Goal: Task Accomplishment & Management: Manage account settings

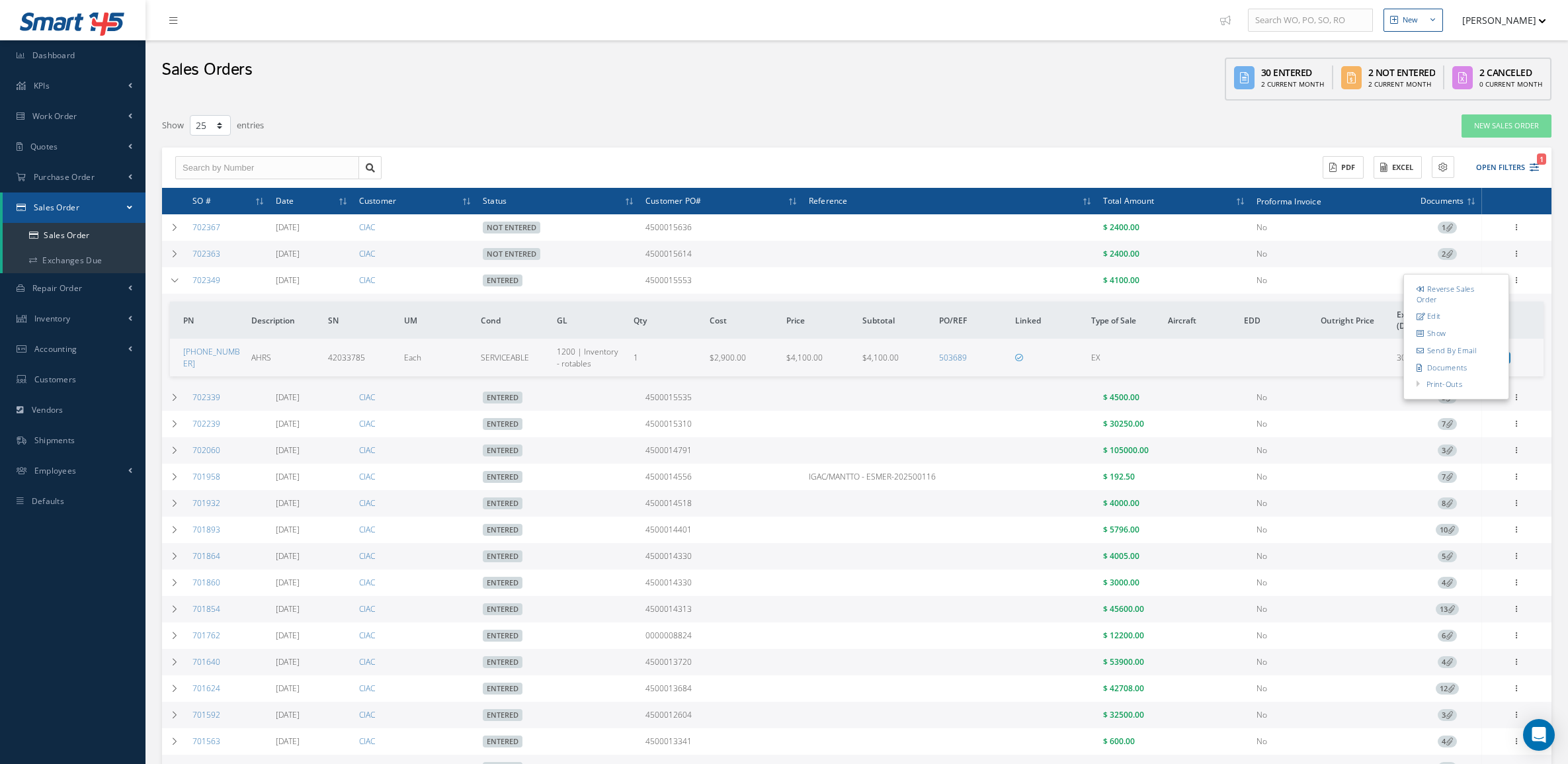
select select "25"
click at [1456, 372] on link "Documents" at bounding box center [1456, 368] width 104 height 18
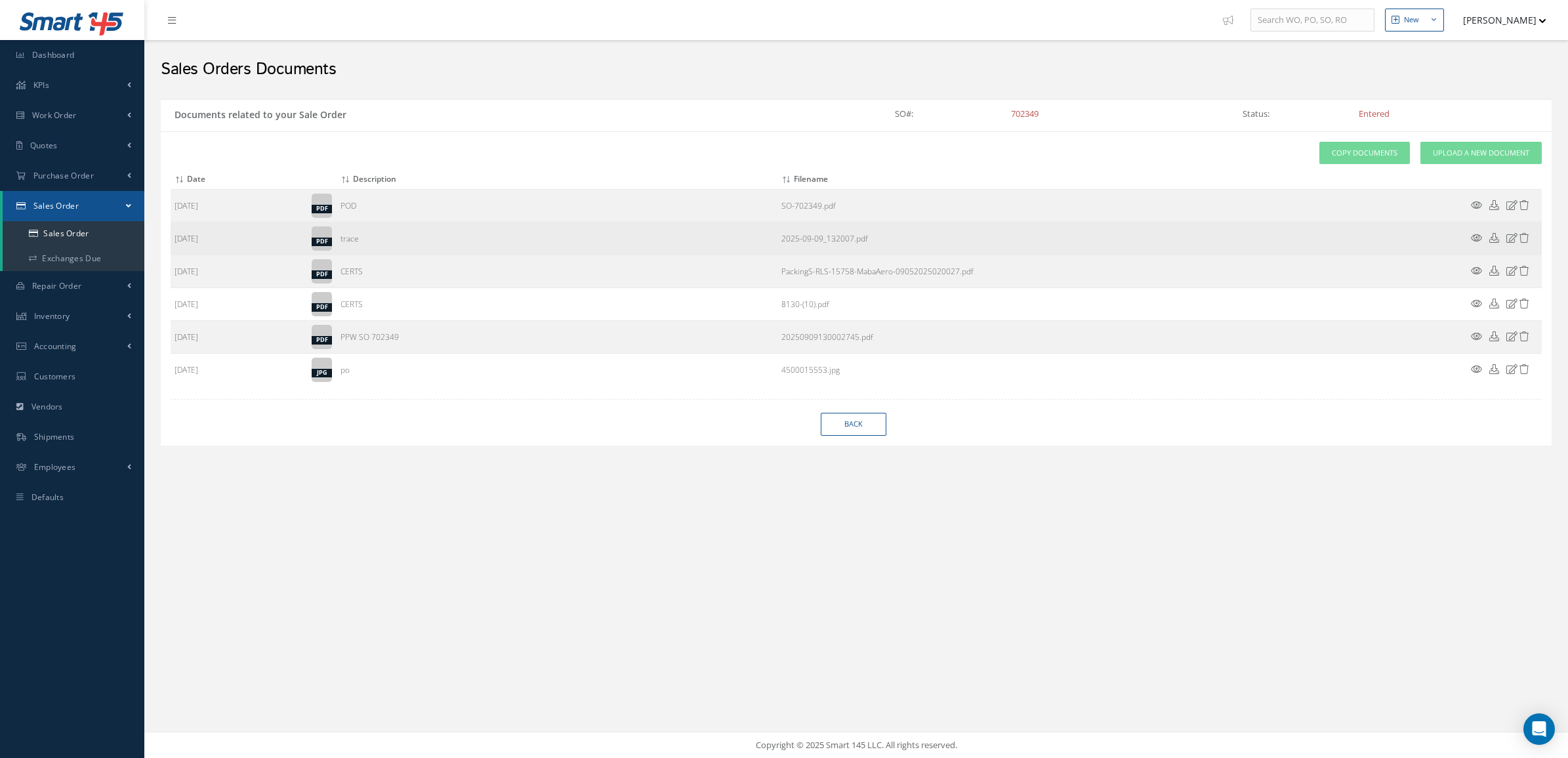
click at [1495, 239] on icon at bounding box center [1495, 238] width 10 height 10
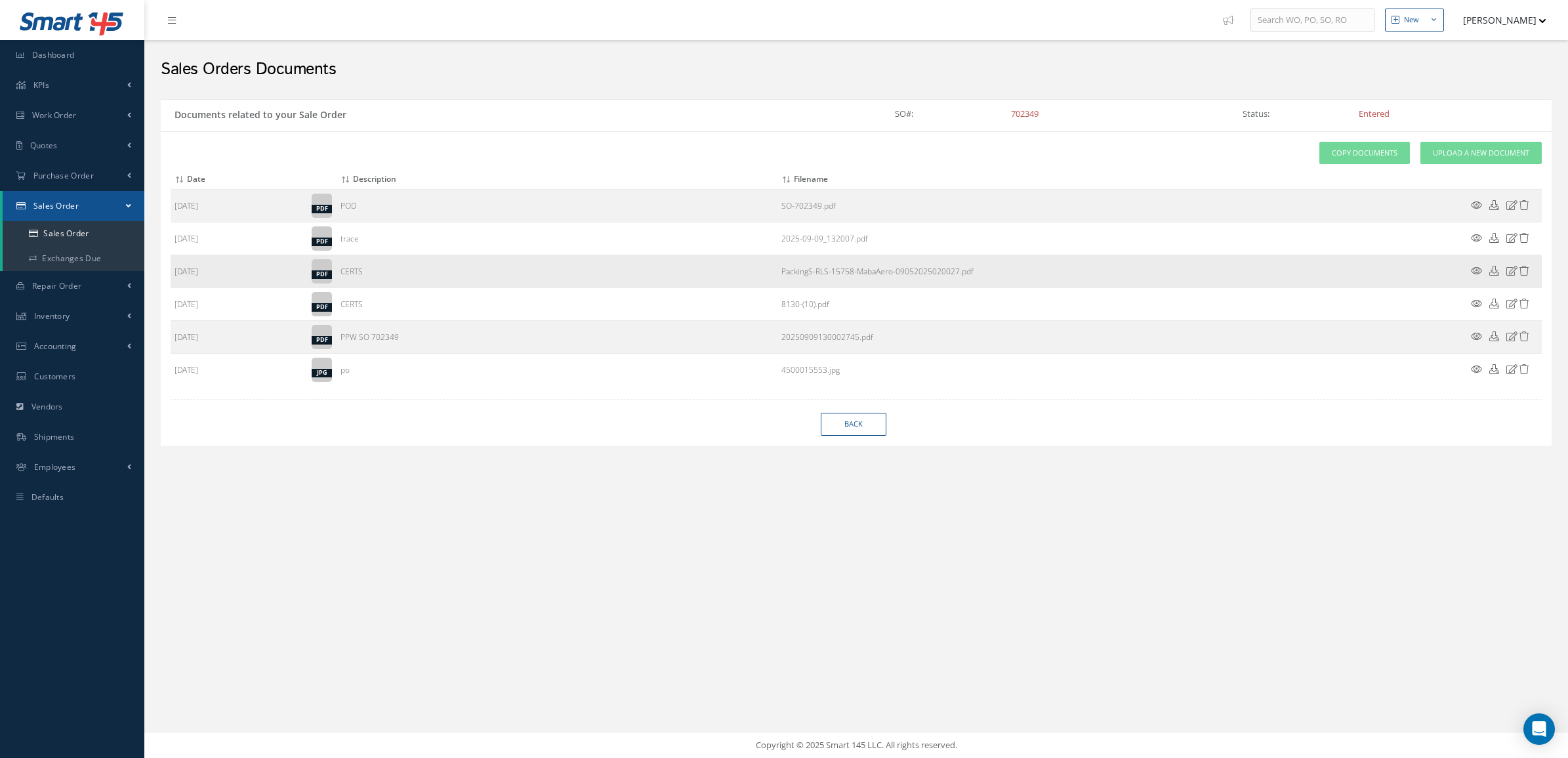
click at [1497, 269] on icon at bounding box center [1495, 270] width 10 height 10
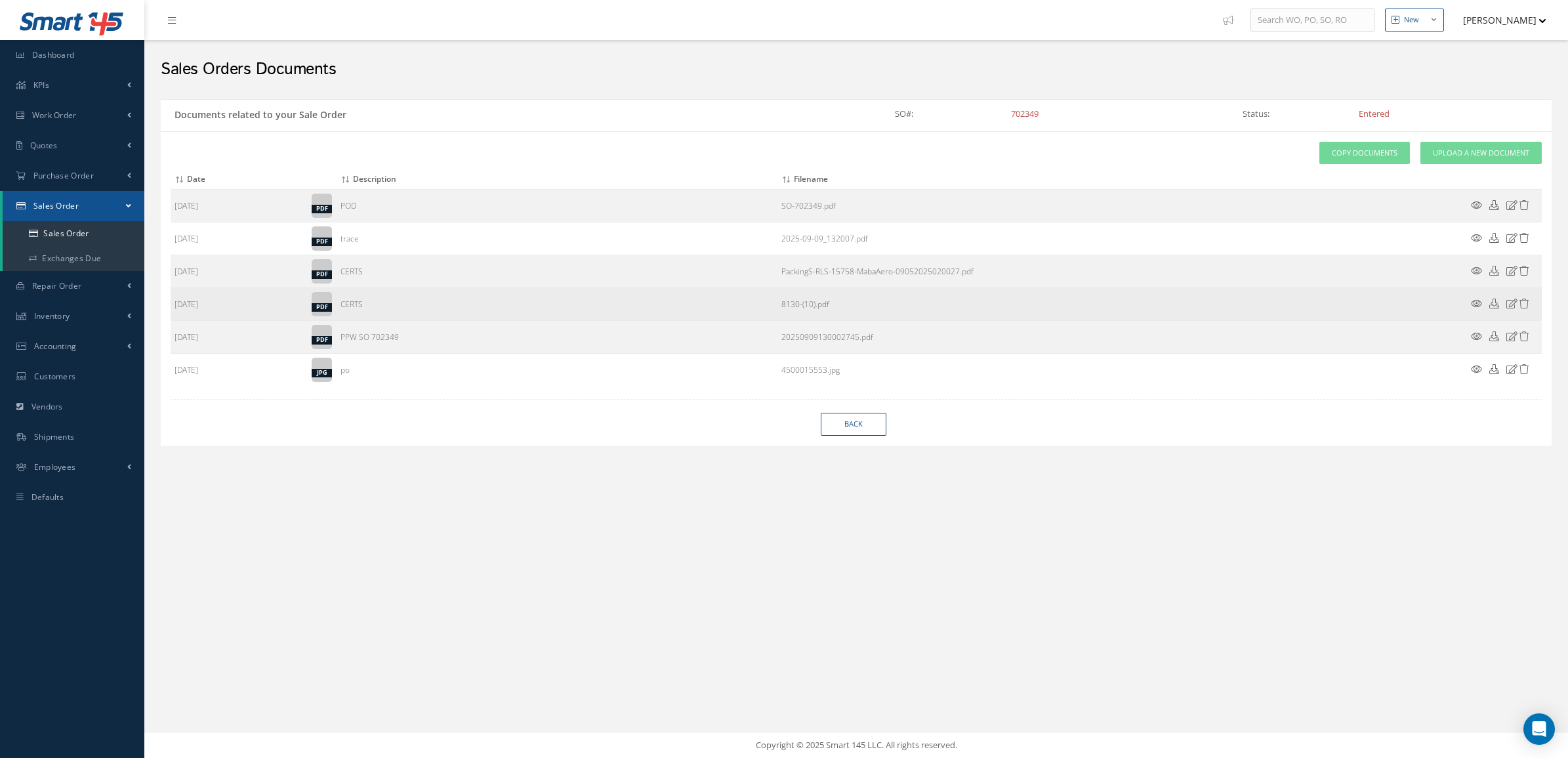
click at [1492, 306] on icon at bounding box center [1495, 303] width 10 height 10
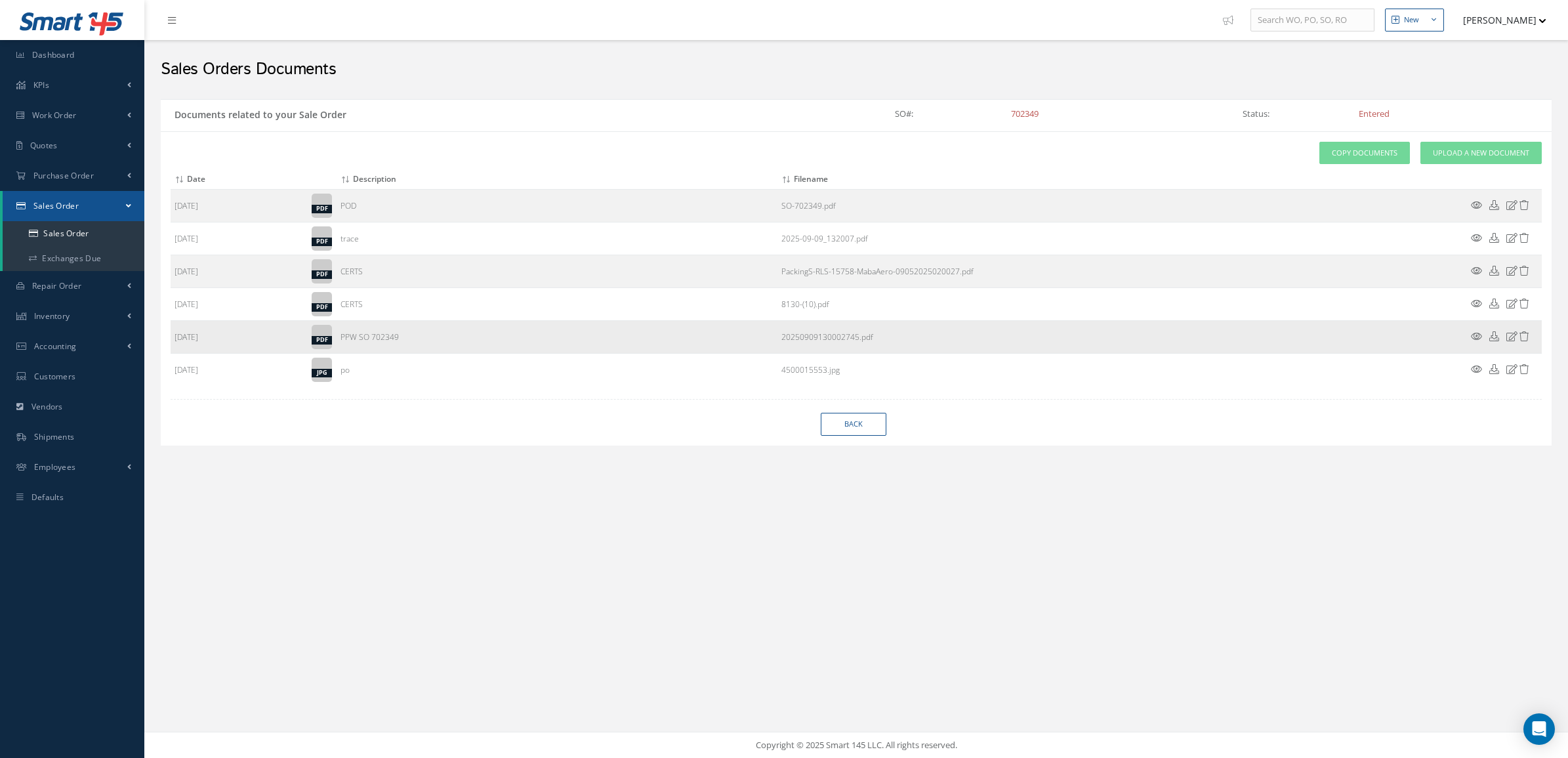
click at [1491, 340] on icon at bounding box center [1495, 336] width 10 height 10
click at [98, 231] on link "Sales Order" at bounding box center [73, 234] width 142 height 25
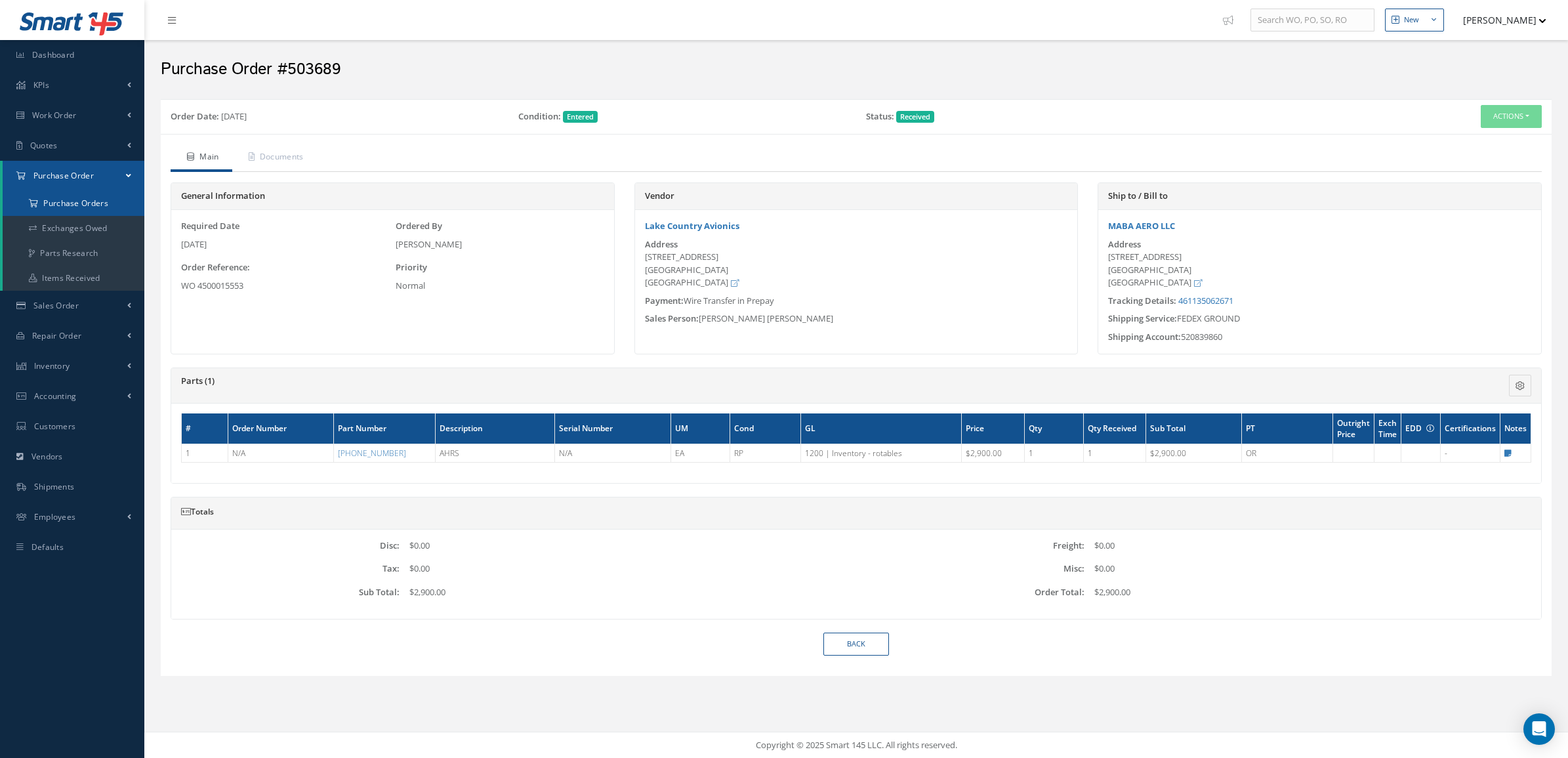
click at [85, 202] on a=1&status_id=2&status_id=3&status_id=5&collapsedFilters"] "Purchase Orders" at bounding box center [73, 204] width 142 height 25
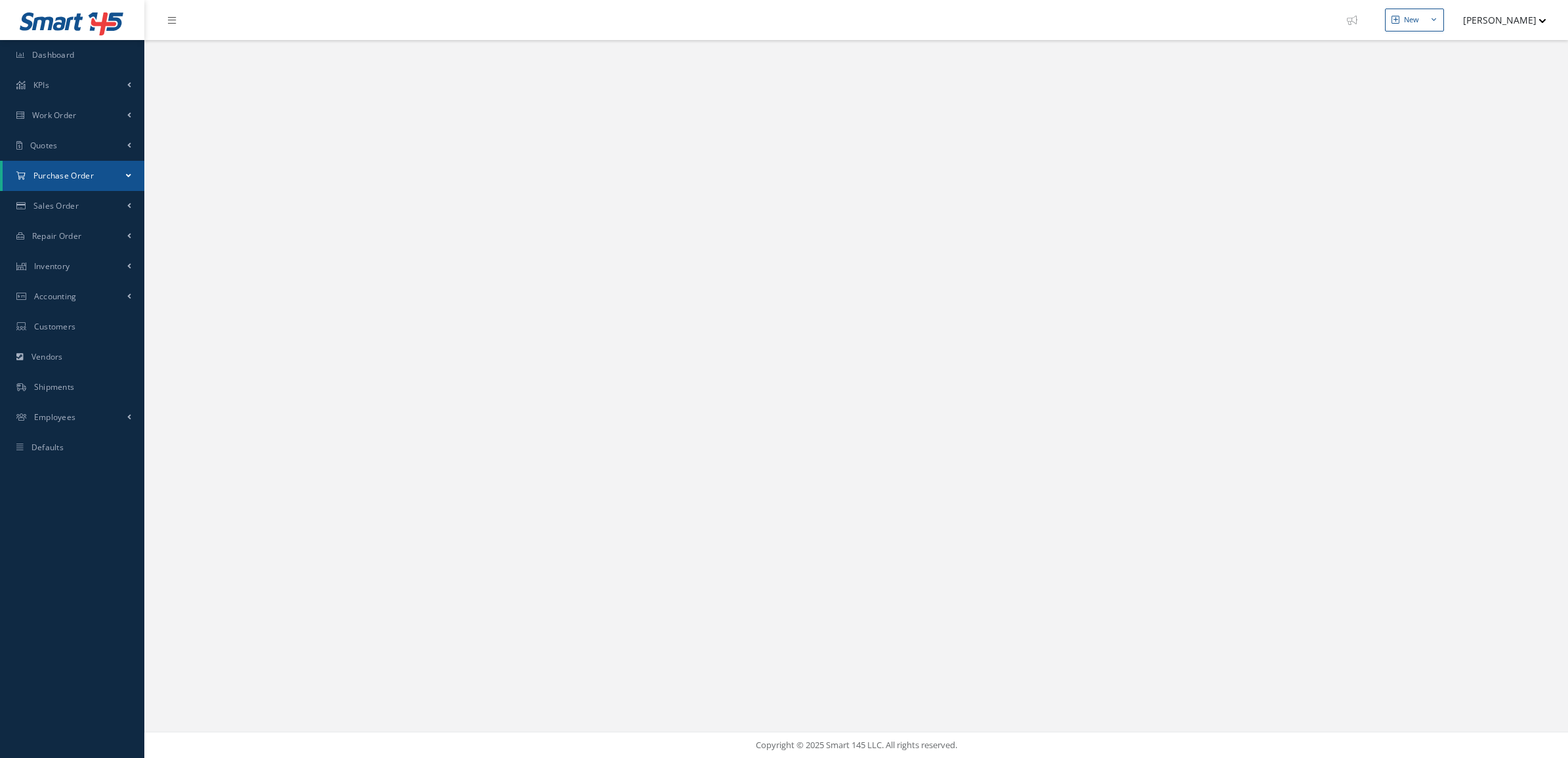
select select "25"
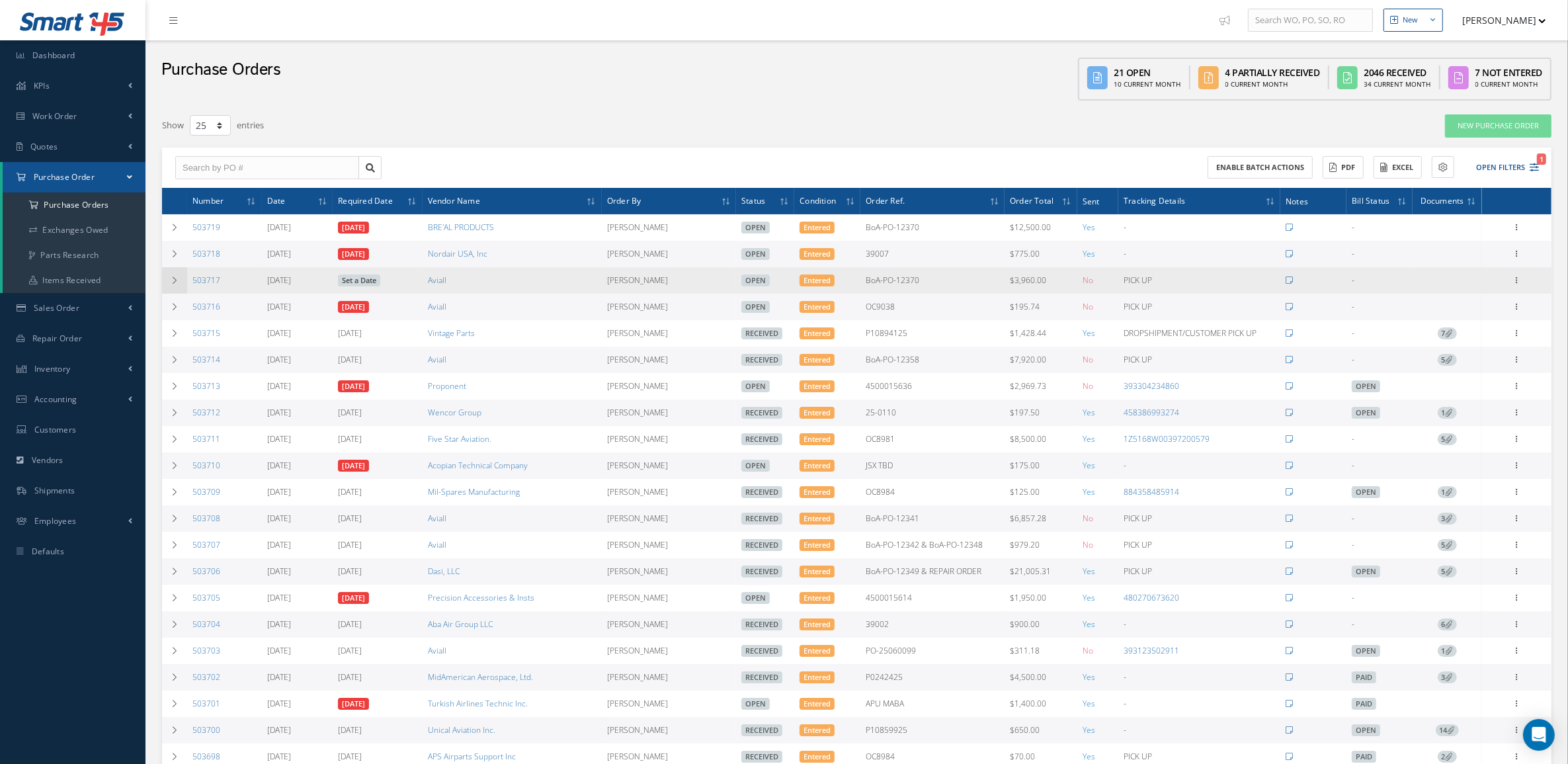
click at [166, 283] on td at bounding box center [175, 280] width 25 height 26
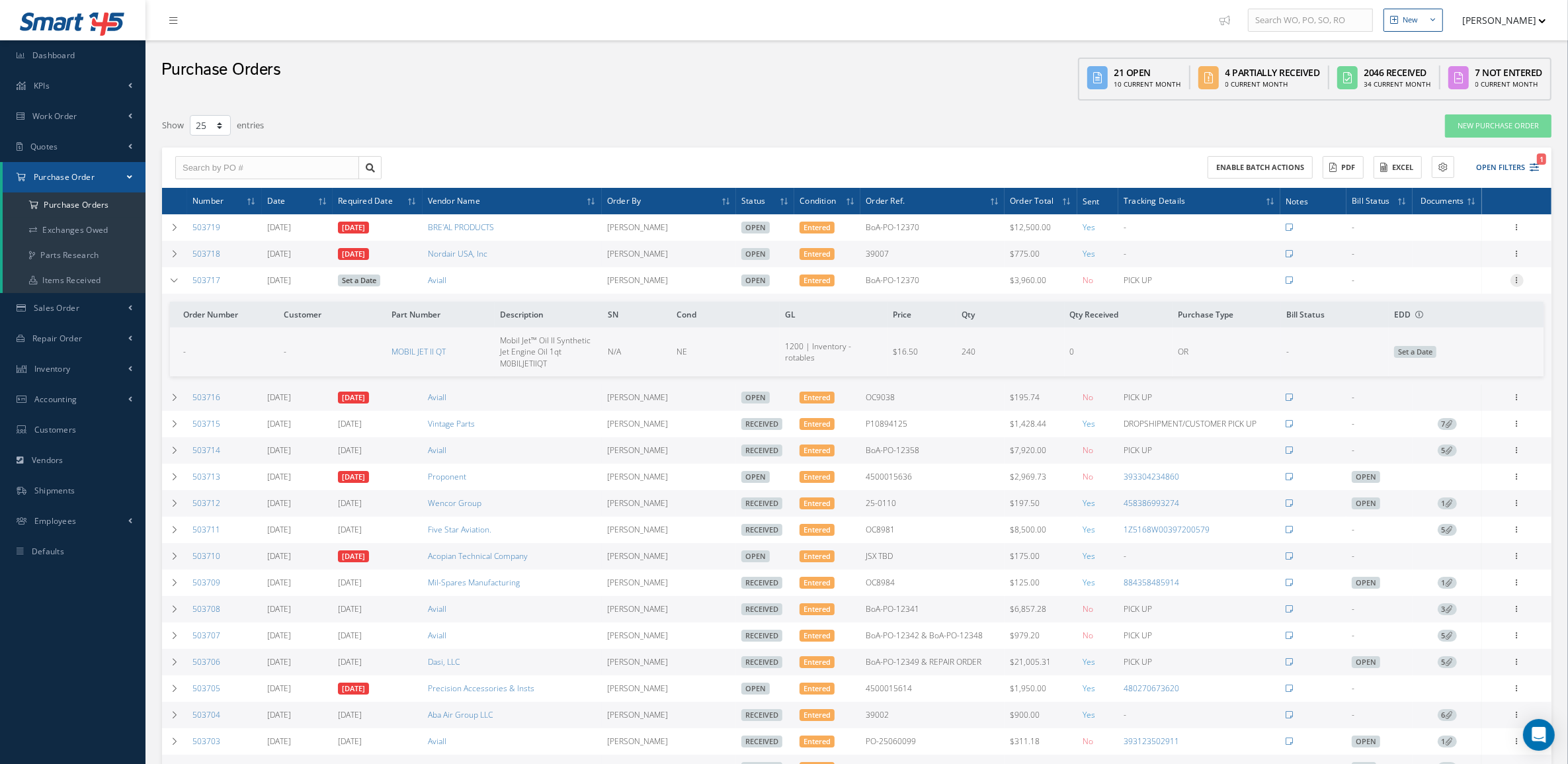
click at [1521, 283] on icon at bounding box center [1517, 278] width 14 height 11
click at [1463, 404] on link "Documents" at bounding box center [1456, 409] width 104 height 18
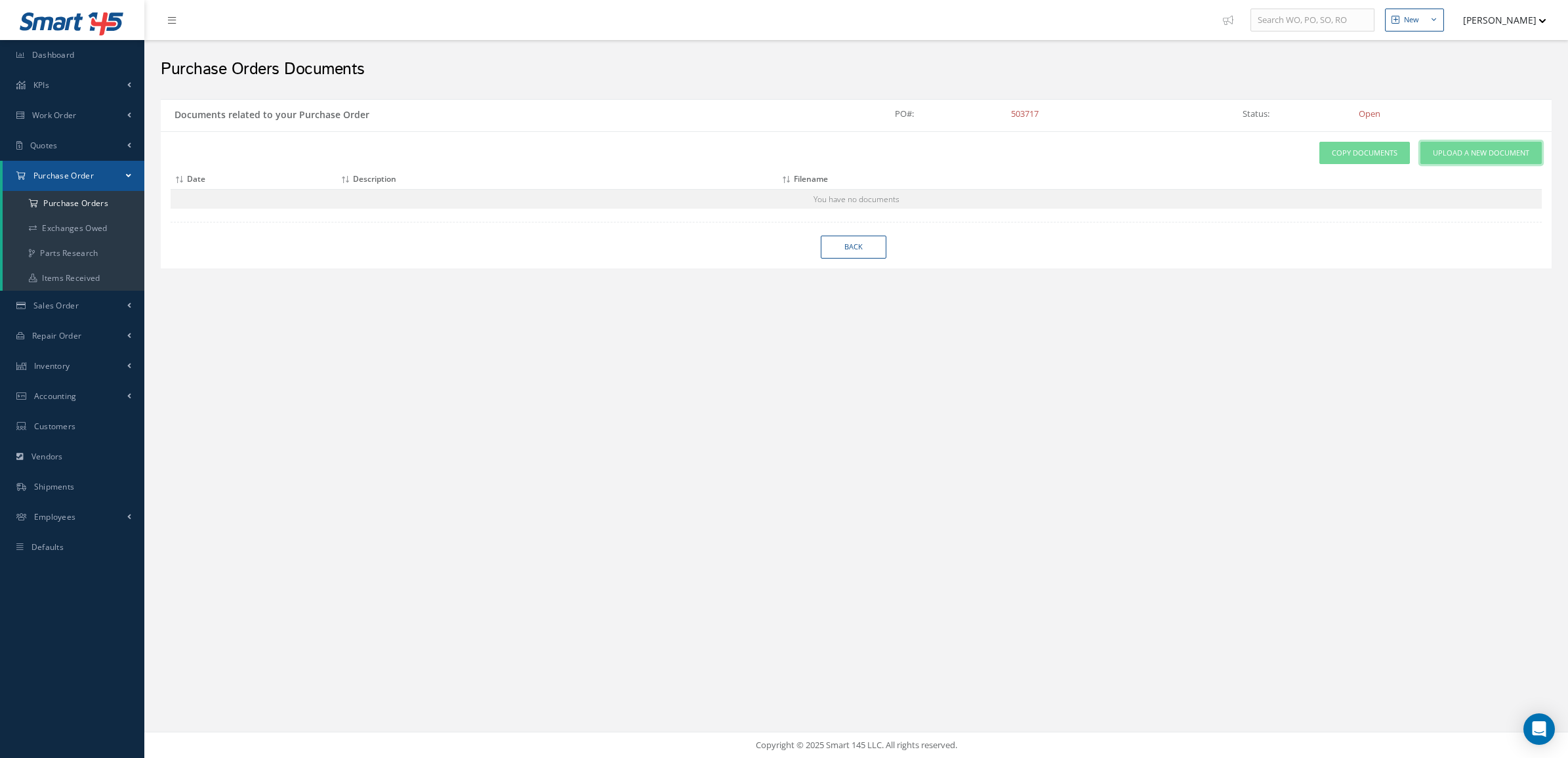
click at [1445, 155] on span "Upload a New Document" at bounding box center [1481, 154] width 97 height 12
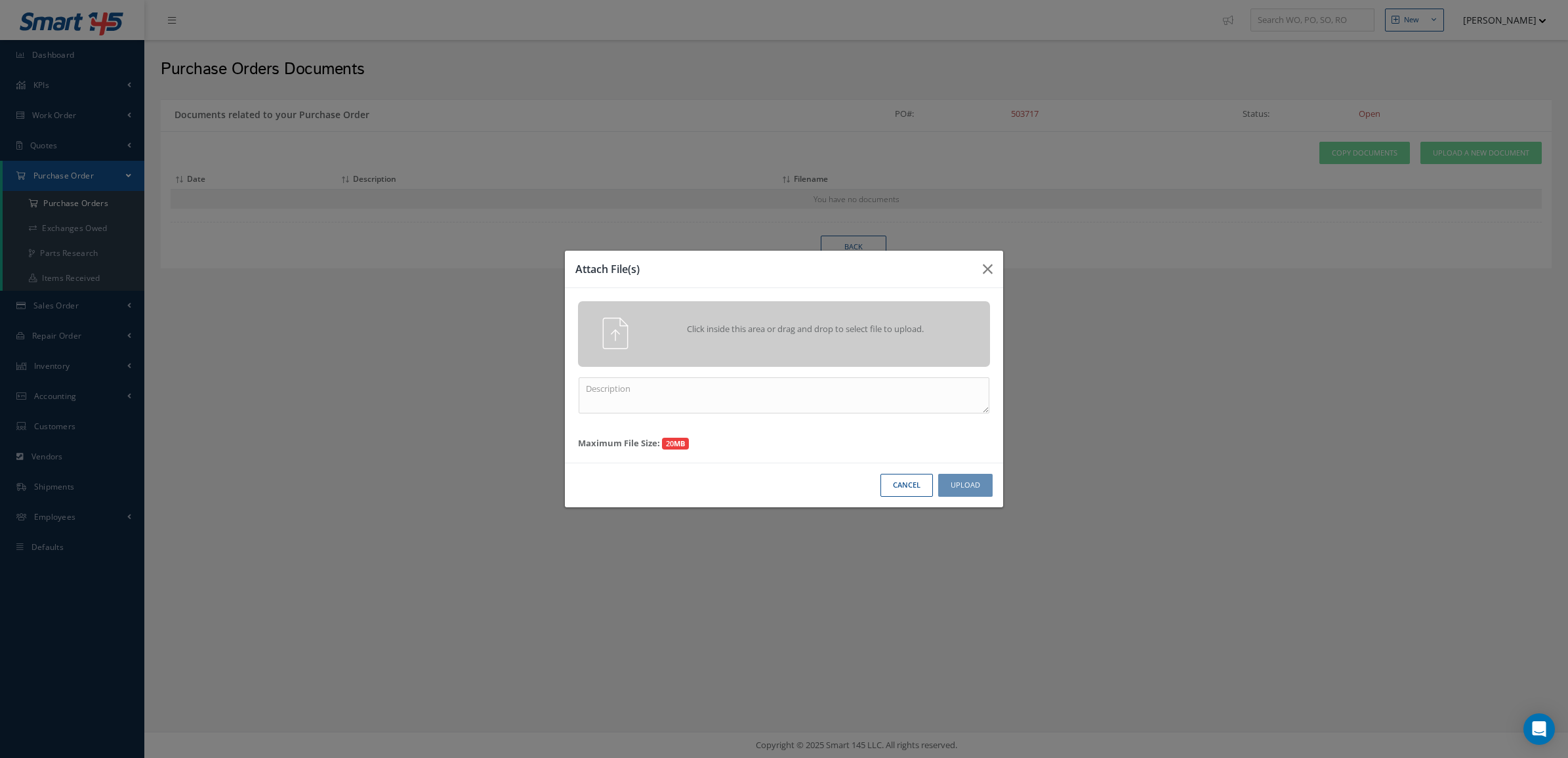
click at [906, 343] on div "Click inside this area or drag and drop to select file to upload." at bounding box center [802, 330] width 324 height 26
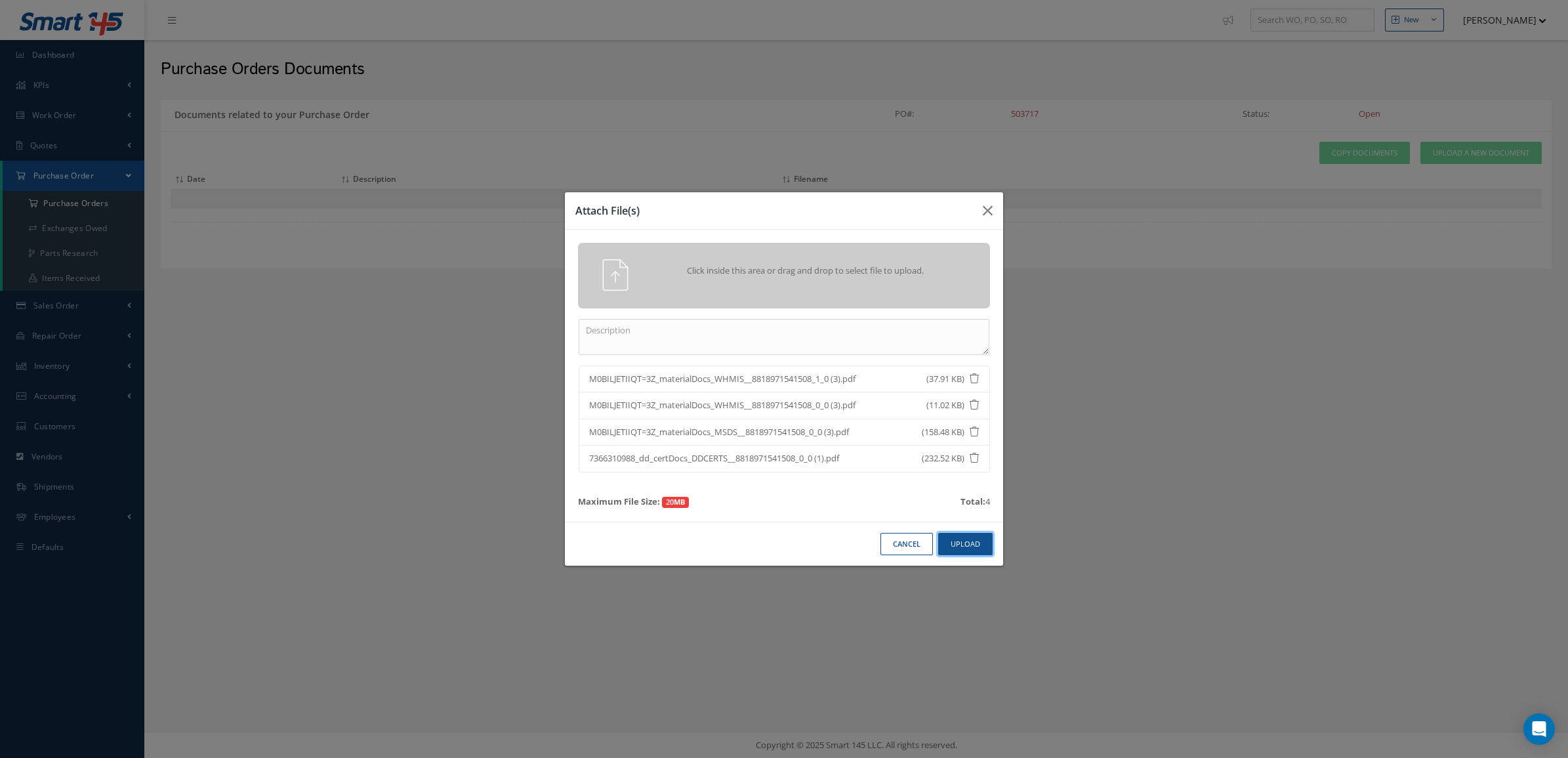
click at [952, 551] on button "Upload" at bounding box center [966, 545] width 54 height 23
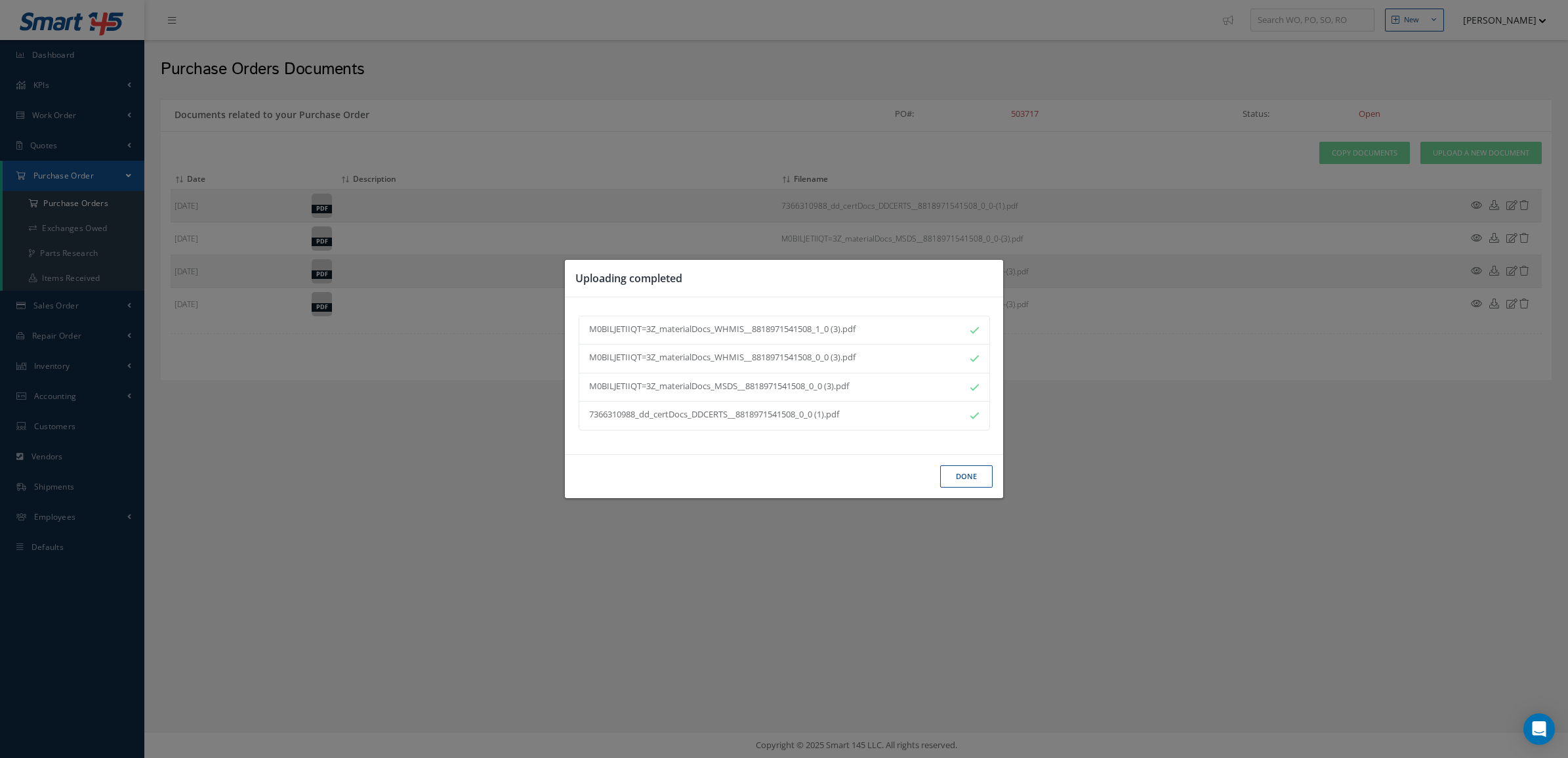
click at [966, 477] on button "Done" at bounding box center [966, 477] width 52 height 23
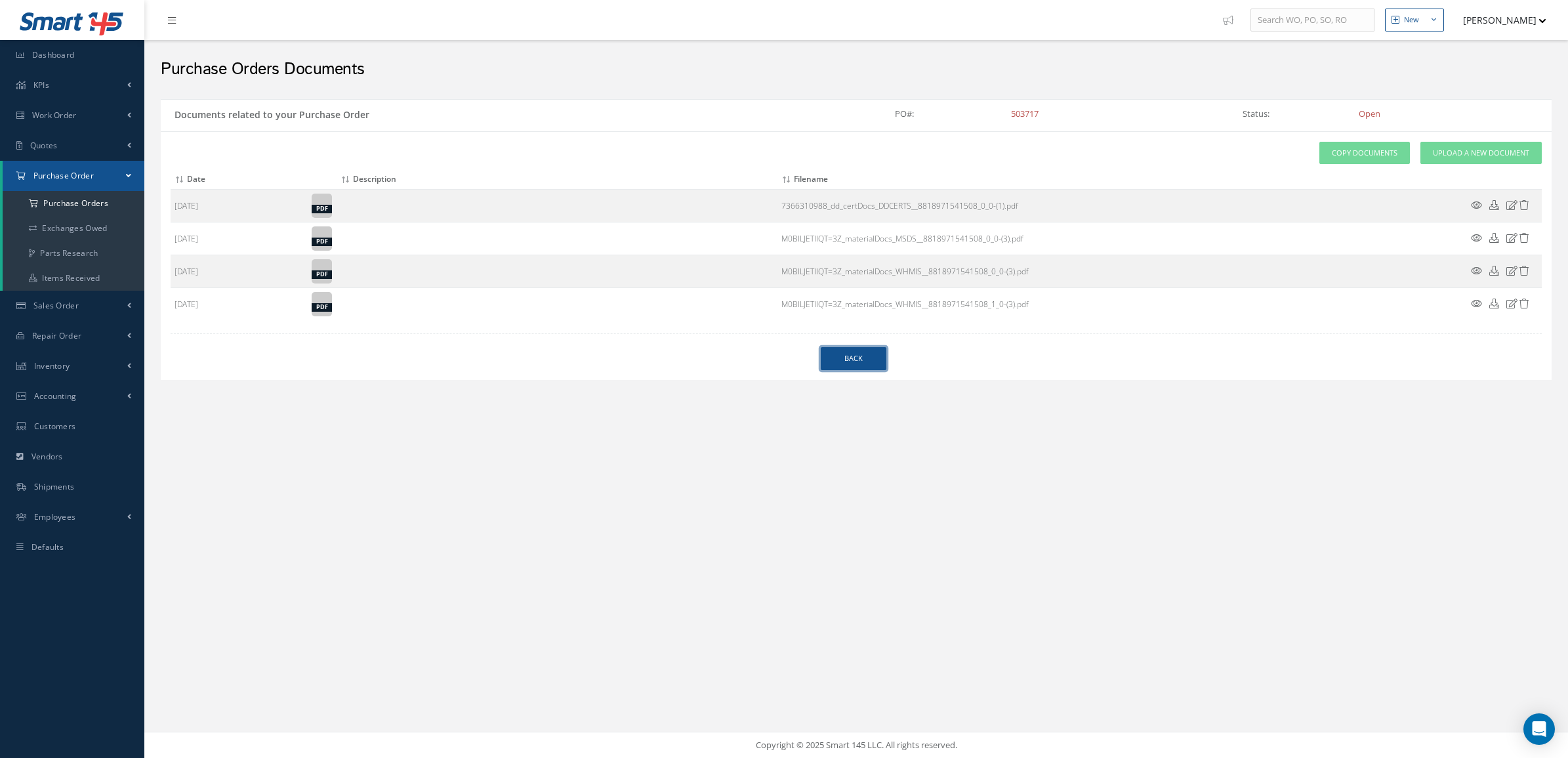
click at [854, 359] on link "Back" at bounding box center [854, 359] width 66 height 23
select select "25"
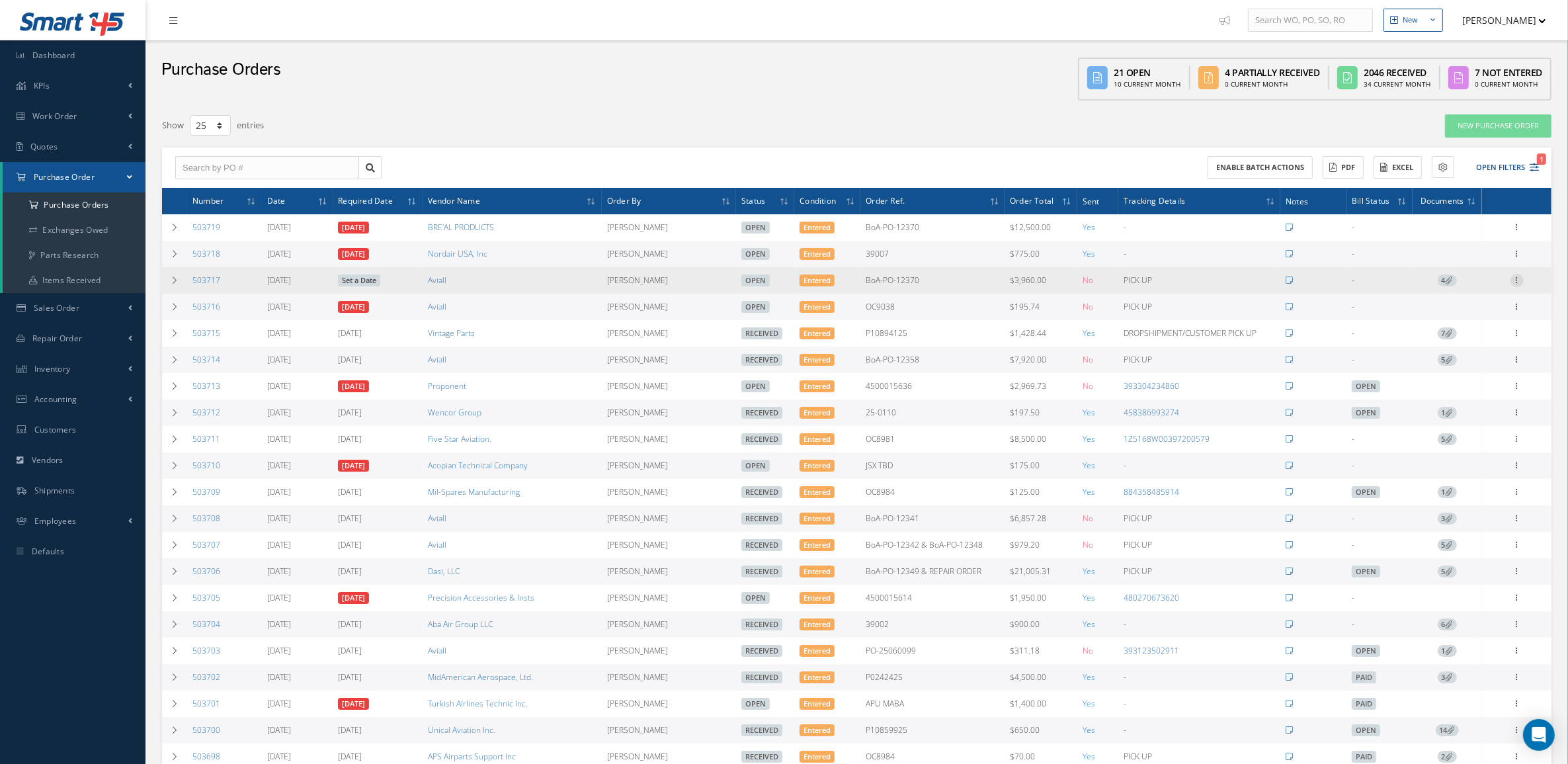
click at [1514, 284] on icon at bounding box center [1517, 278] width 14 height 11
click at [1462, 286] on link "Receive" at bounding box center [1456, 289] width 104 height 18
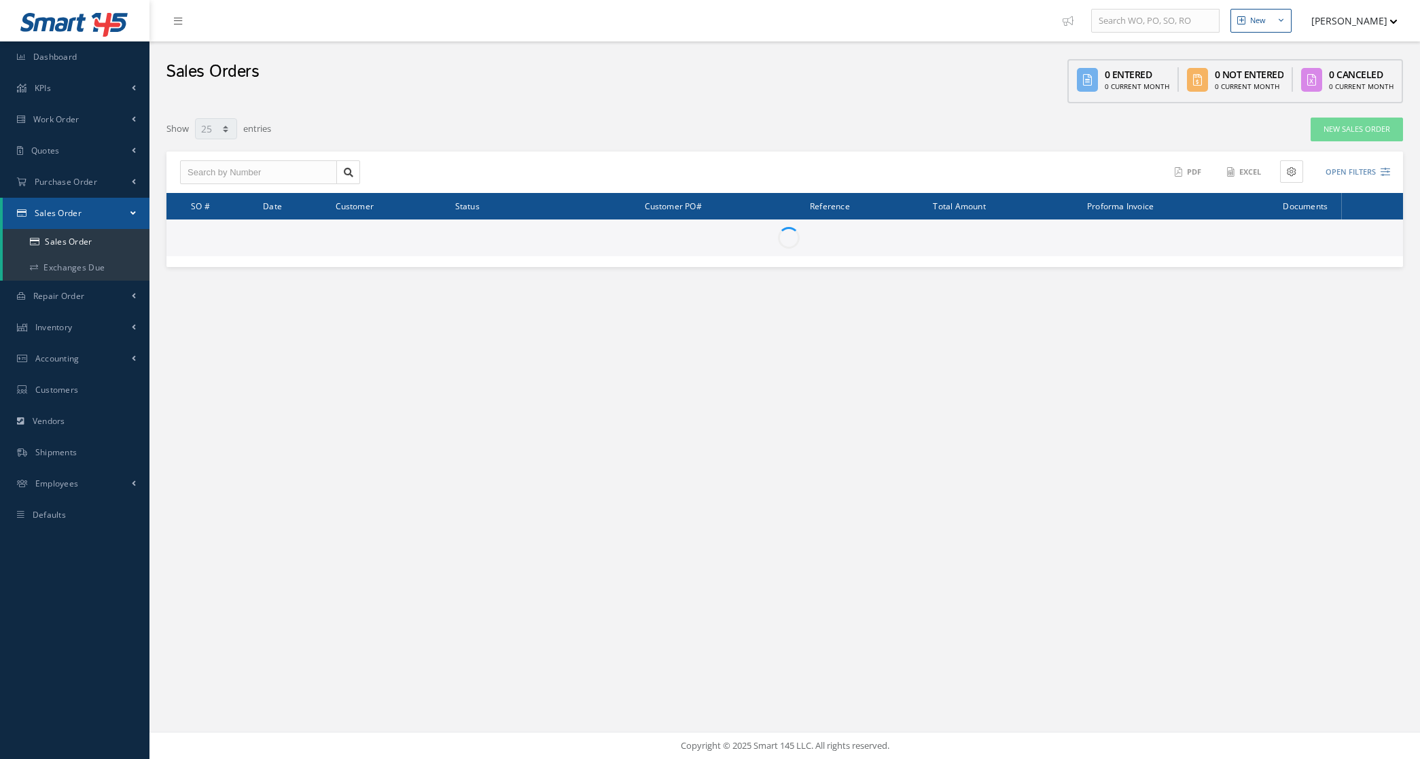
select select "25"
drag, startPoint x: 0, startPoint y: 0, endPoint x: 58, endPoint y: 184, distance: 193.0
click at [58, 255] on link "Exchanges Due" at bounding box center [76, 268] width 147 height 26
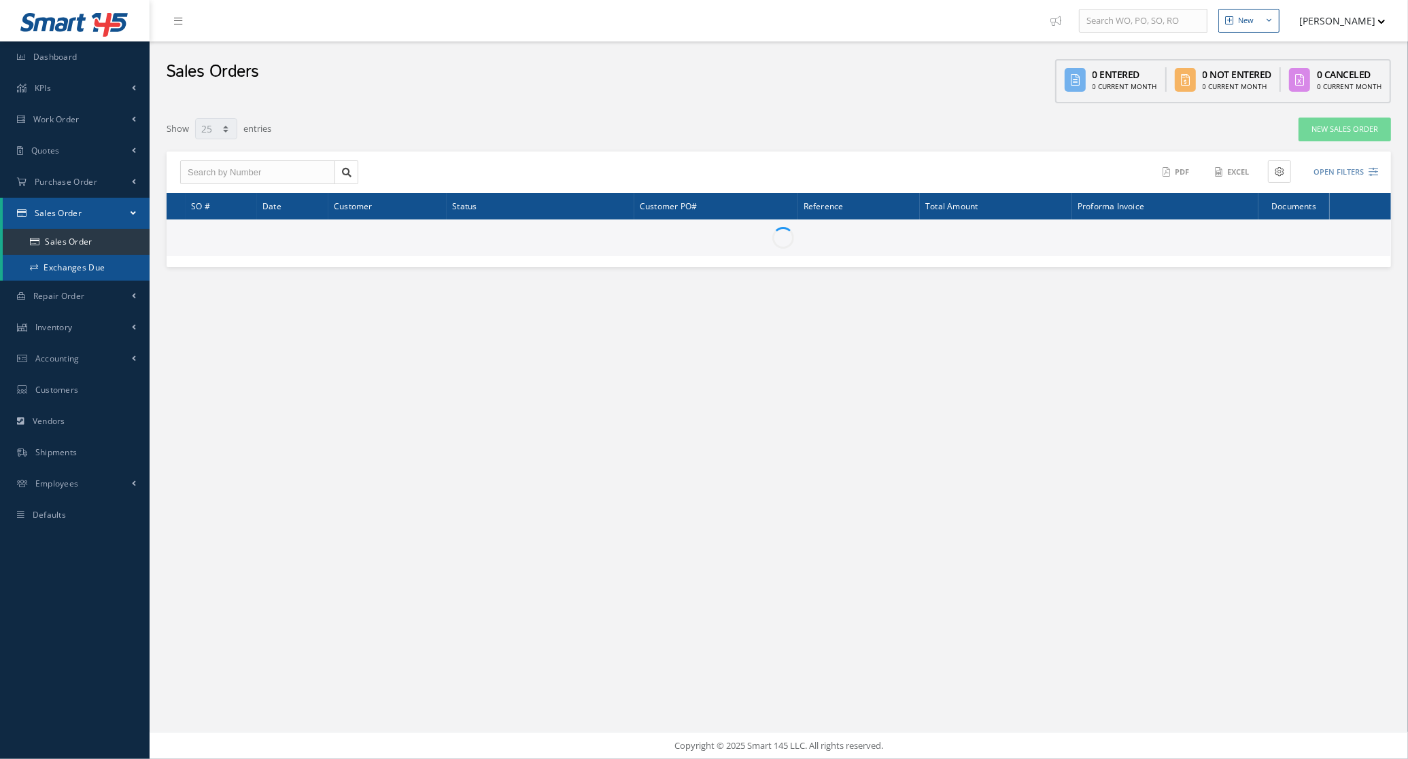
scroll to position [85, 0]
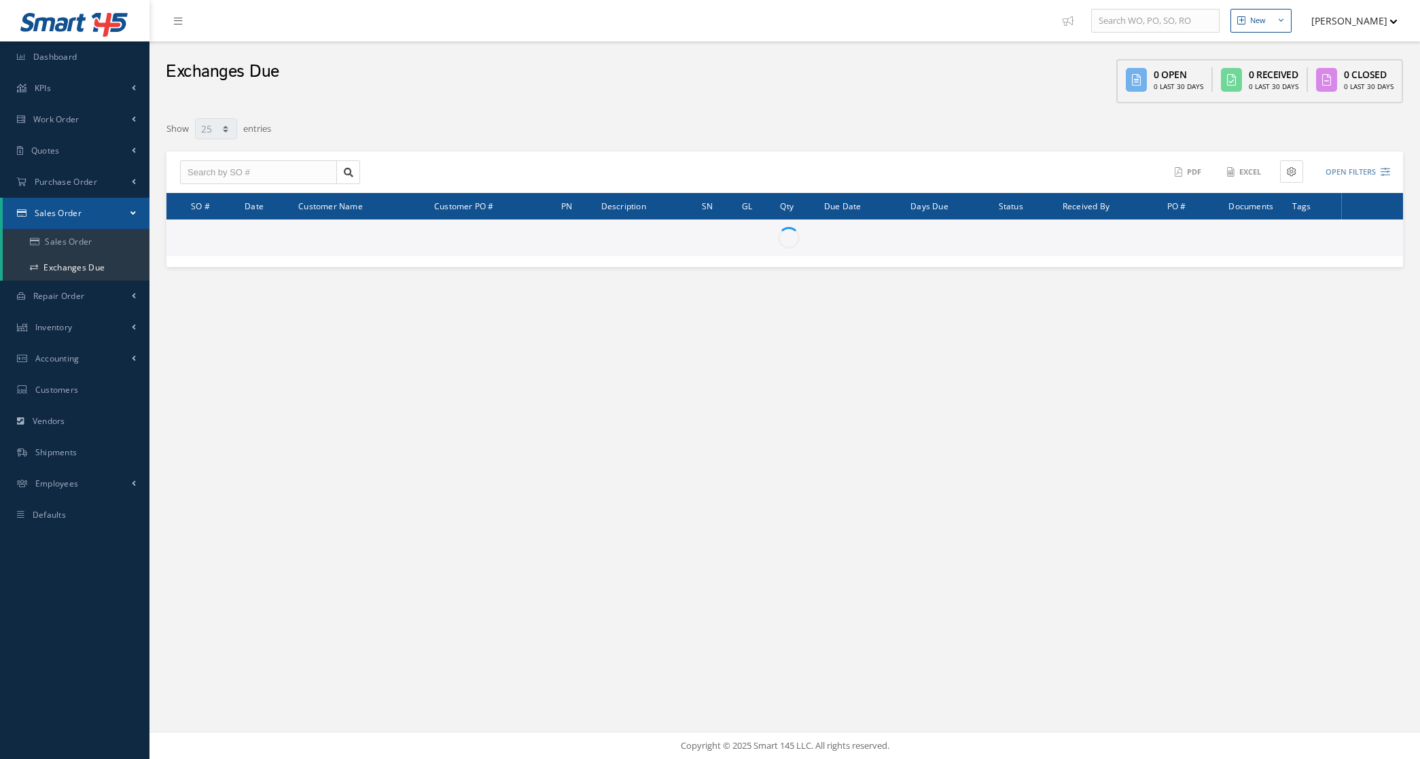
select select "25"
click at [56, 175] on link "Purchase Order" at bounding box center [75, 182] width 150 height 31
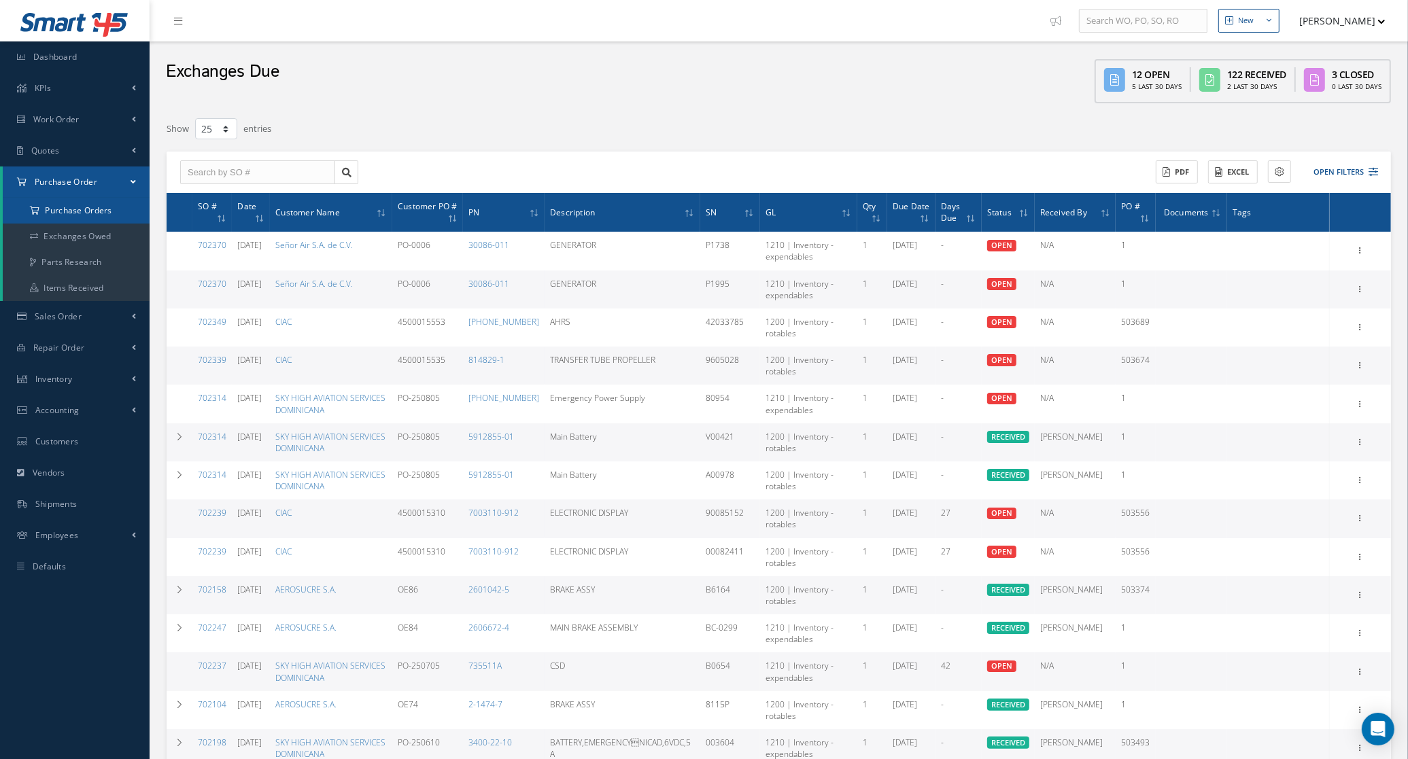
click at [62, 205] on a=1&status_id=2&status_id=3&status_id=5&collapsedFilters"] "Purchase Orders" at bounding box center [76, 211] width 147 height 26
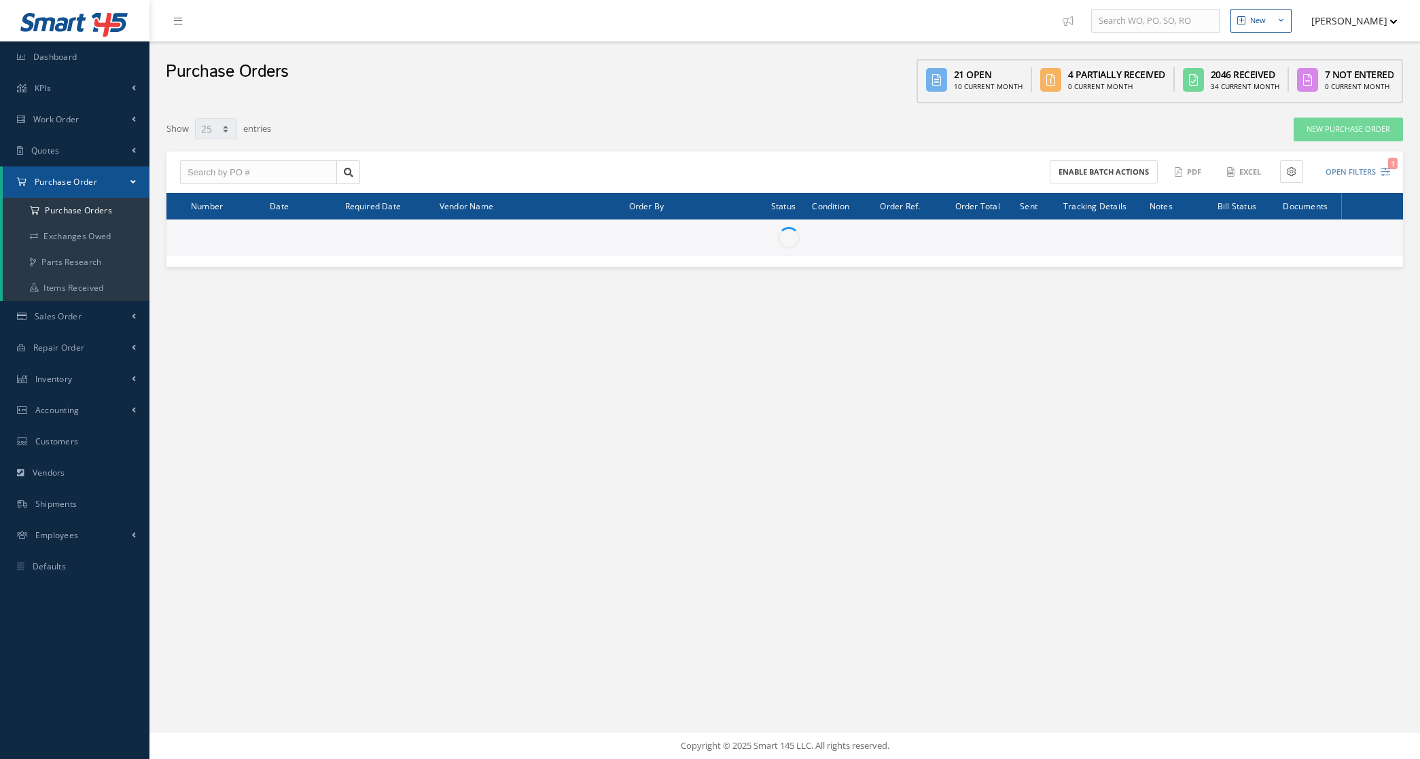
select select "25"
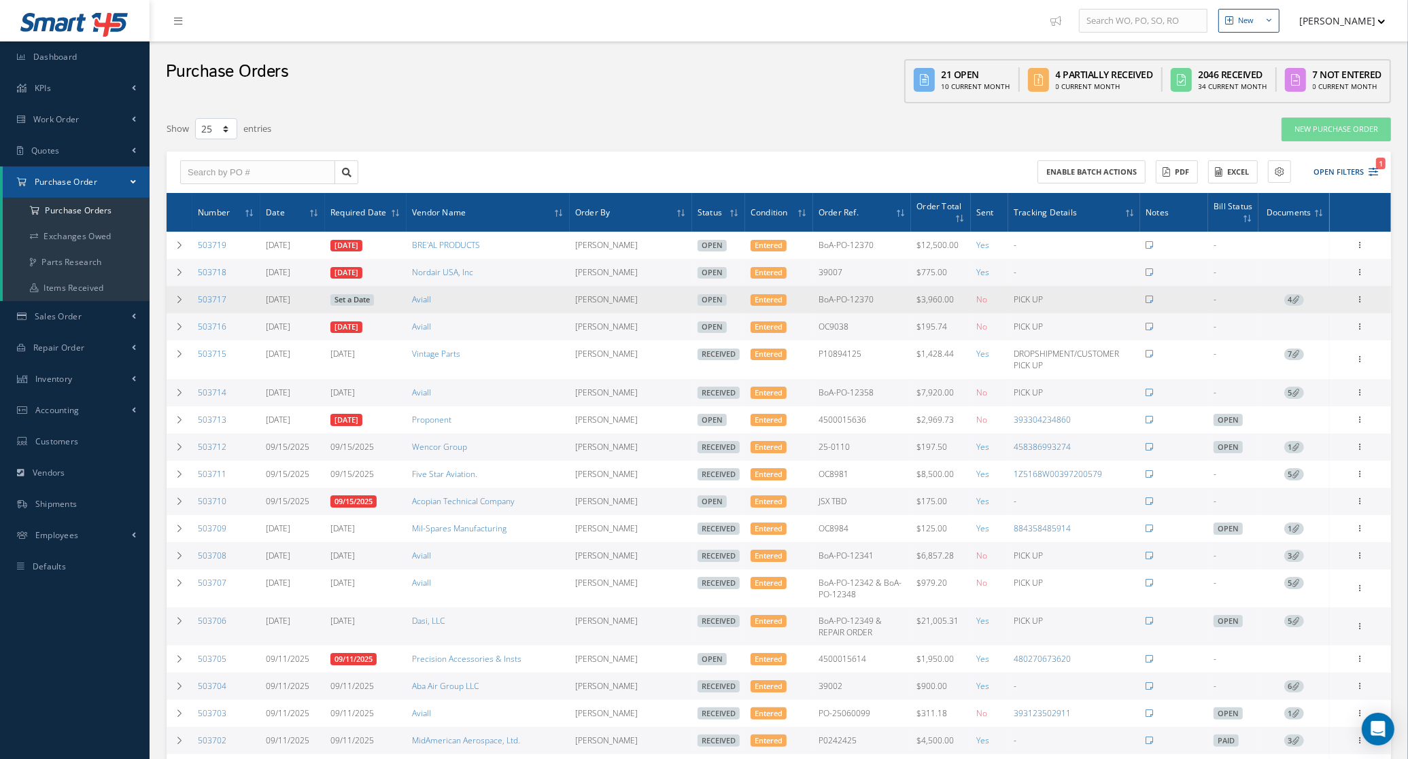
click at [1289, 300] on span "4" at bounding box center [1294, 300] width 20 height 12
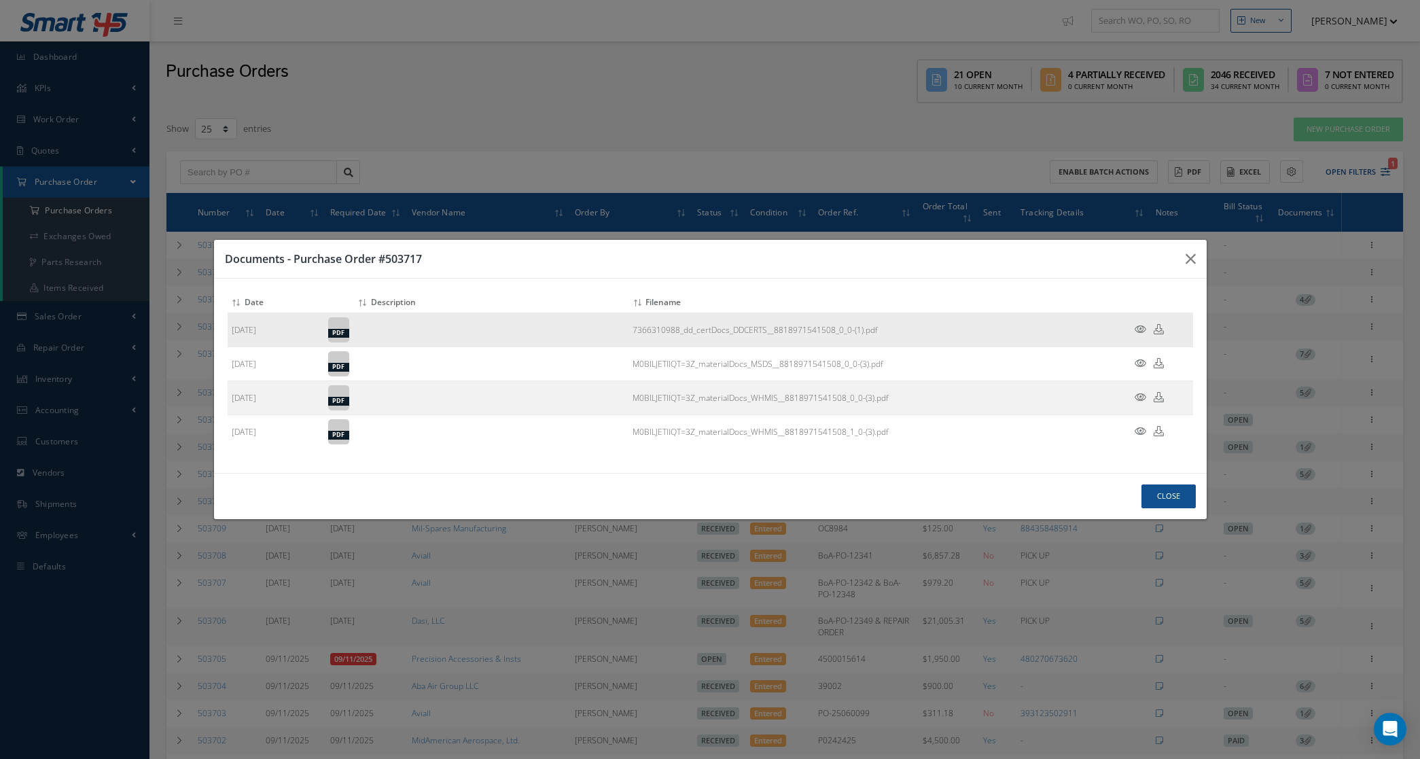
click at [1142, 331] on icon at bounding box center [1141, 329] width 12 height 10
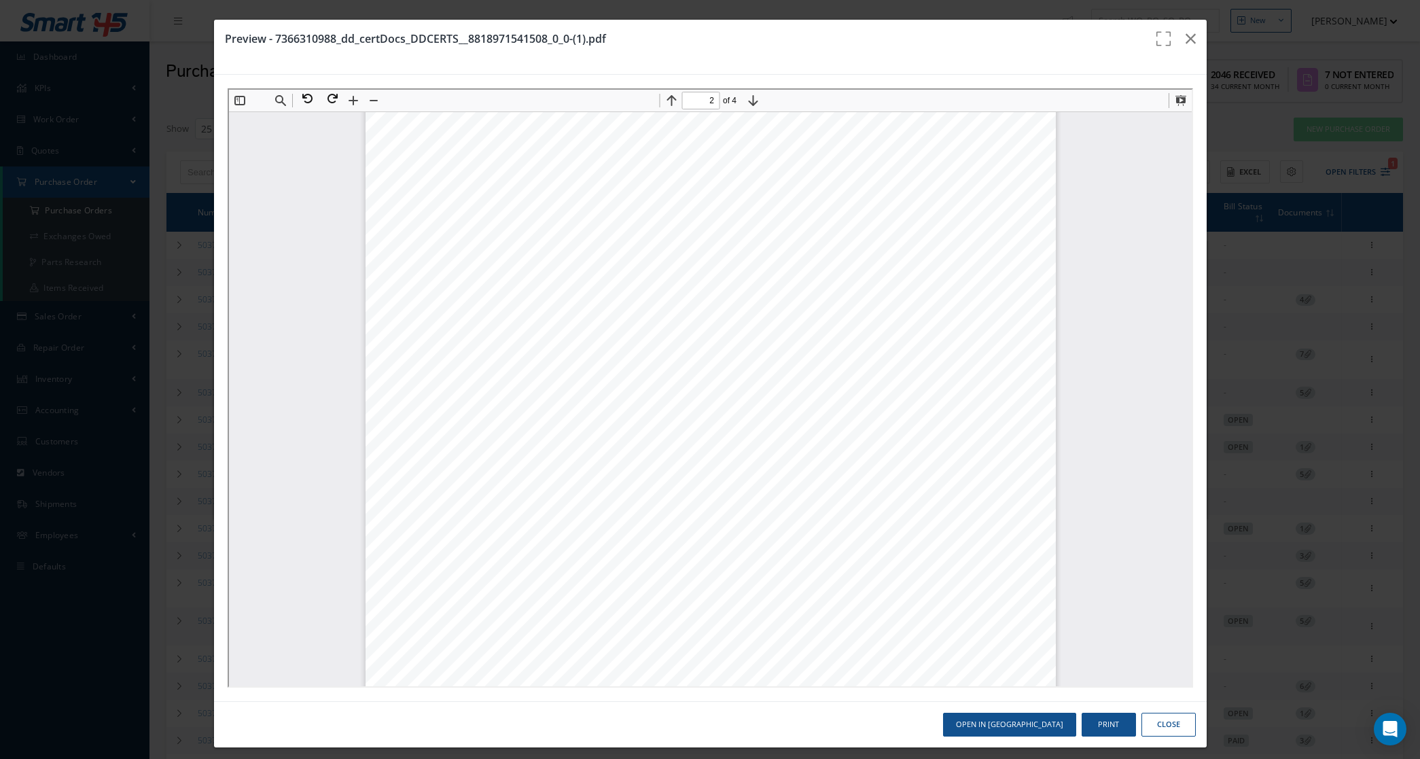
scroll to position [935, 0]
type input "4"
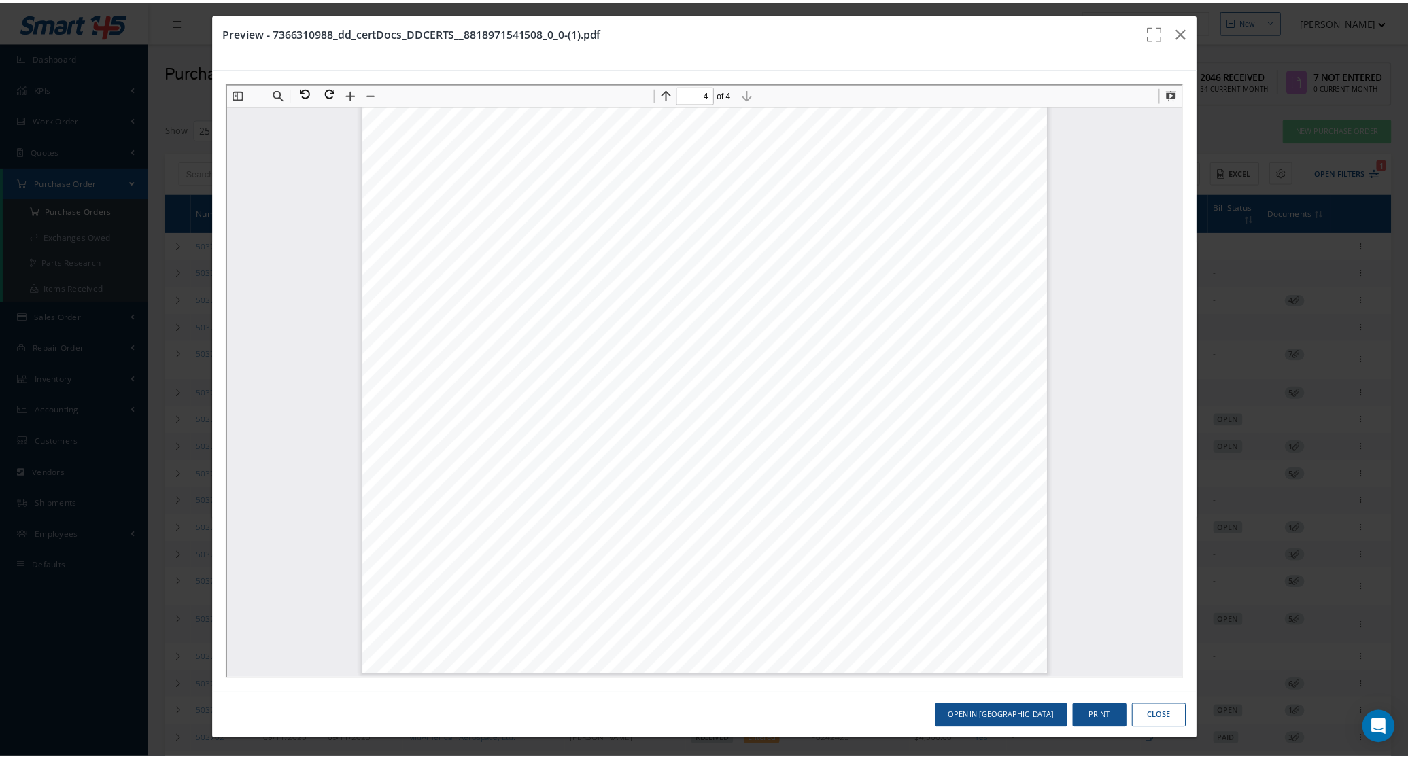
scroll to position [9, 0]
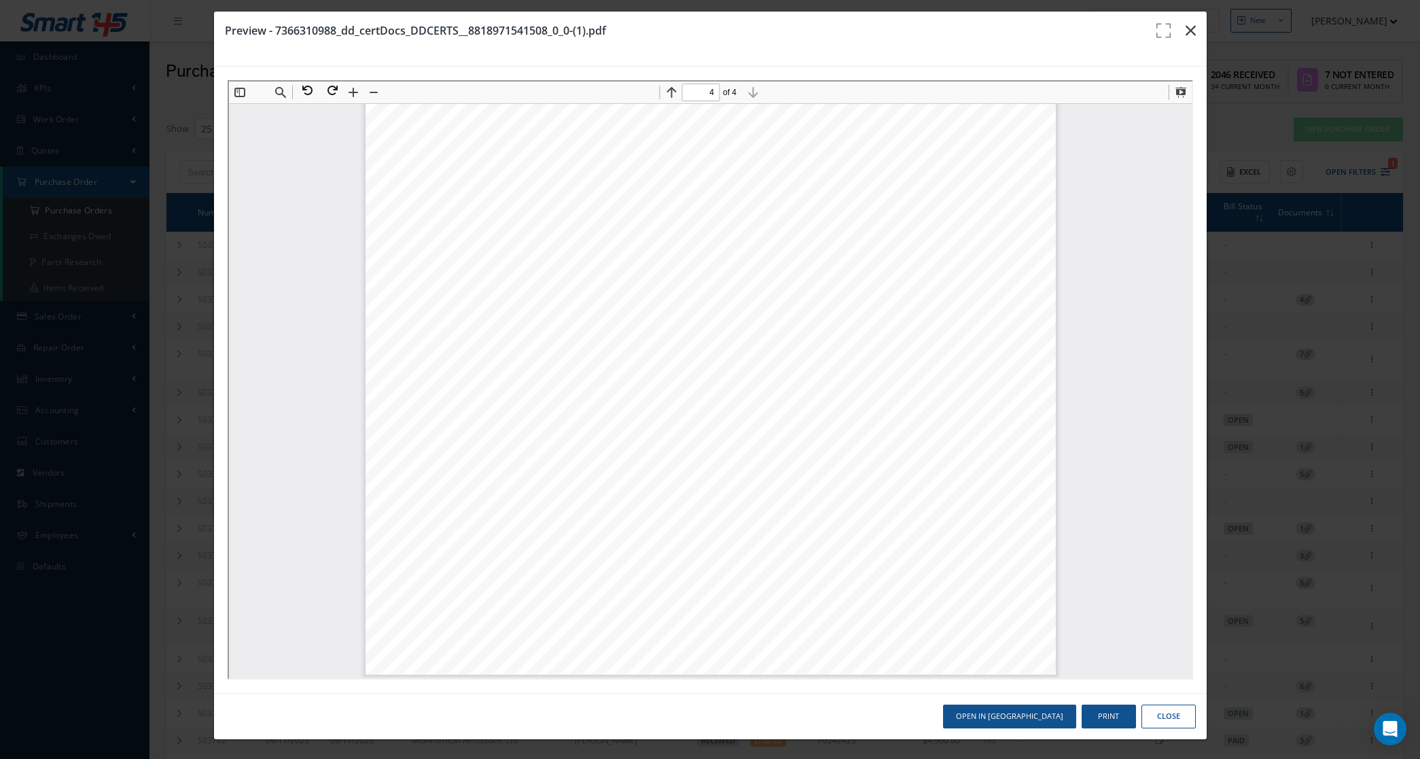
click at [1186, 31] on icon "button" at bounding box center [1191, 30] width 10 height 16
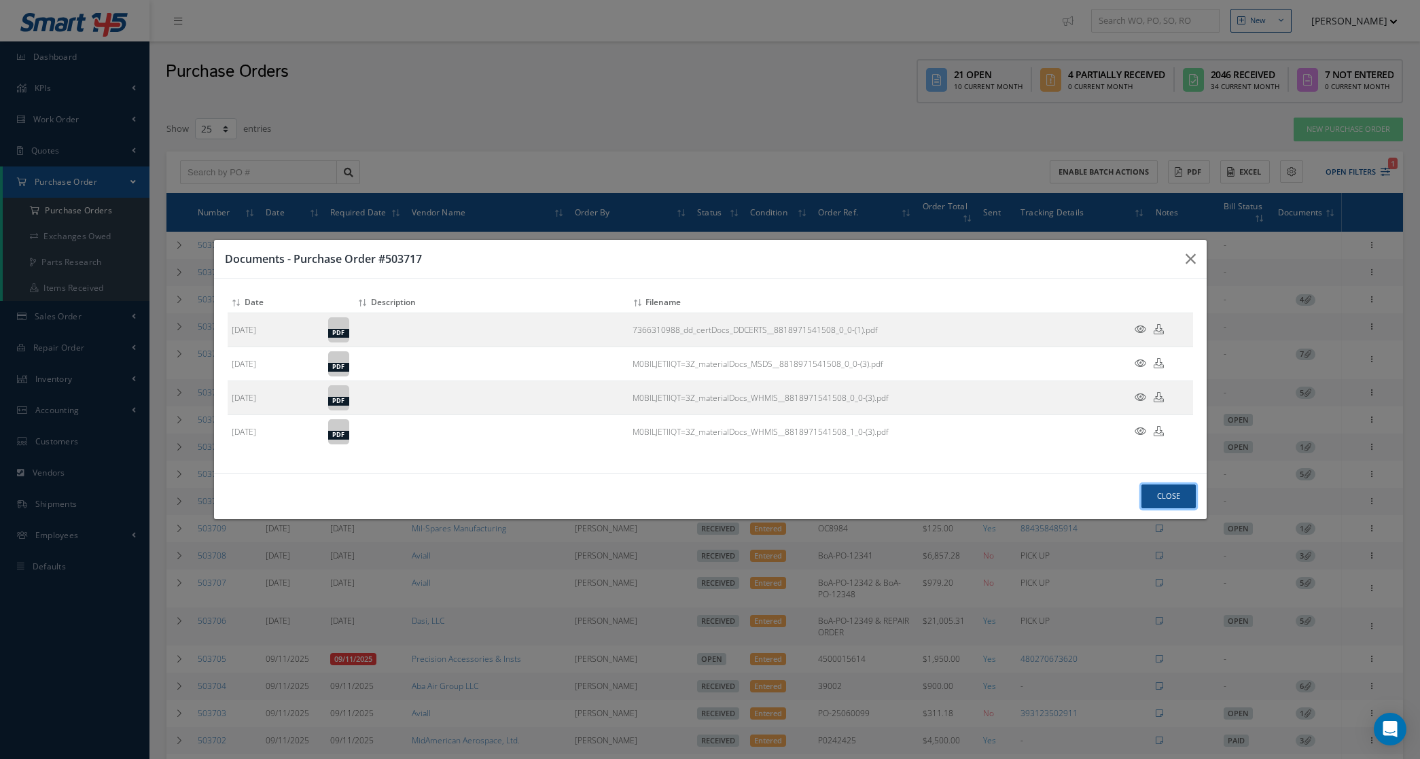
click at [1174, 503] on button "Close" at bounding box center [1169, 497] width 54 height 24
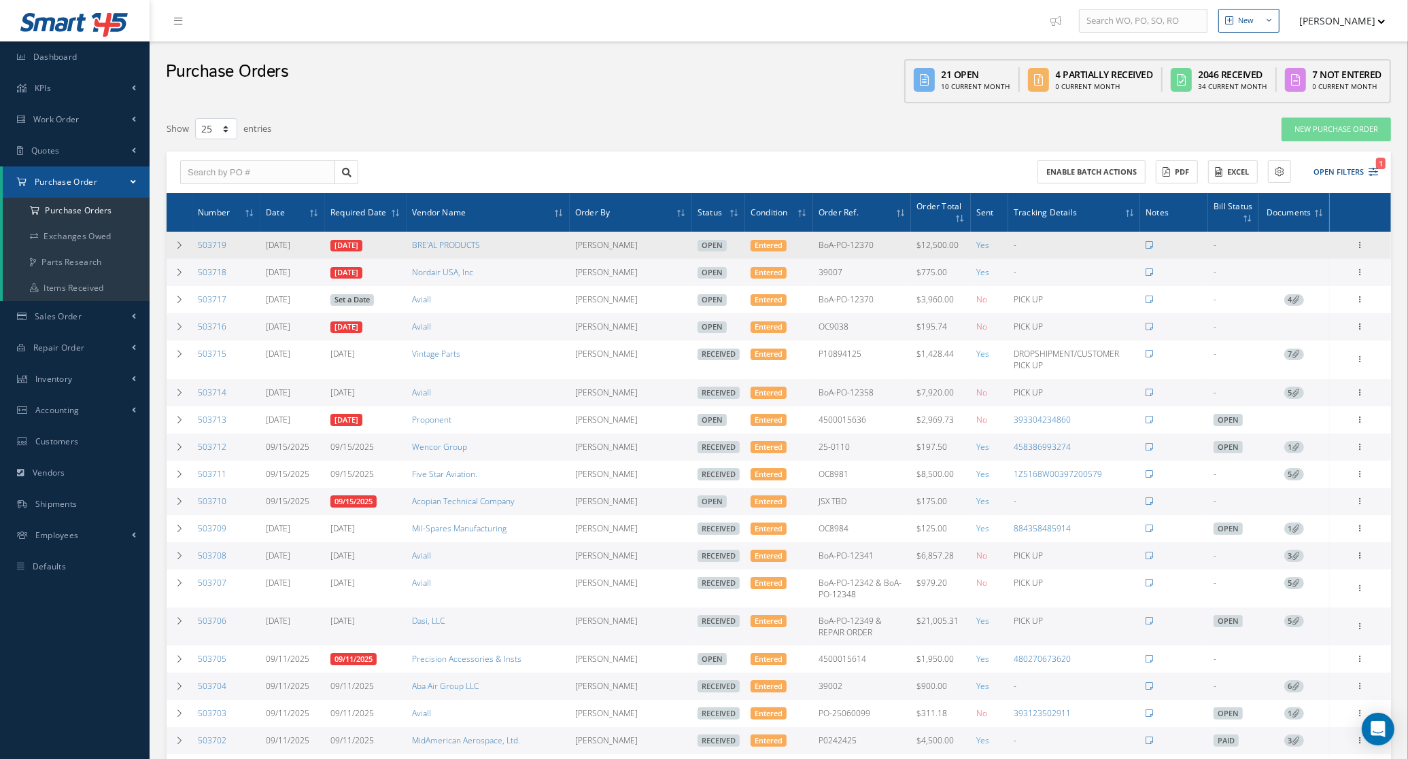
drag, startPoint x: 246, startPoint y: 242, endPoint x: 192, endPoint y: 255, distance: 55.9
click at [192, 255] on td "503719" at bounding box center [226, 245] width 68 height 27
copy link "503719"
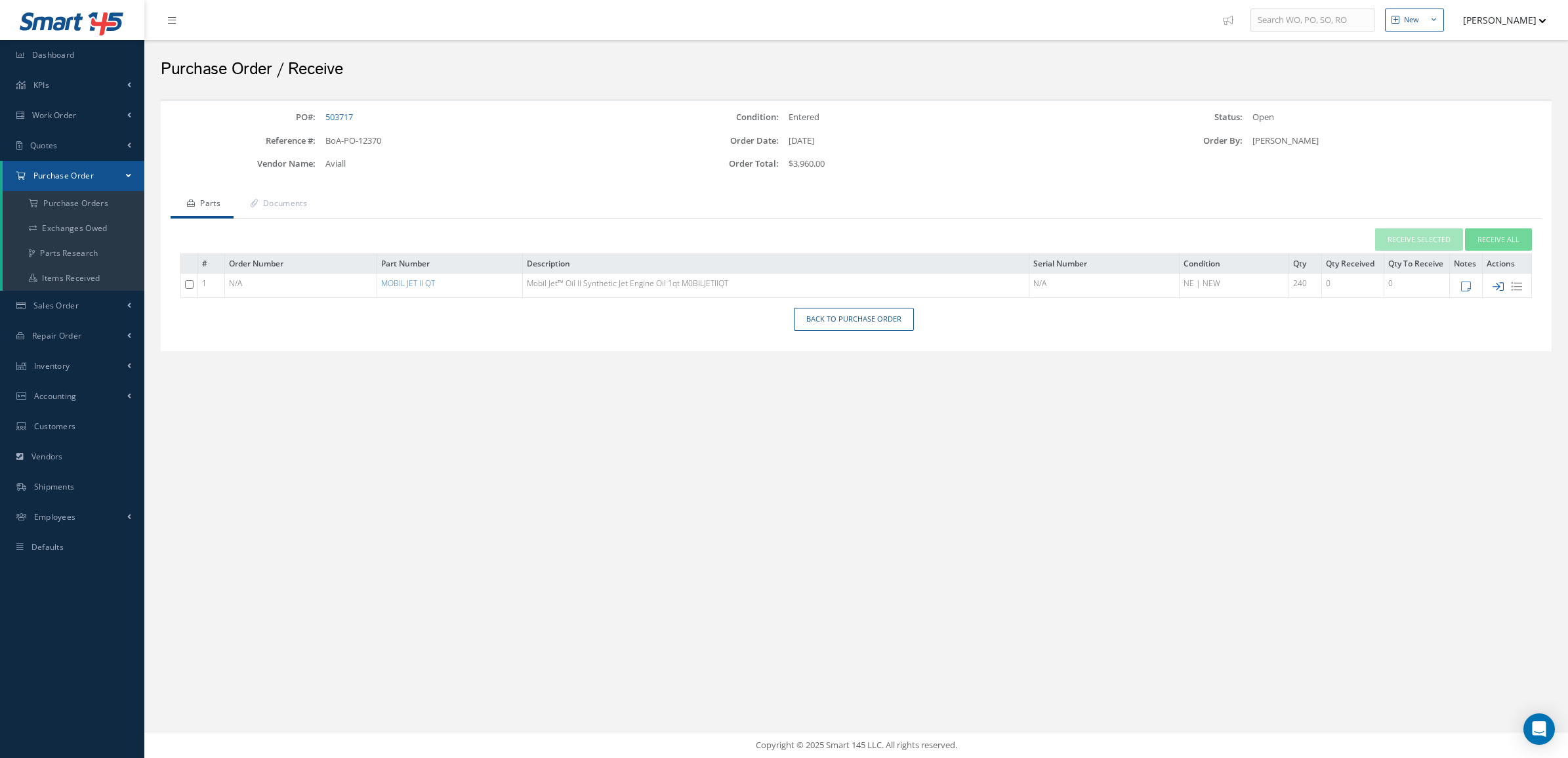
click at [1502, 287] on icon at bounding box center [1498, 287] width 12 height 12
type input "[DATE]"
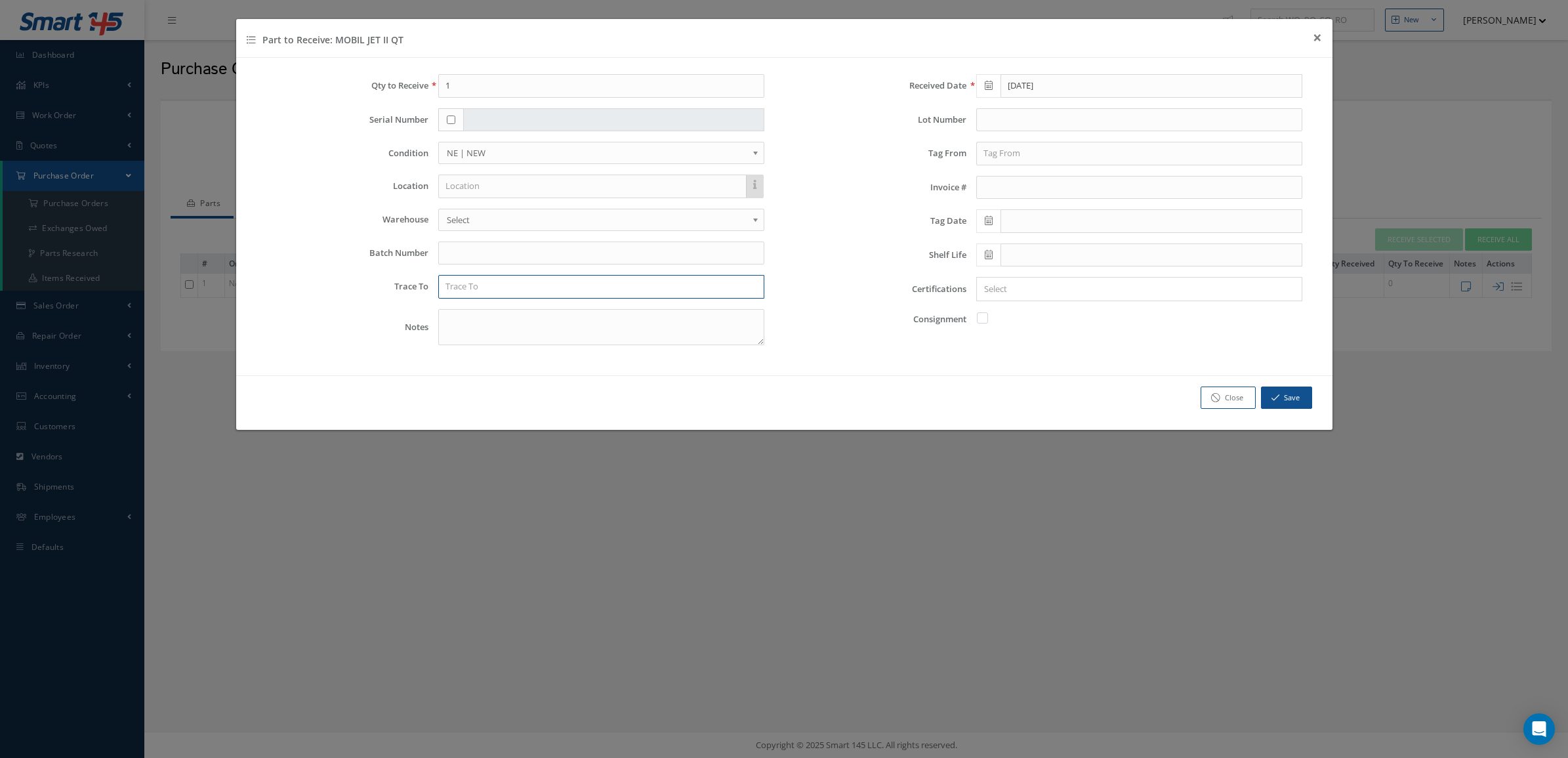
click at [499, 290] on input "text" at bounding box center [602, 287] width 326 height 23
click at [490, 256] on input "text" at bounding box center [602, 253] width 326 height 23
type input "7366310988"
click at [560, 294] on input "text" at bounding box center [602, 287] width 326 height 23
click at [513, 313] on div "EXXONMOBIL" at bounding box center [601, 311] width 312 height 14
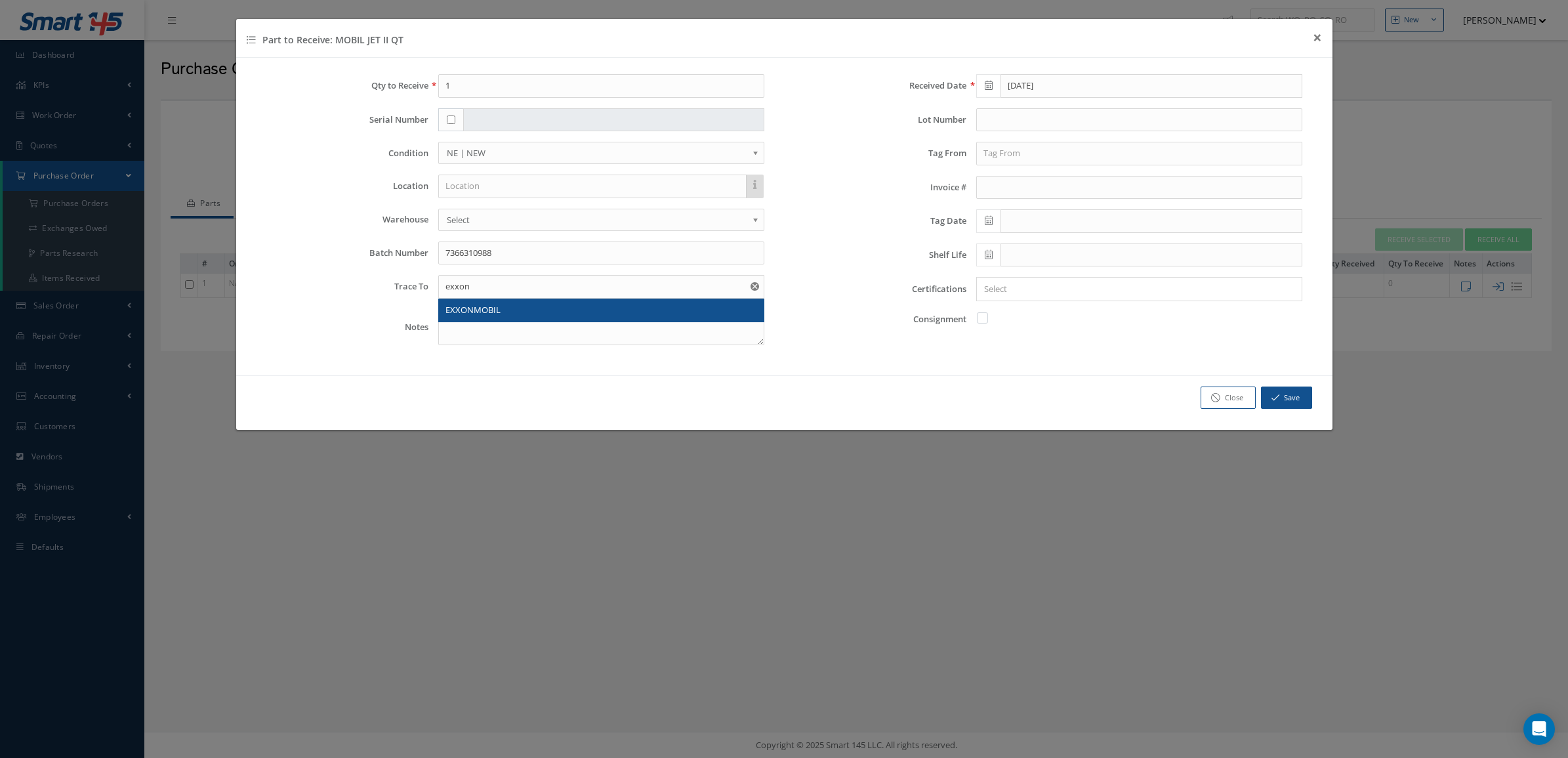
type input "EXXONMOBIL"
click at [509, 317] on textarea at bounding box center [602, 326] width 326 height 36
type textarea "d"
type textarea "DOM [DATE]"
click at [995, 253] on span at bounding box center [988, 255] width 24 height 23
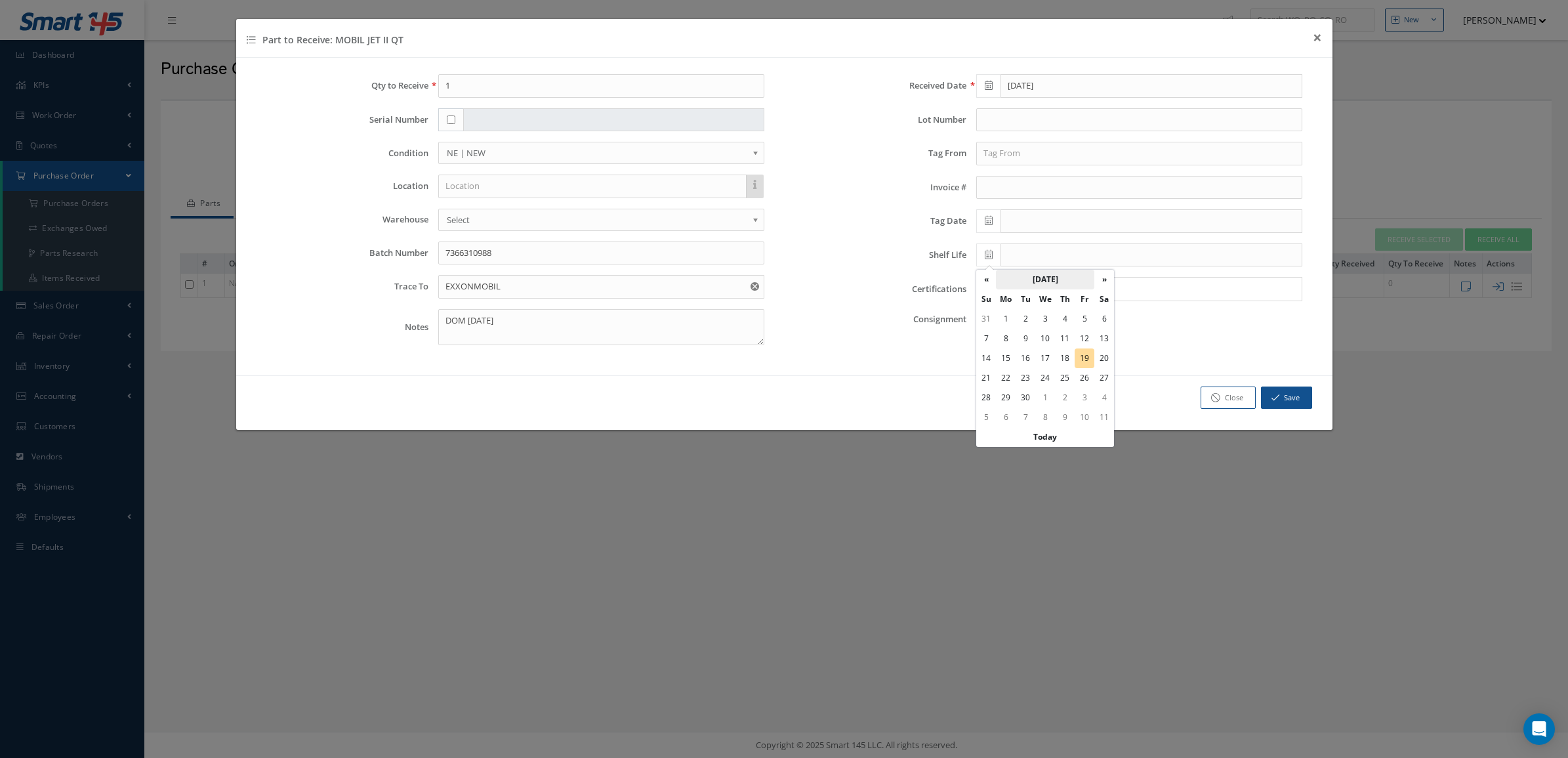
click at [1016, 277] on th "[DATE]" at bounding box center [1046, 279] width 98 height 19
click at [1103, 284] on th "»" at bounding box center [1101, 279] width 19 height 19
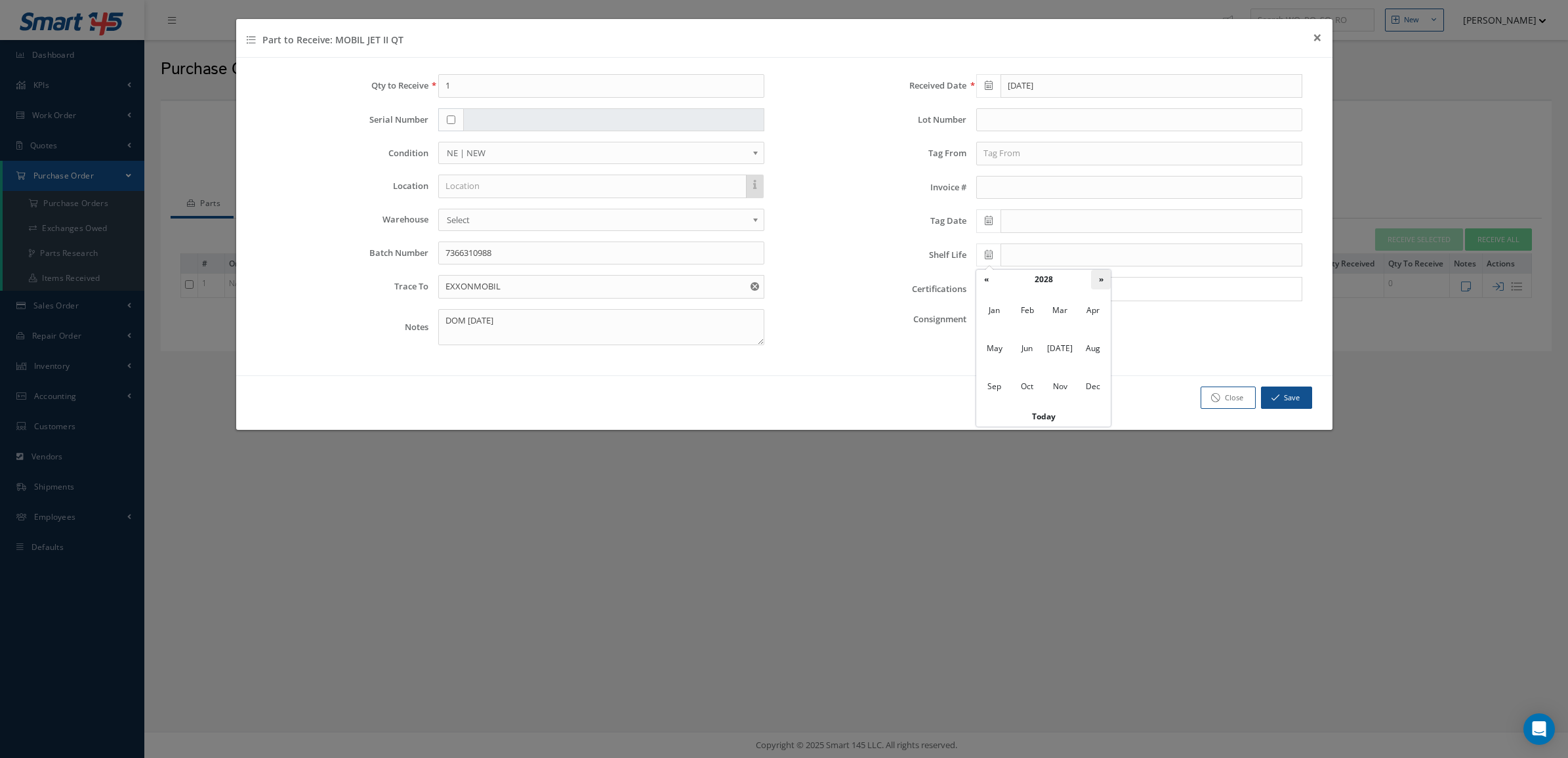
click at [1103, 284] on th "»" at bounding box center [1101, 279] width 19 height 19
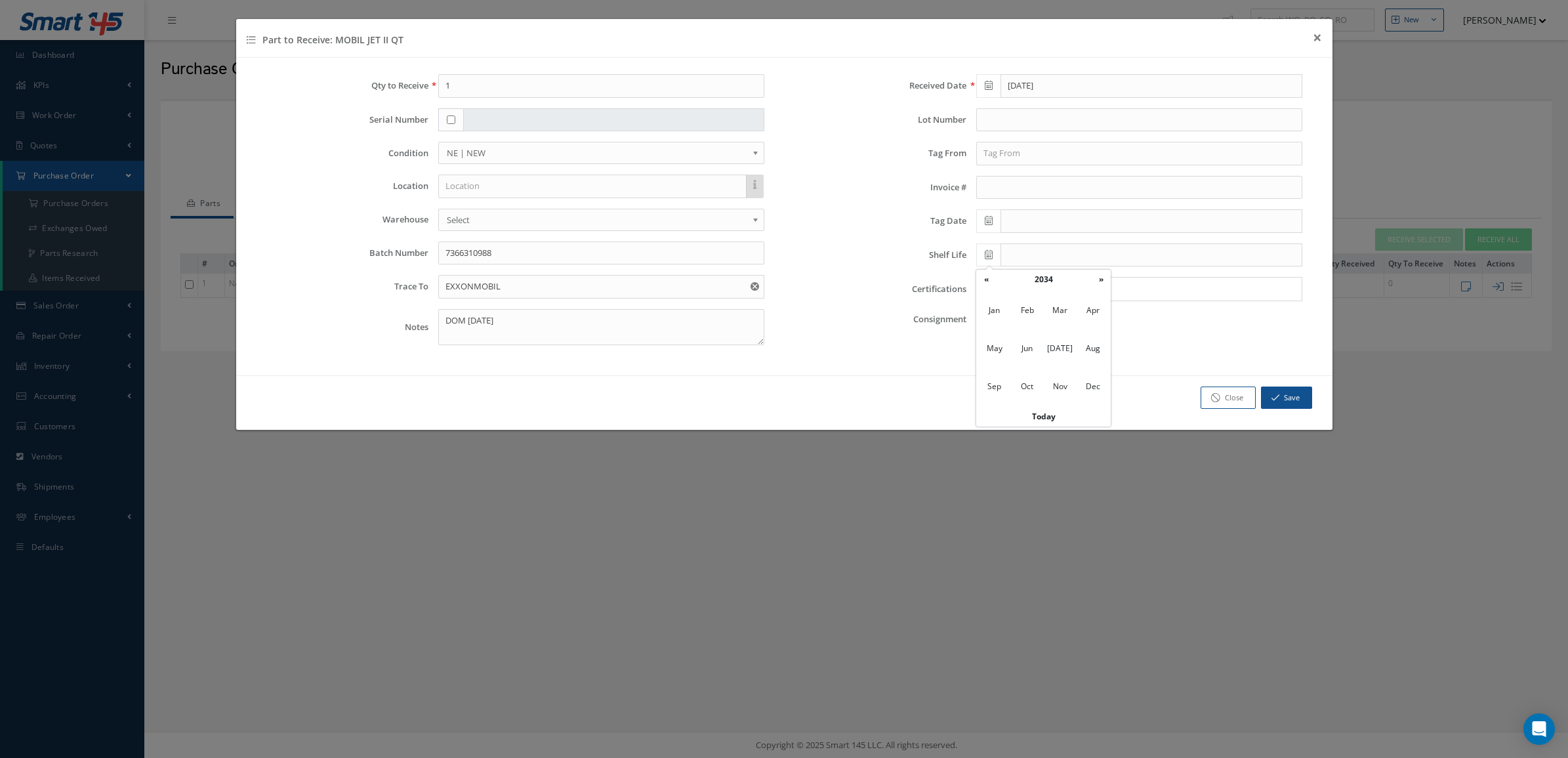
click at [1103, 290] on table "« 2034 » Jan Feb Mar Apr May Jun [DATE] Aug Sep Oct Nov Dec [DATE] Clear" at bounding box center [1043, 348] width 134 height 156
click at [1101, 286] on th "»" at bounding box center [1101, 279] width 19 height 19
click at [1056, 347] on span "[DATE]" at bounding box center [1060, 349] width 30 height 36
click at [1097, 359] on td "14" at bounding box center [1105, 358] width 19 height 19
type input "[DATE]"
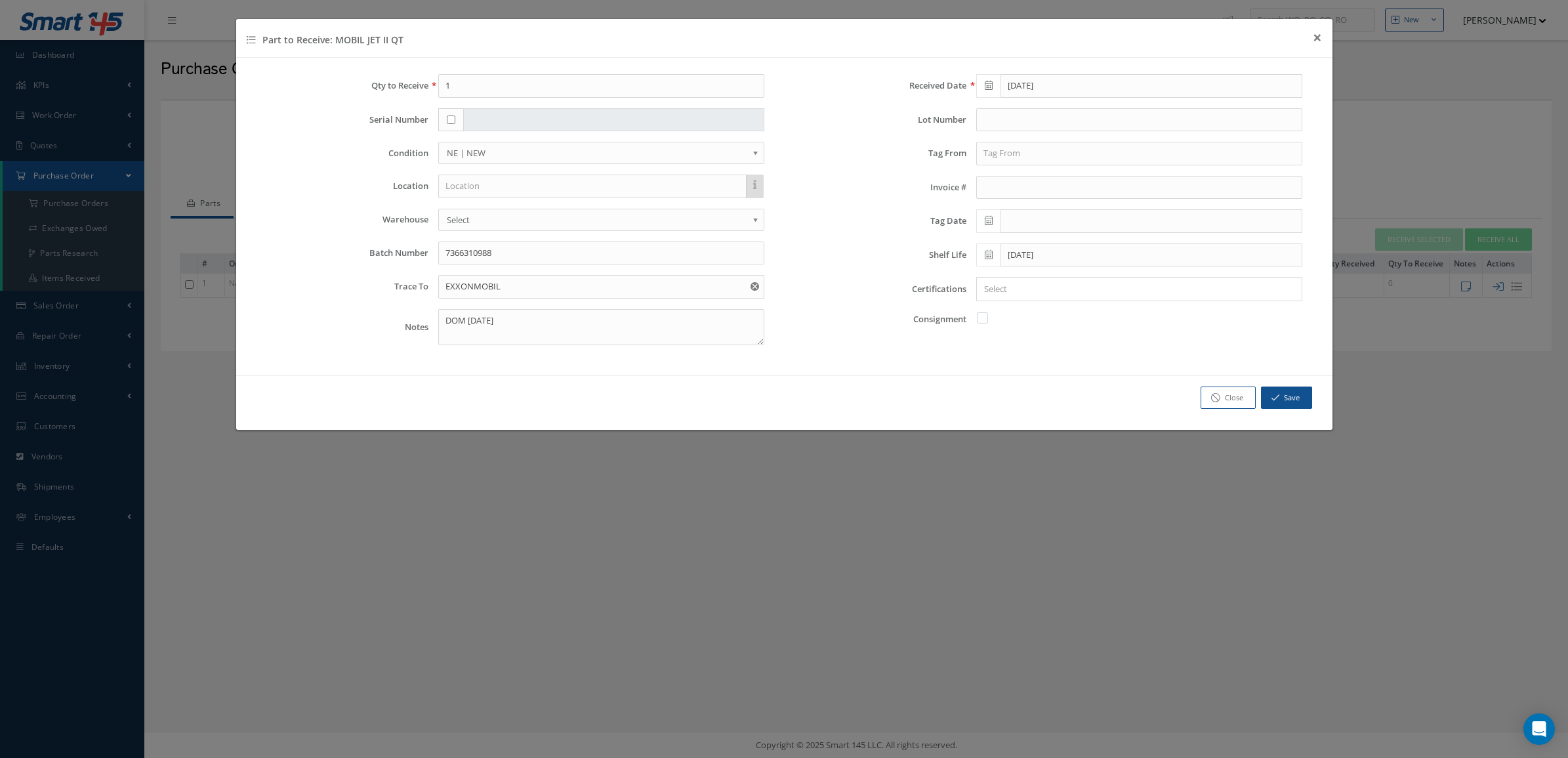
click at [1006, 294] on input "Search for option" at bounding box center [1136, 289] width 317 height 14
click at [1031, 362] on link "C of C" at bounding box center [1139, 354] width 345 height 20
click at [1060, 293] on input "Search for option" at bounding box center [1157, 289] width 275 height 14
click at [1050, 376] on link "Mat Cert" at bounding box center [1139, 376] width 345 height 20
click at [992, 120] on input "text" at bounding box center [1139, 120] width 326 height 23
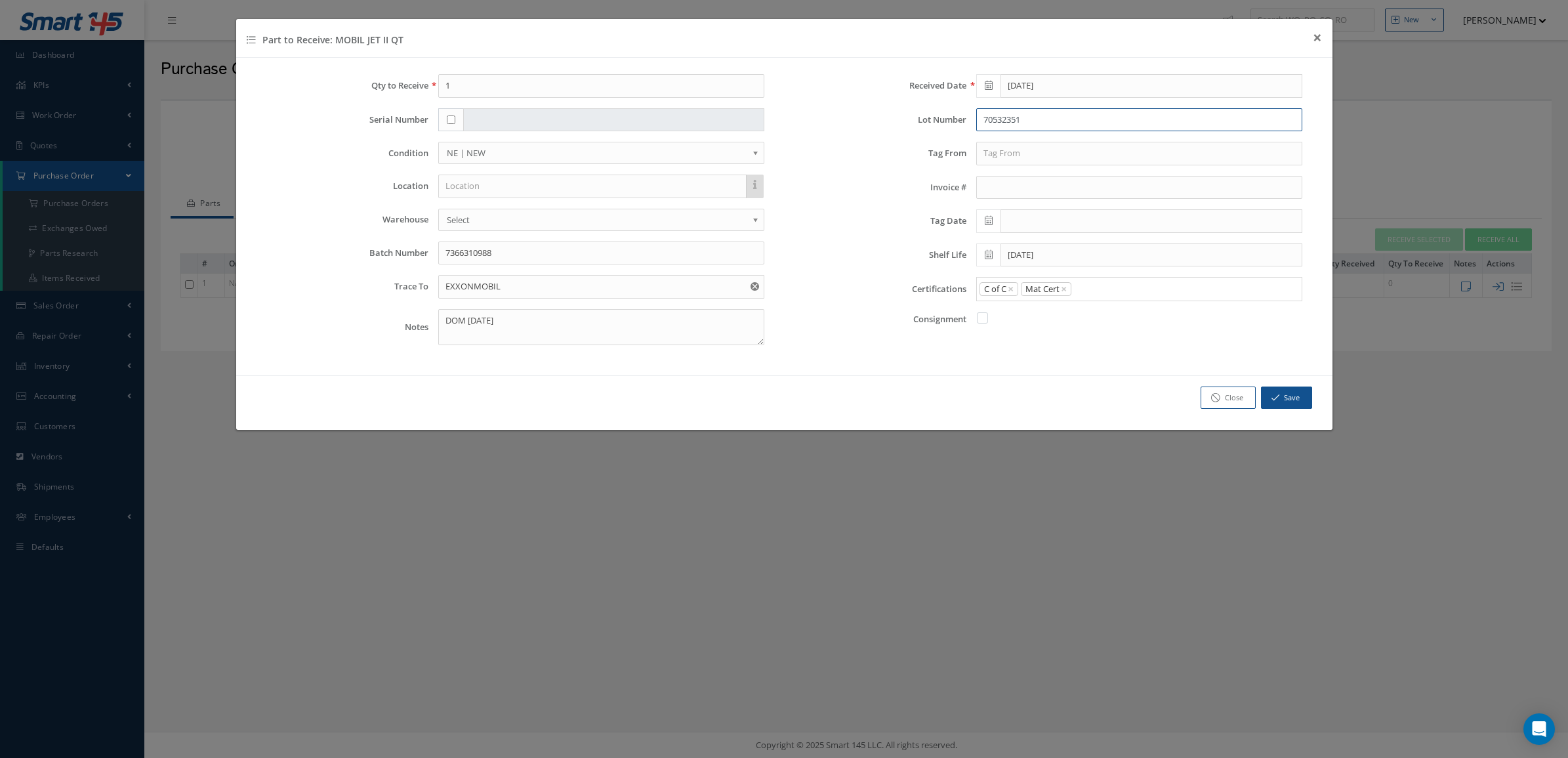
type input "70532351"
drag, startPoint x: 470, startPoint y: 87, endPoint x: 375, endPoint y: 83, distance: 95.1
click at [375, 83] on div "Qty to Receive 1" at bounding box center [516, 86] width 519 height 23
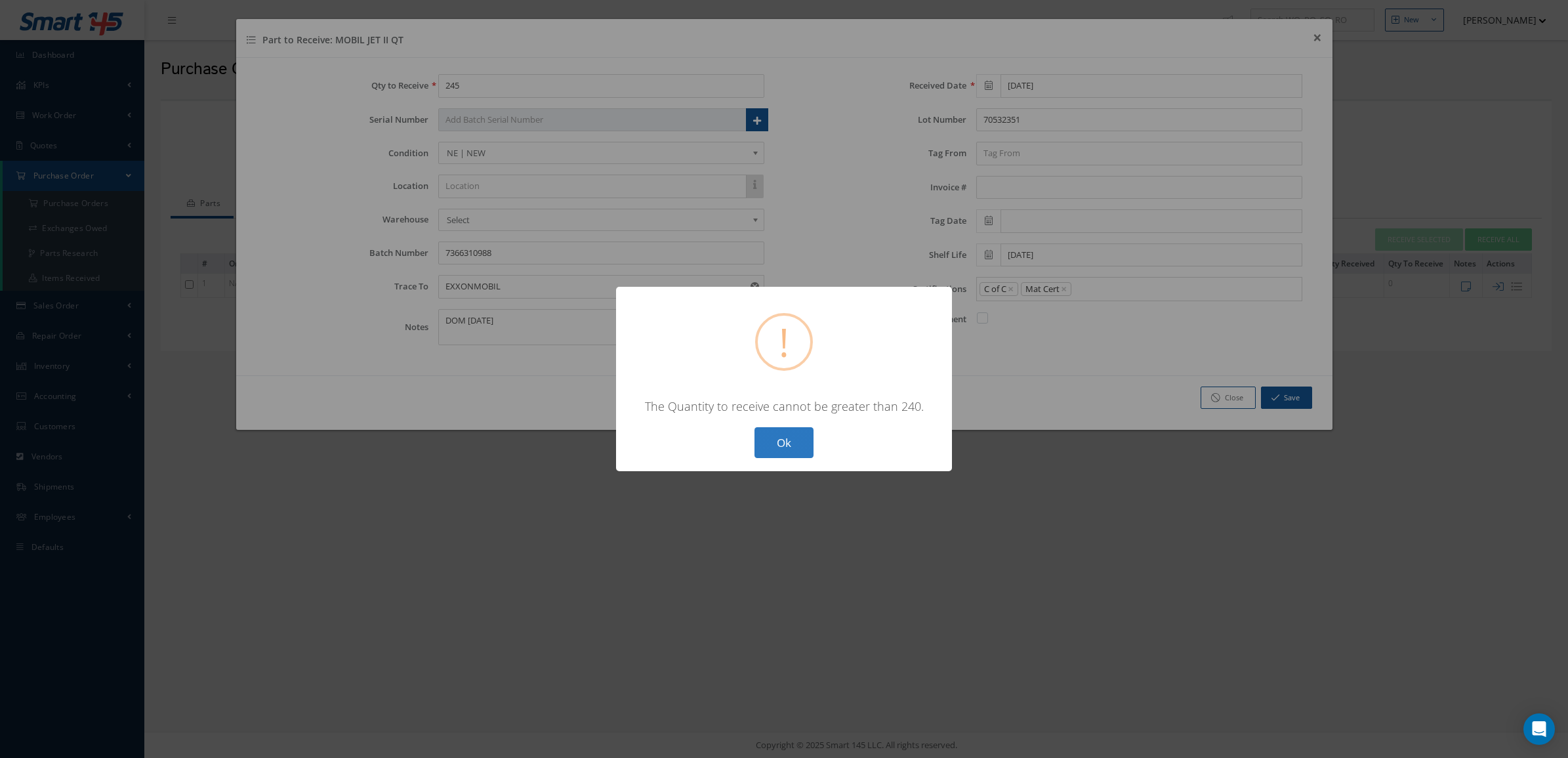
click at [798, 432] on button "Ok" at bounding box center [784, 442] width 59 height 31
type input "240"
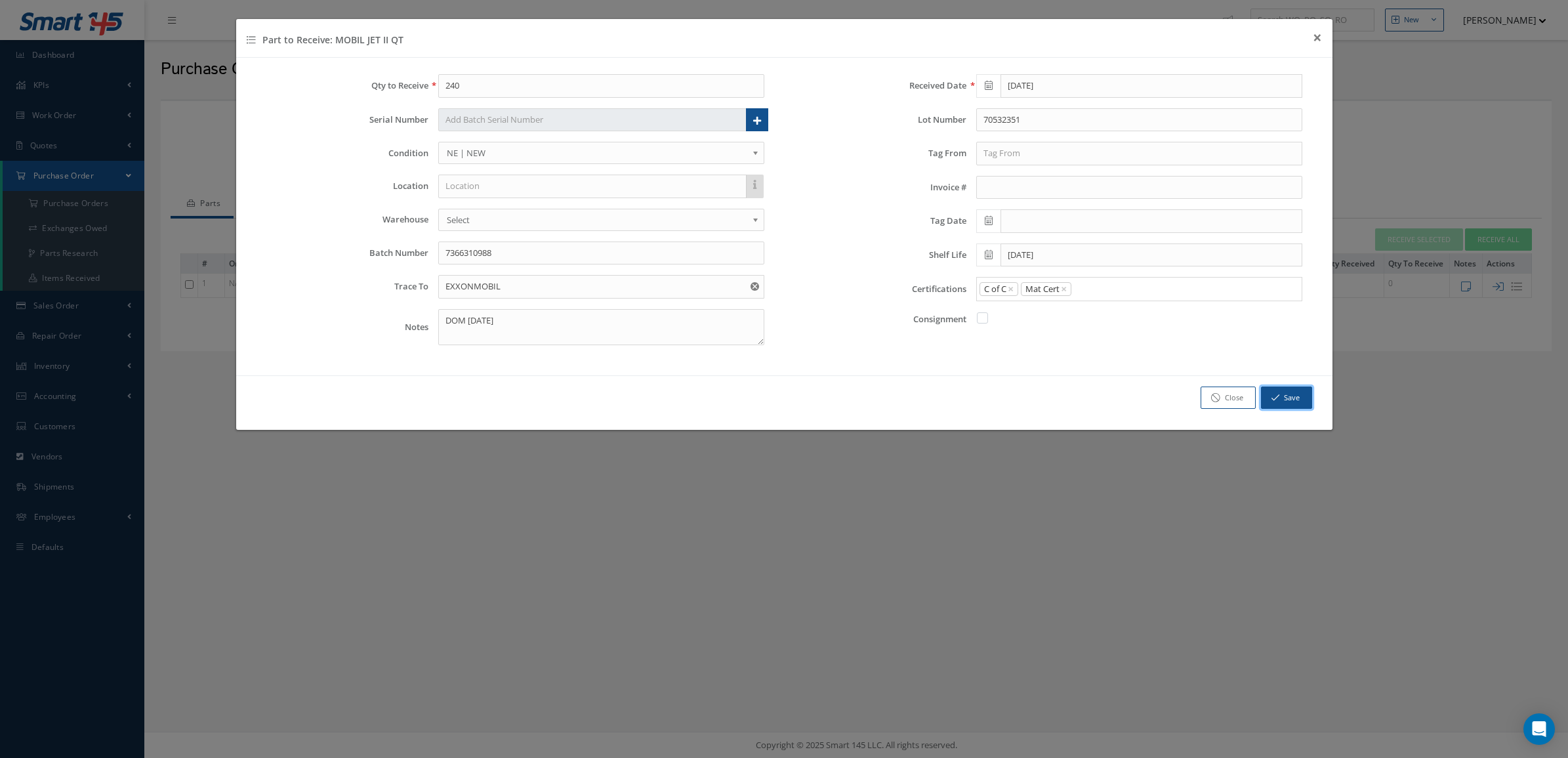
click at [1290, 394] on button "Save" at bounding box center [1286, 398] width 51 height 23
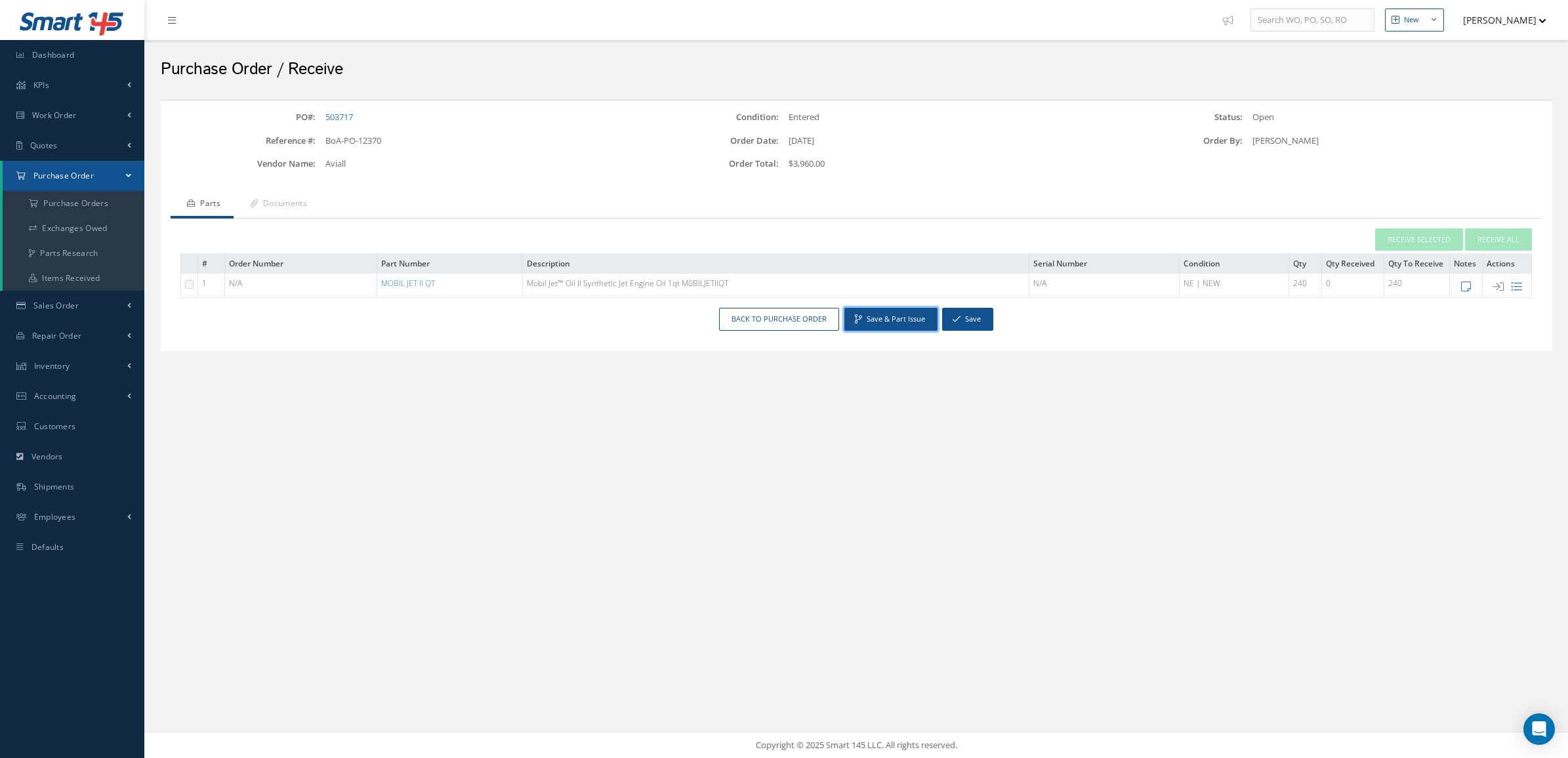
click at [909, 316] on button "Save & Part Issue" at bounding box center [891, 320] width 94 height 23
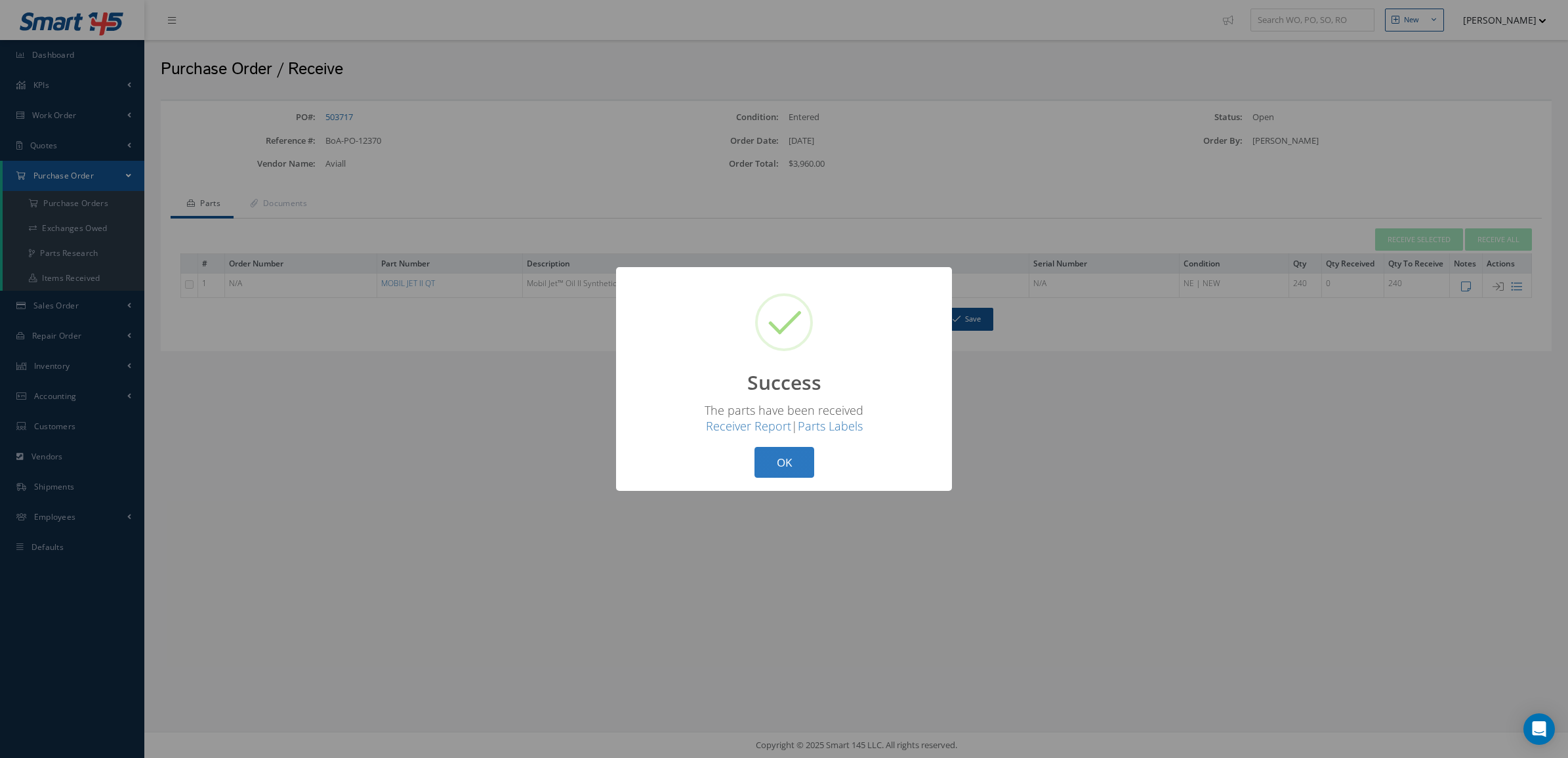
click at [773, 451] on button "OK" at bounding box center [785, 463] width 60 height 31
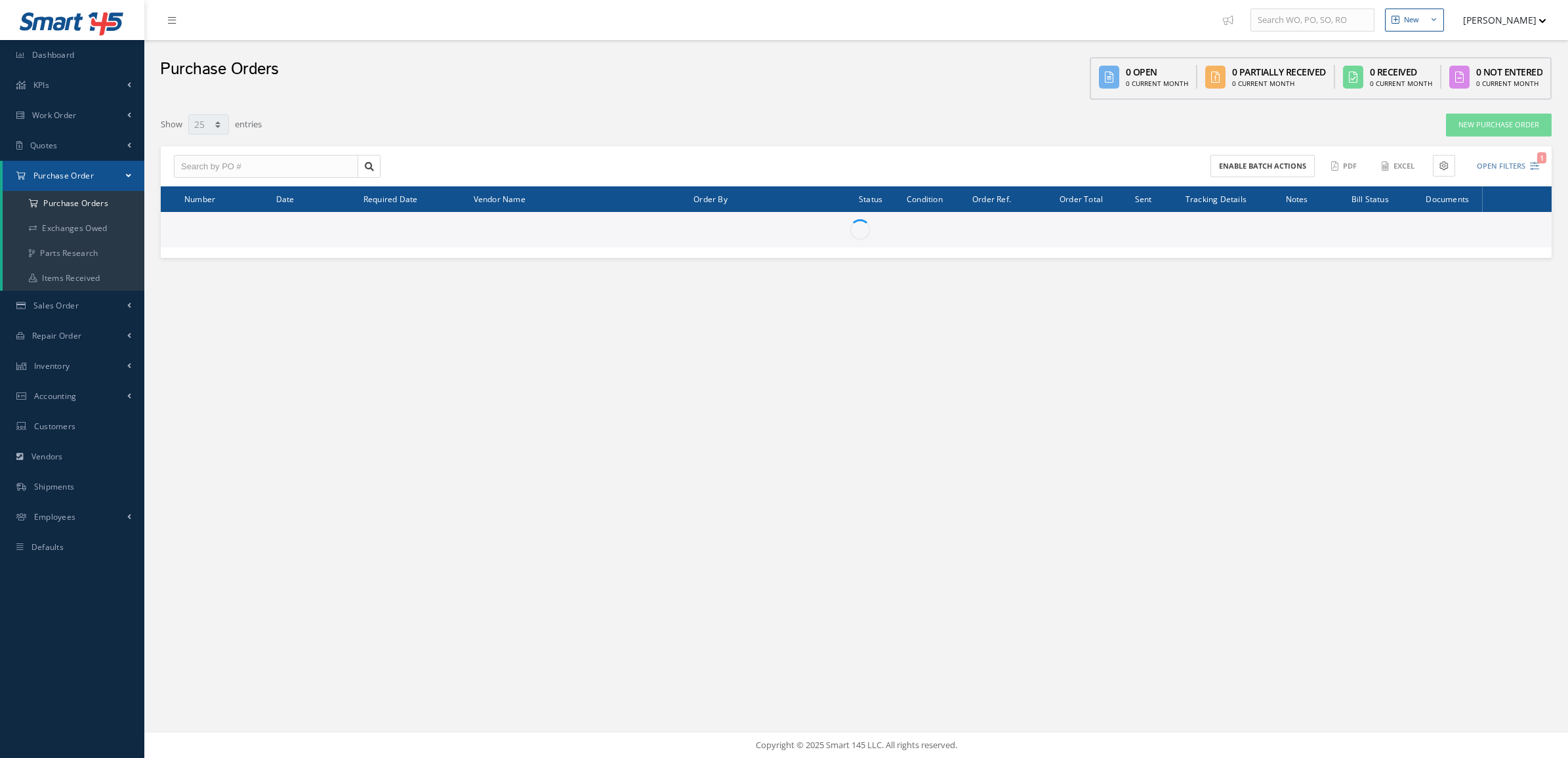
select select "25"
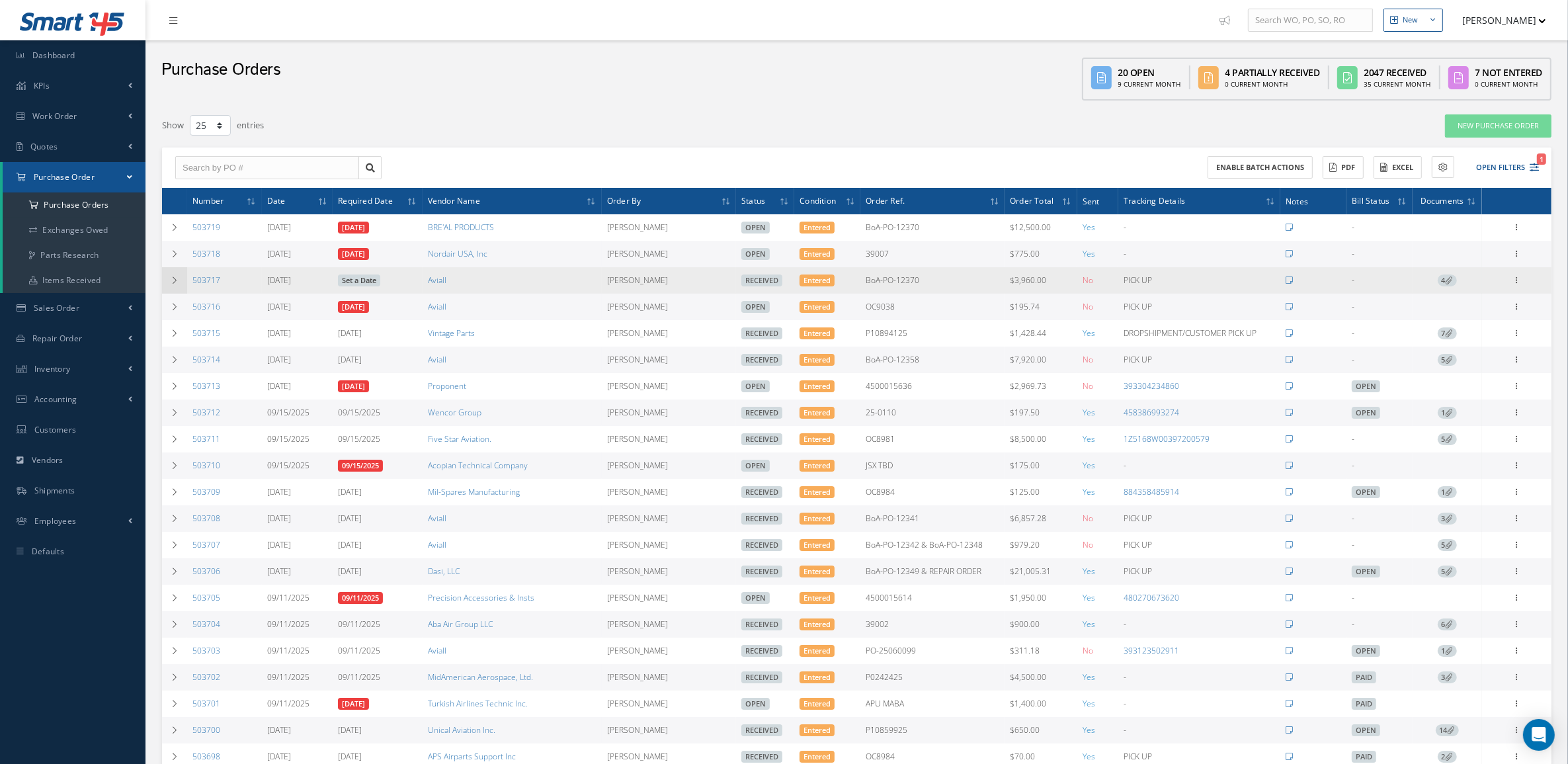
click at [175, 284] on icon at bounding box center [175, 280] width 10 height 8
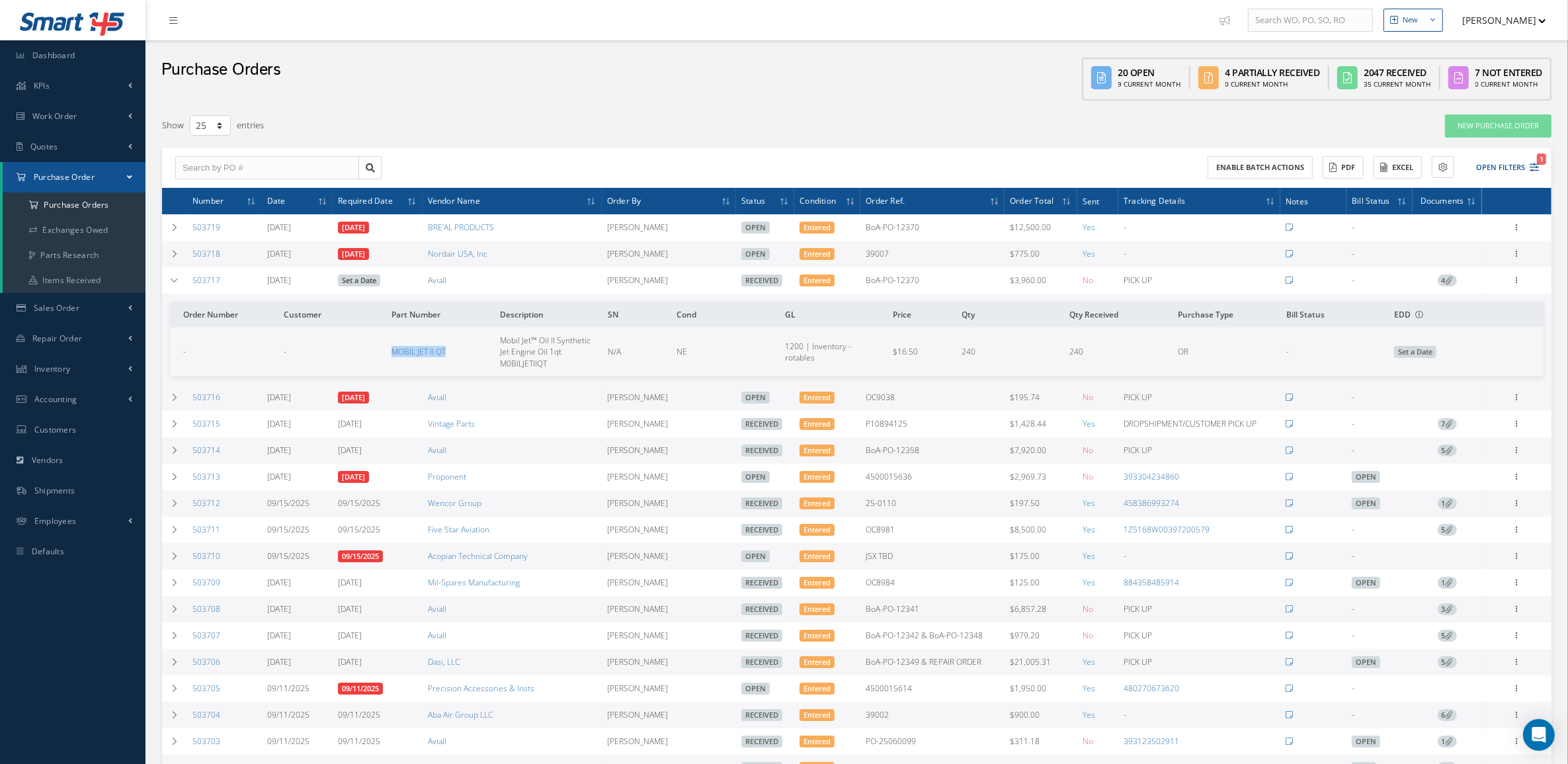
drag, startPoint x: 378, startPoint y: 359, endPoint x: 463, endPoint y: 360, distance: 85.0
click at [463, 360] on tr "- - MOBIL JET II QT Mobil Jet™ Oil II Synthetic Jet Engine Oil 1qt M0BILJETIIQT…" at bounding box center [857, 351] width 1374 height 49
copy tr "MOBIL JET II QT"
click at [184, 279] on td at bounding box center [175, 280] width 25 height 26
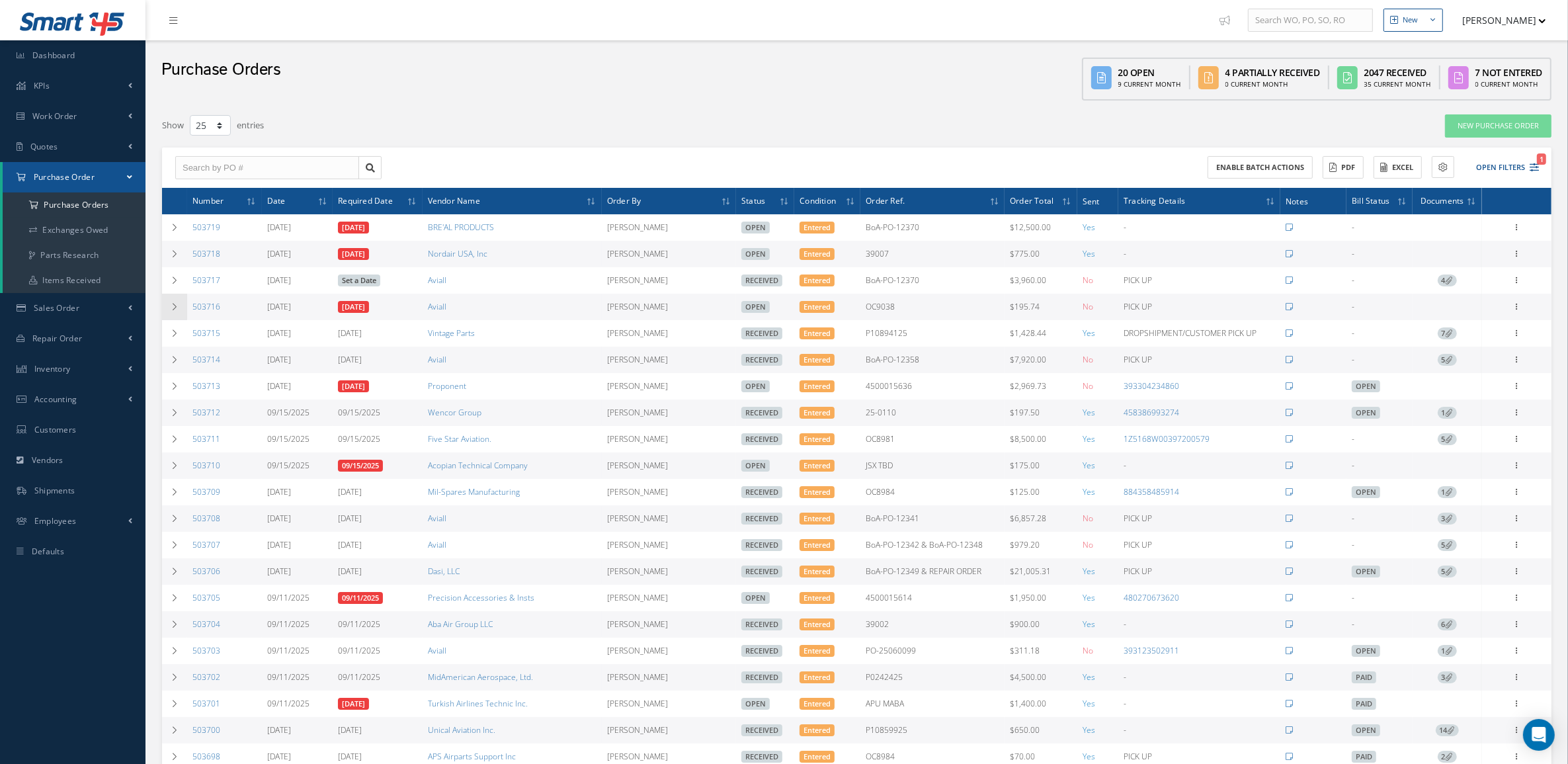
drag, startPoint x: 226, startPoint y: 309, endPoint x: 184, endPoint y: 311, distance: 42.0
click at [184, 311] on tr "503716 09/18/2025 09/18/2025 Aviall Candy Augustyniak Open Entered OC9038 $195.…" at bounding box center [857, 307] width 1390 height 26
click at [1516, 305] on icon at bounding box center [1517, 306] width 14 height 11
click at [1469, 427] on link "Documents" at bounding box center [1456, 435] width 104 height 18
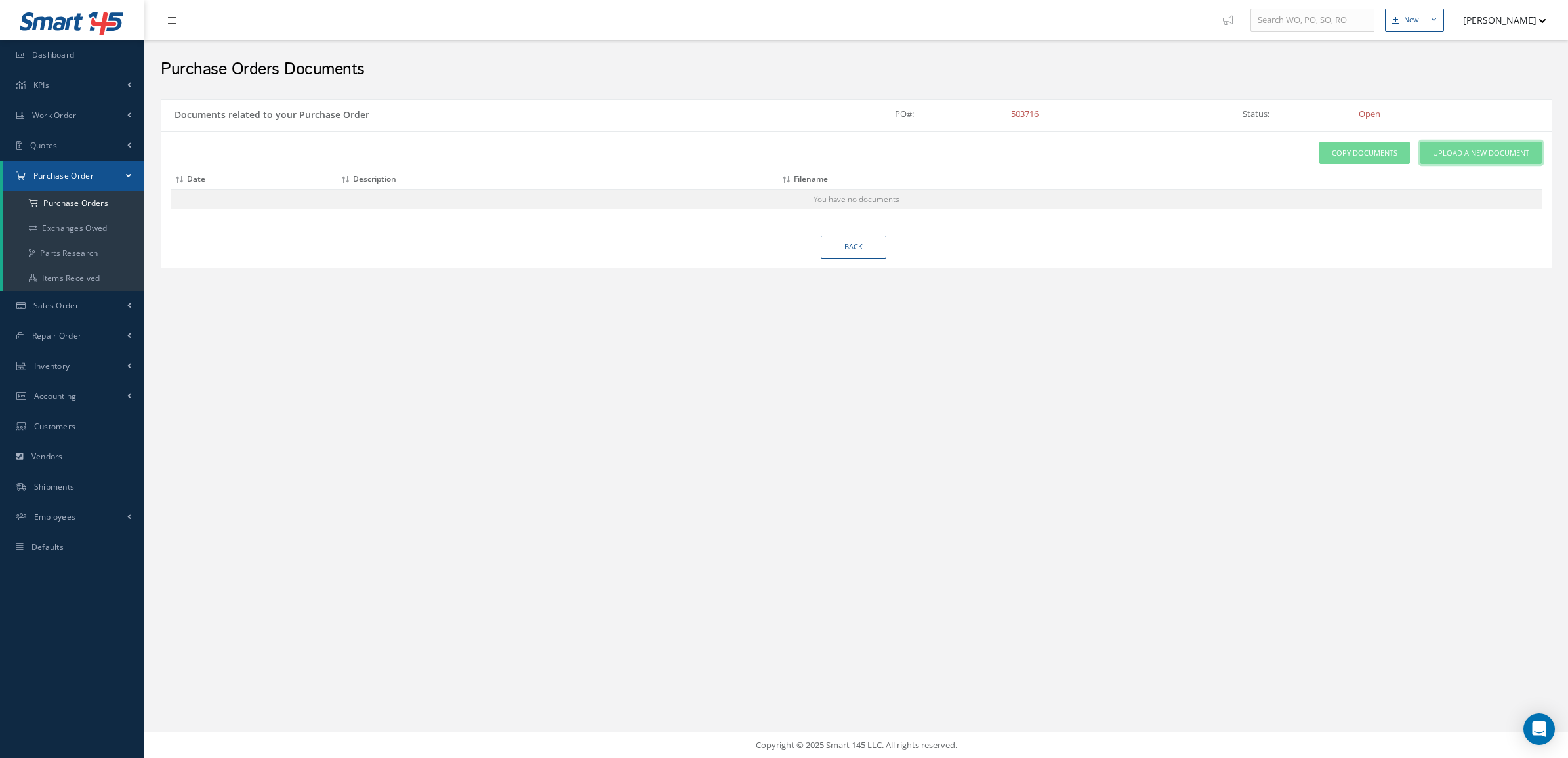
click at [1448, 148] on span "Upload a New Document" at bounding box center [1481, 154] width 97 height 12
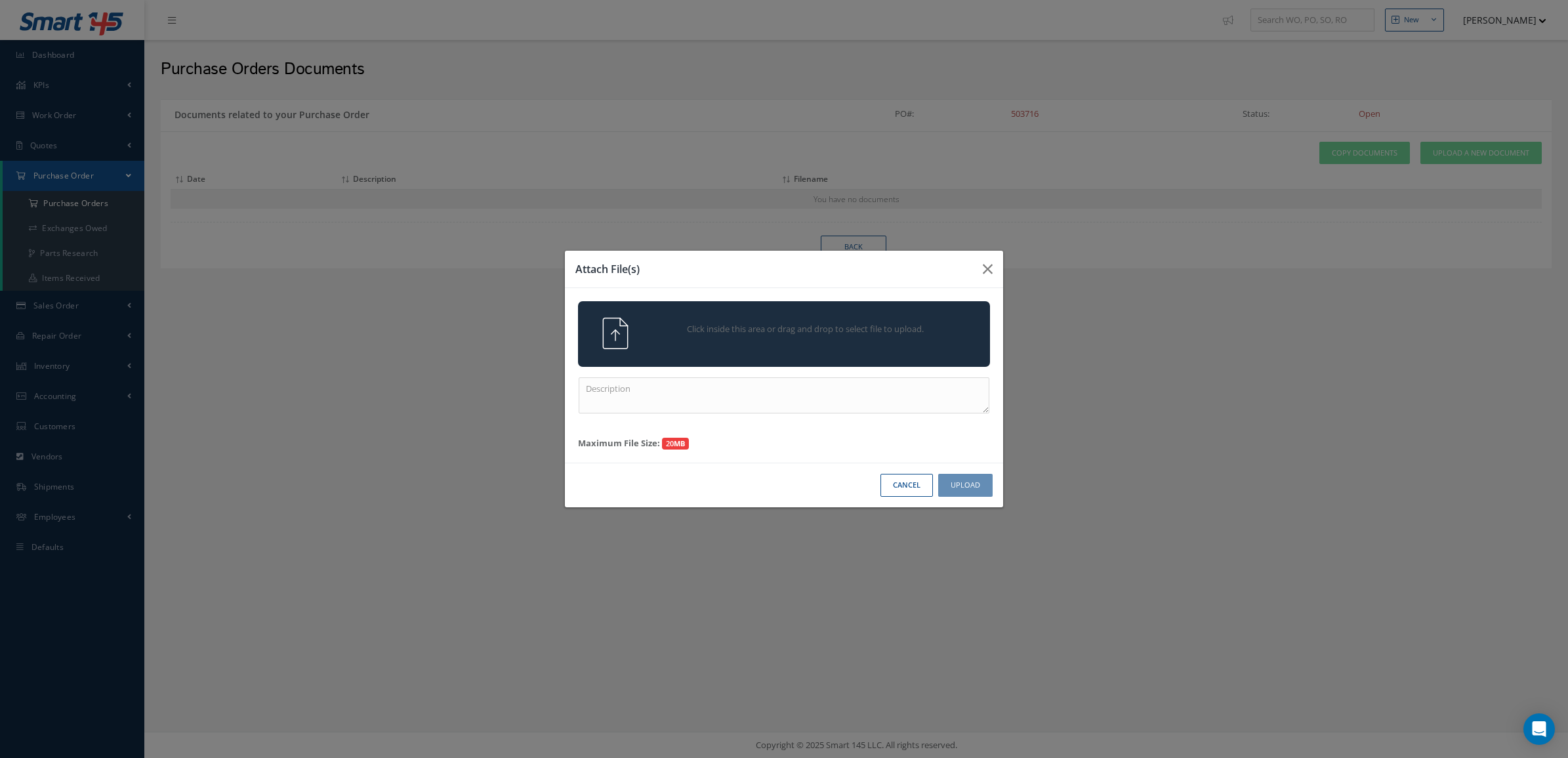
click at [927, 315] on div "Click inside this area or drag and drop to select file to upload." at bounding box center [784, 334] width 412 height 66
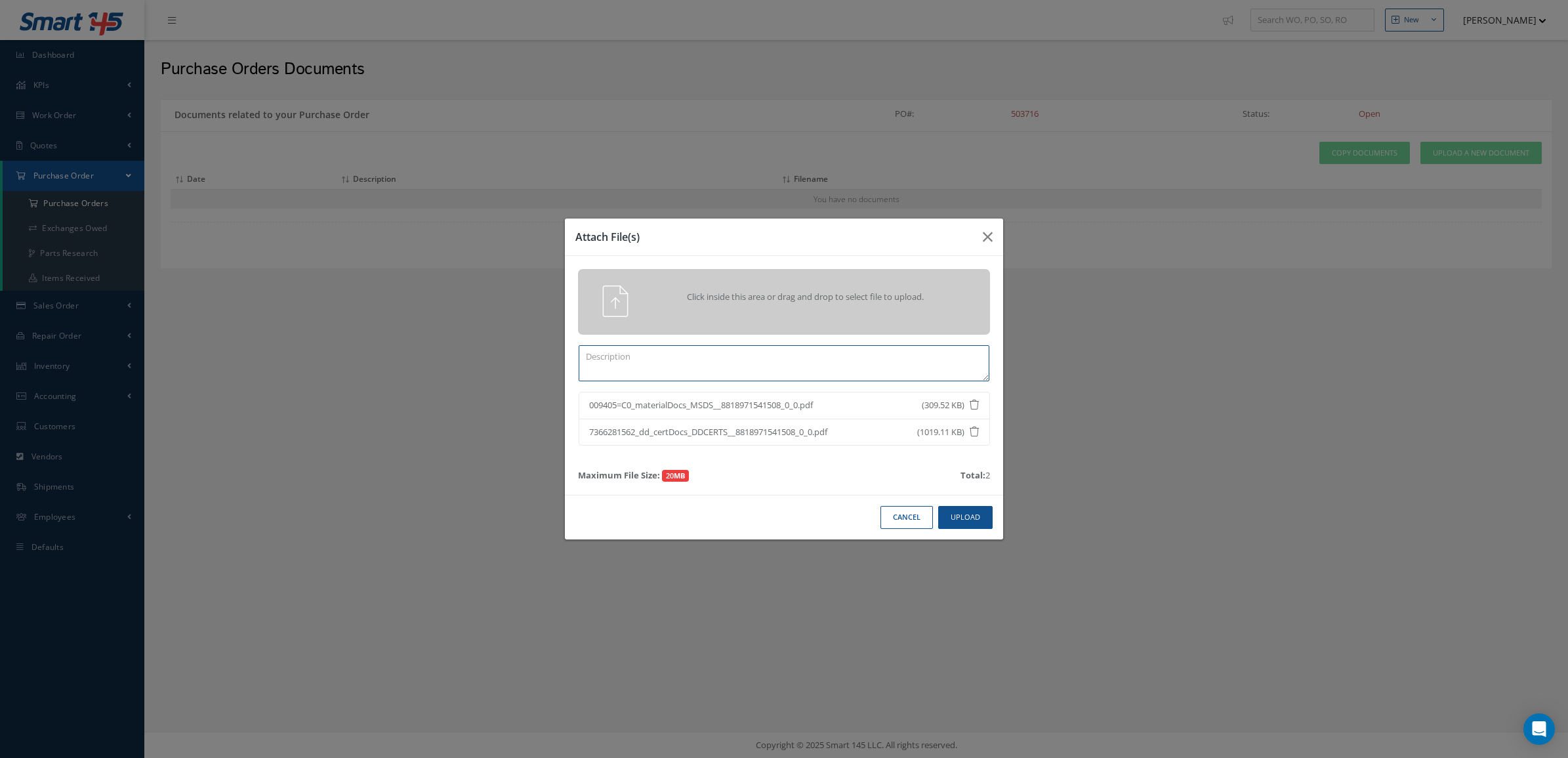
click at [847, 368] on textarea at bounding box center [783, 362] width 410 height 36
type textarea "certs"
click at [959, 514] on button "Upload" at bounding box center [966, 518] width 54 height 23
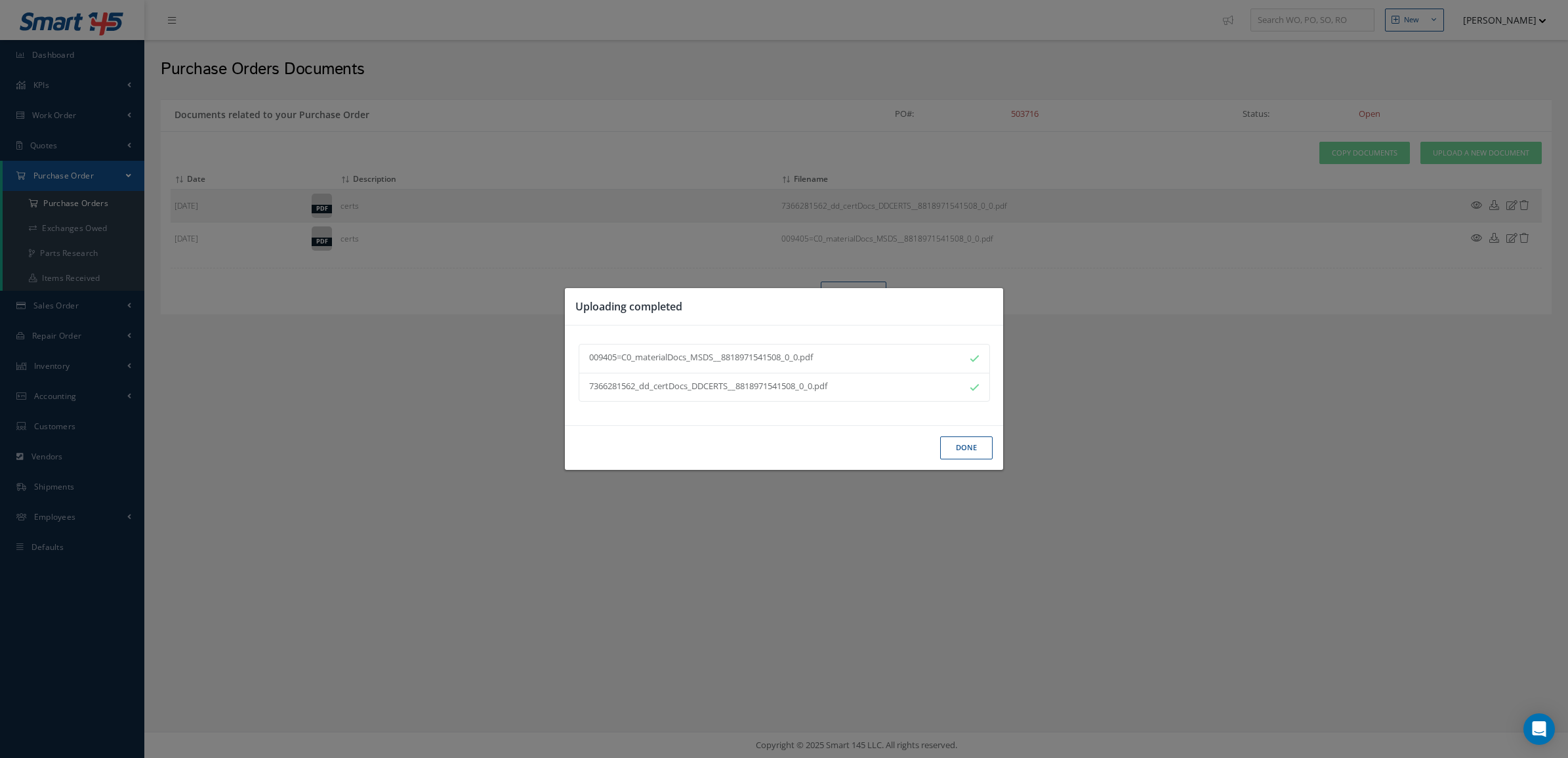
click at [964, 450] on button "Done" at bounding box center [966, 448] width 52 height 23
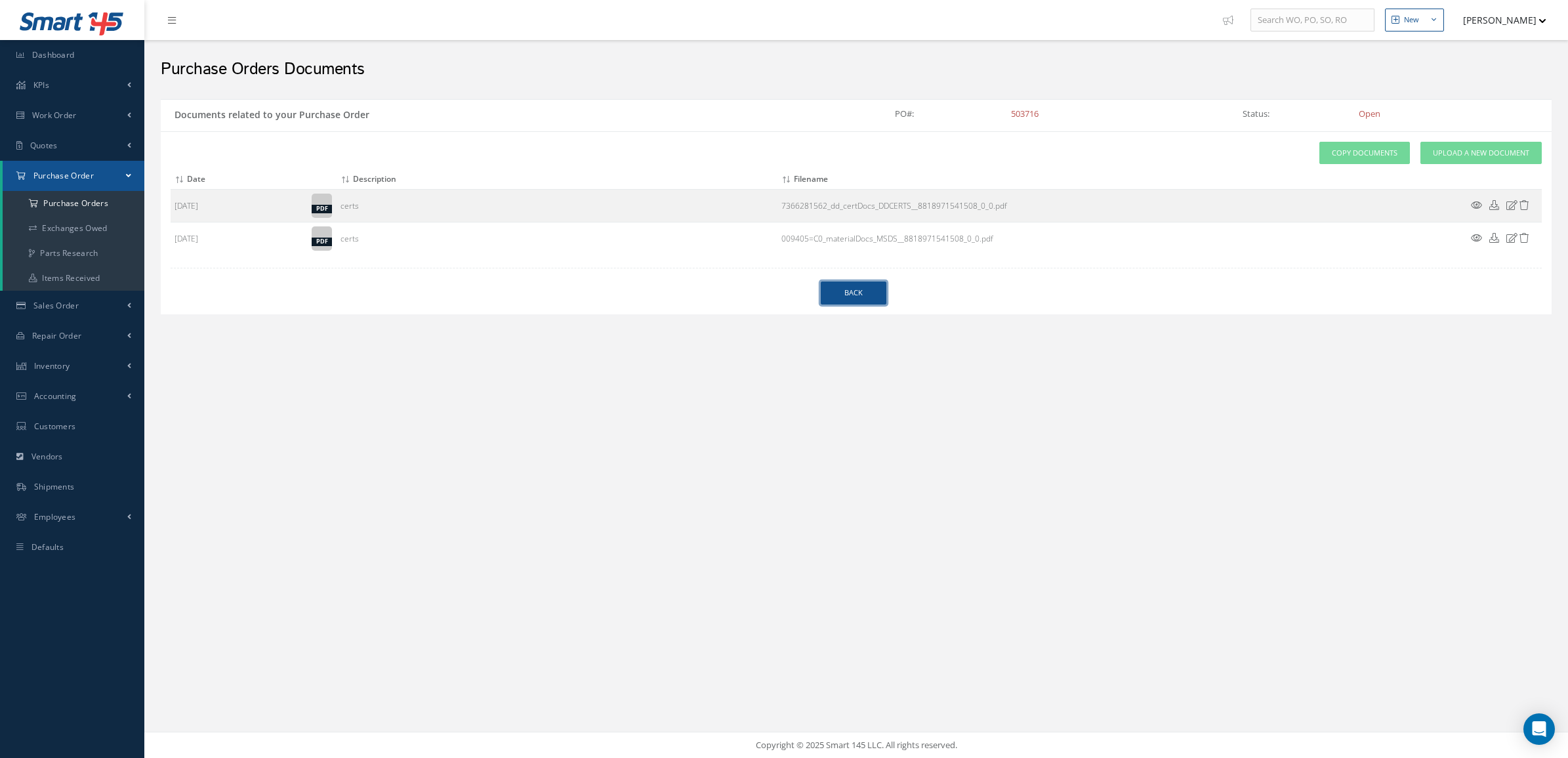
click at [844, 296] on link "Back" at bounding box center [854, 294] width 66 height 23
select select "25"
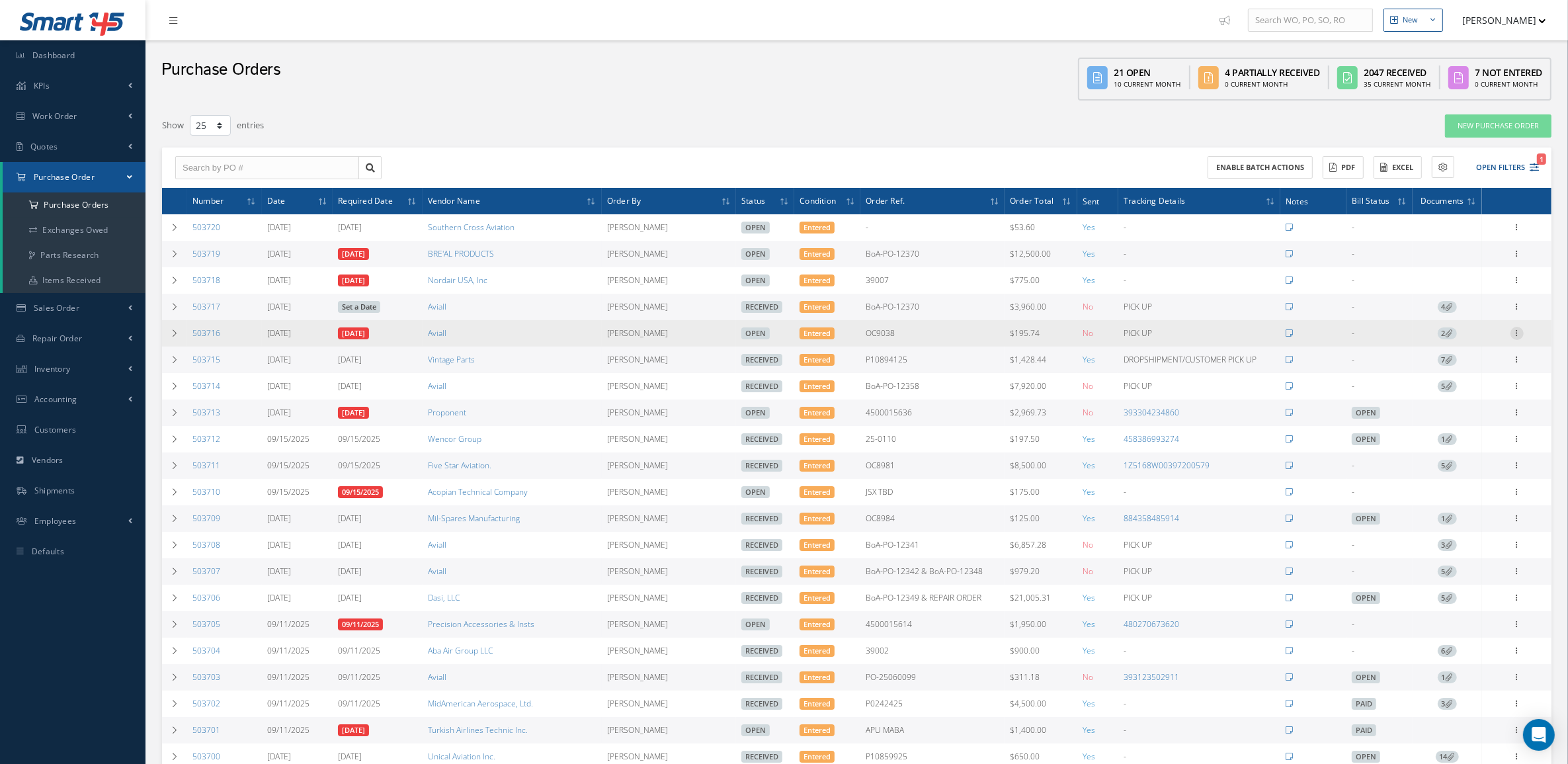
click at [1514, 335] on icon at bounding box center [1517, 332] width 14 height 11
click at [1477, 344] on link "Receive" at bounding box center [1456, 343] width 104 height 18
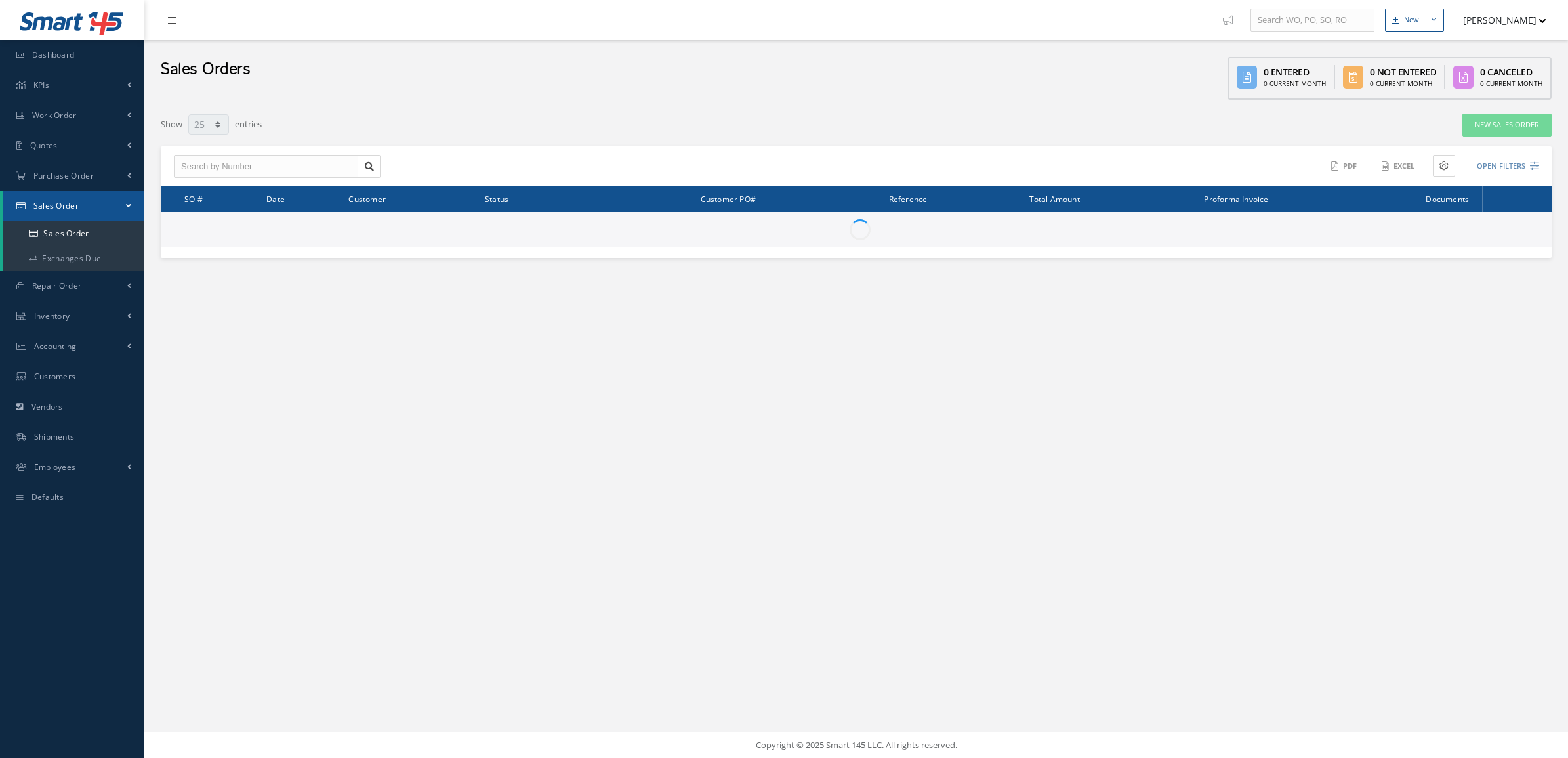
select select "25"
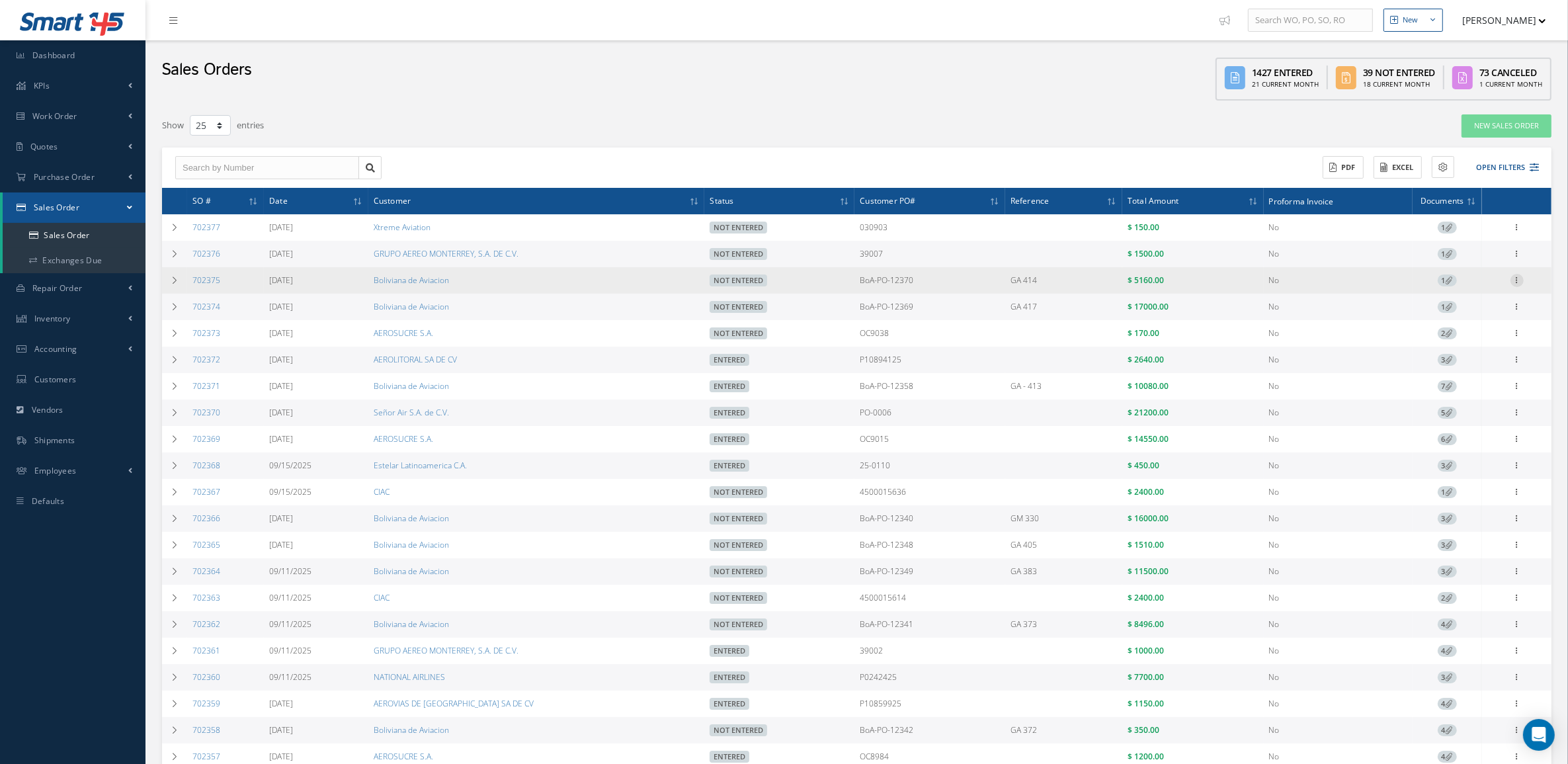
click at [1520, 282] on icon at bounding box center [1517, 278] width 14 height 11
click at [1474, 355] on link "Documents" at bounding box center [1456, 357] width 104 height 18
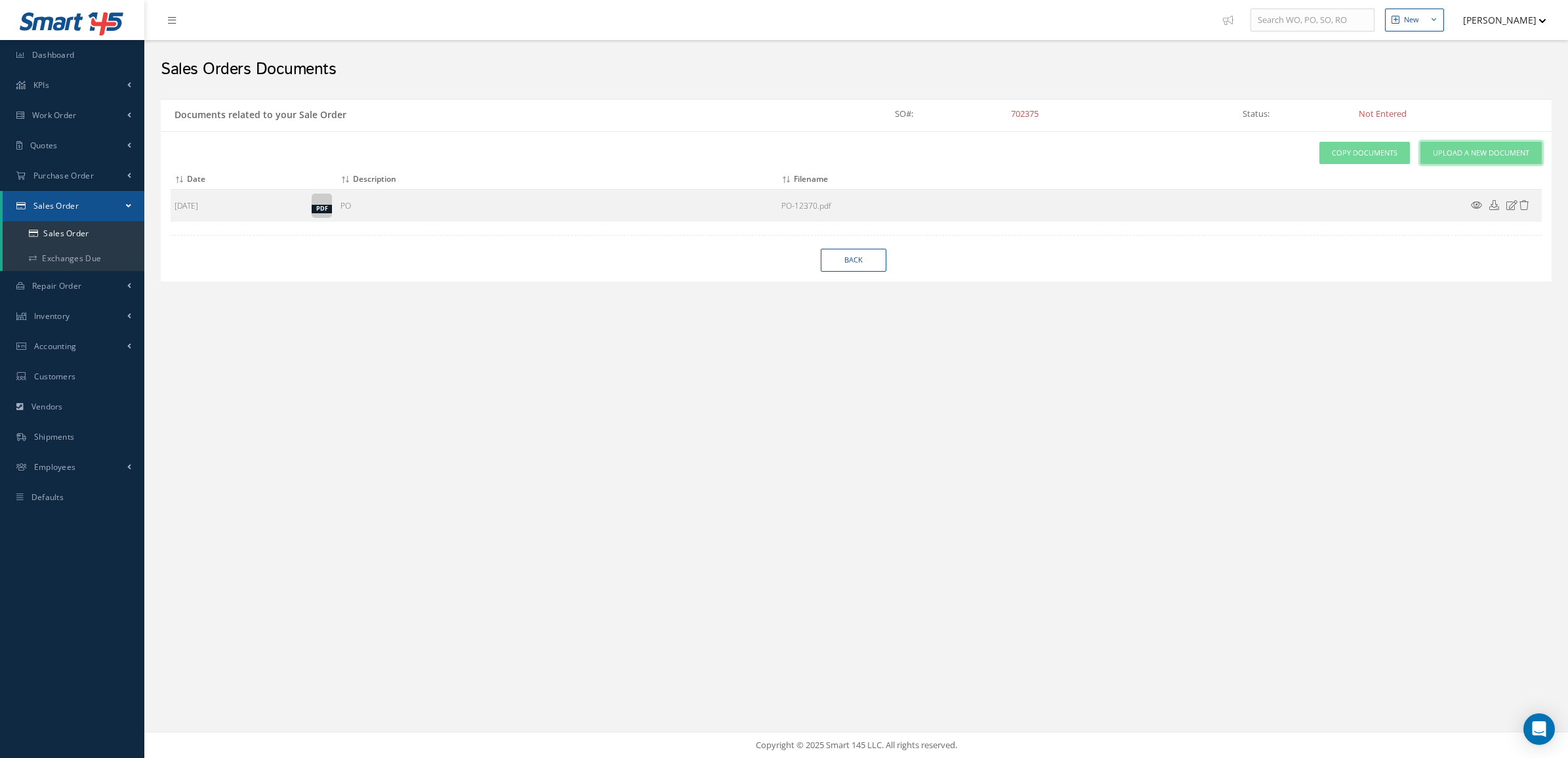
click at [1483, 153] on span "Upload a New Document" at bounding box center [1481, 154] width 97 height 12
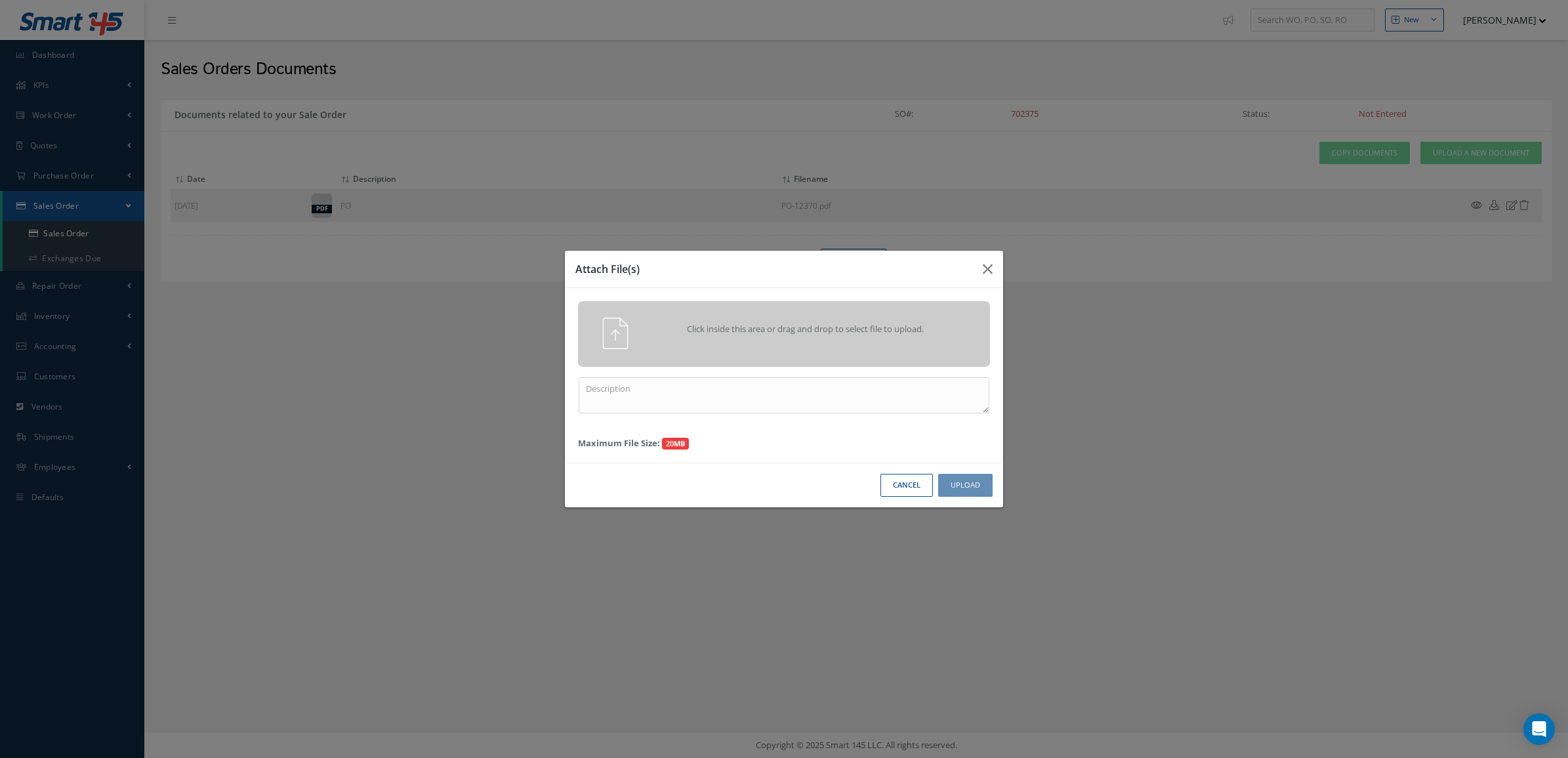
click at [679, 331] on span "Click inside this area or drag and drop to select file to upload." at bounding box center [805, 329] width 298 height 14
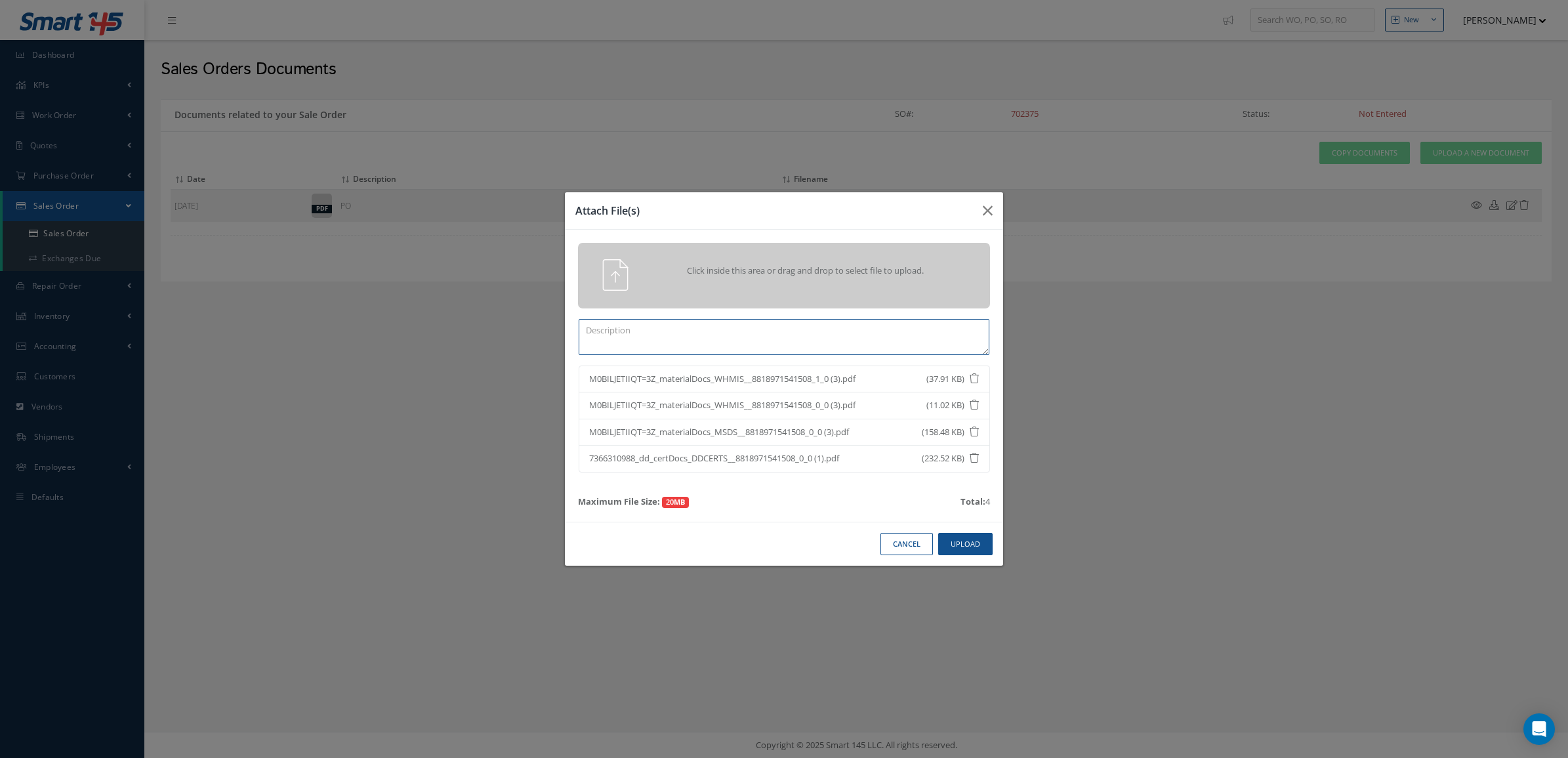
click at [859, 349] on textarea at bounding box center [783, 336] width 410 height 36
type textarea "CERTS"
click at [984, 543] on button "Upload" at bounding box center [966, 545] width 54 height 23
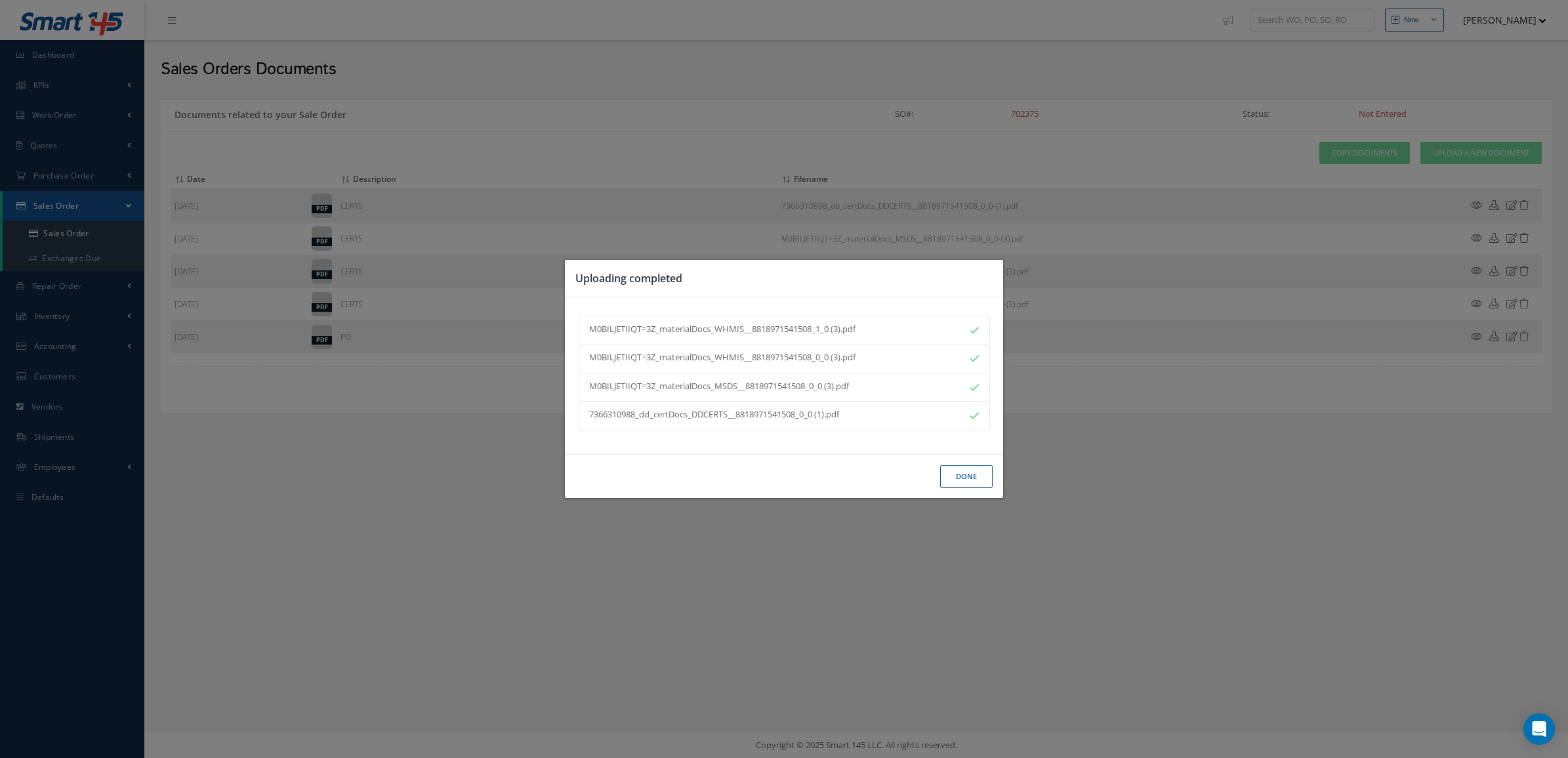
click at [962, 473] on button "Done" at bounding box center [966, 477] width 52 height 23
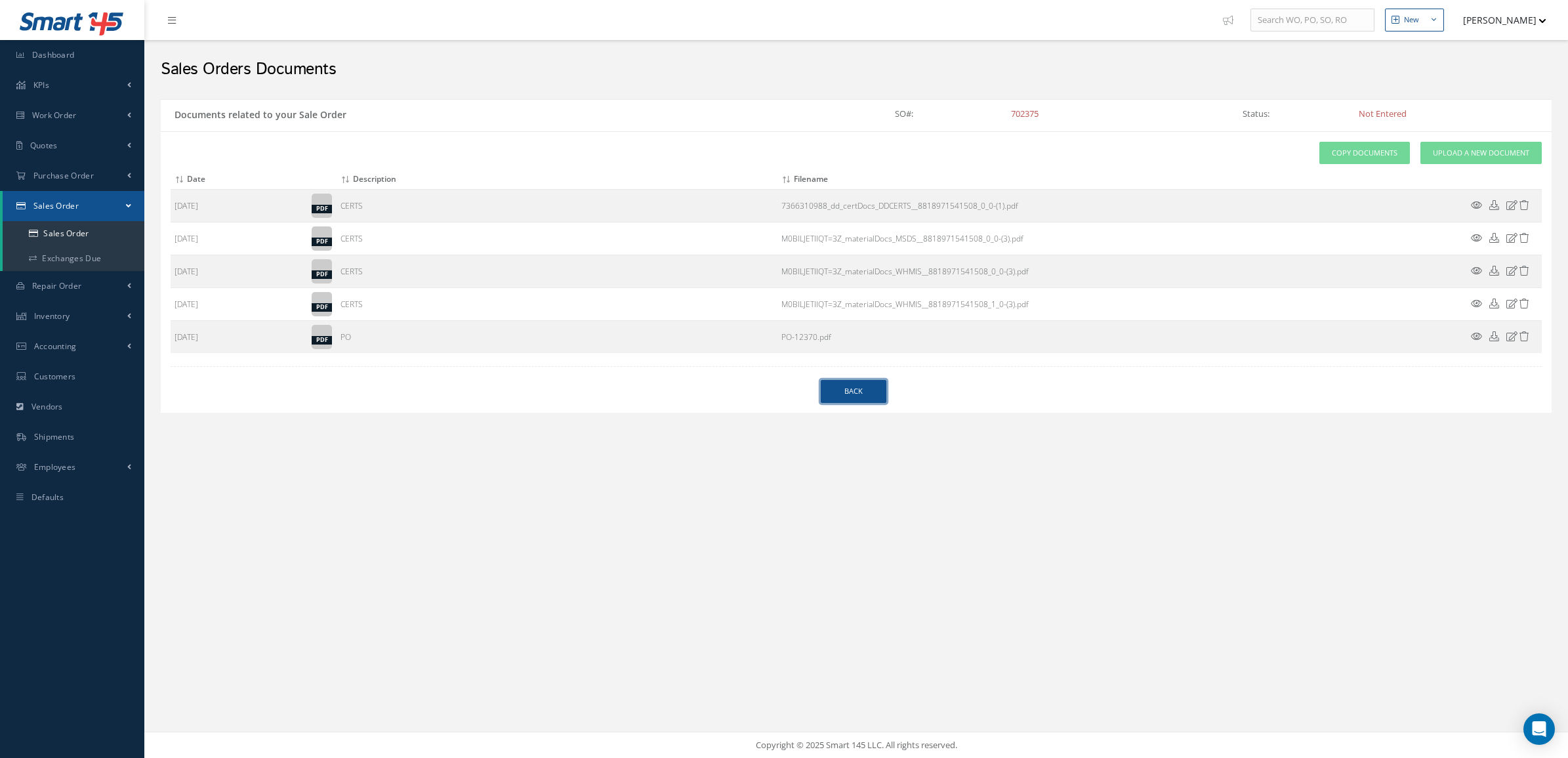
click at [865, 394] on link "Back" at bounding box center [854, 392] width 66 height 23
select select "25"
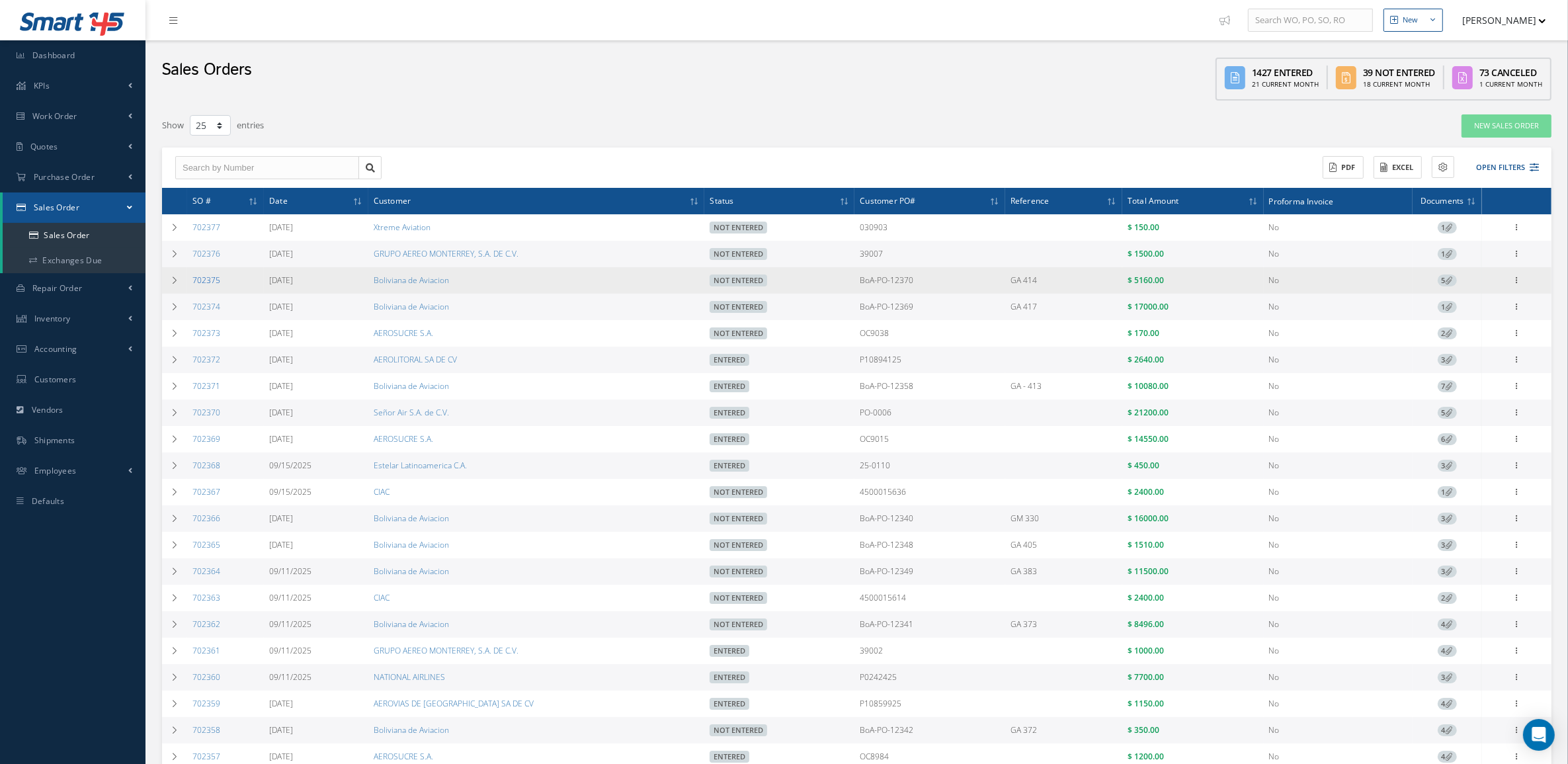
click at [208, 277] on link "702375" at bounding box center [206, 280] width 28 height 12
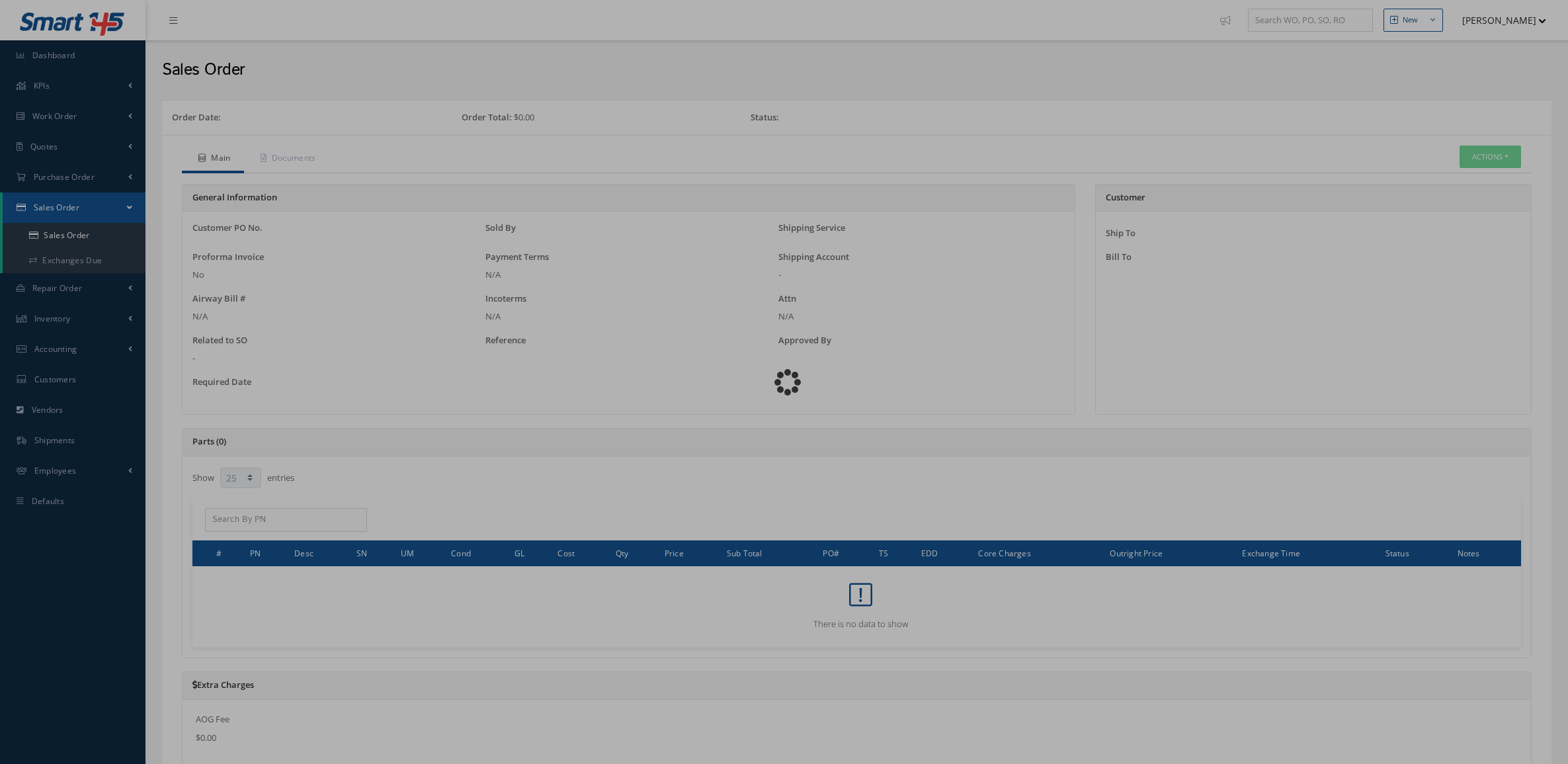
select select "25"
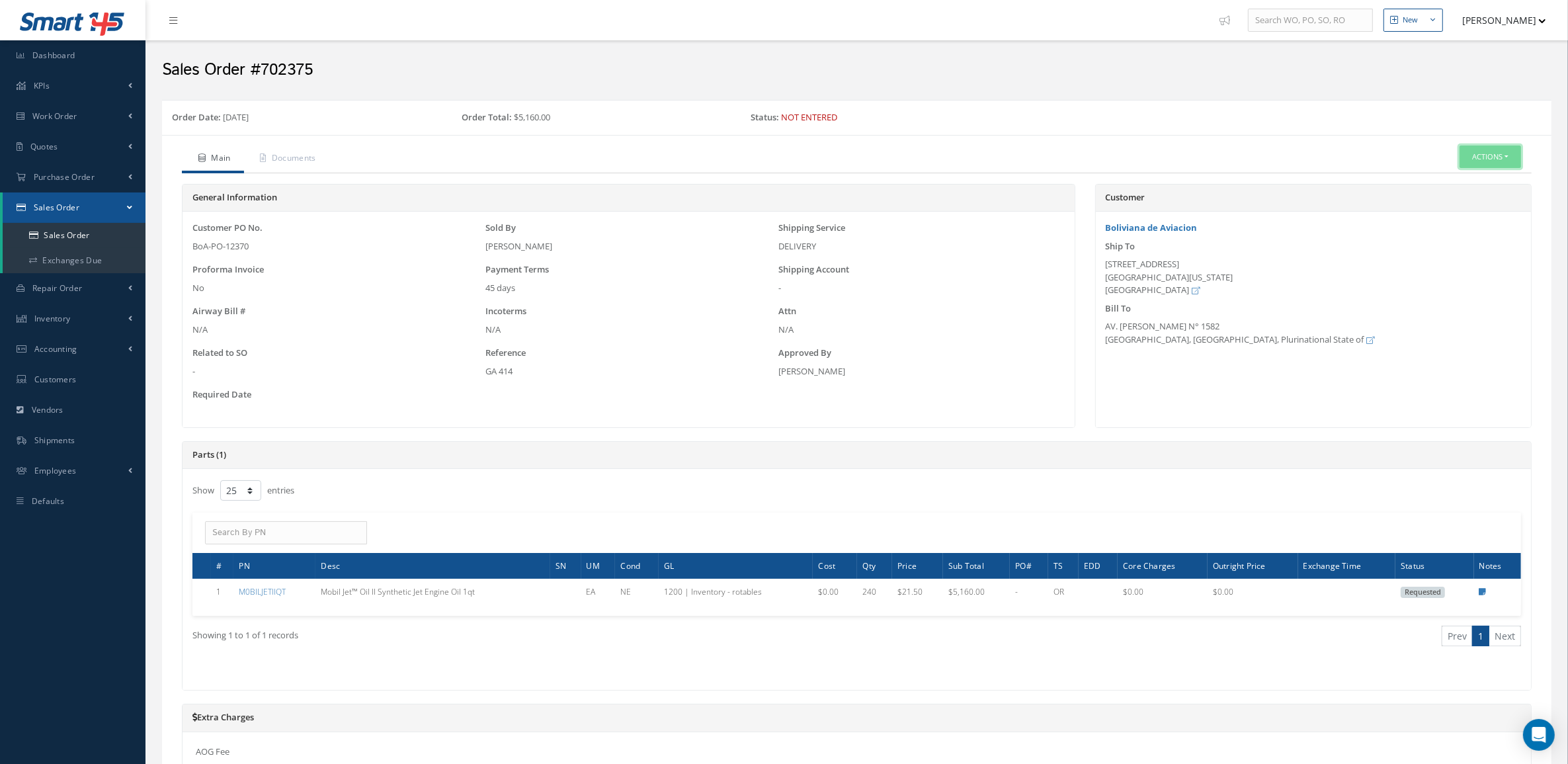
click at [1492, 163] on button "Actions" at bounding box center [1490, 158] width 61 height 23
click at [1467, 200] on link "Edit" at bounding box center [1470, 197] width 106 height 18
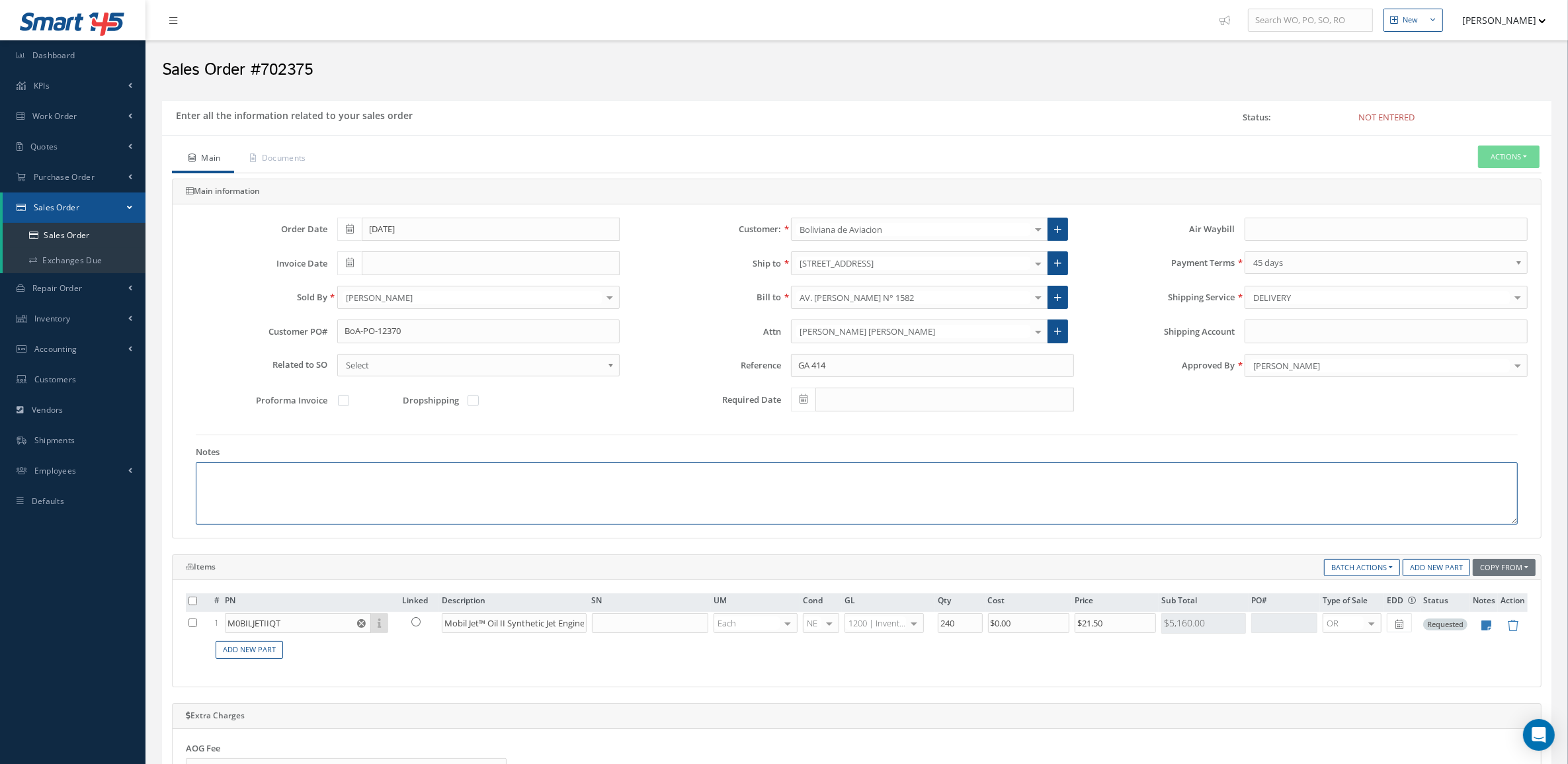
click at [620, 500] on textarea at bounding box center [857, 493] width 1323 height 62
paste textarea "Country of origin [GEOGRAPHIC_DATA] ECCN / USML EAR99 Schedule B 3403990000"
type textarea "Country of origin [GEOGRAPHIC_DATA] ECCN / USML EAR99 Schedule B 3403990000"
click at [1485, 629] on icon at bounding box center [1487, 626] width 10 height 12
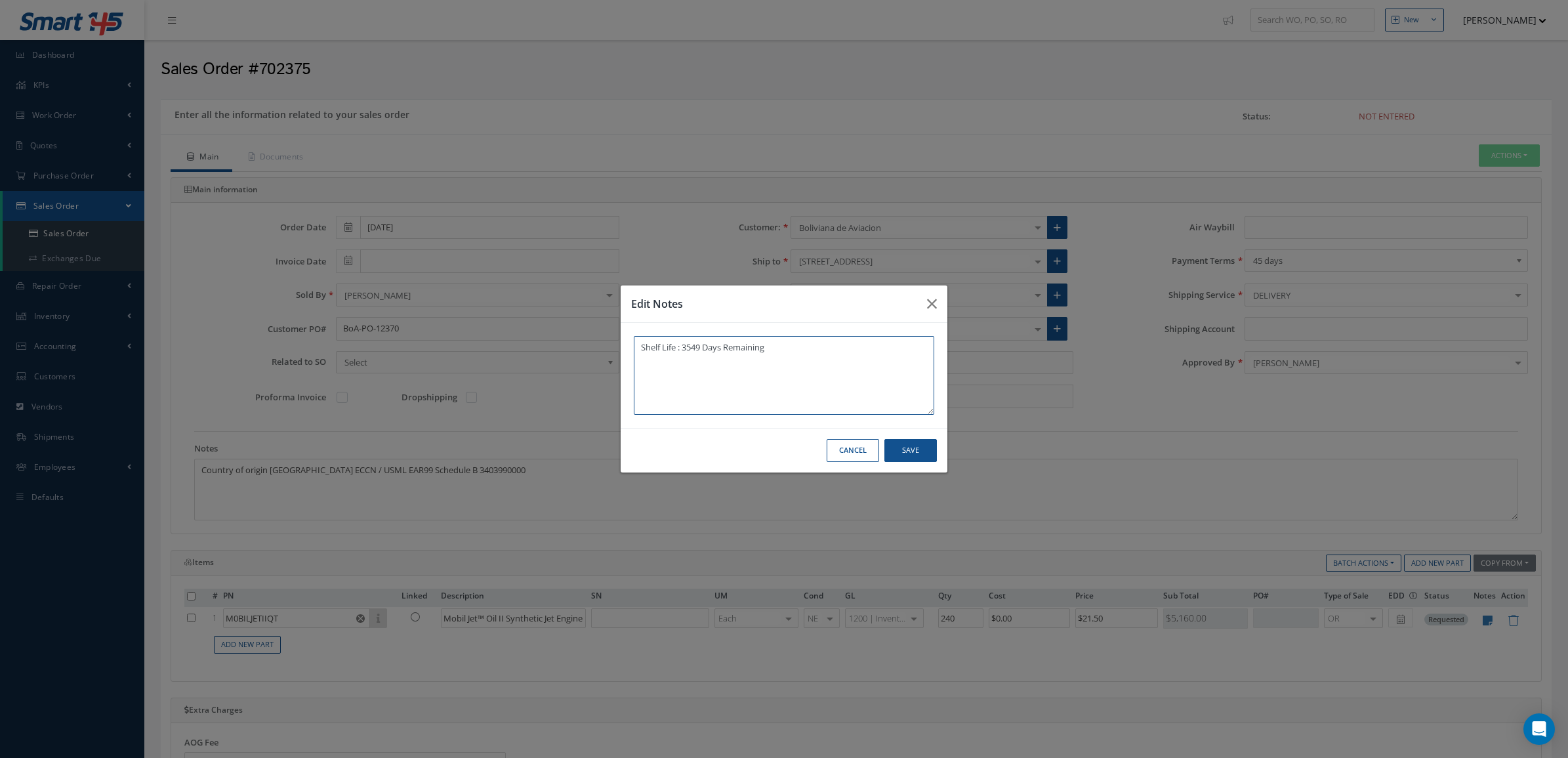
click at [794, 343] on textarea "Shelf Life : 3549 Days Remaining" at bounding box center [784, 376] width 300 height 79
paste textarea "DOM [DATE] STOCK"
type textarea "Shelf Life : 3549 Days Remaining DOM [DATE] STOCK"
click at [903, 447] on button "Save" at bounding box center [910, 451] width 52 height 23
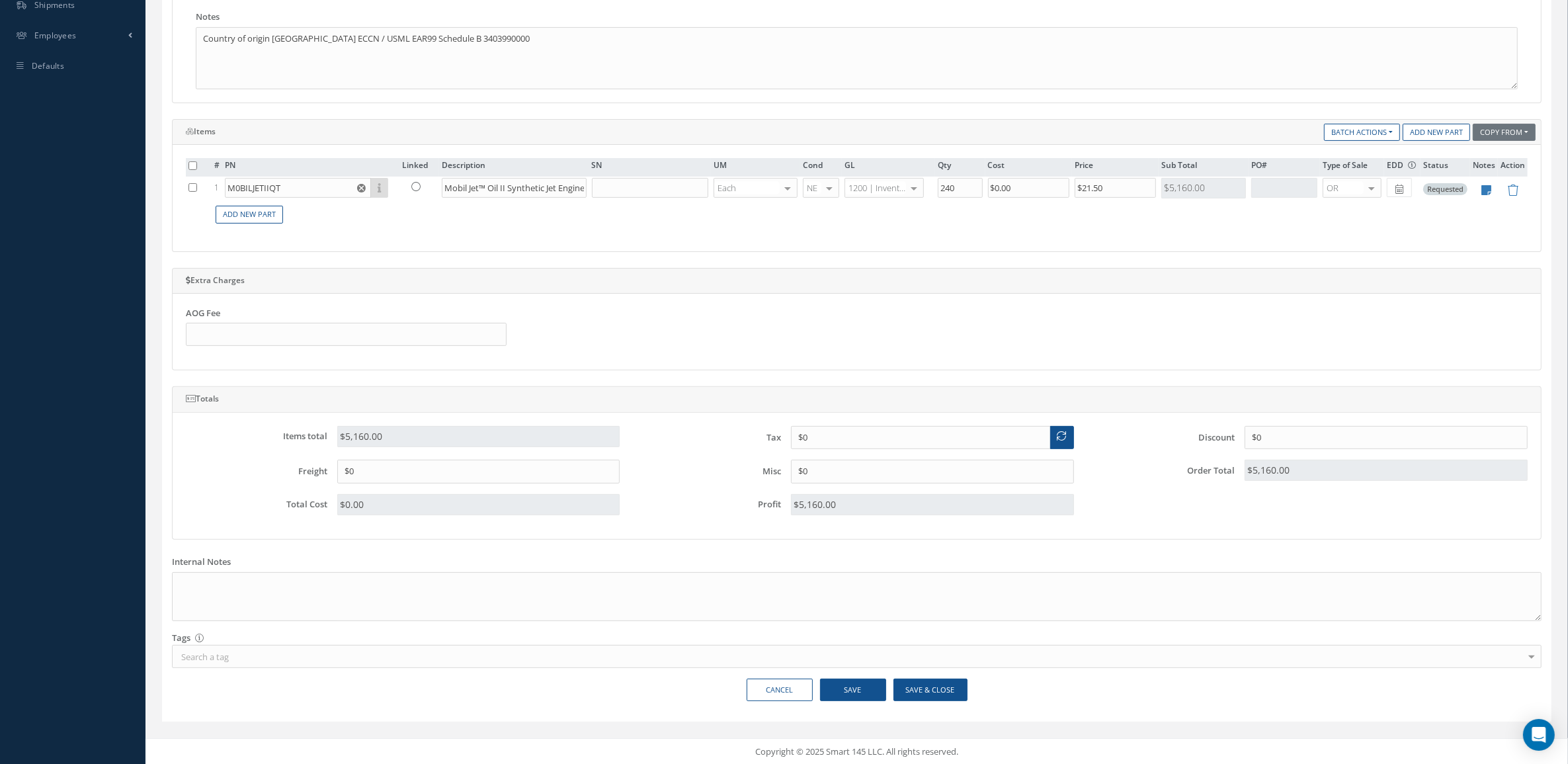
scroll to position [442, 0]
click at [842, 678] on button "Save" at bounding box center [854, 690] width 66 height 23
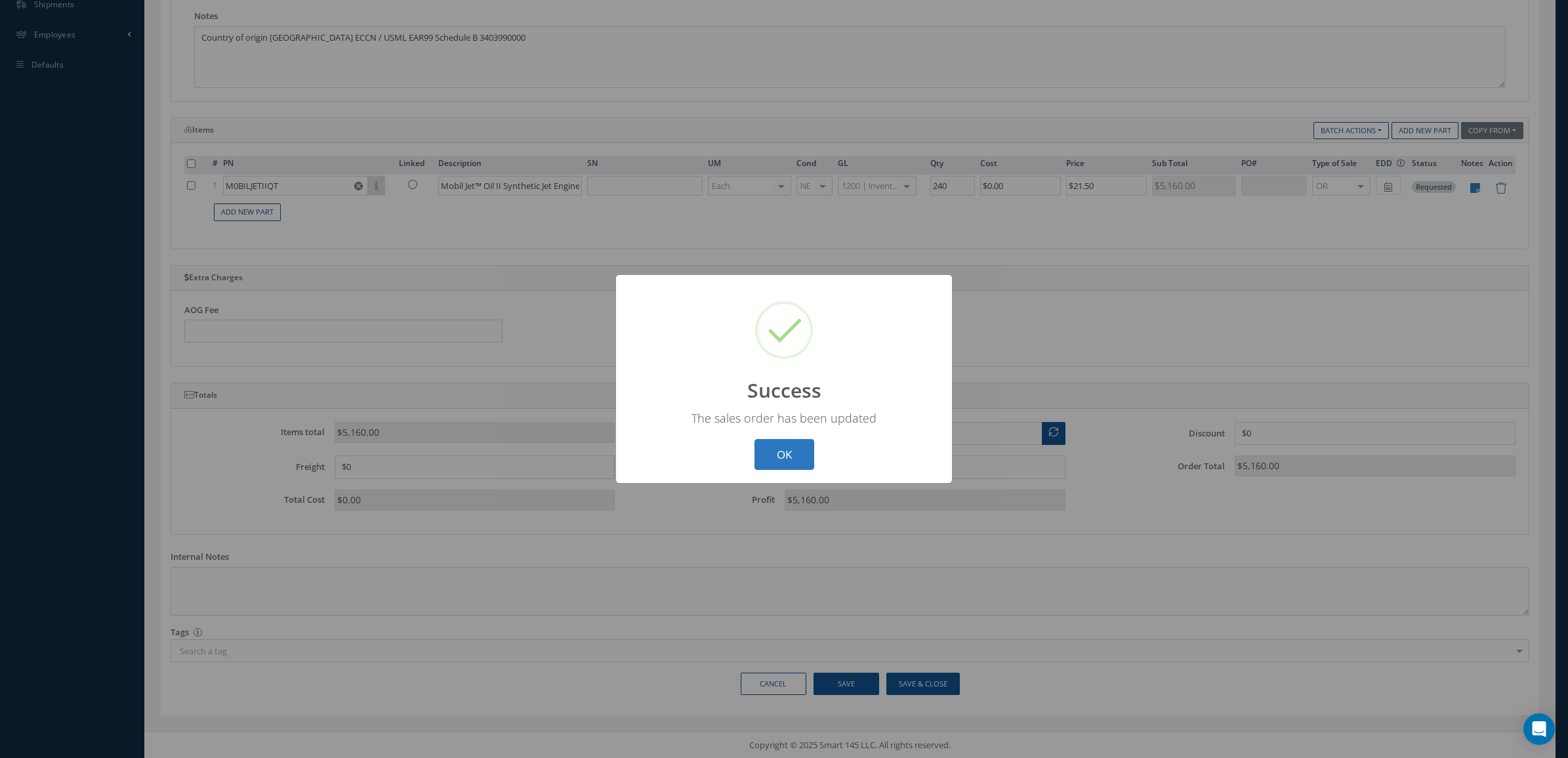
click at [799, 455] on button "OK" at bounding box center [785, 455] width 60 height 31
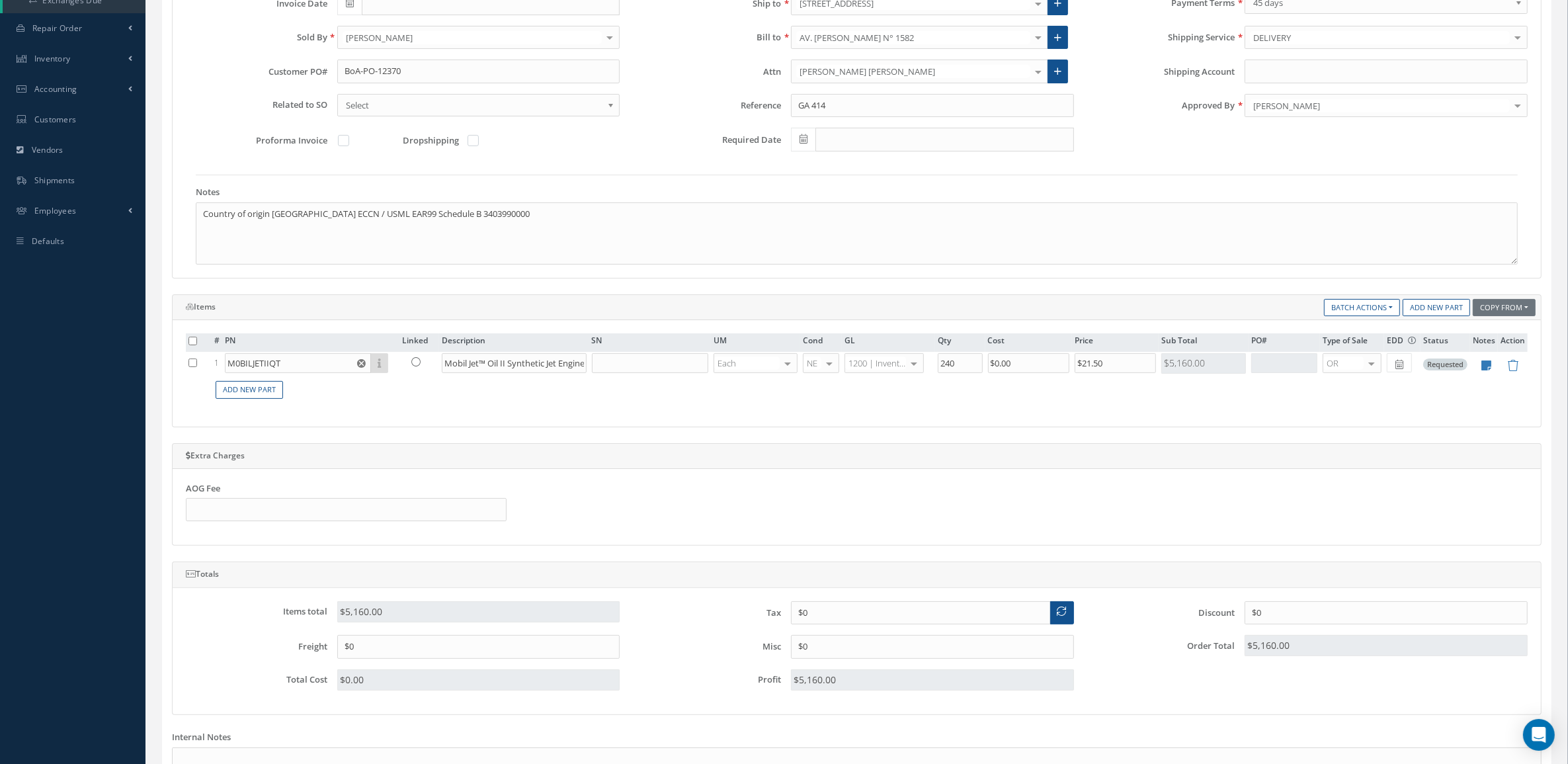
scroll to position [28, 0]
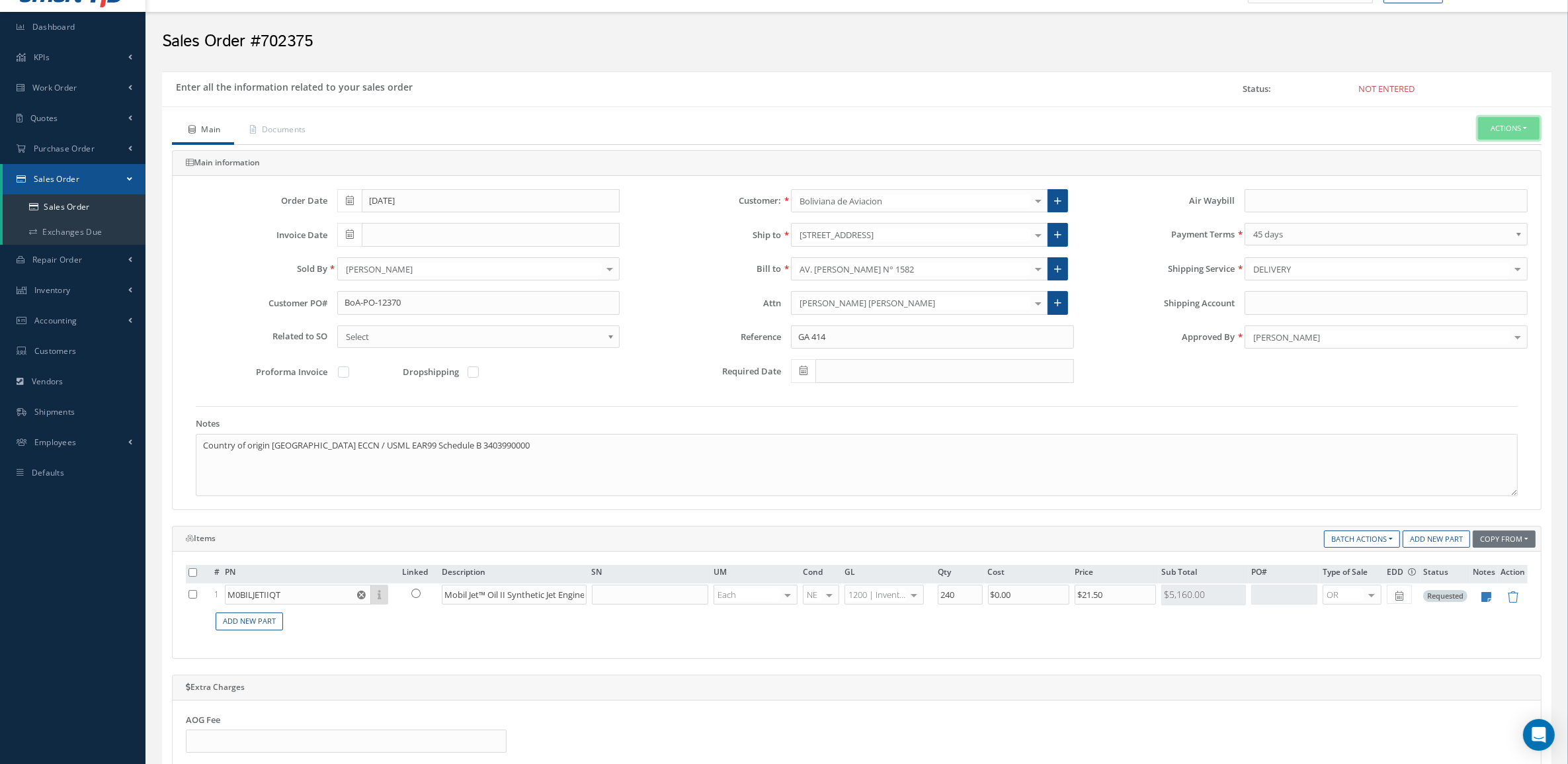
click at [1504, 129] on button "Actions" at bounding box center [1509, 128] width 61 height 23
click at [1483, 144] on link "Enter/Update" at bounding box center [1489, 151] width 106 height 18
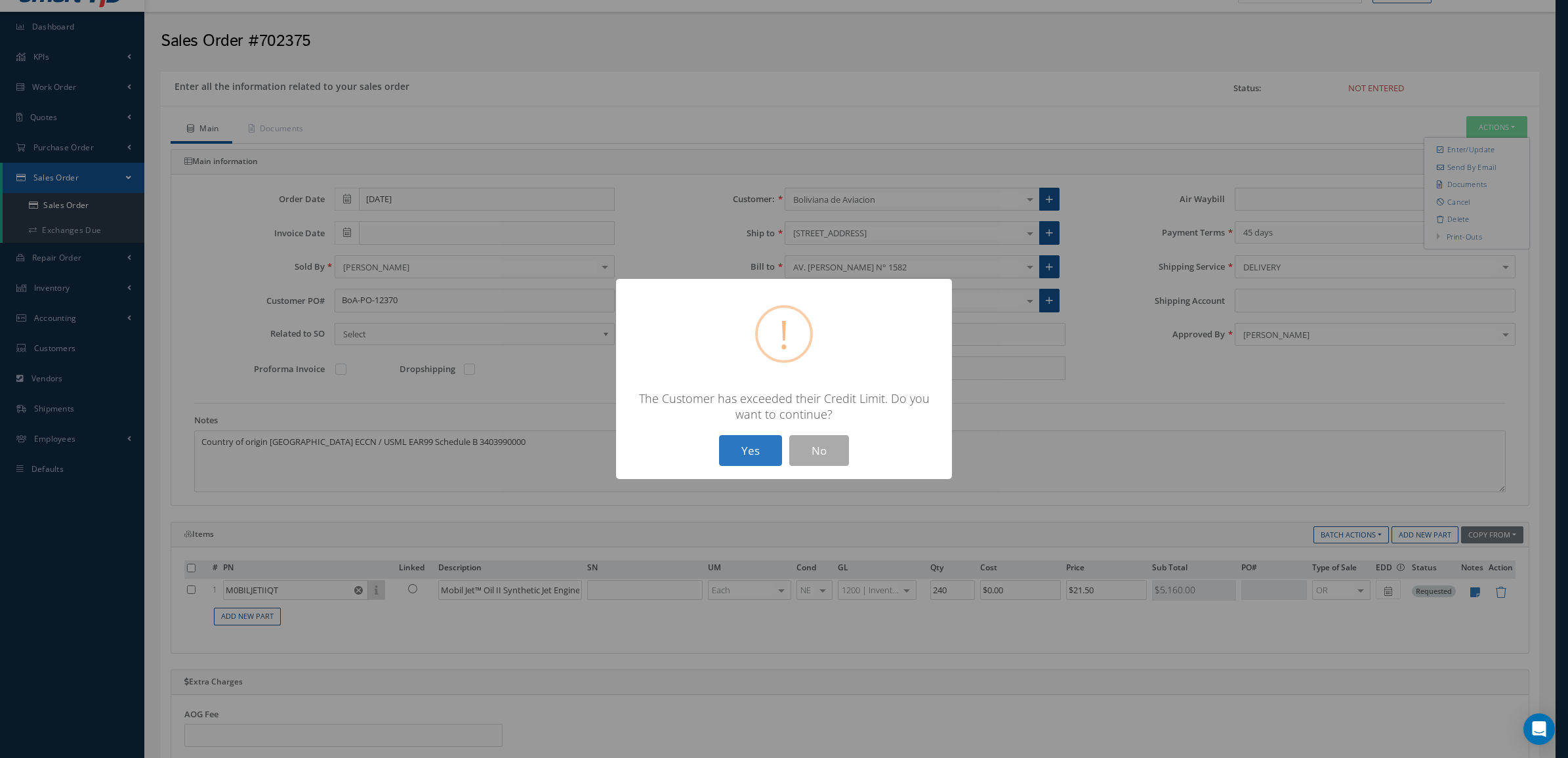
click at [756, 457] on button "Yes" at bounding box center [750, 451] width 63 height 31
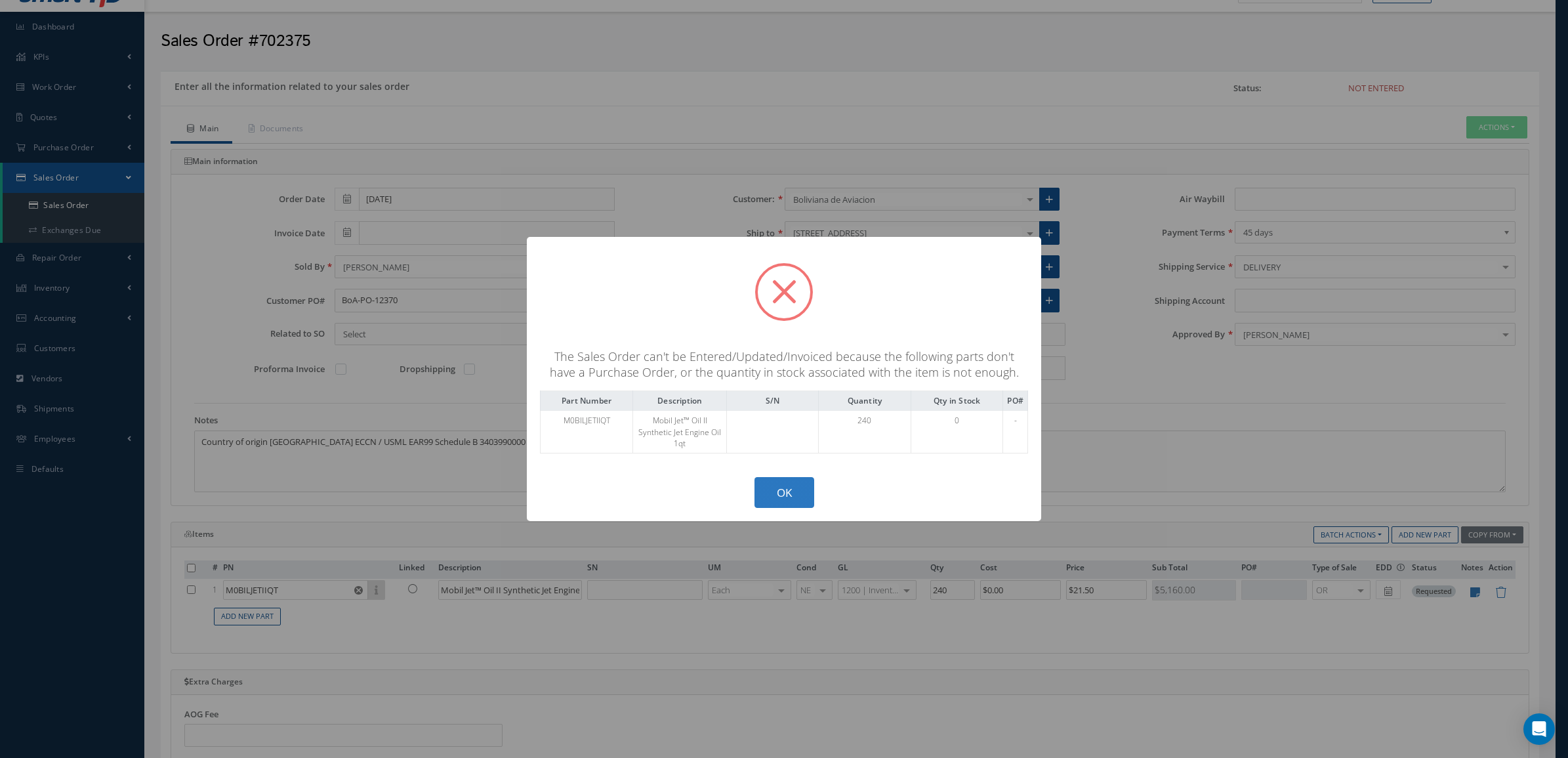
click at [782, 485] on button "OK" at bounding box center [785, 492] width 60 height 31
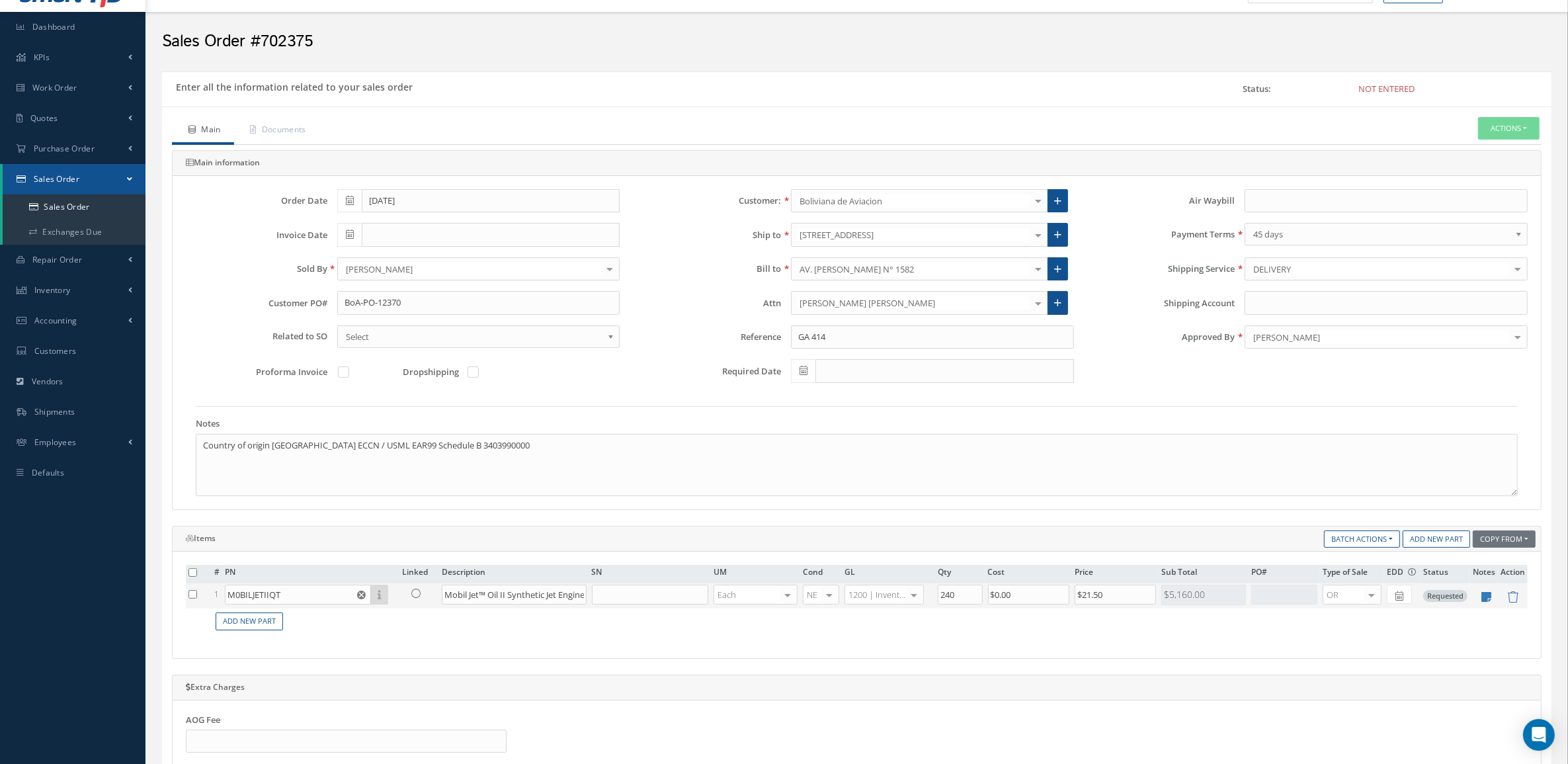
click at [418, 598] on icon at bounding box center [417, 594] width 10 height 10
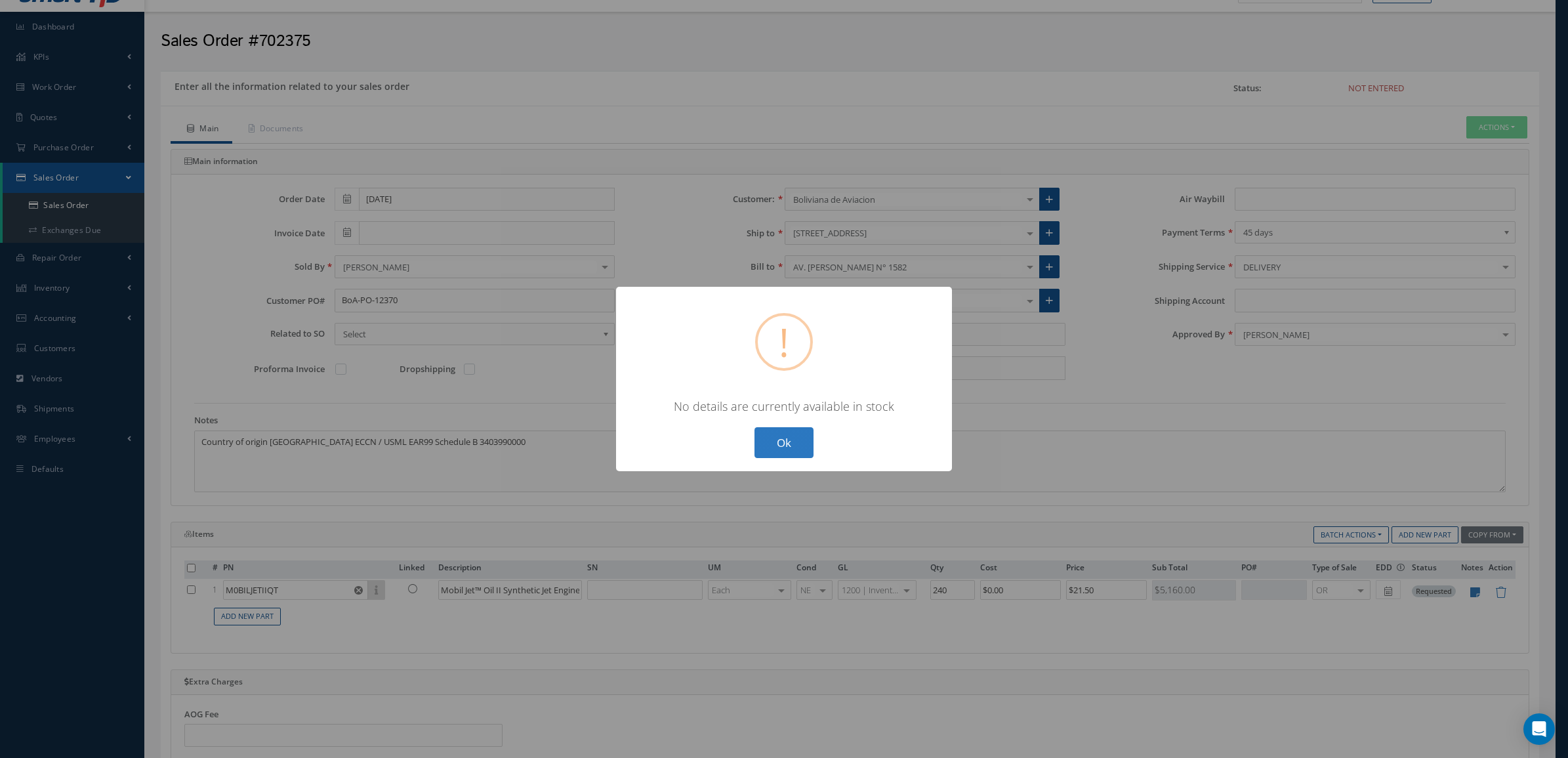
click at [792, 448] on button "Ok" at bounding box center [784, 442] width 59 height 31
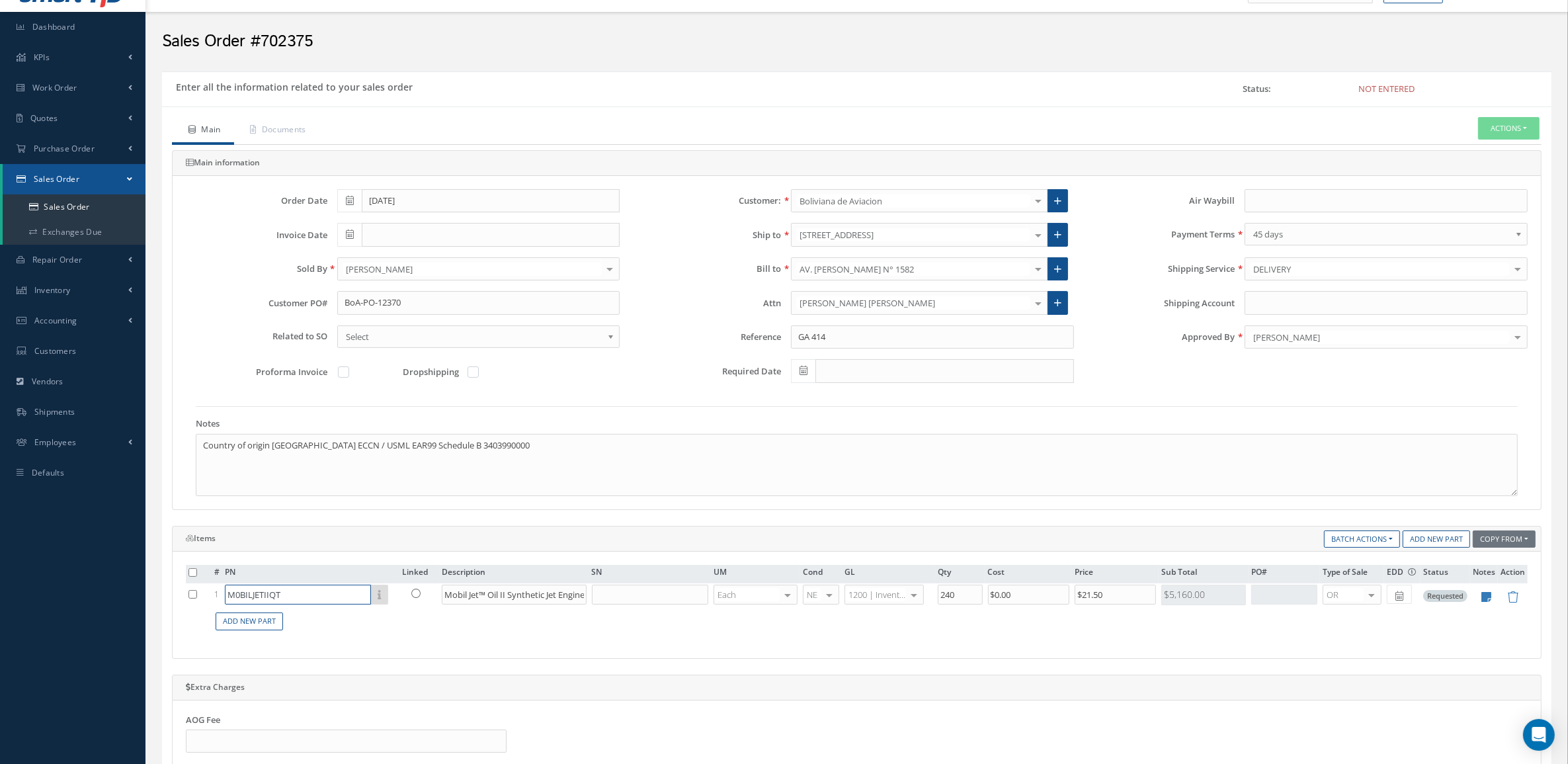
drag, startPoint x: 340, startPoint y: 600, endPoint x: 104, endPoint y: 600, distance: 236.0
click at [104, 600] on div "Smart 145 Dashboard KPIs Accounting Work Order Work Order Preview" at bounding box center [784, 571] width 1568 height 1200
paste input "MOBIL JET II"
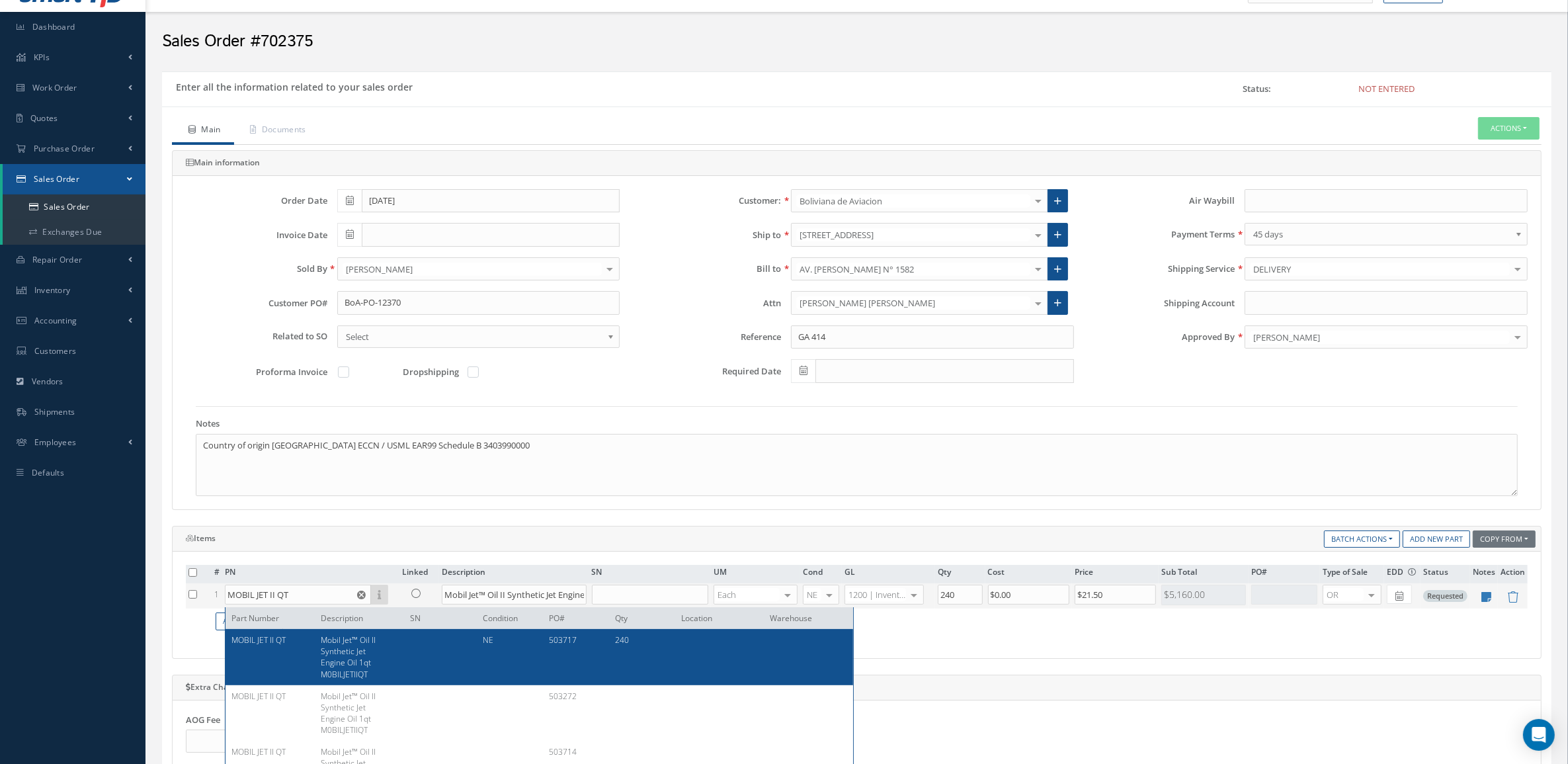
click at [318, 642] on div "Mobil Jet™ Oil II Synthetic Jet Engine Oil 1qt M0BILJETIIQT" at bounding box center [355, 657] width 90 height 46
type input "MOBIL JET II QT"
type input "Mobil Jet™ Oil II Synthetic Jet Engine Oil 1qt M0BILJETIIQT"
type input "$16.5"
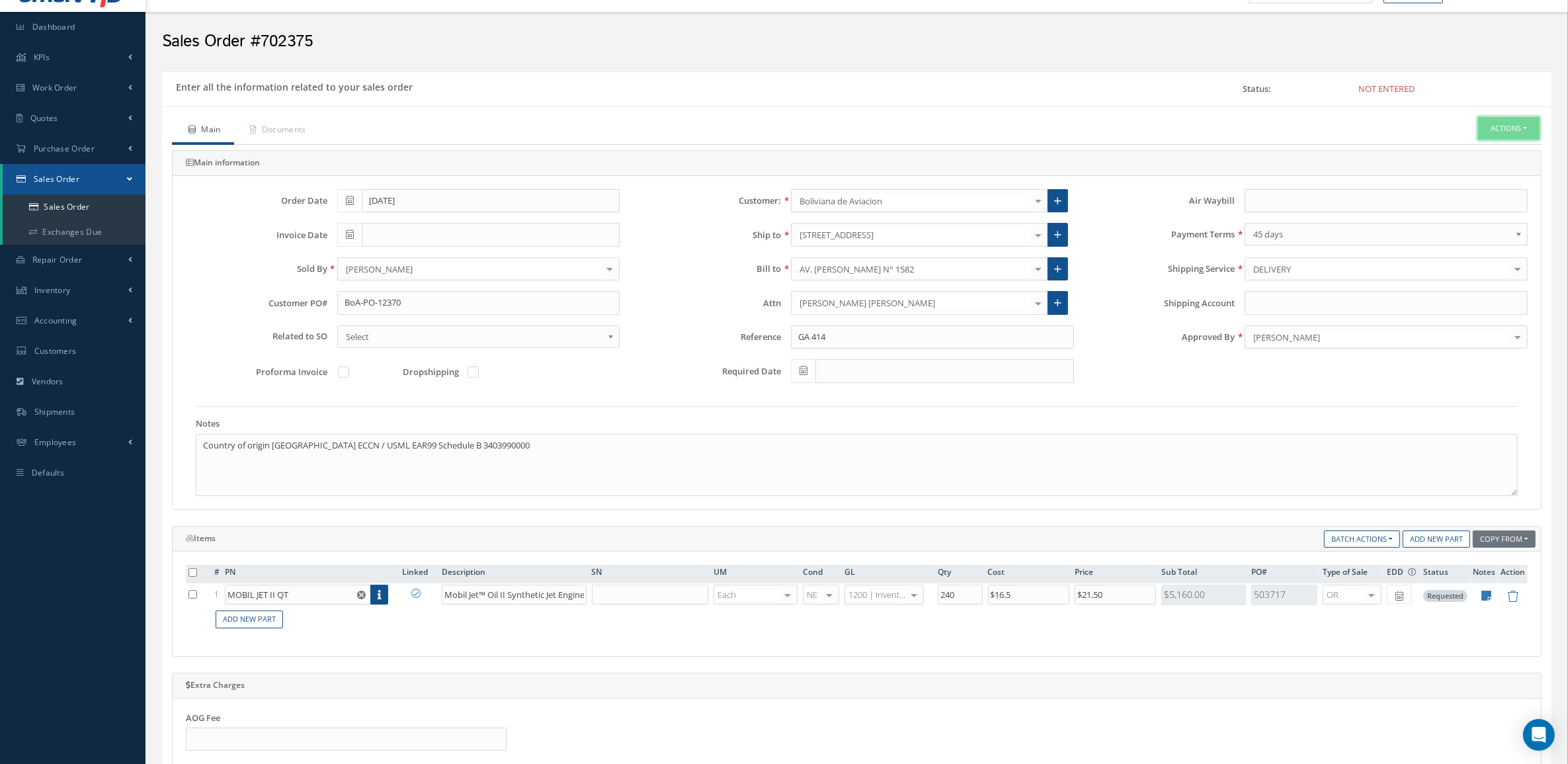
click at [1485, 133] on button "Actions" at bounding box center [1509, 128] width 61 height 23
click at [1486, 146] on link "Enter/Update" at bounding box center [1489, 151] width 106 height 18
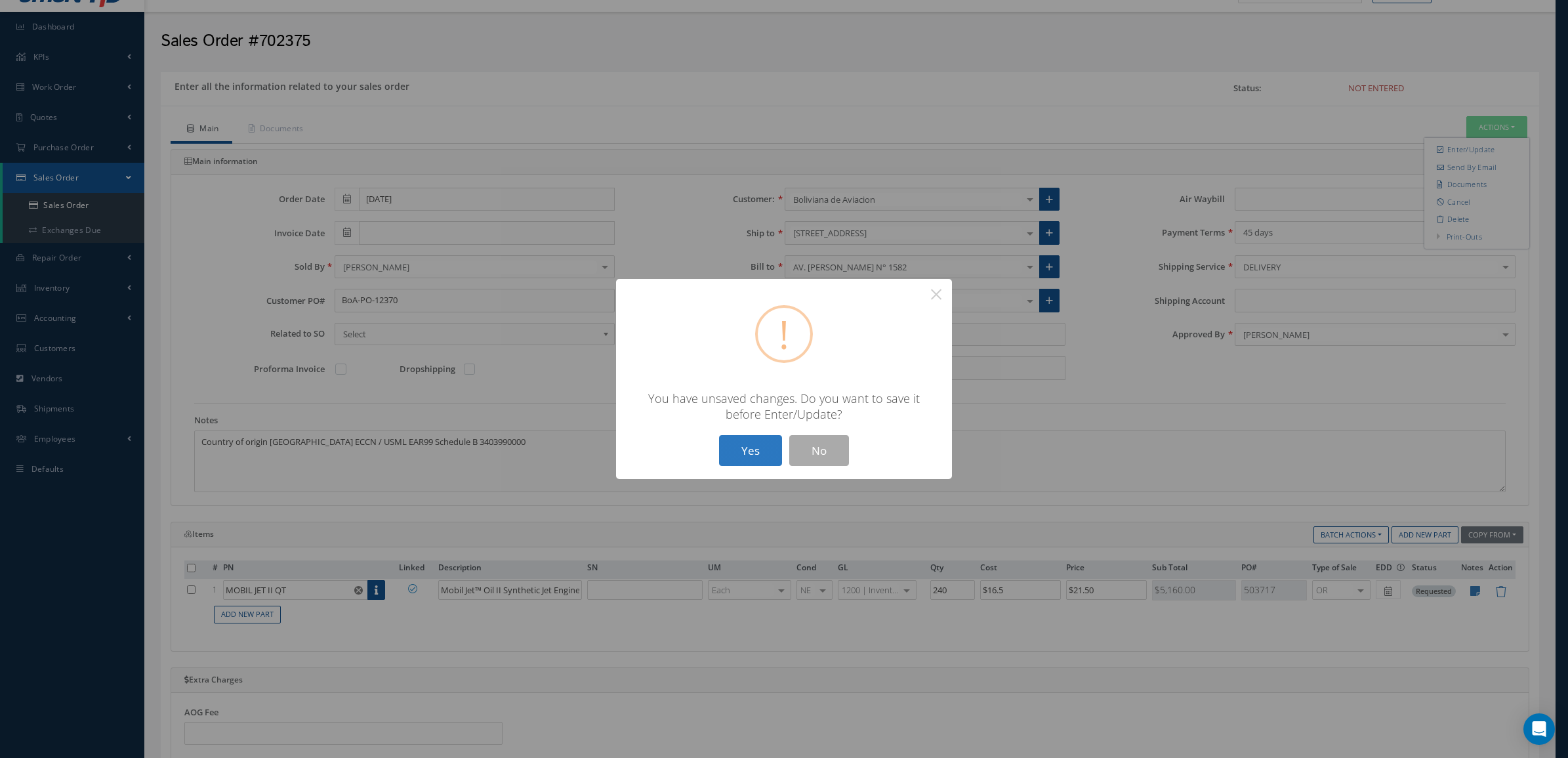
click at [737, 444] on button "Yes" at bounding box center [750, 451] width 63 height 31
click at [769, 435] on button "Yes" at bounding box center [750, 451] width 63 height 31
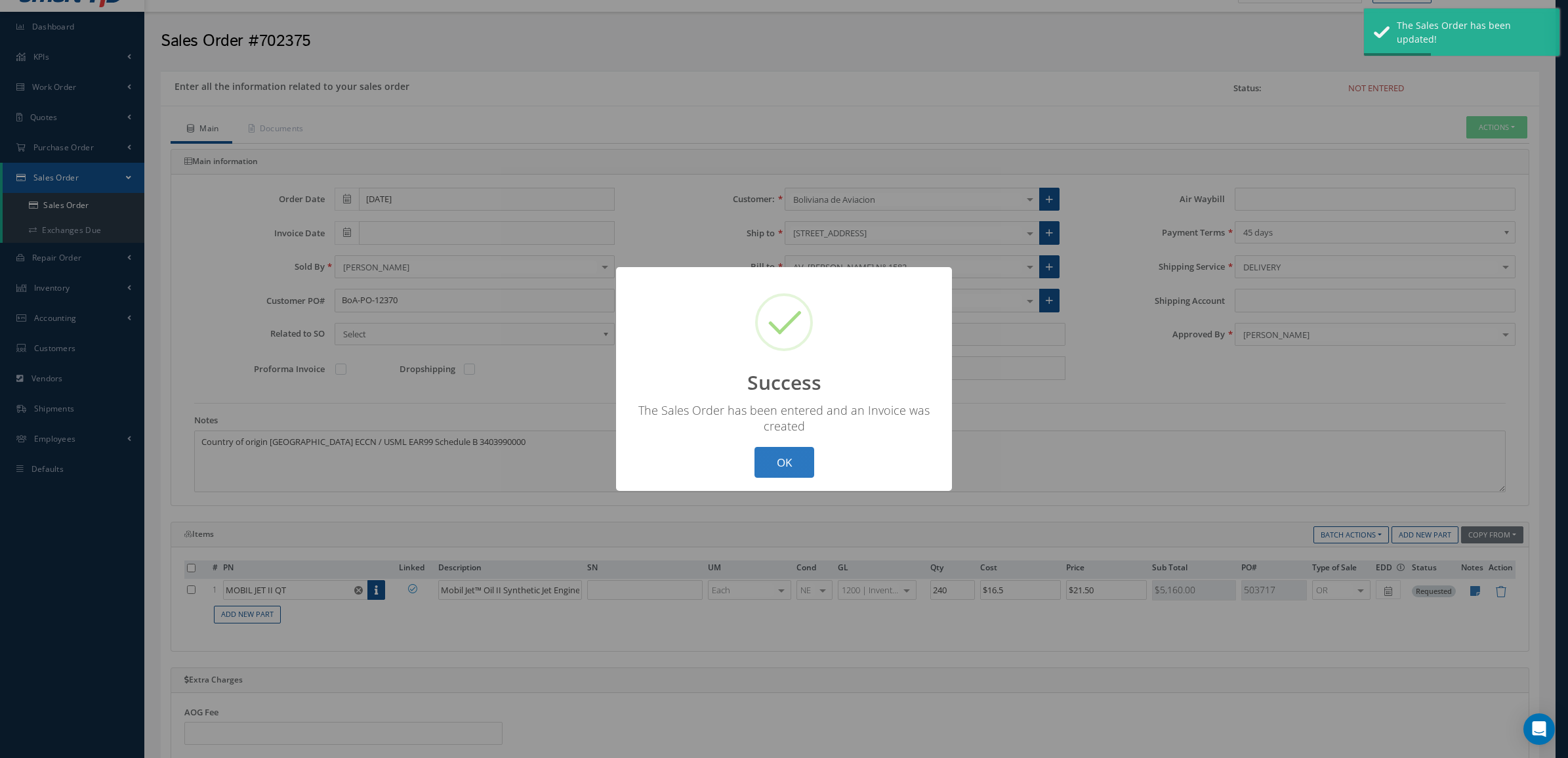
drag, startPoint x: 784, startPoint y: 476, endPoint x: 798, endPoint y: 450, distance: 29.5
click at [784, 473] on button "OK" at bounding box center [785, 463] width 60 height 31
type input "[DATE]"
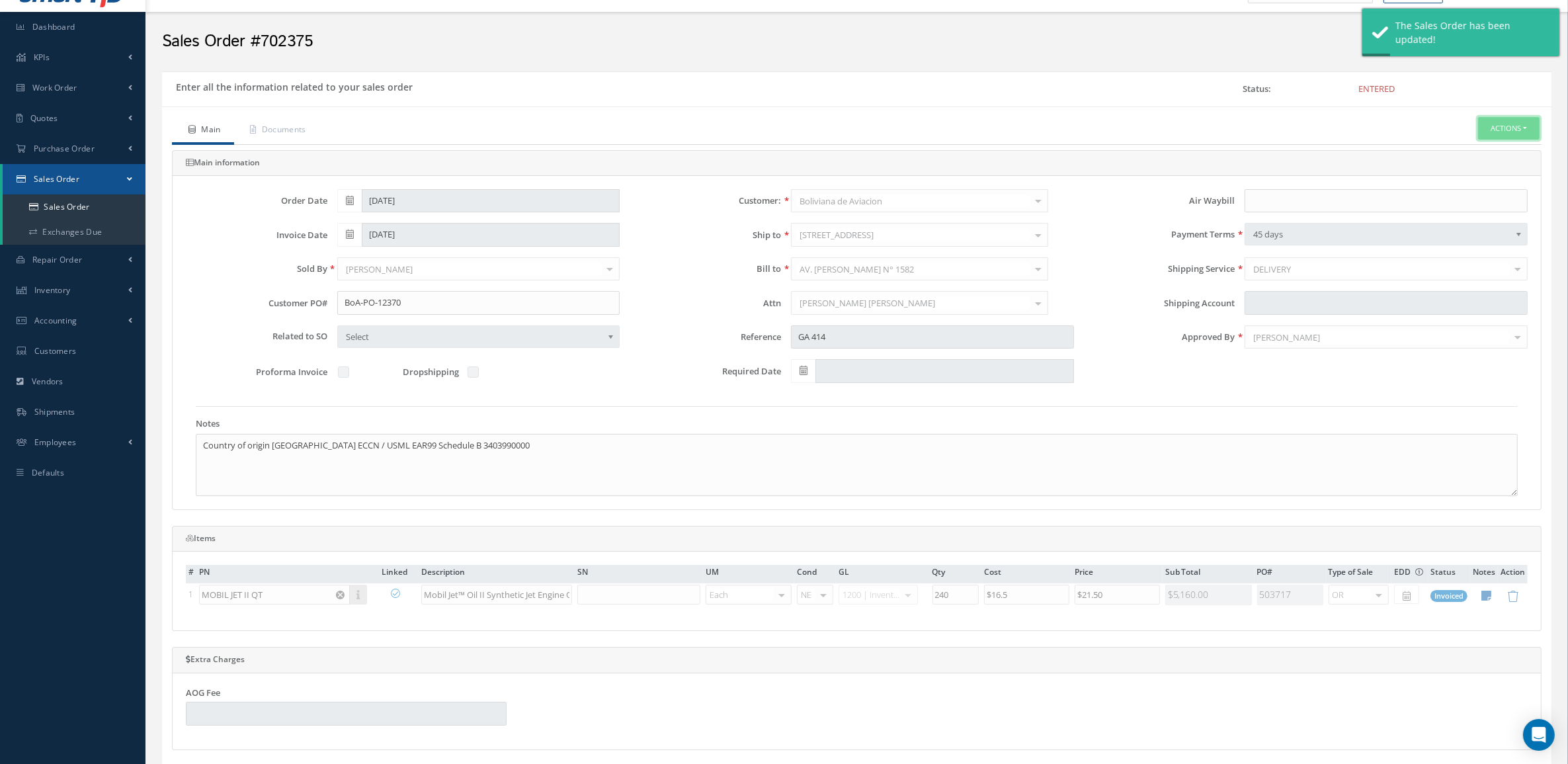
click at [1485, 124] on button "Actions" at bounding box center [1509, 128] width 61 height 23
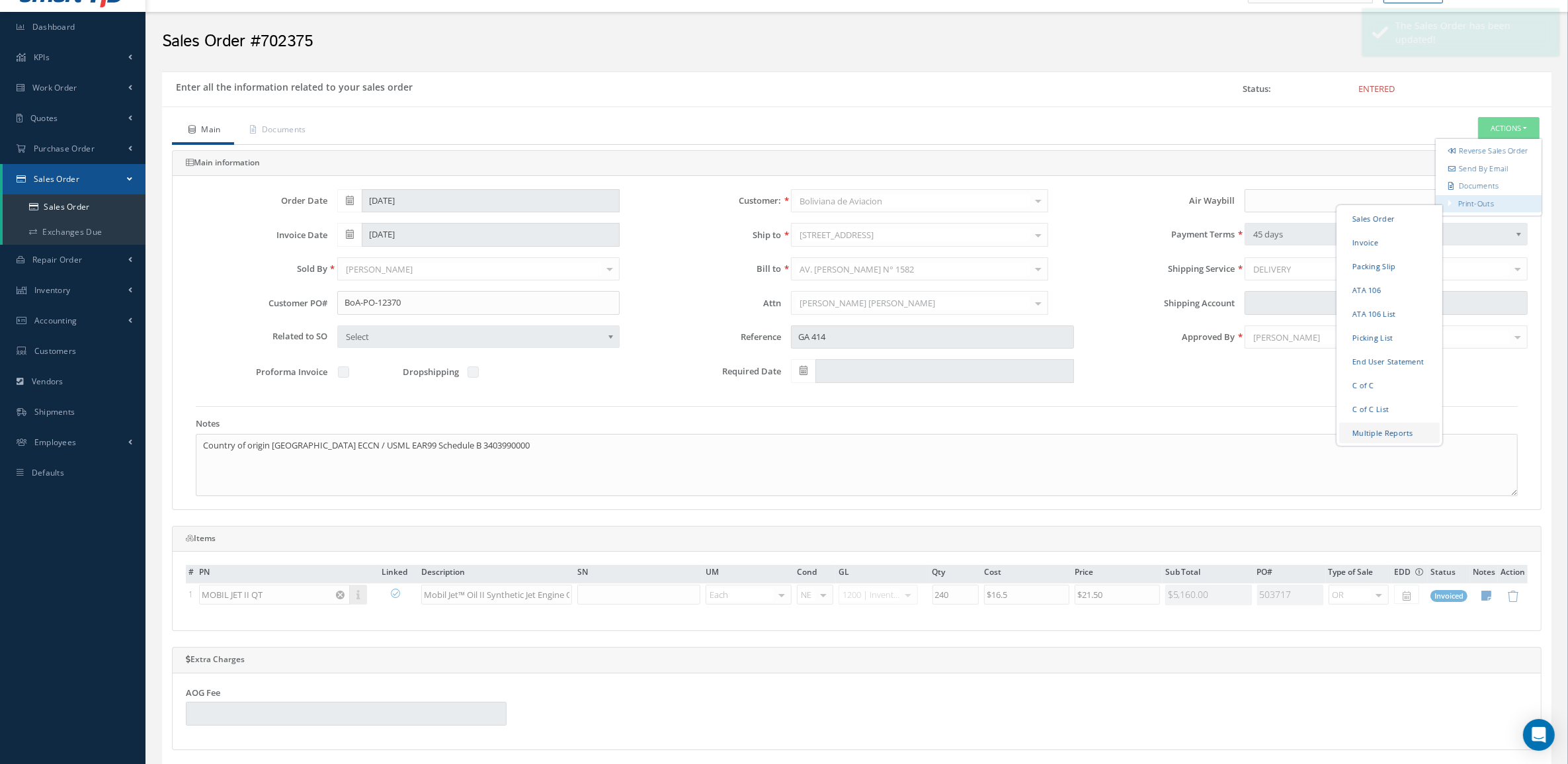
click at [1377, 443] on link "Multiple Reports" at bounding box center [1389, 432] width 100 height 20
checkbox input "true"
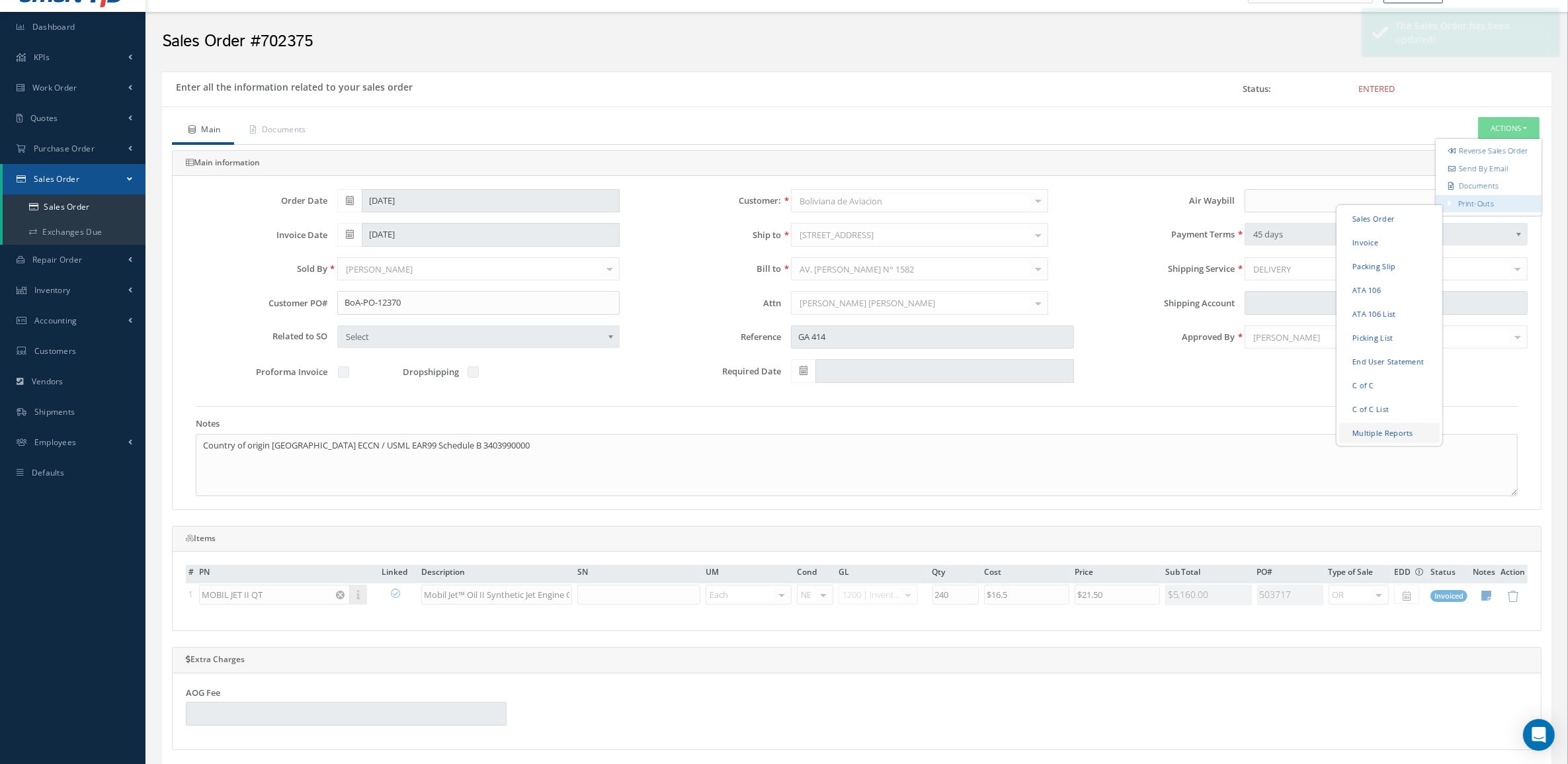
checkbox input "true"
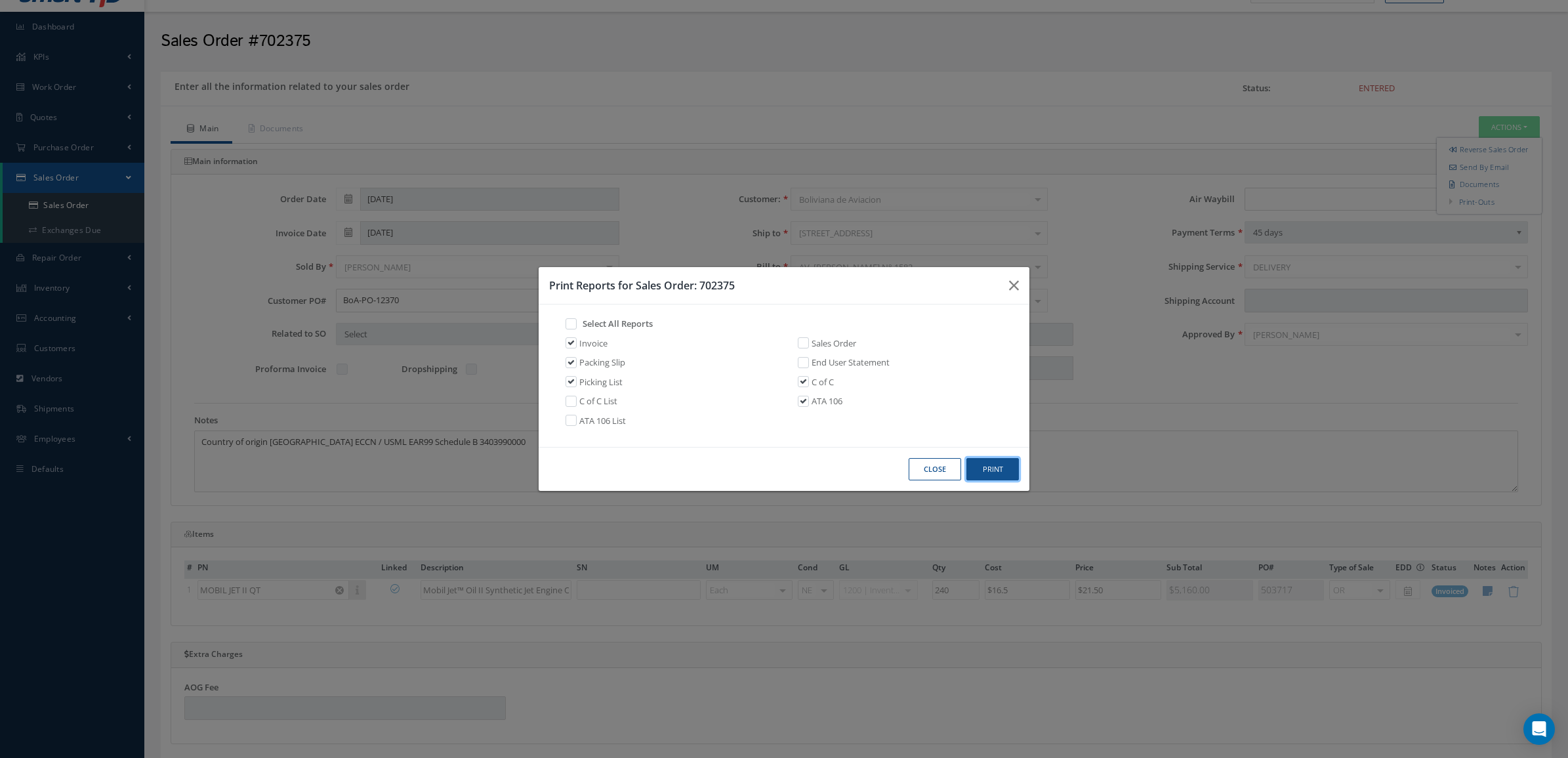
click at [988, 468] on button "Print" at bounding box center [993, 469] width 52 height 23
click at [920, 473] on button "Close" at bounding box center [935, 469] width 52 height 23
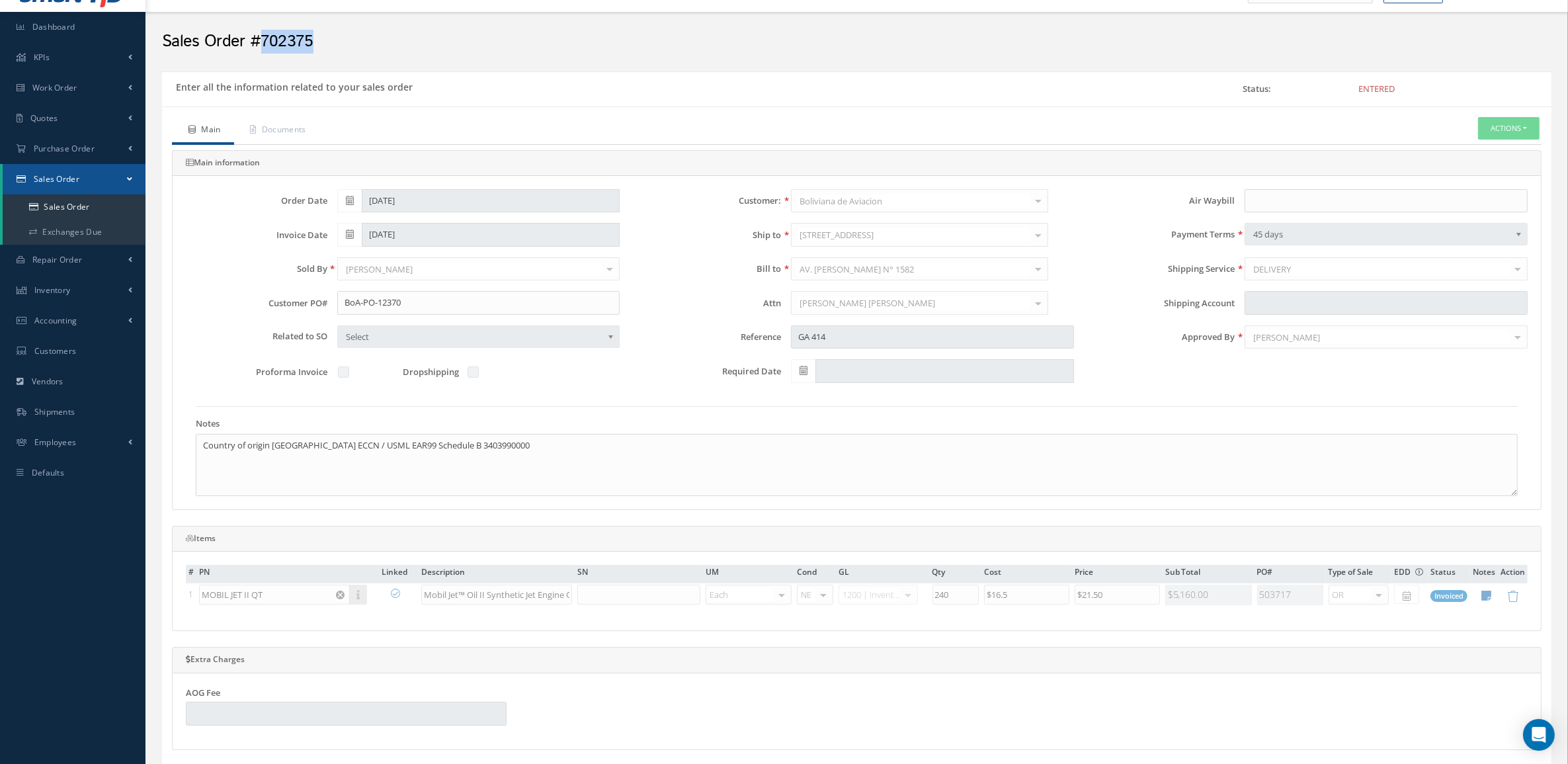
drag, startPoint x: 329, startPoint y: 42, endPoint x: 262, endPoint y: 45, distance: 67.1
click at [262, 45] on h2 "Sales Order #702375" at bounding box center [857, 42] width 1390 height 19
copy h2 "702375"
click at [1513, 134] on button "Actions" at bounding box center [1509, 128] width 61 height 23
click at [1478, 190] on link "Documents" at bounding box center [1489, 186] width 106 height 18
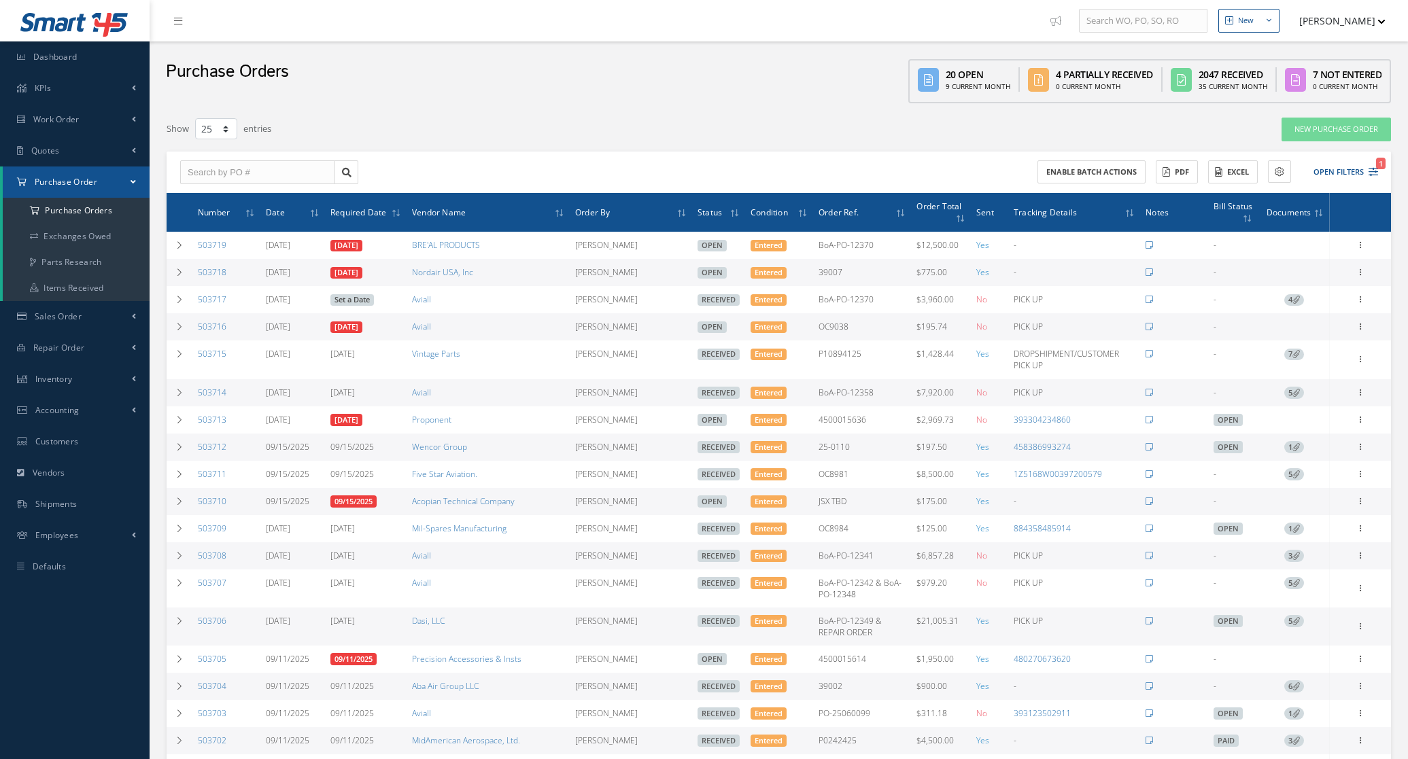
select select "25"
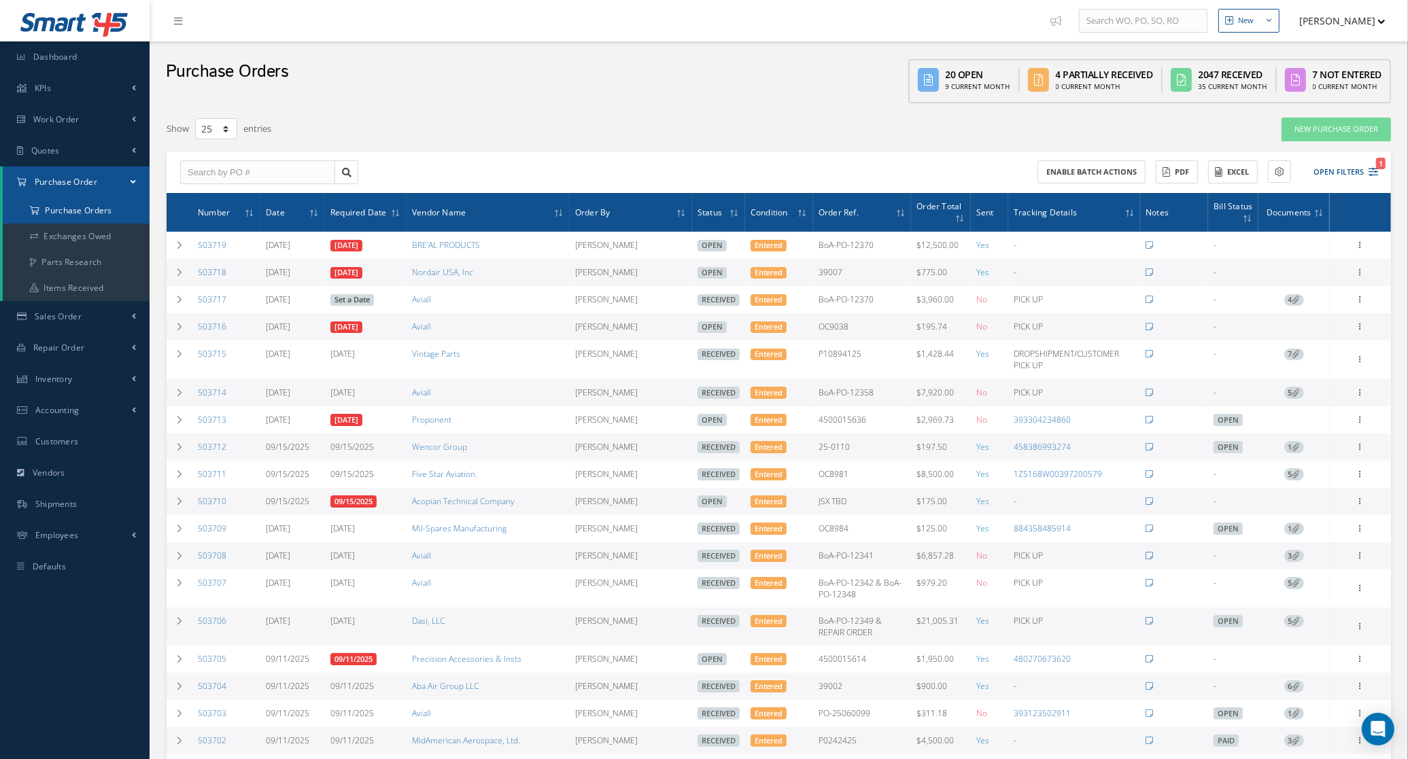
click at [75, 218] on a=1&status_id=2&status_id=3&status_id=5&collapsedFilters"] "Purchase Orders" at bounding box center [76, 211] width 147 height 26
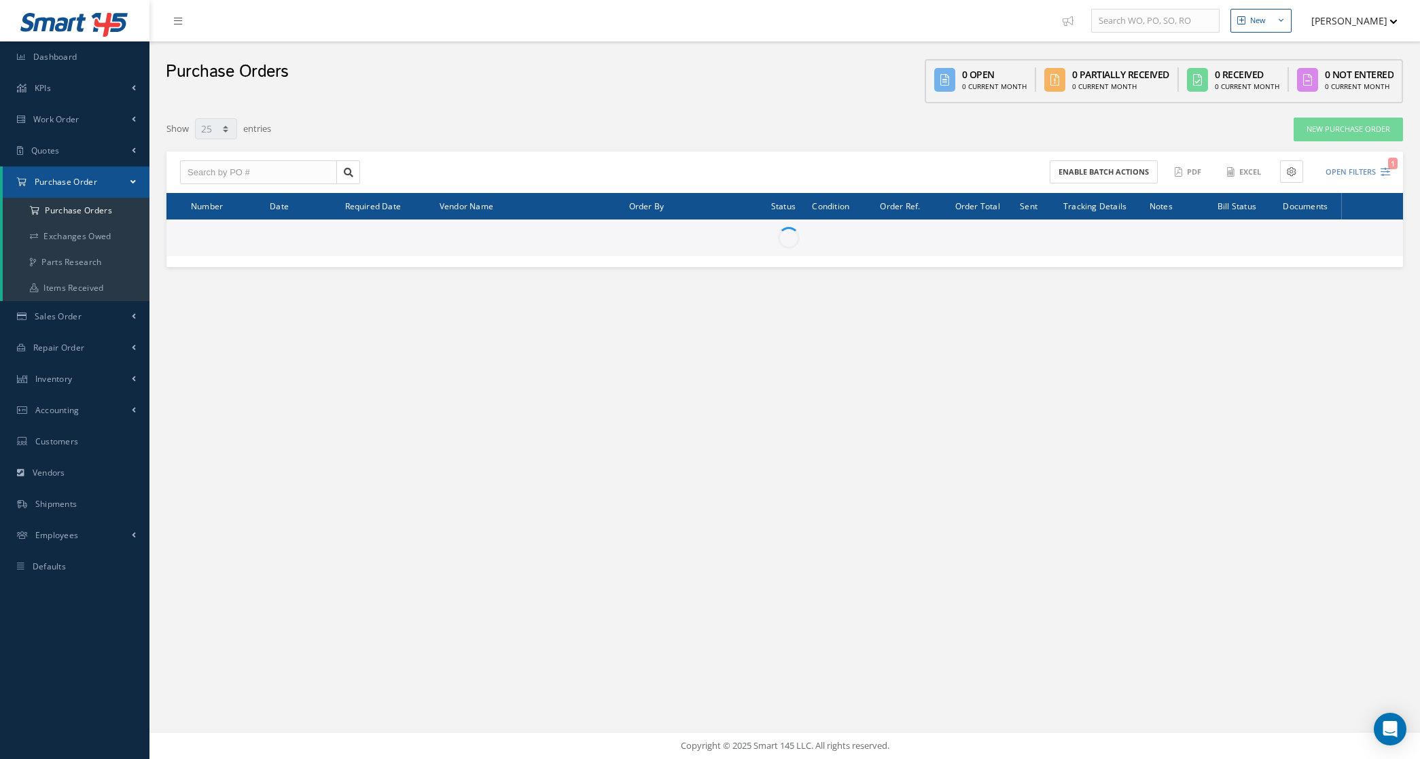
select select "25"
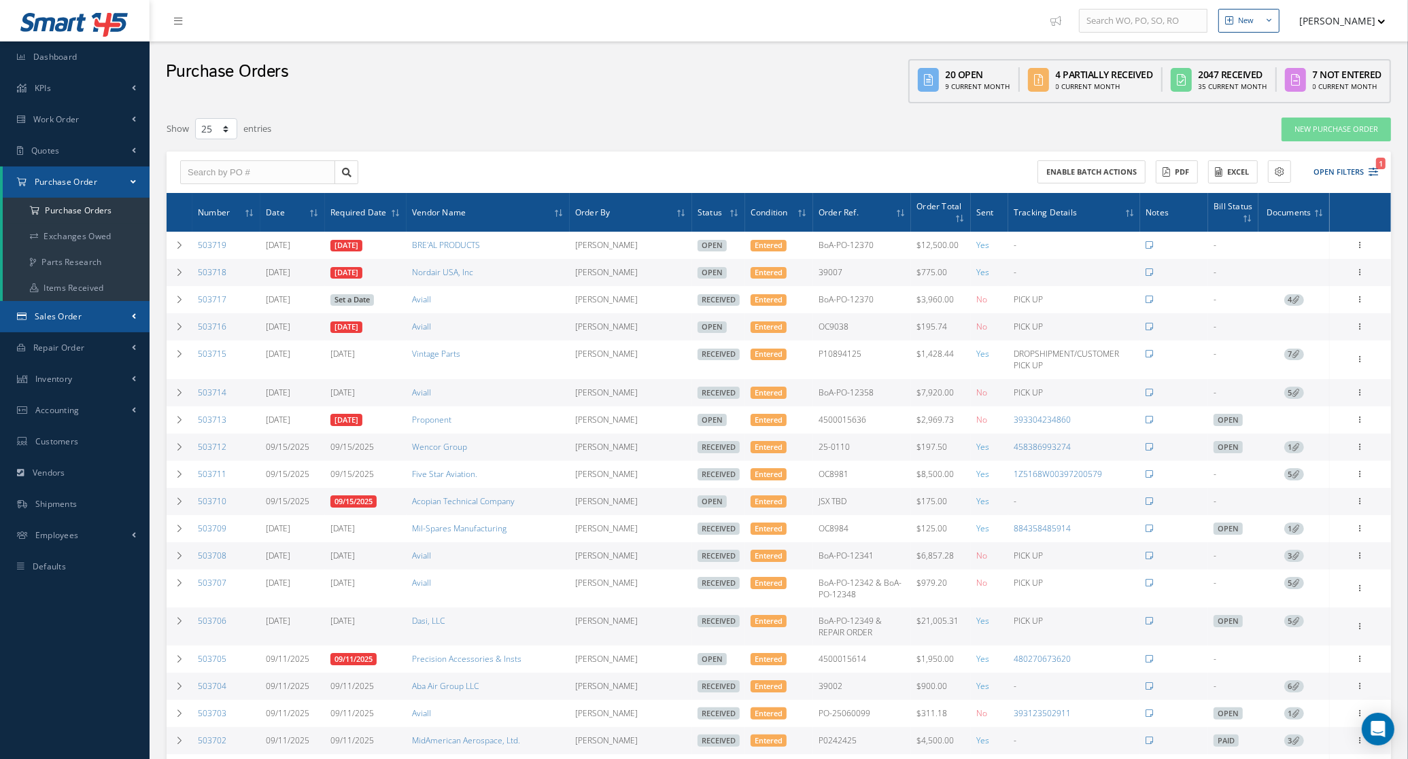
click at [69, 309] on link "Sales Order" at bounding box center [75, 316] width 150 height 31
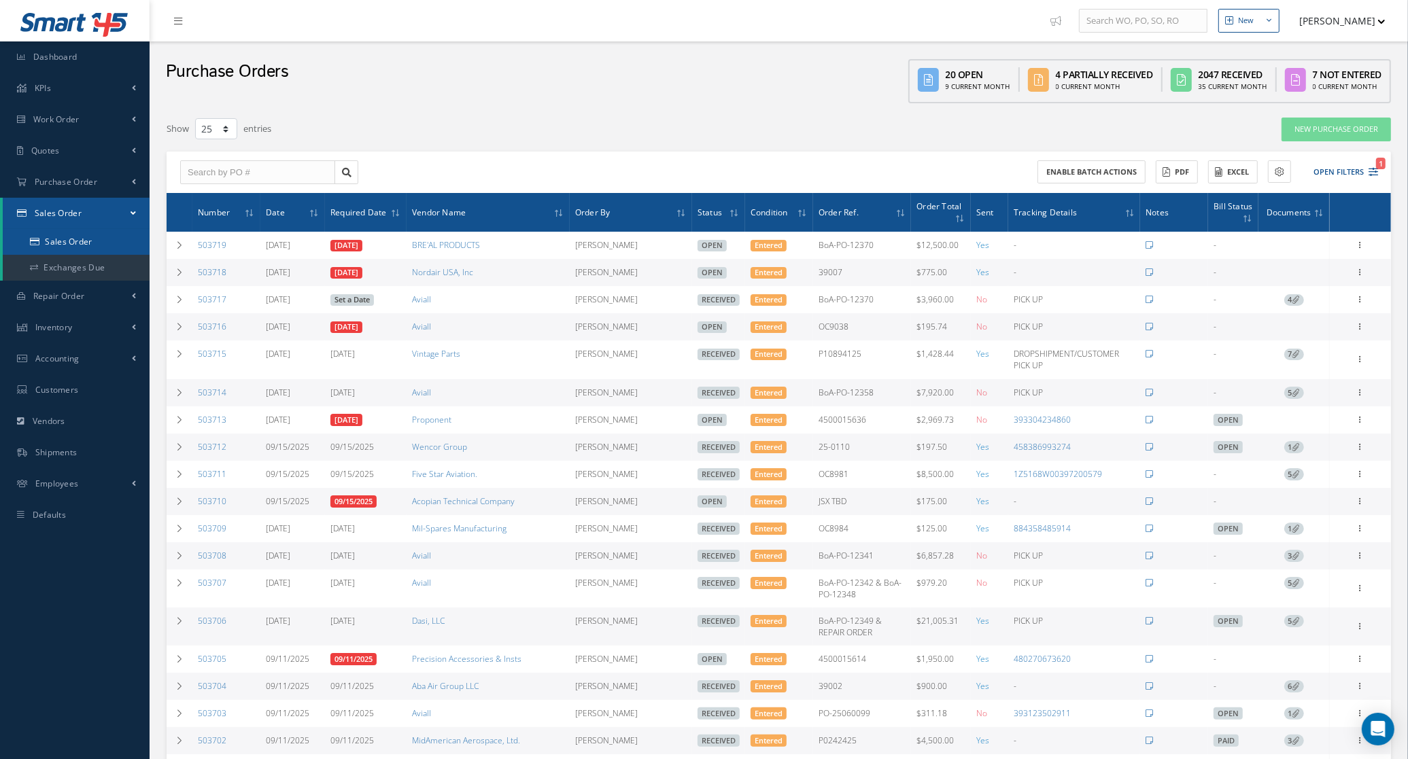
click at [71, 231] on link "Sales Order" at bounding box center [76, 242] width 147 height 26
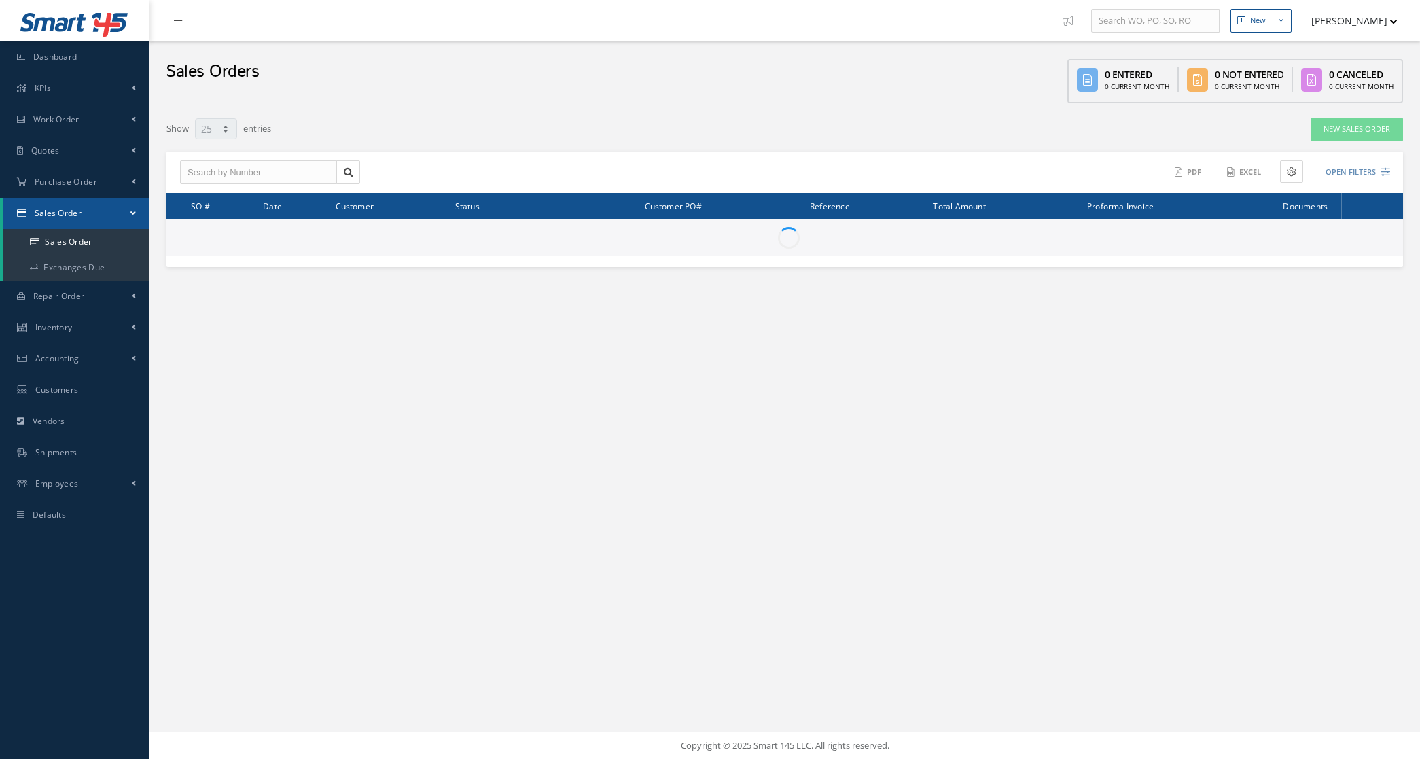
select select "25"
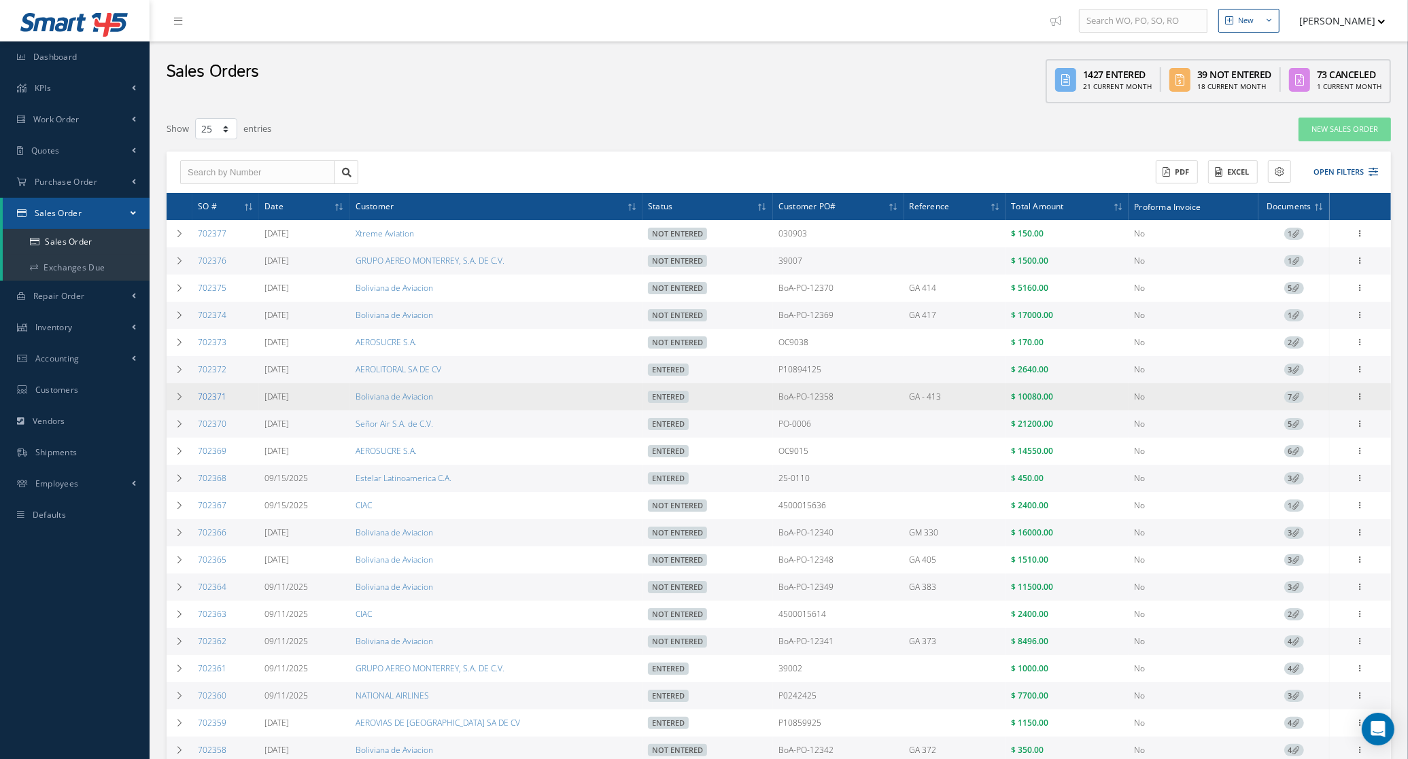
click at [205, 401] on link "702371" at bounding box center [212, 397] width 29 height 12
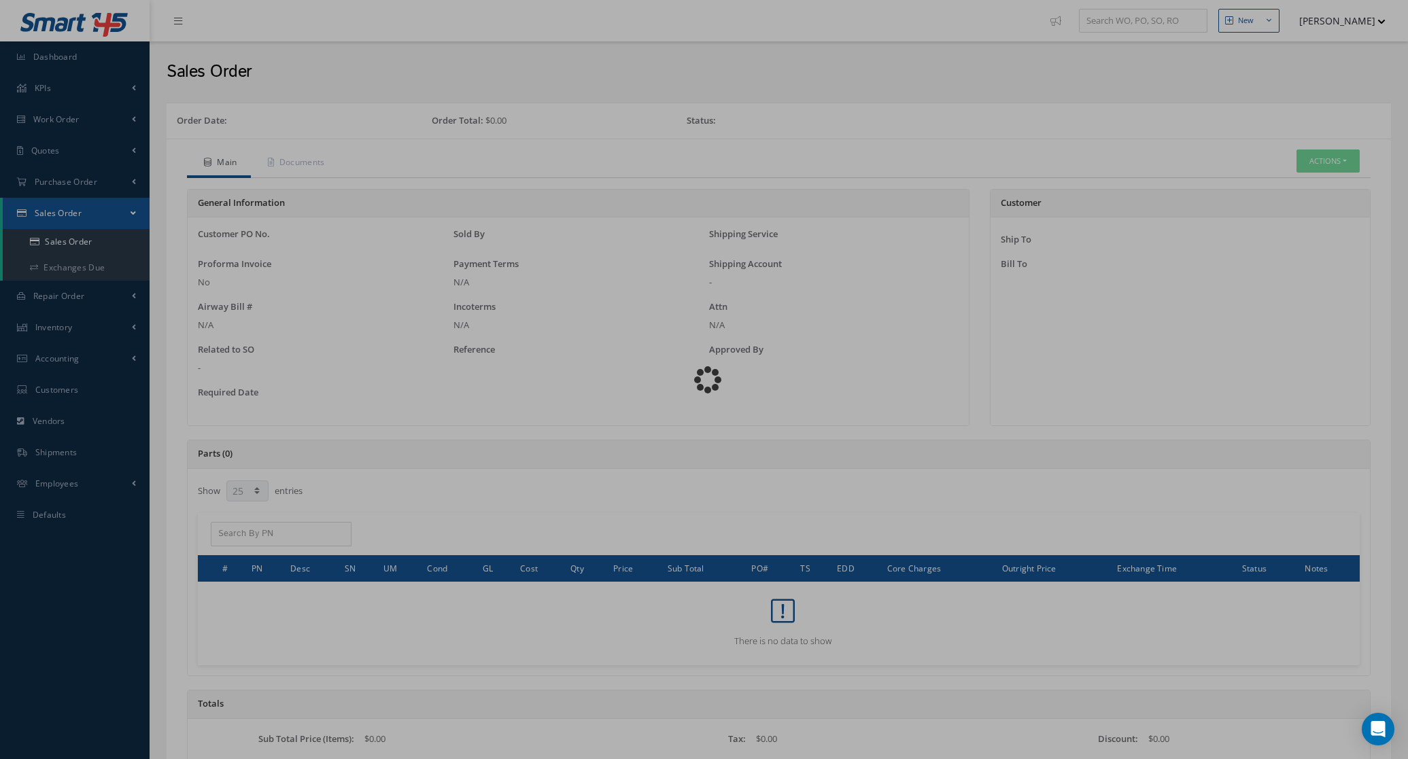
select select "25"
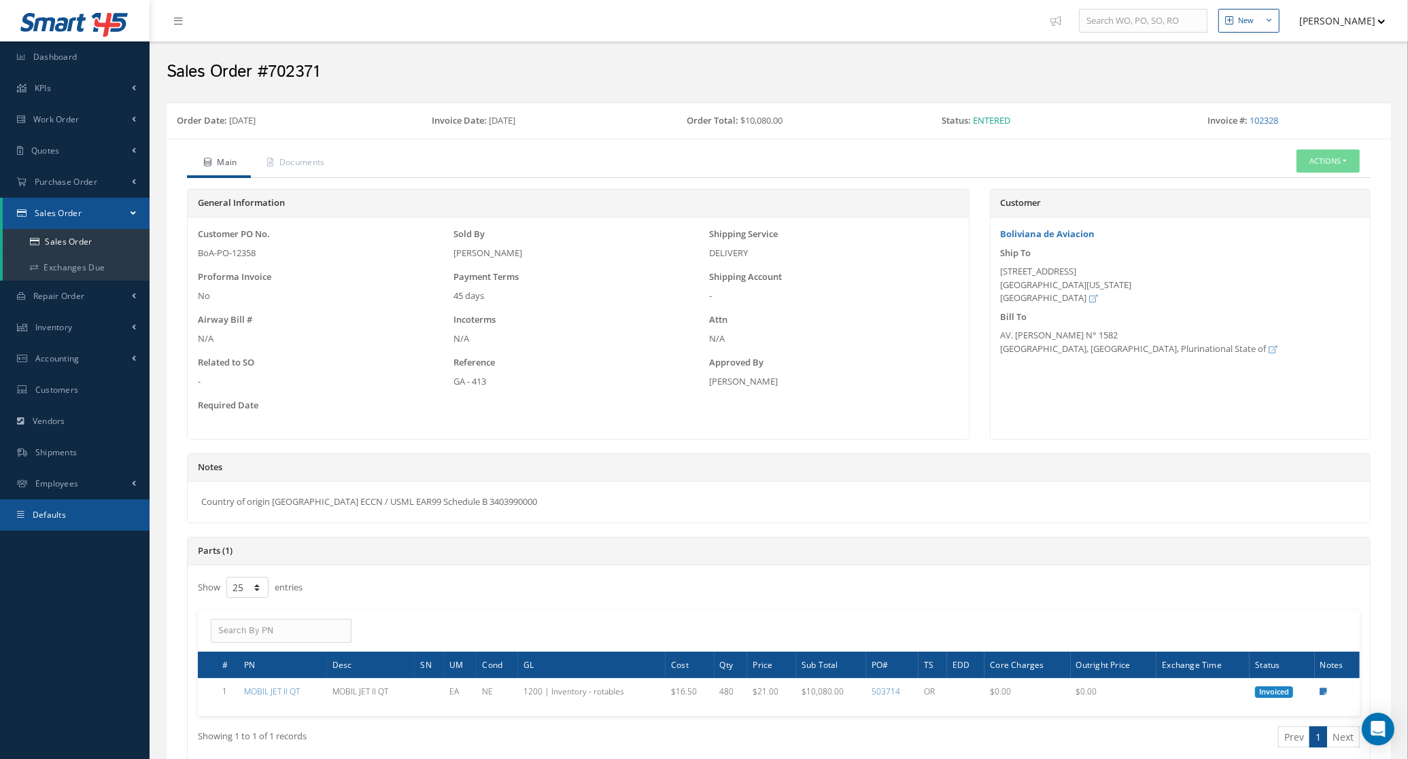
drag, startPoint x: 548, startPoint y: 500, endPoint x: 137, endPoint y: 505, distance: 410.5
click at [137, 505] on div "Smart 145 Dashboard KPIs Accounting Work Order Work Order Preview Work Order Wo…" at bounding box center [704, 578] width 1408 height 1157
drag, startPoint x: 630, startPoint y: 531, endPoint x: 627, endPoint y: 523, distance: 8.2
click at [629, 527] on div "Notes Country of origin United States ECCN / USML EAR99 Schedule B 3403990000" at bounding box center [779, 495] width 1204 height 84
click at [576, 508] on div "Country of origin United States ECCN / USML EAR99 Schedule B 3403990000" at bounding box center [779, 502] width 1182 height 41
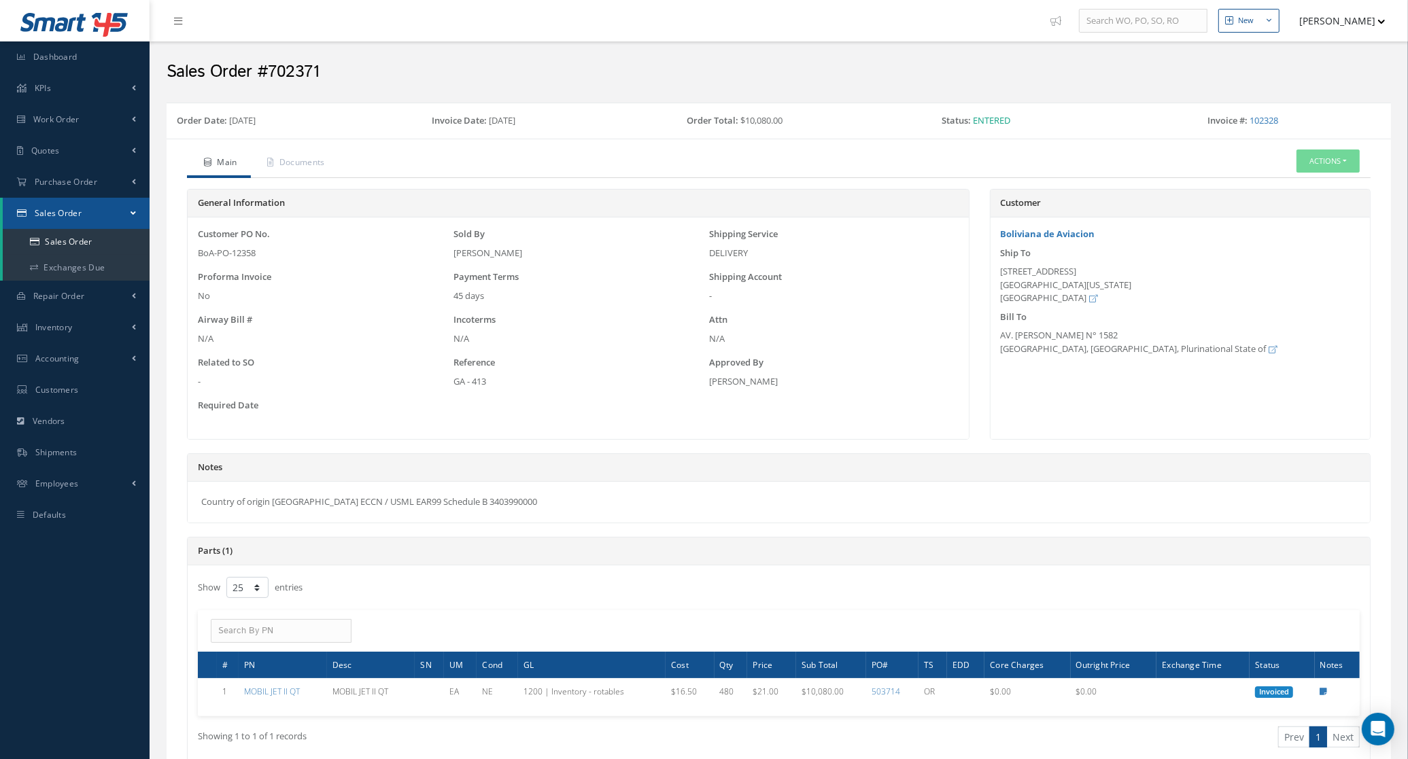
drag, startPoint x: 573, startPoint y: 504, endPoint x: 164, endPoint y: 521, distance: 409.5
click at [164, 521] on div "Order Date: 09/17/2025 Invoice Date: 09/18/2025 Order Total: $10,080.00 Status:…" at bounding box center [778, 617] width 1244 height 1028
copy div "Country of origin United States ECCN / USML EAR99 Schedule B 3403990000"
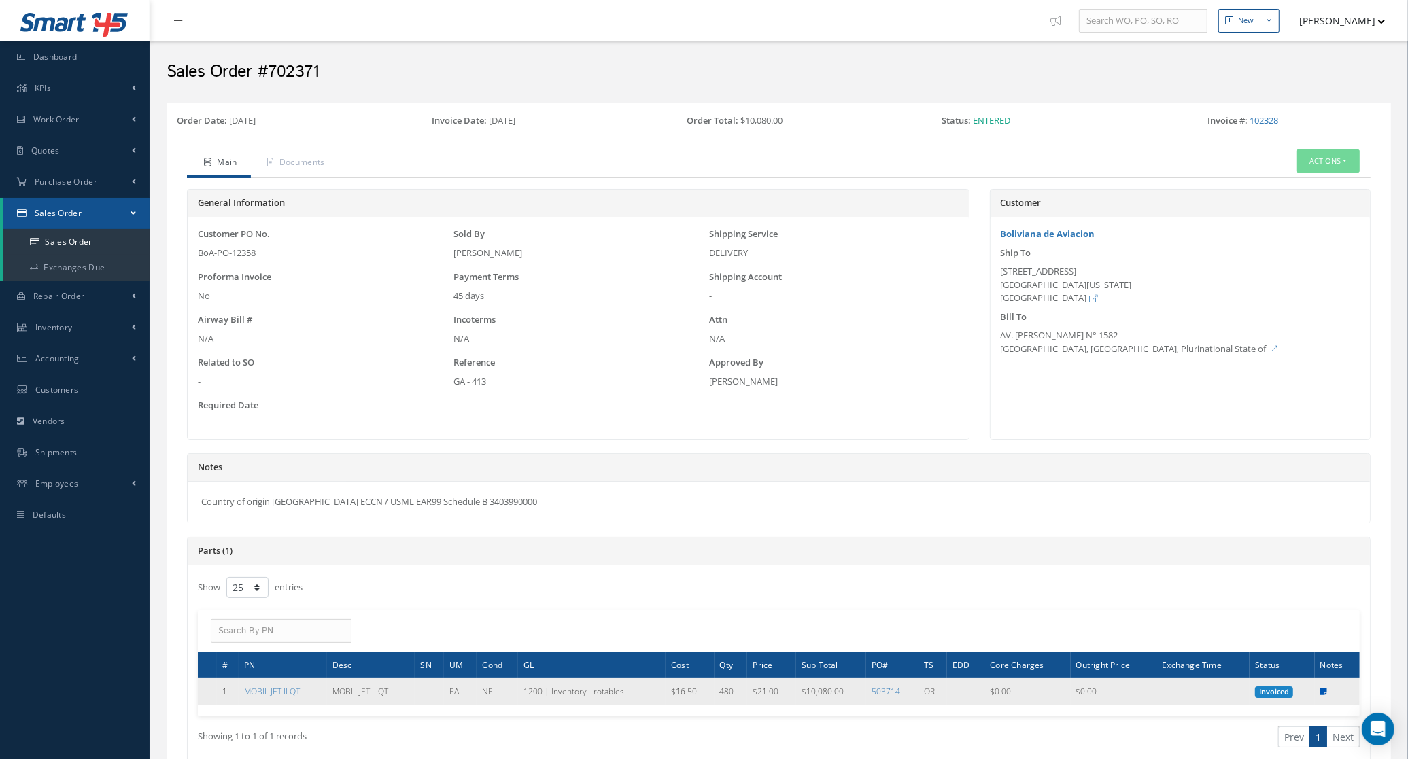
click at [1325, 691] on icon at bounding box center [1323, 692] width 7 height 8
type textarea "Shelf Life : 3549 Days Remaining DOM 07/14/2025 STOCK"
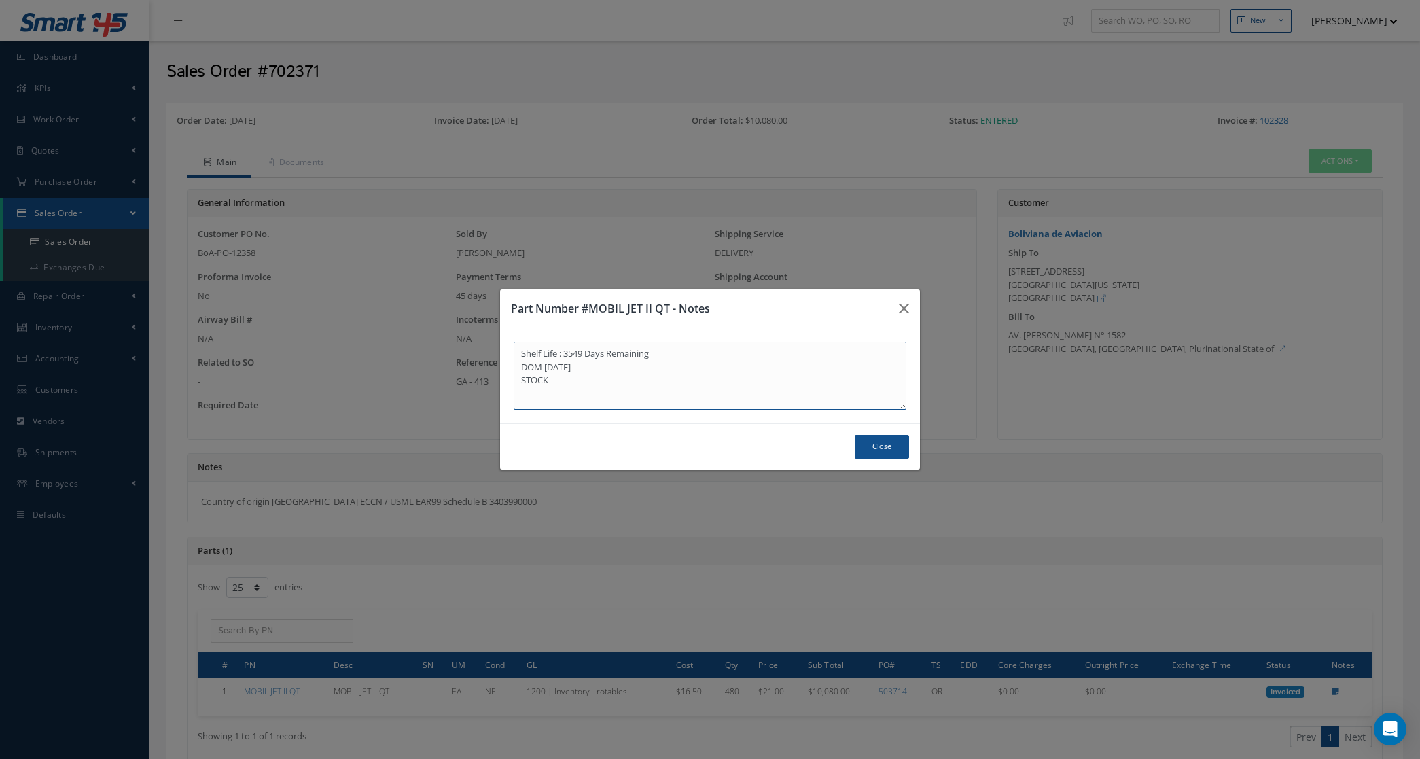
drag, startPoint x: 566, startPoint y: 388, endPoint x: 515, endPoint y: 372, distance: 53.3
click at [515, 372] on textarea "Shelf Life : 3549 Days Remaining DOM 07/14/2025 STOCK" at bounding box center [710, 376] width 393 height 68
click at [884, 452] on button "Close" at bounding box center [882, 447] width 54 height 24
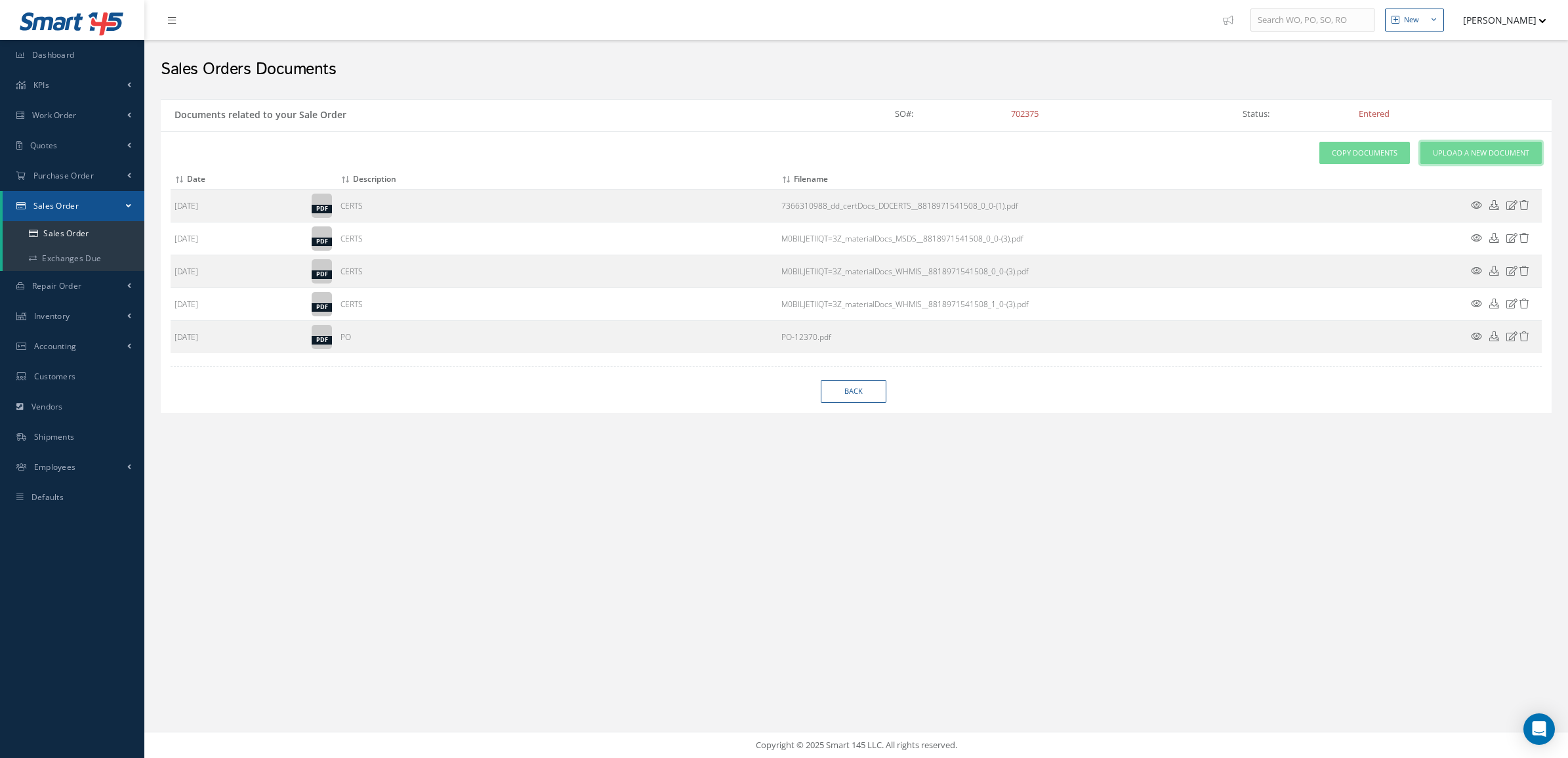
click at [1451, 153] on span "Upload a New Document" at bounding box center [1481, 154] width 97 height 12
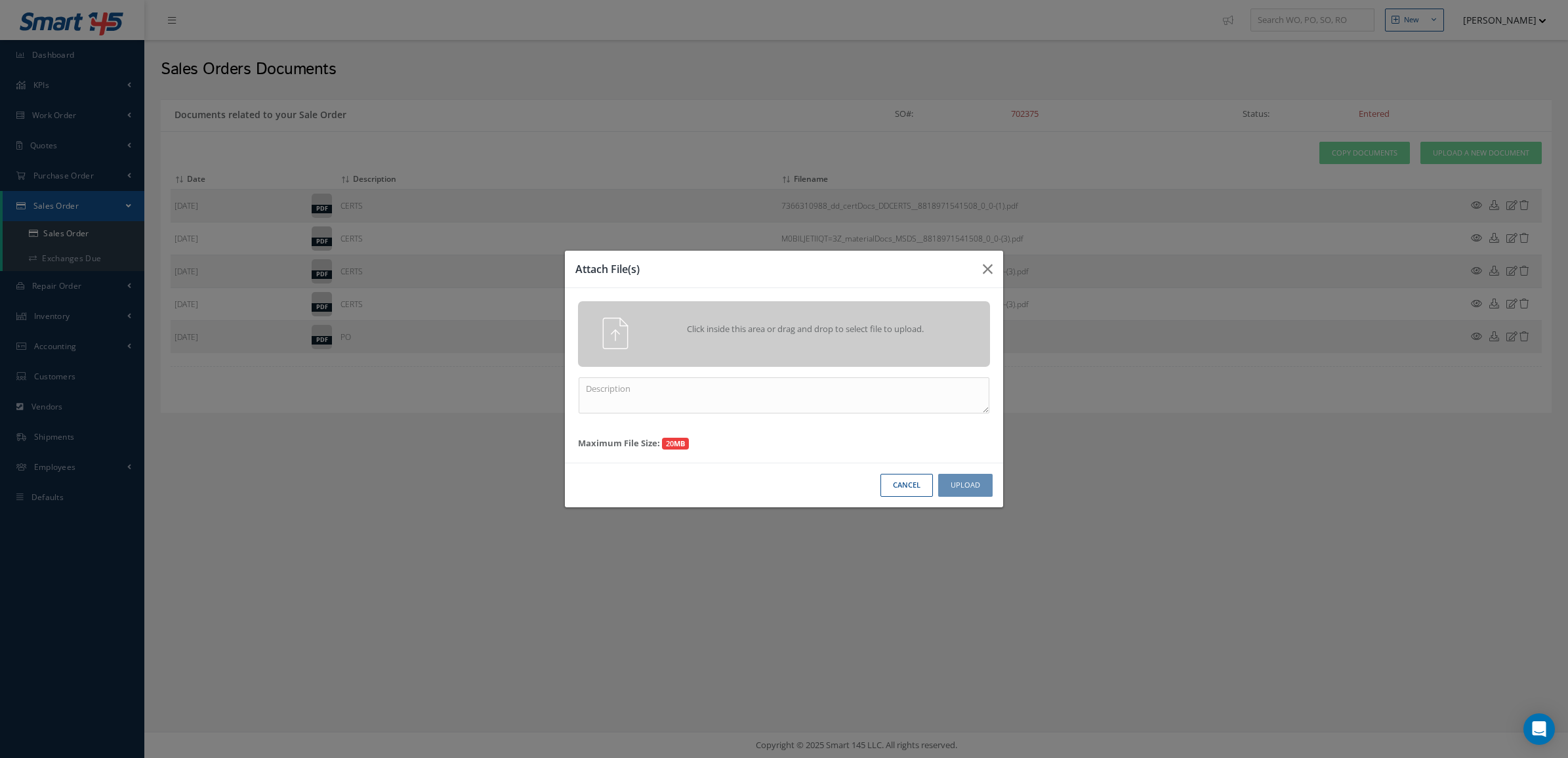
click at [970, 314] on div "Click inside this area or drag and drop to select file to upload." at bounding box center [784, 334] width 412 height 66
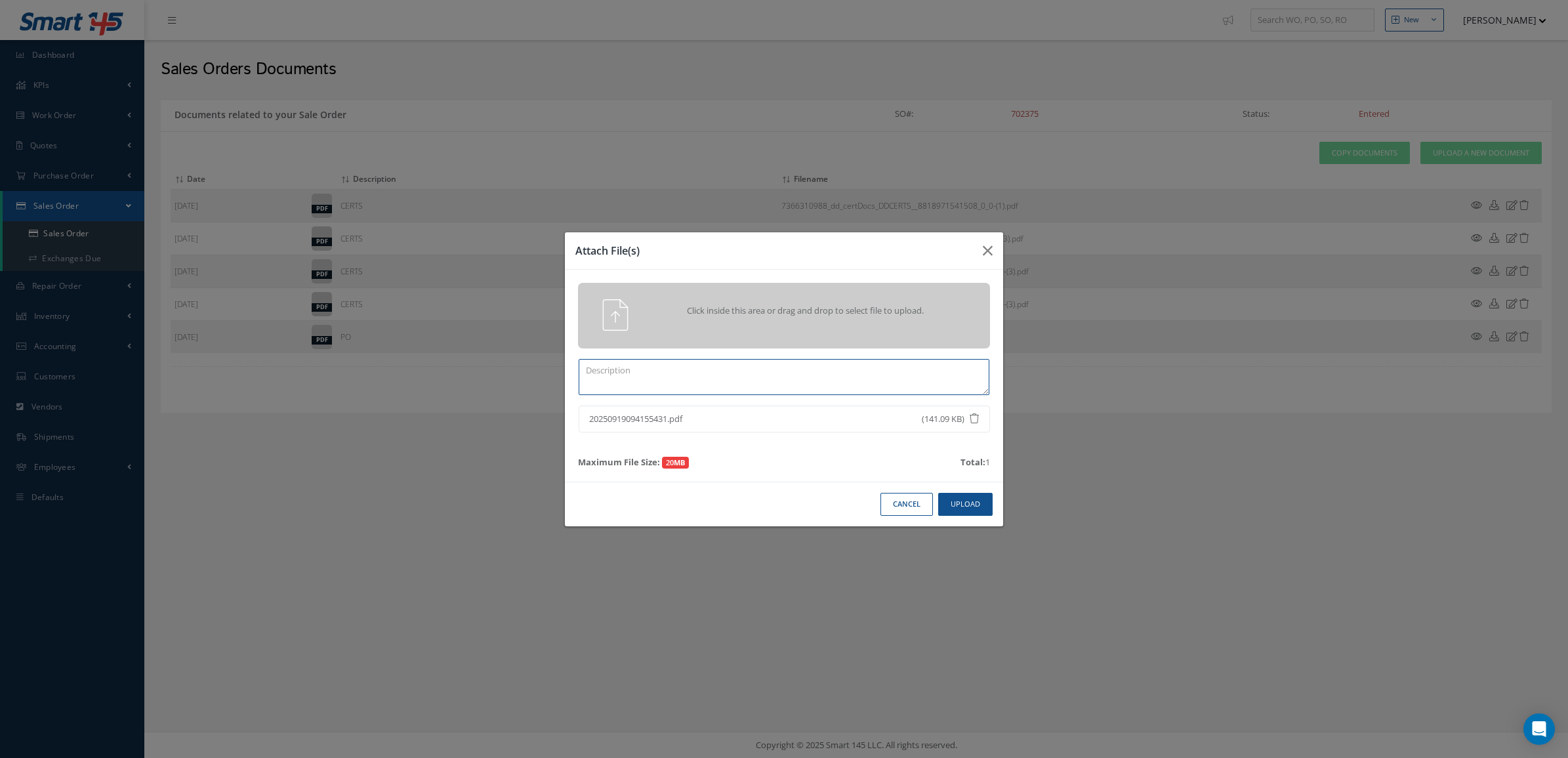
drag, startPoint x: 923, startPoint y: 357, endPoint x: 923, endPoint y: 370, distance: 13.0
click at [923, 359] on textarea at bounding box center [783, 377] width 410 height 36
paste textarea "702375"
type textarea "PPW SO 702375"
click at [966, 516] on button "Upload" at bounding box center [966, 504] width 54 height 23
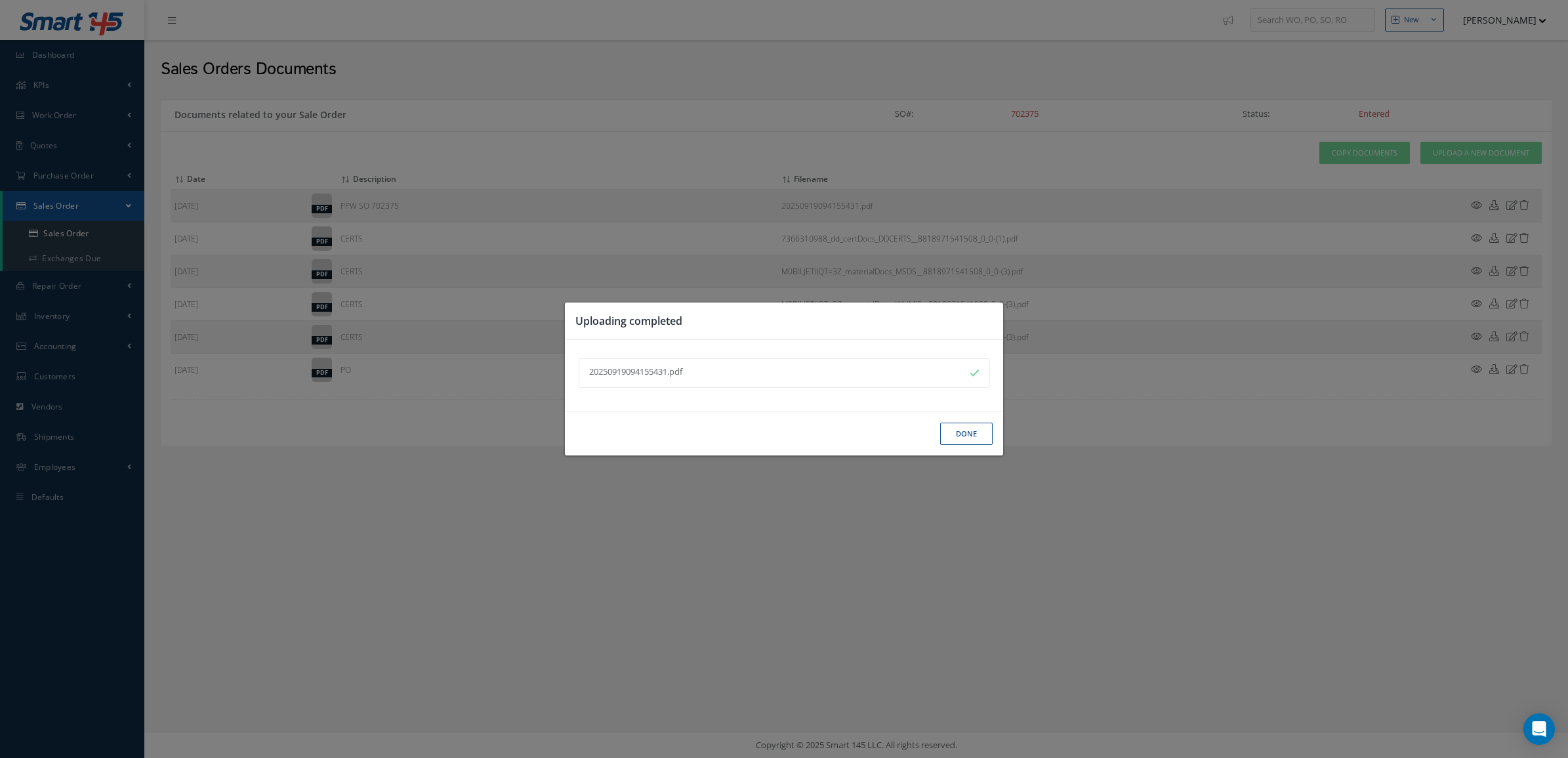
click at [956, 441] on button "Done" at bounding box center [966, 435] width 52 height 23
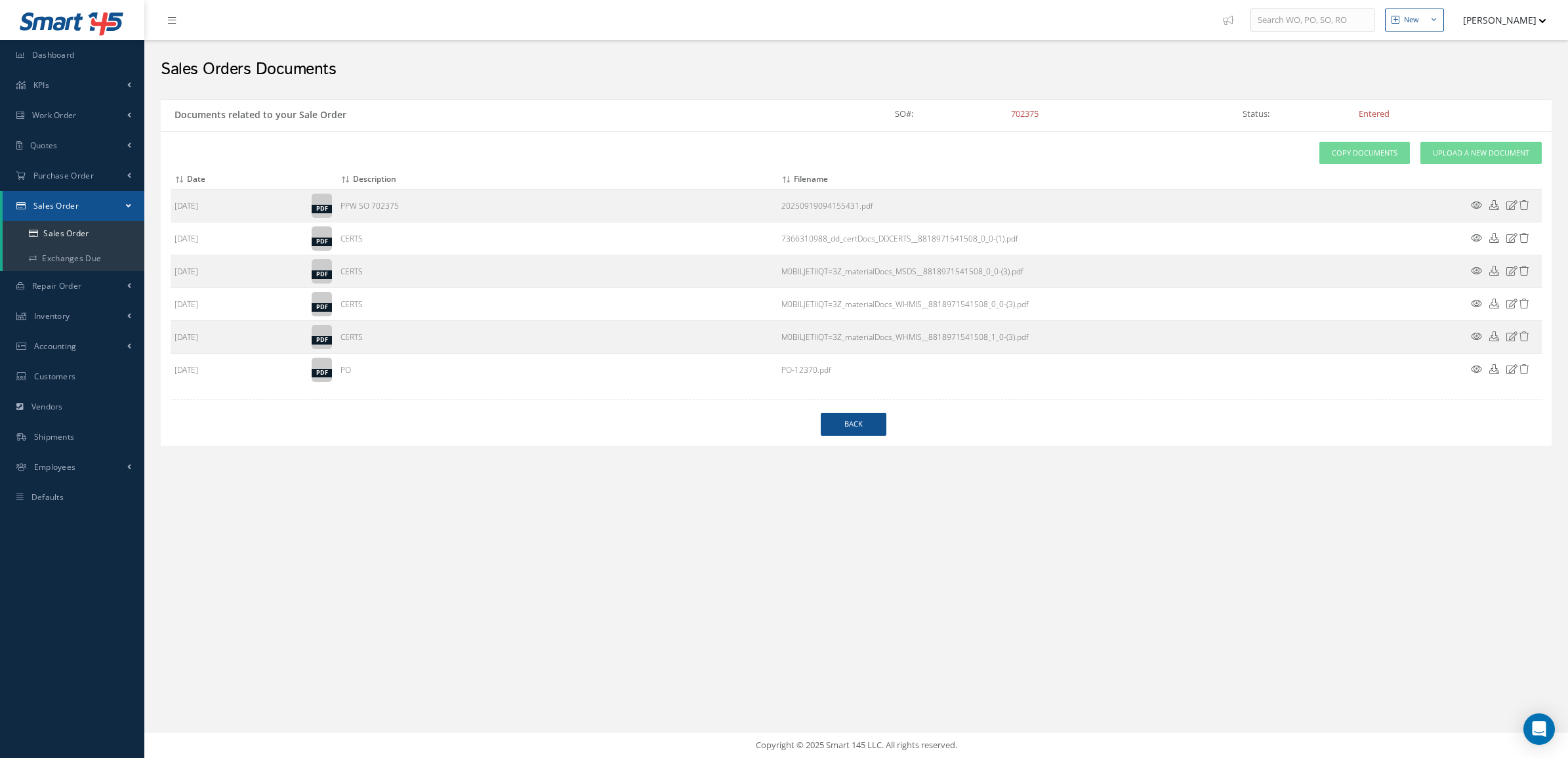
drag, startPoint x: 849, startPoint y: 444, endPoint x: 843, endPoint y: 434, distance: 11.7
click at [848, 443] on div "Attach File(s) Click inside this area or drag and drop to select file to upload…" at bounding box center [856, 289] width 1391 height 315
click at [843, 432] on link "Back" at bounding box center [854, 424] width 66 height 23
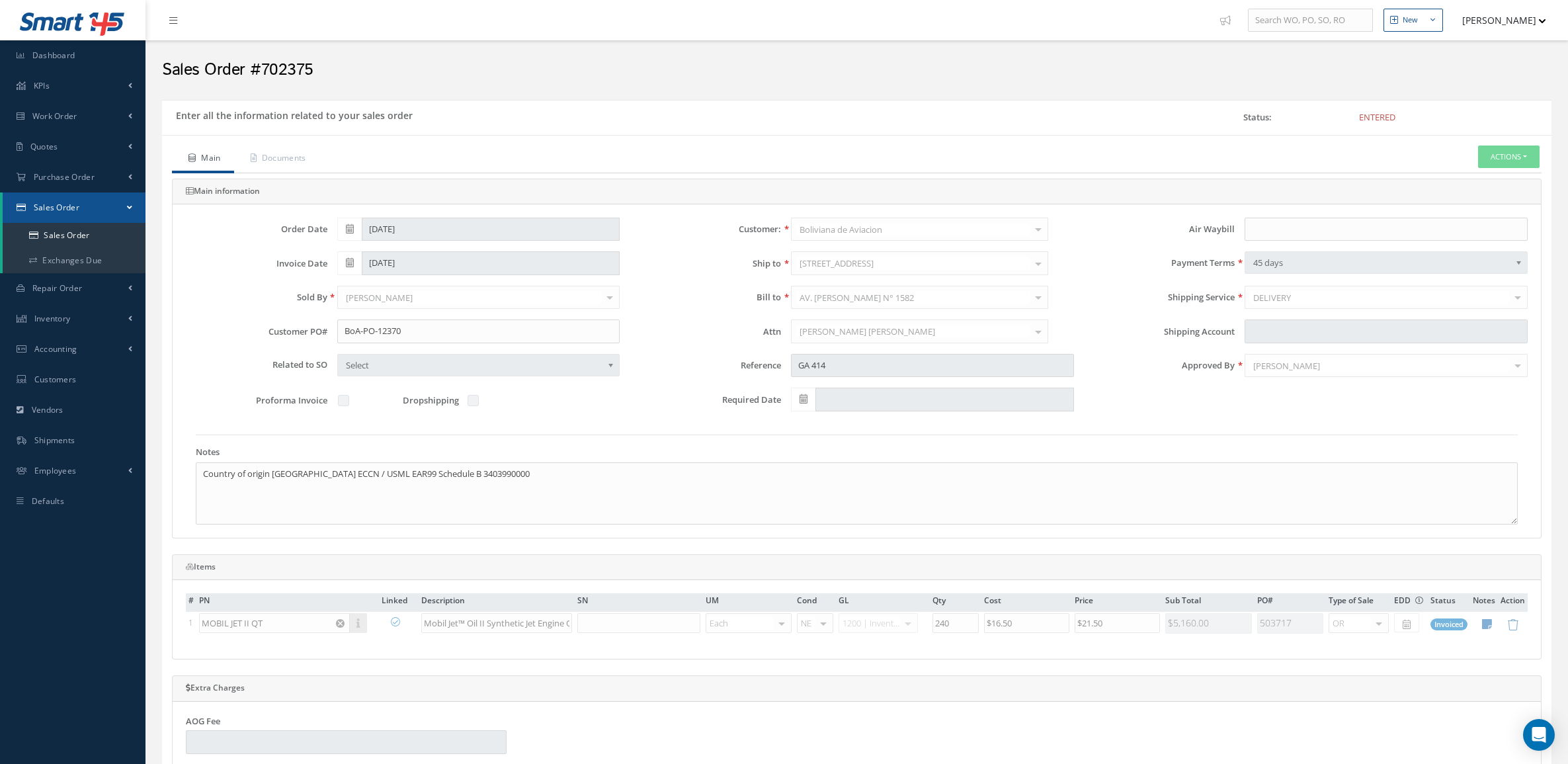
scroll to position [28, 0]
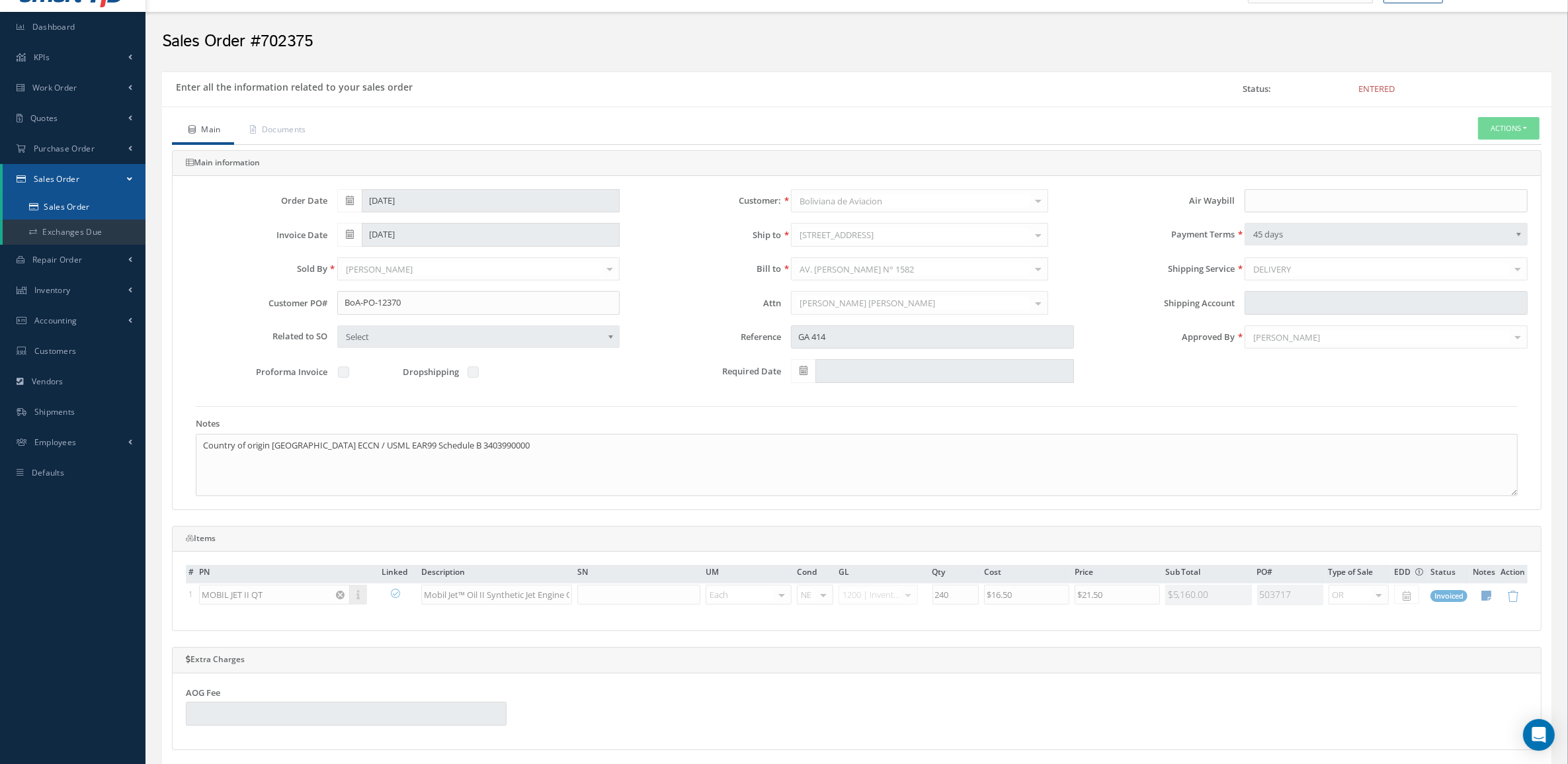
click at [100, 198] on link "Sales Order" at bounding box center [74, 207] width 143 height 25
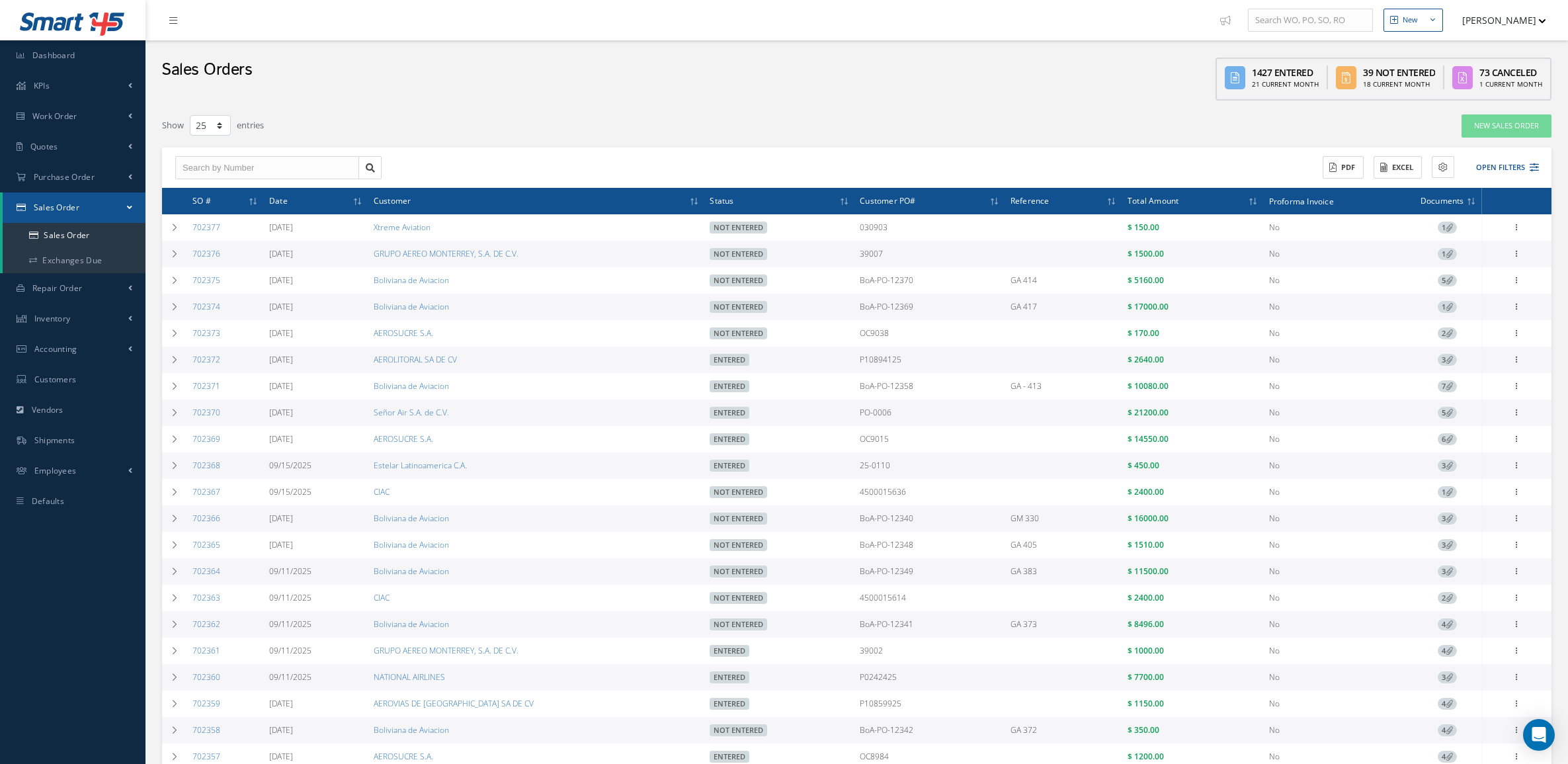
select select "25"
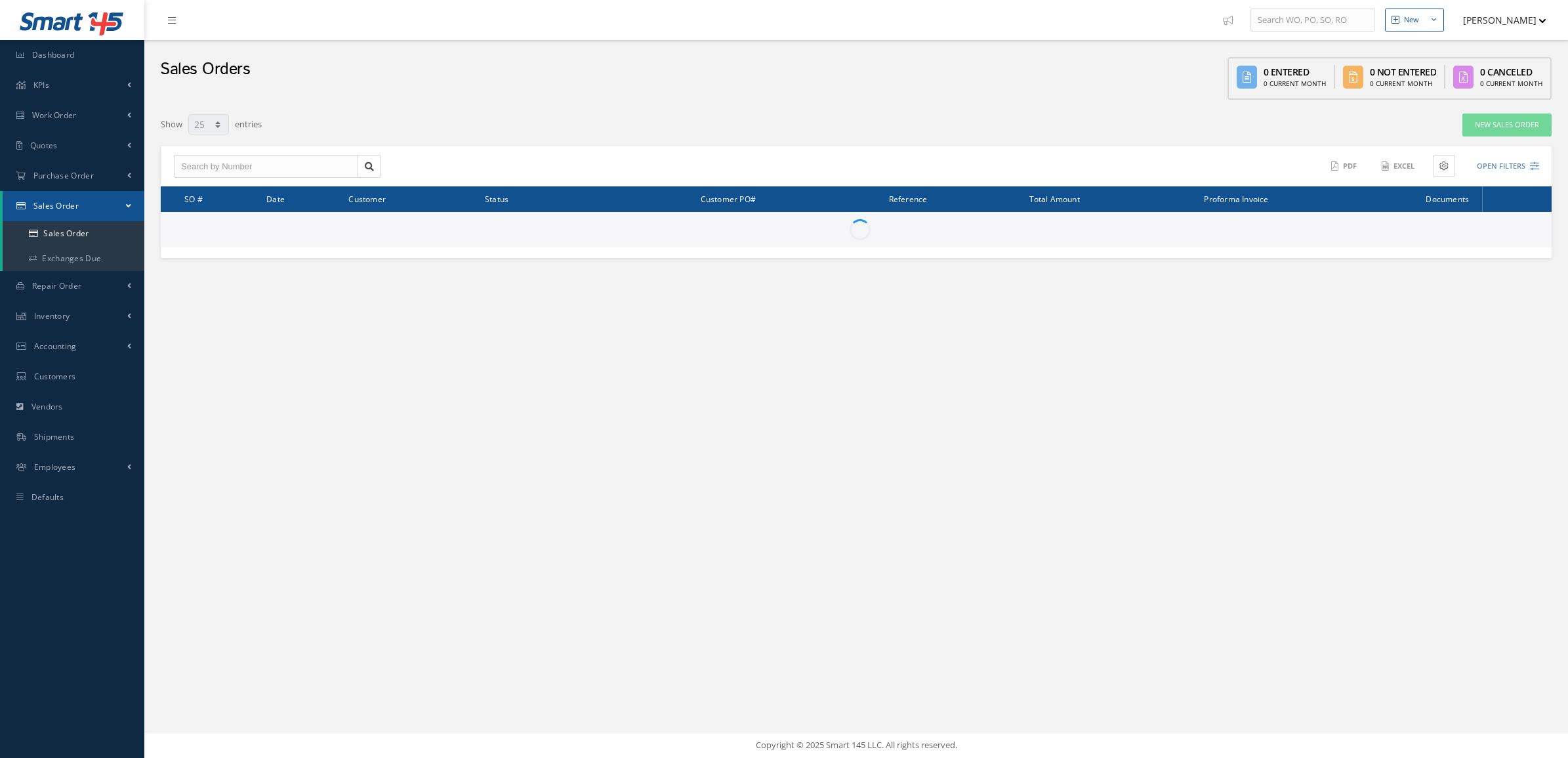
select select "25"
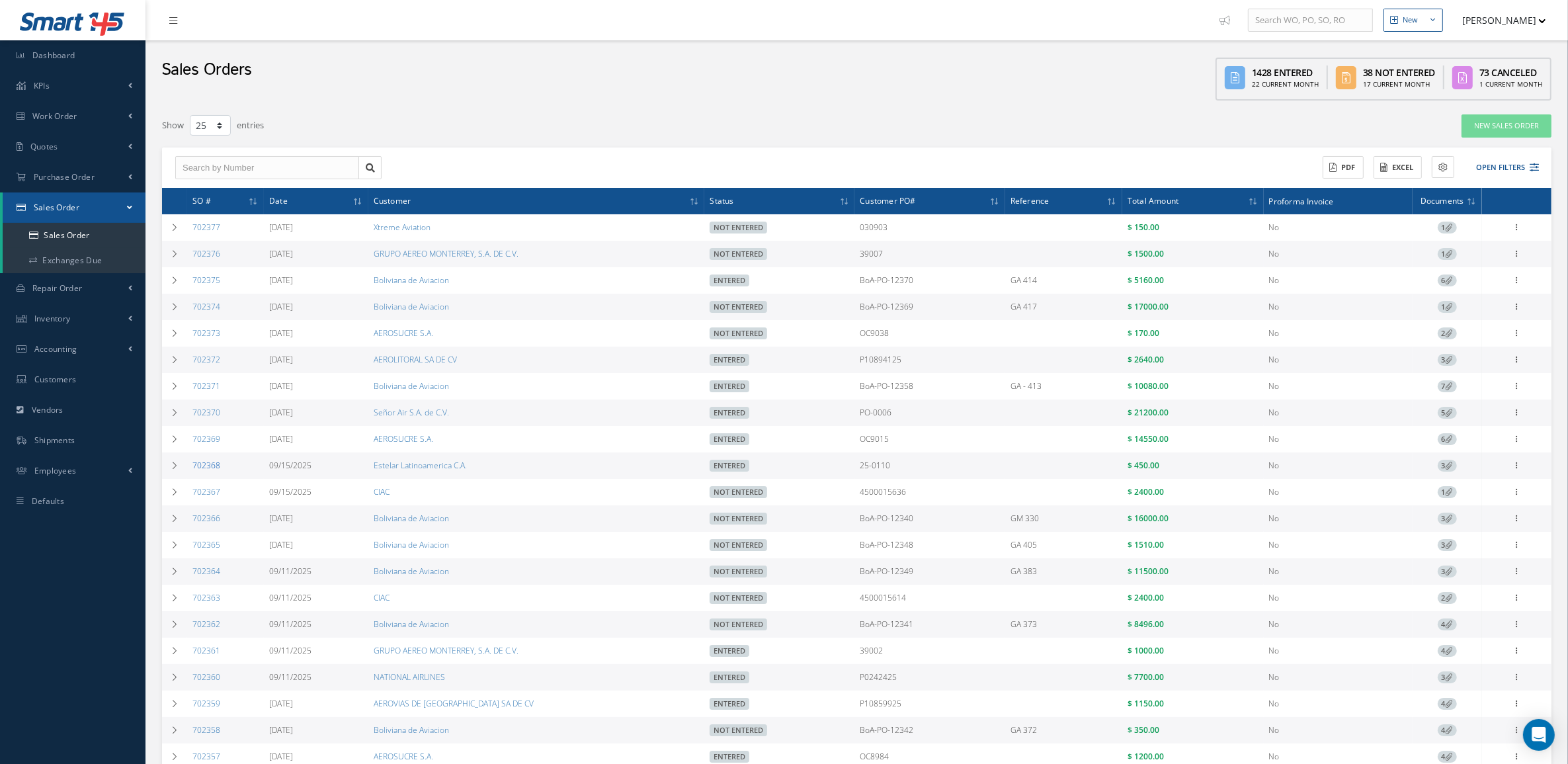
click at [210, 468] on link "702368" at bounding box center [206, 465] width 28 height 12
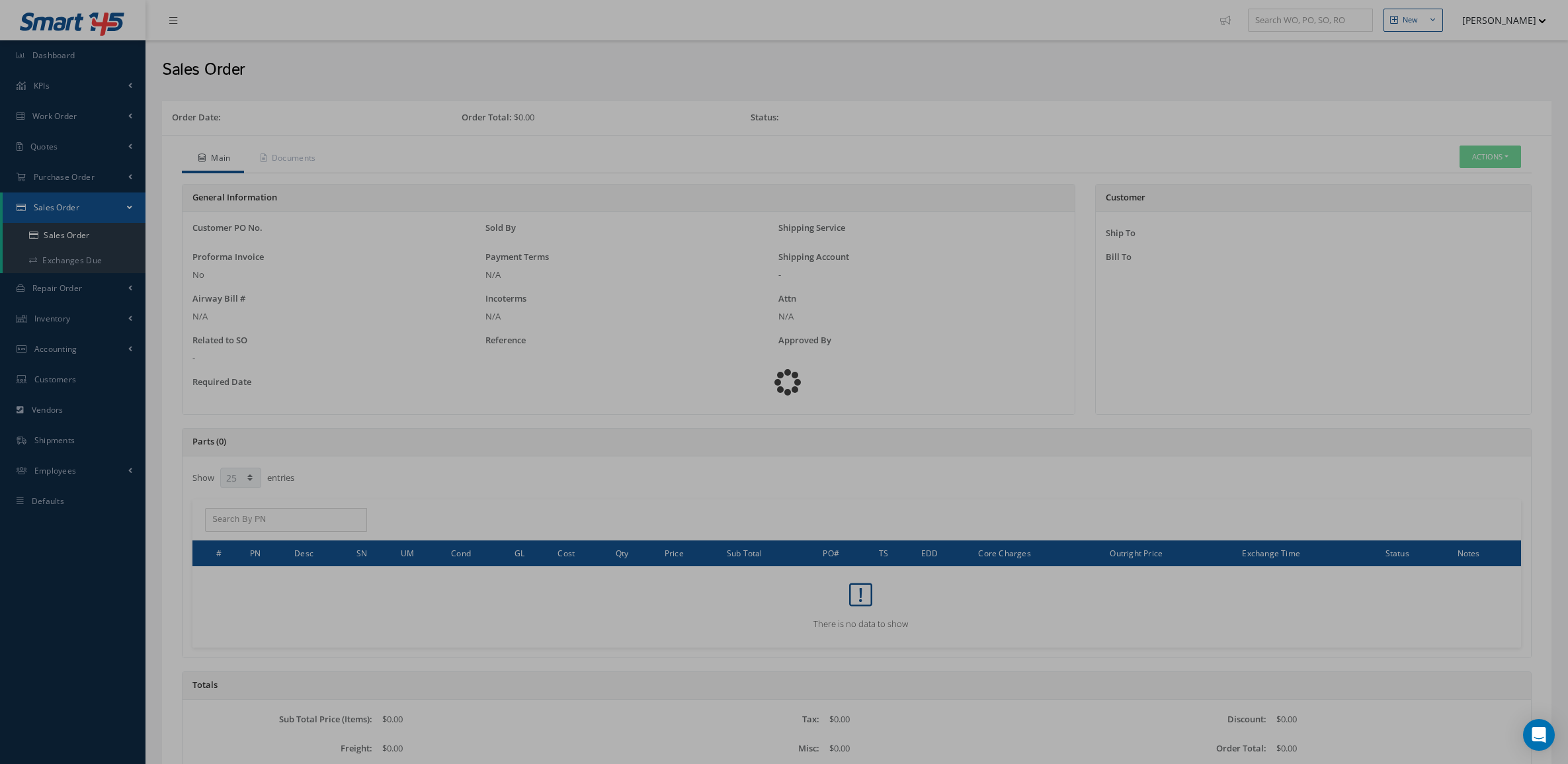
select select "25"
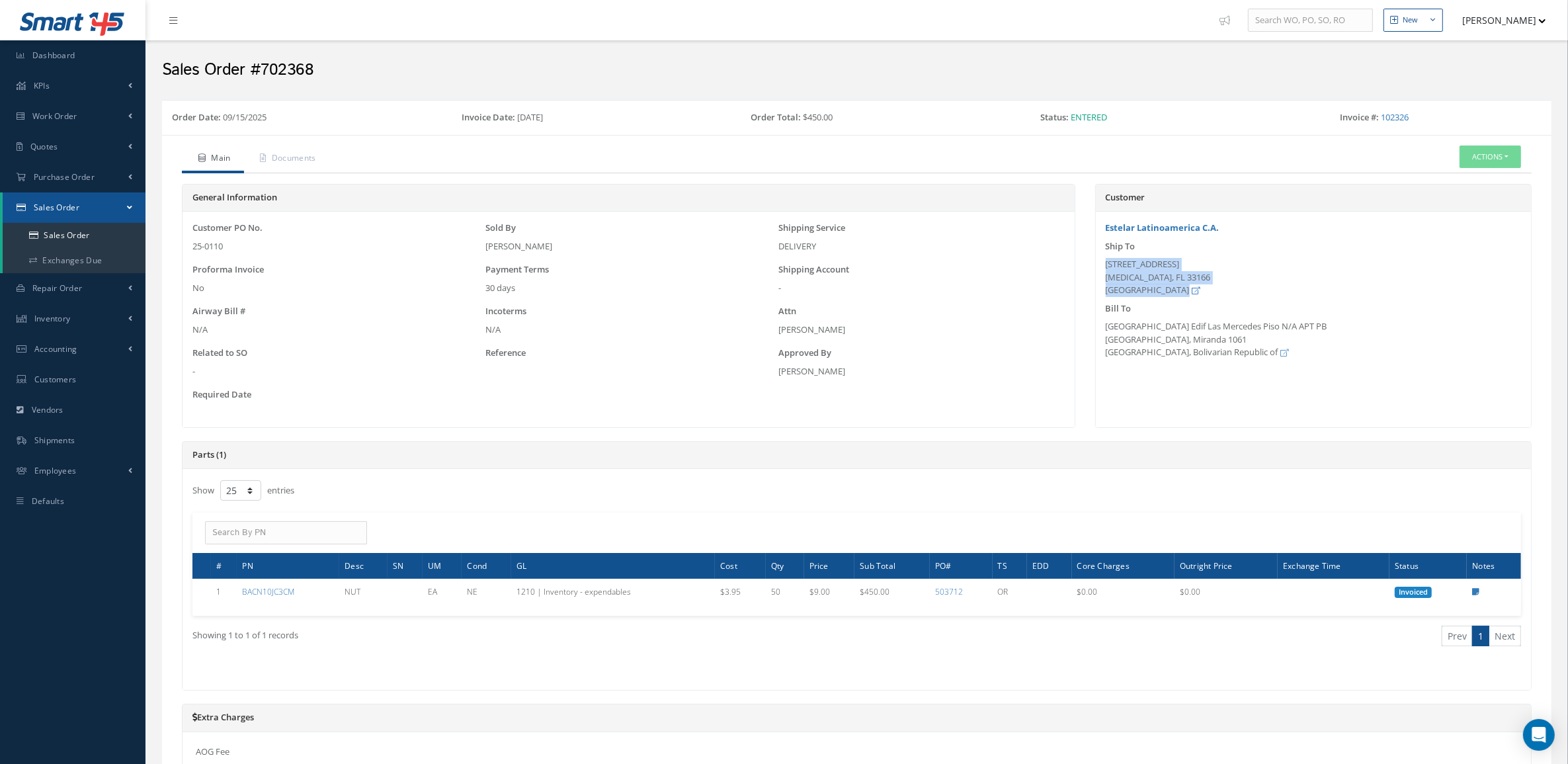
drag, startPoint x: 1107, startPoint y: 263, endPoint x: 1162, endPoint y: 289, distance: 60.8
click at [1162, 289] on div "8424 NW 56 ST DORAL, FL 33166 United States" at bounding box center [1313, 277] width 416 height 39
click at [1485, 154] on button "Actions" at bounding box center [1490, 158] width 61 height 23
click at [1374, 273] on link "Sales Order" at bounding box center [1370, 264] width 100 height 20
click at [80, 236] on link "Sales Order" at bounding box center [74, 236] width 143 height 25
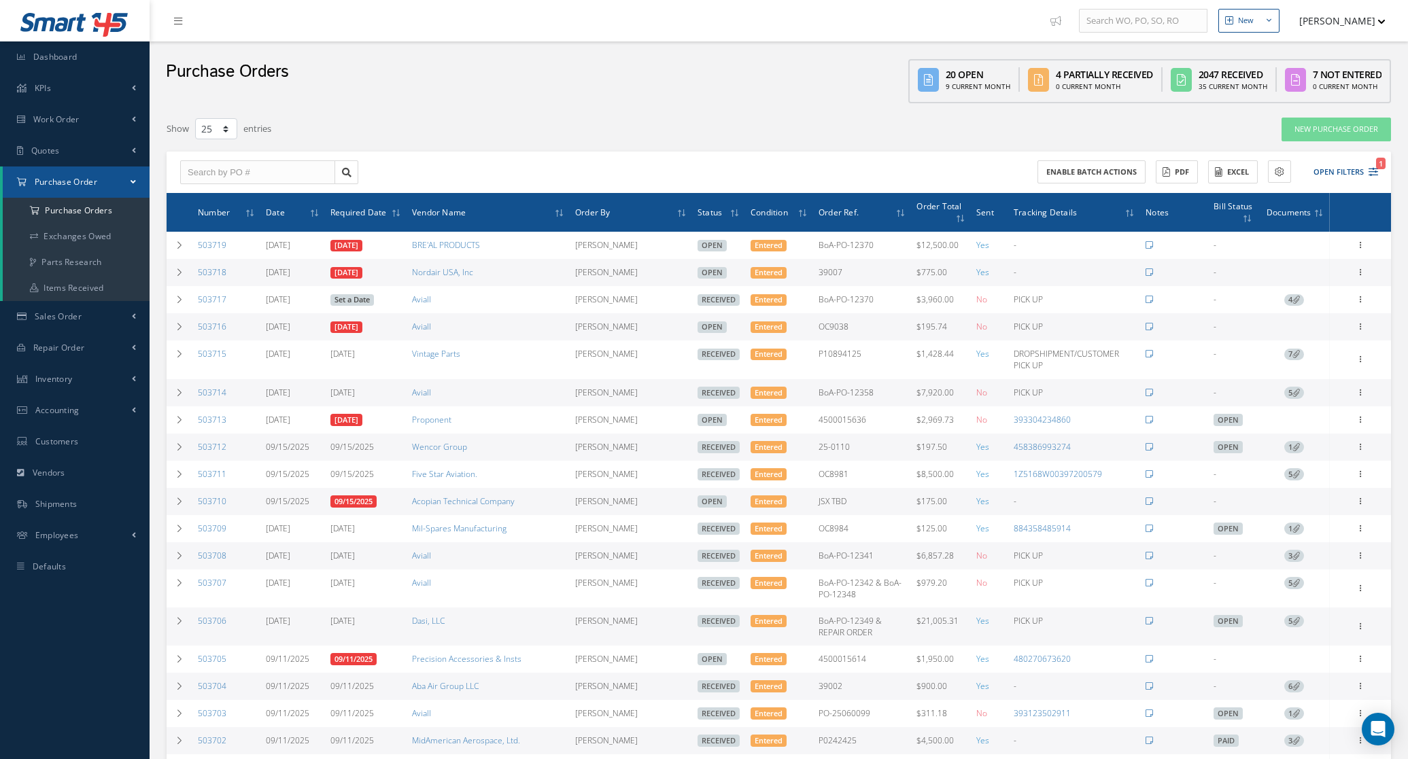
select select "25"
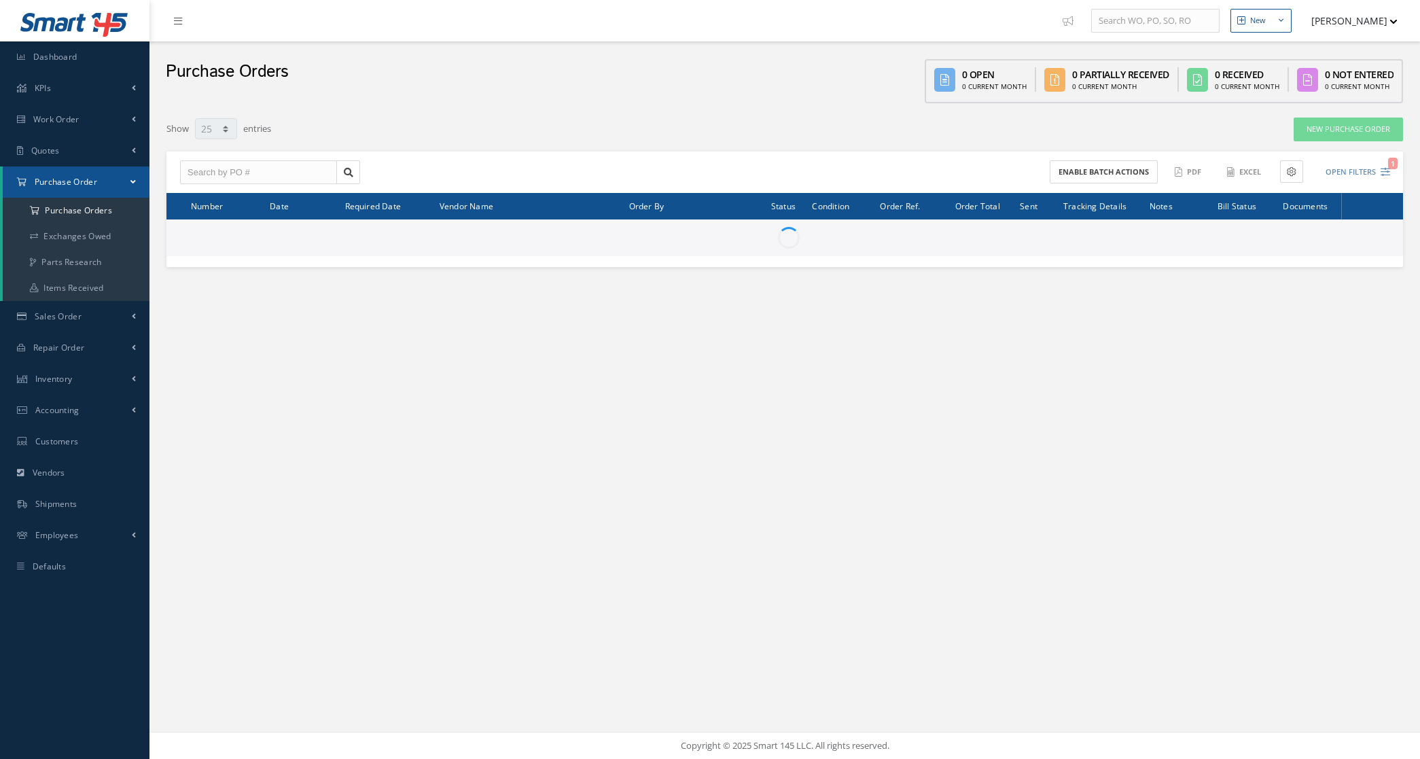
select select "25"
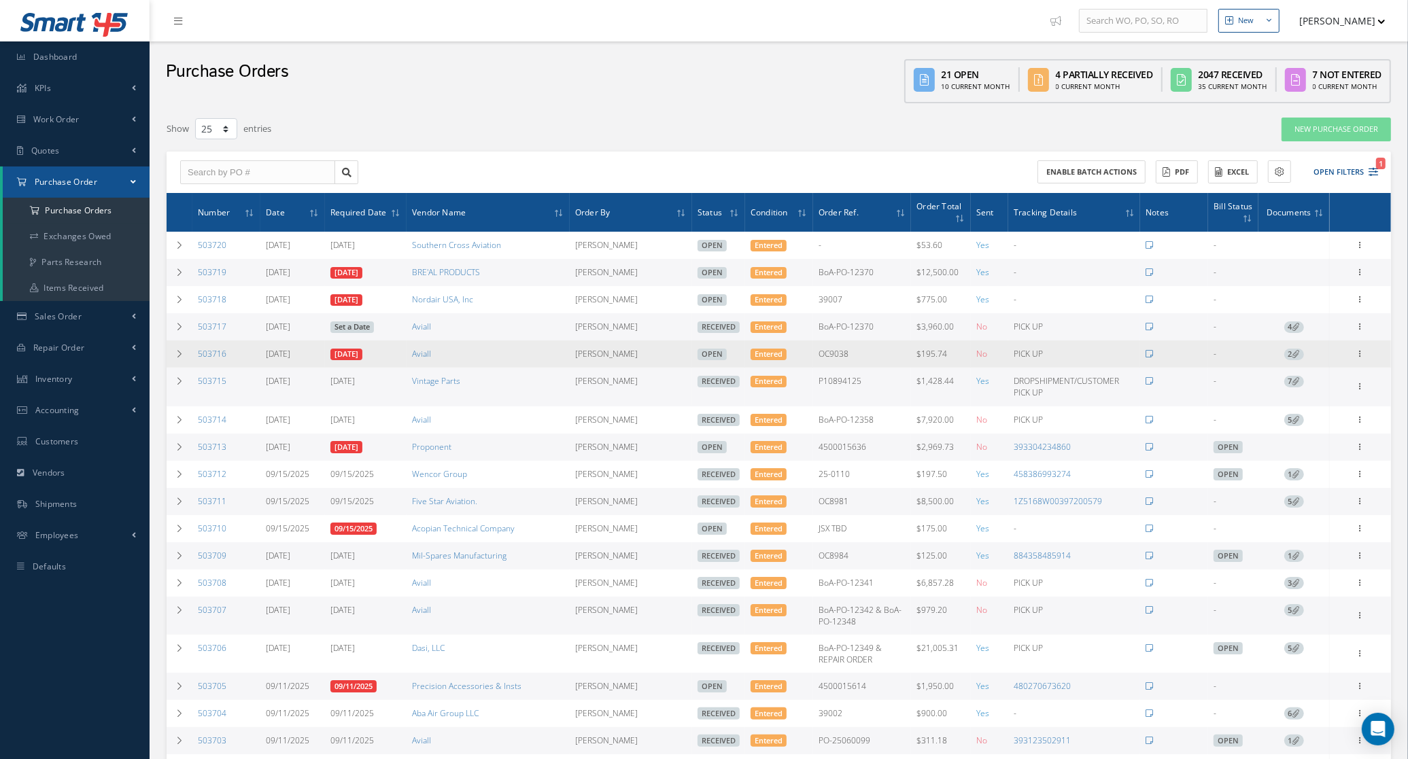
click at [1297, 354] on icon at bounding box center [1295, 353] width 7 height 7
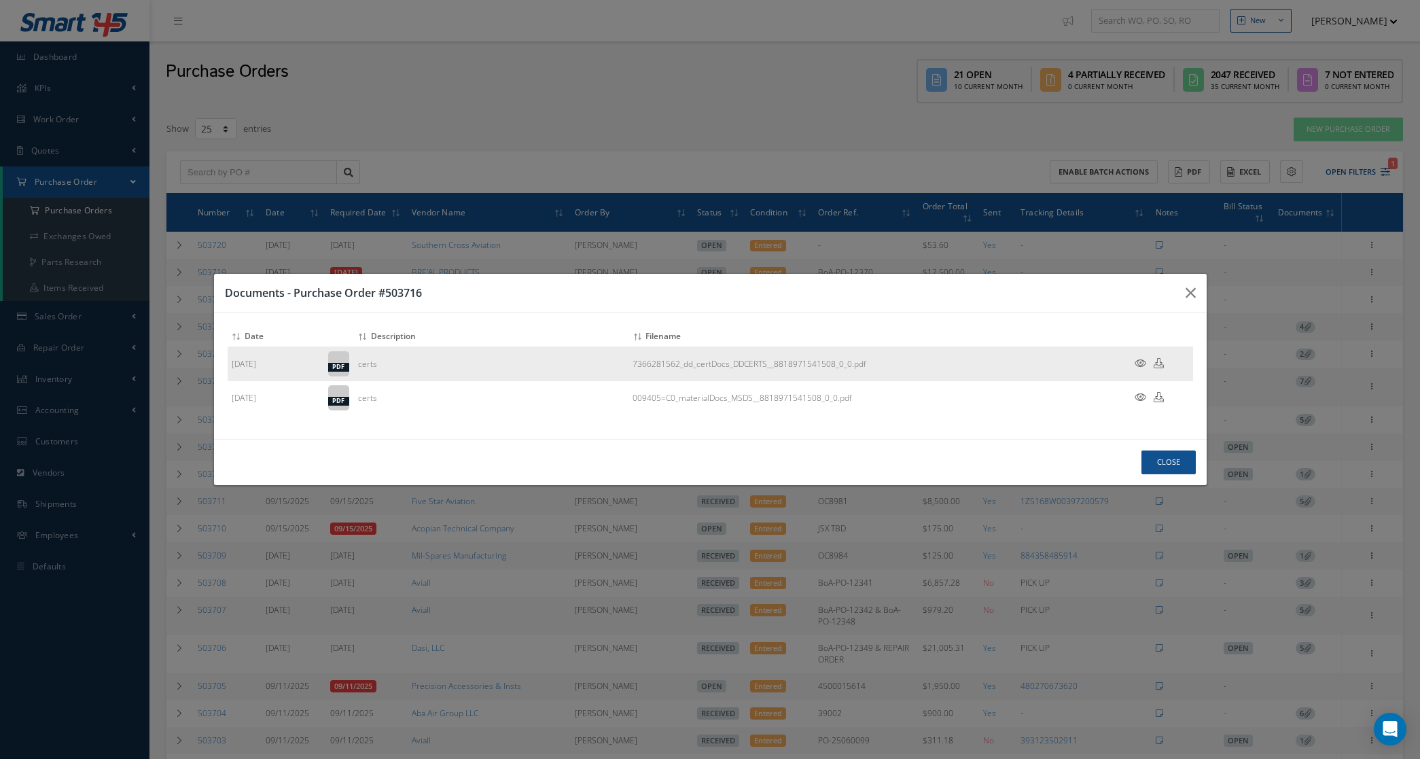
click at [1136, 367] on icon at bounding box center [1141, 363] width 12 height 10
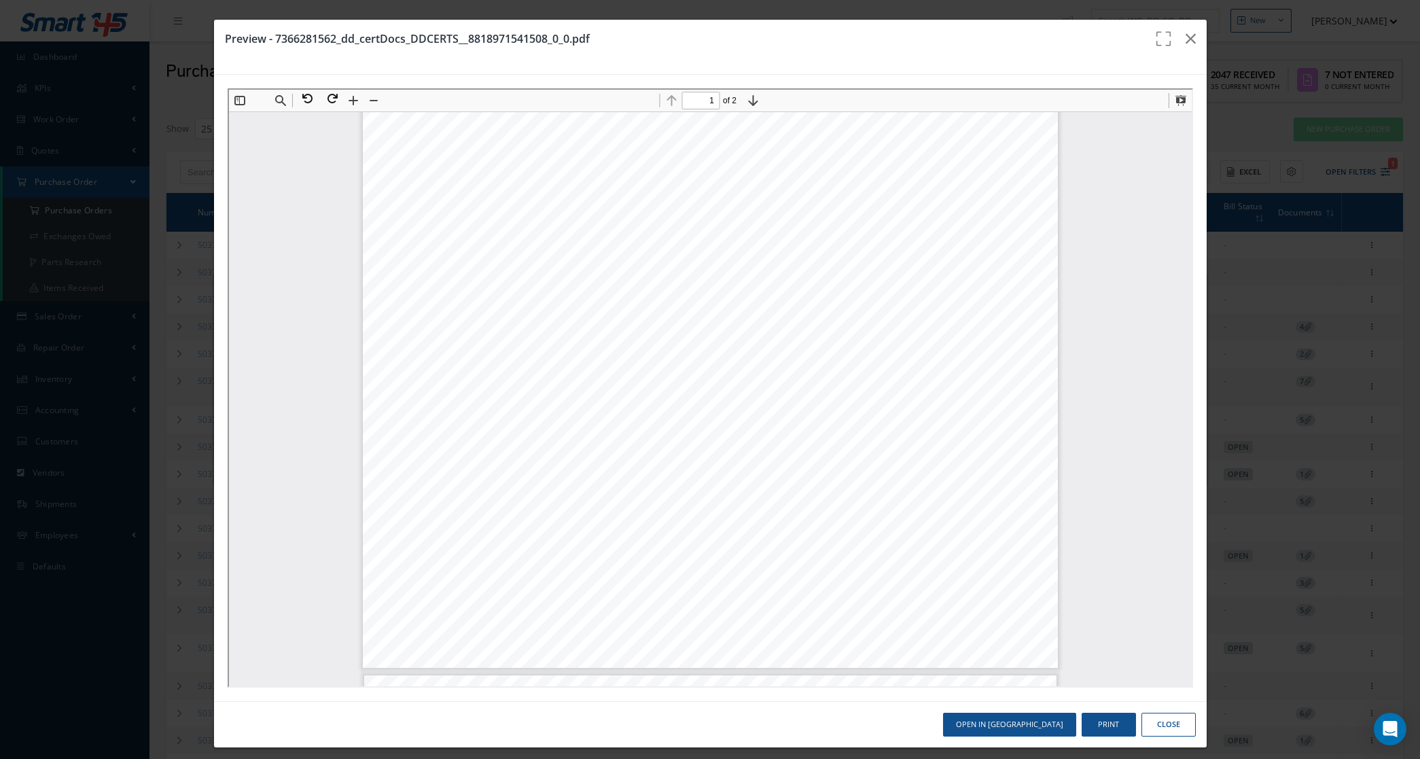
scroll to position [92, 0]
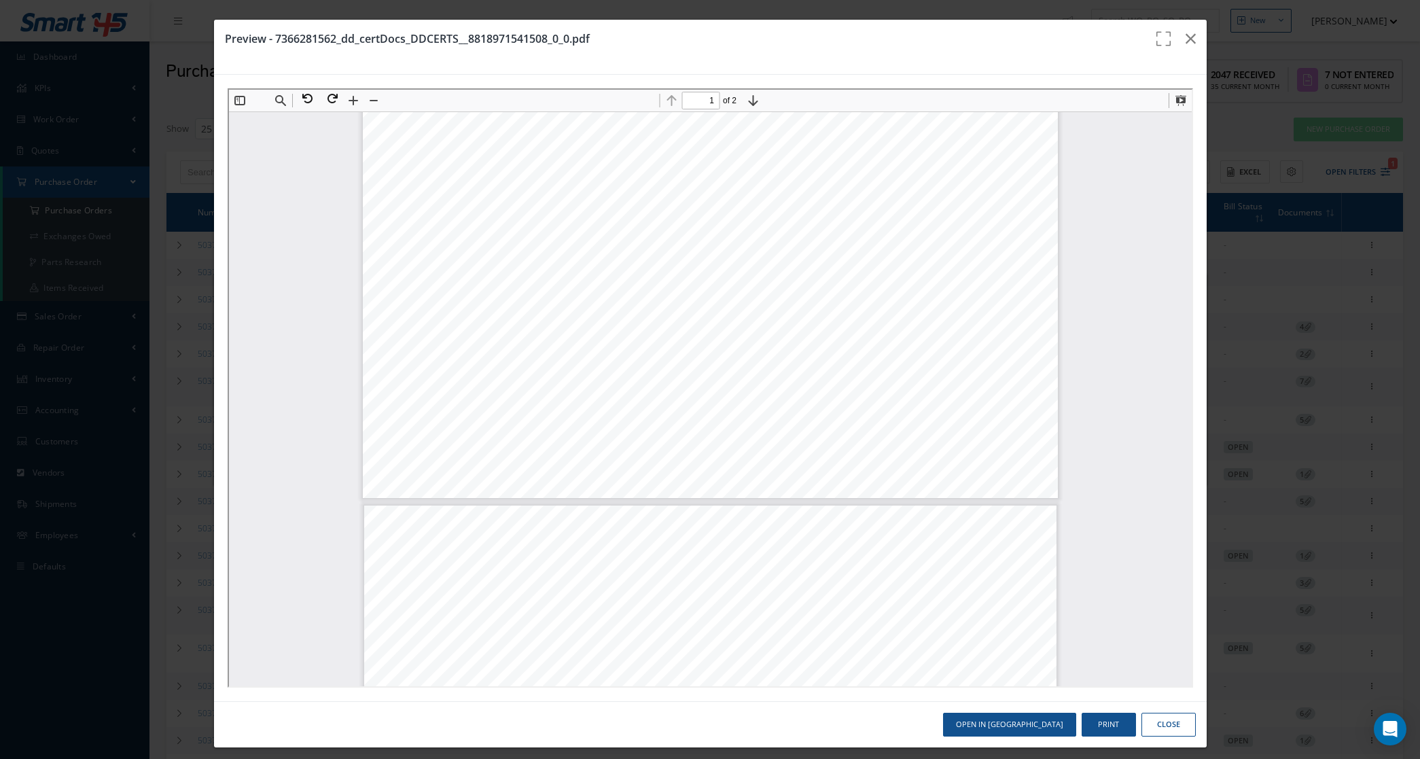
type input "2"
click at [1145, 732] on button "Close" at bounding box center [1169, 725] width 54 height 24
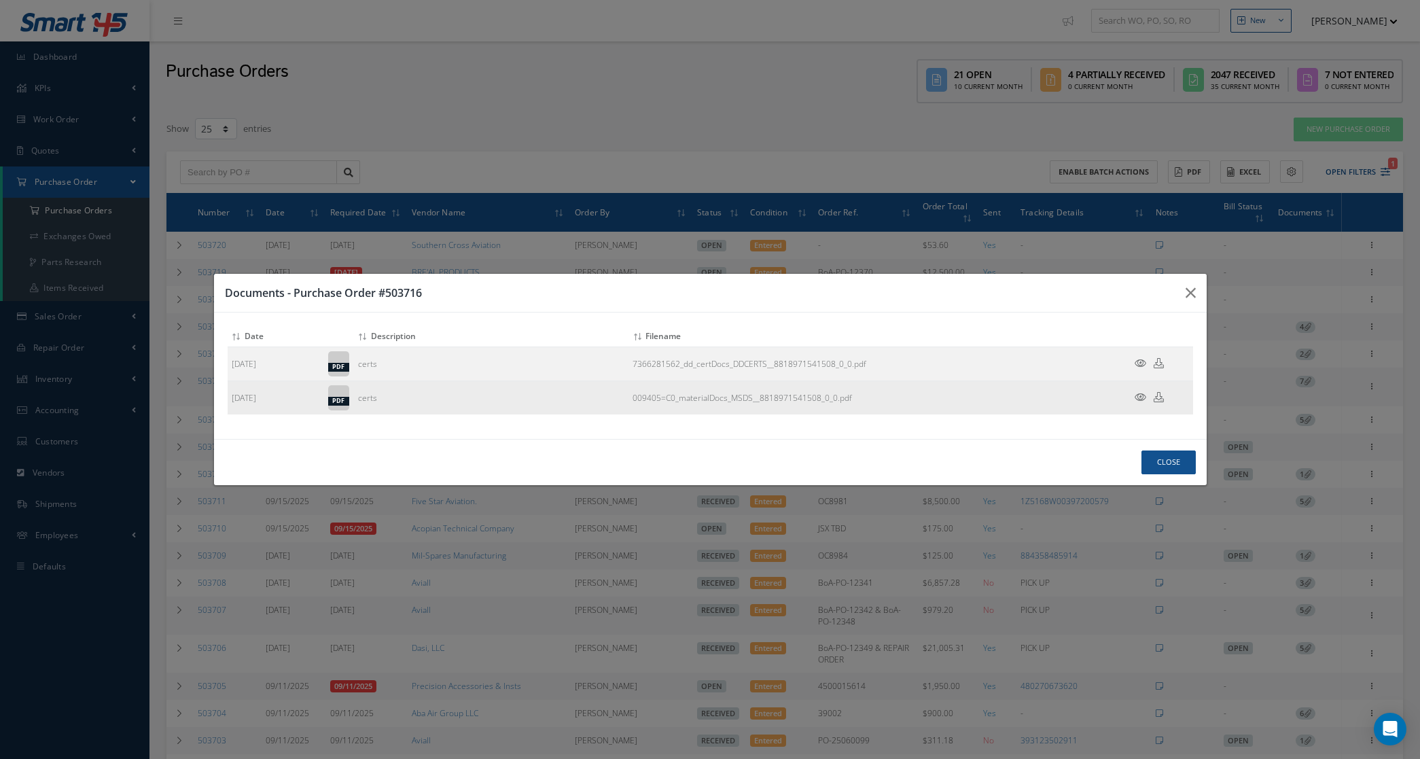
click at [1144, 396] on icon at bounding box center [1141, 397] width 12 height 10
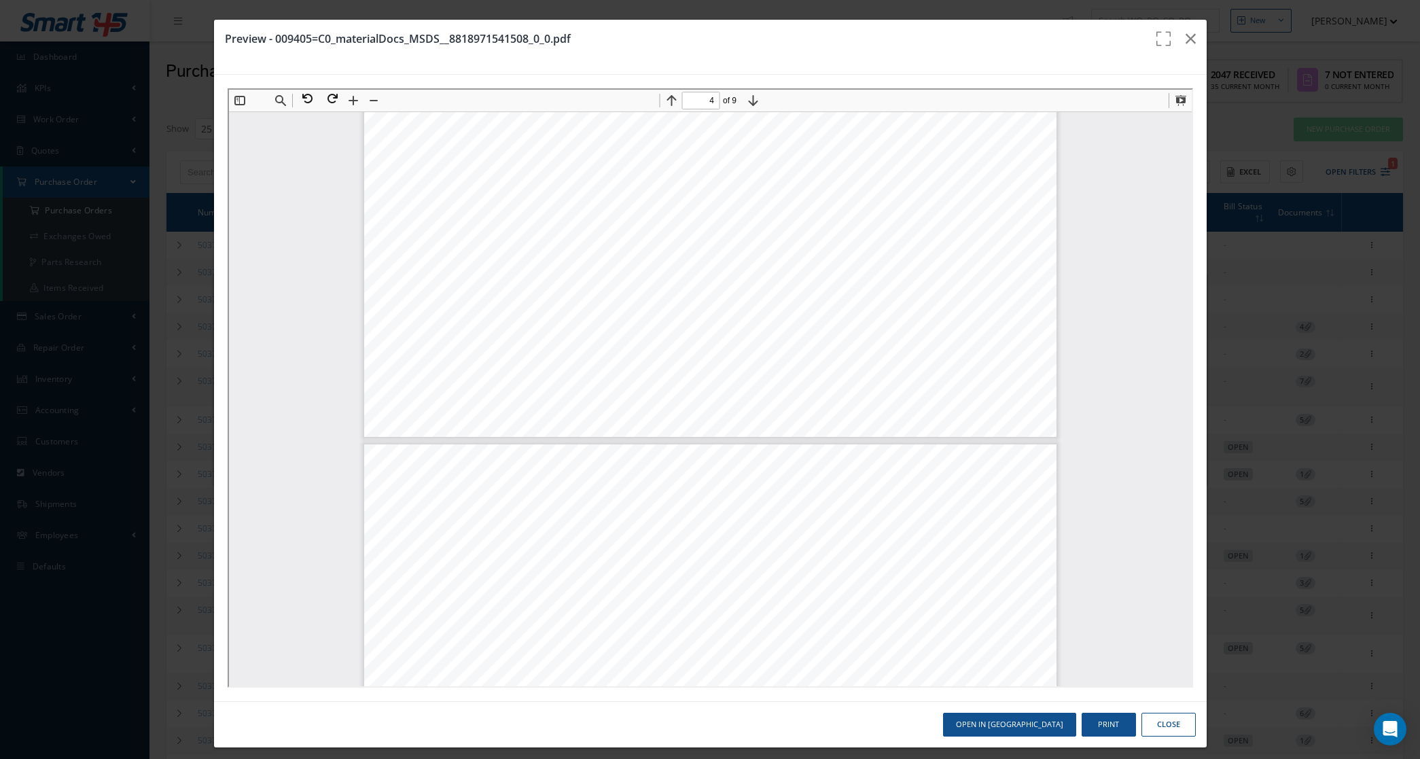
scroll to position [2810, 0]
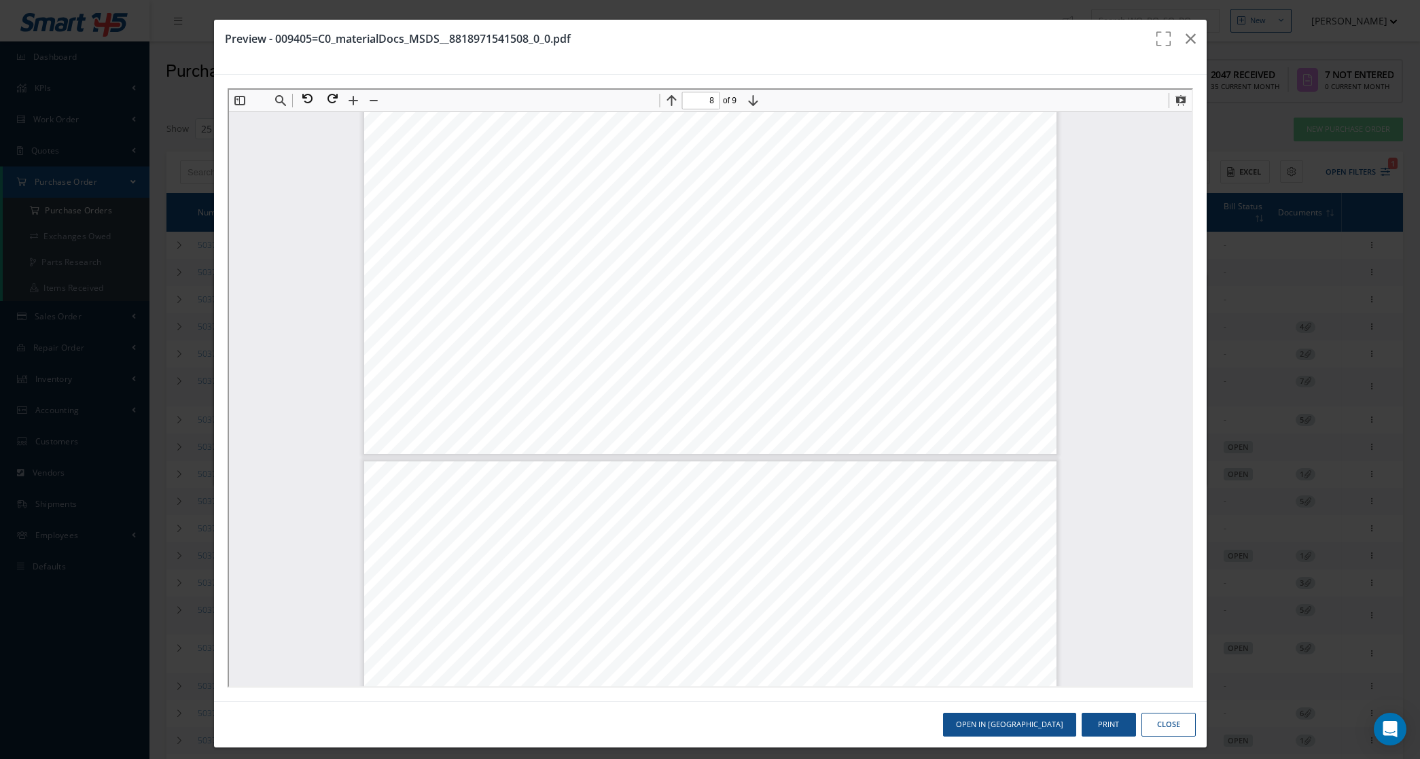
type input "9"
drag, startPoint x: 1173, startPoint y: 42, endPoint x: 1155, endPoint y: 41, distance: 17.7
click at [1175, 41] on button "button" at bounding box center [1191, 39] width 32 height 38
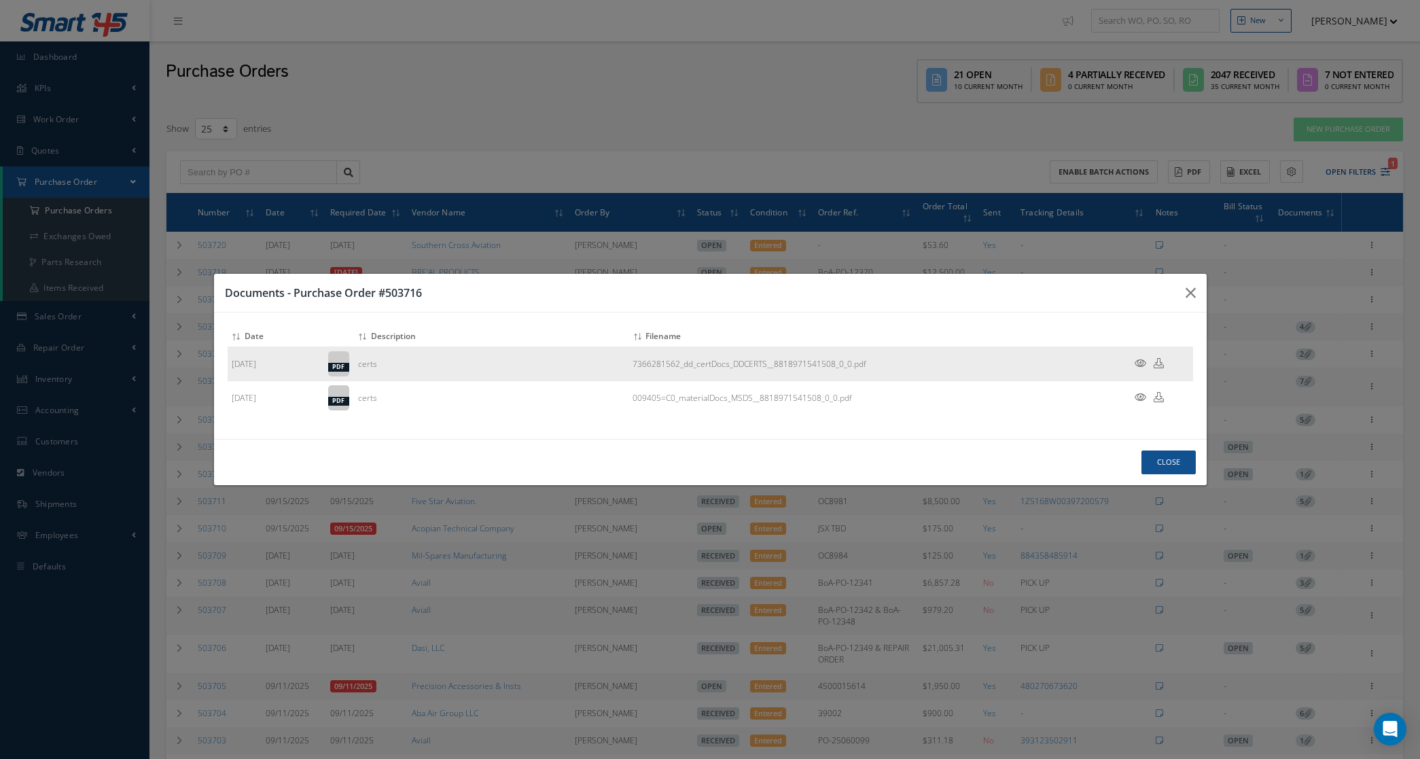
click at [1142, 360] on icon at bounding box center [1141, 363] width 12 height 10
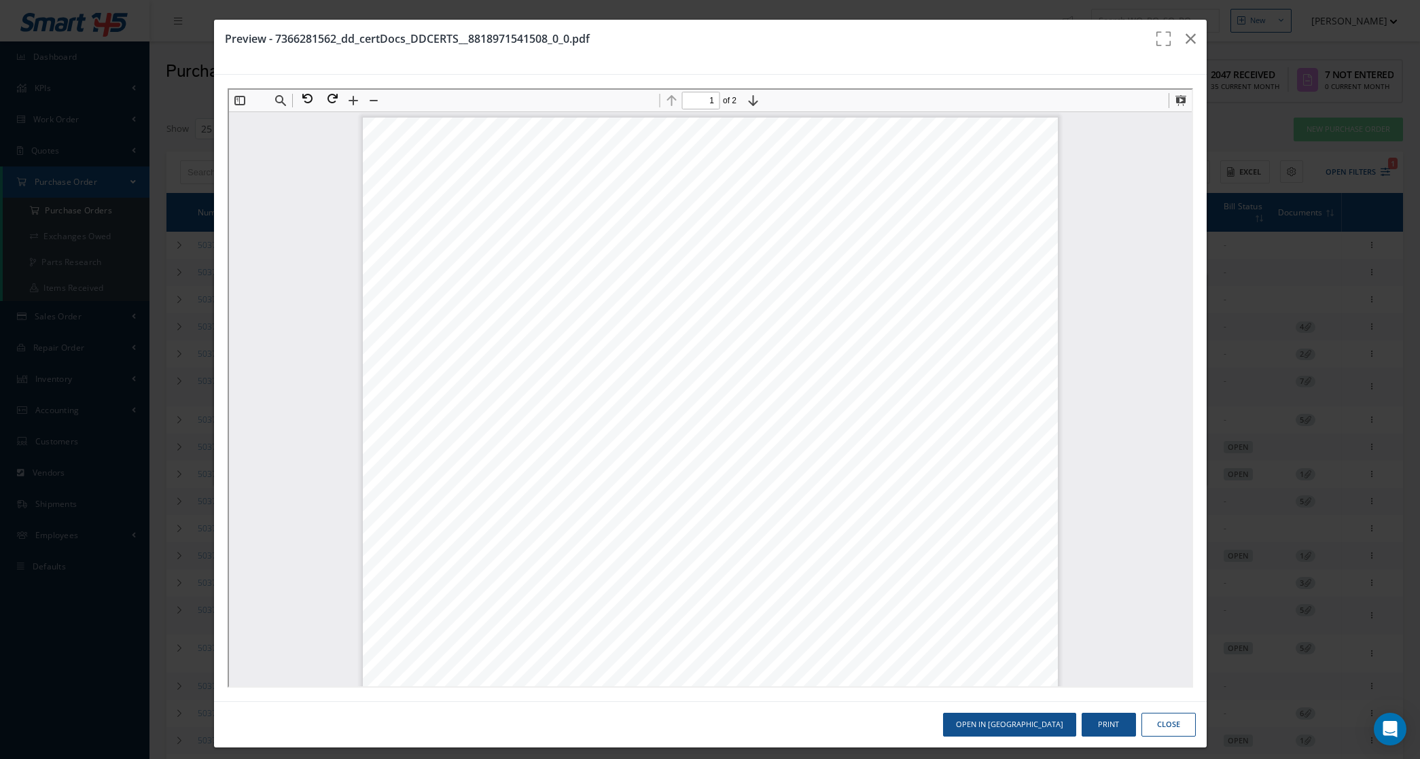
scroll to position [0, 0]
type input "2"
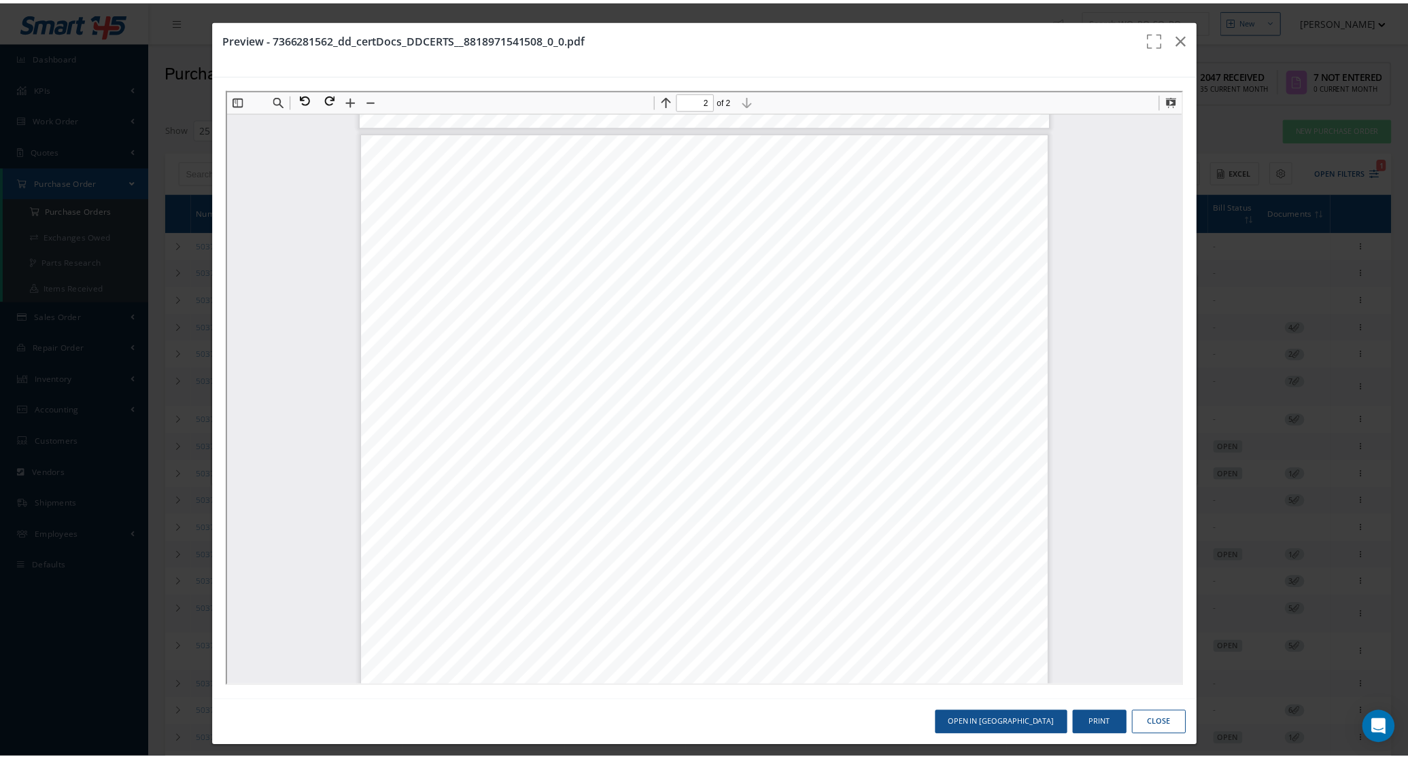
scroll to position [1104, 0]
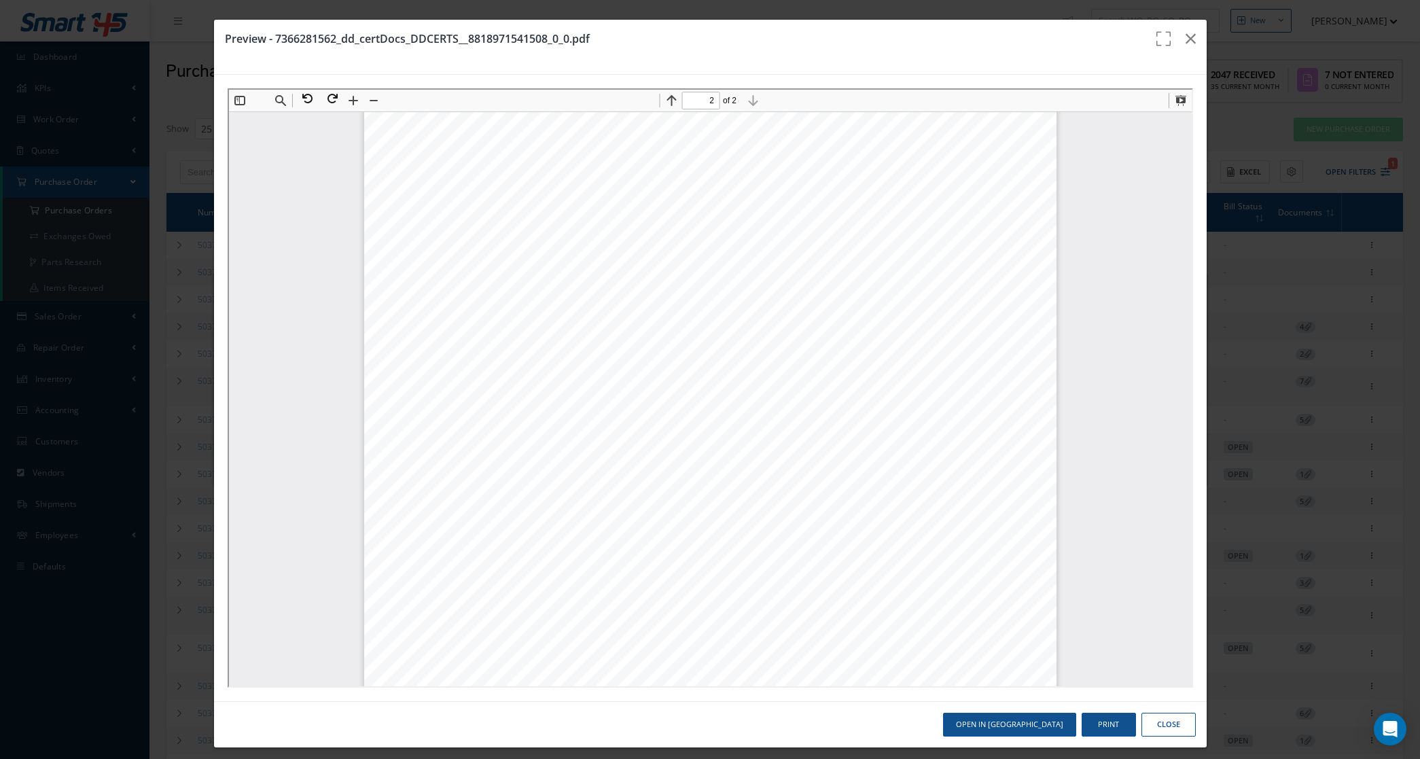
click at [1166, 735] on button "Close" at bounding box center [1169, 725] width 54 height 24
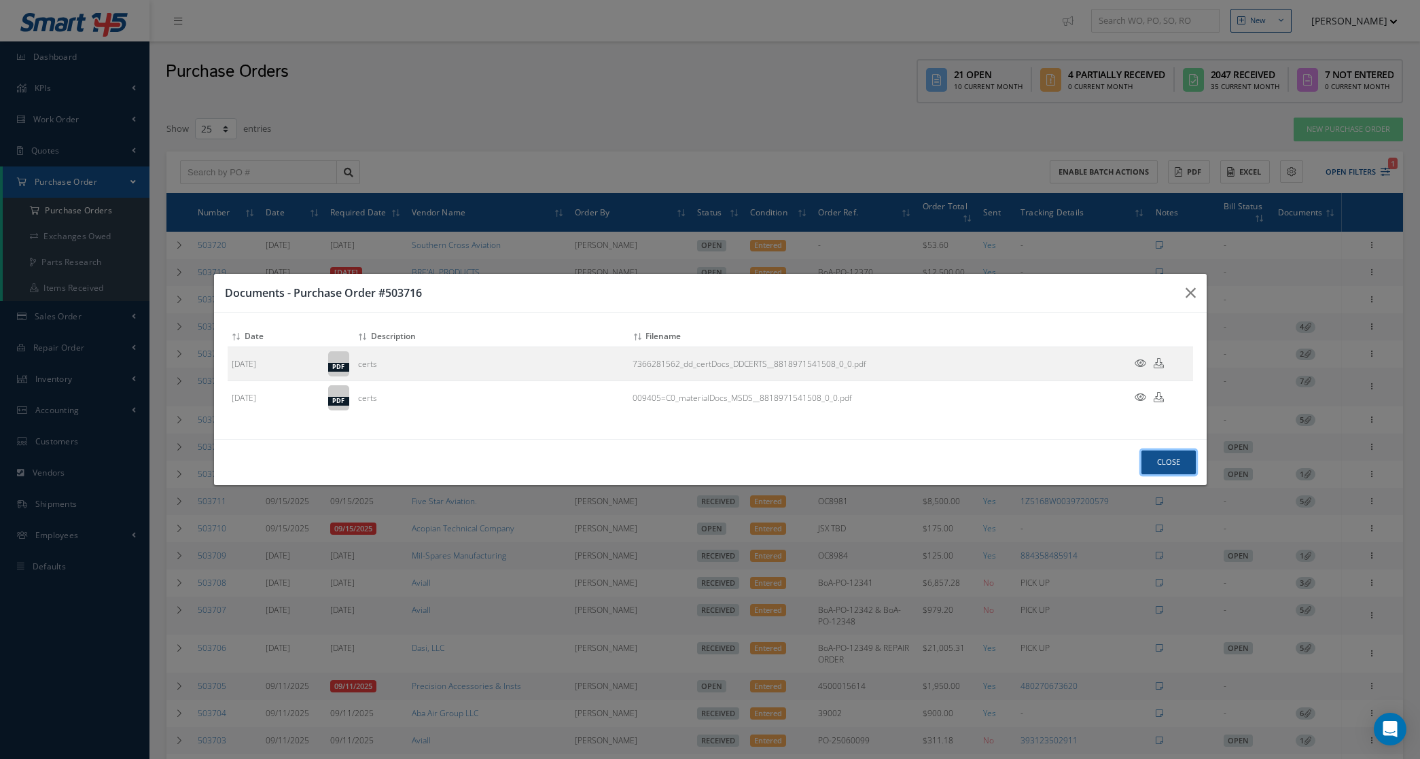
click at [1150, 459] on button "Close" at bounding box center [1169, 463] width 54 height 24
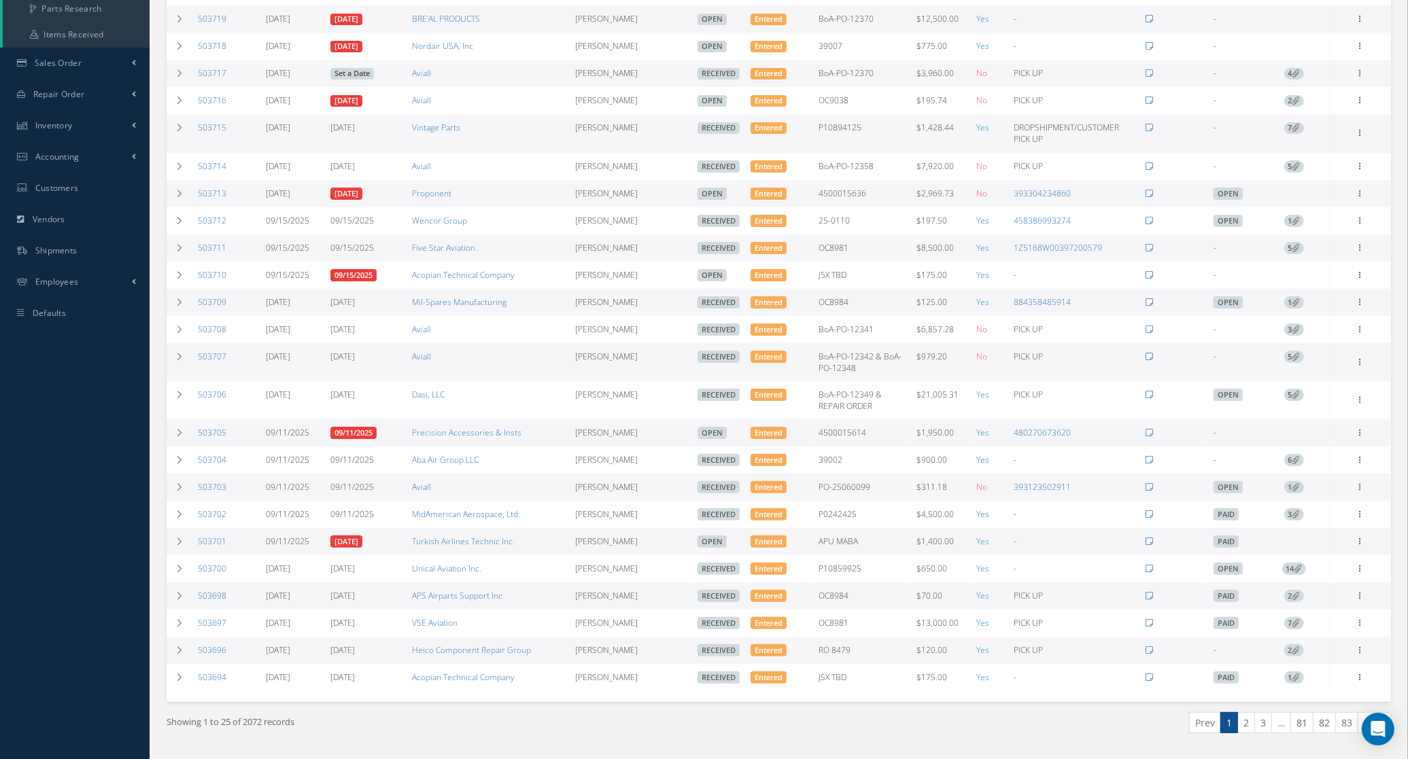
scroll to position [255, 0]
click at [1363, 544] on icon at bounding box center [1360, 539] width 14 height 11
click at [1323, 663] on link "Documents" at bounding box center [1297, 654] width 107 height 18
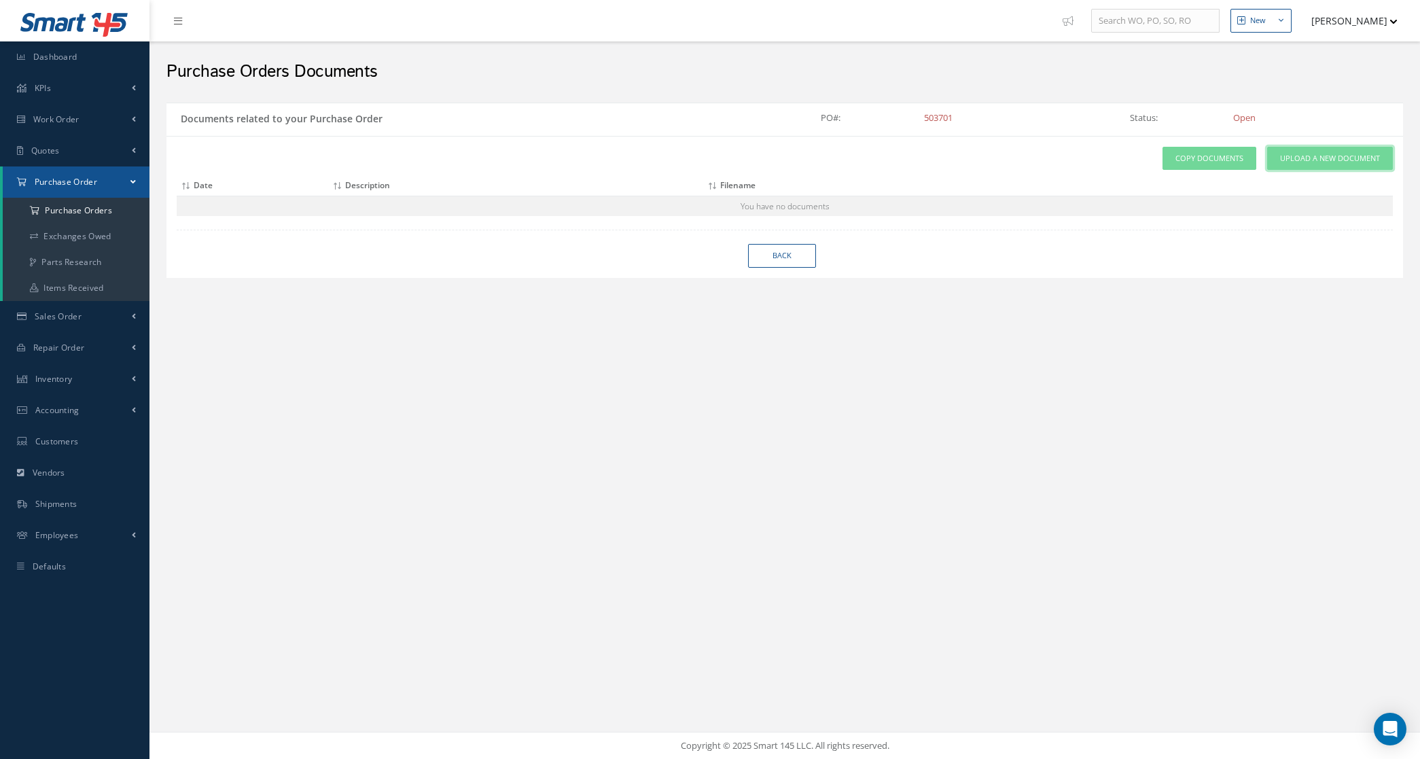
click at [1353, 150] on link "Upload a New Document" at bounding box center [1331, 159] width 126 height 24
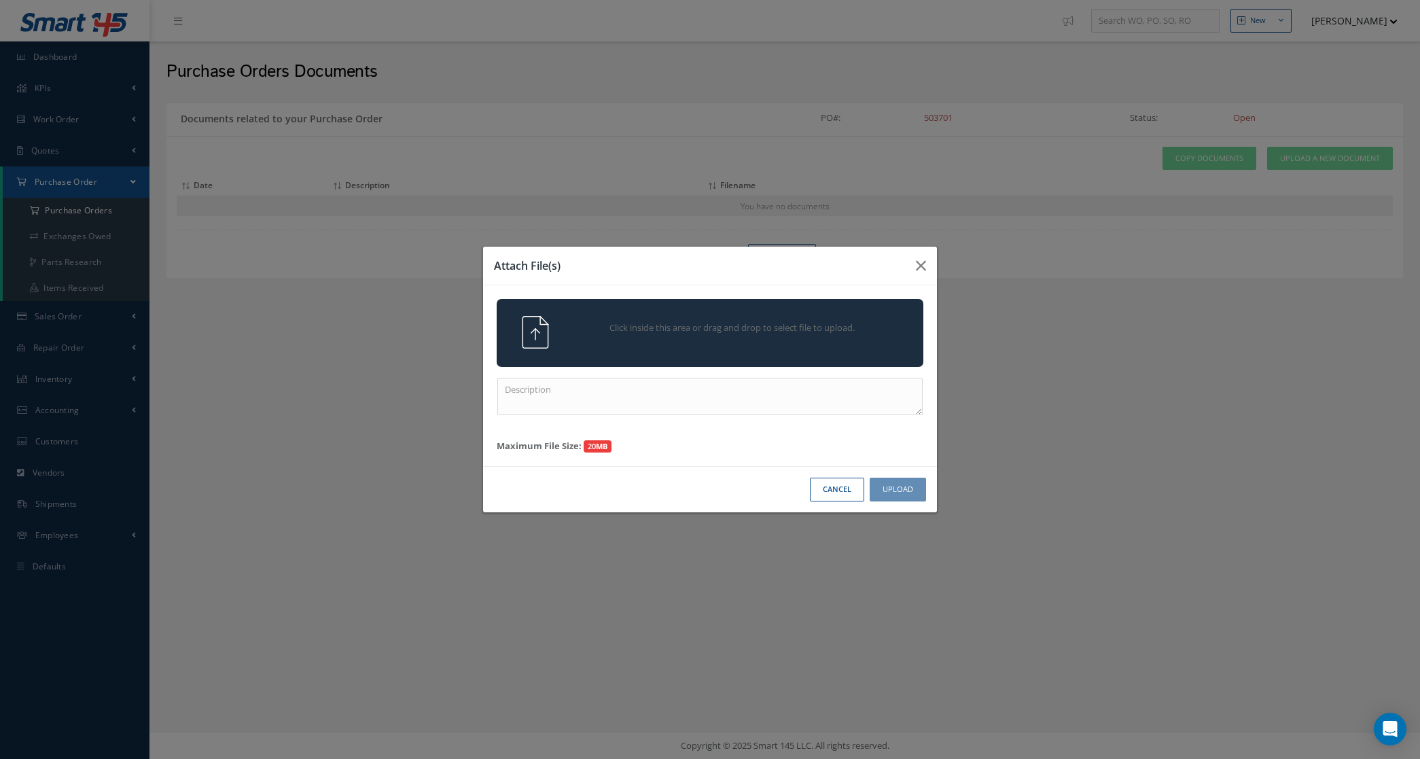
click at [744, 314] on div "Click inside this area or drag and drop to select file to upload." at bounding box center [710, 333] width 427 height 68
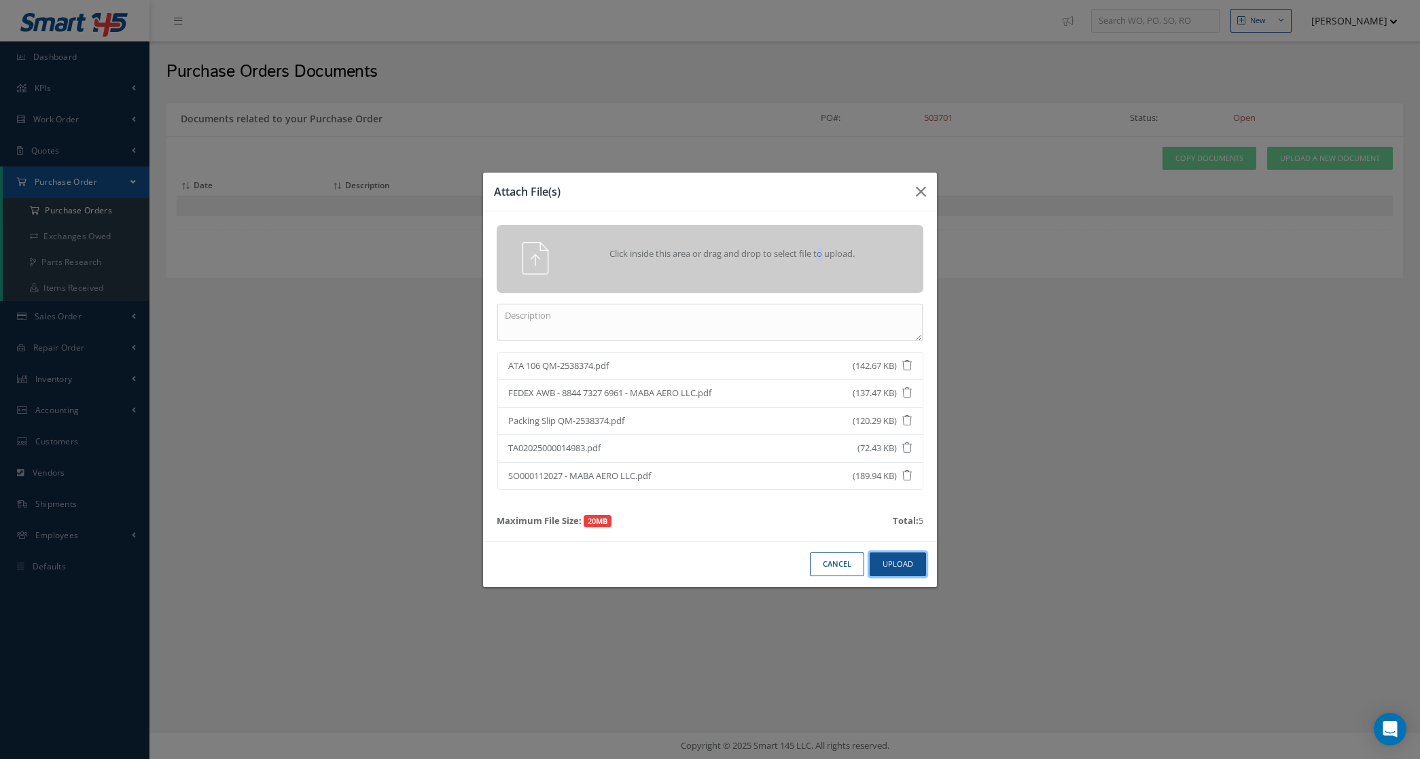
click at [912, 564] on button "Upload" at bounding box center [898, 565] width 56 height 24
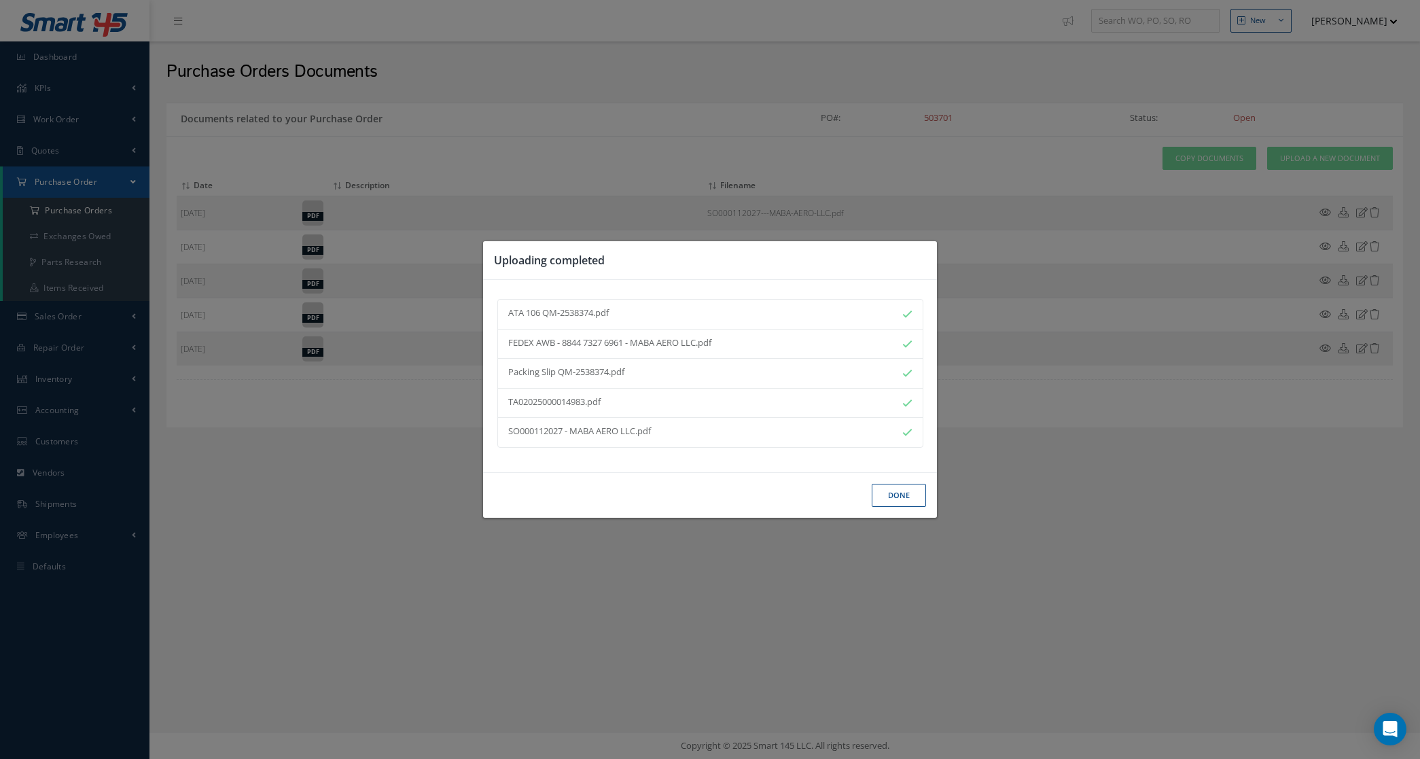
click at [889, 498] on button "Done" at bounding box center [899, 496] width 54 height 24
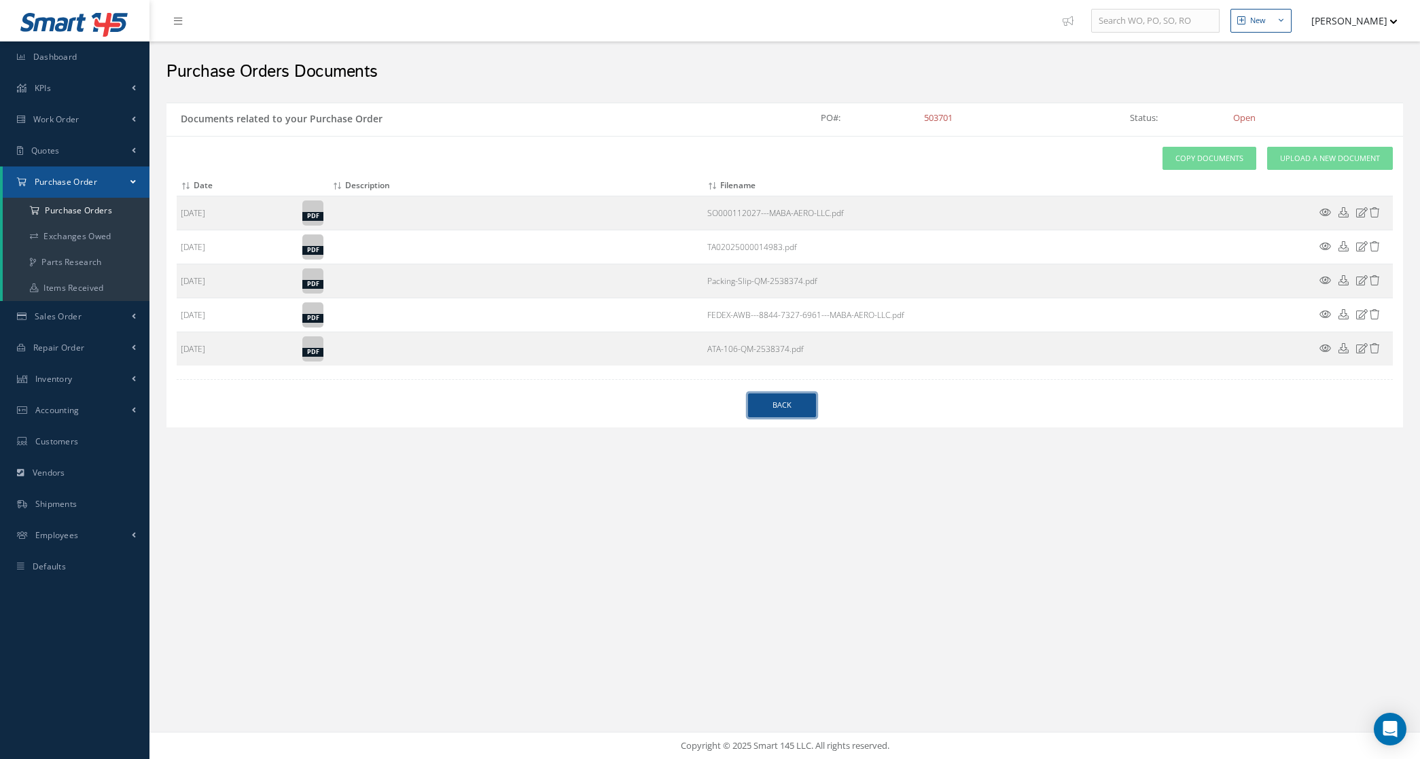
click at [790, 413] on link "Back" at bounding box center [782, 406] width 68 height 24
select select "25"
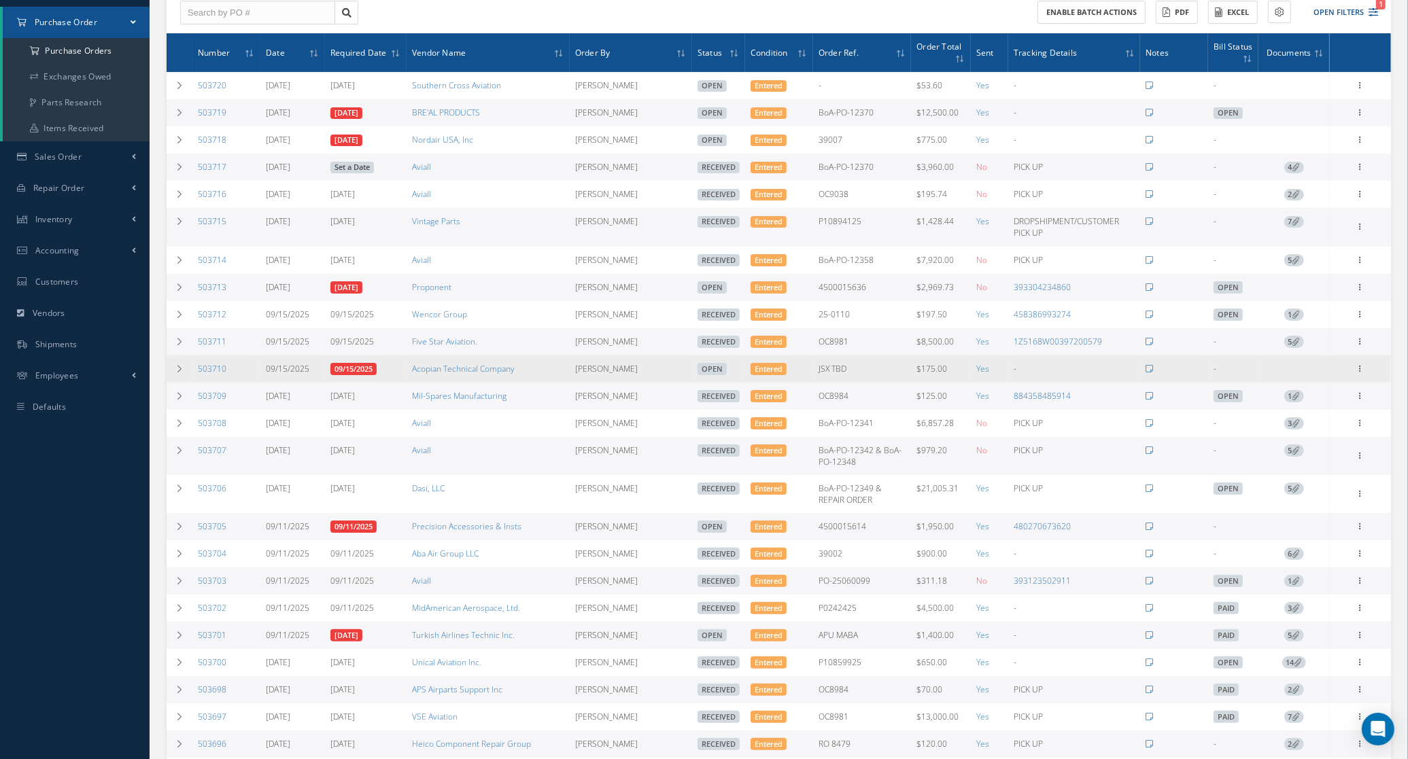
scroll to position [300, 0]
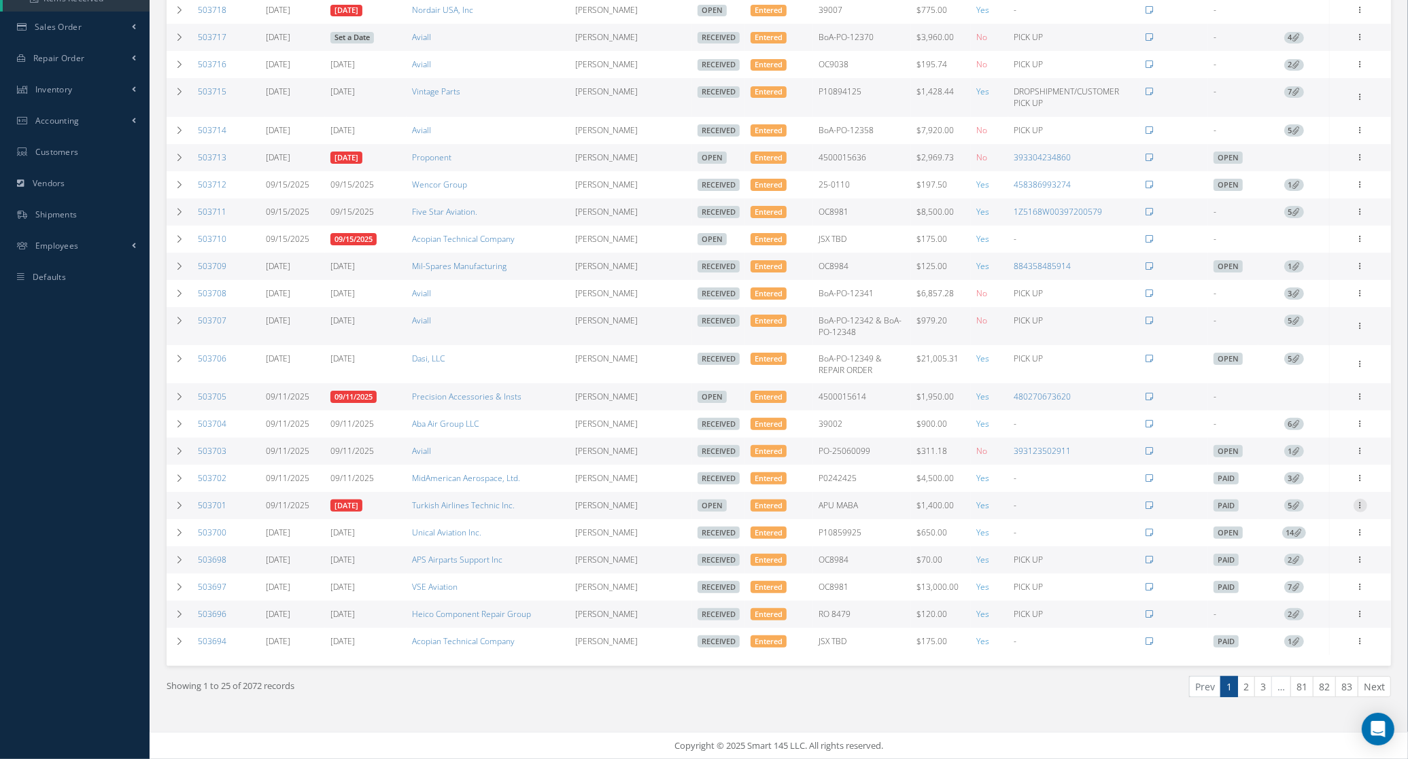
click at [1366, 502] on icon at bounding box center [1360, 504] width 14 height 11
click at [1306, 553] on link "Edit" at bounding box center [1297, 550] width 107 height 18
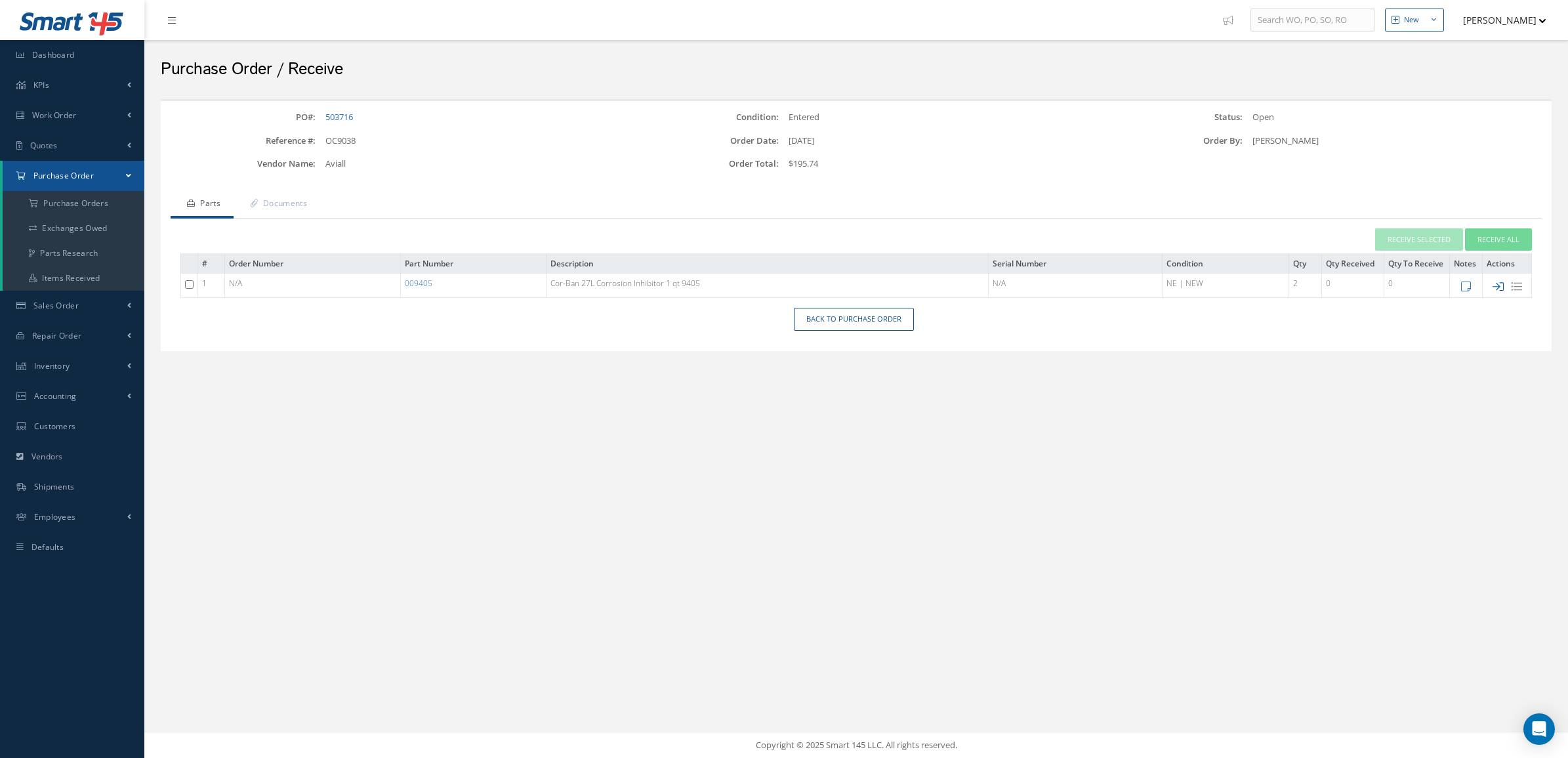
click at [1498, 284] on icon at bounding box center [1498, 287] width 12 height 12
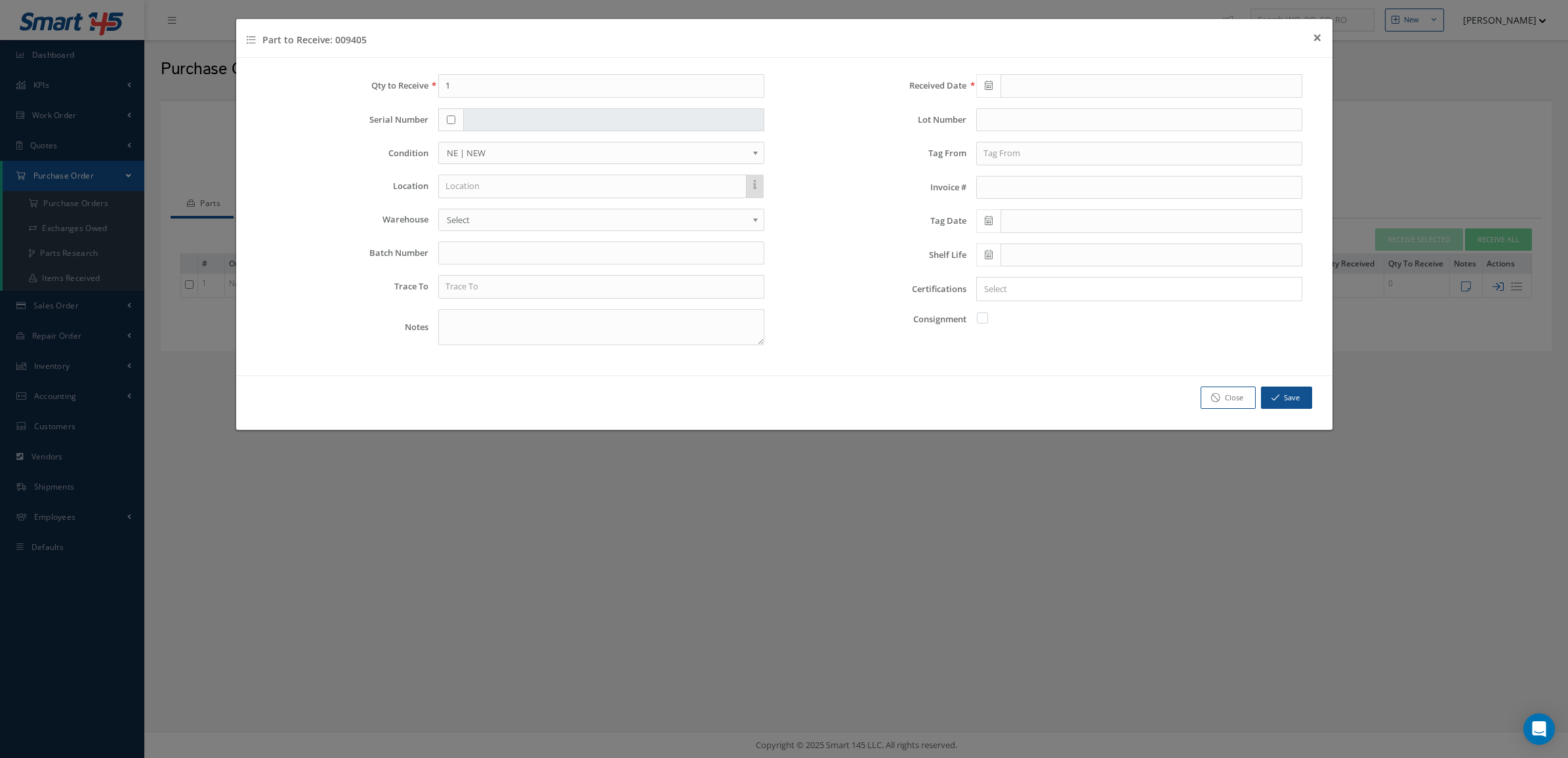
type input "[DATE]"
click at [1244, 405] on link "Close" at bounding box center [1228, 398] width 55 height 23
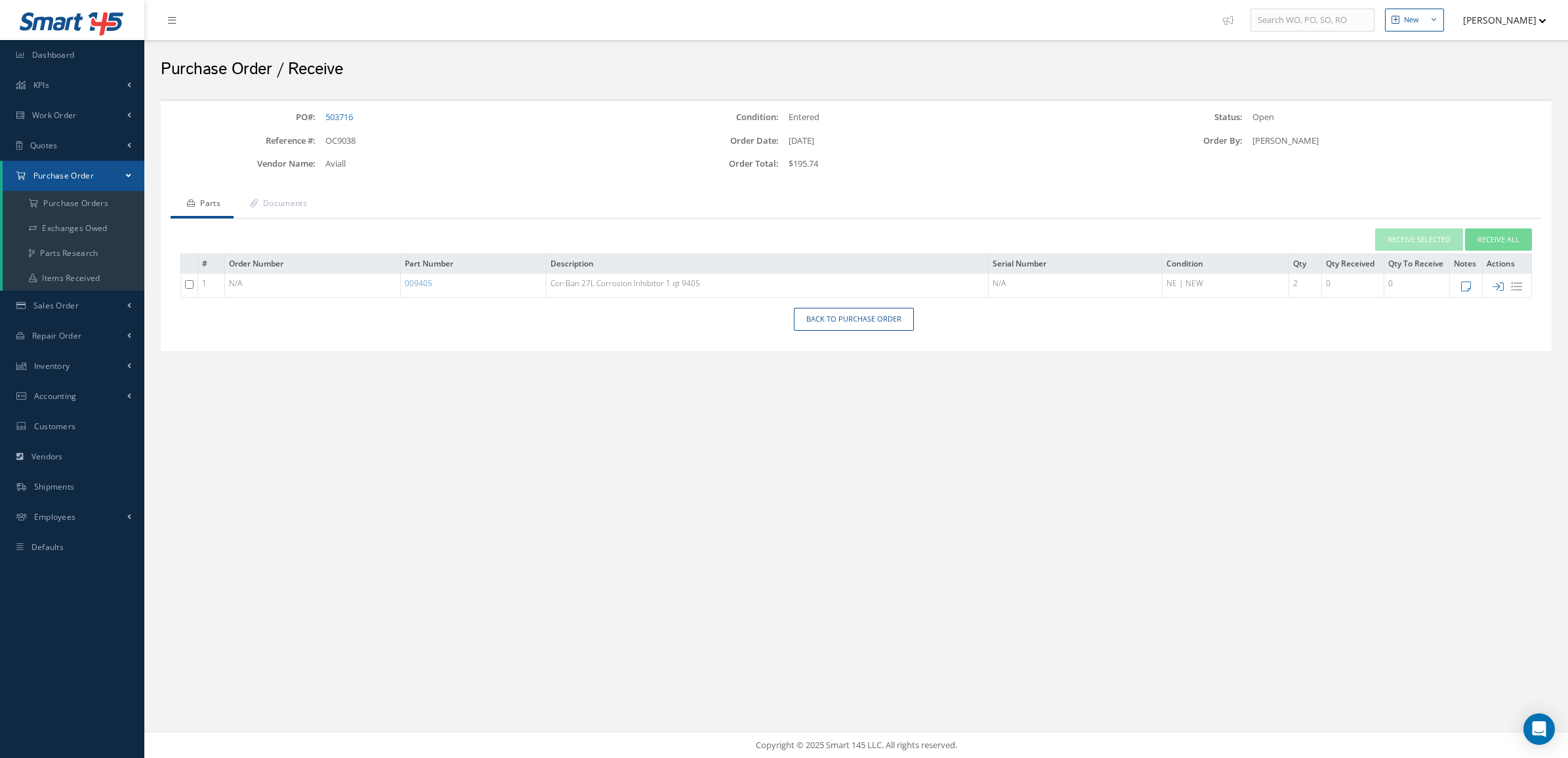
drag, startPoint x: 1497, startPoint y: 286, endPoint x: 1484, endPoint y: 277, distance: 15.8
click at [1497, 286] on icon at bounding box center [1498, 287] width 12 height 12
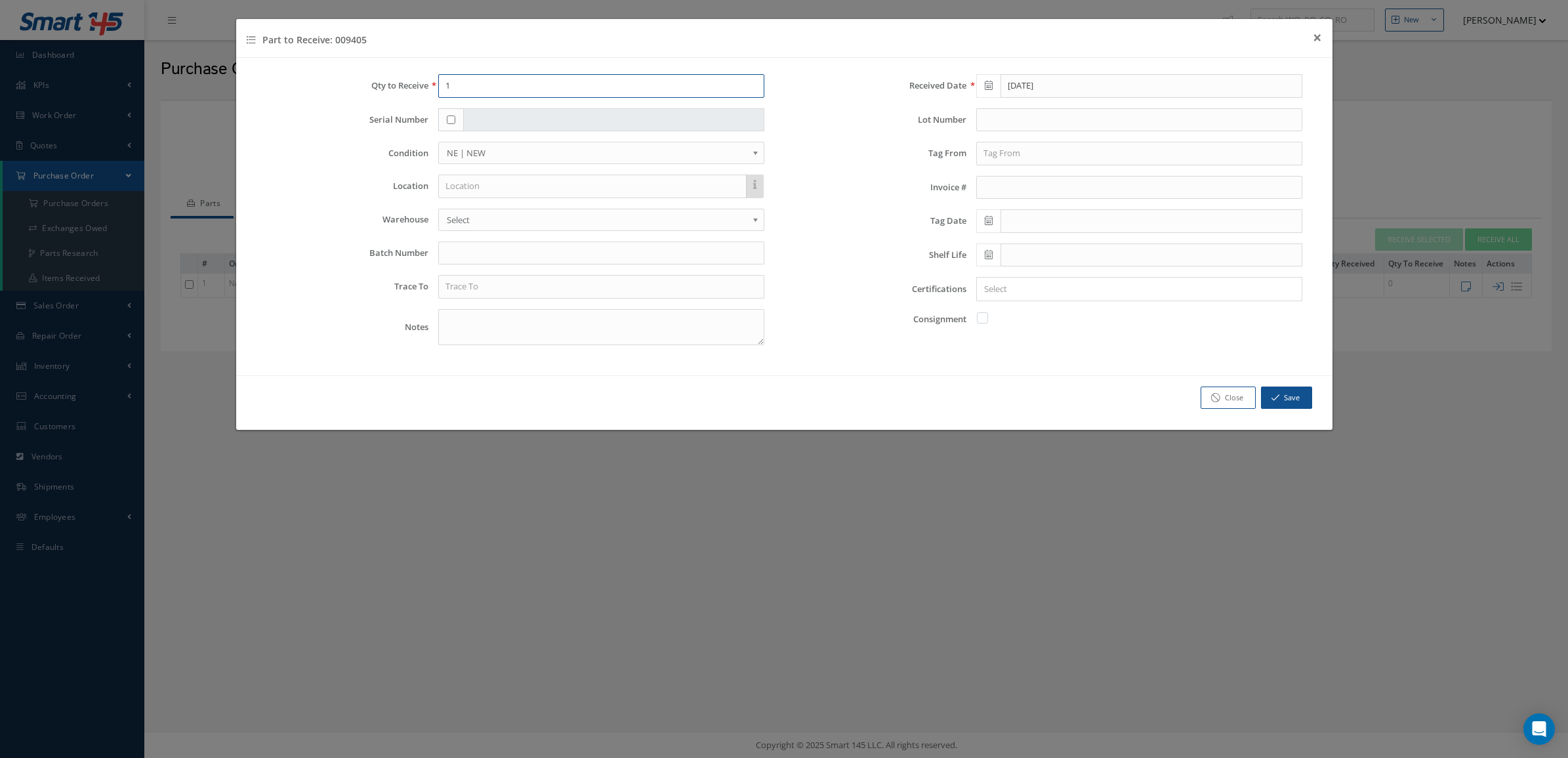
drag, startPoint x: 474, startPoint y: 87, endPoint x: 369, endPoint y: 89, distance: 105.0
click at [369, 89] on div "Qty to Receive 1" at bounding box center [516, 86] width 519 height 23
type input "2"
click at [511, 245] on input "text" at bounding box center [602, 253] width 326 height 23
type input "7366281562"
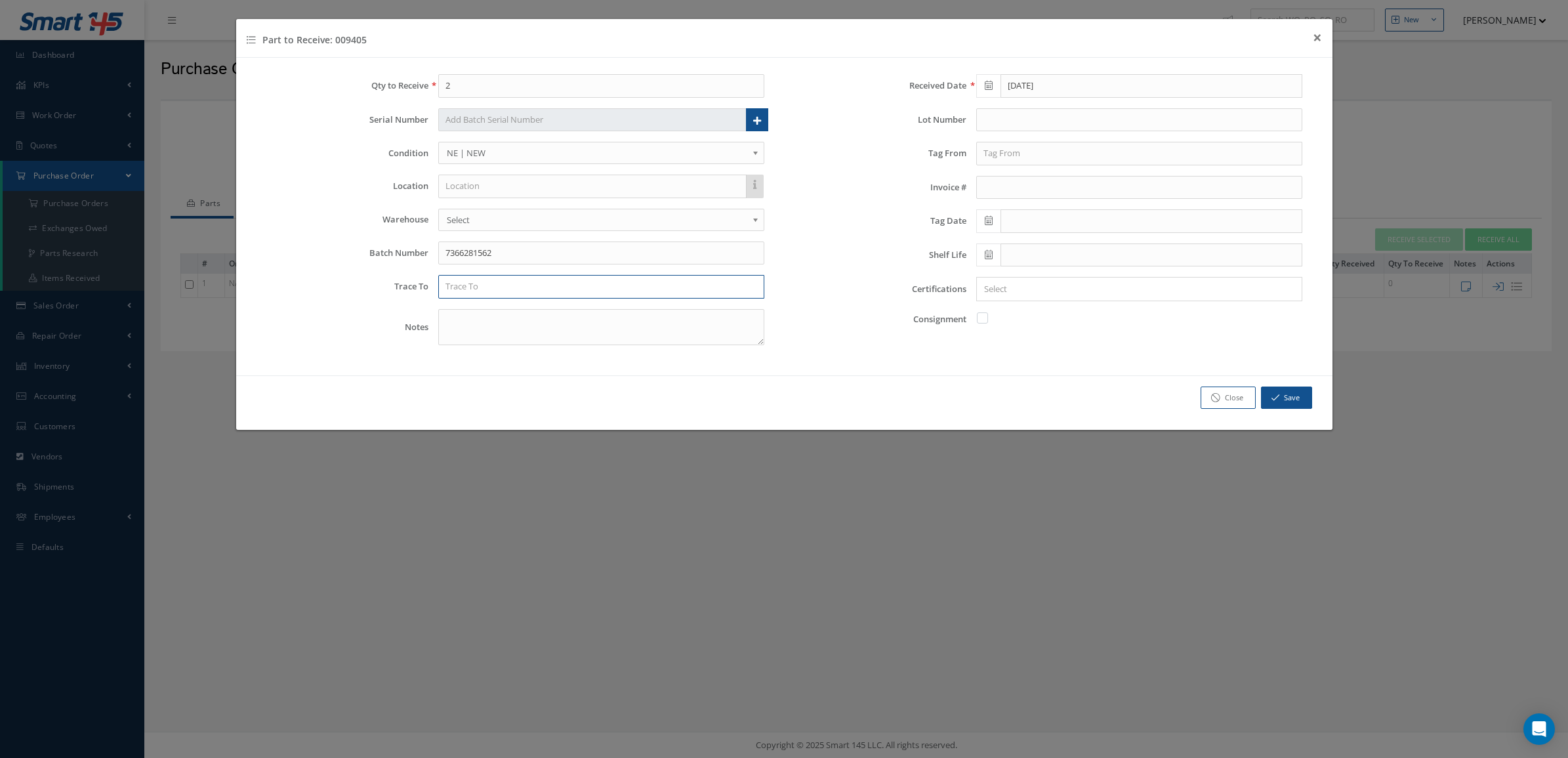
click at [525, 286] on input "text" at bounding box center [602, 287] width 326 height 23
type input "ANDPAK INC"
click at [912, 355] on div "Received Date [DATE] Lot Number Tag From Invoice # Tag Date Shelf Life Certific…" at bounding box center [1053, 215] width 539 height 282
click at [1057, 297] on div at bounding box center [1136, 289] width 319 height 16
click at [1048, 295] on input "Search for option" at bounding box center [1136, 289] width 317 height 14
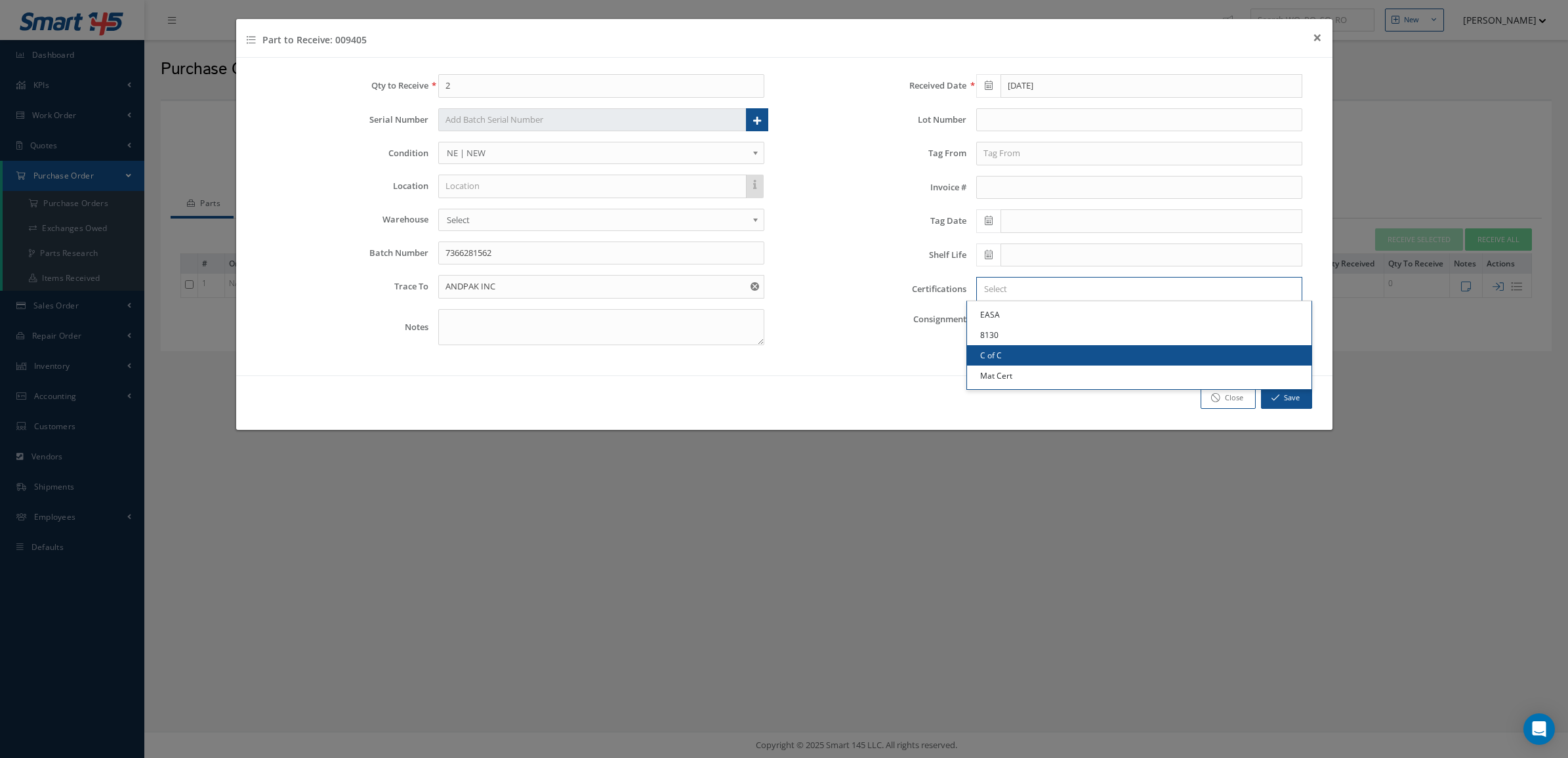
click at [1046, 354] on link "C of C" at bounding box center [1139, 354] width 345 height 20
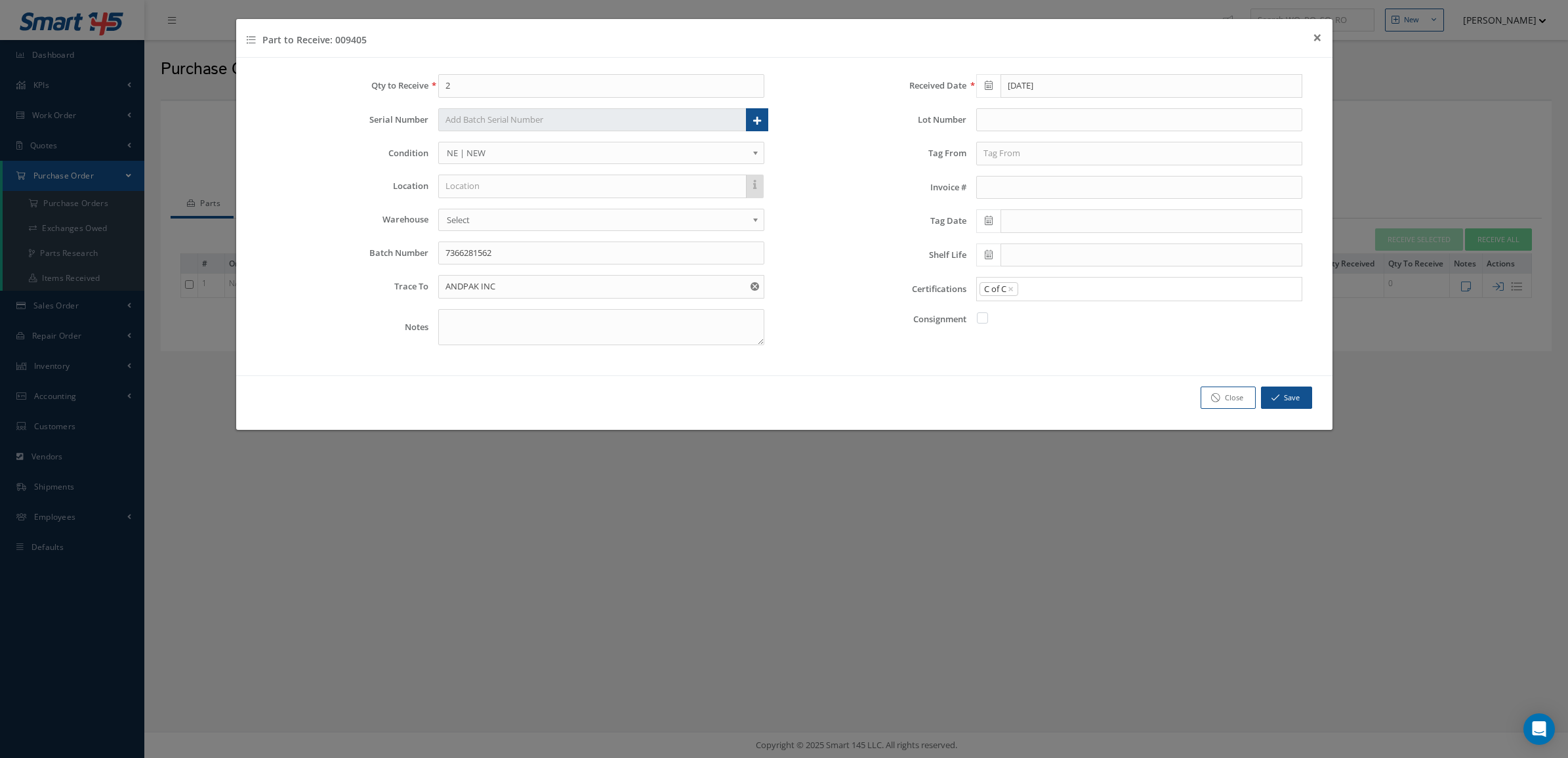
click at [1068, 284] on input "Search for option" at bounding box center [1157, 289] width 275 height 14
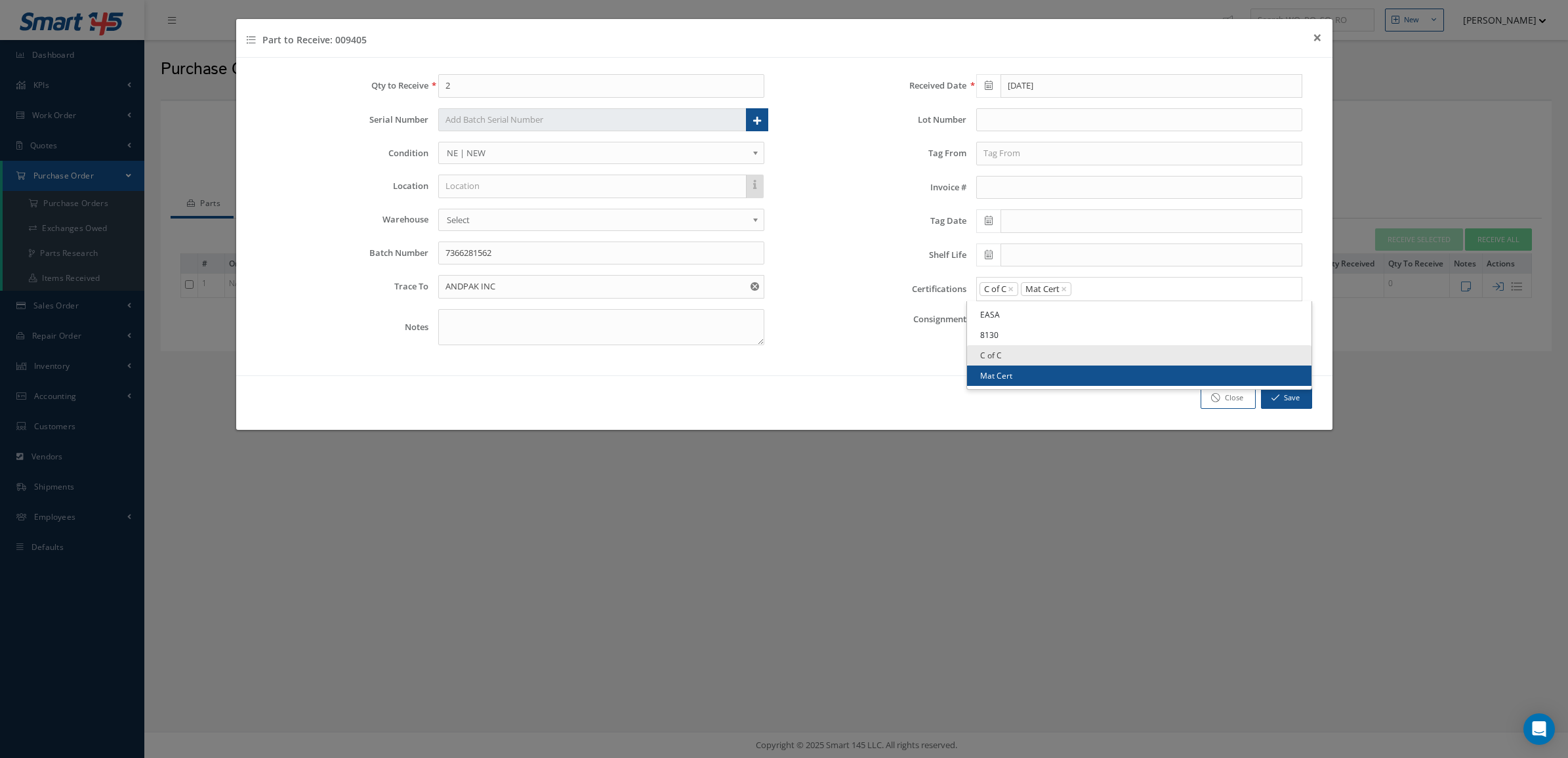
click at [1075, 375] on link "Mat Cert" at bounding box center [1139, 376] width 345 height 20
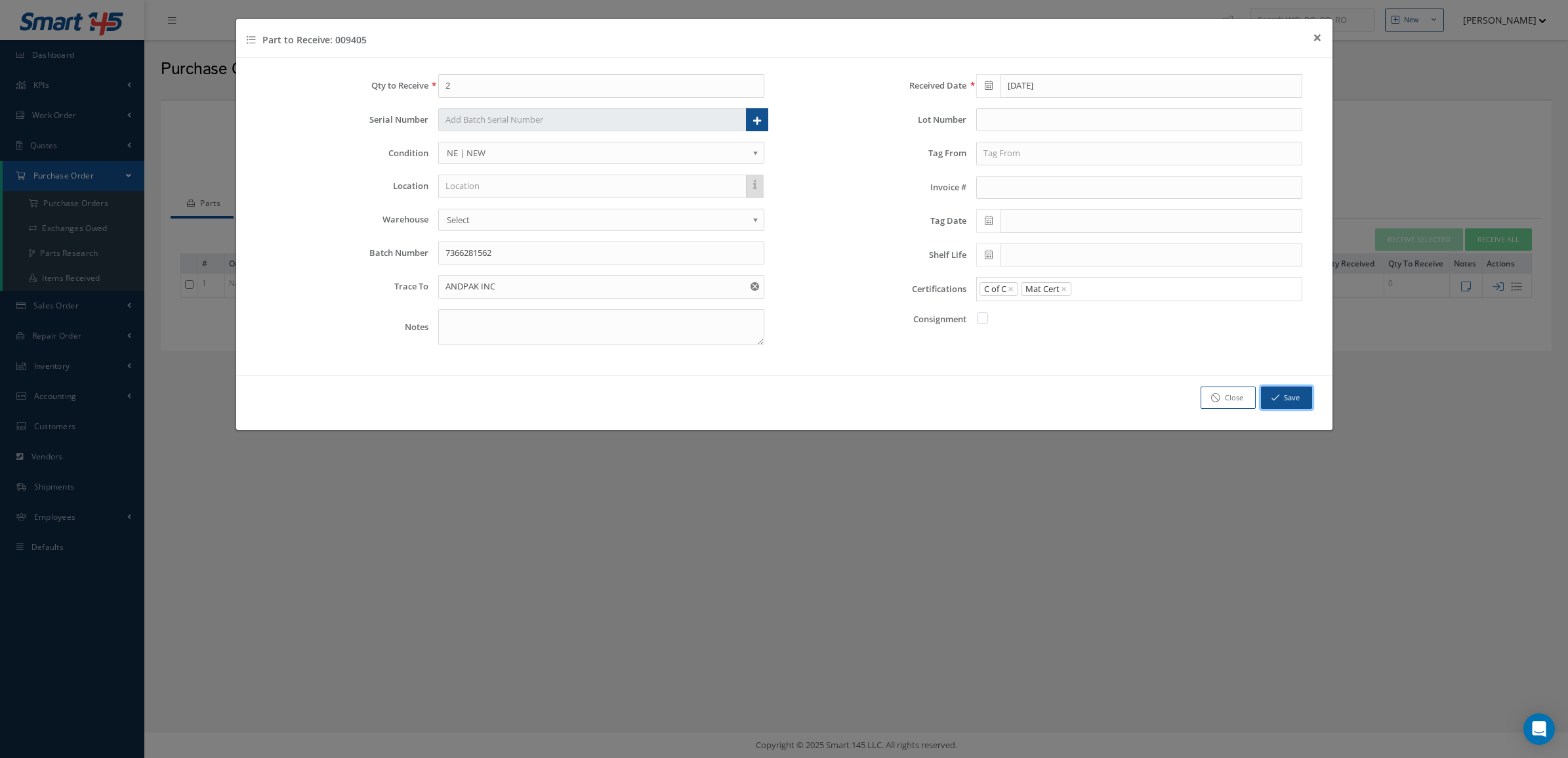
drag, startPoint x: 1274, startPoint y: 399, endPoint x: 2686, endPoint y: 349, distance: 1412.9
click at [1568, 349] on html "Smart 145 Dashboard KPIs Accounting Work Order Work Order Preview" at bounding box center [784, 379] width 1568 height 758
click at [990, 124] on input "text" at bounding box center [1139, 120] width 326 height 23
type input "25135A/25149"
click at [660, 325] on textarea at bounding box center [602, 326] width 326 height 36
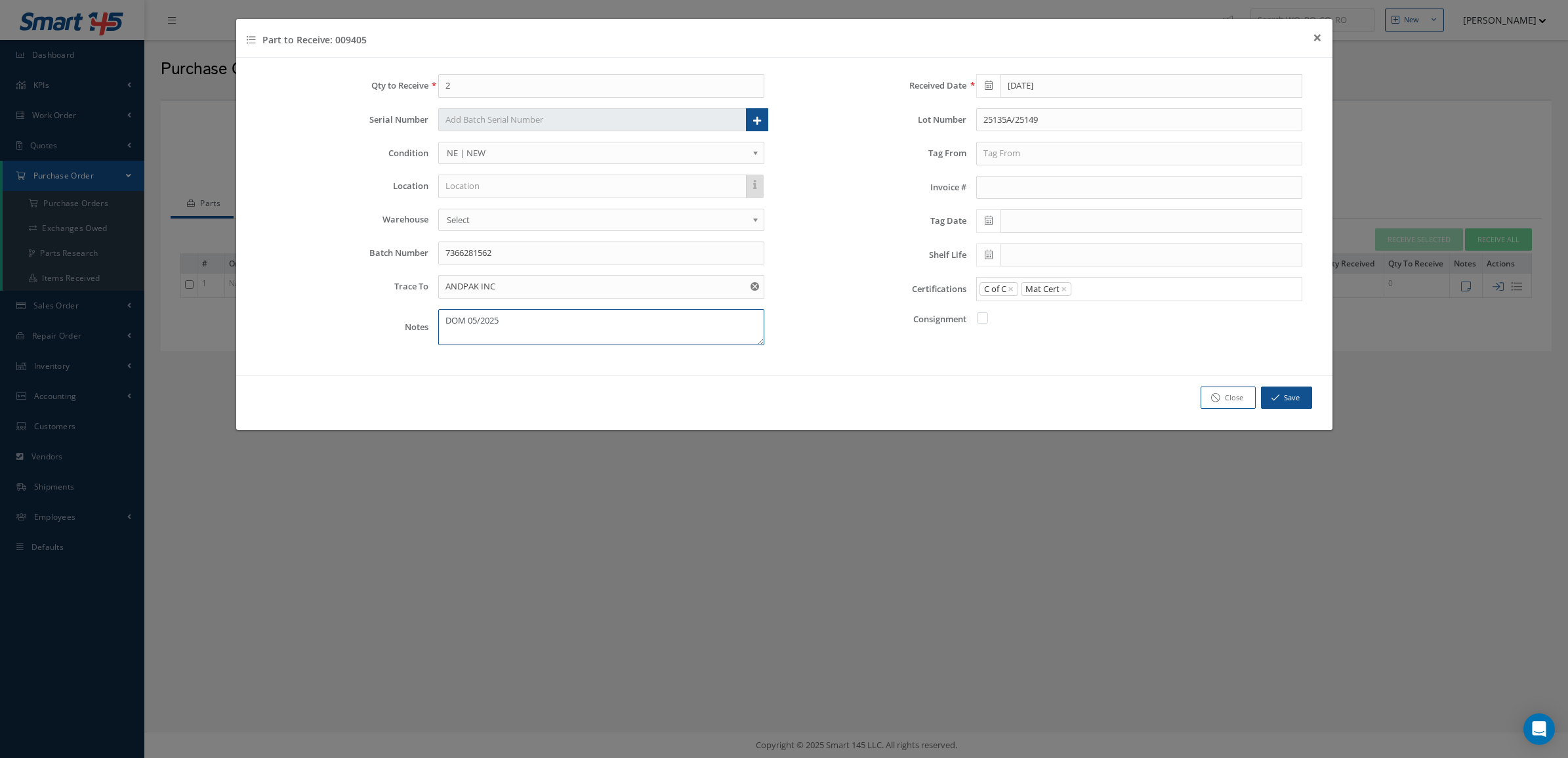
type textarea "DOM 05/2025"
click at [994, 253] on span at bounding box center [988, 255] width 24 height 23
click at [1057, 280] on th "September 2025" at bounding box center [1046, 279] width 98 height 19
click at [1101, 284] on th "»" at bounding box center [1101, 279] width 19 height 19
click at [1099, 284] on th "»" at bounding box center [1101, 279] width 19 height 19
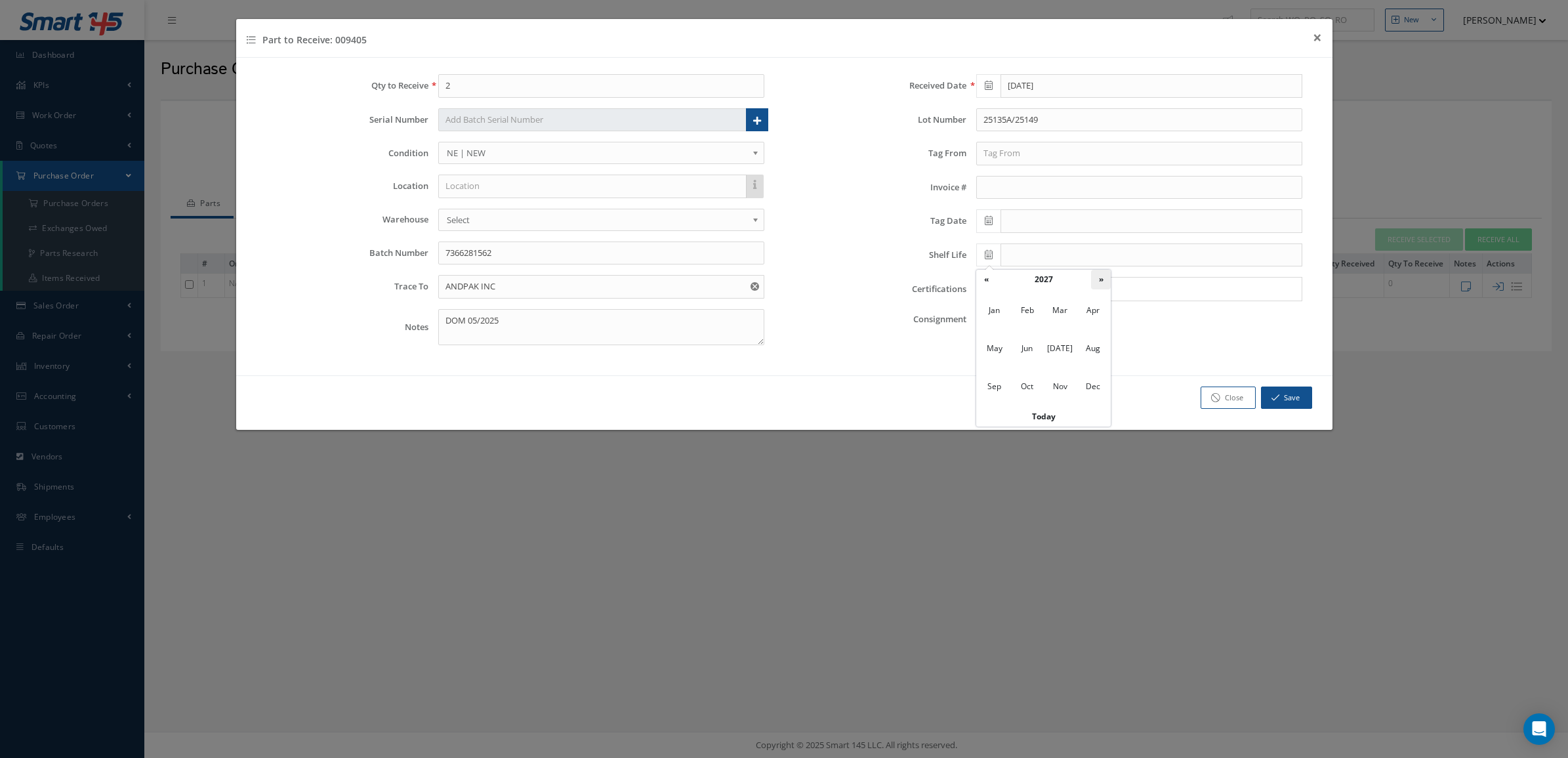
click at [1099, 282] on th "»" at bounding box center [1101, 279] width 19 height 19
click at [998, 350] on span "May" at bounding box center [994, 349] width 30 height 36
click at [1024, 397] on td "30" at bounding box center [1025, 398] width 19 height 19
type input "05/30/2028"
click at [1272, 401] on icon "button" at bounding box center [1275, 398] width 8 height 10
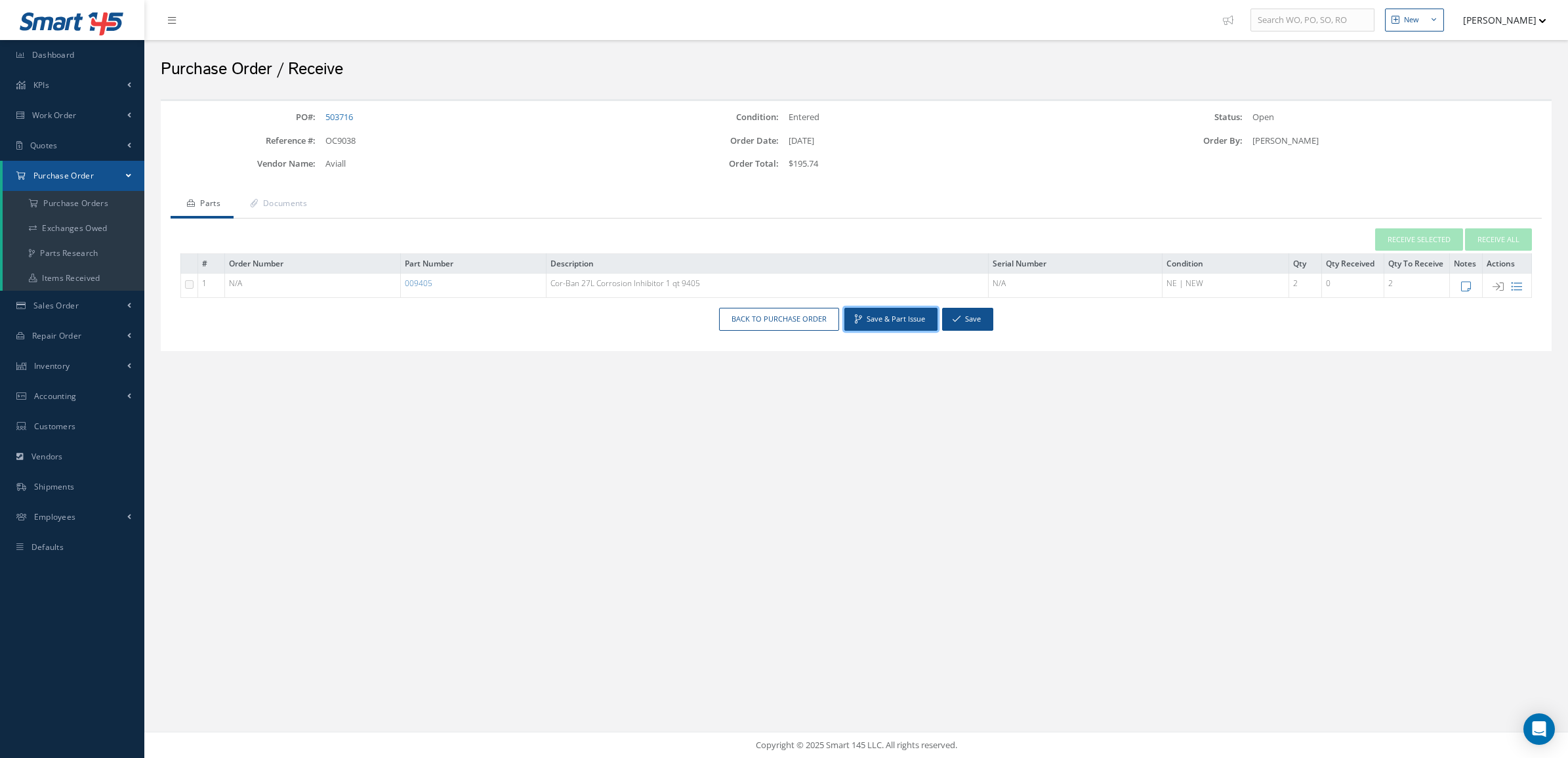
click at [919, 314] on button "Save & Part Issue" at bounding box center [891, 320] width 94 height 23
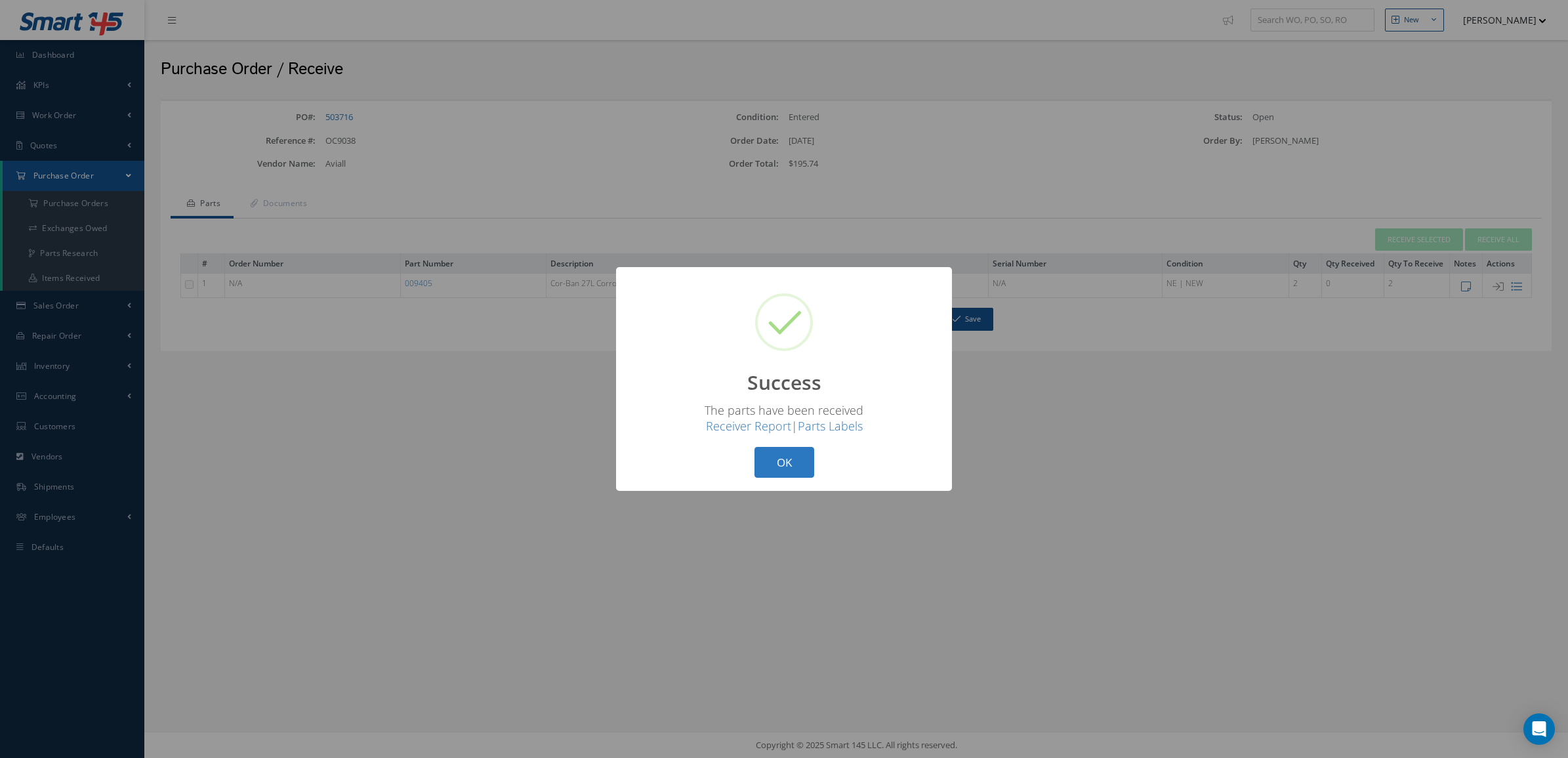
click at [779, 462] on button "OK" at bounding box center [785, 463] width 60 height 31
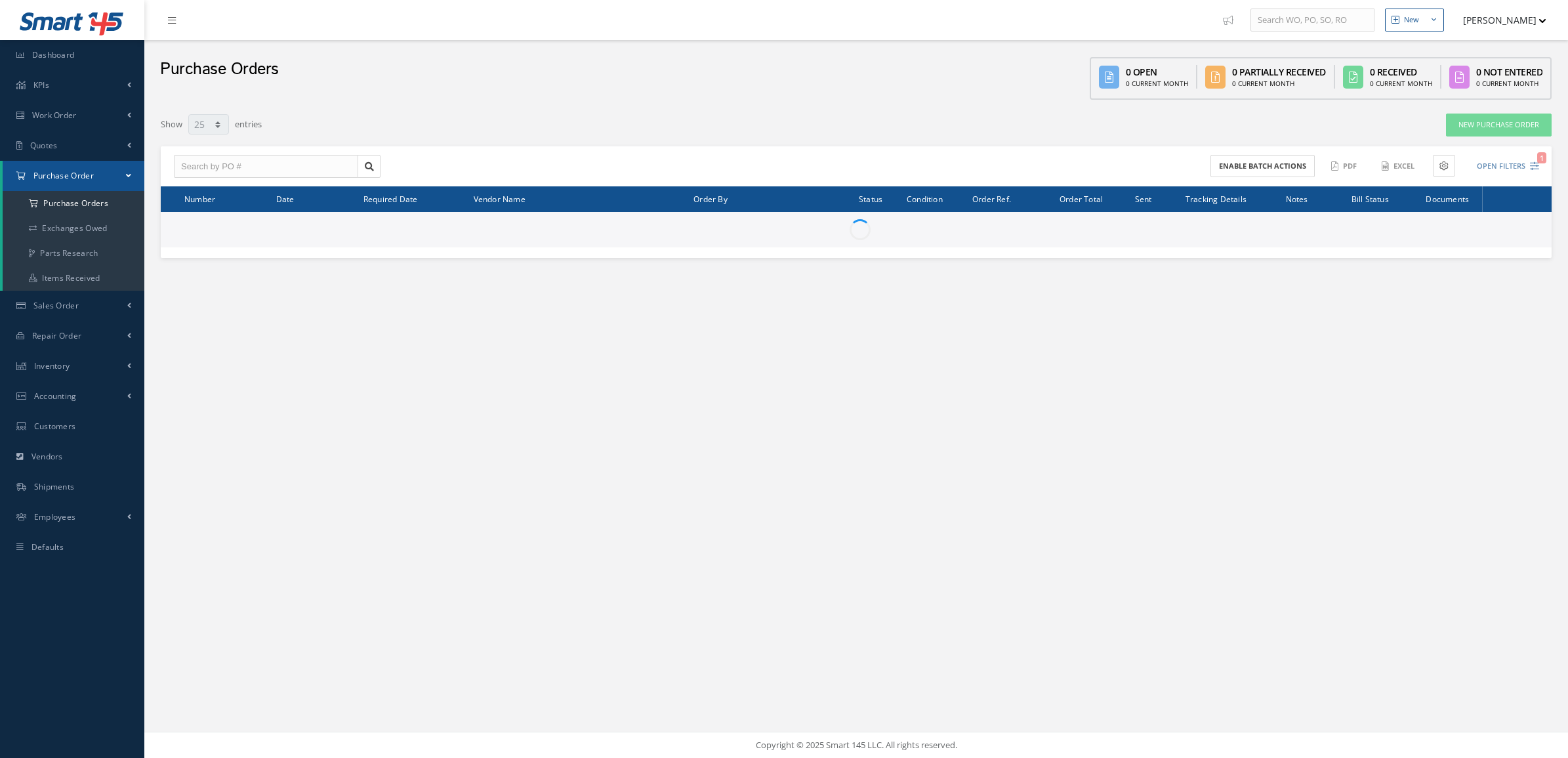
select select "25"
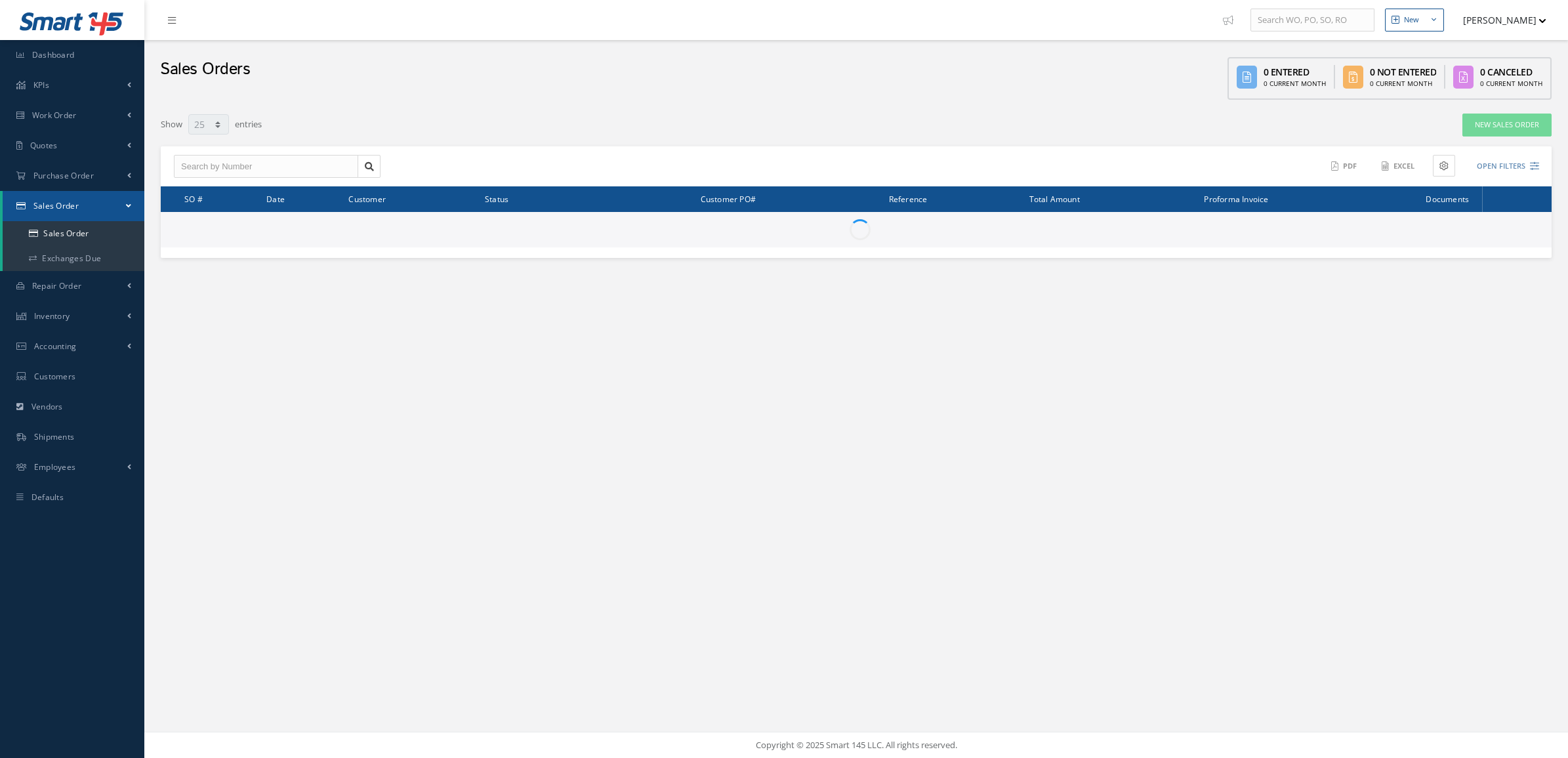
select select "25"
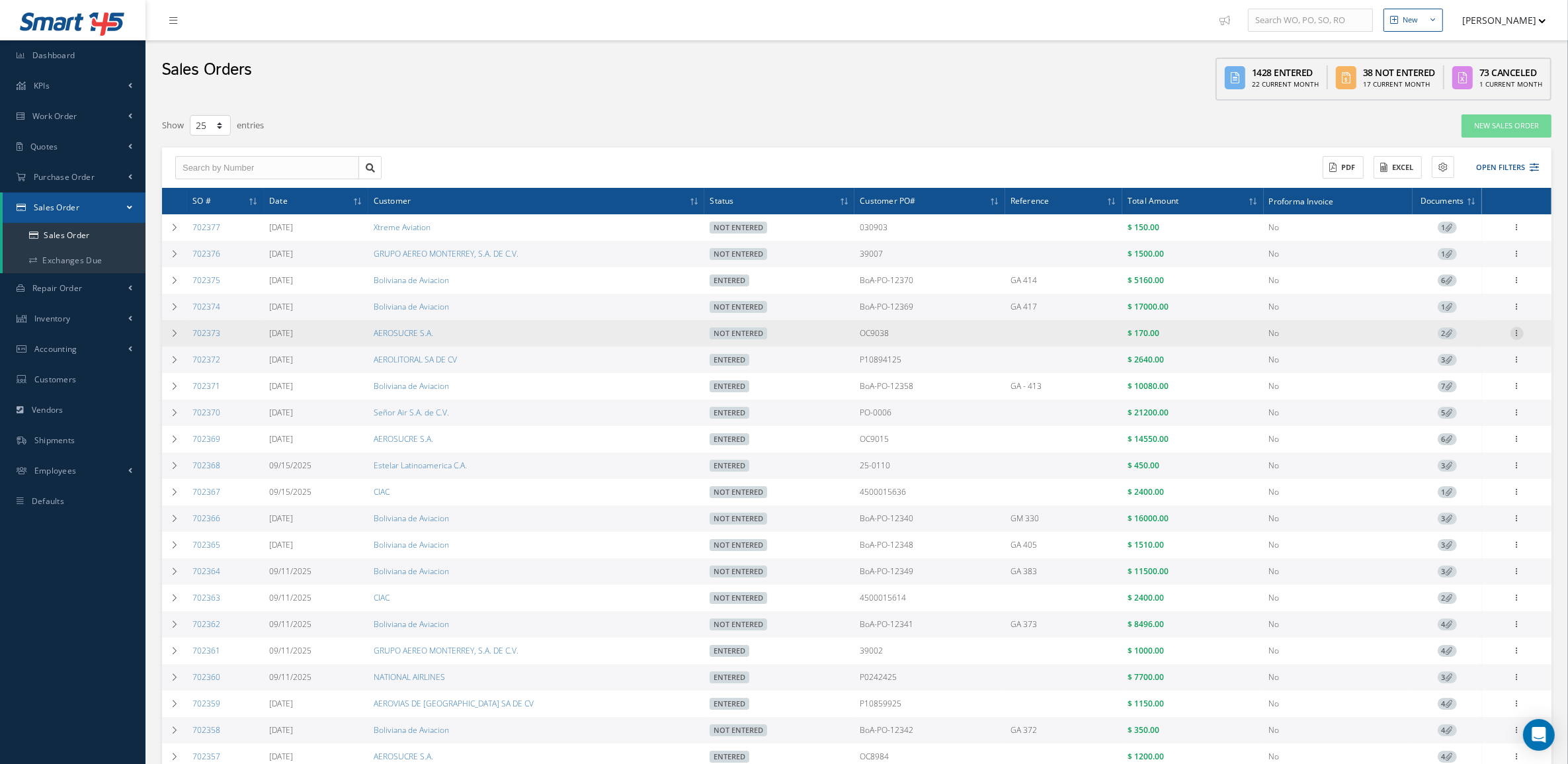
click at [1523, 334] on icon at bounding box center [1517, 332] width 14 height 11
click at [1457, 359] on link "Edit" at bounding box center [1456, 359] width 104 height 18
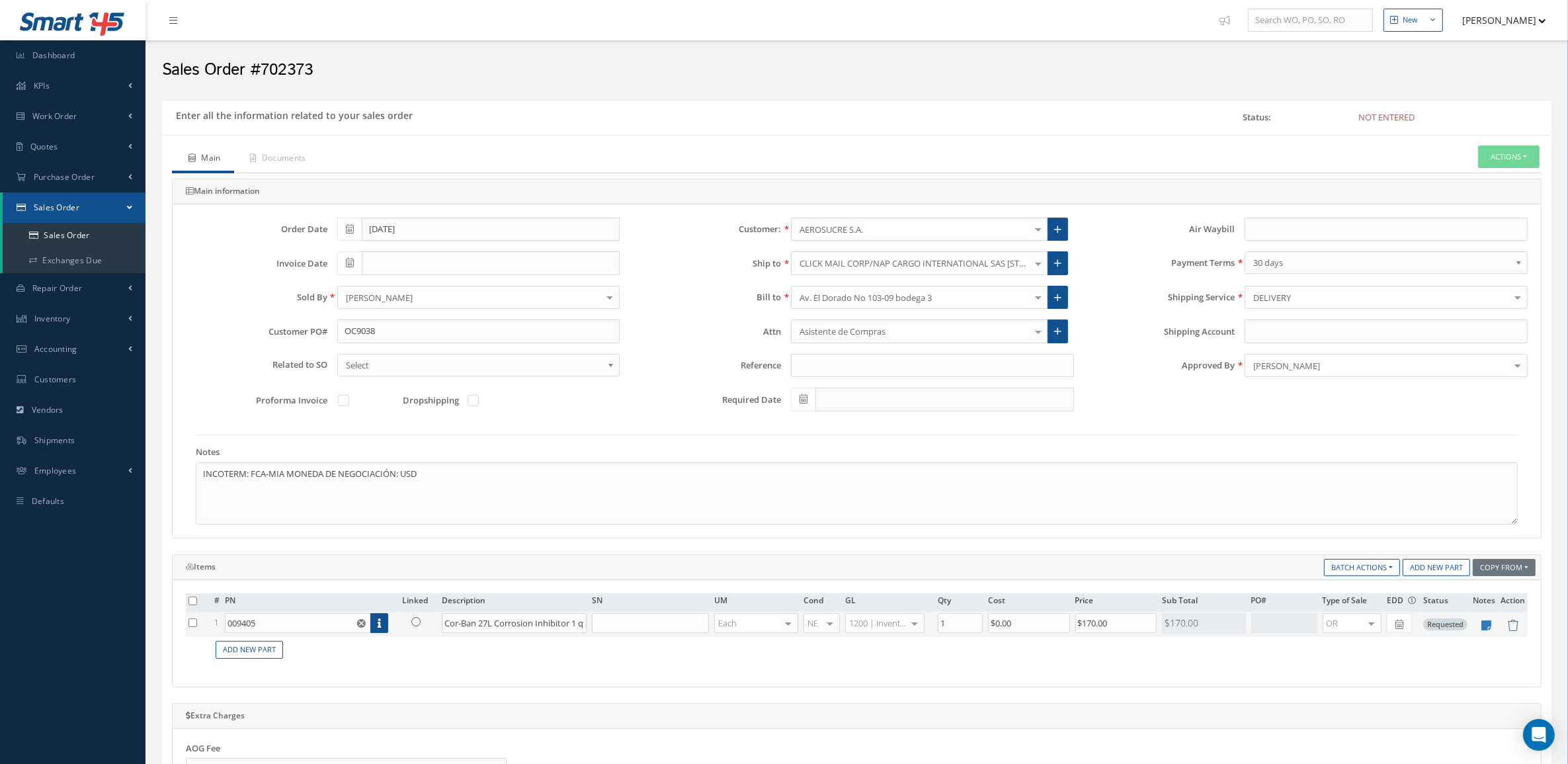
click at [412, 633] on td at bounding box center [419, 625] width 40 height 25
click at [412, 627] on icon at bounding box center [417, 622] width 10 height 10
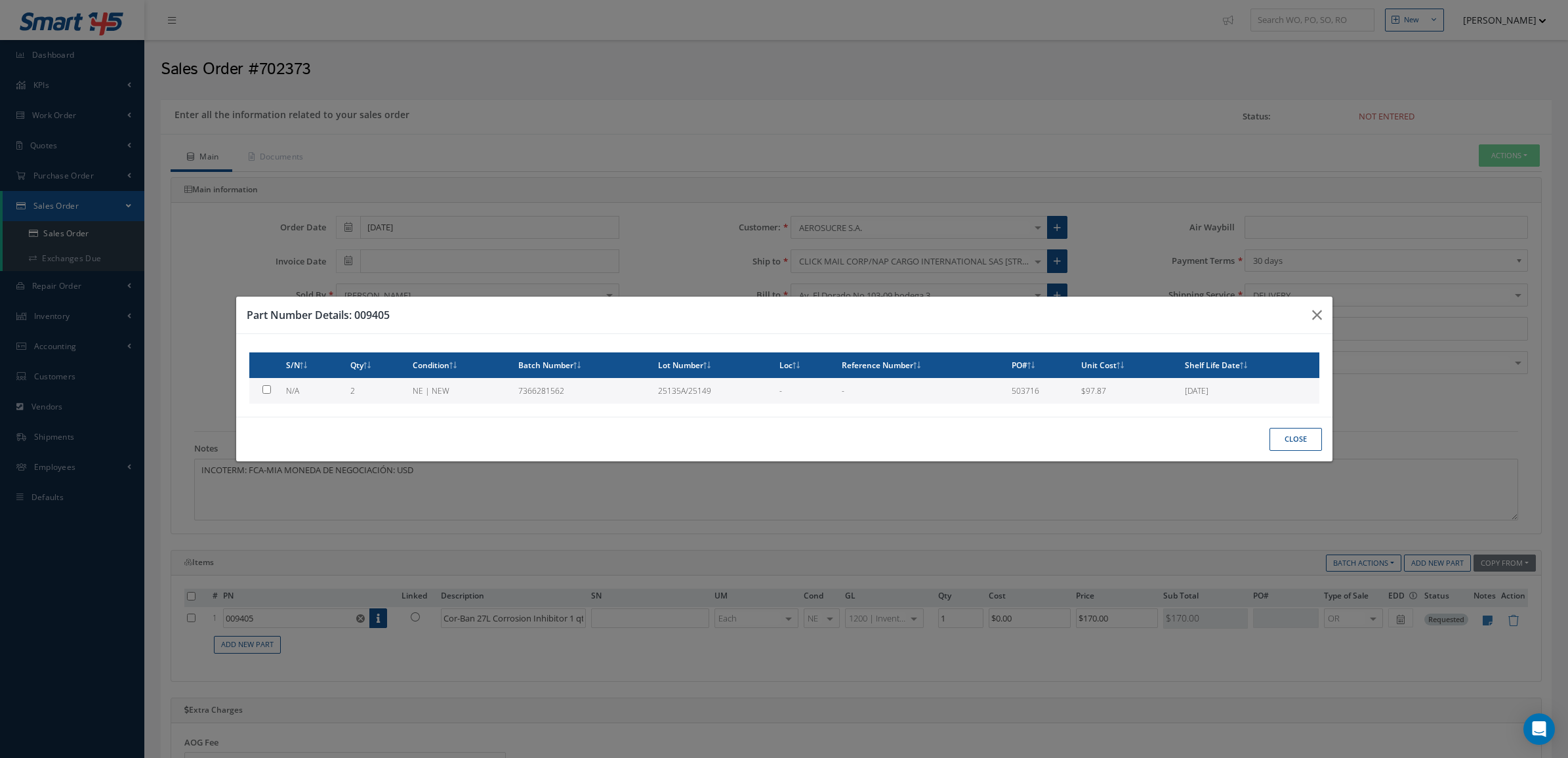
click at [415, 401] on td "NE | NEW" at bounding box center [460, 390] width 105 height 26
type input "$97.87"
checkbox input "true"
click at [1319, 436] on button "Close" at bounding box center [1296, 439] width 52 height 23
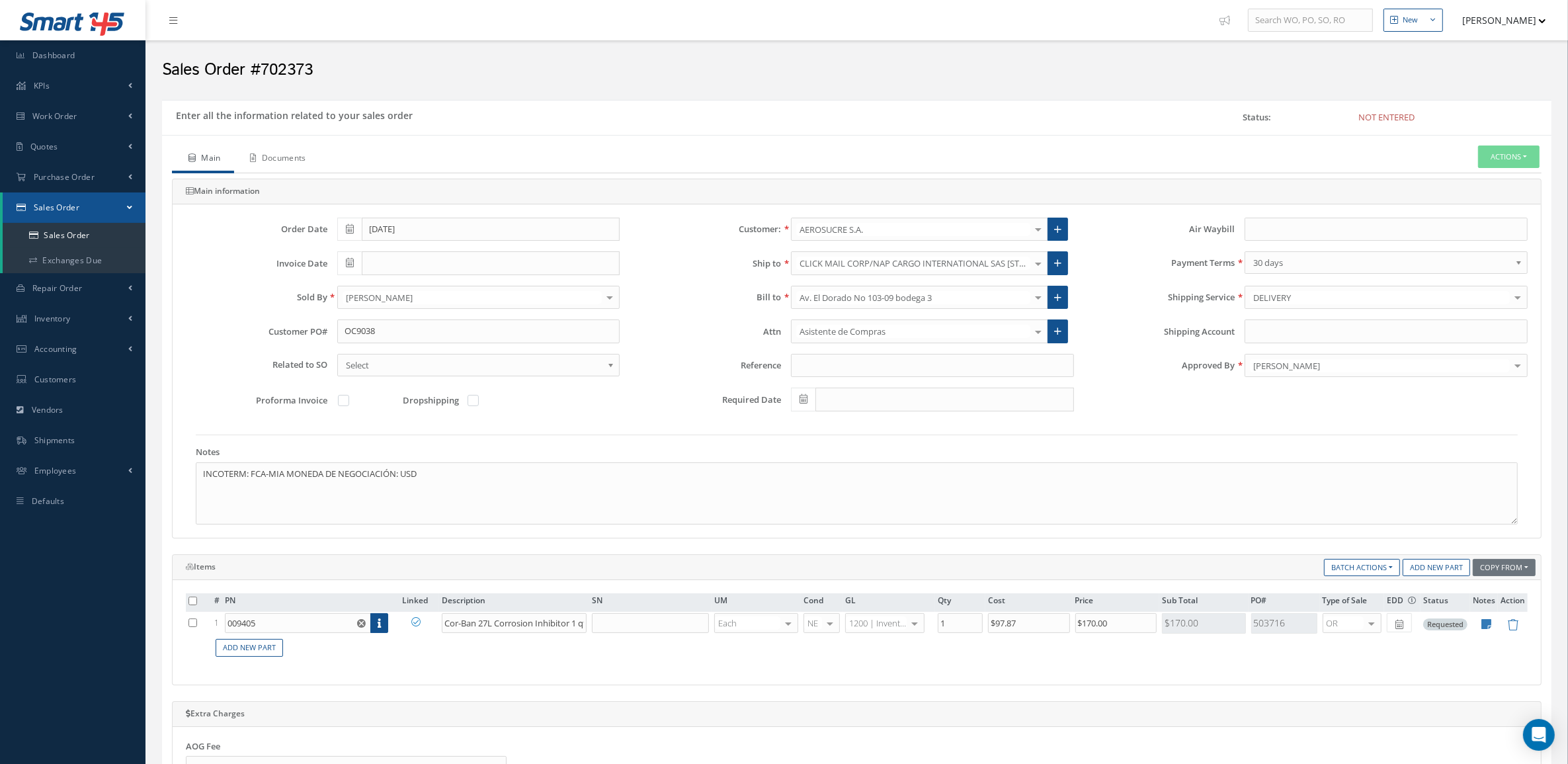
click at [272, 149] on link "Documents" at bounding box center [277, 160] width 86 height 28
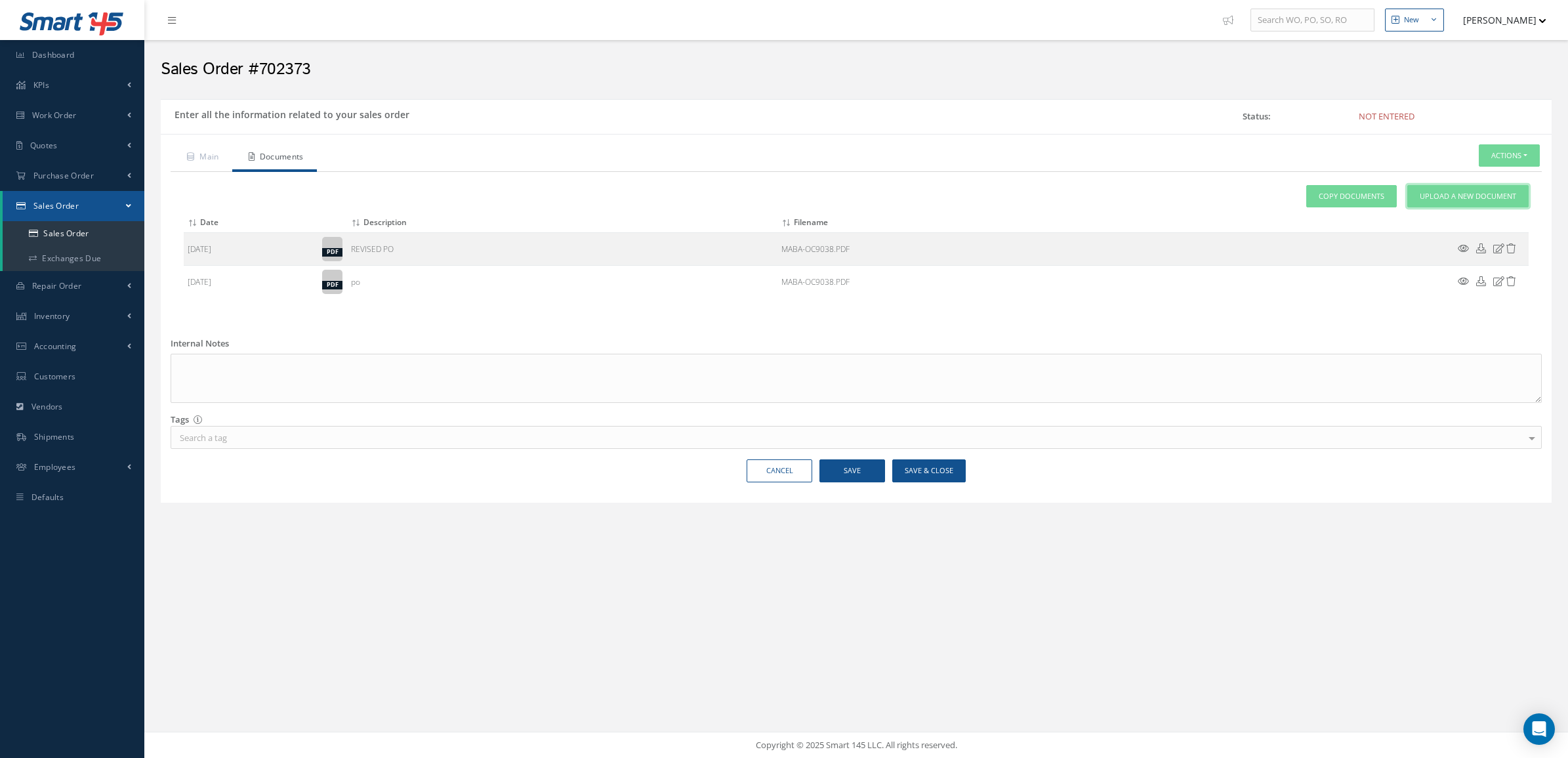
click at [1451, 193] on span "Upload a New Document" at bounding box center [1469, 197] width 97 height 12
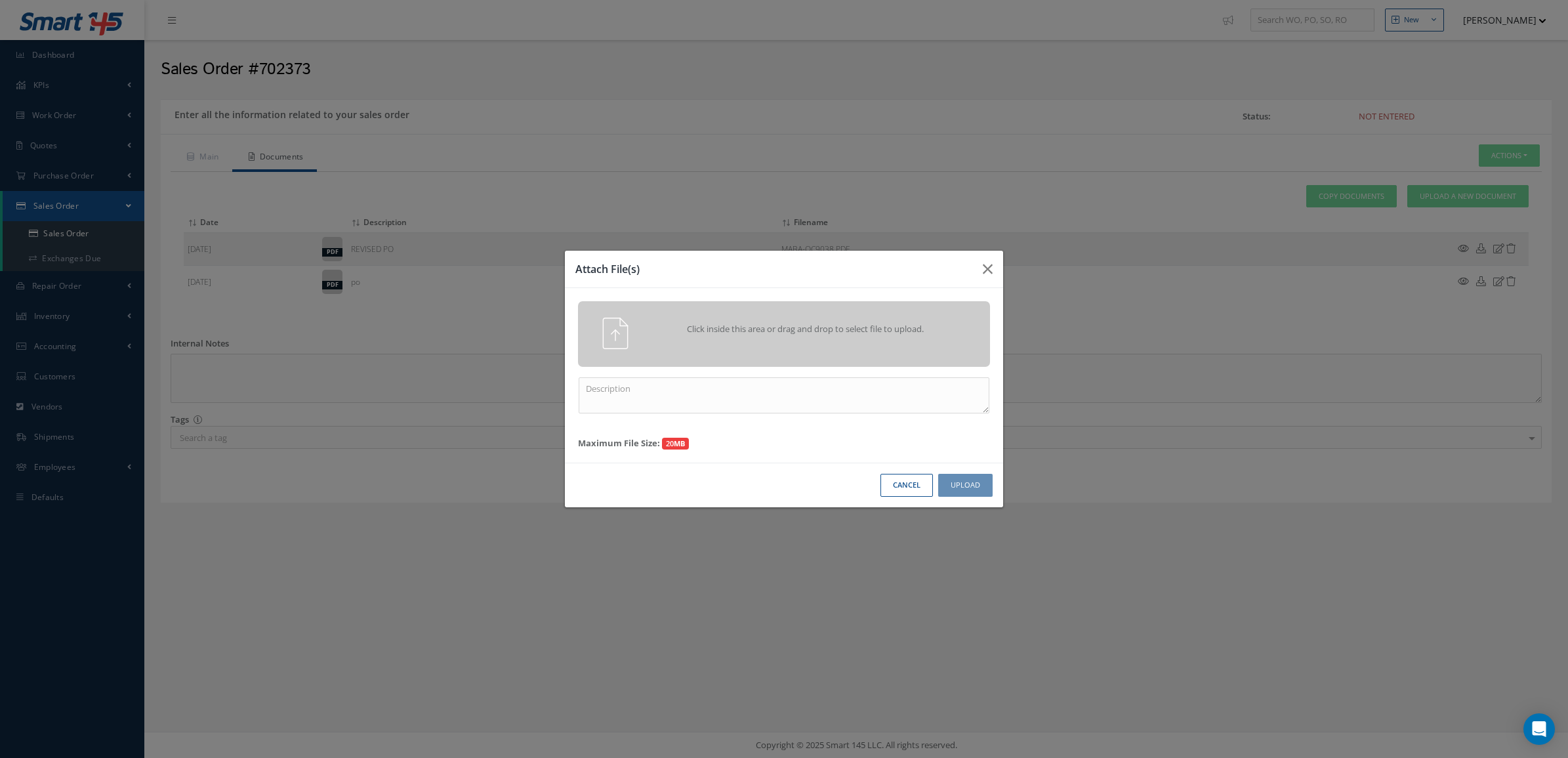
click at [966, 323] on div "Click inside this area or drag and drop to select file to upload." at bounding box center [784, 333] width 432 height 32
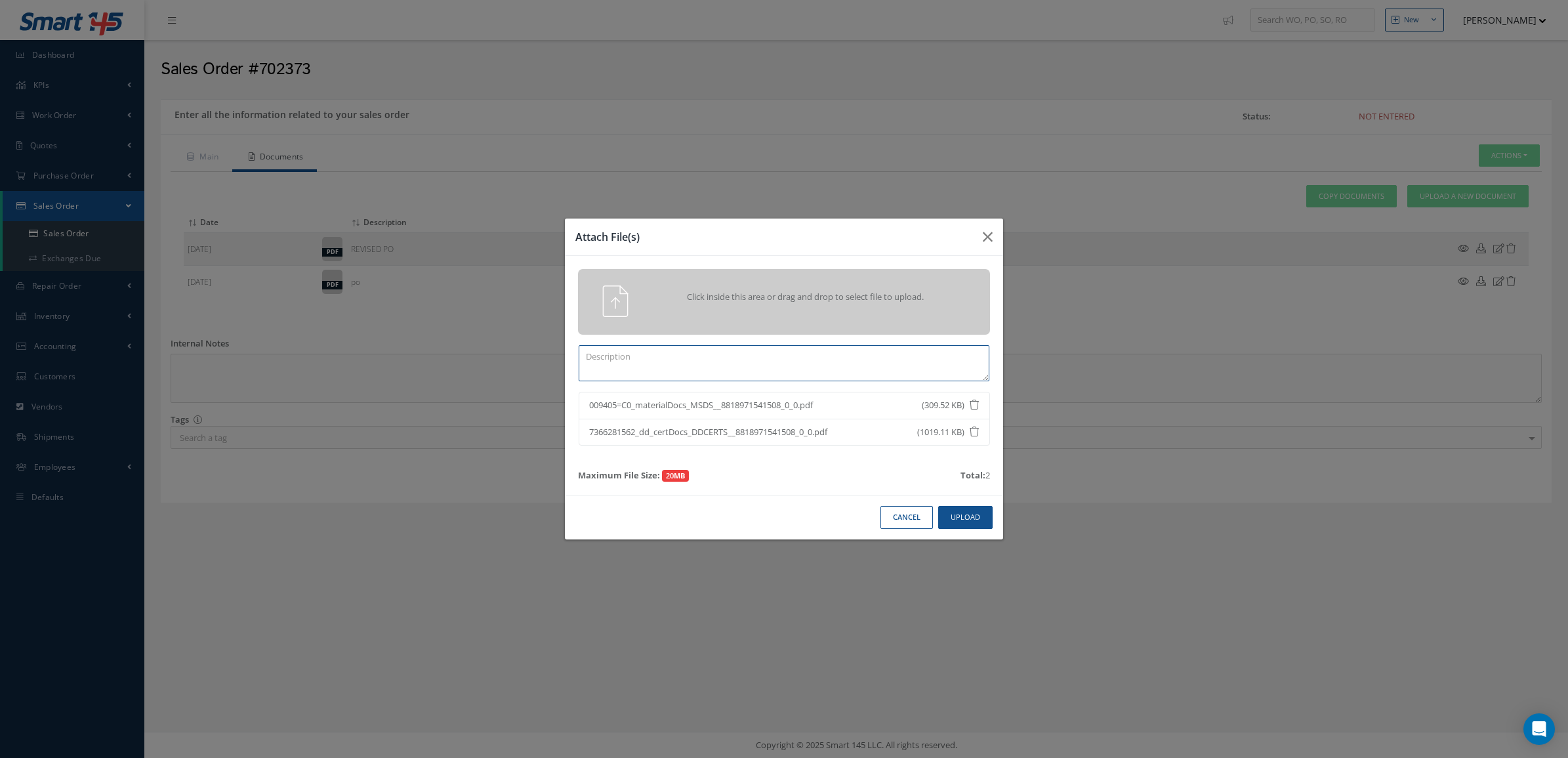
click at [883, 374] on textarea at bounding box center [783, 362] width 410 height 36
type textarea "CERTS"
click at [976, 518] on button "Upload" at bounding box center [966, 518] width 54 height 23
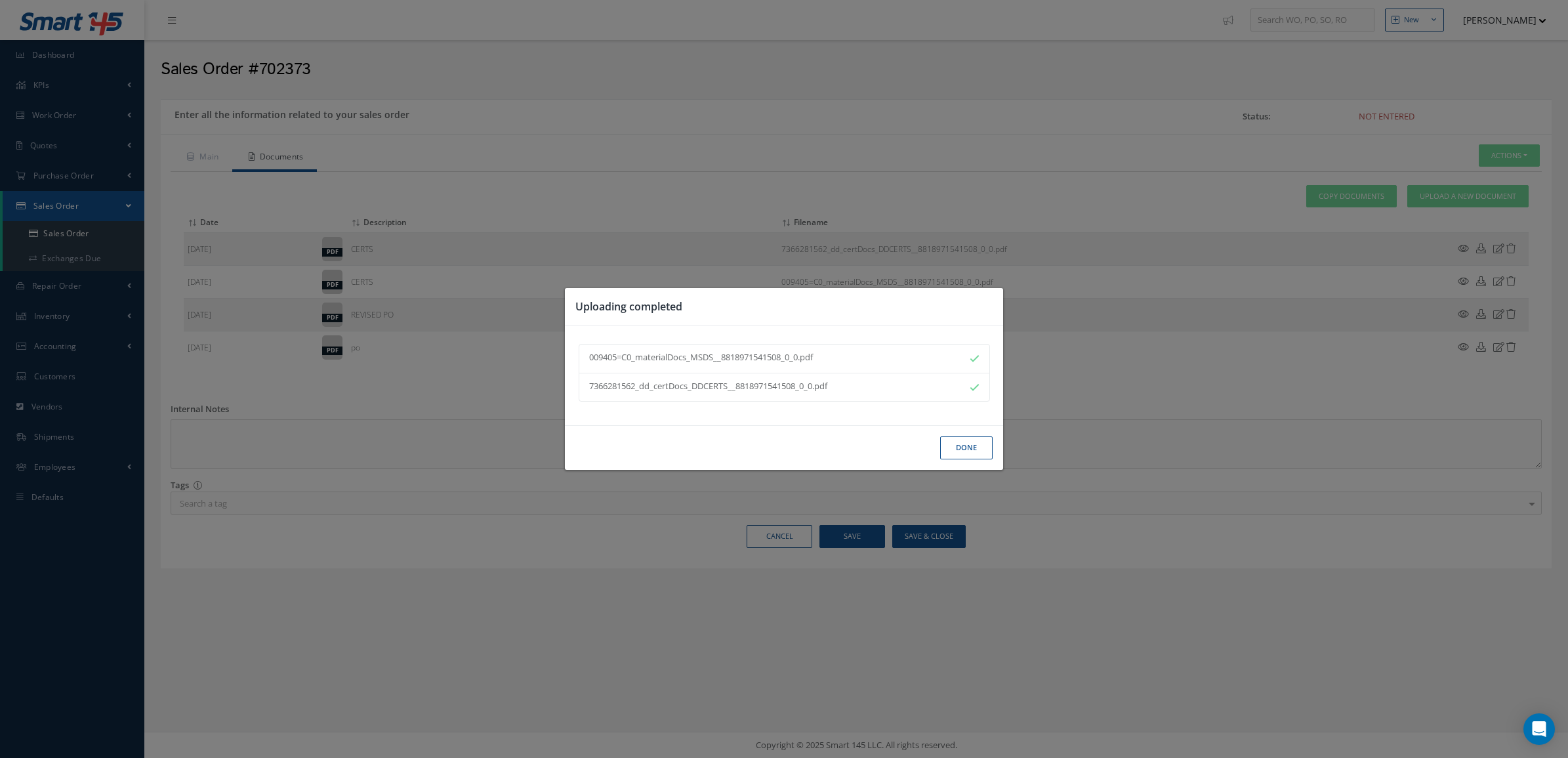
click at [952, 450] on button "Done" at bounding box center [966, 448] width 52 height 23
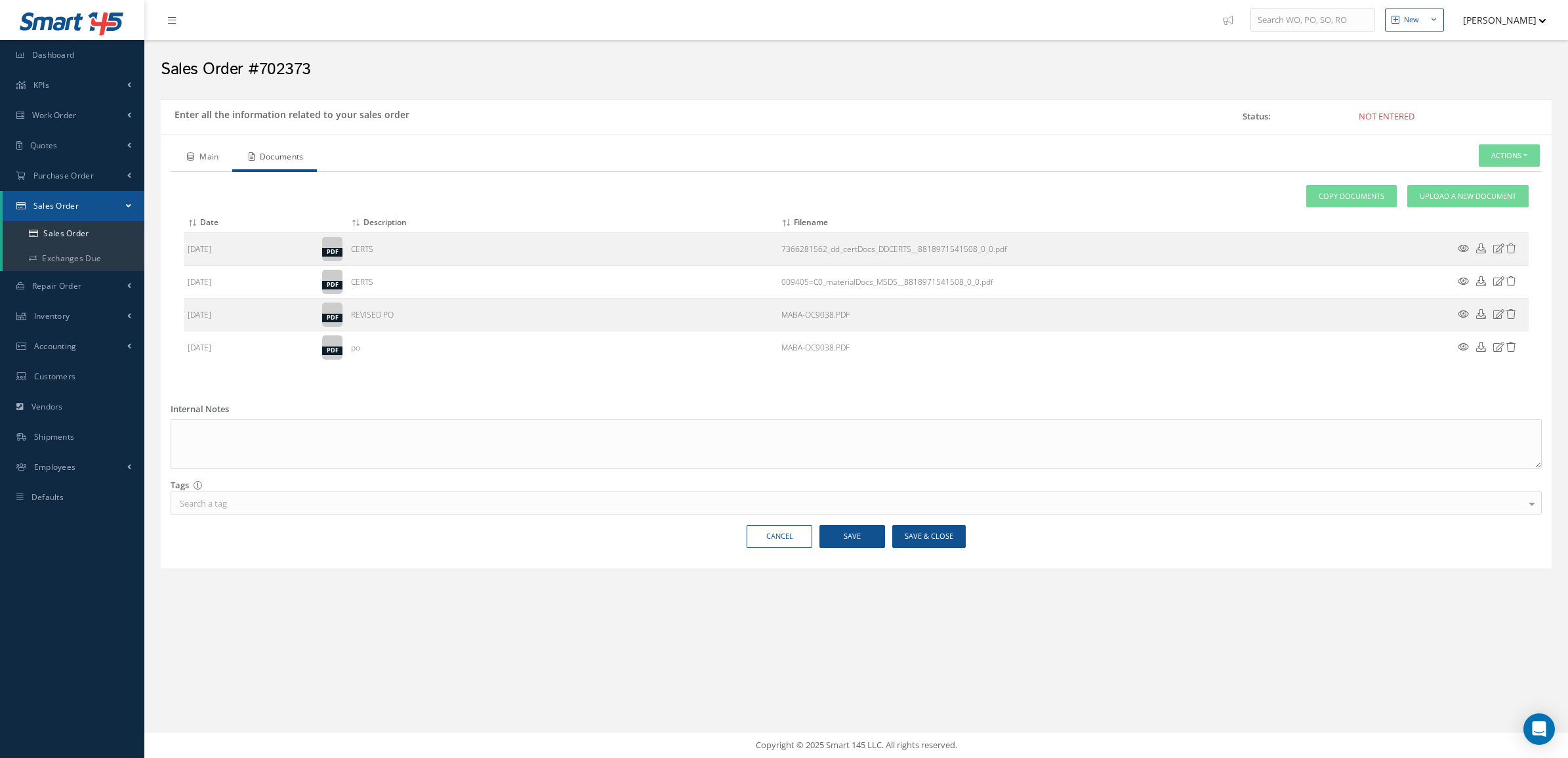
click at [229, 154] on link "Main" at bounding box center [202, 158] width 62 height 28
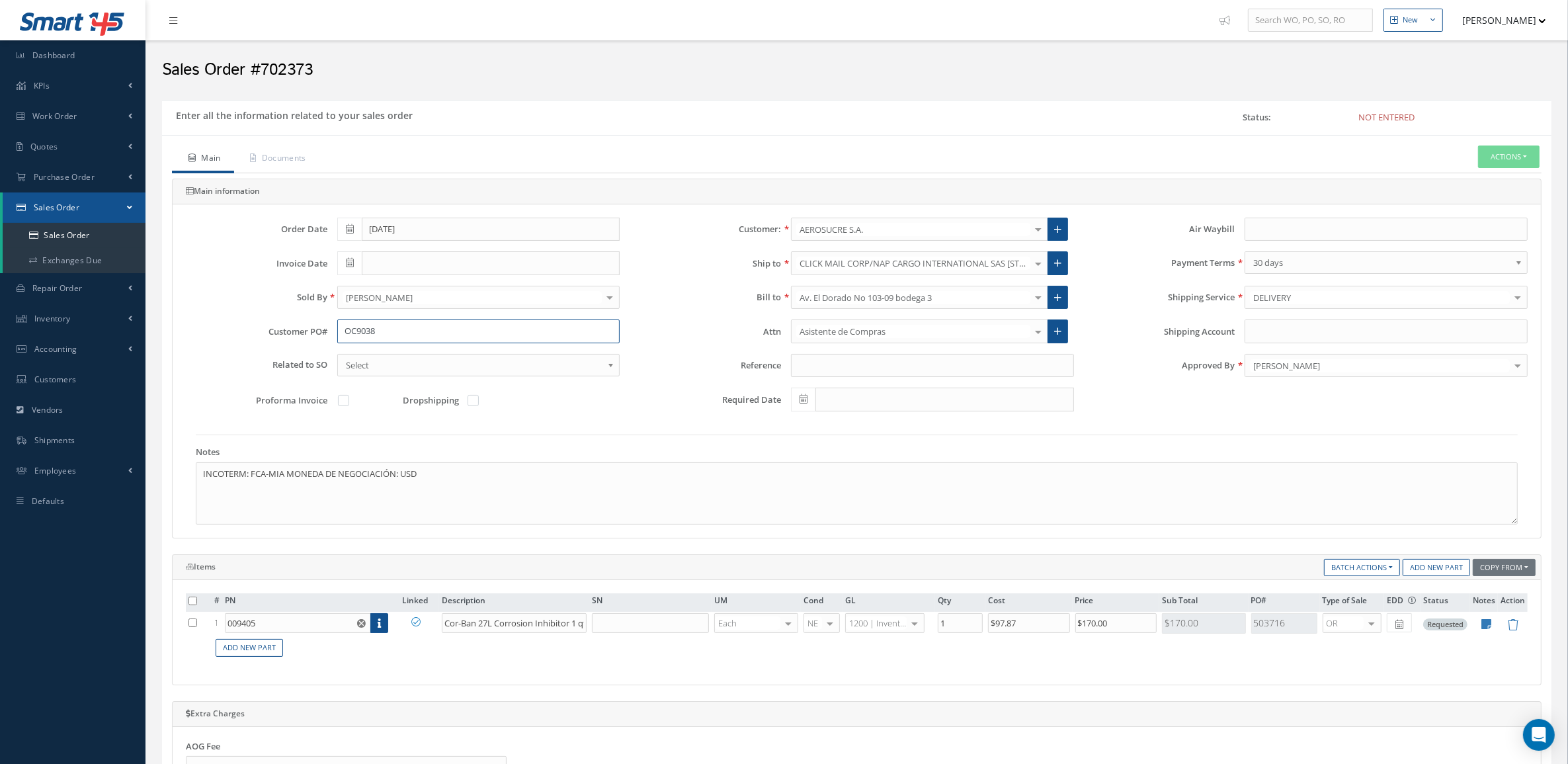
drag, startPoint x: 418, startPoint y: 324, endPoint x: 335, endPoint y: 327, distance: 83.1
click at [335, 327] on div "OC9038" at bounding box center [478, 331] width 303 height 23
click at [1483, 84] on div "Sales Order #702373" at bounding box center [857, 66] width 1409 height 40
click at [1492, 153] on button "Actions" at bounding box center [1509, 158] width 61 height 23
click at [1502, 182] on link "Enter/Update" at bounding box center [1489, 179] width 106 height 18
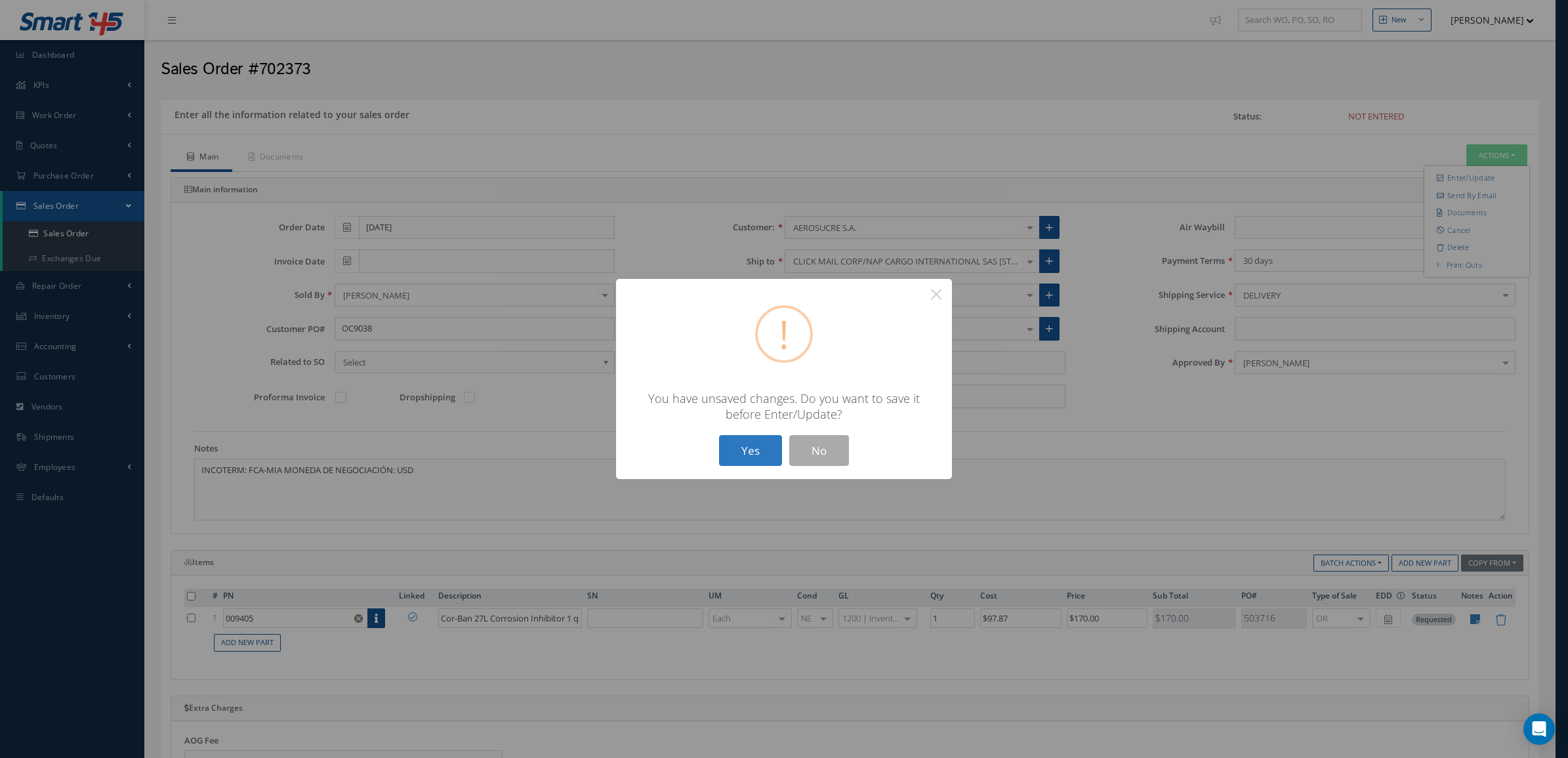
click at [749, 453] on button "Yes" at bounding box center [750, 451] width 63 height 31
drag, startPoint x: 746, startPoint y: 450, endPoint x: 767, endPoint y: 440, distance: 23.3
click at [746, 450] on button "Yes" at bounding box center [750, 451] width 63 height 31
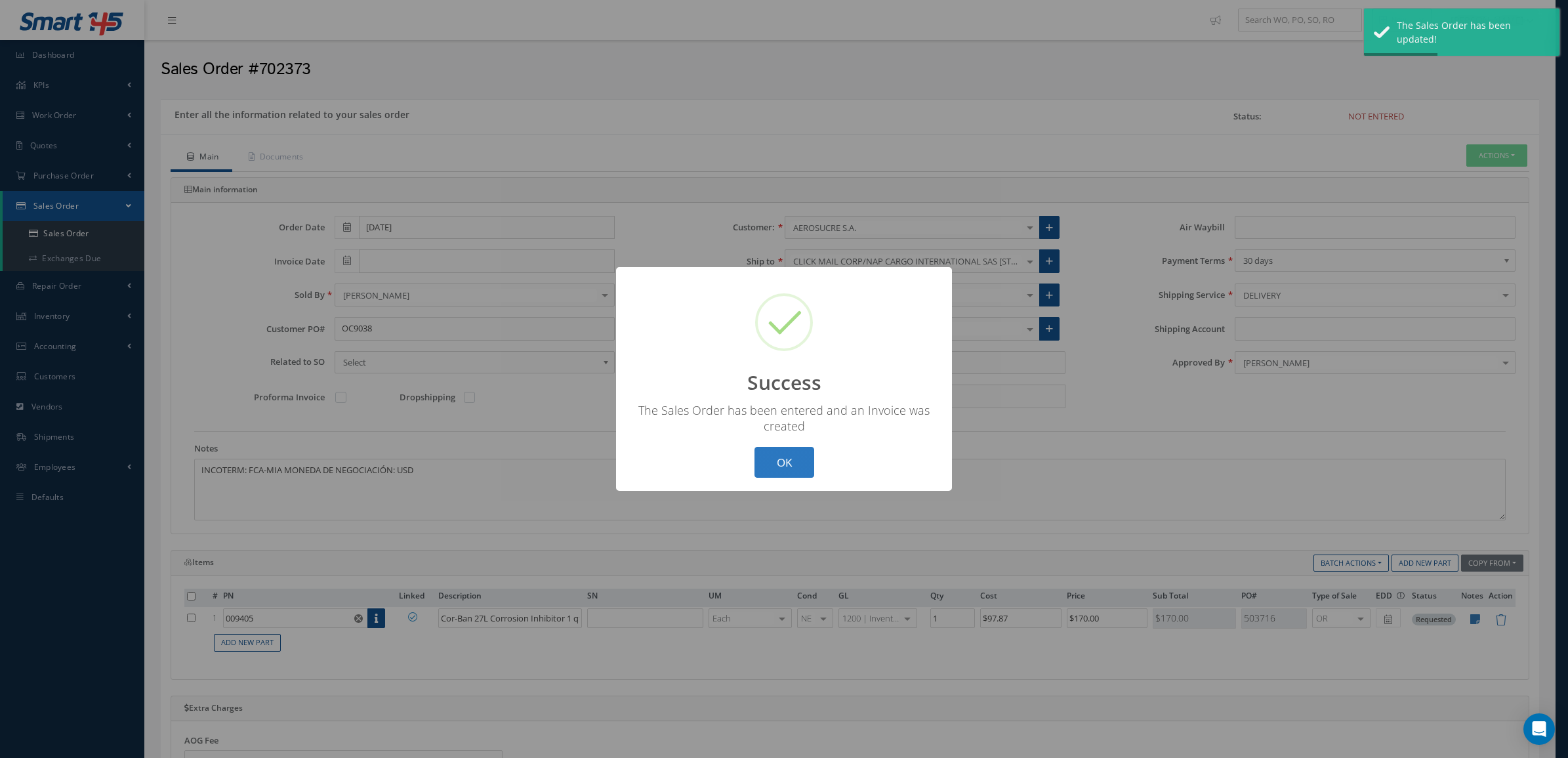
click at [785, 460] on button "OK" at bounding box center [785, 463] width 60 height 31
type input "[DATE]"
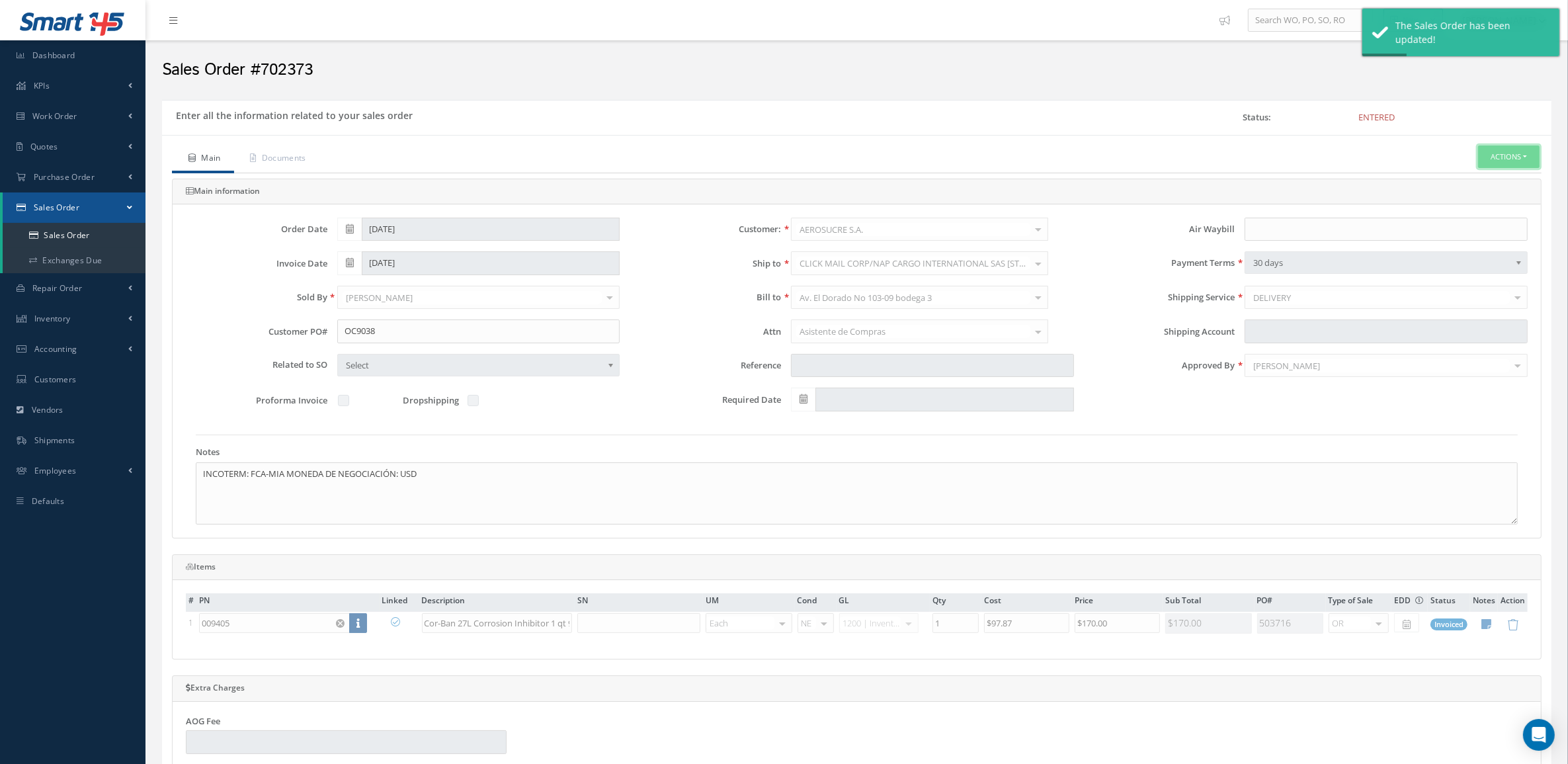
click at [1502, 158] on button "Actions" at bounding box center [1509, 158] width 61 height 23
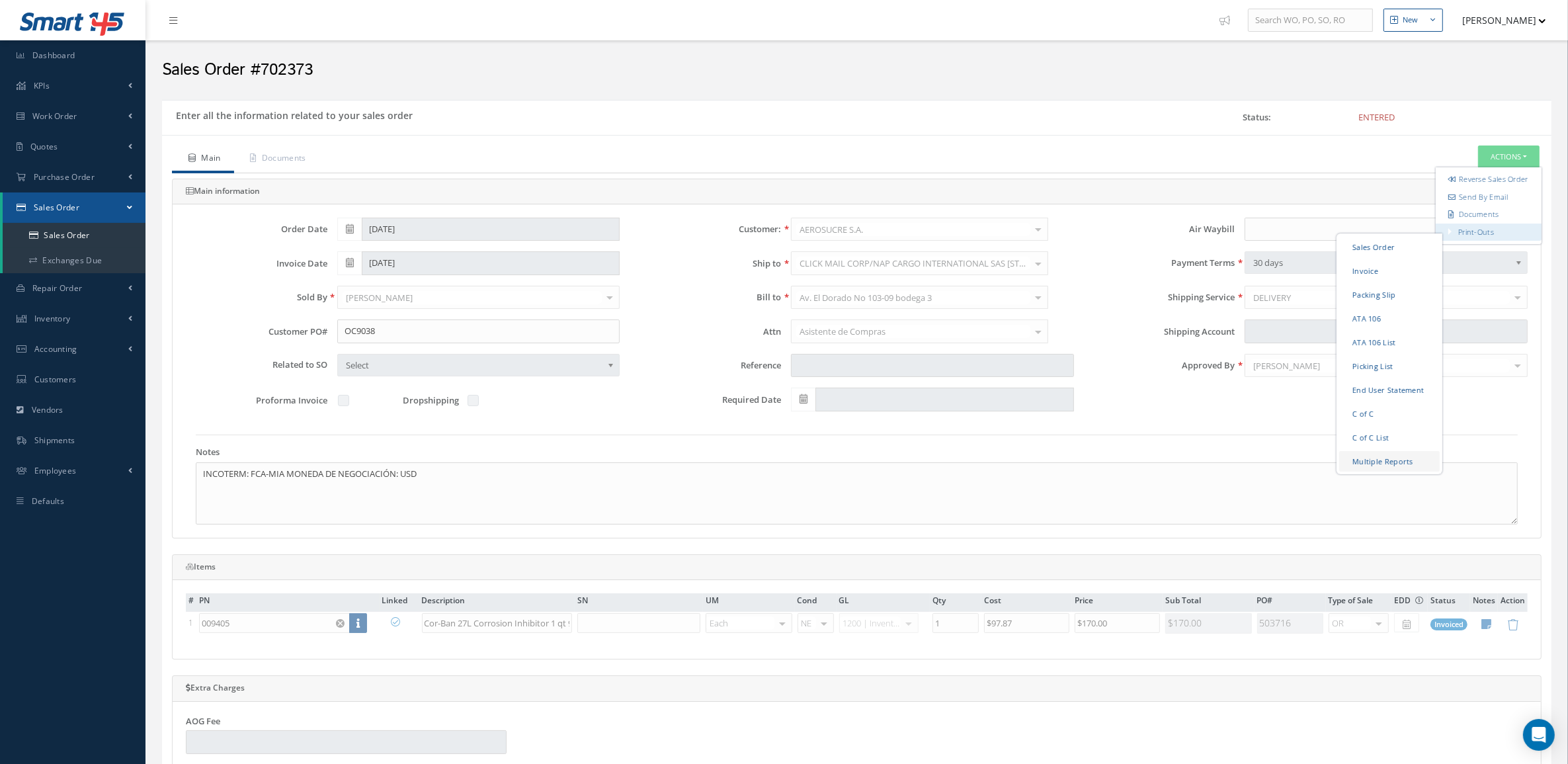
click at [1382, 468] on link "Multiple Reports" at bounding box center [1389, 460] width 100 height 20
checkbox input "true"
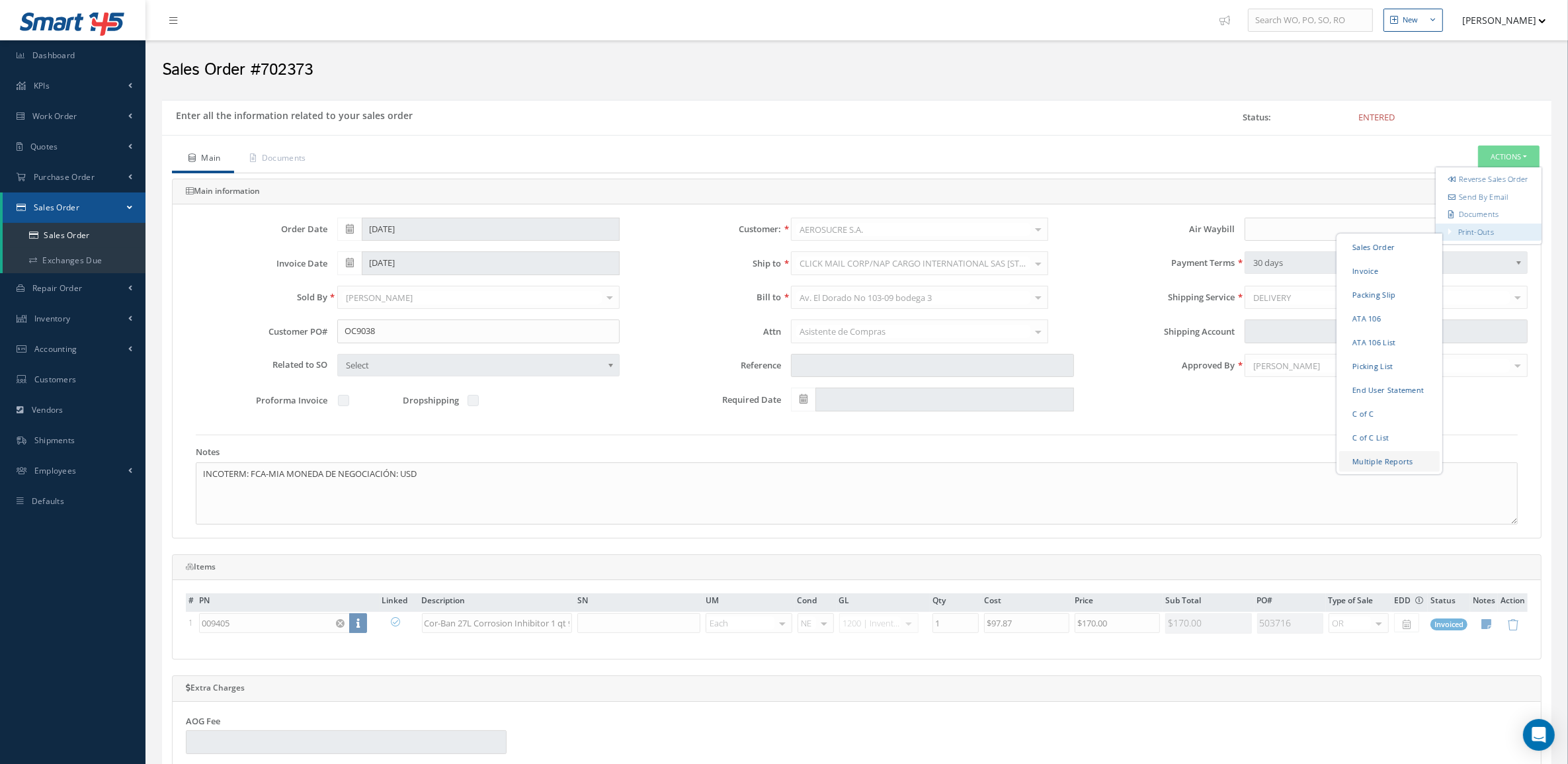
checkbox input "true"
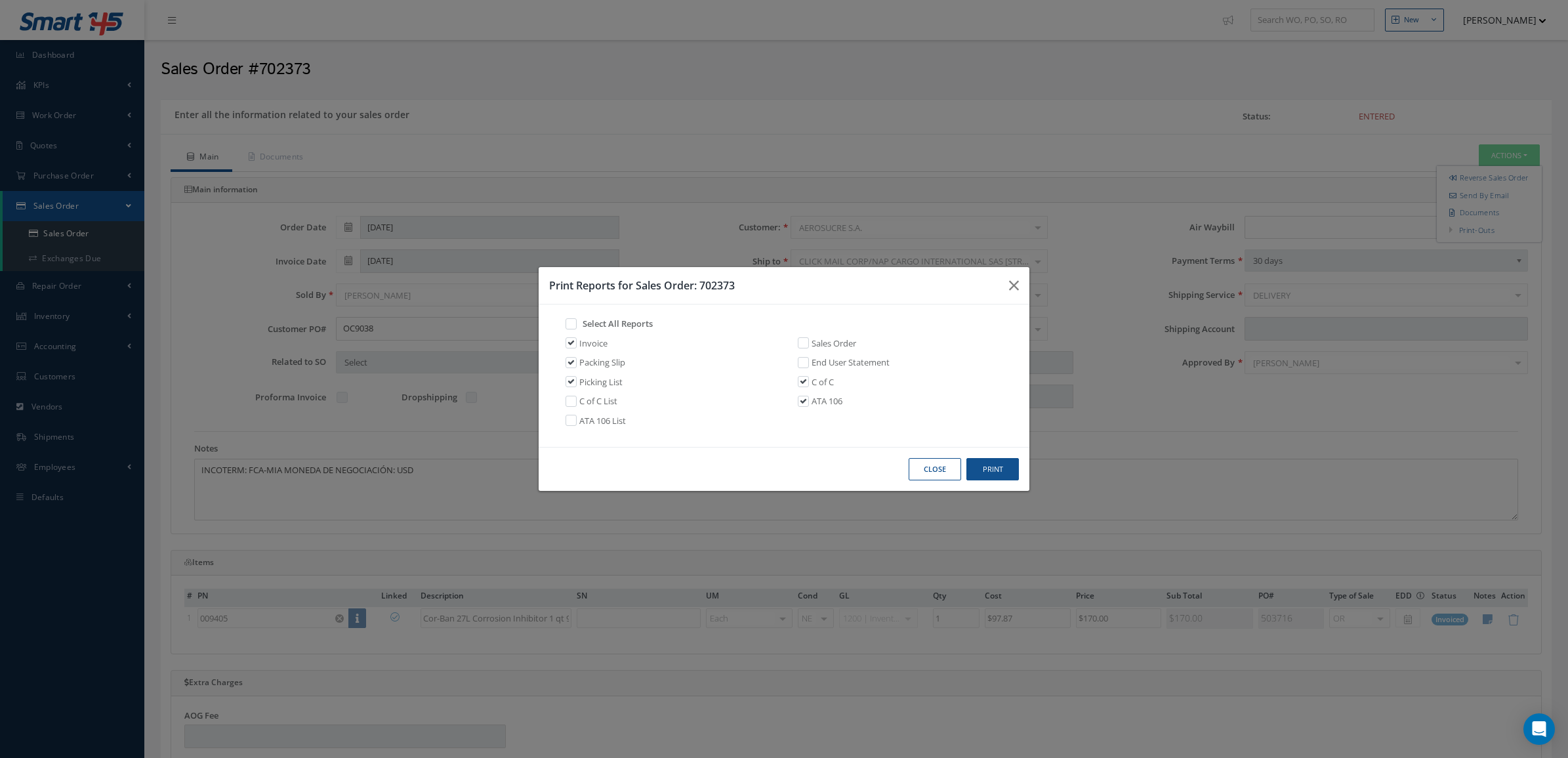
click at [592, 351] on div "Invoice Sales Order Packing Slip End User Statement Picking List C of C C of C …" at bounding box center [784, 385] width 464 height 98
click at [587, 347] on link "Invoice" at bounding box center [593, 344] width 28 height 14
checkbox input "false"
click at [1000, 463] on button "Print" at bounding box center [993, 469] width 52 height 23
click at [589, 359] on link "Packing Slip" at bounding box center [602, 363] width 46 height 14
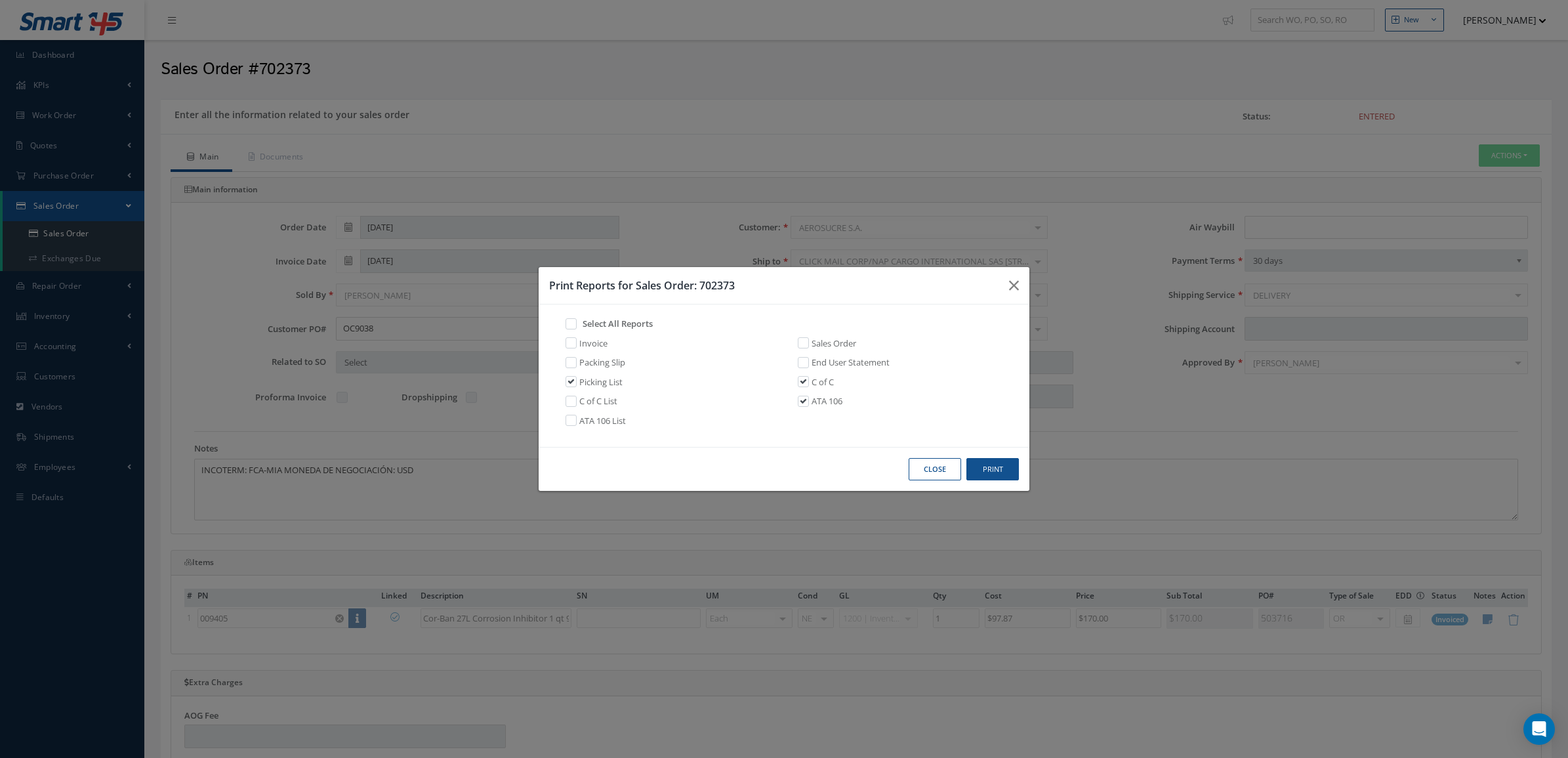
checkbox input "false"
click at [583, 380] on link "Picking List" at bounding box center [601, 382] width 43 height 14
checkbox input "false"
click at [585, 335] on div "Select All Reports" at bounding box center [784, 327] width 464 height 19
click at [584, 341] on link "Invoice" at bounding box center [593, 344] width 28 height 14
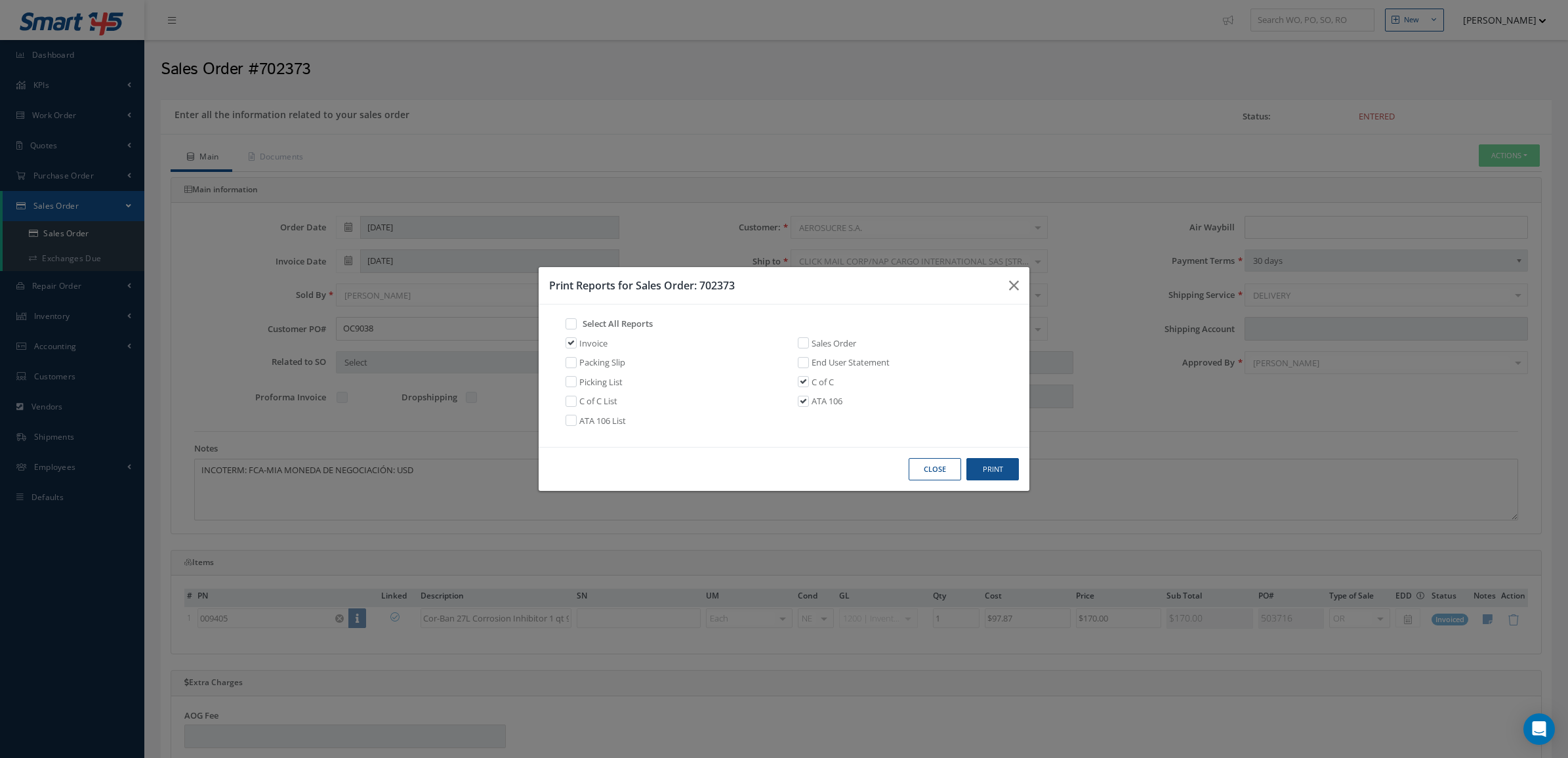
checkbox input "true"
click at [808, 386] on label at bounding box center [809, 381] width 3 height 12
click at [804, 384] on input "checkbox" at bounding box center [800, 379] width 9 height 9
checkbox input "false"
click at [804, 391] on div "Invoice Sales Order Packing Slip End User Statement Picking List C of C C of C …" at bounding box center [784, 385] width 464 height 98
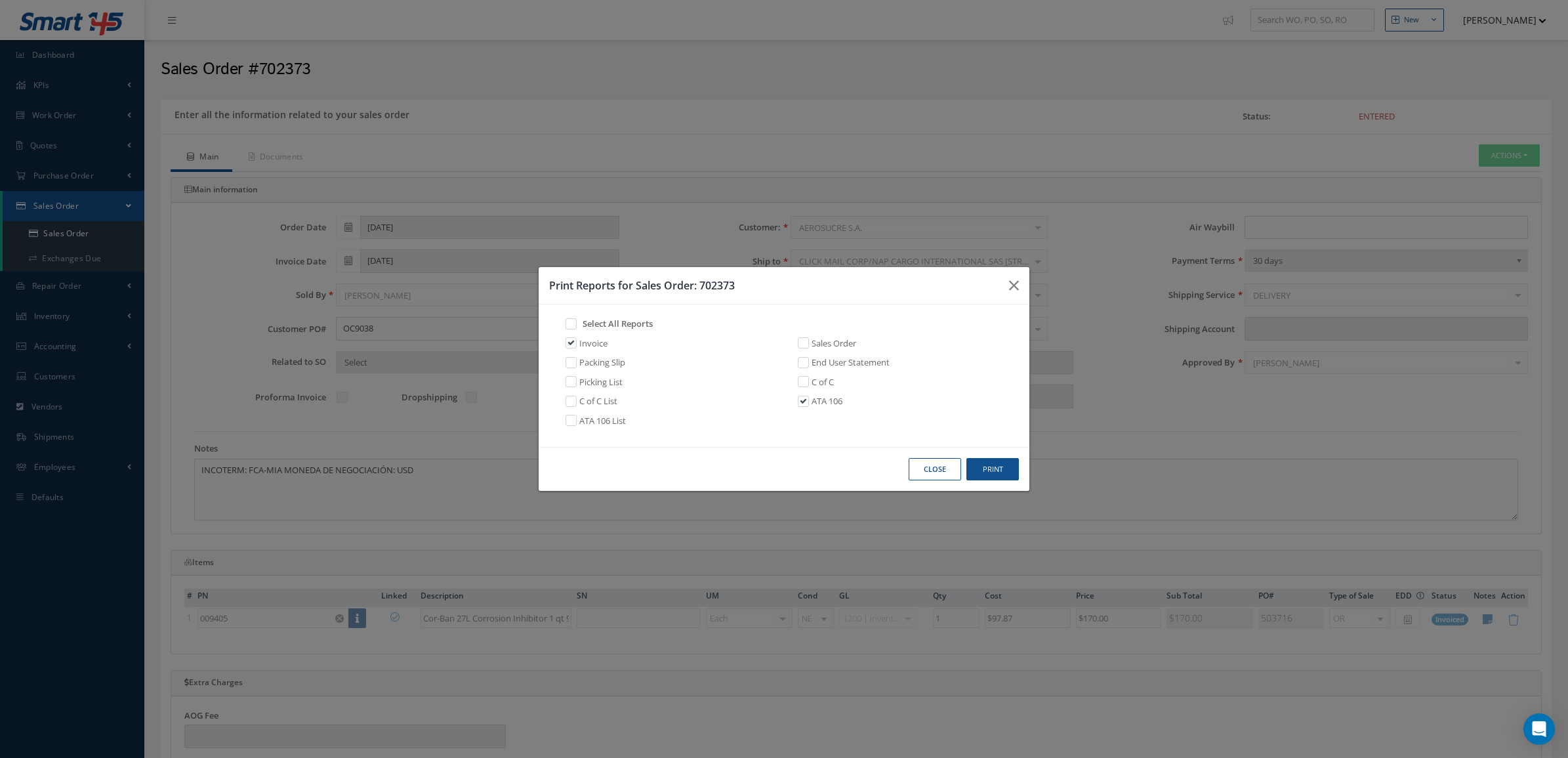
click at [808, 401] on label at bounding box center [809, 401] width 3 height 12
click at [804, 401] on input "checkbox" at bounding box center [800, 400] width 9 height 9
checkbox input "false"
click at [986, 464] on button "Print" at bounding box center [993, 469] width 52 height 23
click at [584, 346] on link "Invoice" at bounding box center [593, 344] width 28 height 14
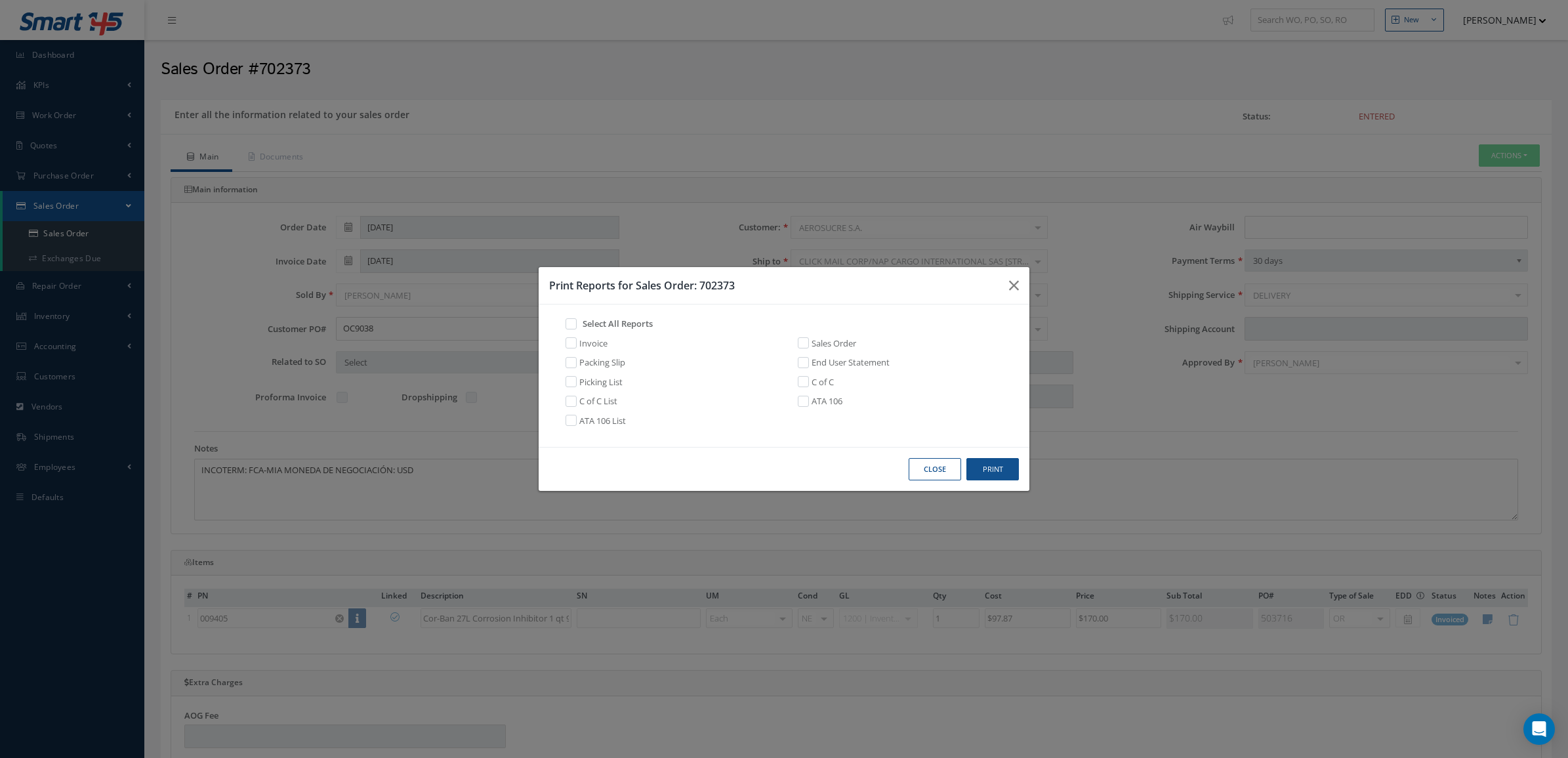
checkbox input "false"
click at [594, 365] on link "Packing Slip" at bounding box center [602, 363] width 46 height 14
checkbox input "true"
click at [1015, 474] on button "Print" at bounding box center [993, 469] width 52 height 23
drag, startPoint x: 746, startPoint y: 283, endPoint x: 702, endPoint y: 289, distance: 44.4
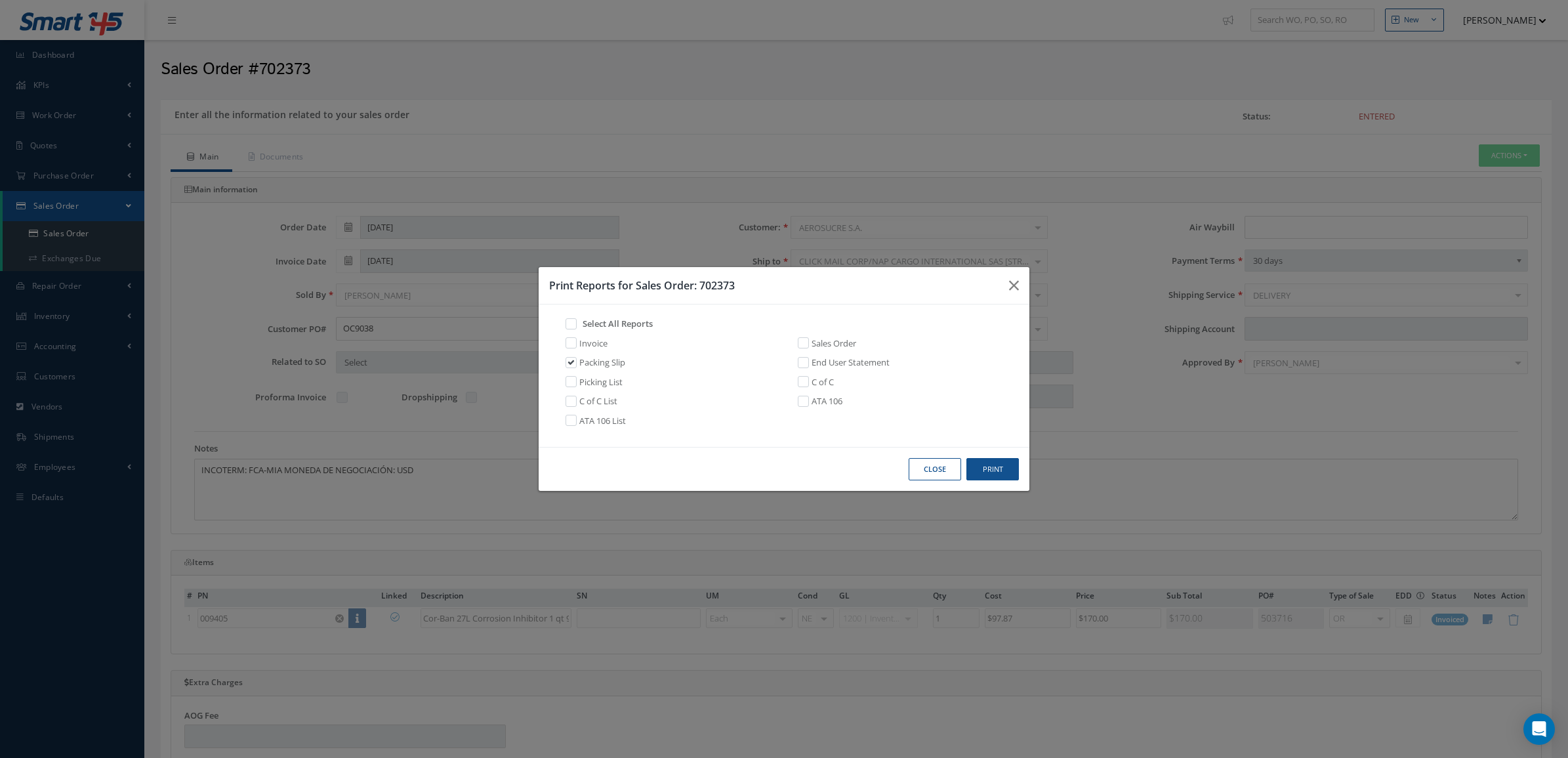
click at [702, 289] on h3 "Print Reports for Sales Order: 702373" at bounding box center [774, 285] width 450 height 15
copy h3 "702373"
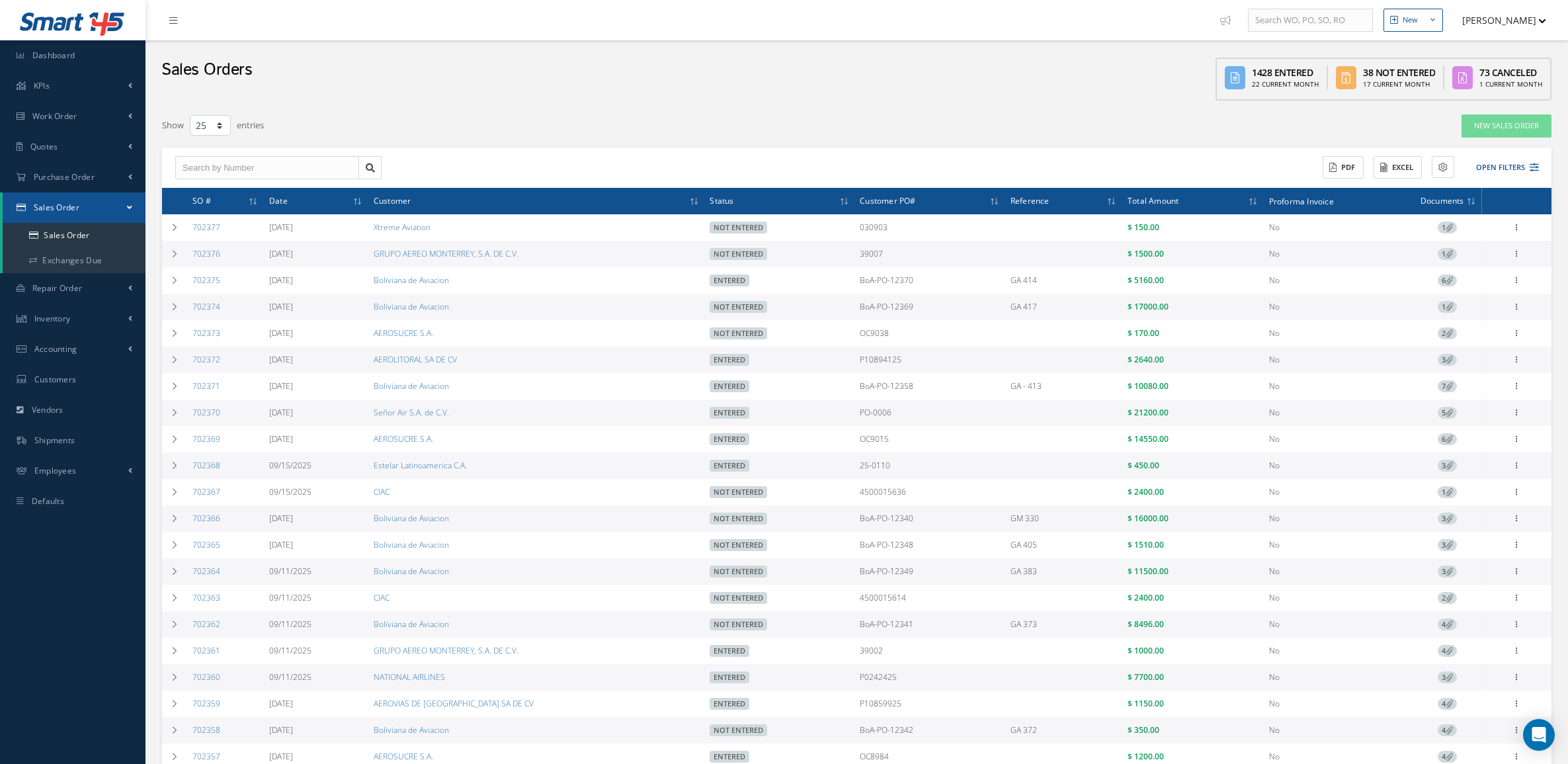
select select "25"
click at [88, 401] on link "Vendors" at bounding box center [73, 410] width 146 height 30
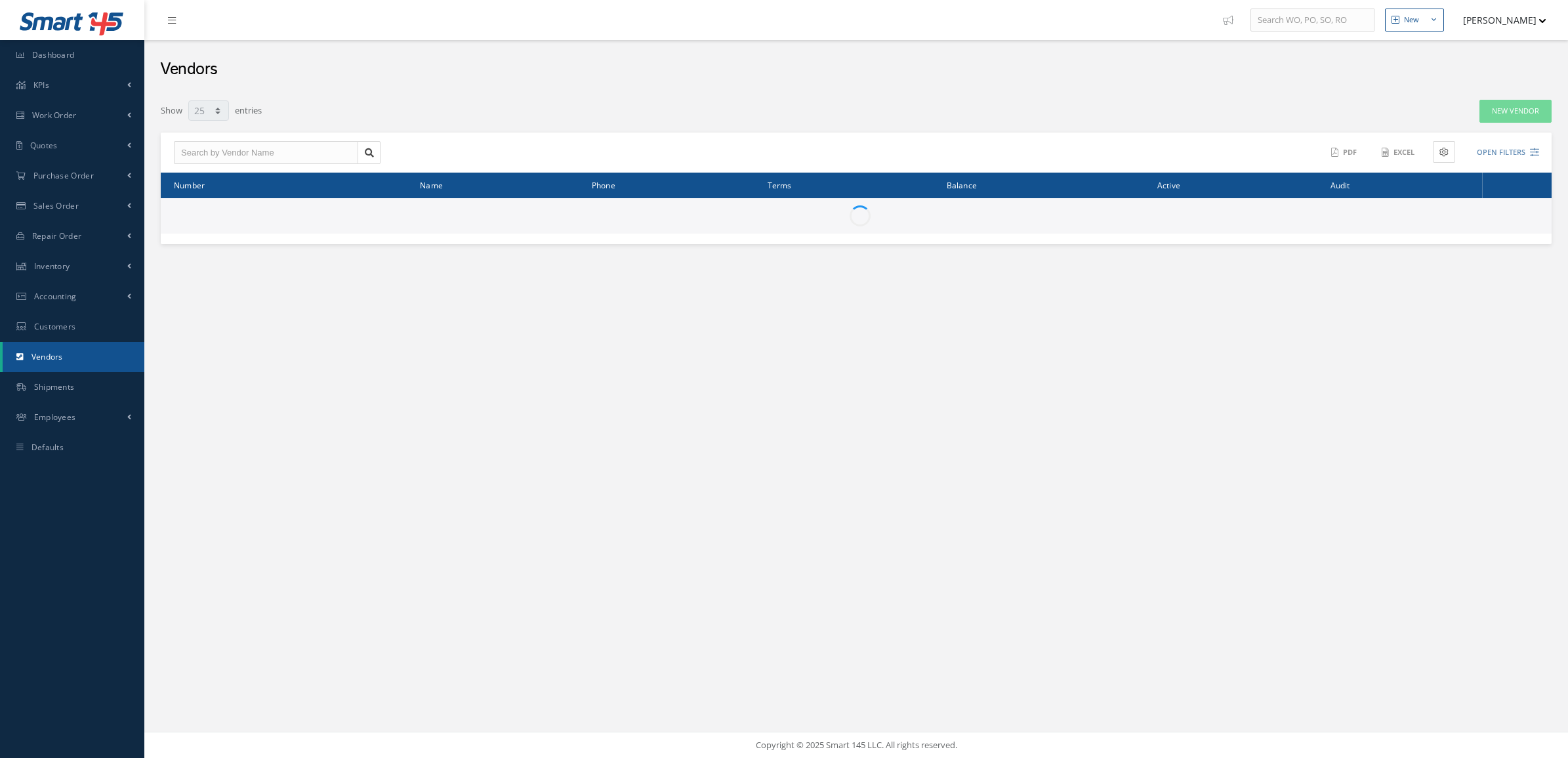
select select "25"
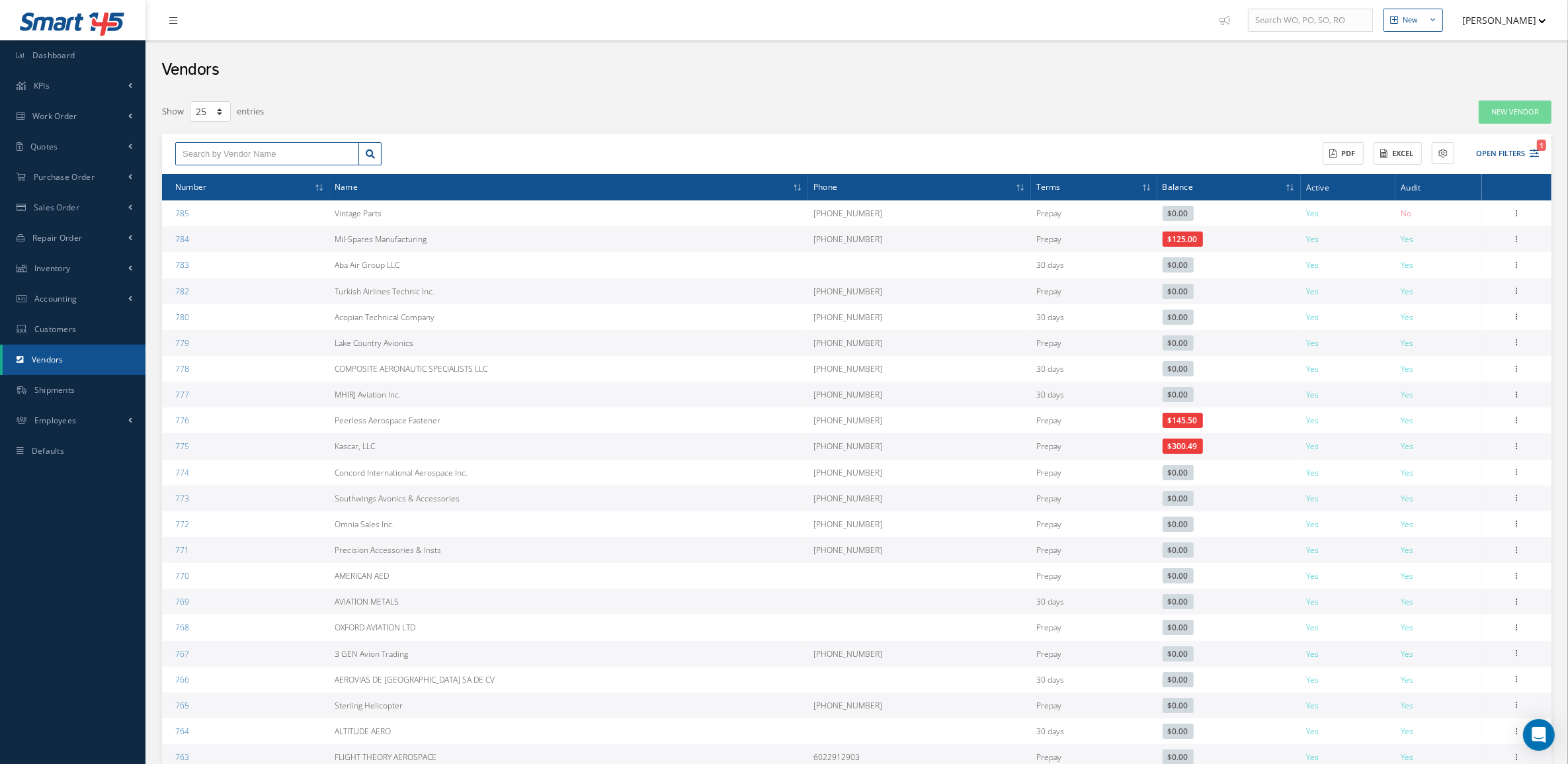
click at [288, 153] on input "text" at bounding box center [267, 154] width 184 height 23
click at [300, 187] on div "Contender Aviation Corp" at bounding box center [268, 177] width 183 height 23
type input "Contender Aviation Corp"
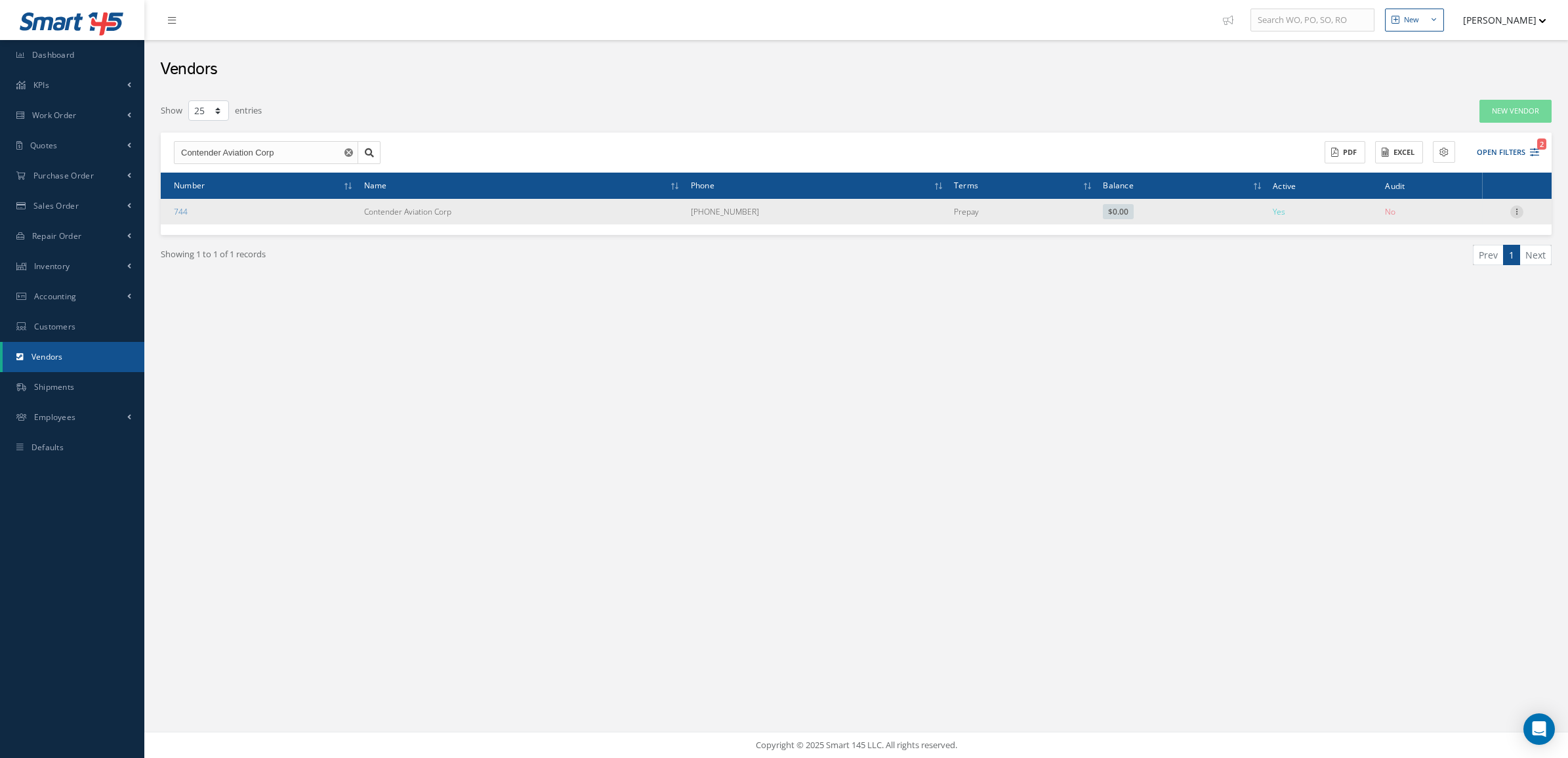
click at [1521, 211] on icon at bounding box center [1518, 211] width 14 height 11
click at [1455, 271] on link "Documents" at bounding box center [1456, 271] width 103 height 17
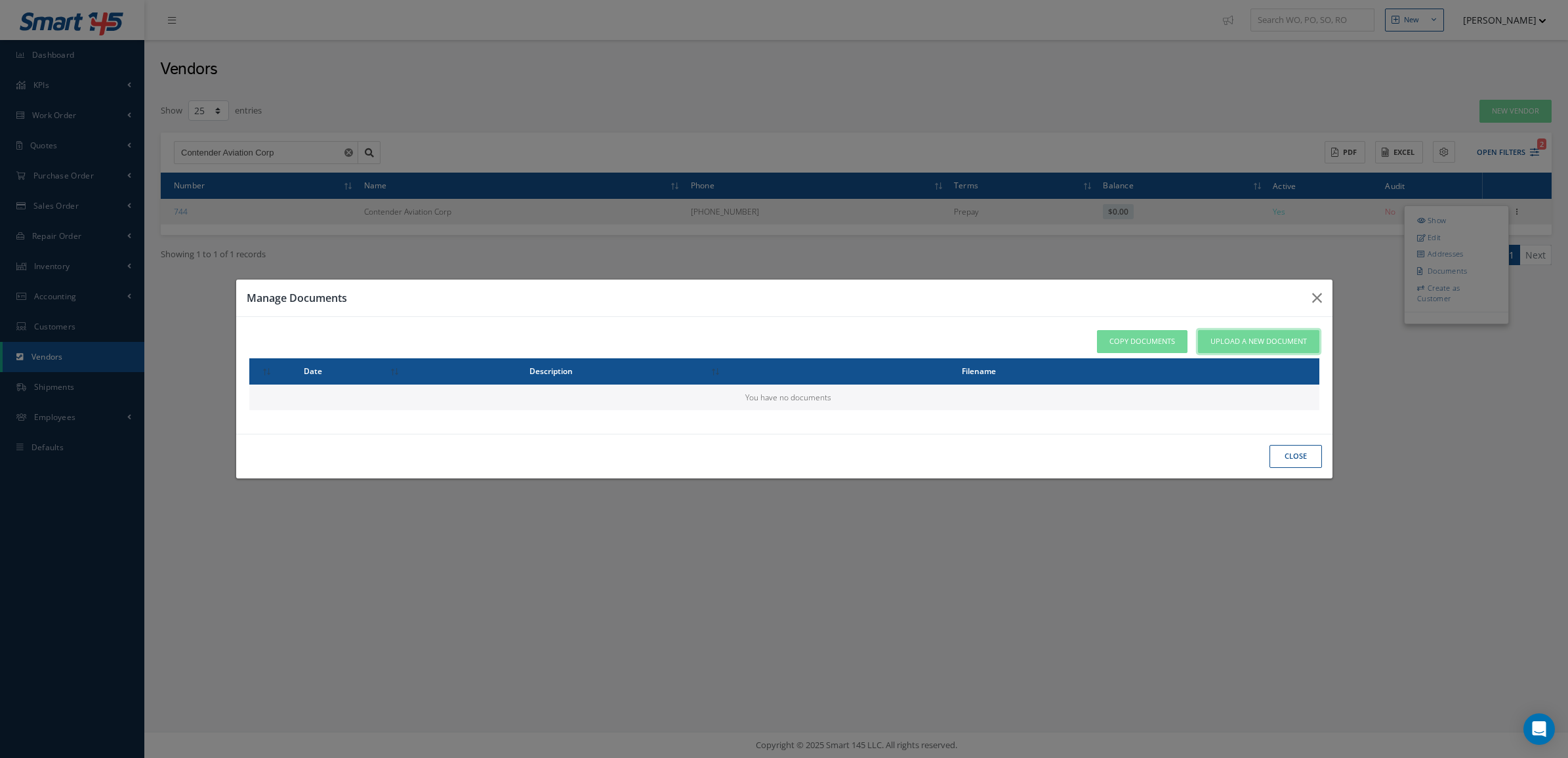
click at [1241, 345] on span "Upload a New Document" at bounding box center [1259, 342] width 97 height 12
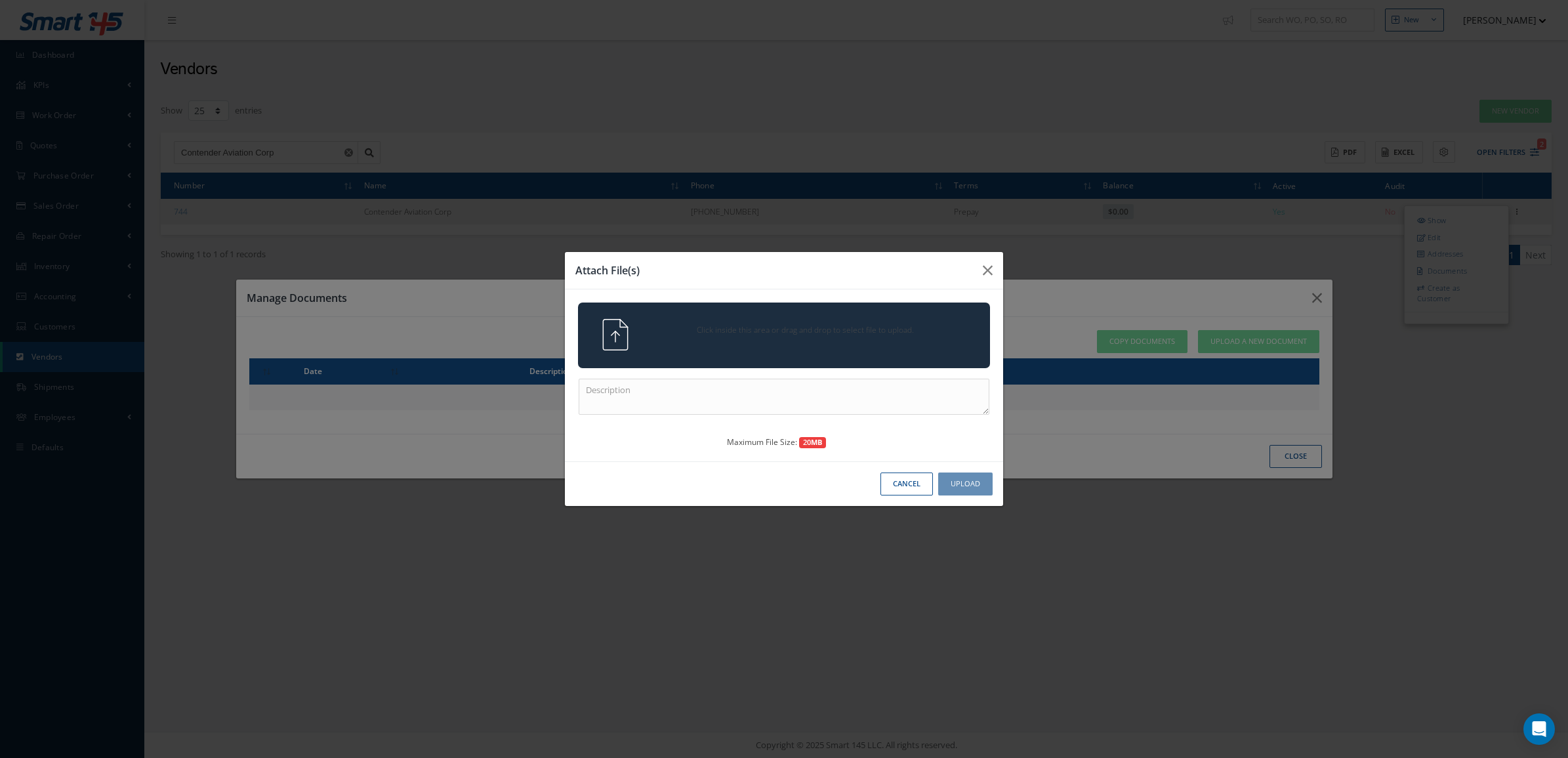
click at [870, 332] on span "Click inside this area or drag and drop to select file to upload." at bounding box center [805, 330] width 298 height 12
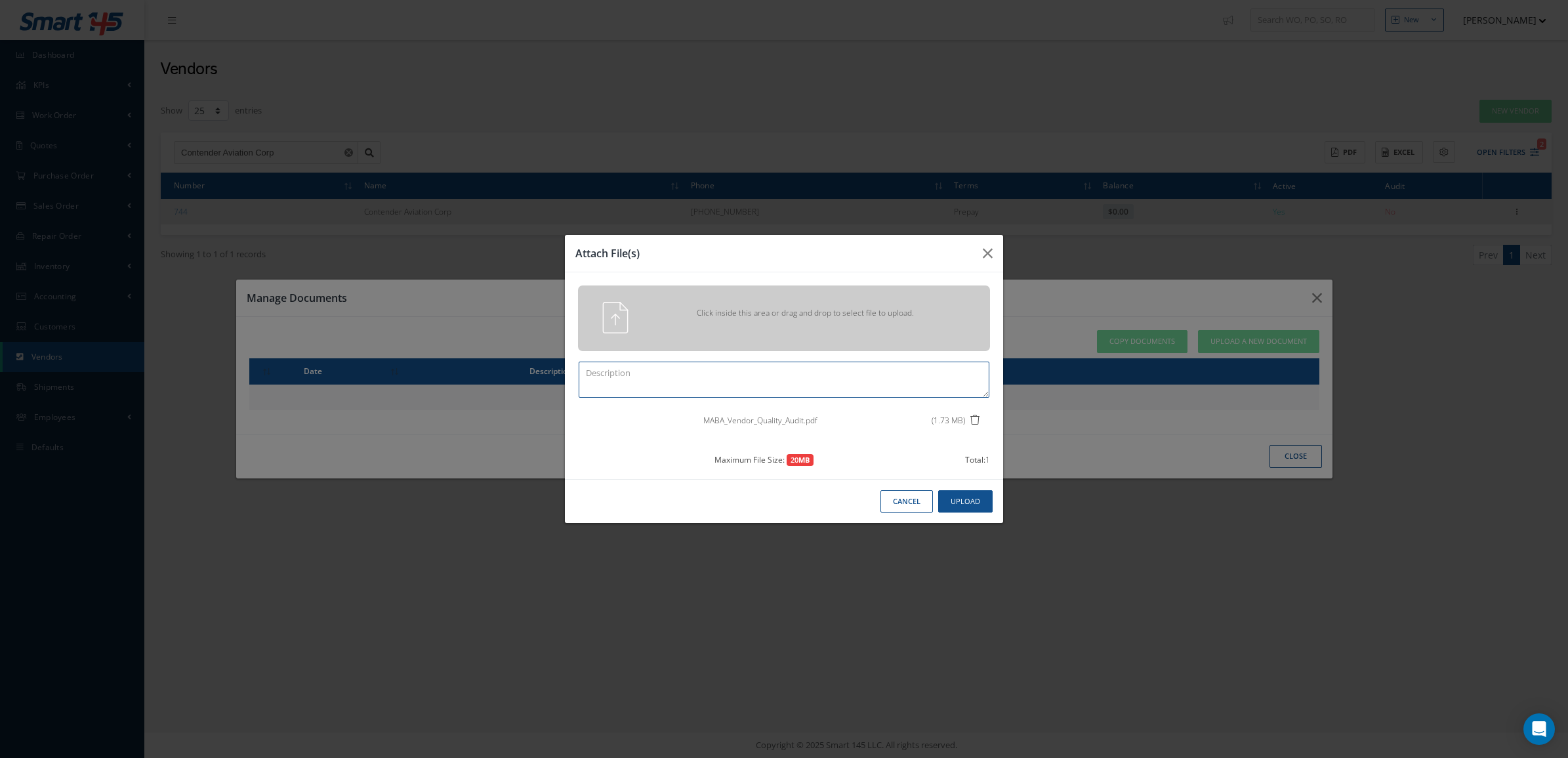
click at [886, 372] on textarea at bounding box center [783, 379] width 410 height 36
click at [962, 499] on button "Upload" at bounding box center [966, 502] width 54 height 23
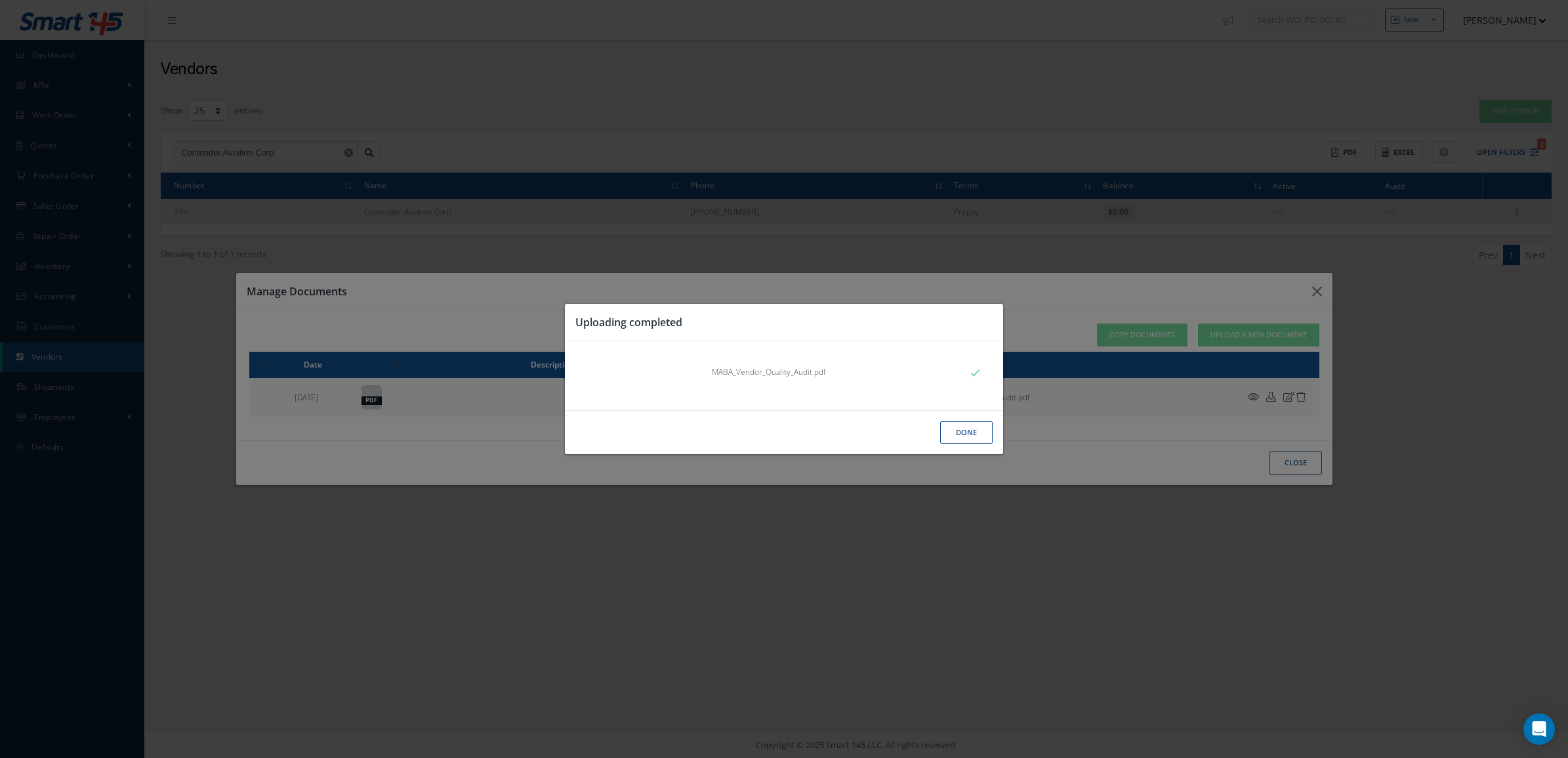
click at [962, 436] on button "Done" at bounding box center [966, 433] width 52 height 23
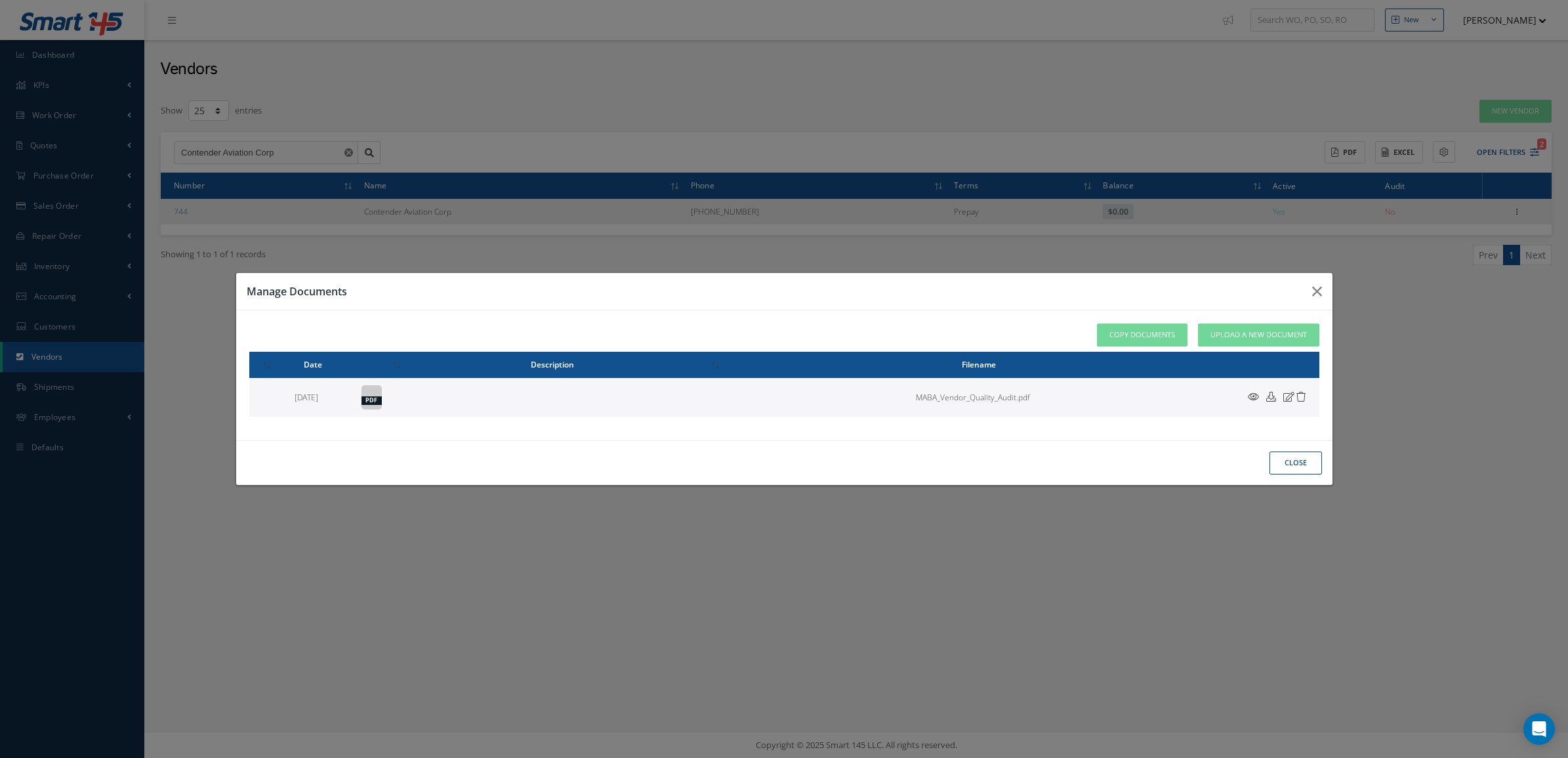
click at [1281, 464] on button "close" at bounding box center [1296, 463] width 52 height 23
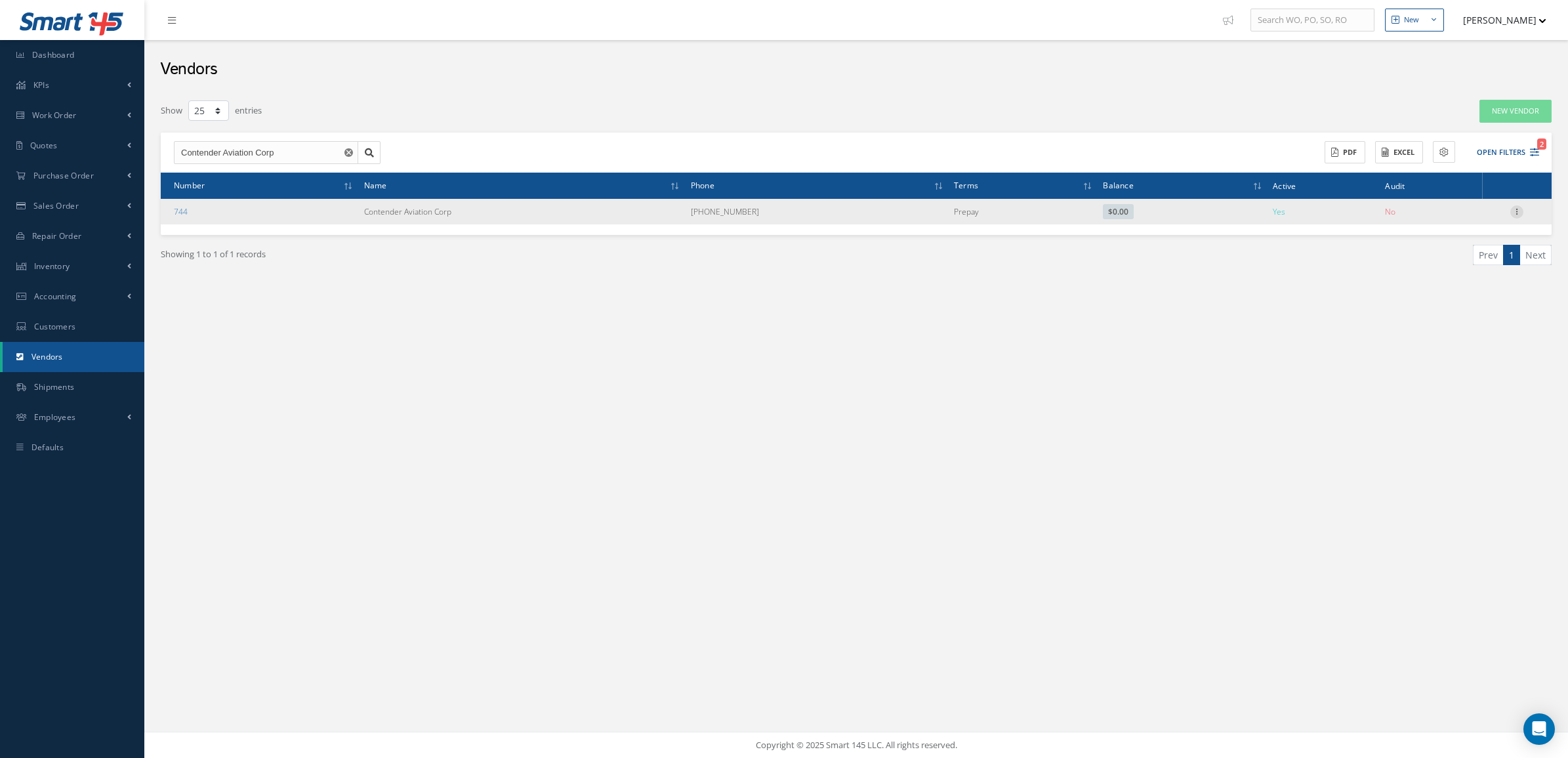
click at [1523, 213] on icon at bounding box center [1518, 211] width 14 height 11
click at [1492, 232] on link "Edit" at bounding box center [1456, 238] width 103 height 17
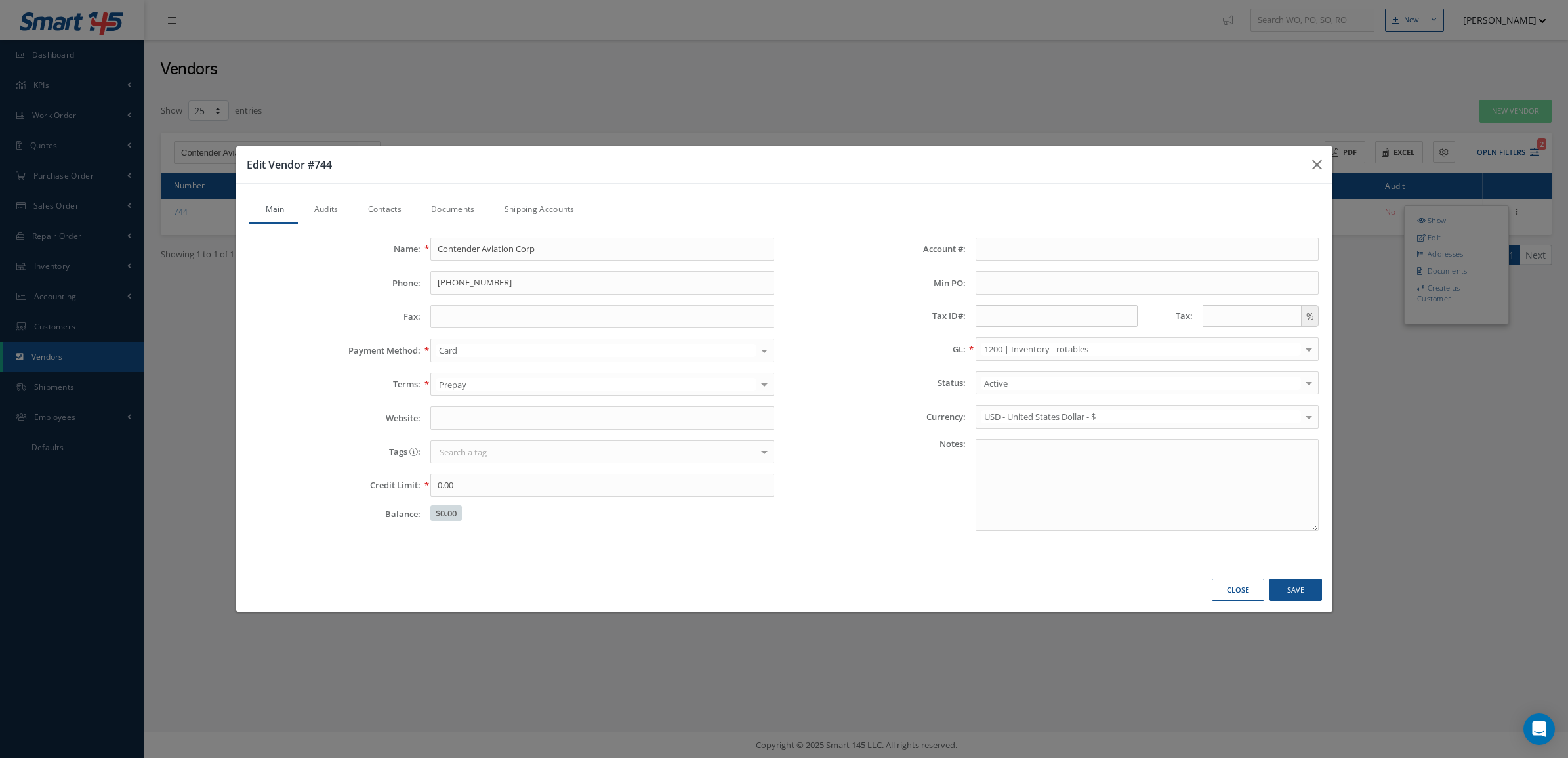
click at [322, 205] on link "Audits" at bounding box center [325, 211] width 54 height 28
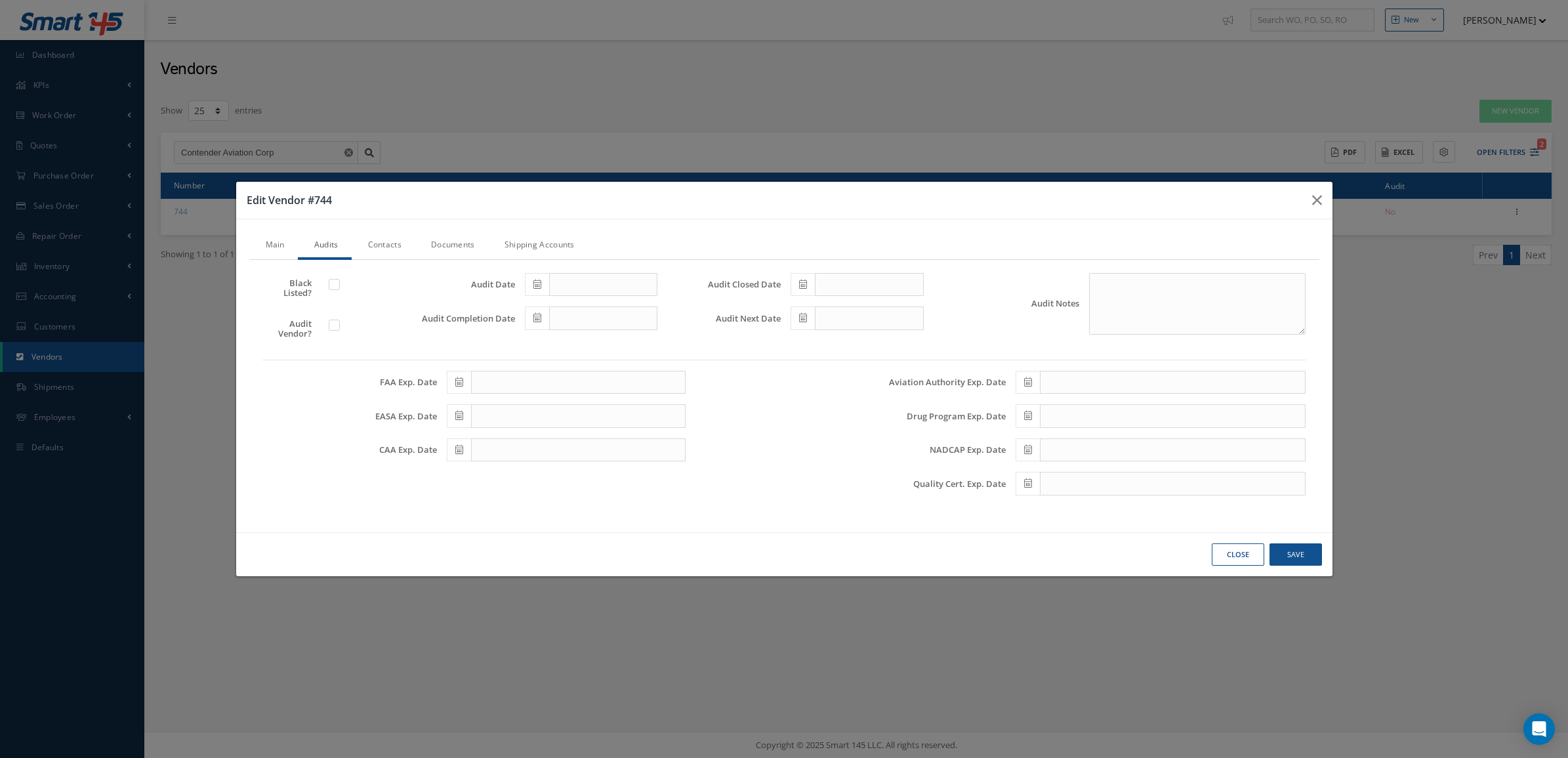
drag, startPoint x: 335, startPoint y: 325, endPoint x: 507, endPoint y: 284, distance: 176.8
click at [339, 325] on label at bounding box center [340, 324] width 3 height 12
click at [337, 325] on input "checkbox" at bounding box center [335, 326] width 9 height 9
checkbox input "true"
click at [536, 280] on icon at bounding box center [538, 285] width 8 height 10
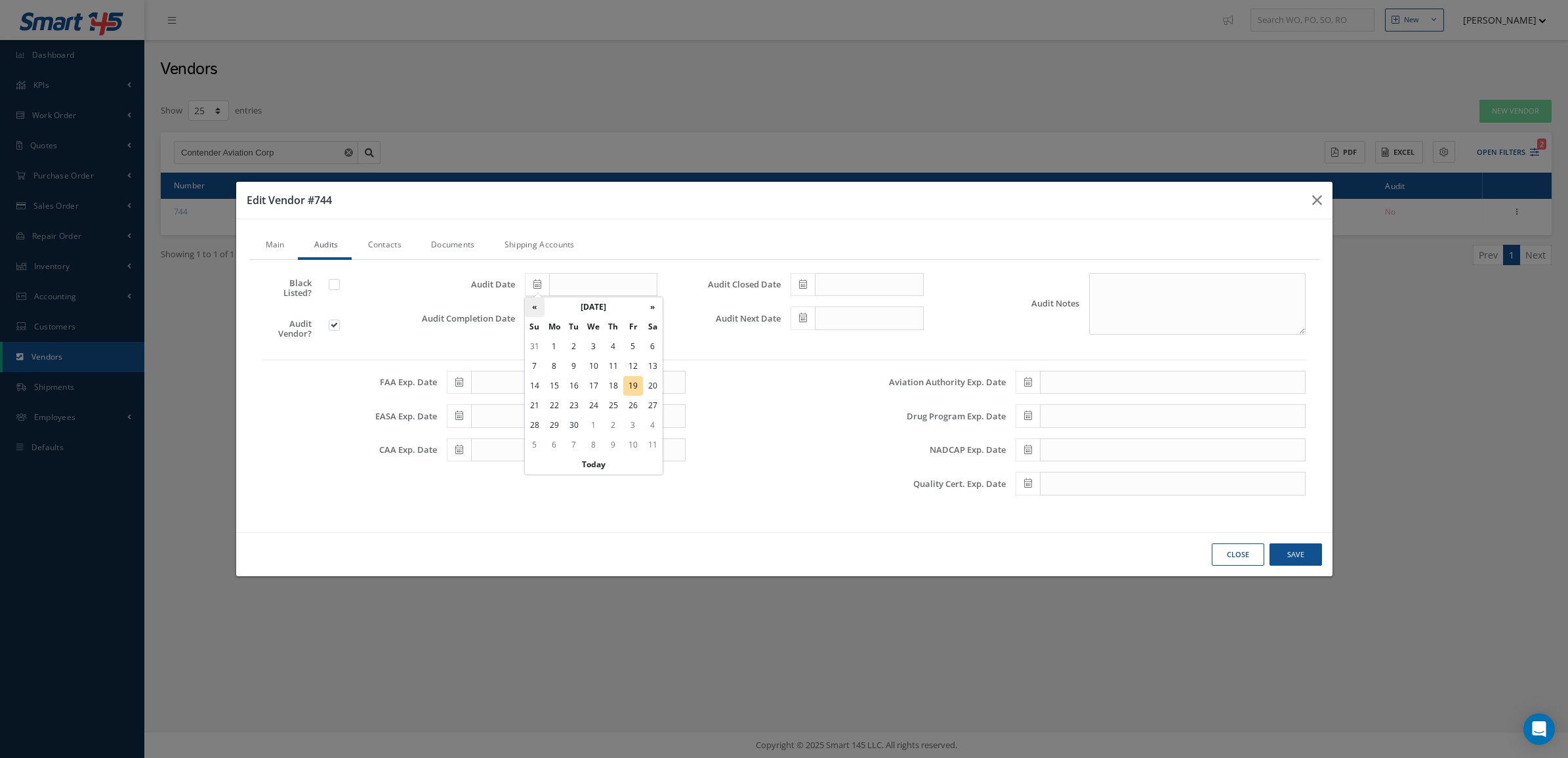
click at [540, 313] on th "«" at bounding box center [535, 307] width 19 height 19
click at [580, 341] on td "1" at bounding box center [574, 347] width 19 height 19
type input "07/01/2025"
click at [537, 323] on icon at bounding box center [538, 318] width 8 height 10
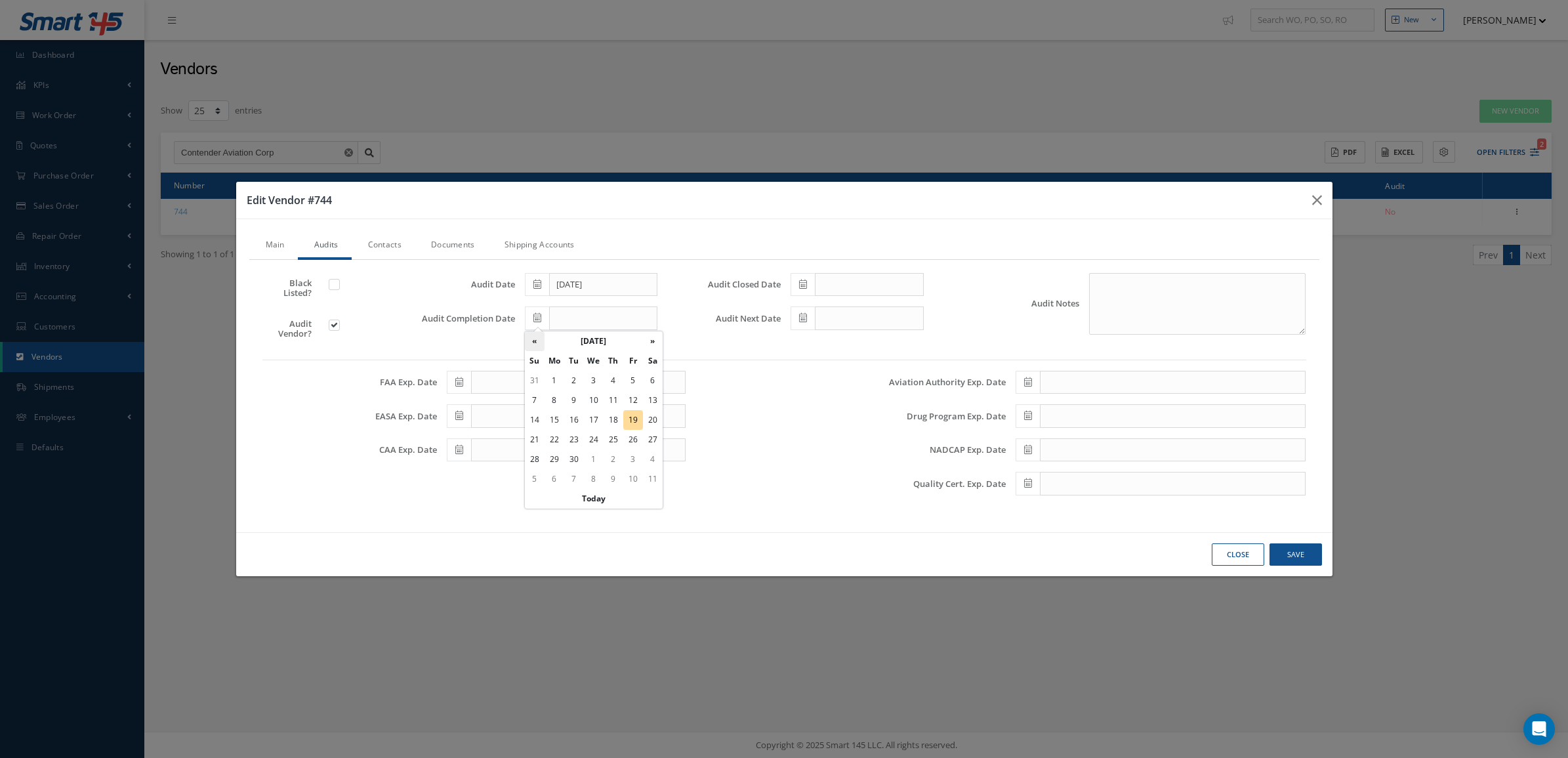
click at [539, 339] on th "«" at bounding box center [535, 341] width 19 height 19
drag, startPoint x: 570, startPoint y: 382, endPoint x: 583, endPoint y: 369, distance: 18.4
click at [571, 382] on td "1" at bounding box center [574, 380] width 19 height 19
type input "07/01/2025"
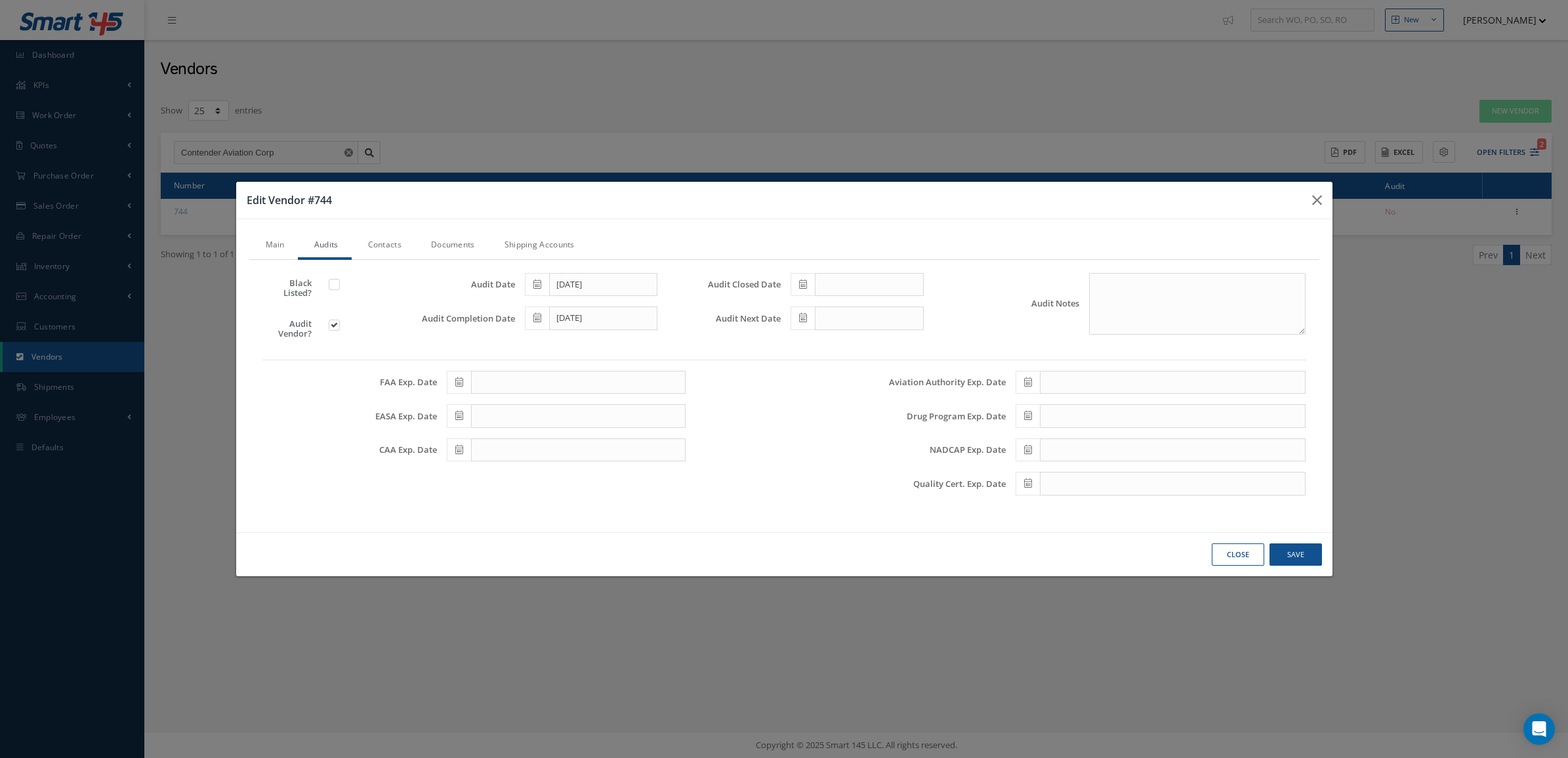
click at [796, 286] on span at bounding box center [802, 285] width 24 height 23
click at [810, 306] on th "September 2025" at bounding box center [859, 307] width 98 height 19
click at [810, 306] on th "2025" at bounding box center [857, 307] width 96 height 19
click at [910, 307] on th "»" at bounding box center [915, 307] width 19 height 19
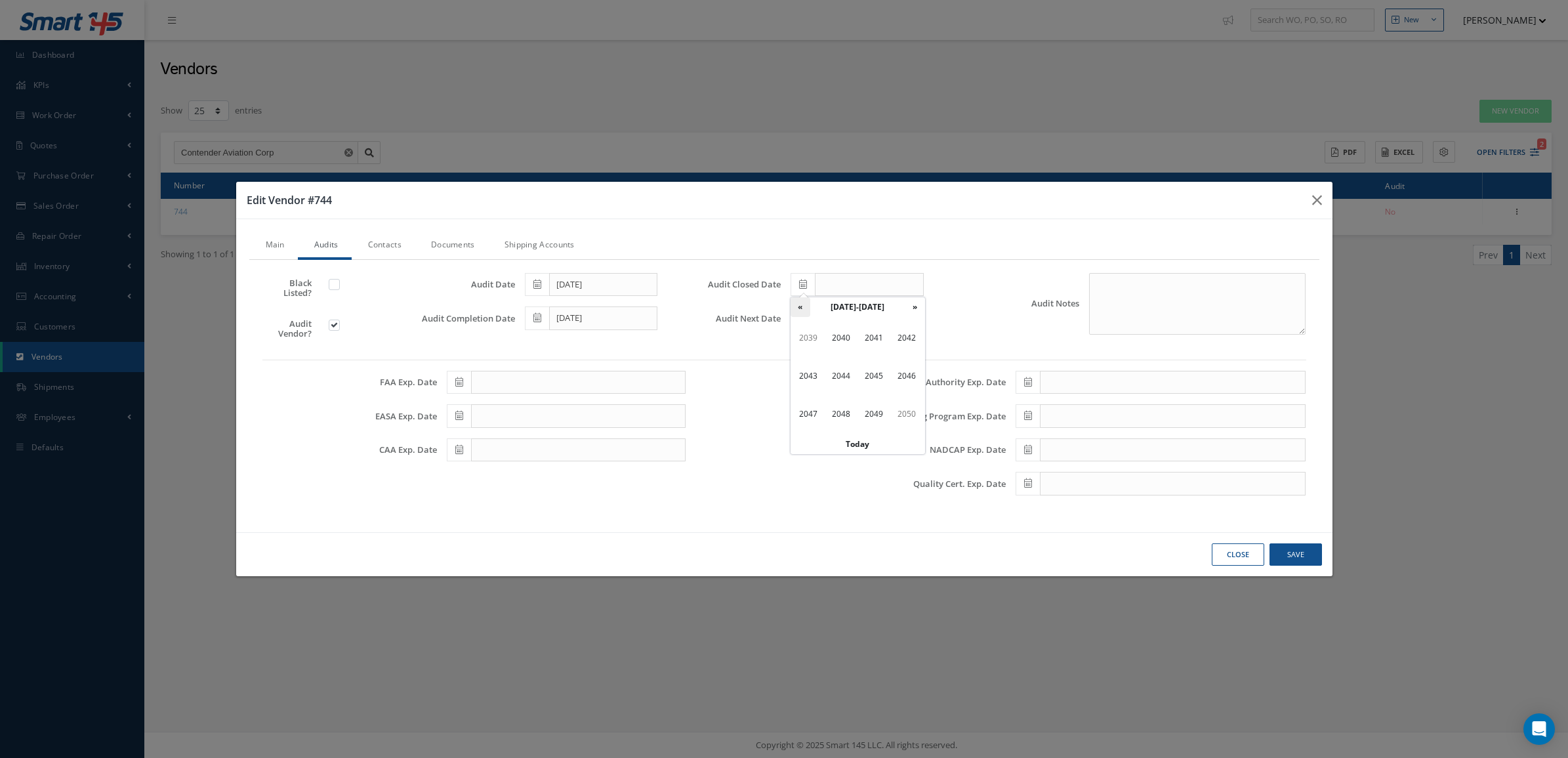
click at [796, 302] on th "«" at bounding box center [800, 307] width 19 height 19
click at [880, 372] on span "2025" at bounding box center [874, 376] width 30 height 36
click at [870, 375] on span "Jul" at bounding box center [874, 376] width 30 height 36
click at [841, 350] on td "1" at bounding box center [840, 347] width 19 height 19
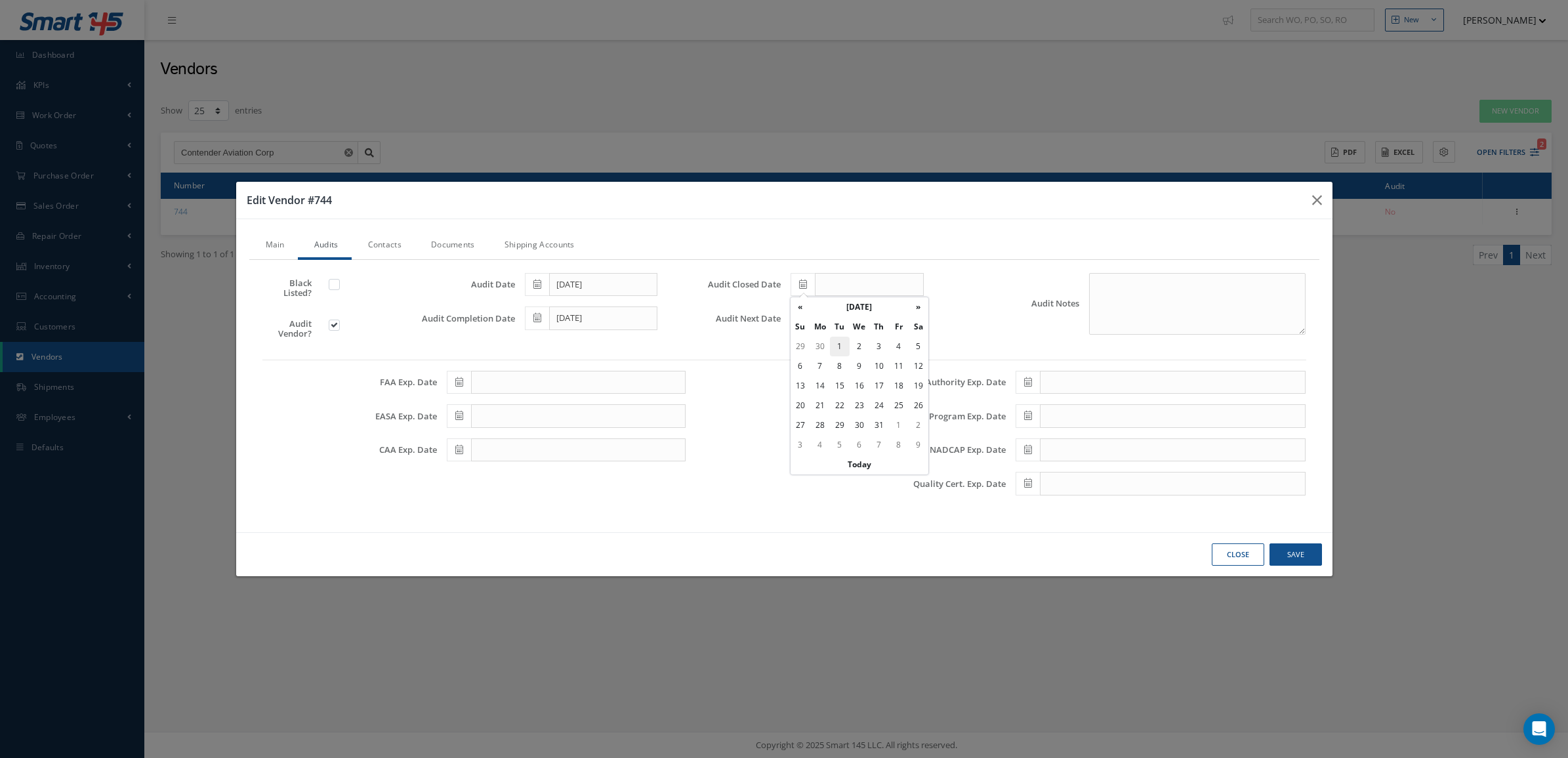
type input "07/01/2025"
click at [796, 317] on span at bounding box center [802, 318] width 24 height 23
click at [837, 333] on th "September 2025" at bounding box center [859, 341] width 98 height 19
click at [914, 343] on th "»" at bounding box center [915, 341] width 19 height 19
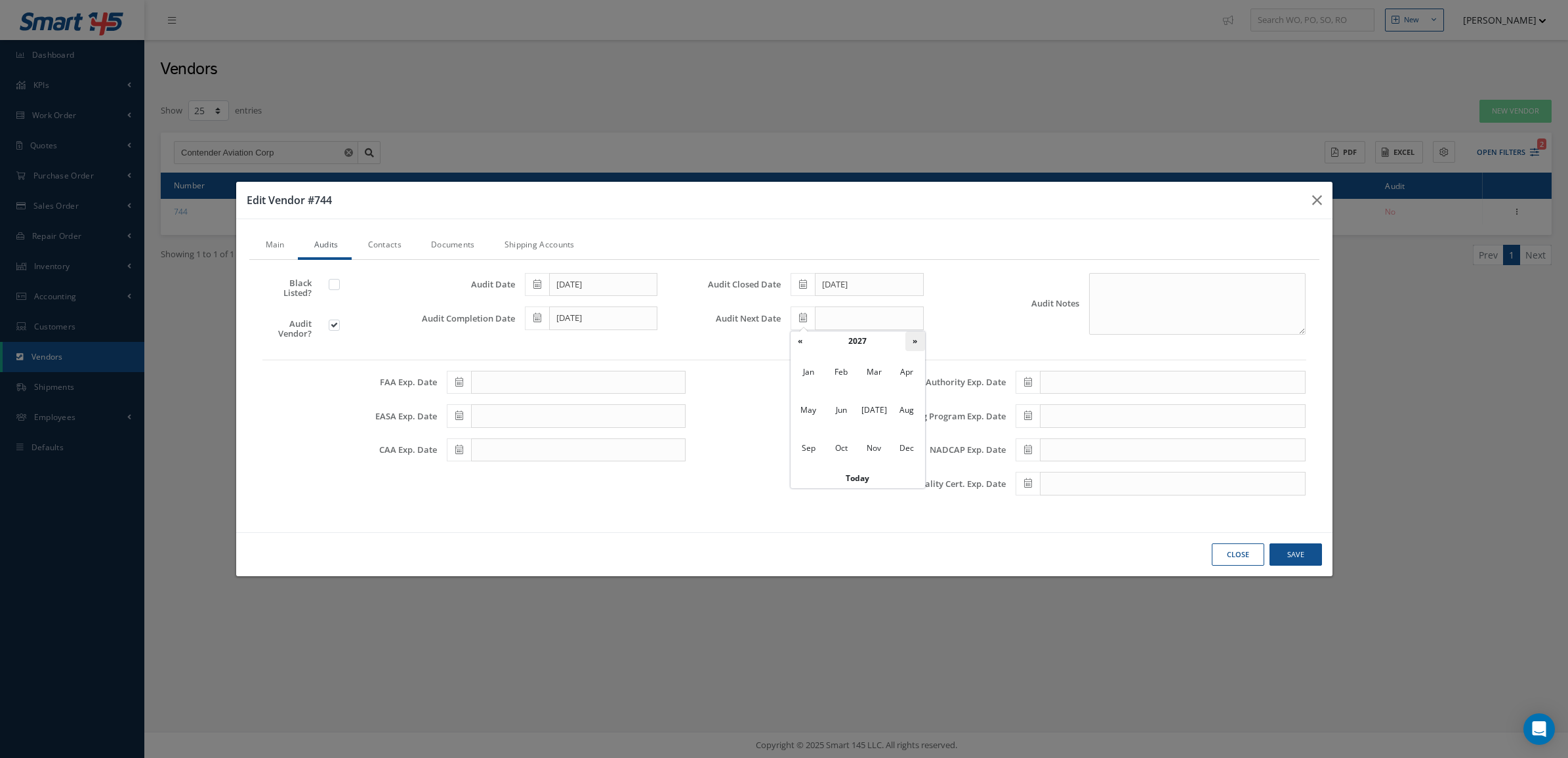
click at [914, 343] on th "»" at bounding box center [915, 341] width 19 height 19
click at [877, 408] on span "Jul" at bounding box center [874, 409] width 30 height 36
click at [921, 379] on td "1" at bounding box center [918, 380] width 19 height 19
type input "07/01/2028"
click at [1294, 563] on button "Save" at bounding box center [1296, 555] width 52 height 23
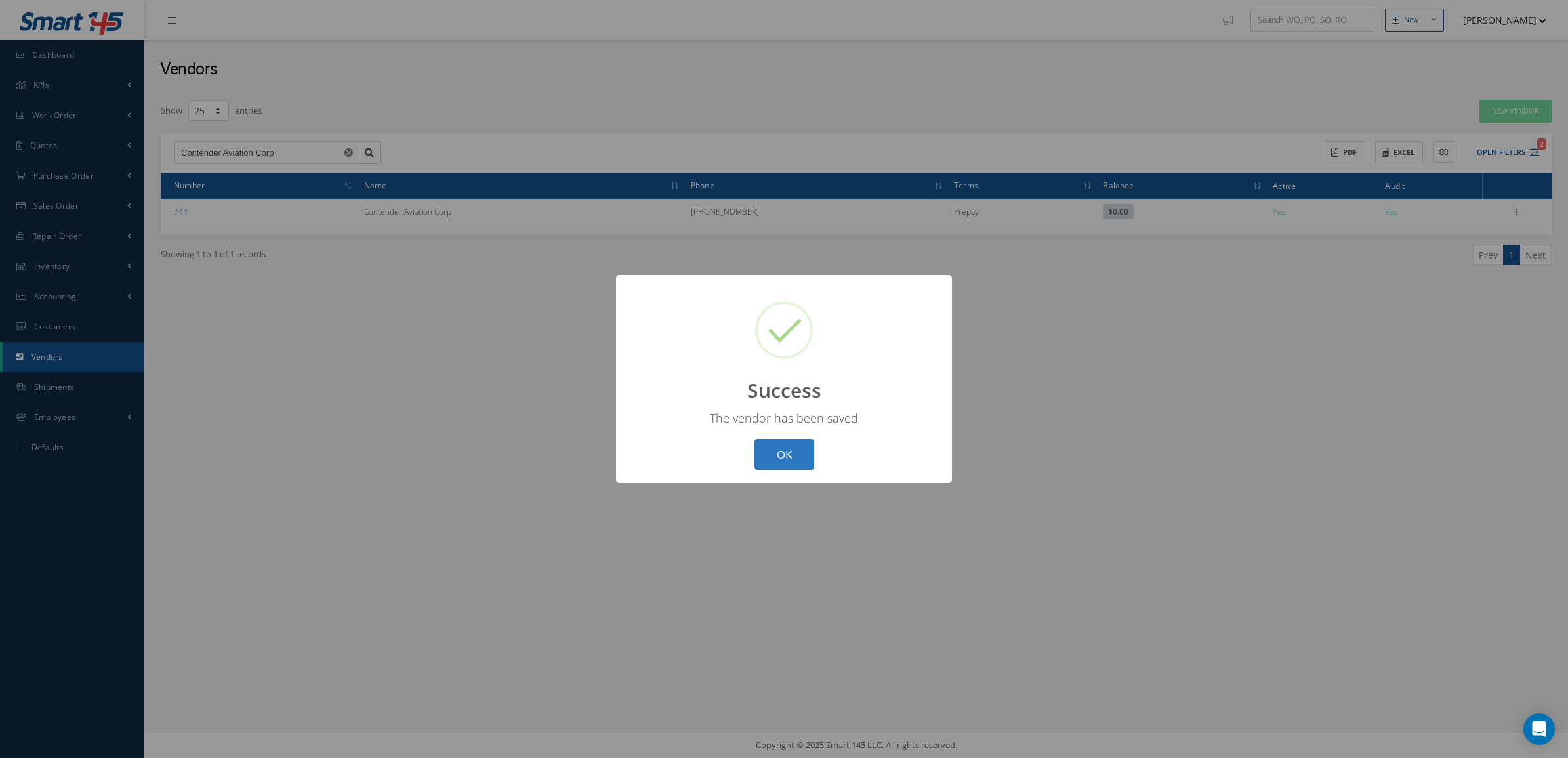
click at [775, 448] on button "OK" at bounding box center [785, 455] width 60 height 31
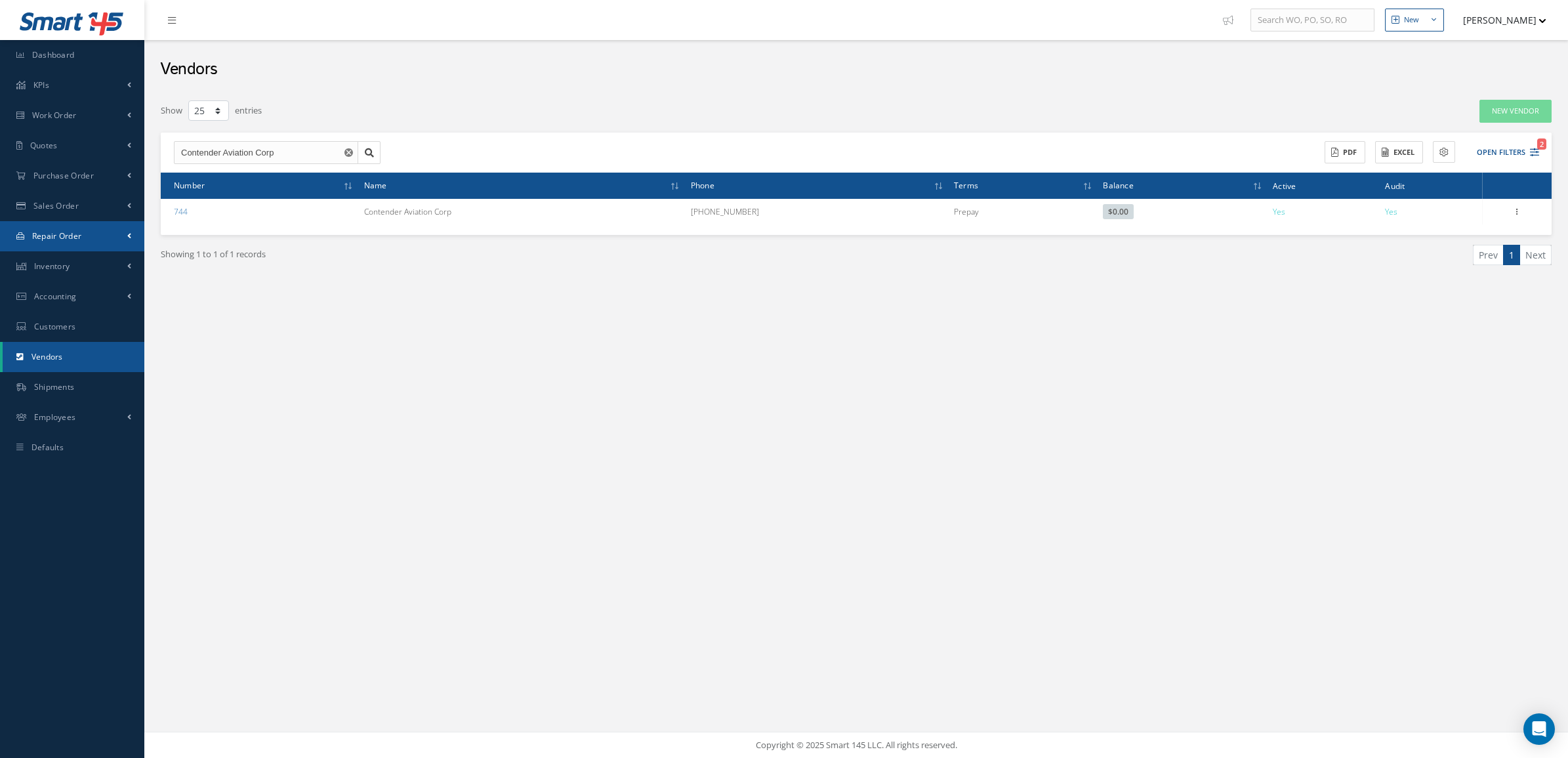
click at [46, 240] on span "Repair Order" at bounding box center [57, 237] width 50 height 12
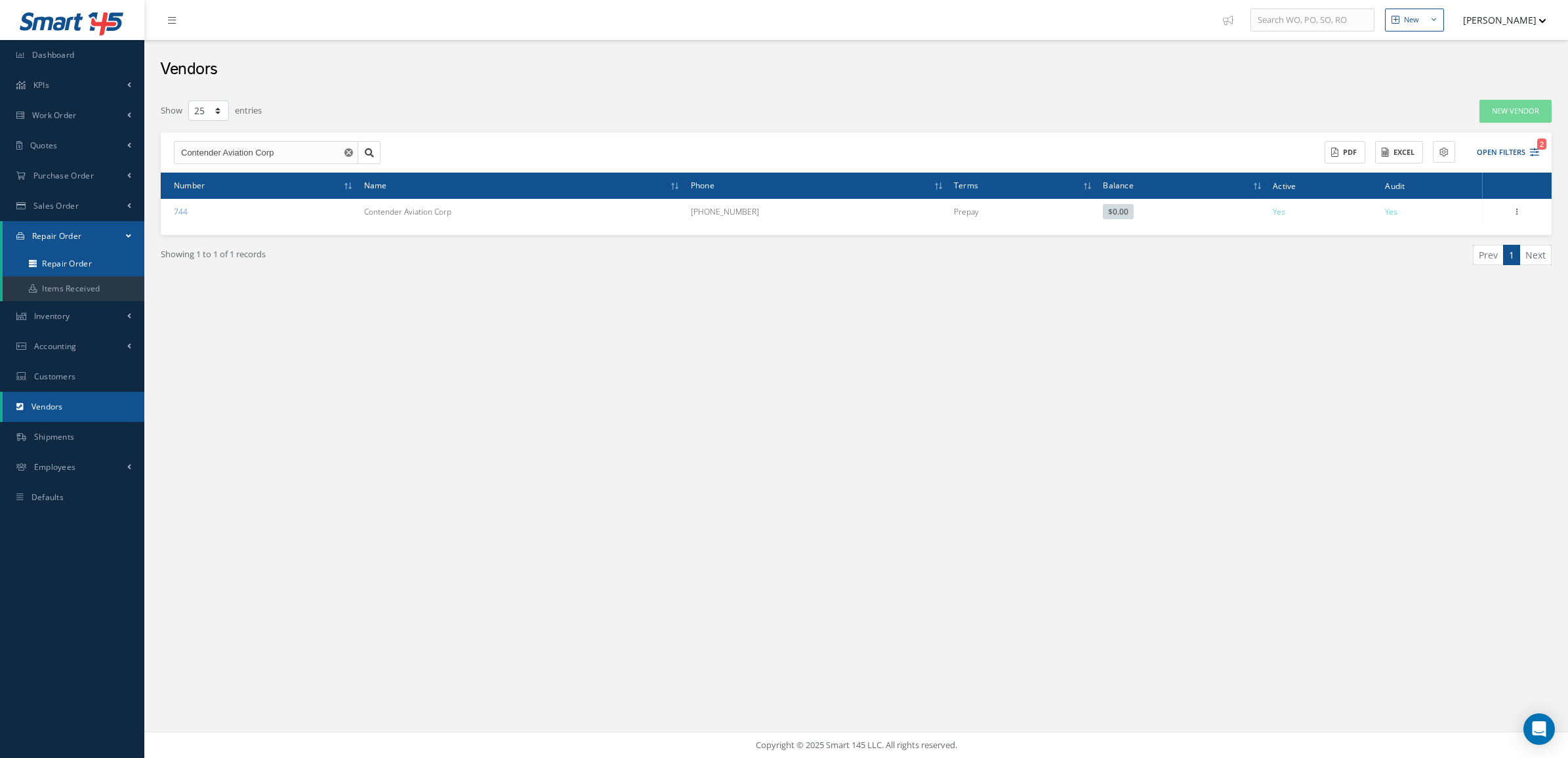
click at [54, 269] on link "Repair Order" at bounding box center [73, 264] width 142 height 25
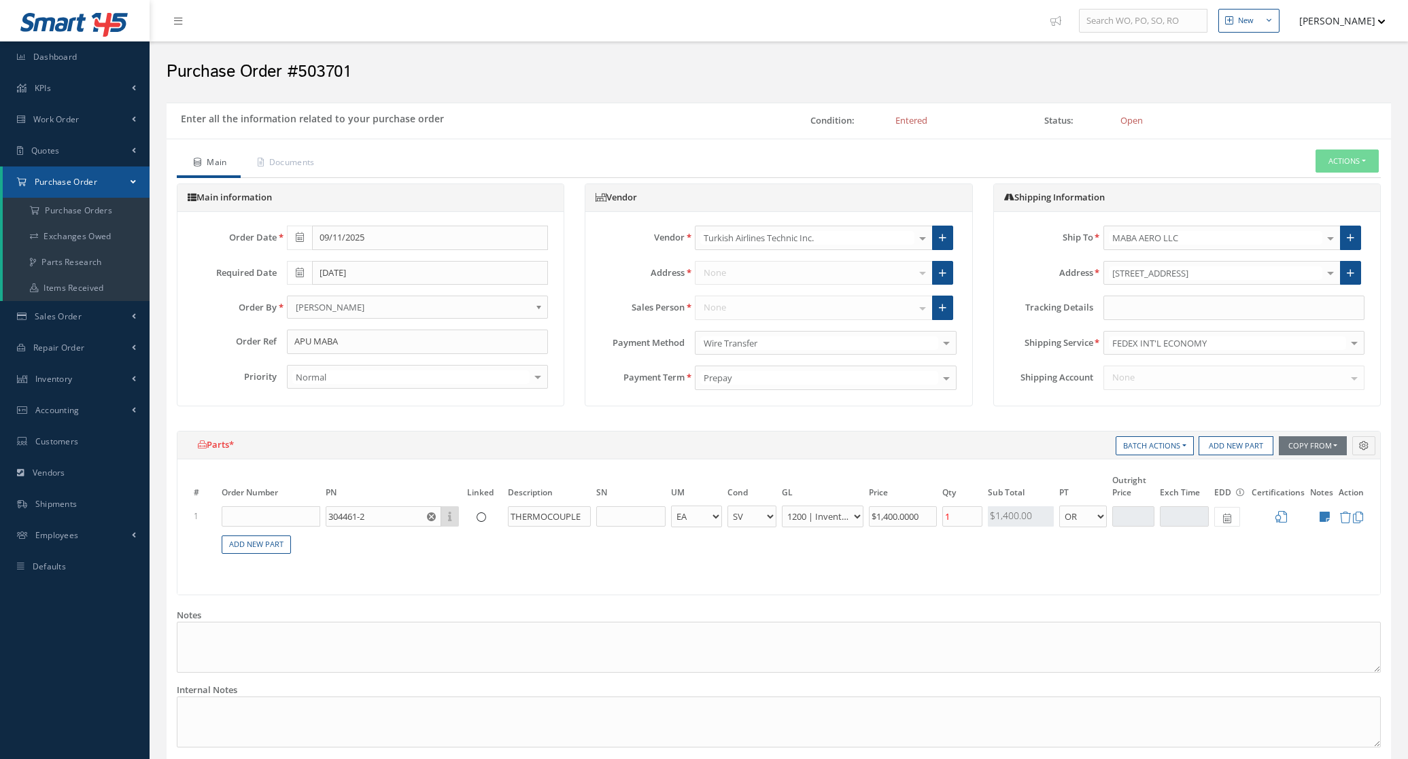
select select "2"
select select "6"
select select "1"
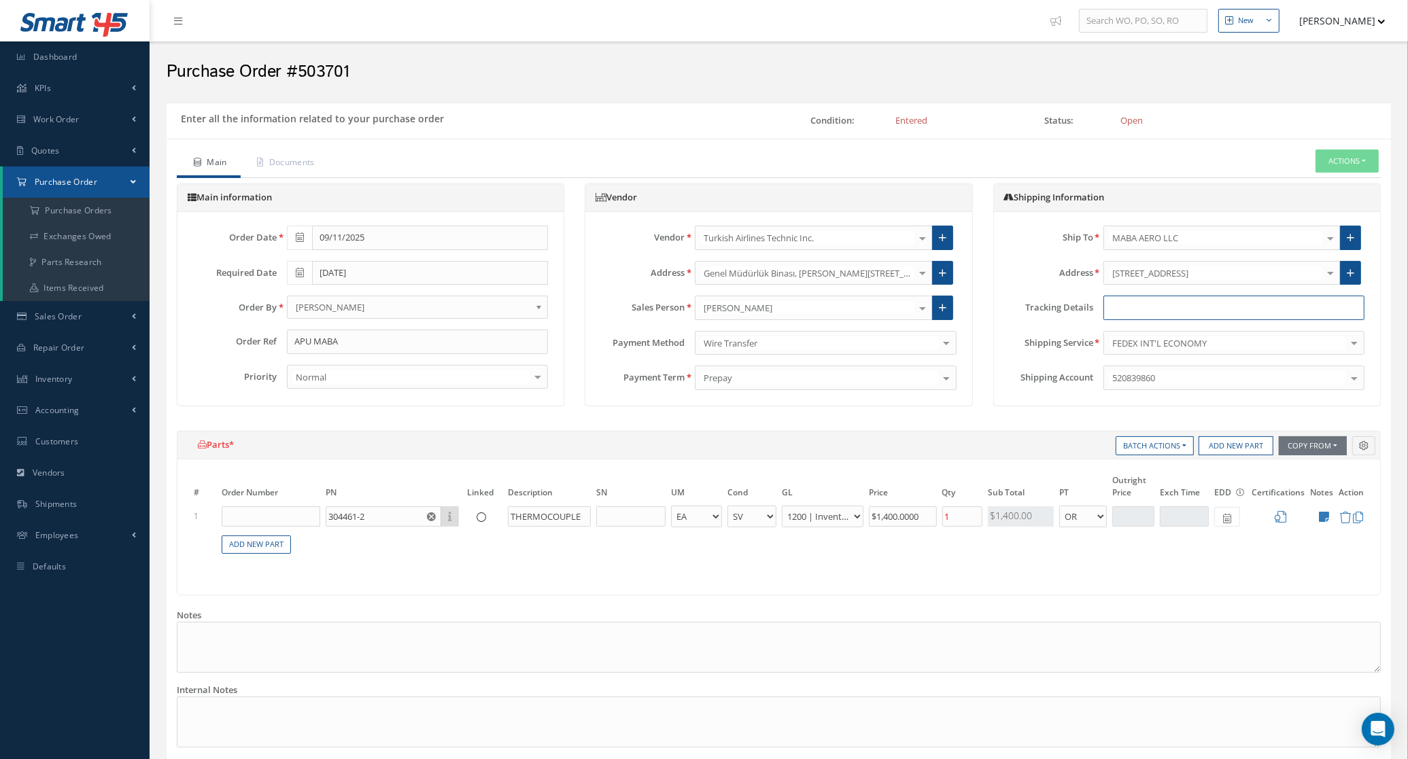
click at [1134, 303] on input "text" at bounding box center [1233, 308] width 261 height 24
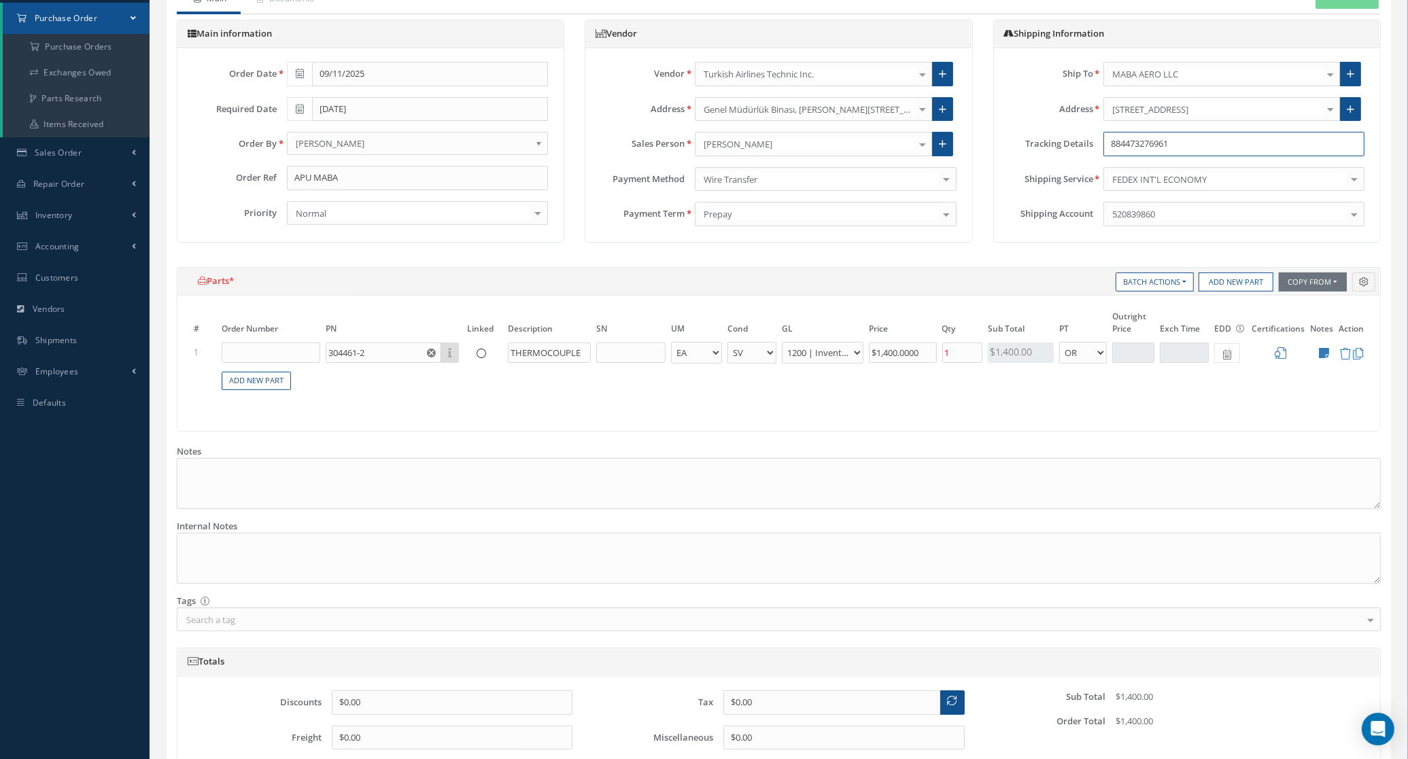
scroll to position [284, 0]
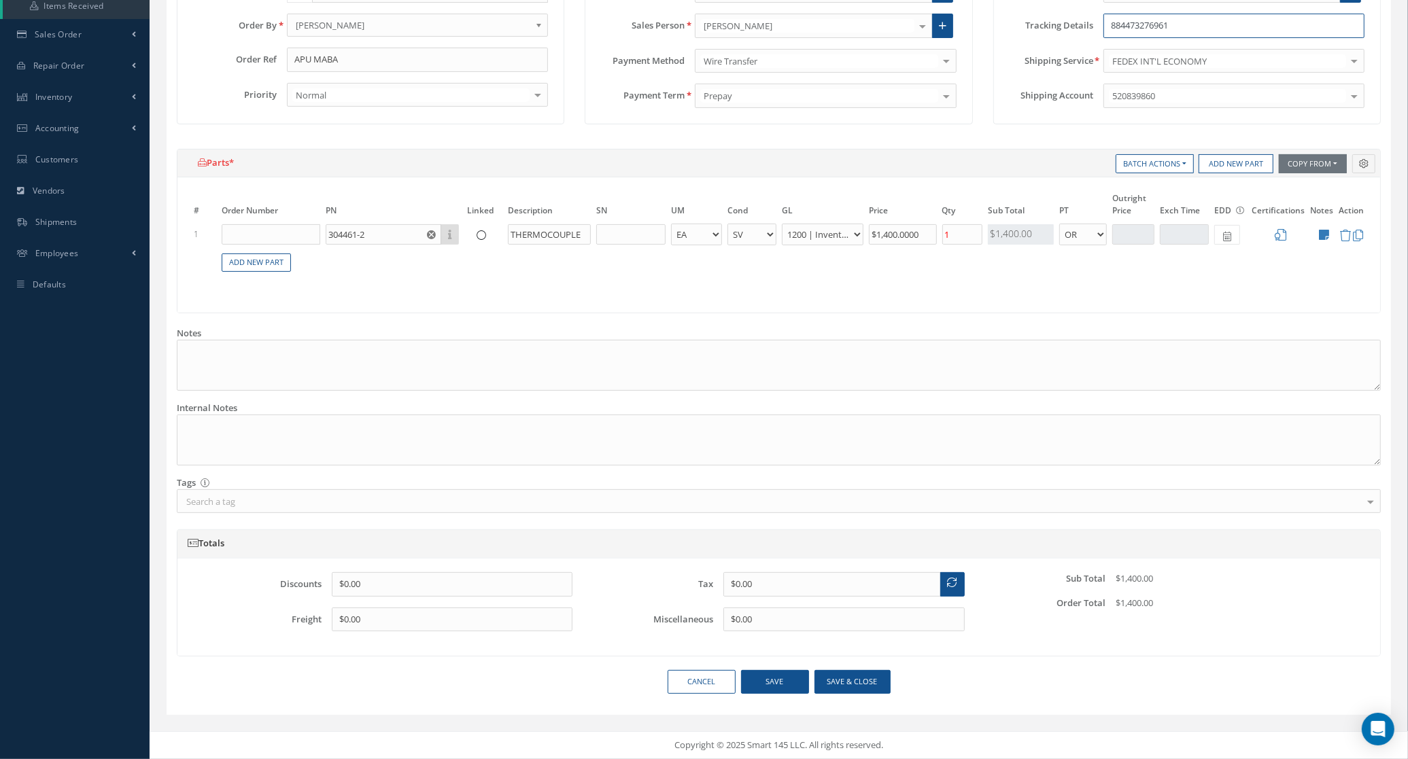
type input "884473276961"
click at [860, 676] on button "Save & close" at bounding box center [852, 682] width 76 height 24
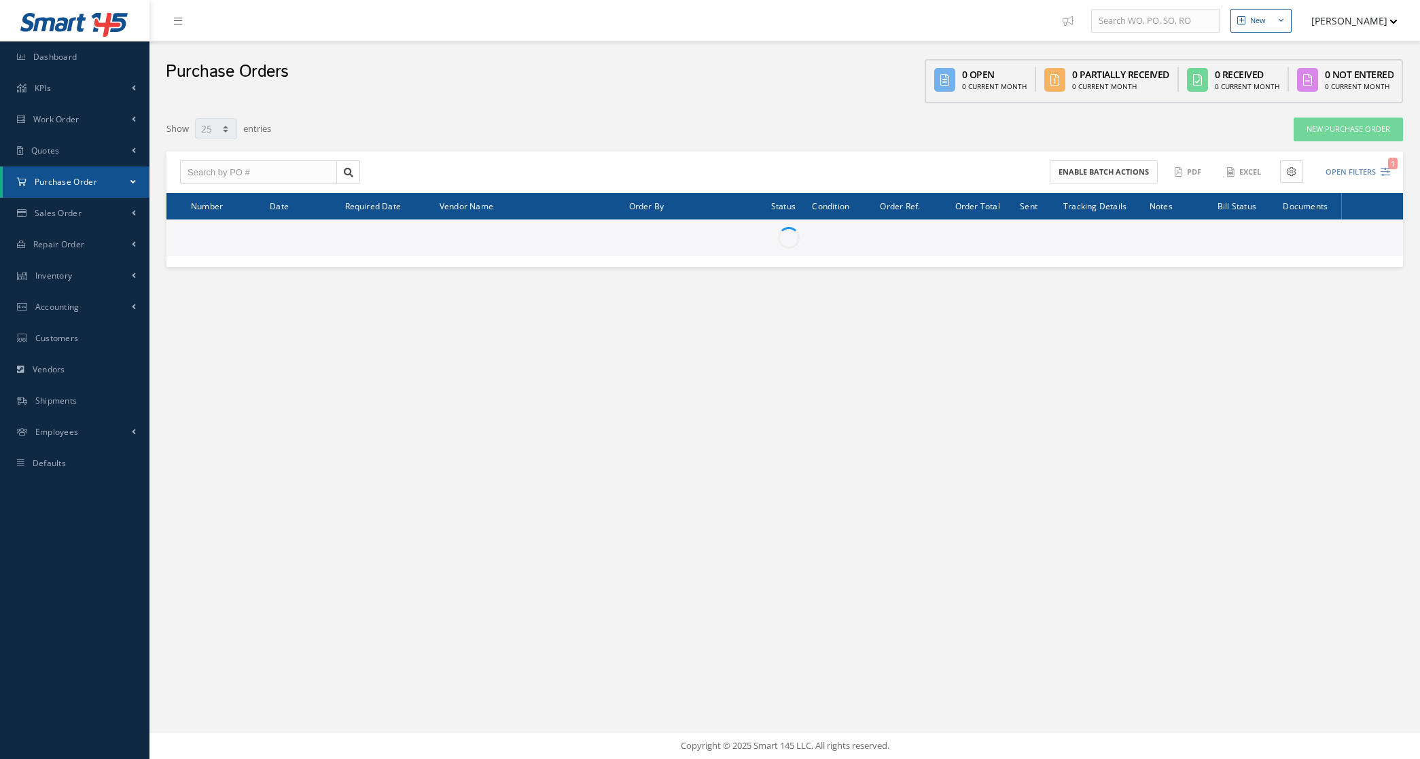
select select "25"
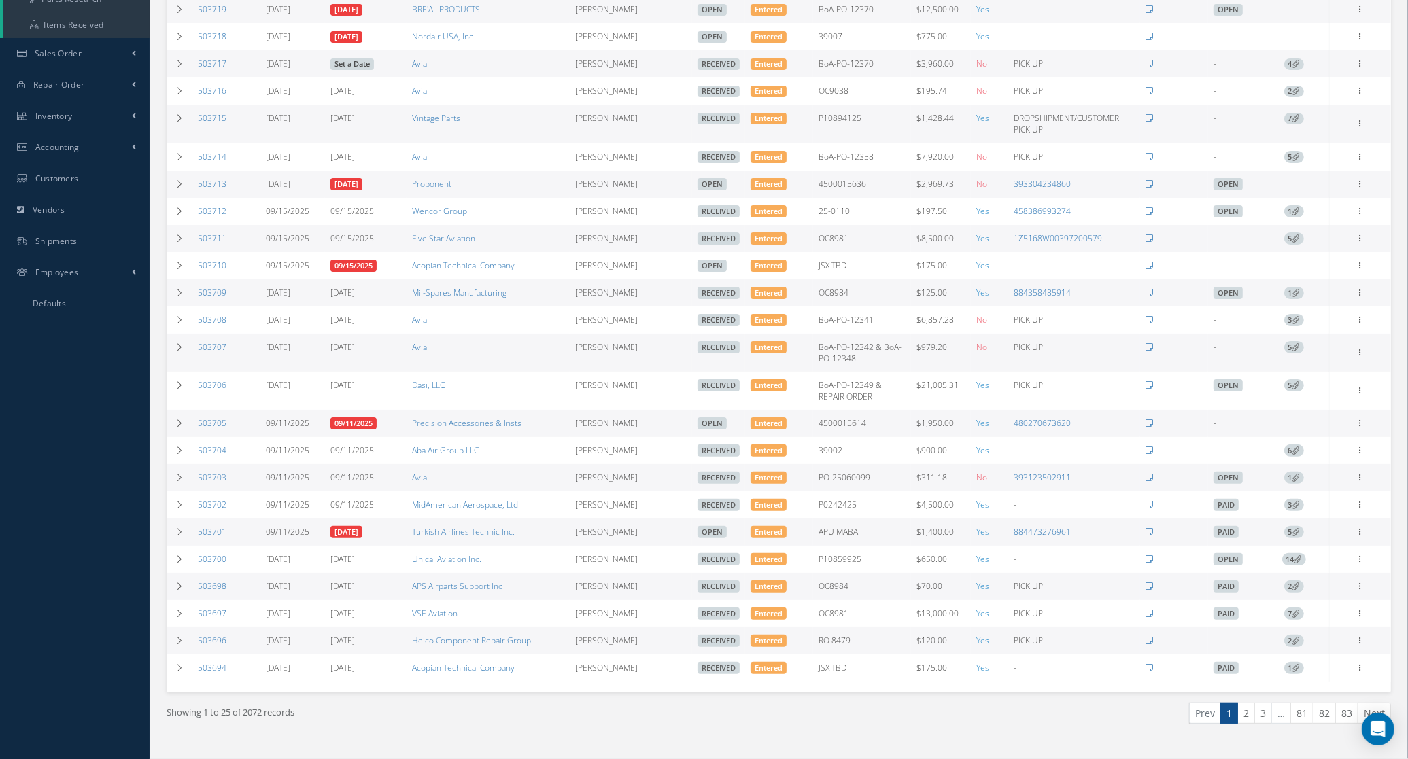
scroll to position [300, 0]
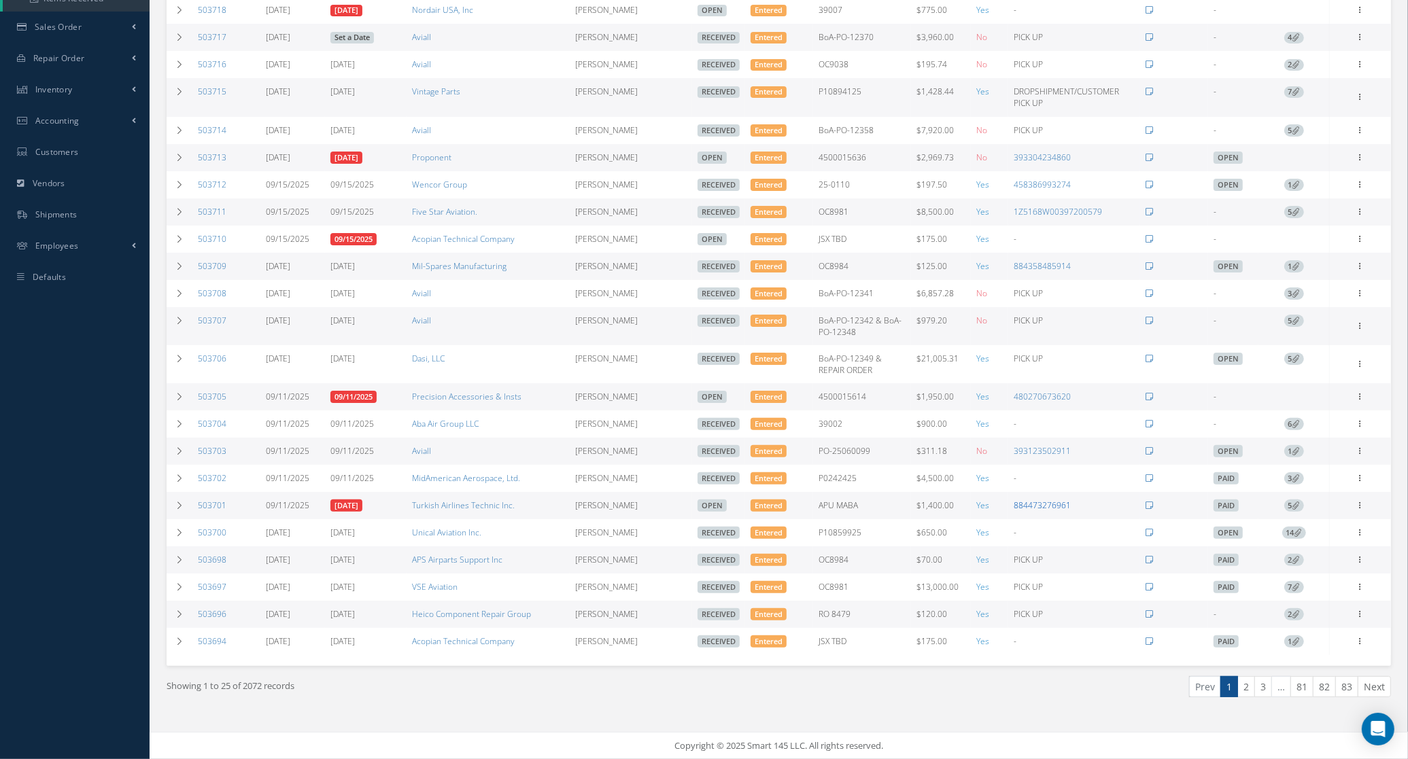
click at [1055, 503] on link "884473276961" at bounding box center [1041, 506] width 57 height 12
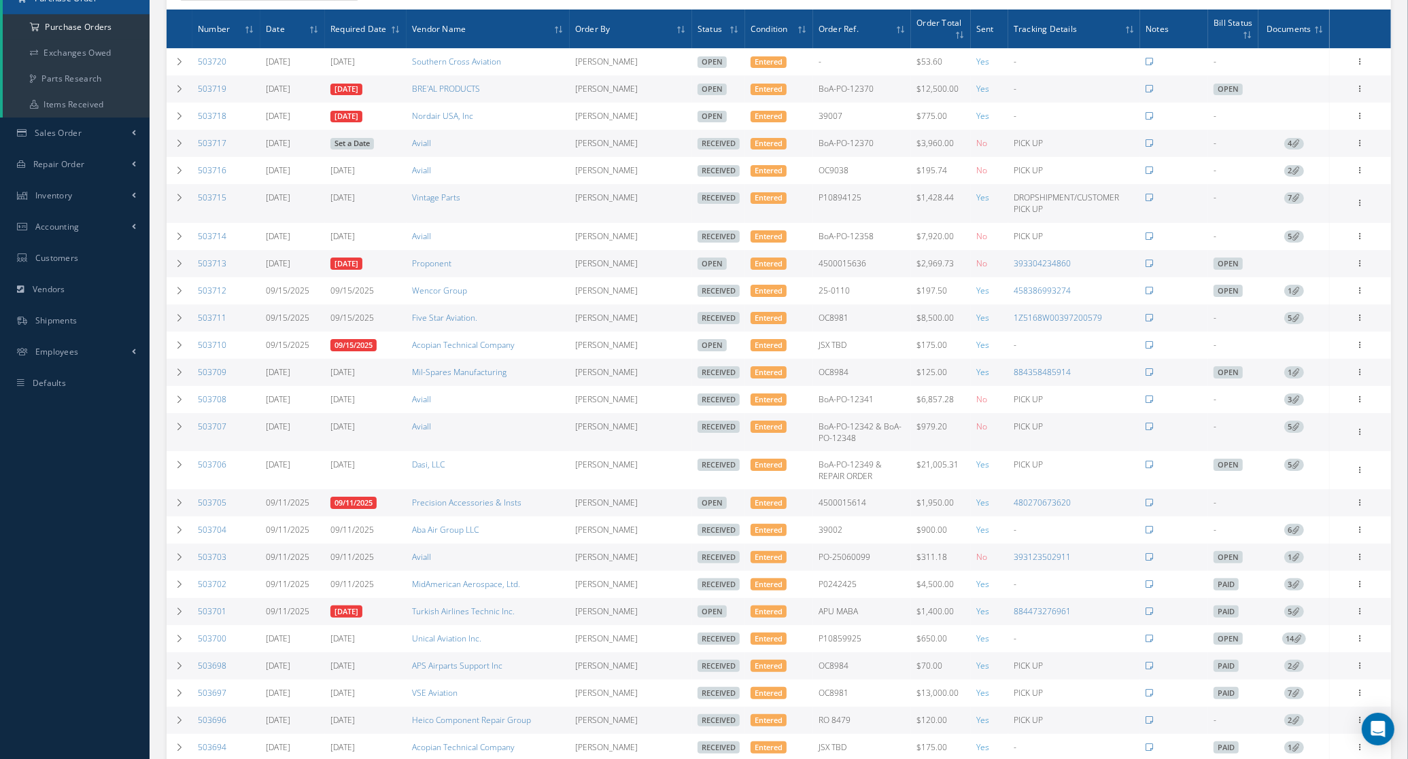
scroll to position [0, 0]
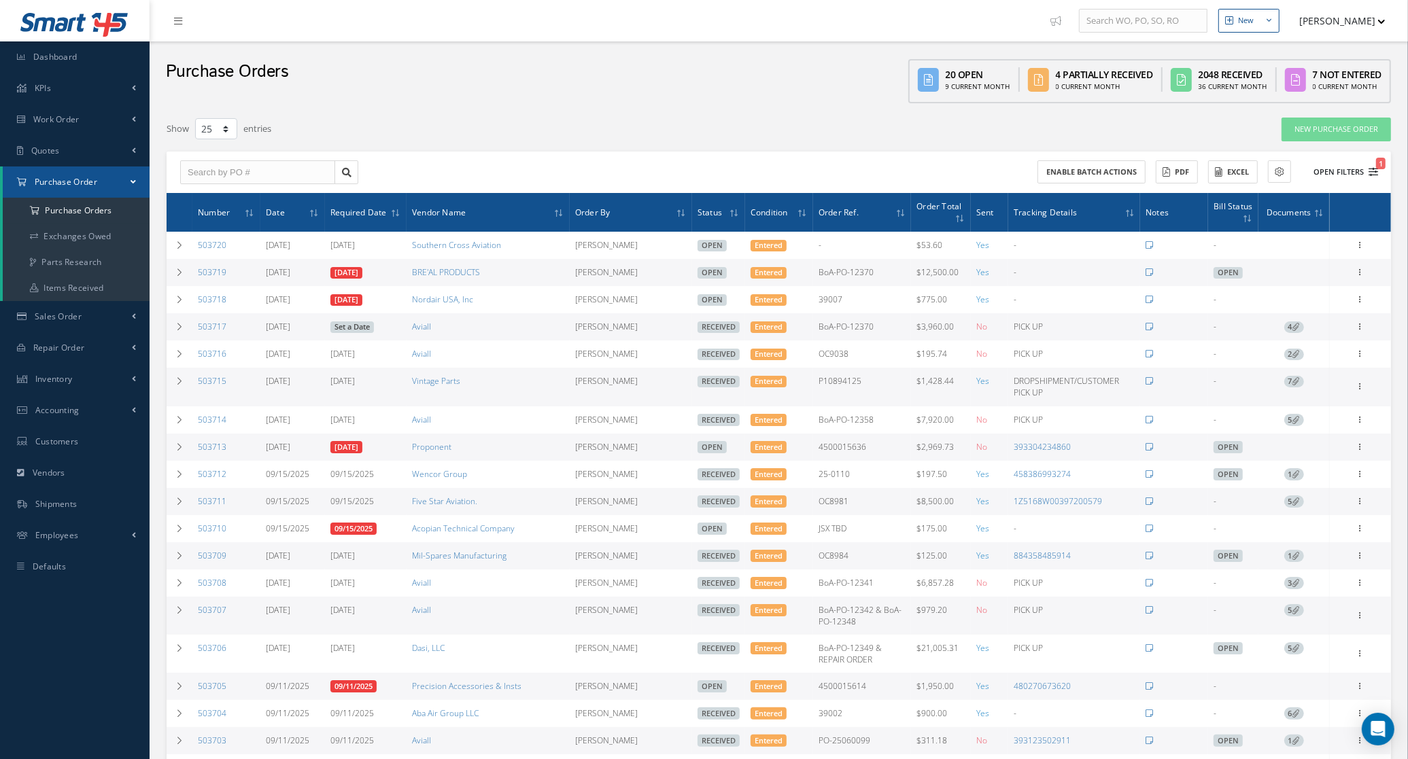
click at [1336, 175] on button "Open Filters 1" at bounding box center [1339, 172] width 77 height 22
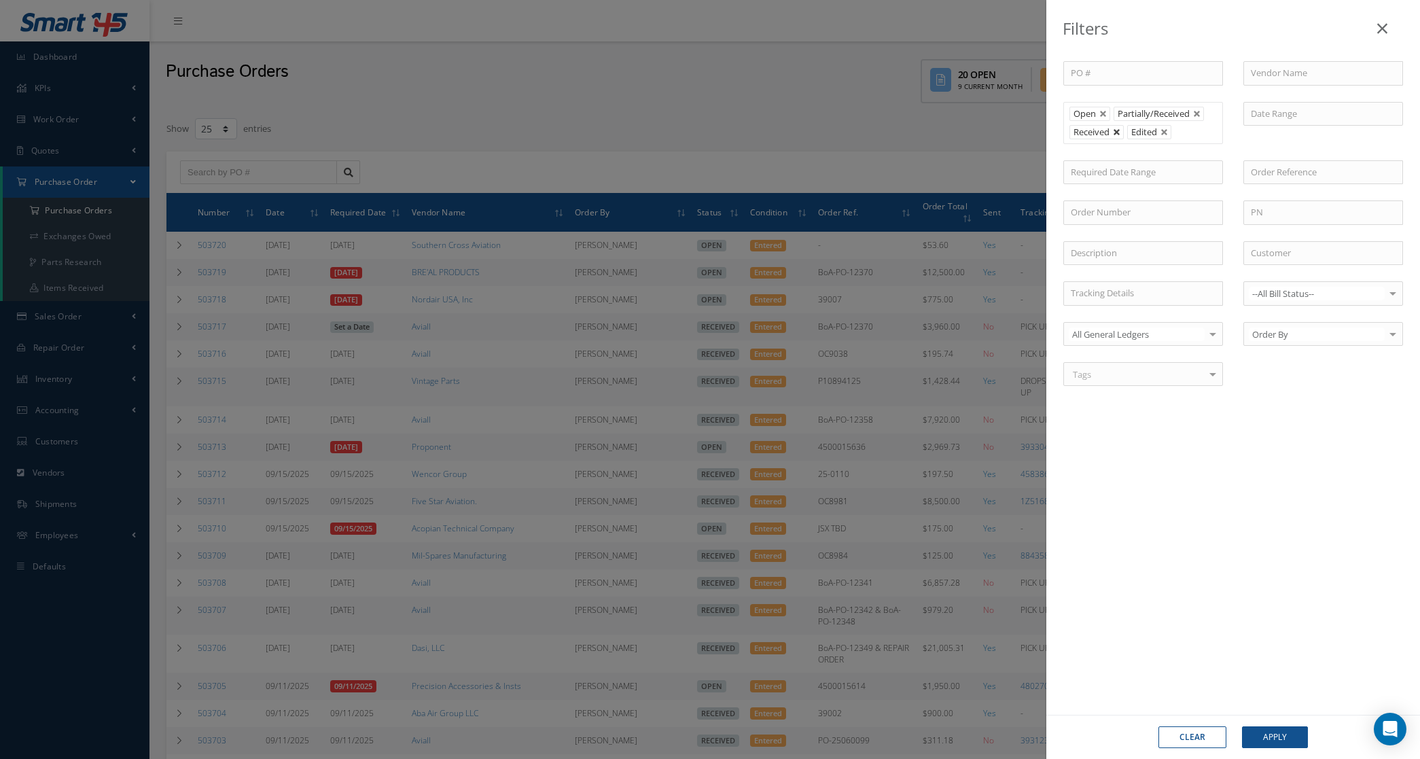
click at [1117, 133] on link at bounding box center [1117, 132] width 8 height 8
click at [1293, 744] on button "Apply" at bounding box center [1275, 738] width 66 height 22
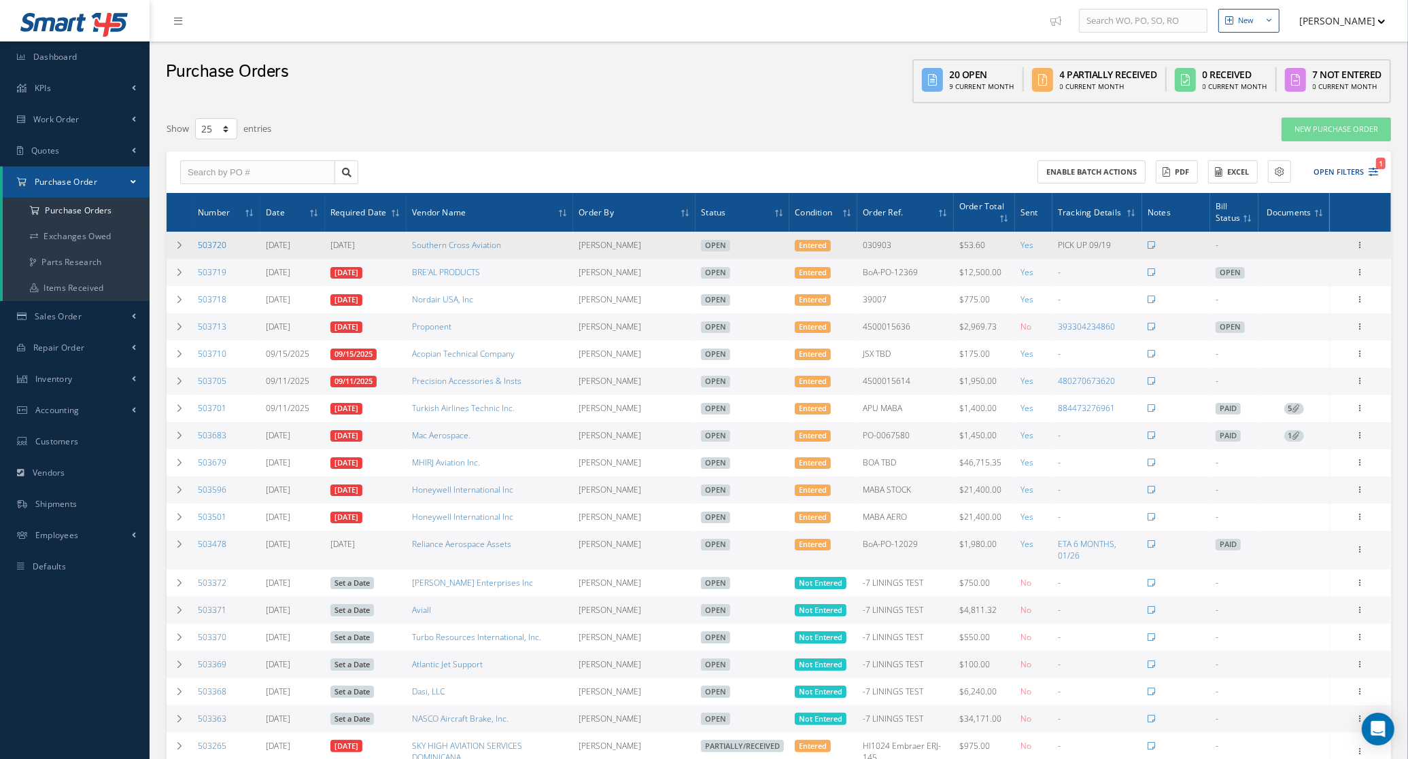
drag, startPoint x: 232, startPoint y: 253, endPoint x: 197, endPoint y: 246, distance: 36.0
click at [197, 246] on td "503720" at bounding box center [226, 245] width 68 height 27
copy link "503720"
click at [243, 252] on td "503720" at bounding box center [226, 245] width 68 height 27
click at [192, 251] on tr "503720 09/19/2025 09/19/2025 Southern Cross Aviation Candy Augustyniak Open Ent…" at bounding box center [779, 245] width 1224 height 27
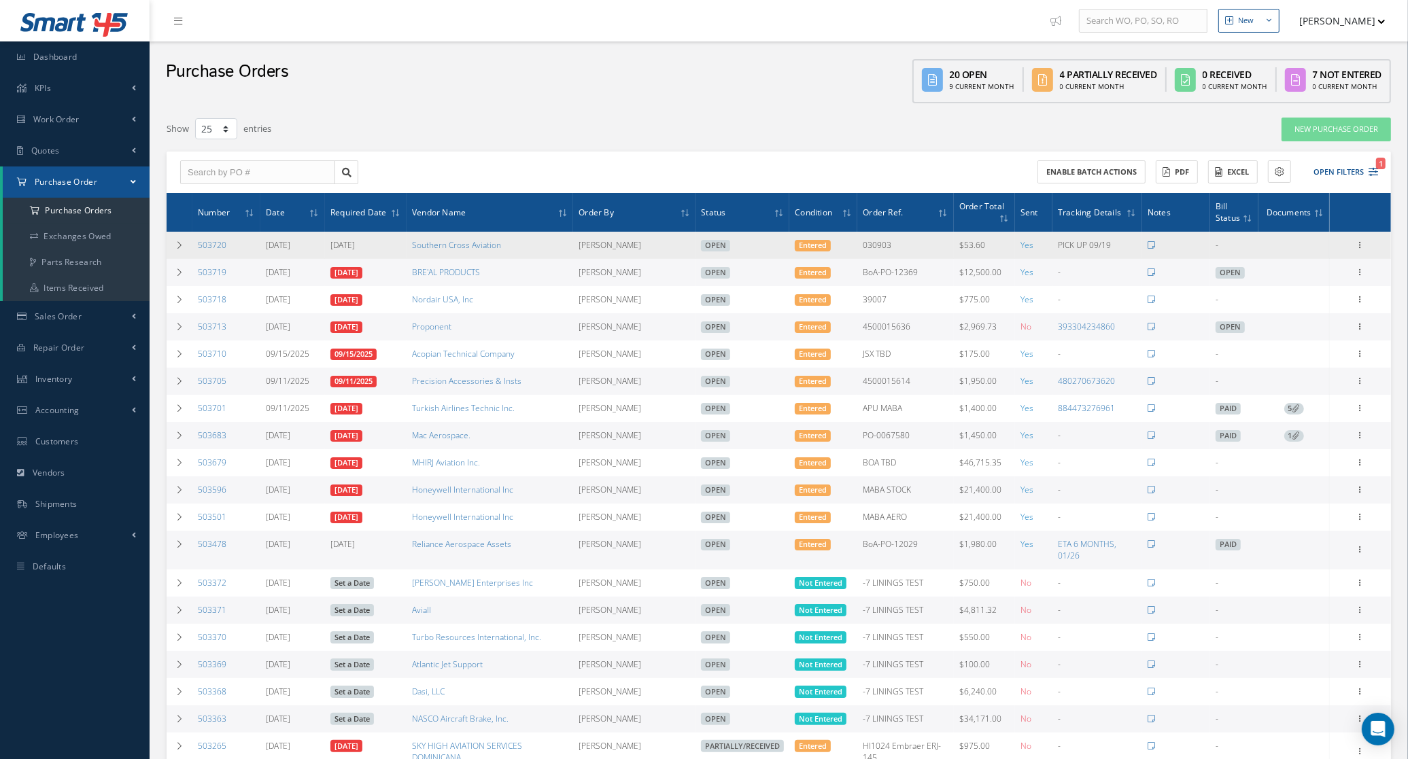
drag, startPoint x: 192, startPoint y: 250, endPoint x: 495, endPoint y: 252, distance: 303.1
click at [495, 252] on tr "503720 09/19/2025 09/19/2025 Southern Cross Aviation Candy Augustyniak Open Ent…" at bounding box center [779, 245] width 1224 height 27
drag, startPoint x: 502, startPoint y: 250, endPoint x: 189, endPoint y: 251, distance: 312.6
click at [189, 251] on tr "503720 09/19/2025 09/19/2025 Southern Cross Aviation Candy Augustyniak Open Ent…" at bounding box center [779, 245] width 1224 height 27
copy tr "503720 09/19/2025 09/19/2025 Southern Cross Aviation"
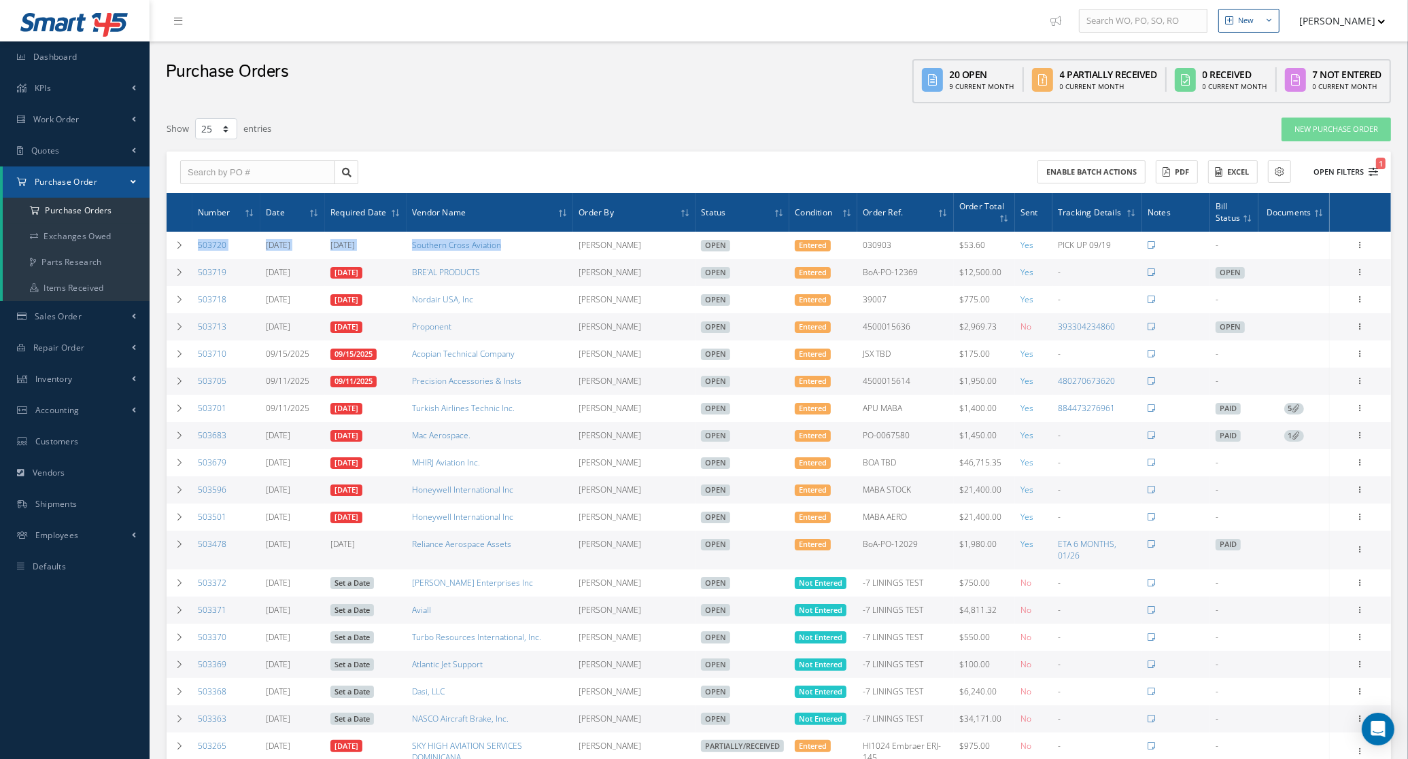
click at [1346, 164] on button "Open Filters 1" at bounding box center [1339, 172] width 77 height 22
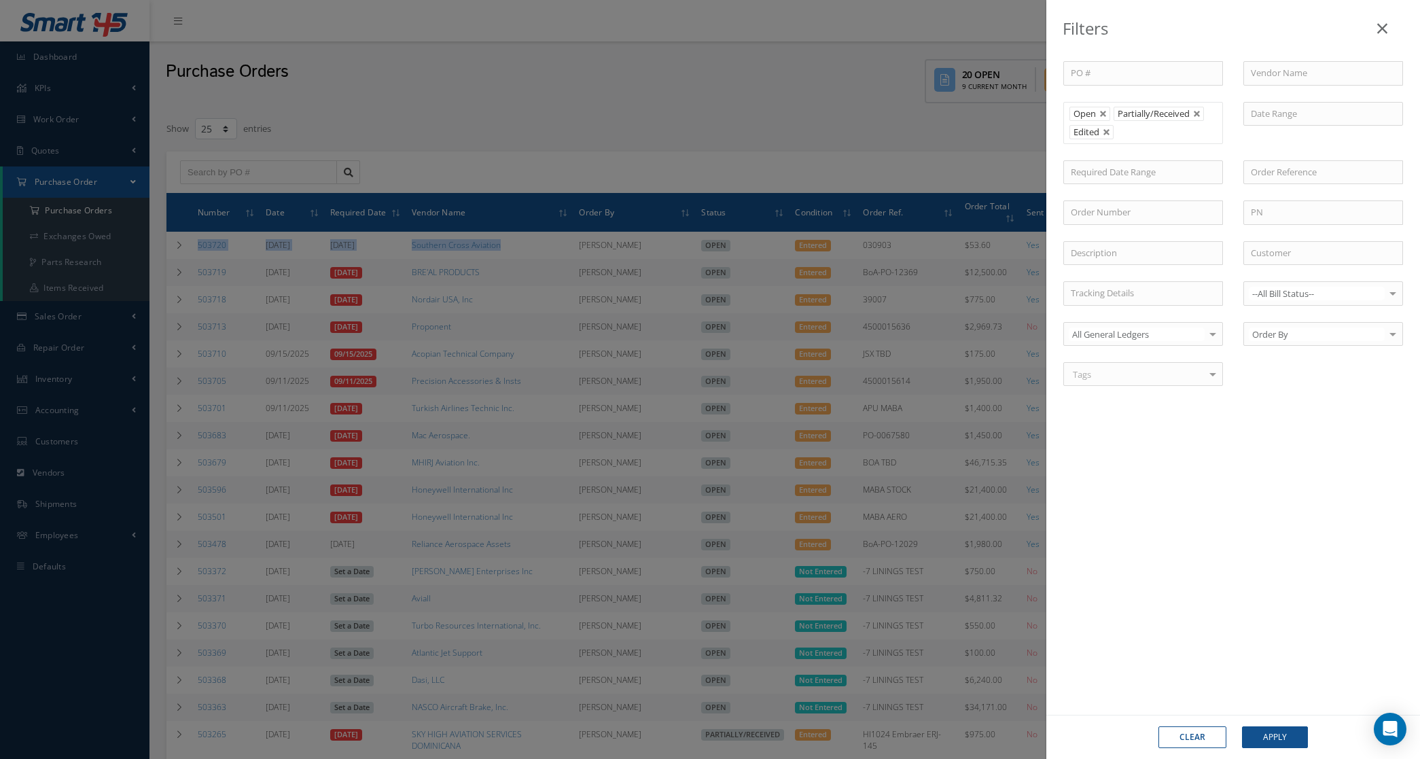
click at [1181, 741] on button "Clear" at bounding box center [1193, 738] width 68 height 22
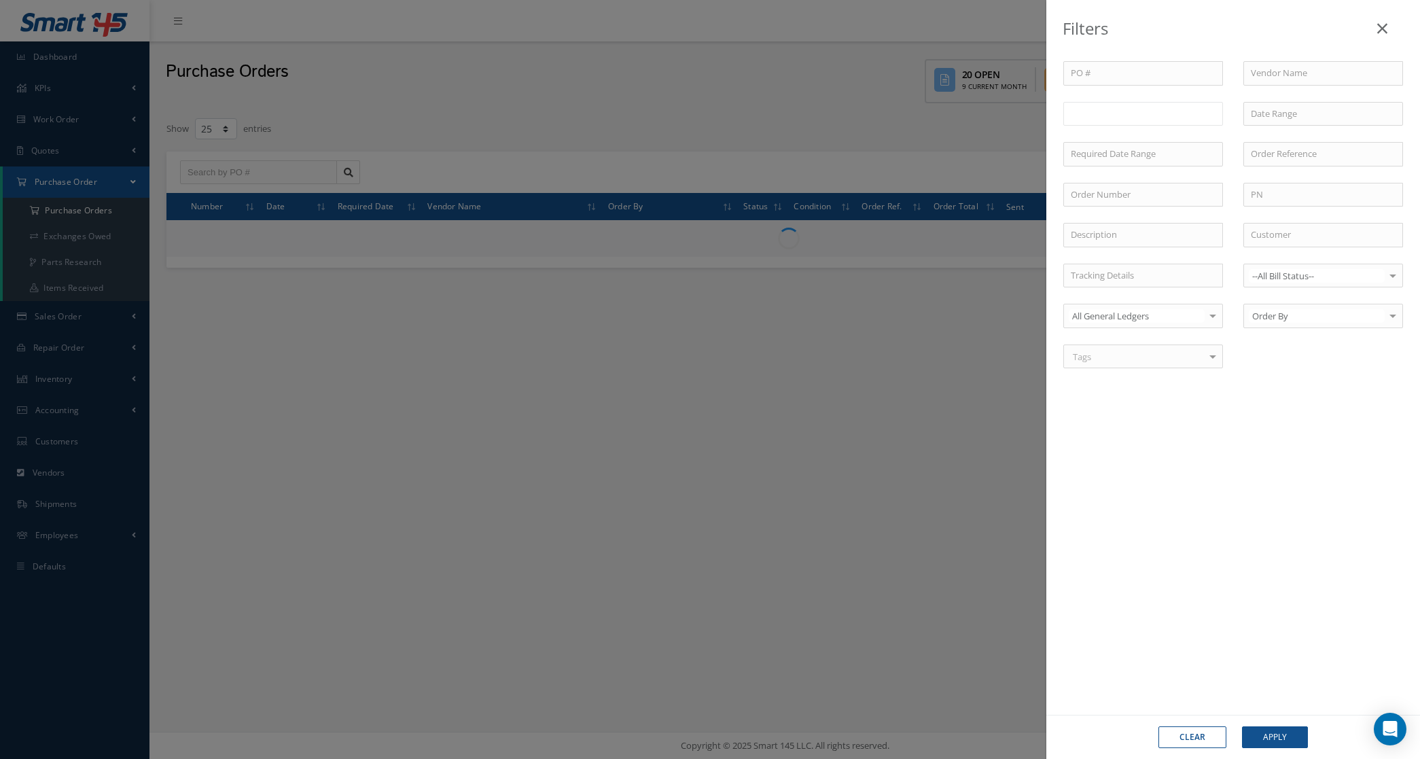
type input "All Status"
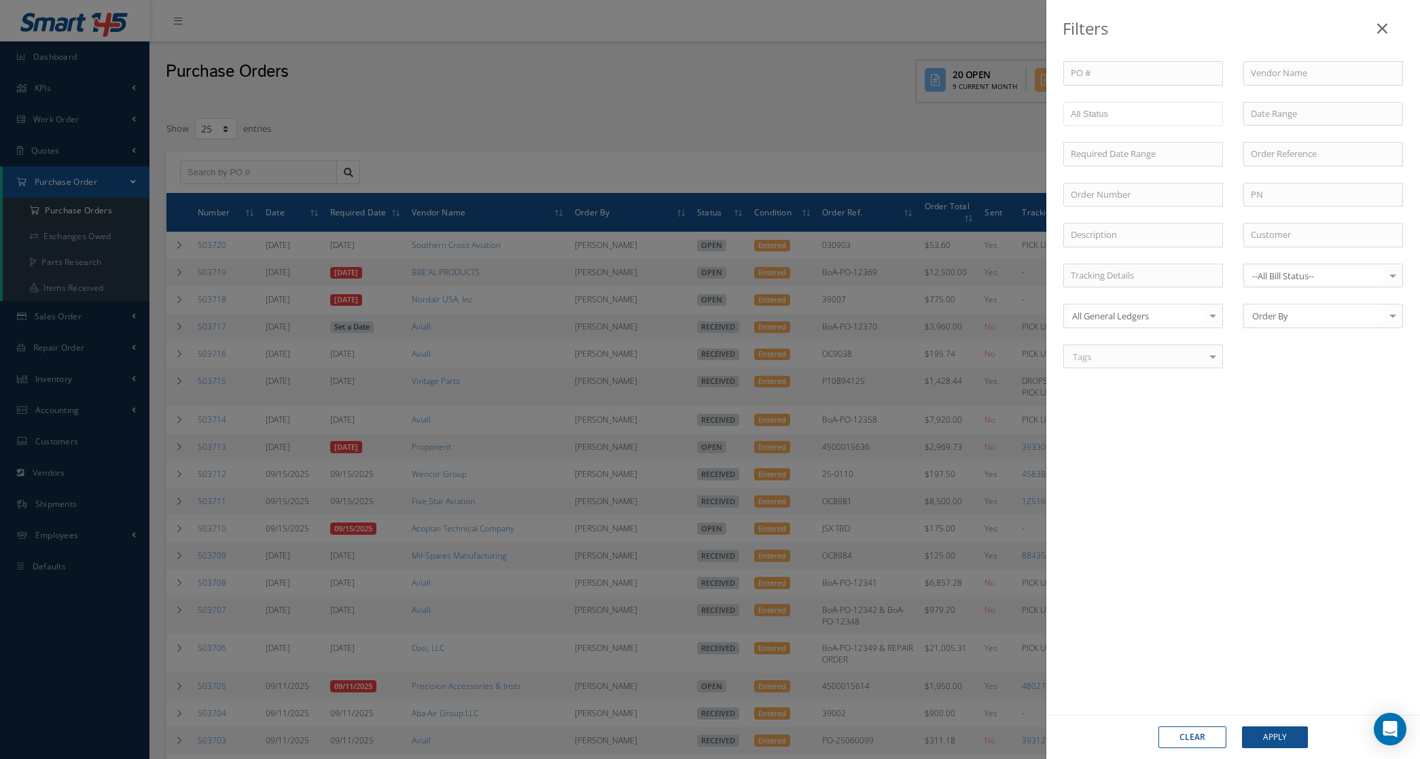
drag, startPoint x: 616, startPoint y: 119, endPoint x: 607, endPoint y: 116, distance: 9.2
click at [616, 118] on div "Filters PO # Vendor Name Open Partially/Received Received Canceled Edited All S…" at bounding box center [710, 379] width 1420 height 759
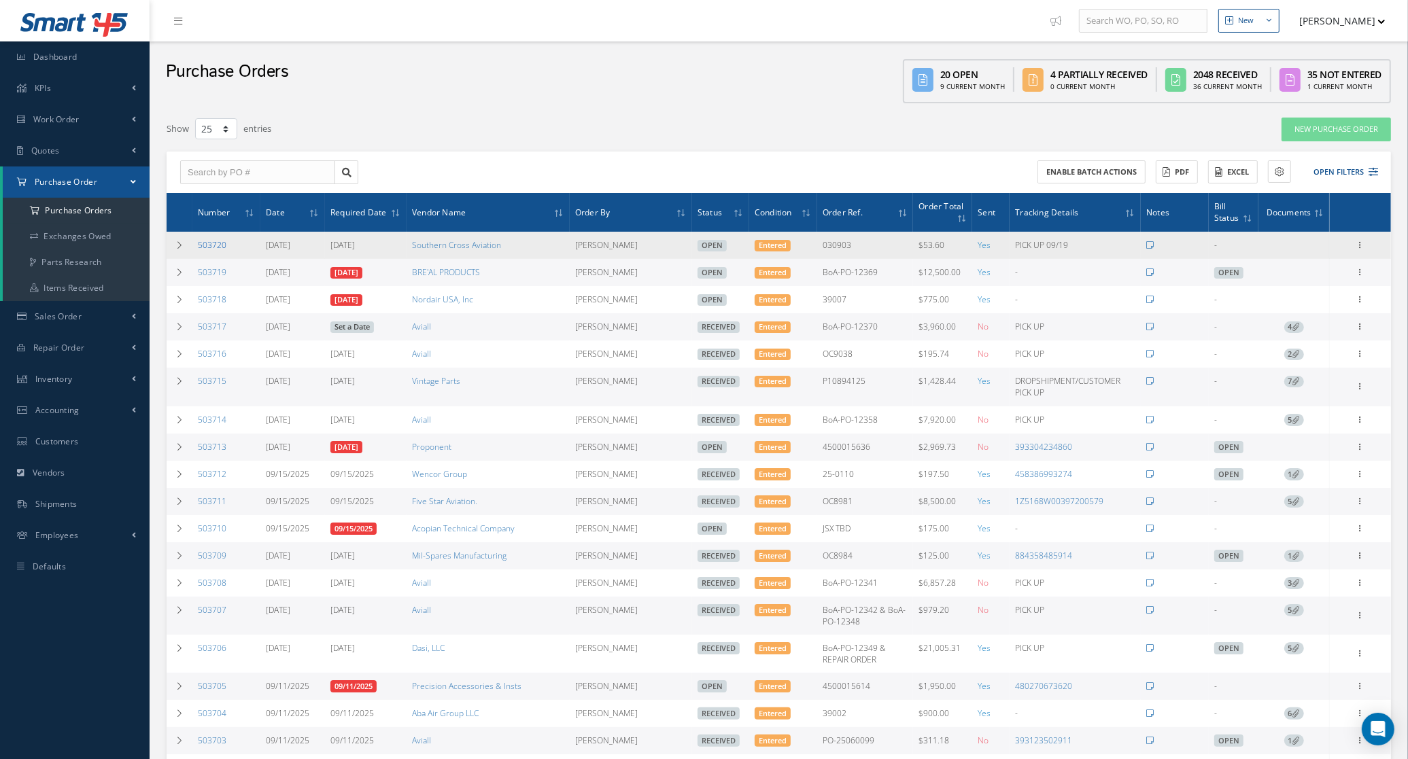
click at [213, 247] on link "503720" at bounding box center [212, 245] width 29 height 12
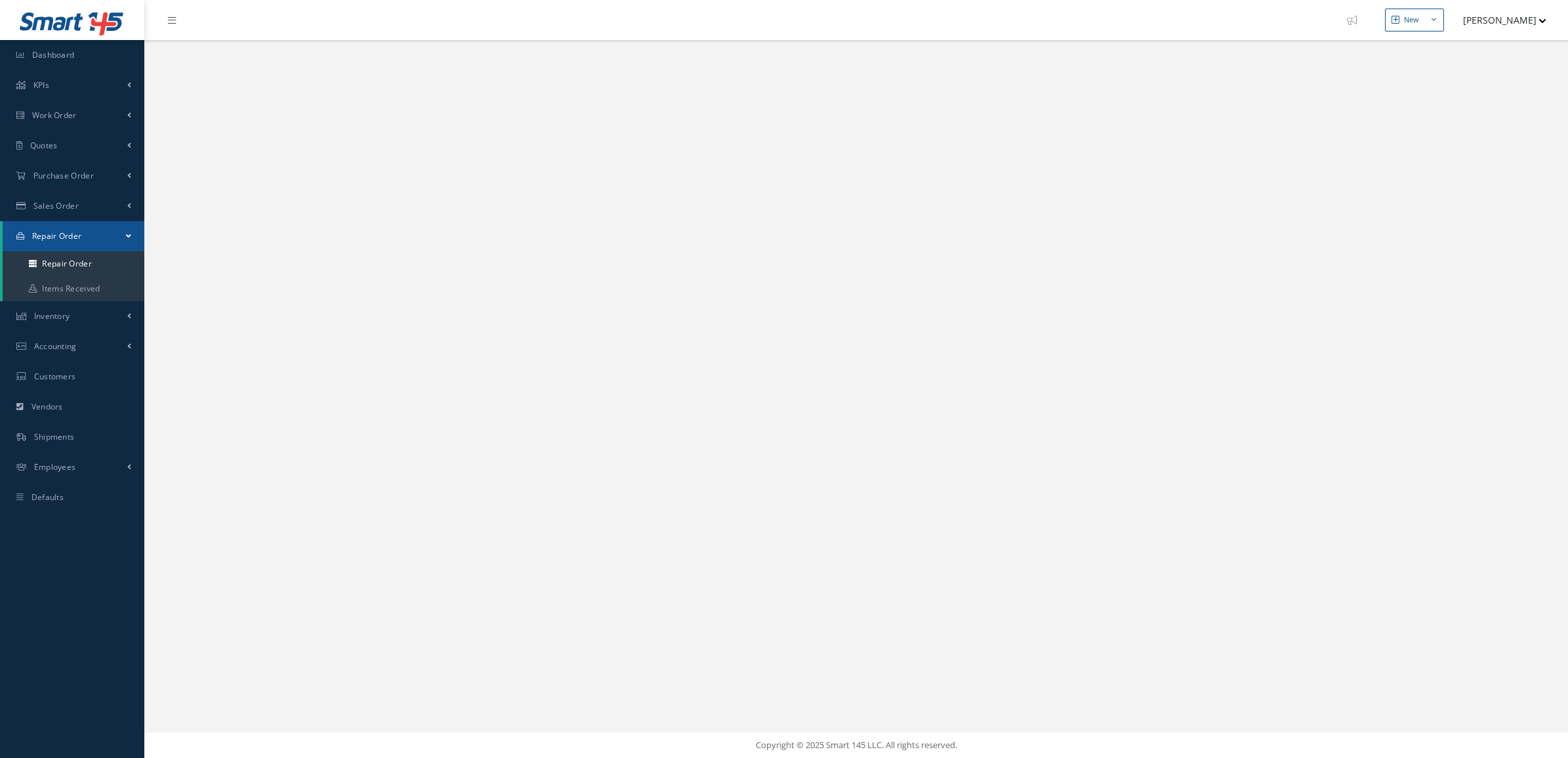
select select "25"
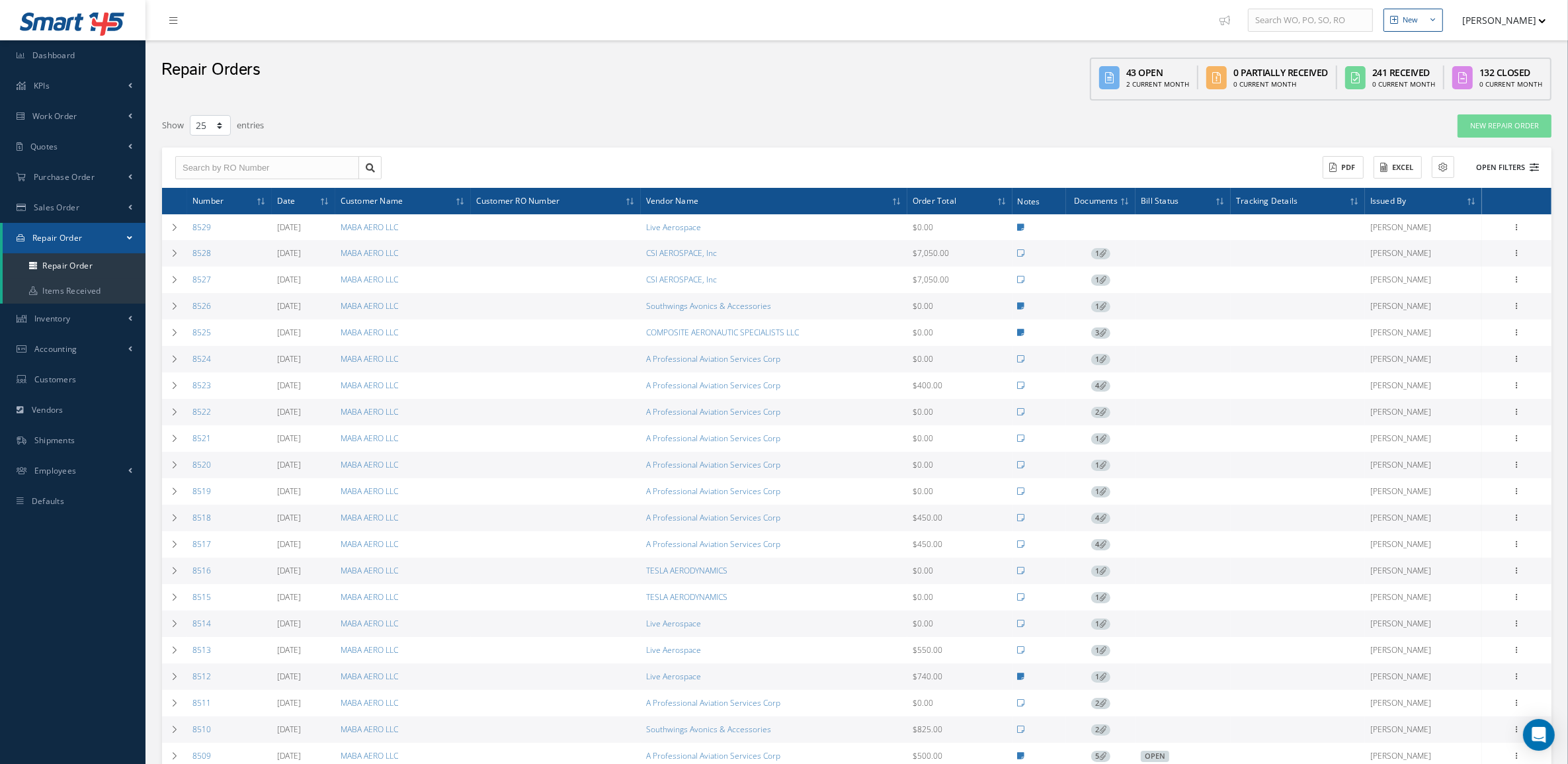
click at [1527, 165] on button "Open Filters" at bounding box center [1502, 167] width 75 height 21
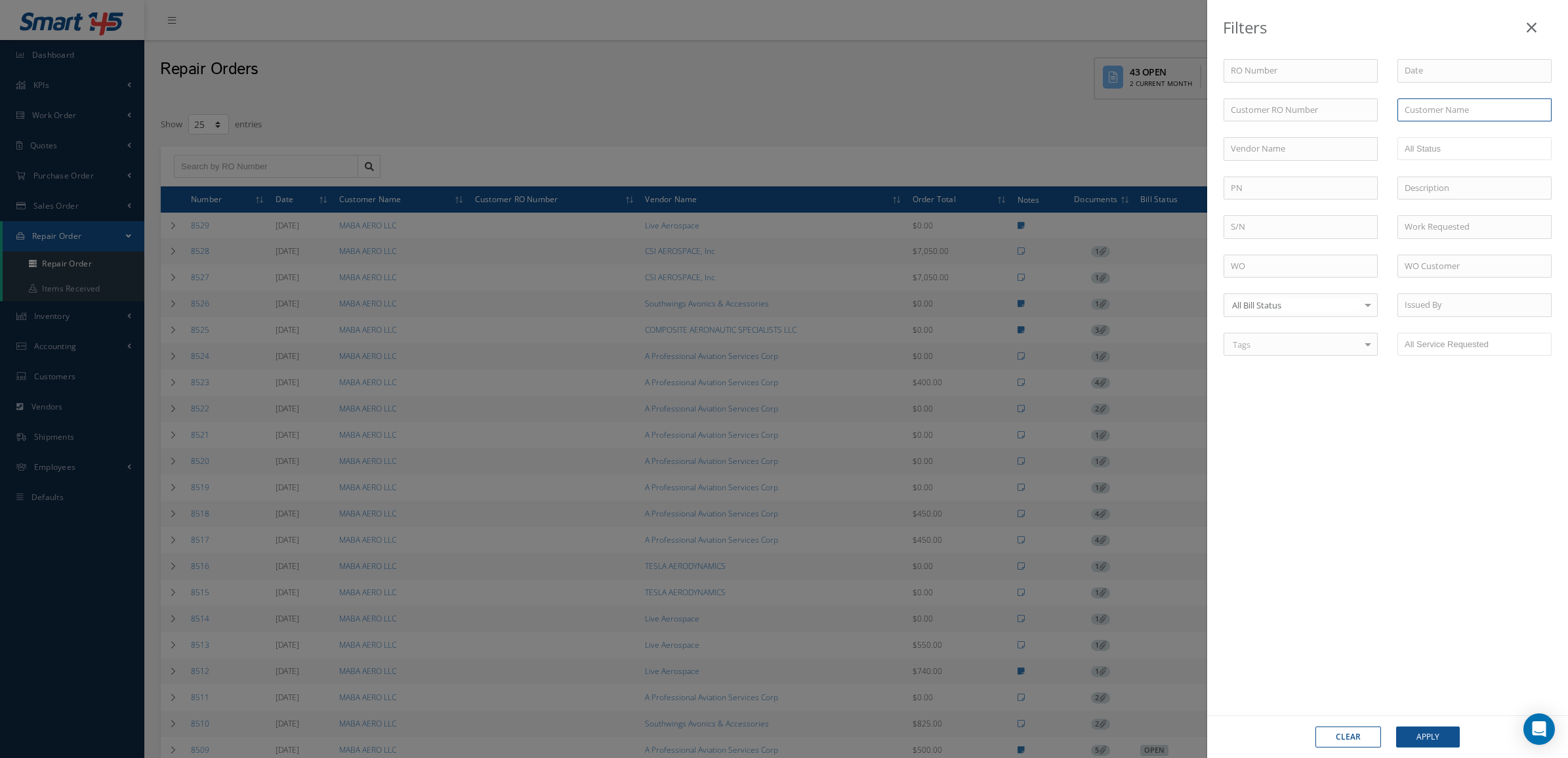
click at [1420, 112] on input "text" at bounding box center [1475, 110] width 154 height 23
click at [1342, 142] on input "text" at bounding box center [1302, 149] width 154 height 23
type input "PREMIER"
click at [1396, 726] on button "Apply" at bounding box center [1428, 737] width 64 height 21
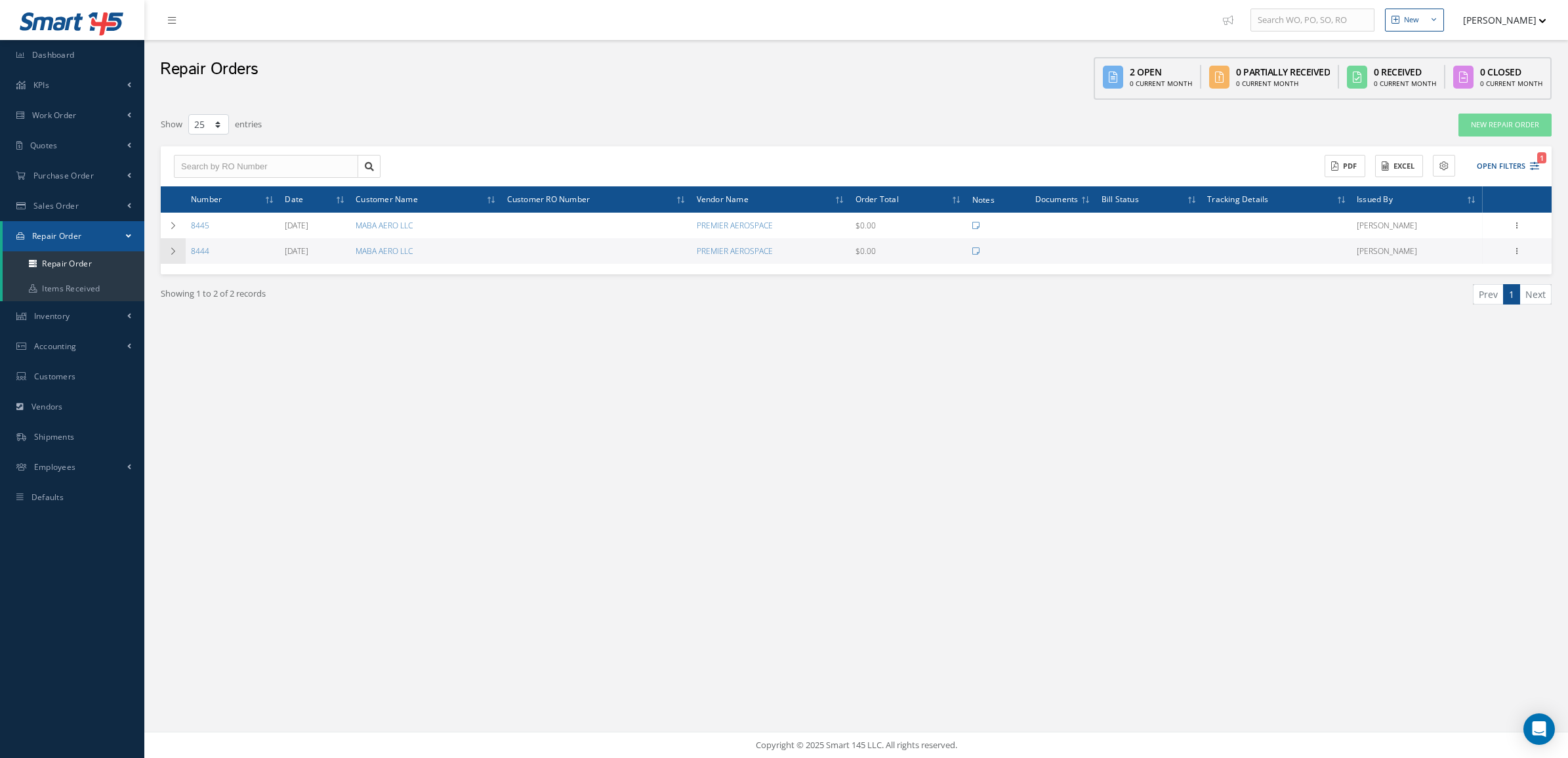
click at [172, 251] on icon at bounding box center [174, 251] width 10 height 8
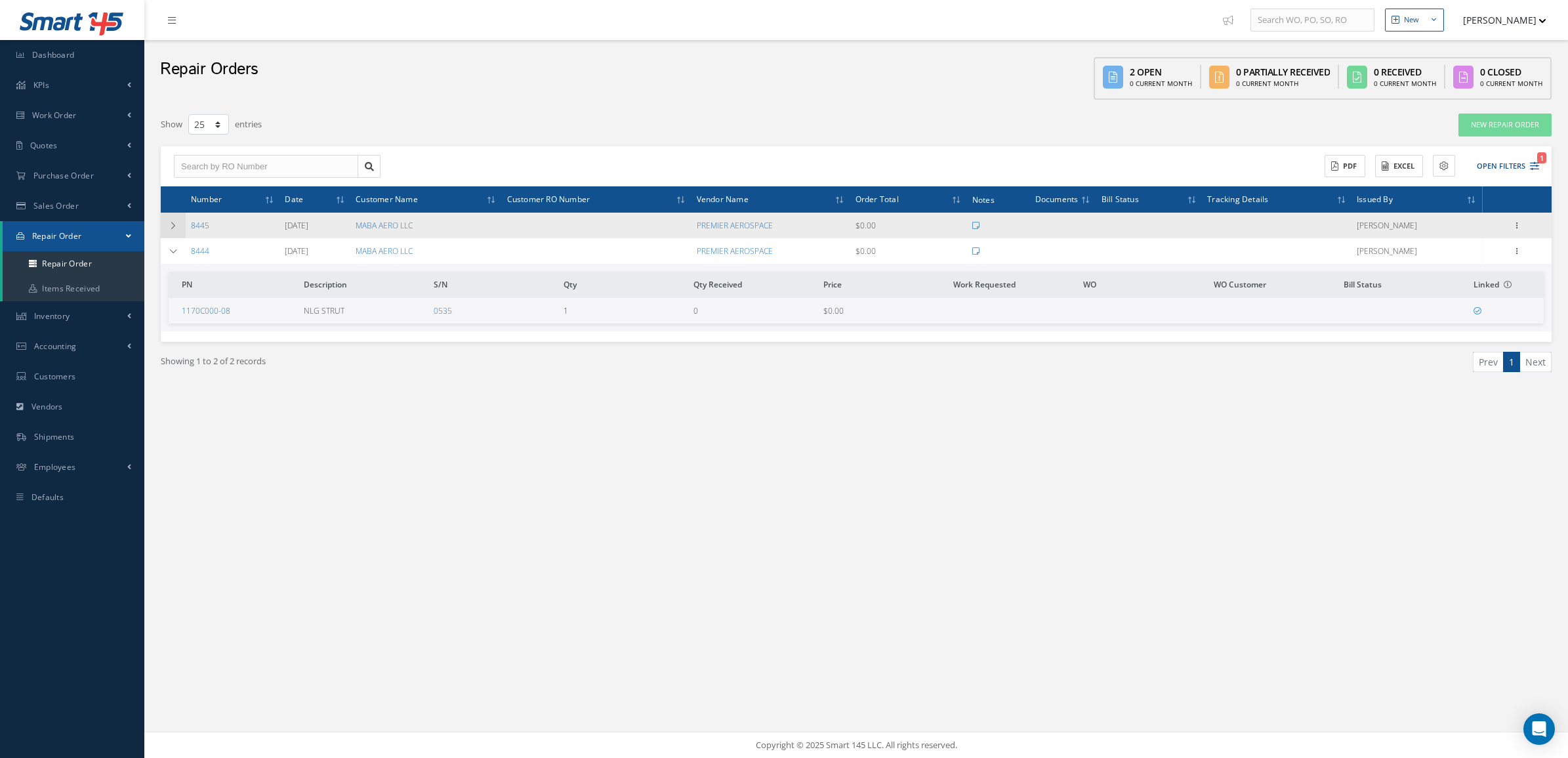
click at [173, 227] on icon at bounding box center [174, 226] width 10 height 8
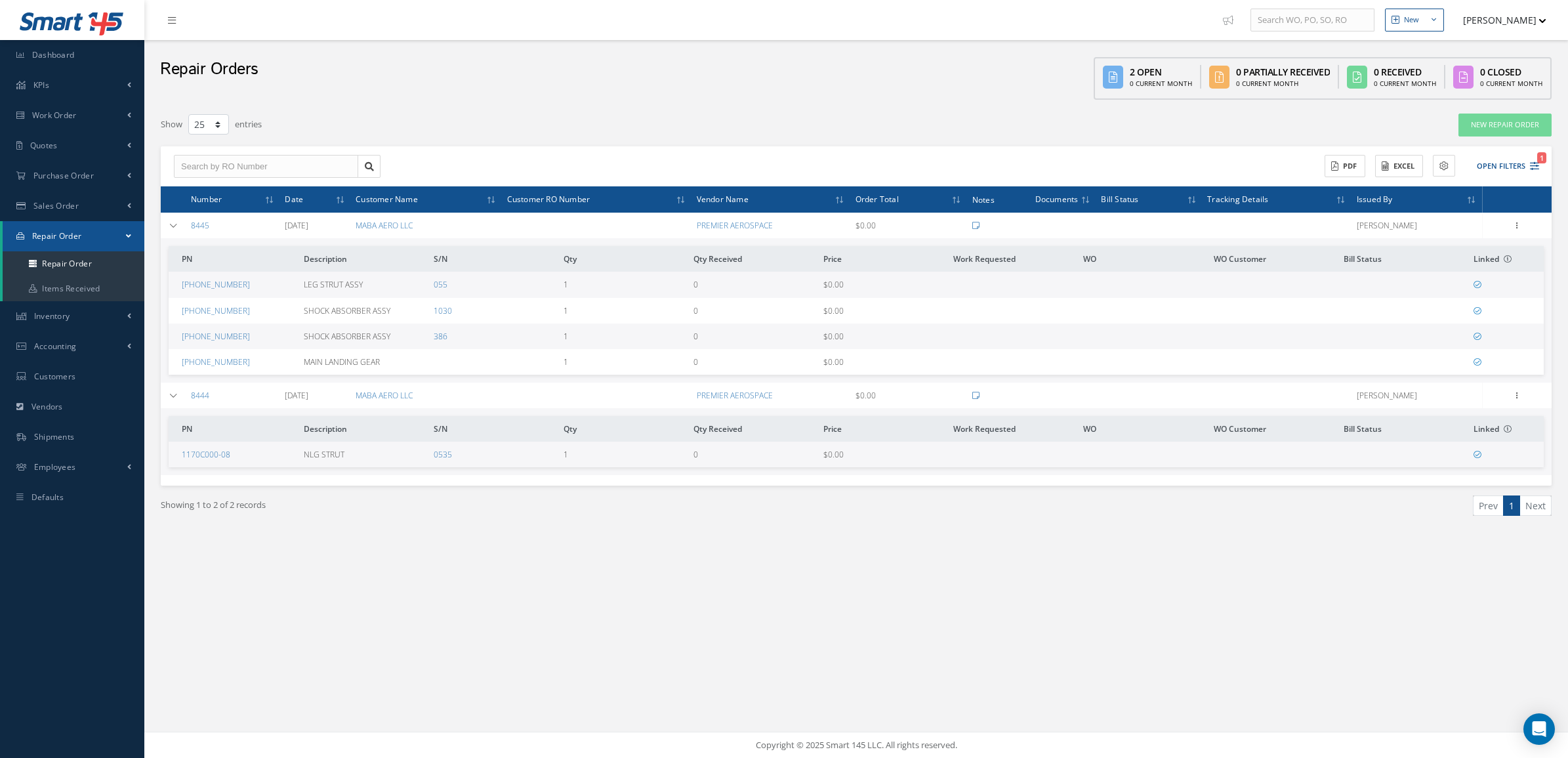
click at [295, 96] on div "Repair Orders 2 Open 0 Current Month 0 Partially Received 0 Current Month 0 Rec…" at bounding box center [856, 72] width 1424 height 67
click at [70, 266] on link "Repair Order" at bounding box center [73, 264] width 142 height 25
click at [70, 178] on span "Purchase Order" at bounding box center [64, 176] width 61 height 12
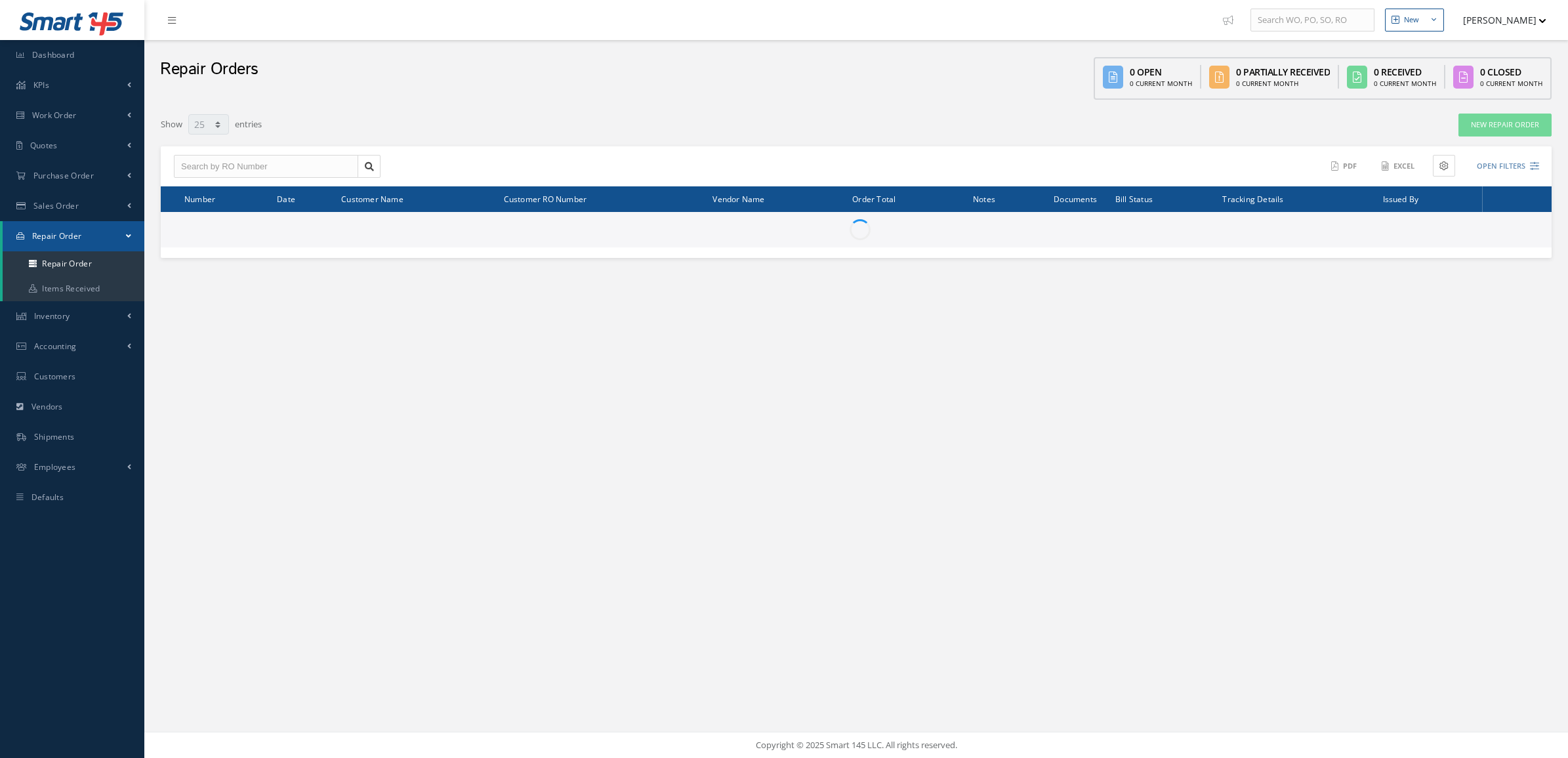
select select "25"
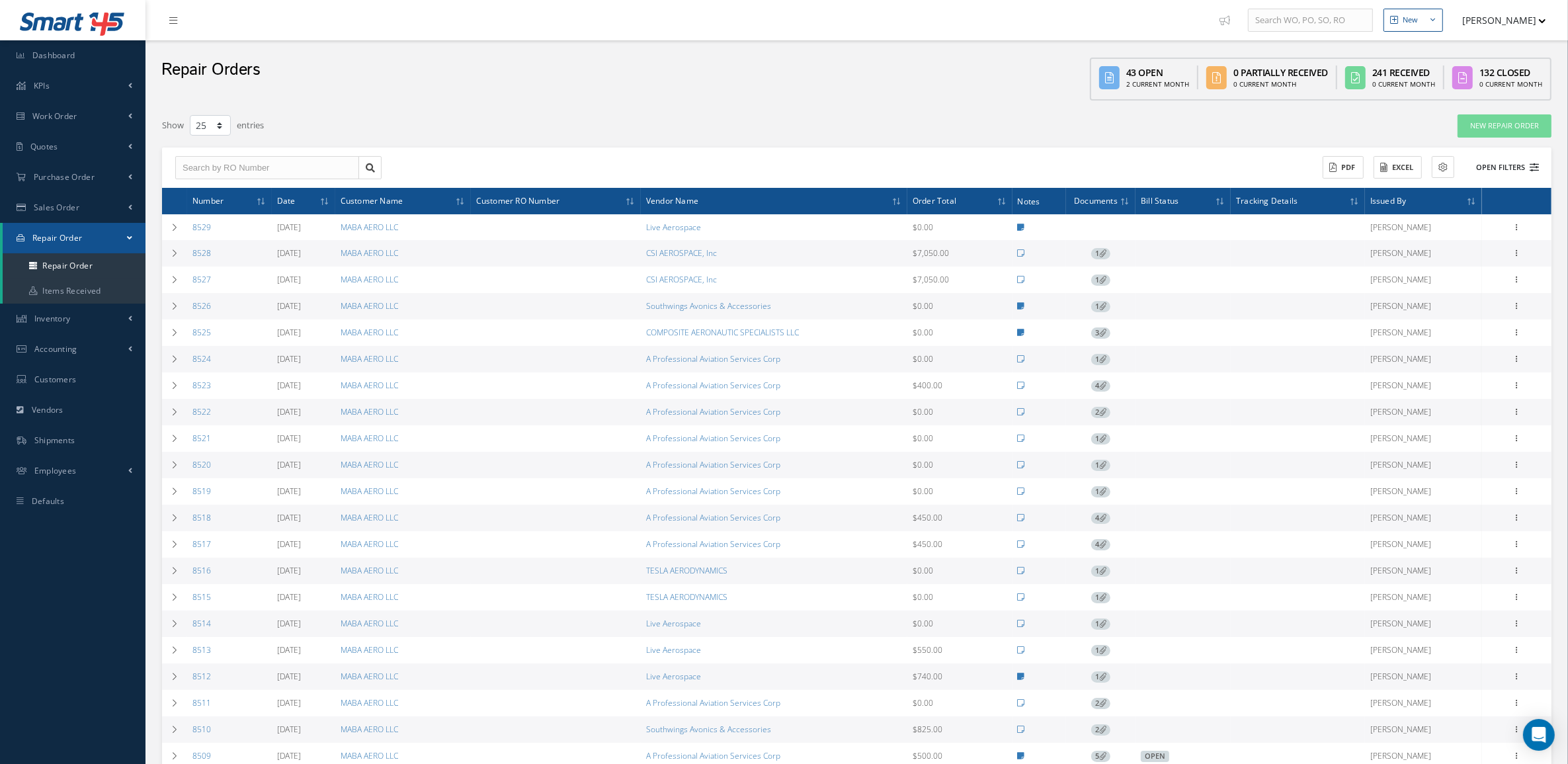
click at [1498, 160] on button "Open Filters" at bounding box center [1502, 167] width 75 height 21
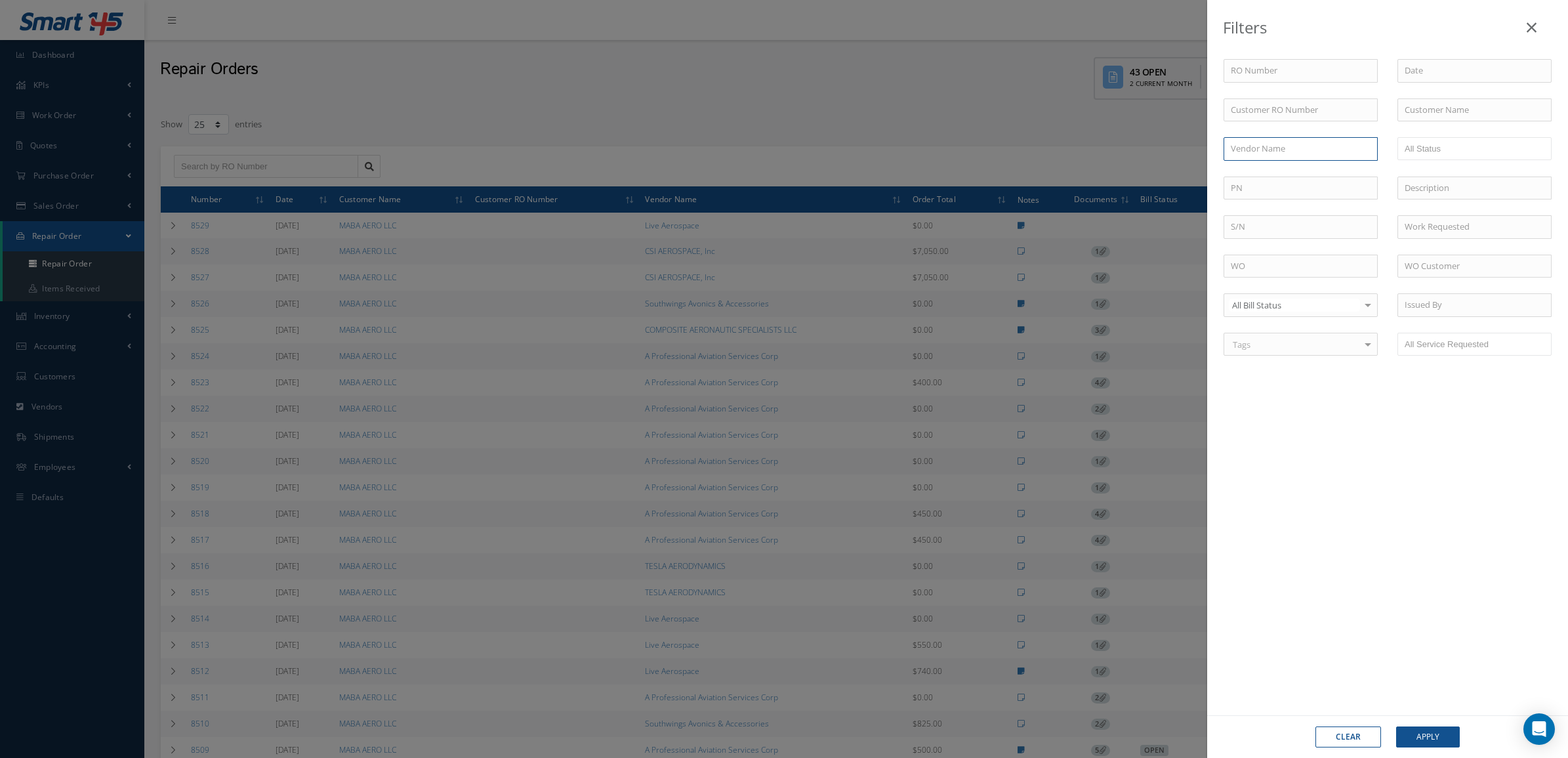
click at [1319, 148] on input "text" at bounding box center [1302, 149] width 154 height 23
click at [1320, 175] on div "PREMIER AEROSPACE" at bounding box center [1301, 173] width 140 height 14
type input "PREMIER AEROSPACE"
click at [1415, 742] on button "Apply" at bounding box center [1428, 737] width 64 height 21
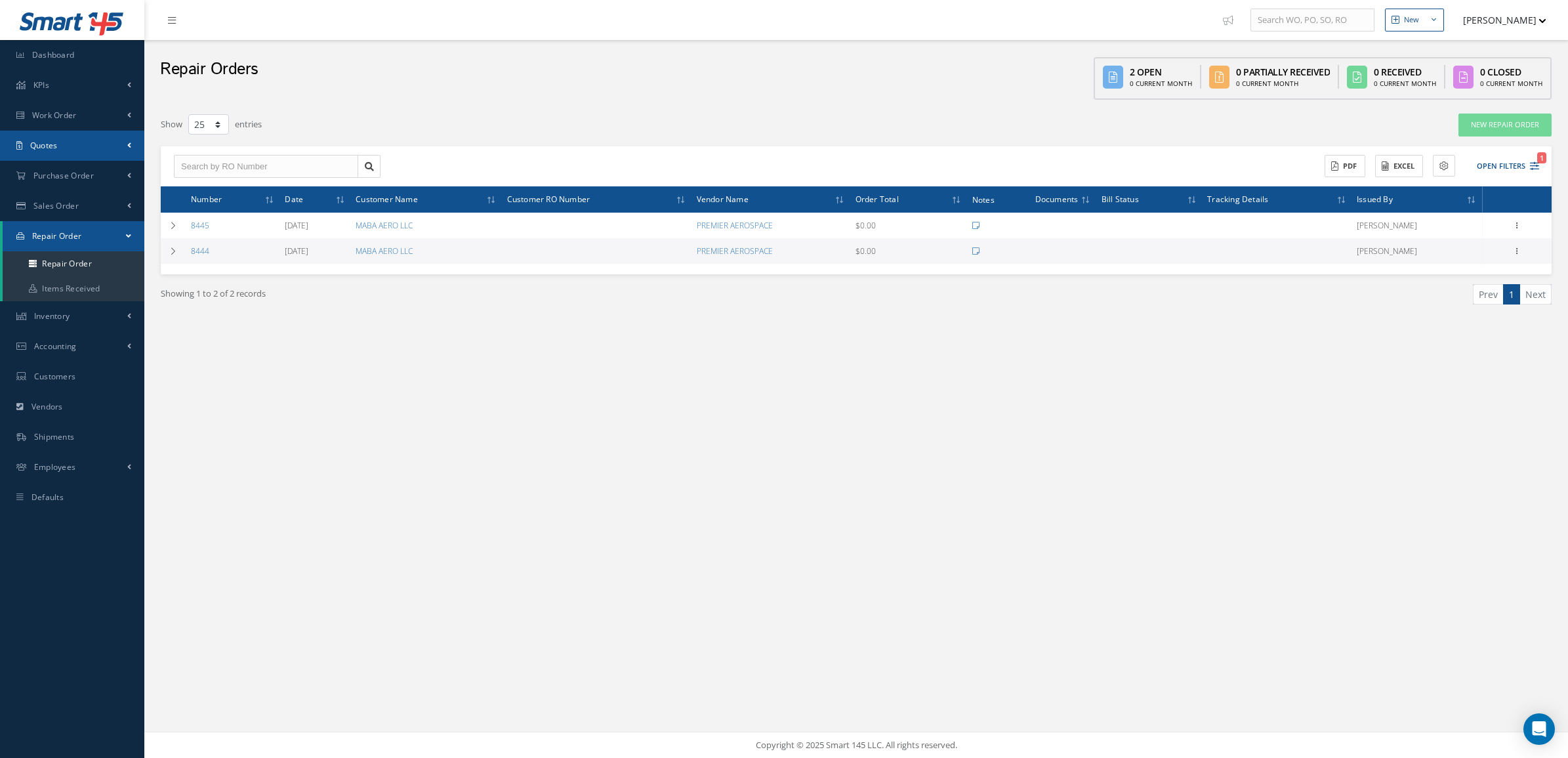
click at [69, 143] on link "Quotes" at bounding box center [72, 145] width 145 height 30
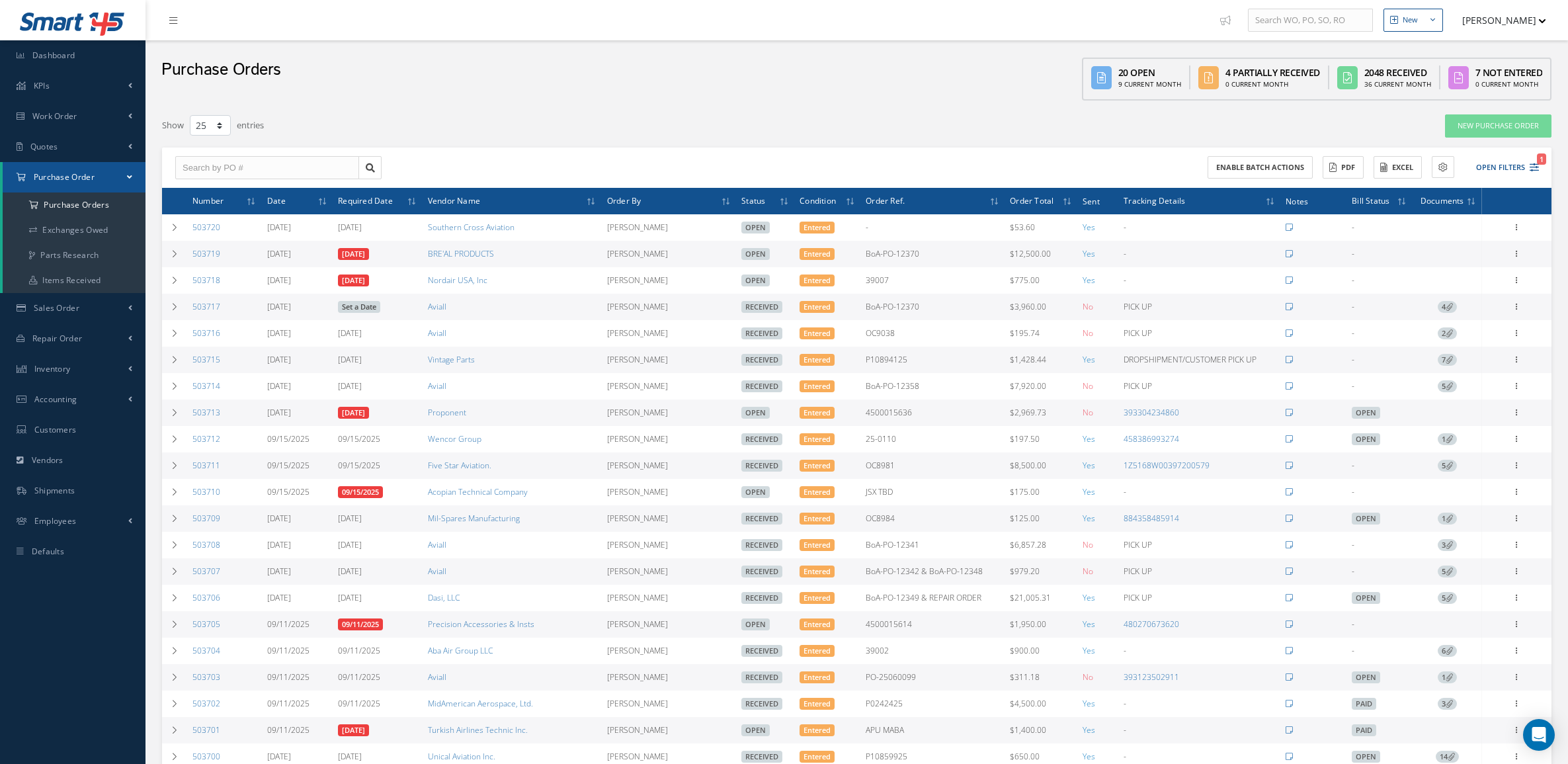
select select "25"
click at [1488, 169] on button "Open Filters 1" at bounding box center [1502, 167] width 75 height 21
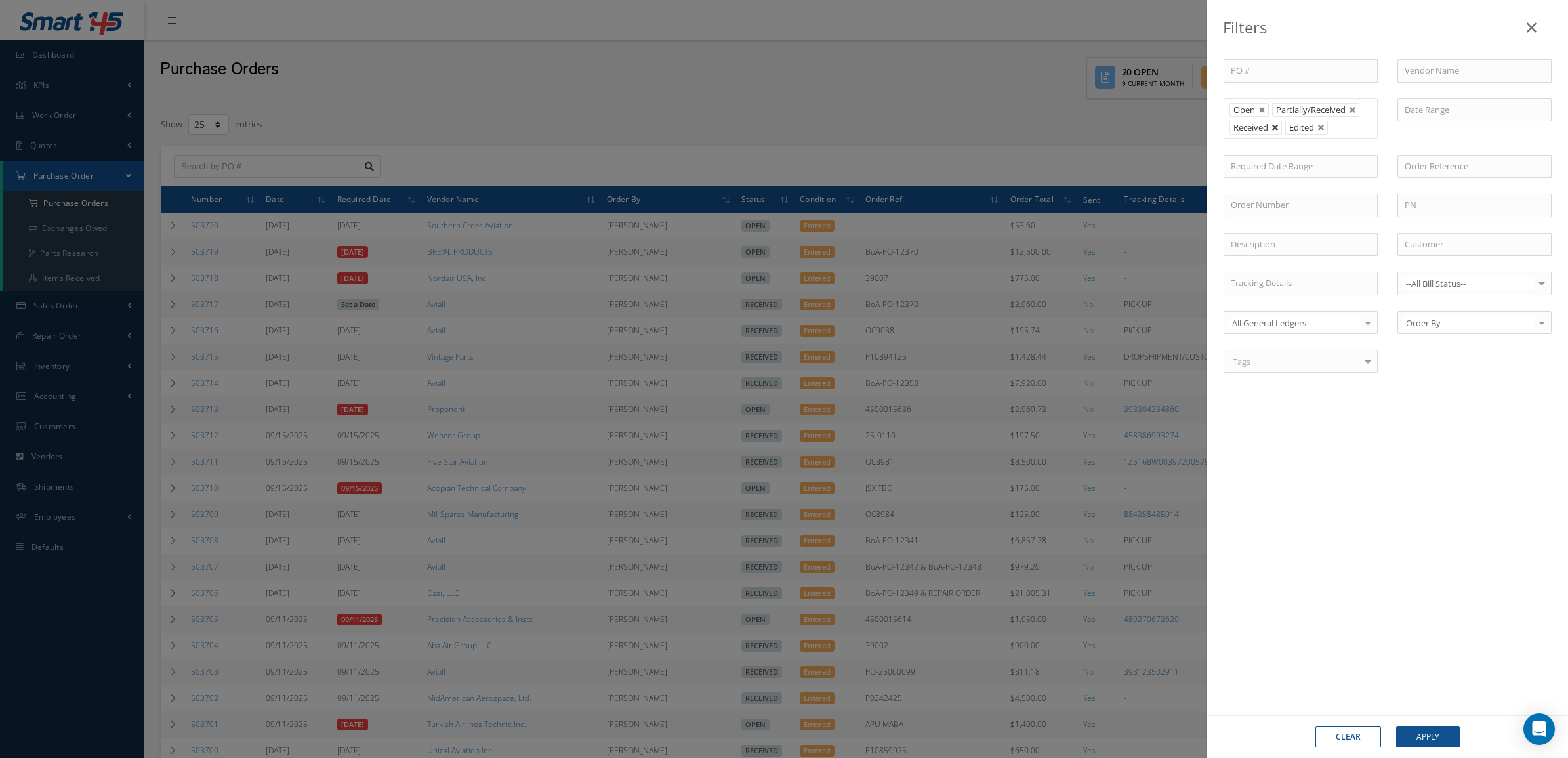
click at [1274, 131] on link at bounding box center [1275, 127] width 8 height 8
click at [1443, 732] on button "Apply" at bounding box center [1428, 737] width 64 height 21
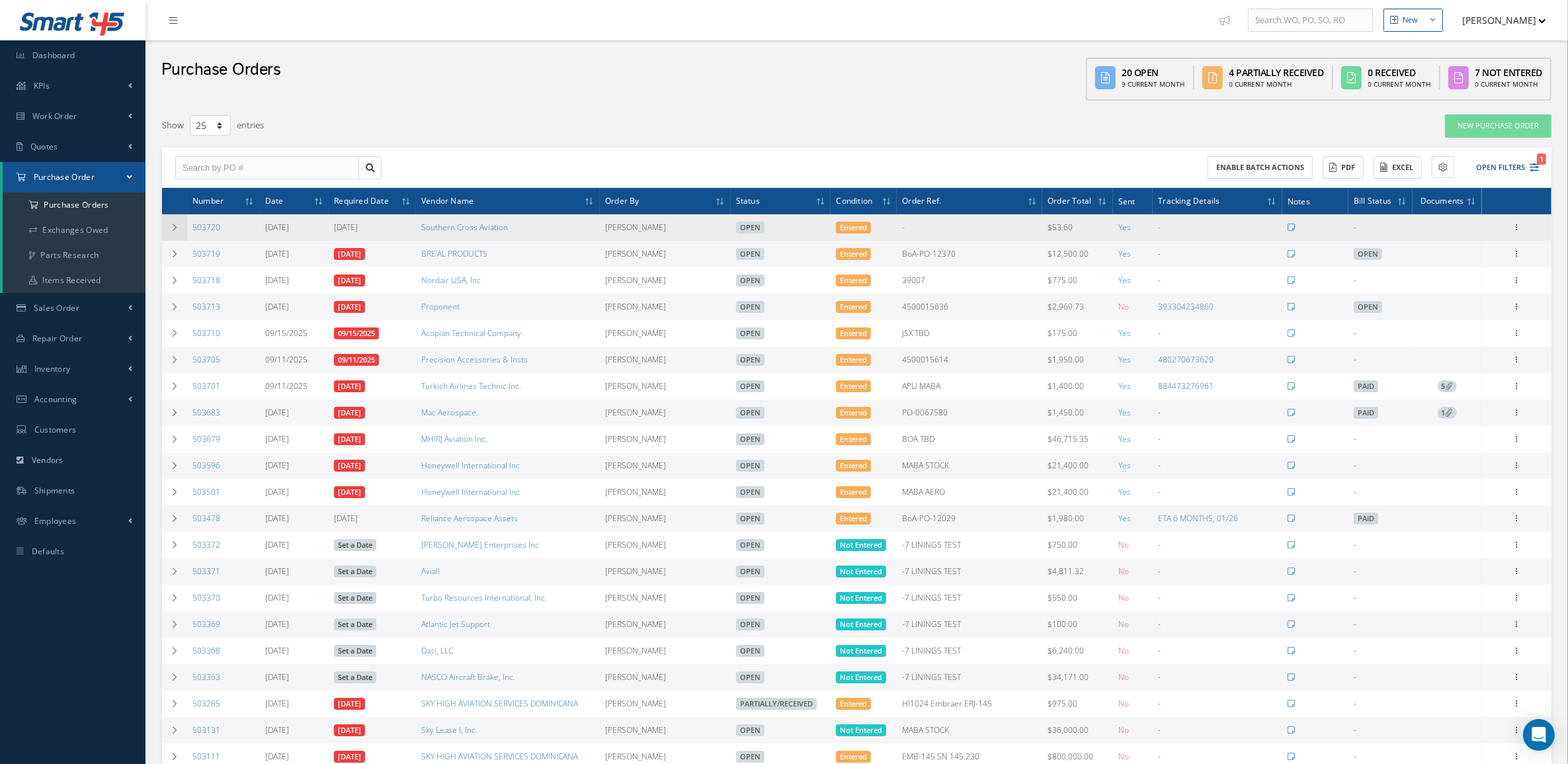
drag, startPoint x: 235, startPoint y: 233, endPoint x: 172, endPoint y: 236, distance: 63.1
click at [172, 236] on tr "503720 09/19/2025 09/19/2025 Southern Cross Aviation Candy Augustyniak Open Ent…" at bounding box center [857, 227] width 1390 height 26
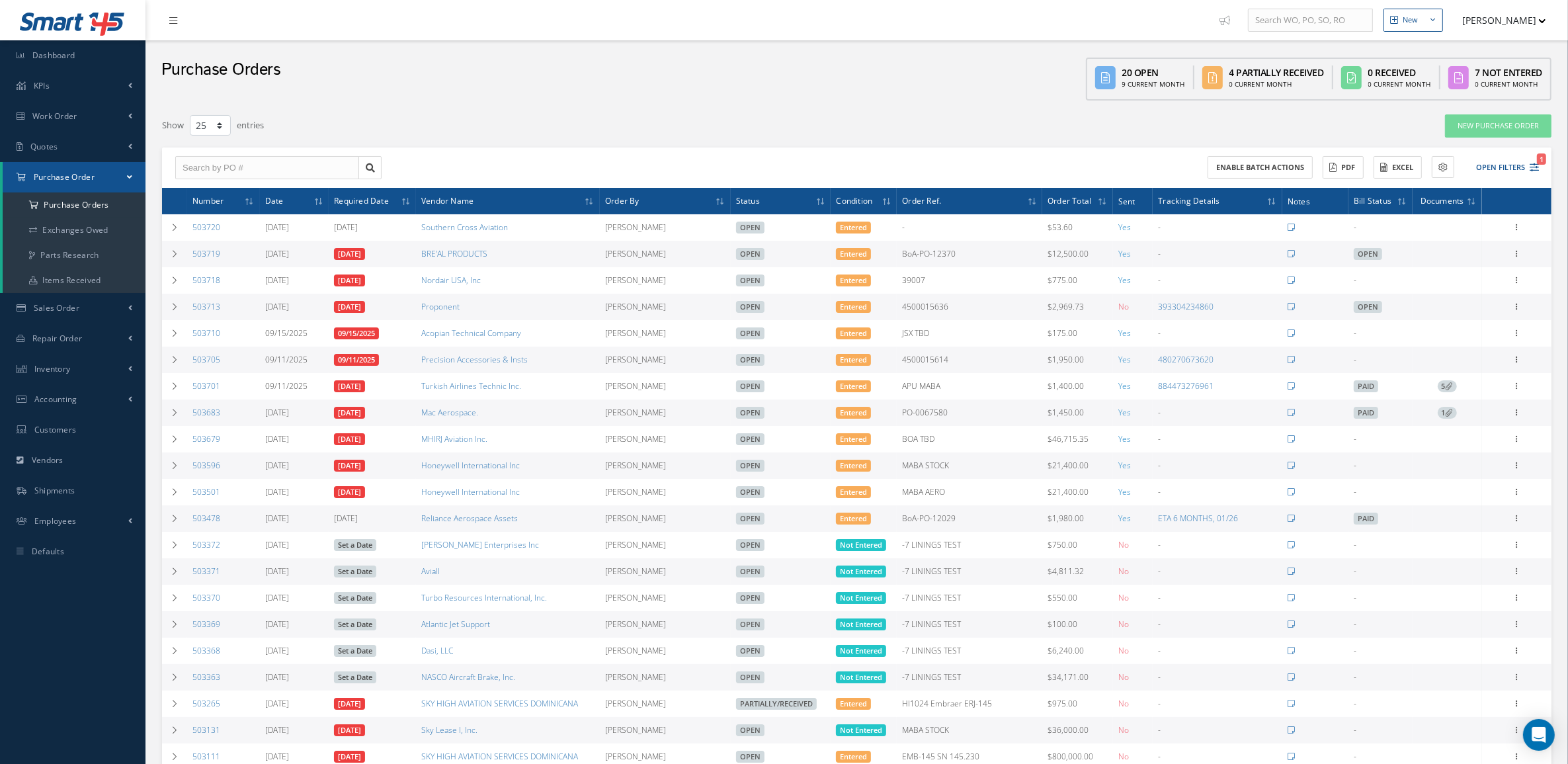
copy tr "503720"
click at [185, 256] on td at bounding box center [175, 253] width 25 height 26
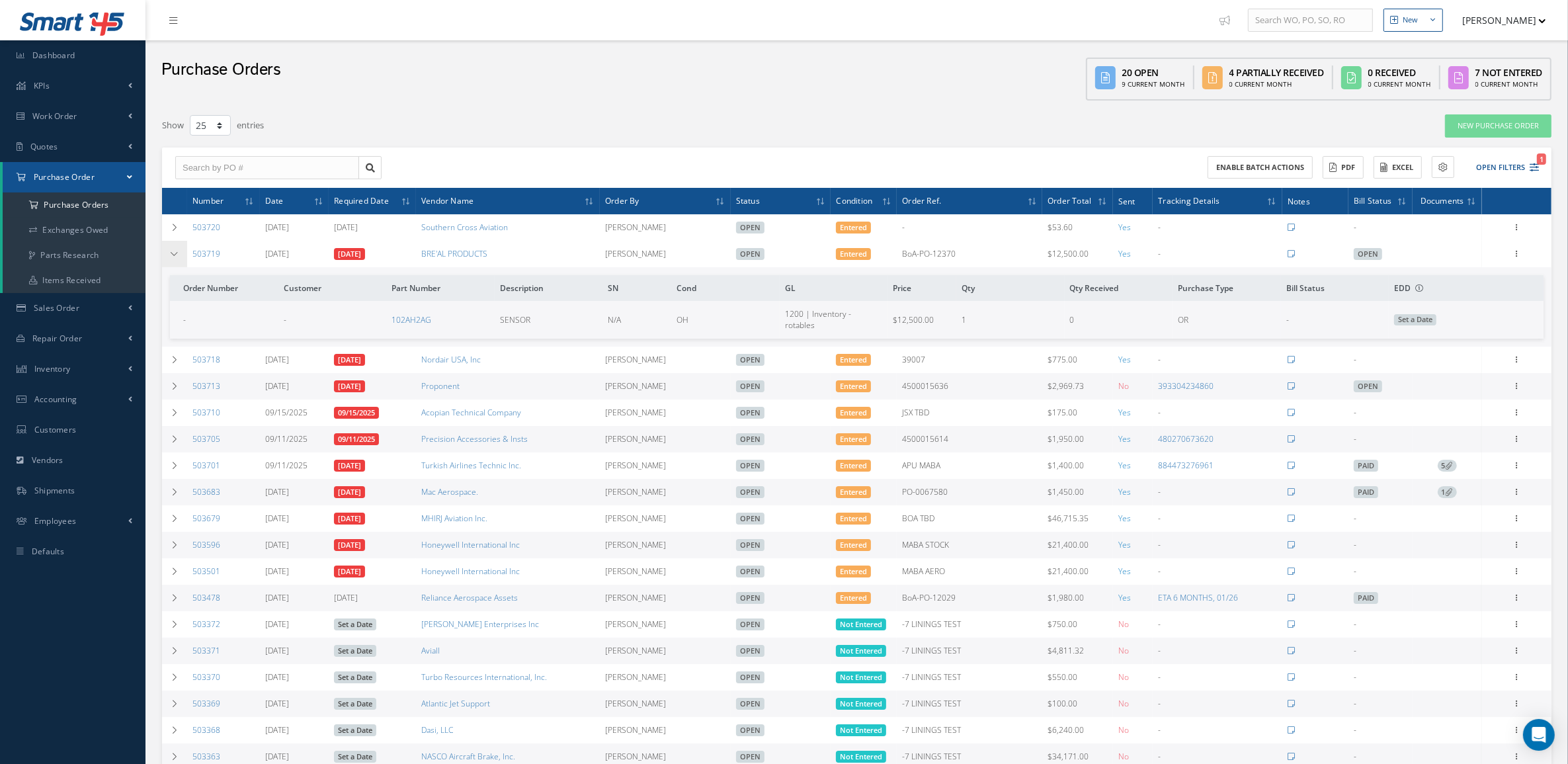
click at [185, 256] on td at bounding box center [175, 253] width 25 height 26
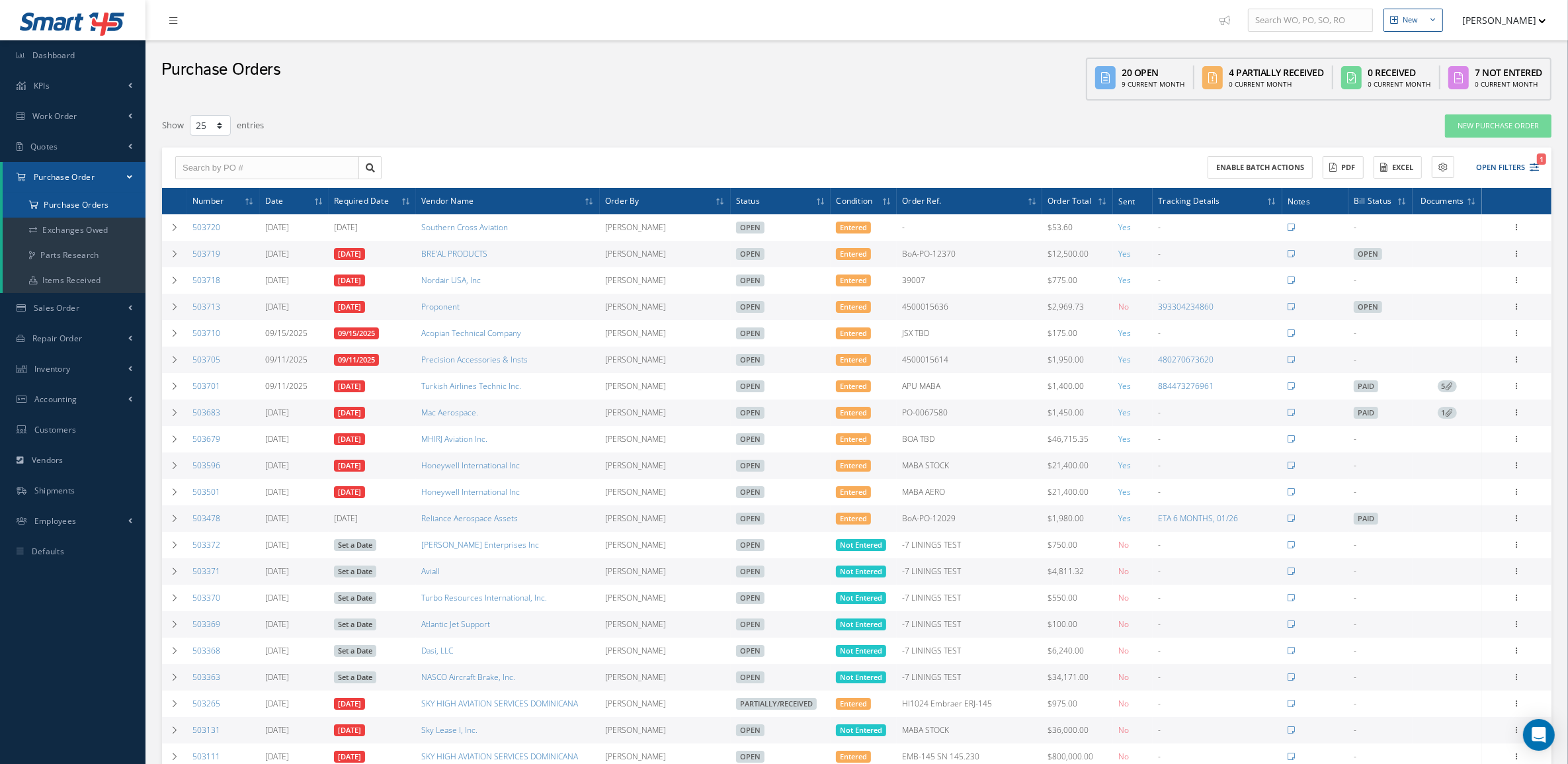
click at [71, 201] on a=1&status_id=2&status_id=3&status_id=5&collapsedFilters"] "Purchase Orders" at bounding box center [74, 205] width 143 height 25
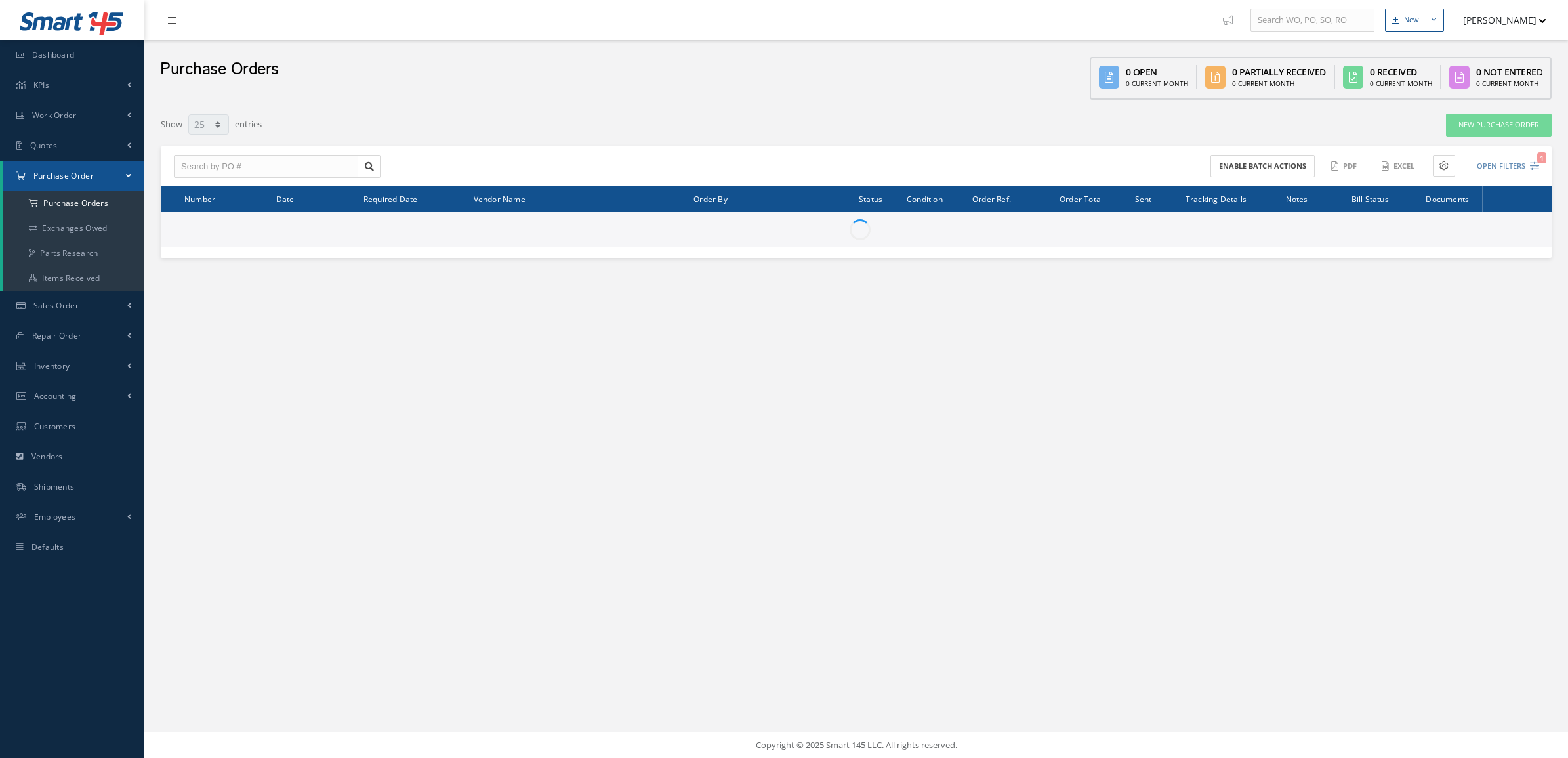
select select "25"
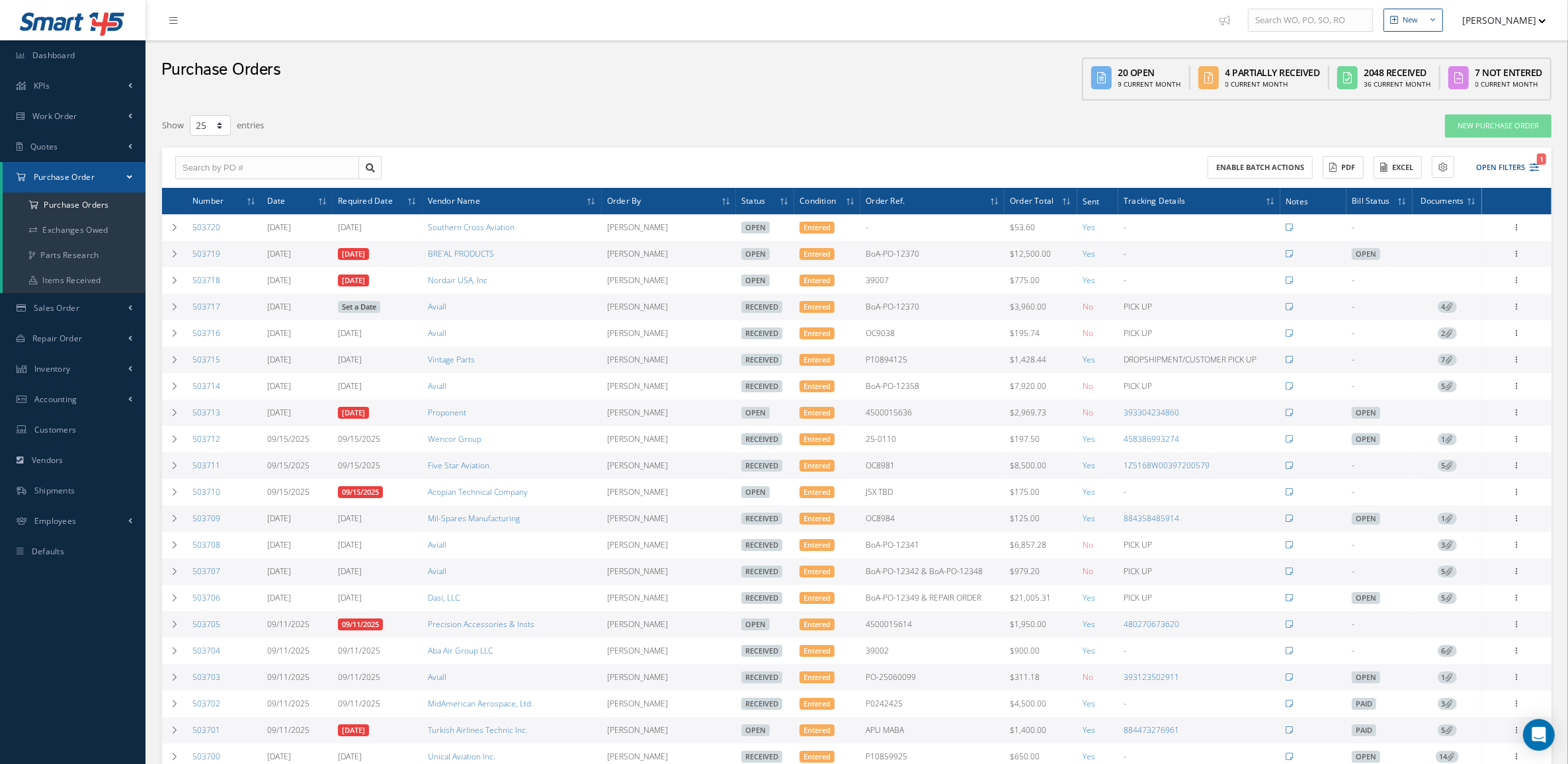
click at [352, 310] on link "Set a Date" at bounding box center [358, 307] width 42 height 12
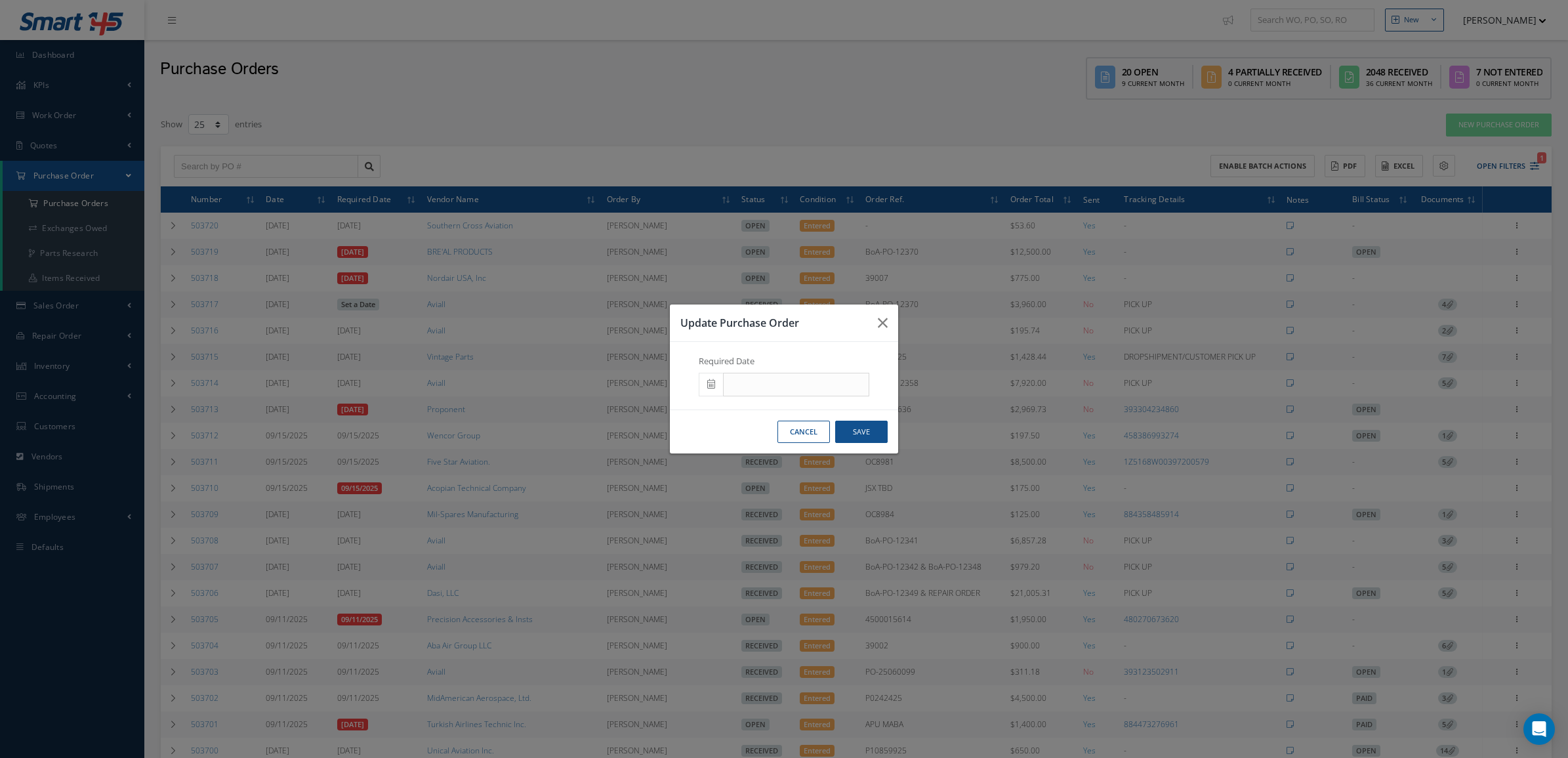
click at [715, 386] on span at bounding box center [711, 384] width 24 height 23
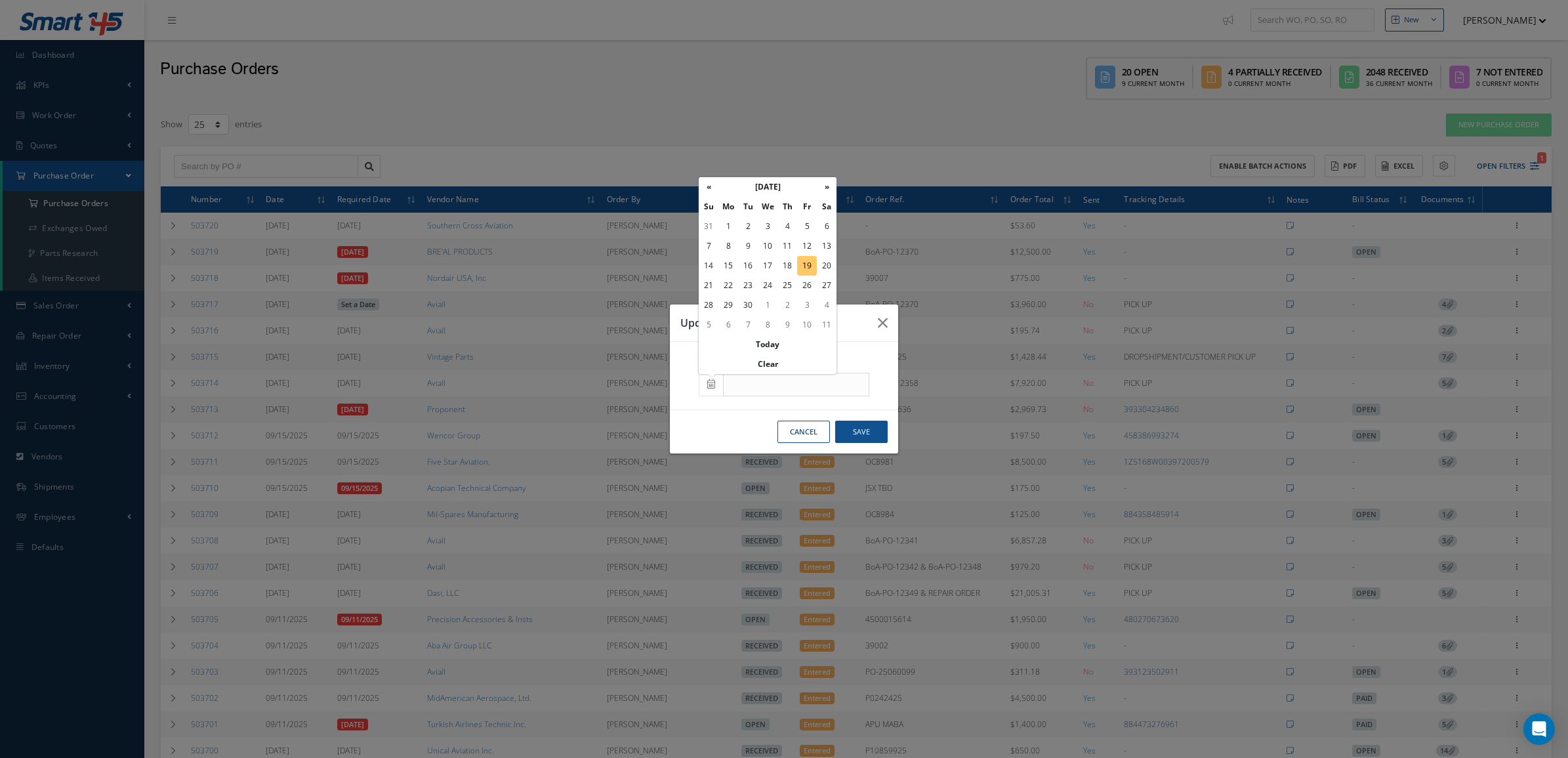
click at [801, 274] on tbody "31 1 2 3 4 5 6 7 8 9 10 11 12 13 14 15 16 17 18 19 20 21 22 23 24 25 26 27 28 2…" at bounding box center [768, 275] width 138 height 118
click at [863, 437] on button "Save" at bounding box center [861, 433] width 52 height 23
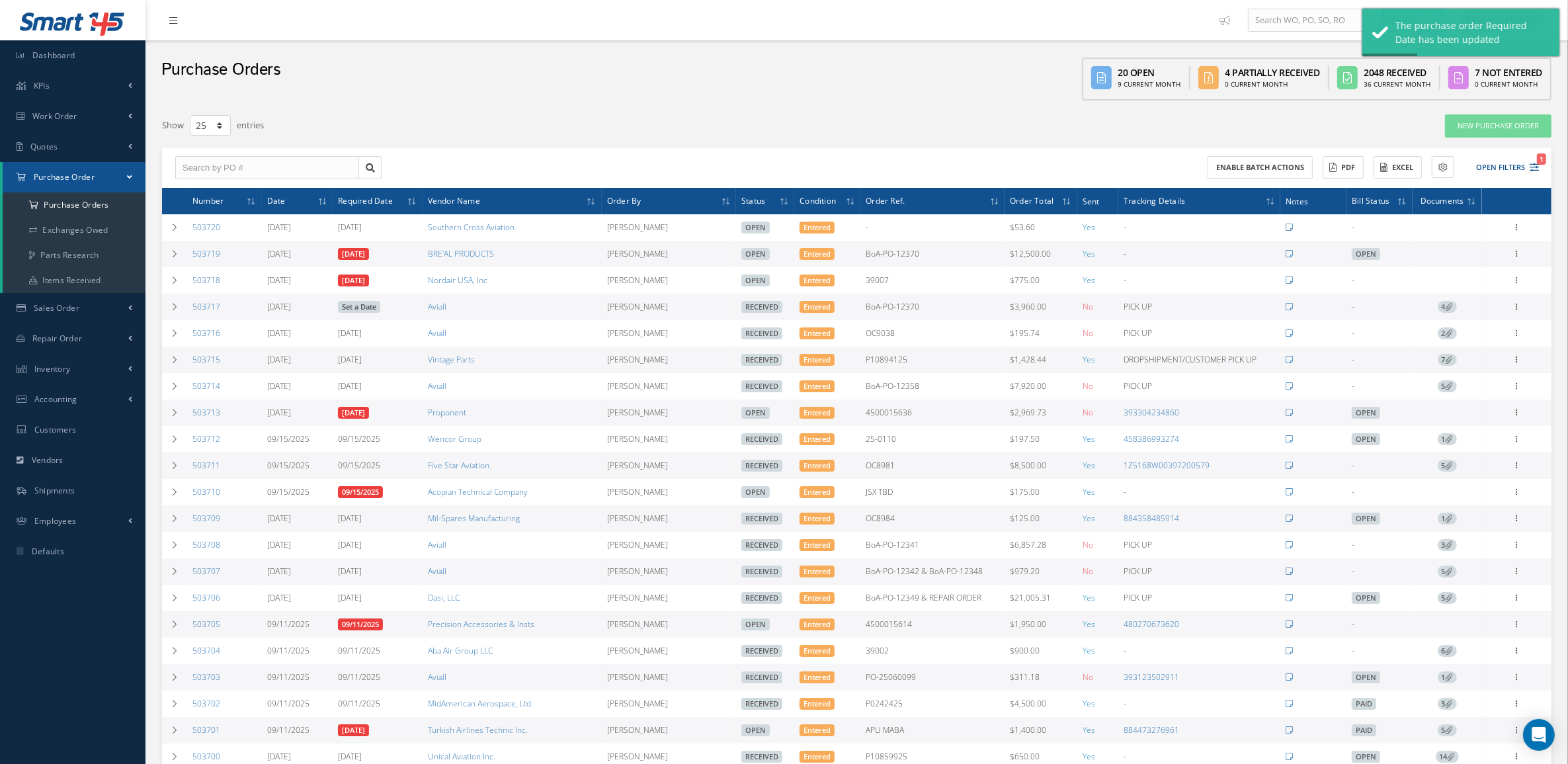
drag, startPoint x: 246, startPoint y: 319, endPoint x: 189, endPoint y: 315, distance: 57.1
click at [189, 315] on td "503717" at bounding box center [224, 307] width 75 height 26
copy link "503717"
click at [1510, 166] on button "Open Filters 1" at bounding box center [1502, 167] width 75 height 21
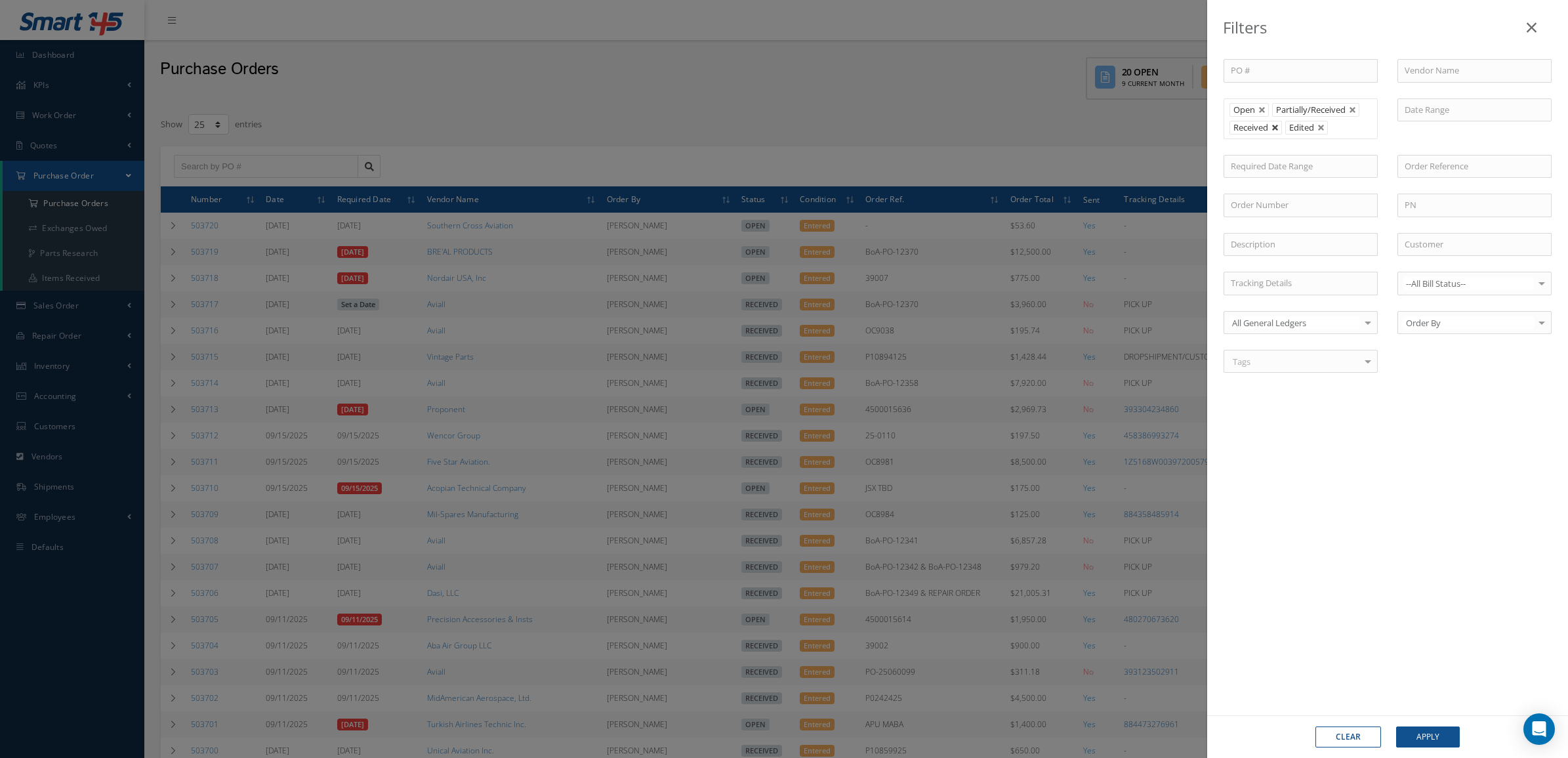
click at [1272, 131] on link at bounding box center [1275, 127] width 8 height 8
click at [1442, 723] on div "Clear Apply" at bounding box center [1388, 737] width 361 height 42
click at [1438, 732] on button "Apply" at bounding box center [1428, 737] width 64 height 21
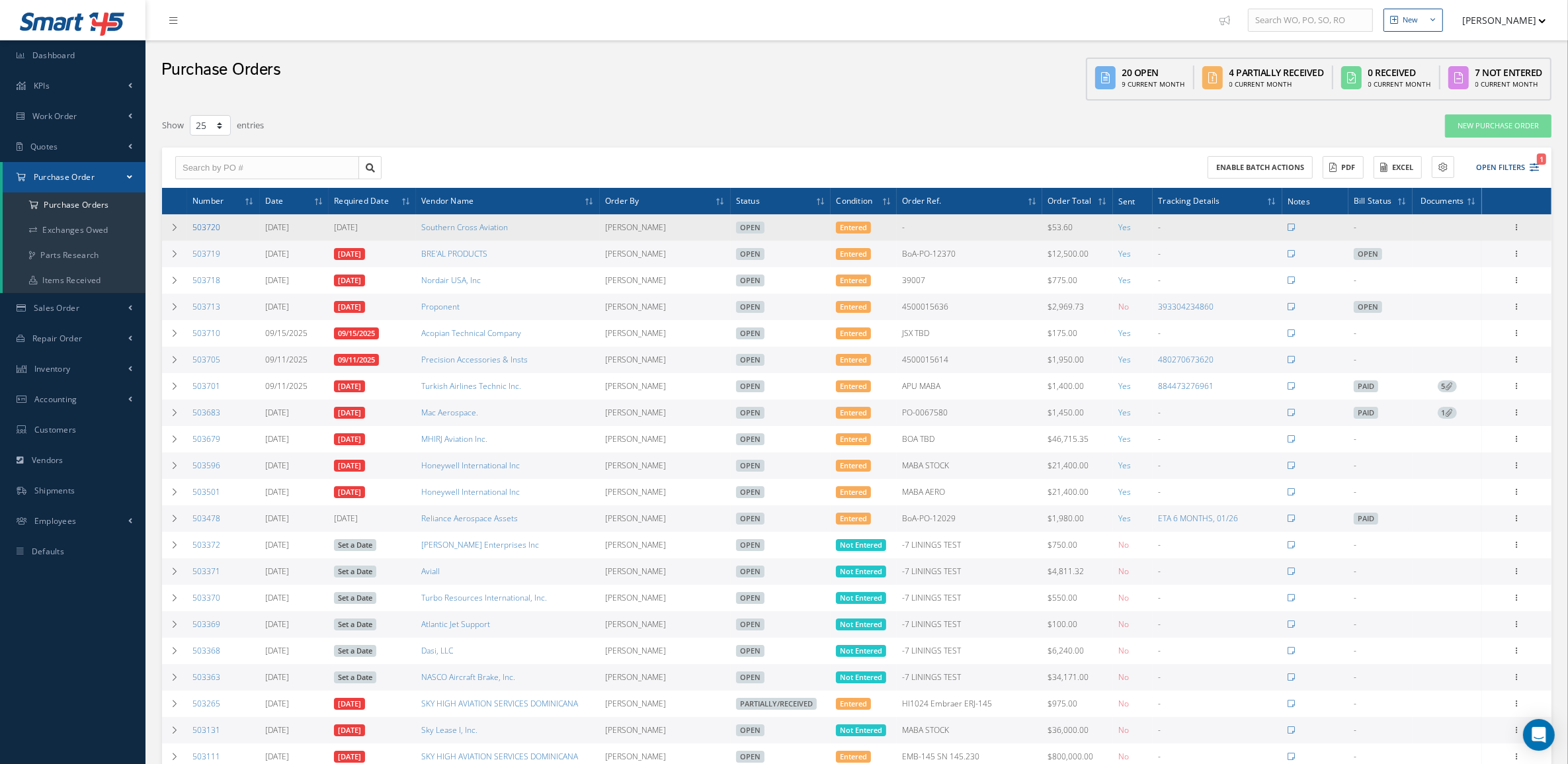
drag, startPoint x: 242, startPoint y: 227, endPoint x: 193, endPoint y: 230, distance: 49.1
click at [193, 230] on td "503720" at bounding box center [223, 227] width 73 height 26
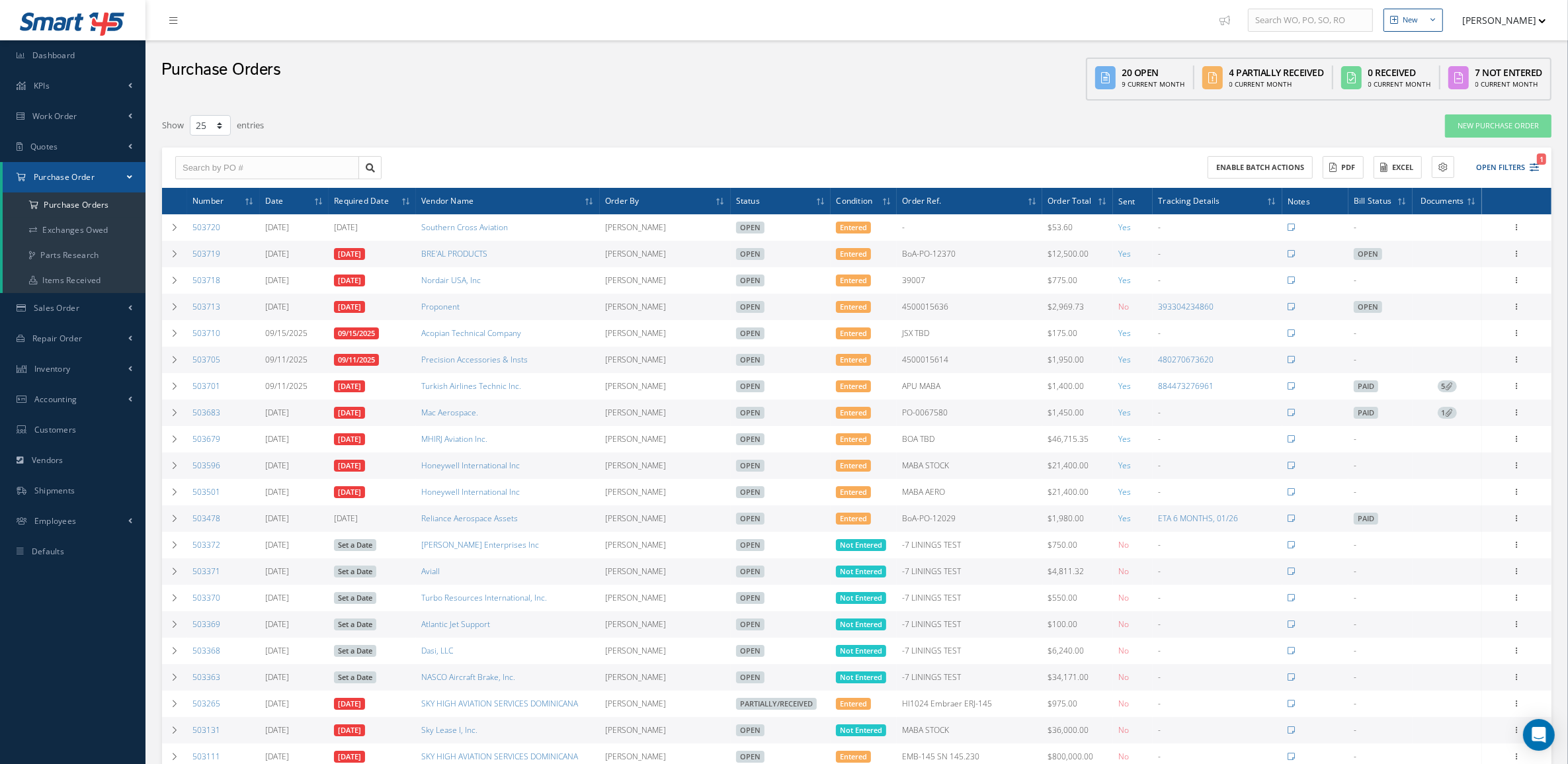
copy link "503720"
click at [228, 420] on td "503683" at bounding box center [223, 413] width 73 height 26
drag, startPoint x: 220, startPoint y: 418, endPoint x: 189, endPoint y: 417, distance: 31.0
click at [189, 417] on td "503683" at bounding box center [223, 413] width 73 height 26
copy link "503683"
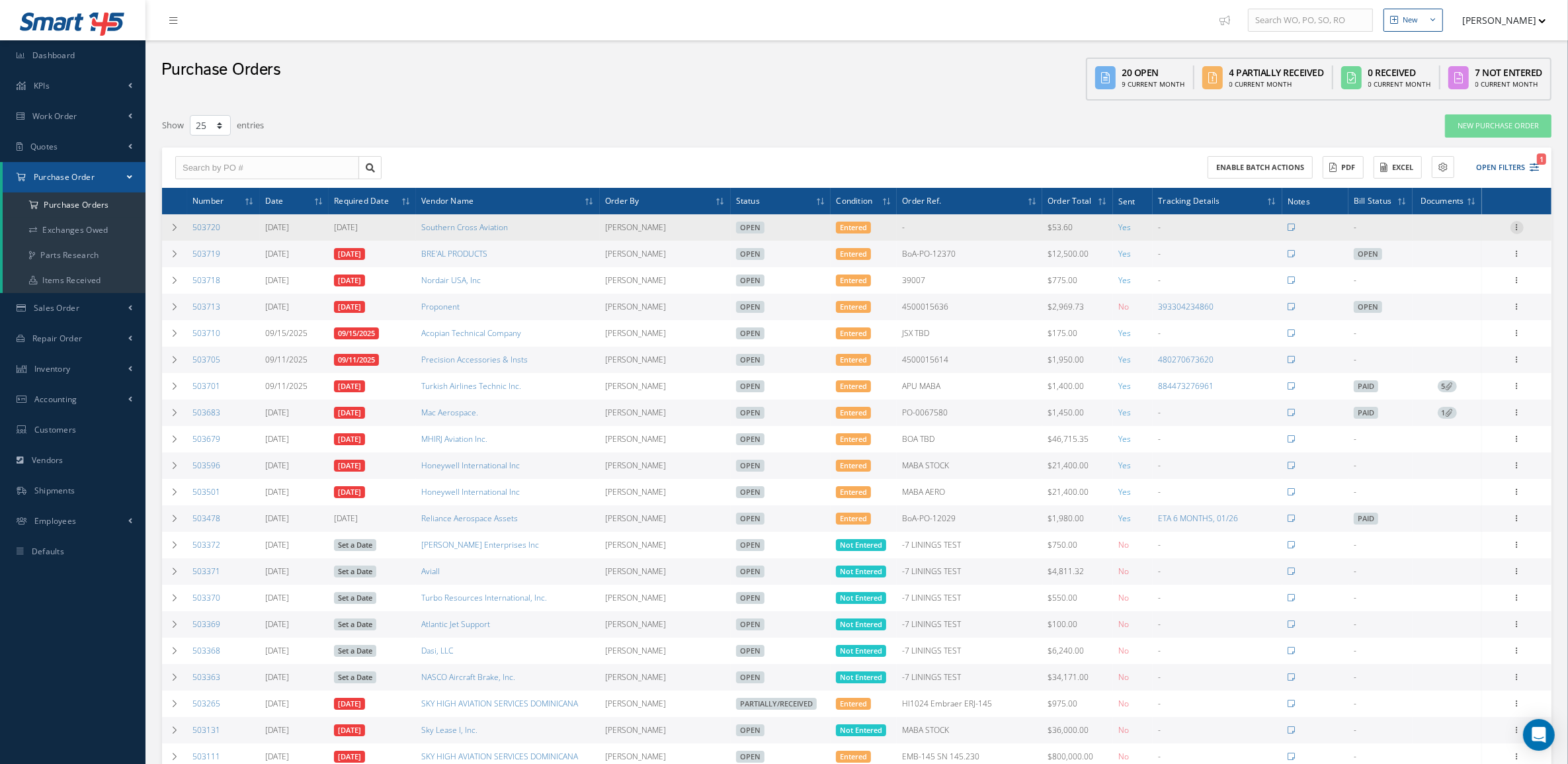
click at [1516, 224] on icon at bounding box center [1517, 226] width 14 height 11
click at [1457, 270] on link "Edit" at bounding box center [1456, 271] width 104 height 18
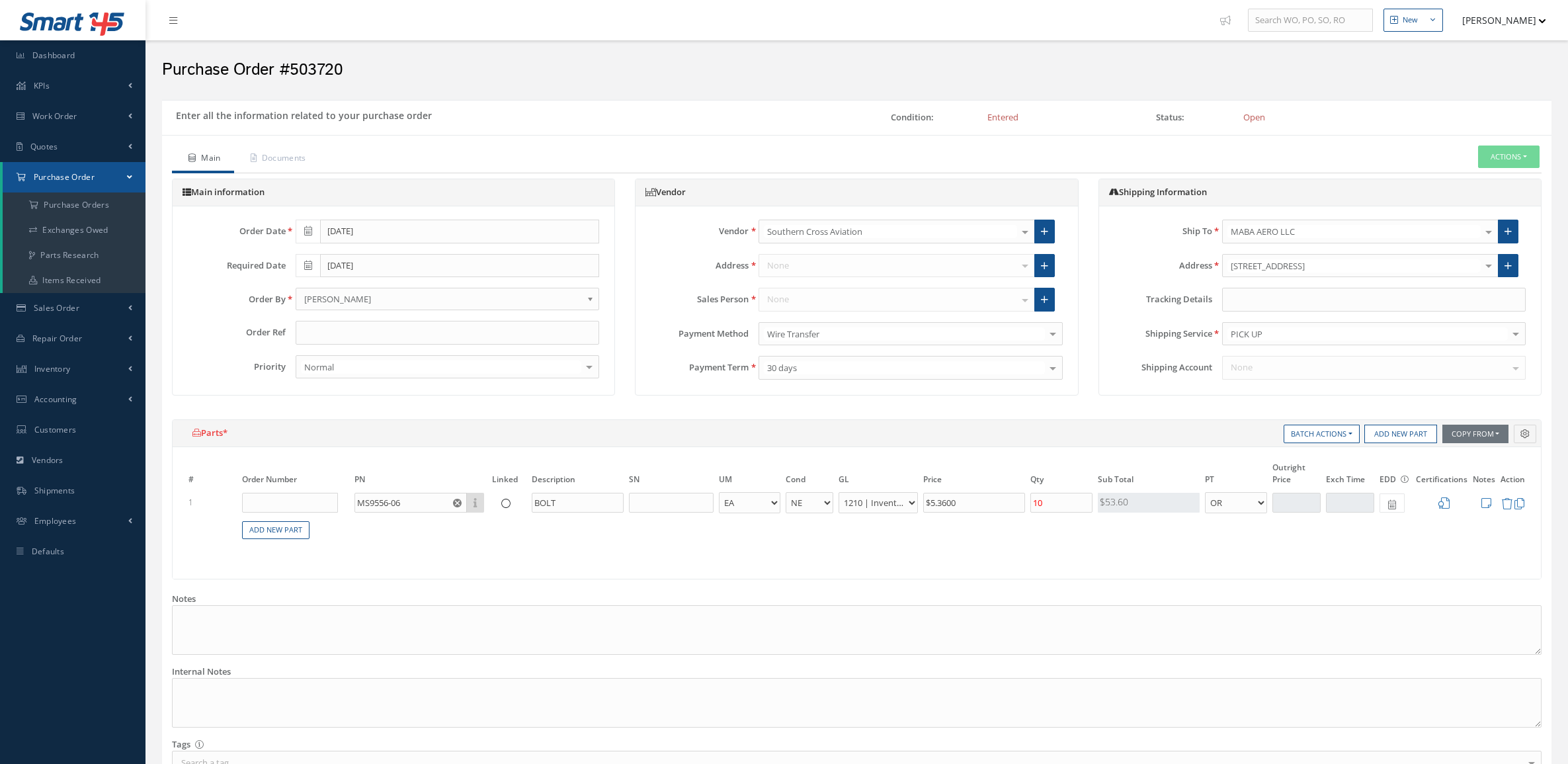
select select "5"
select select "7"
select select "1"
drag, startPoint x: 1242, startPoint y: 307, endPoint x: 1248, endPoint y: 288, distance: 19.9
click at [1242, 307] on input "text" at bounding box center [1374, 300] width 304 height 23
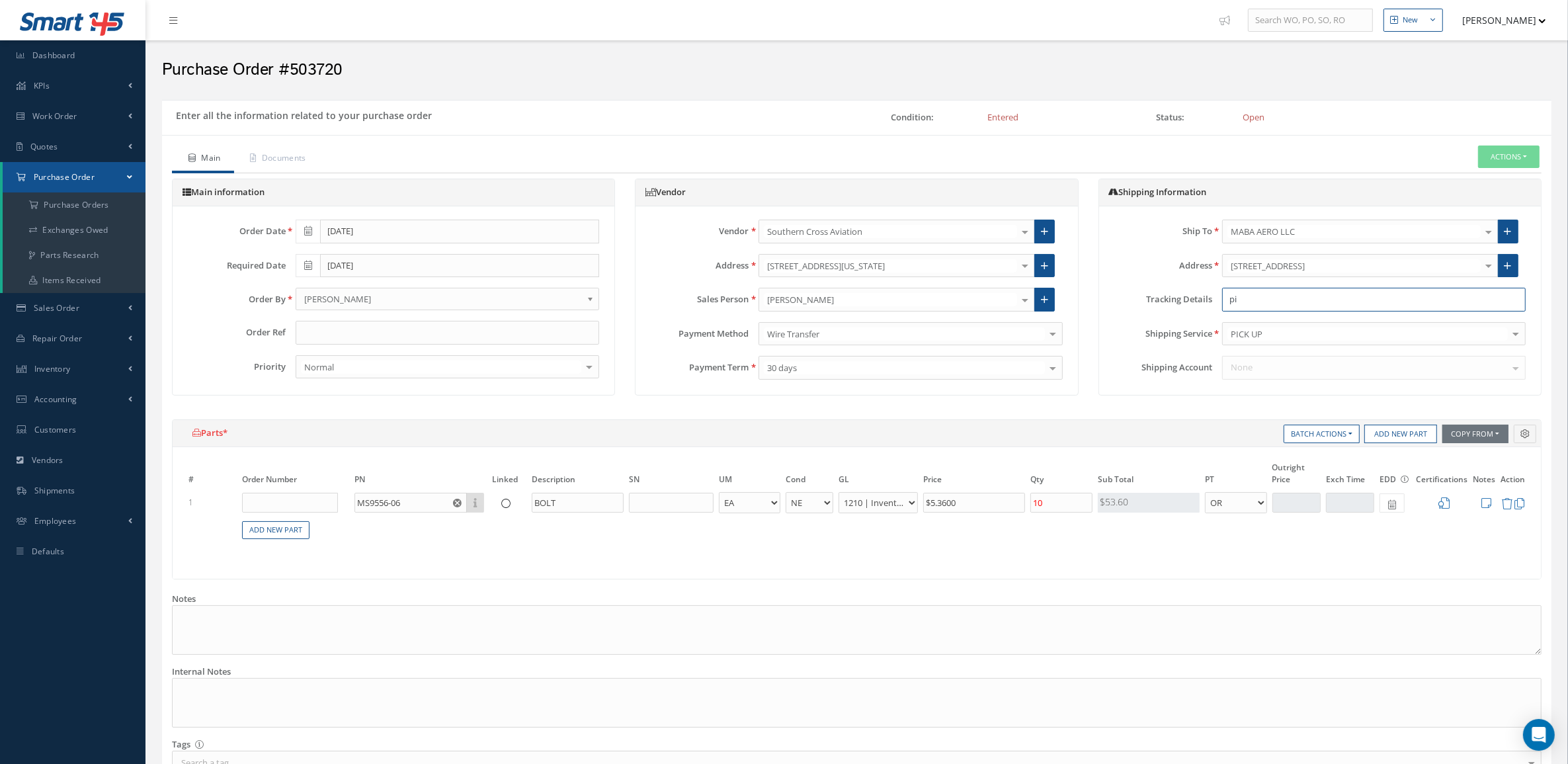
type input "p"
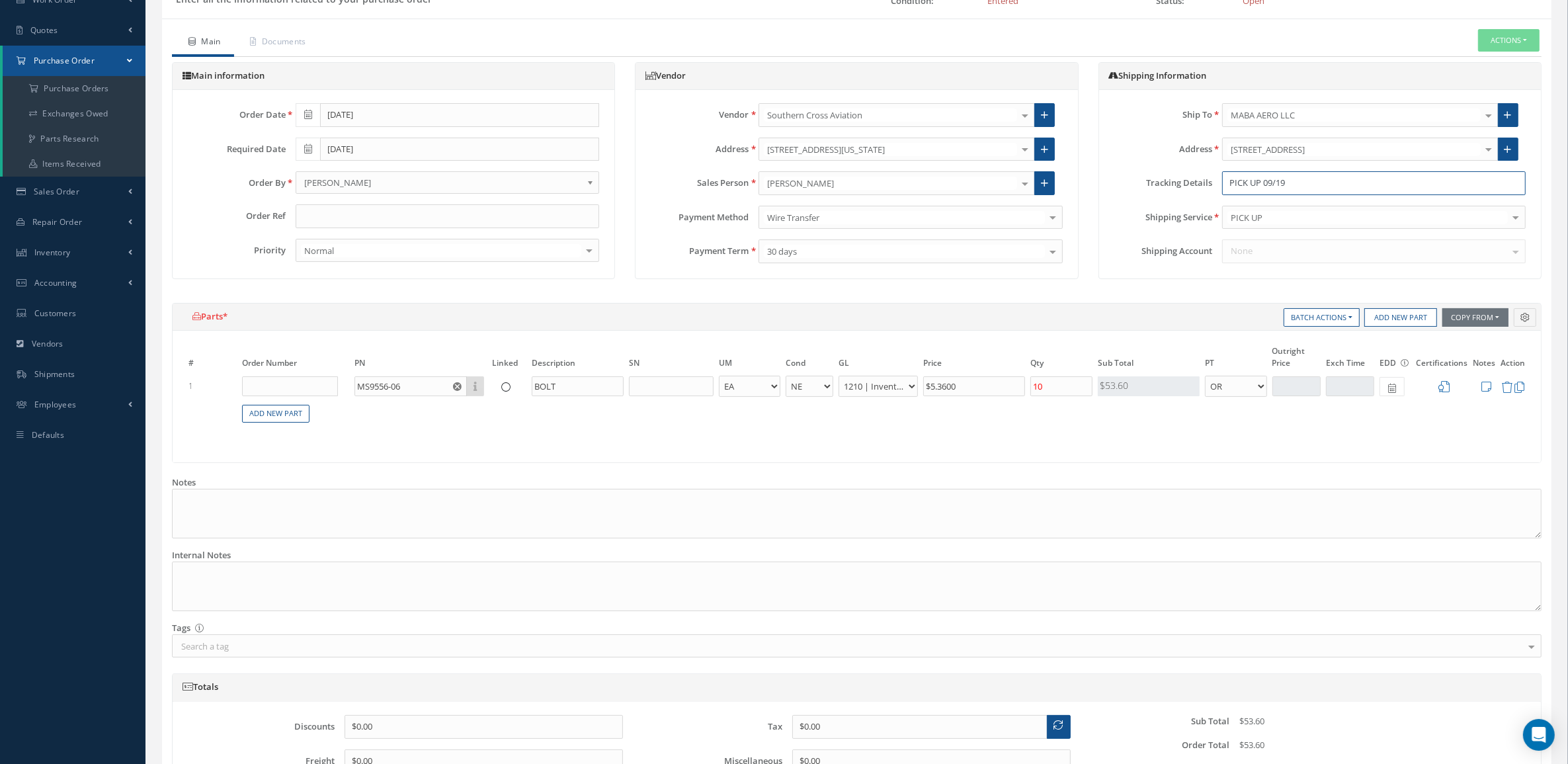
scroll to position [252, 0]
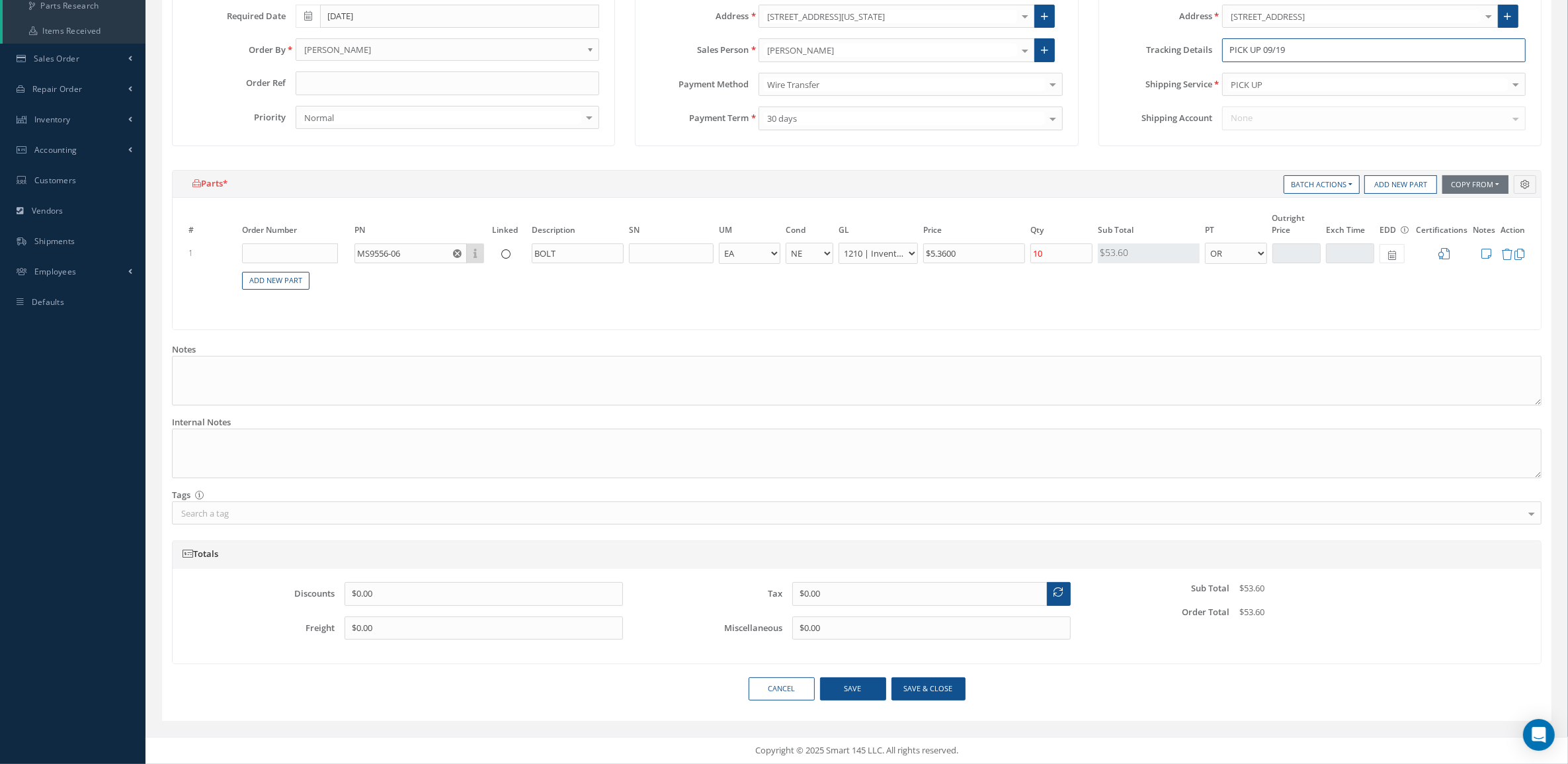
type input "PICK UP 09/19"
click at [930, 681] on button "Save & close" at bounding box center [929, 689] width 74 height 23
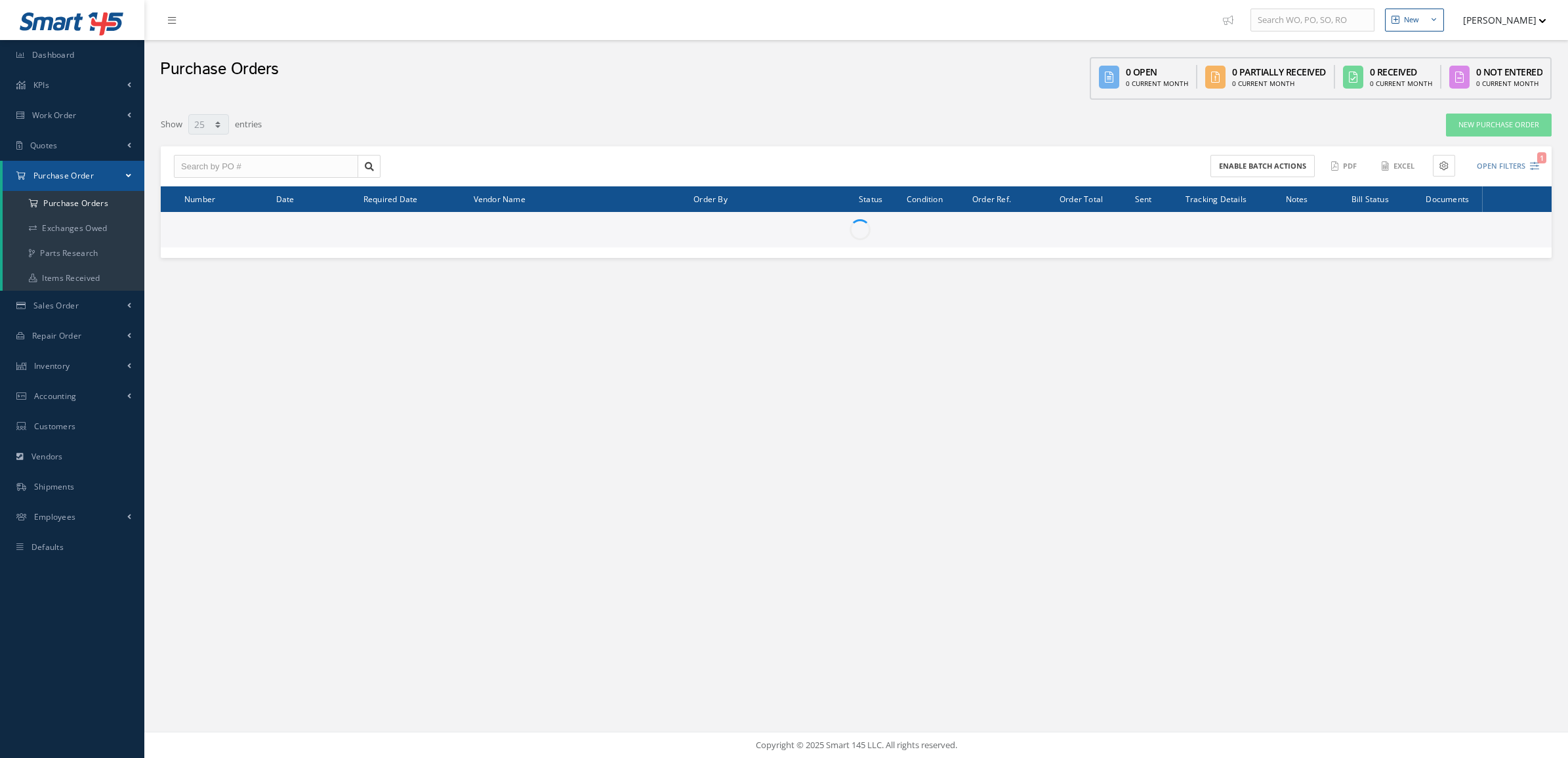
select select "25"
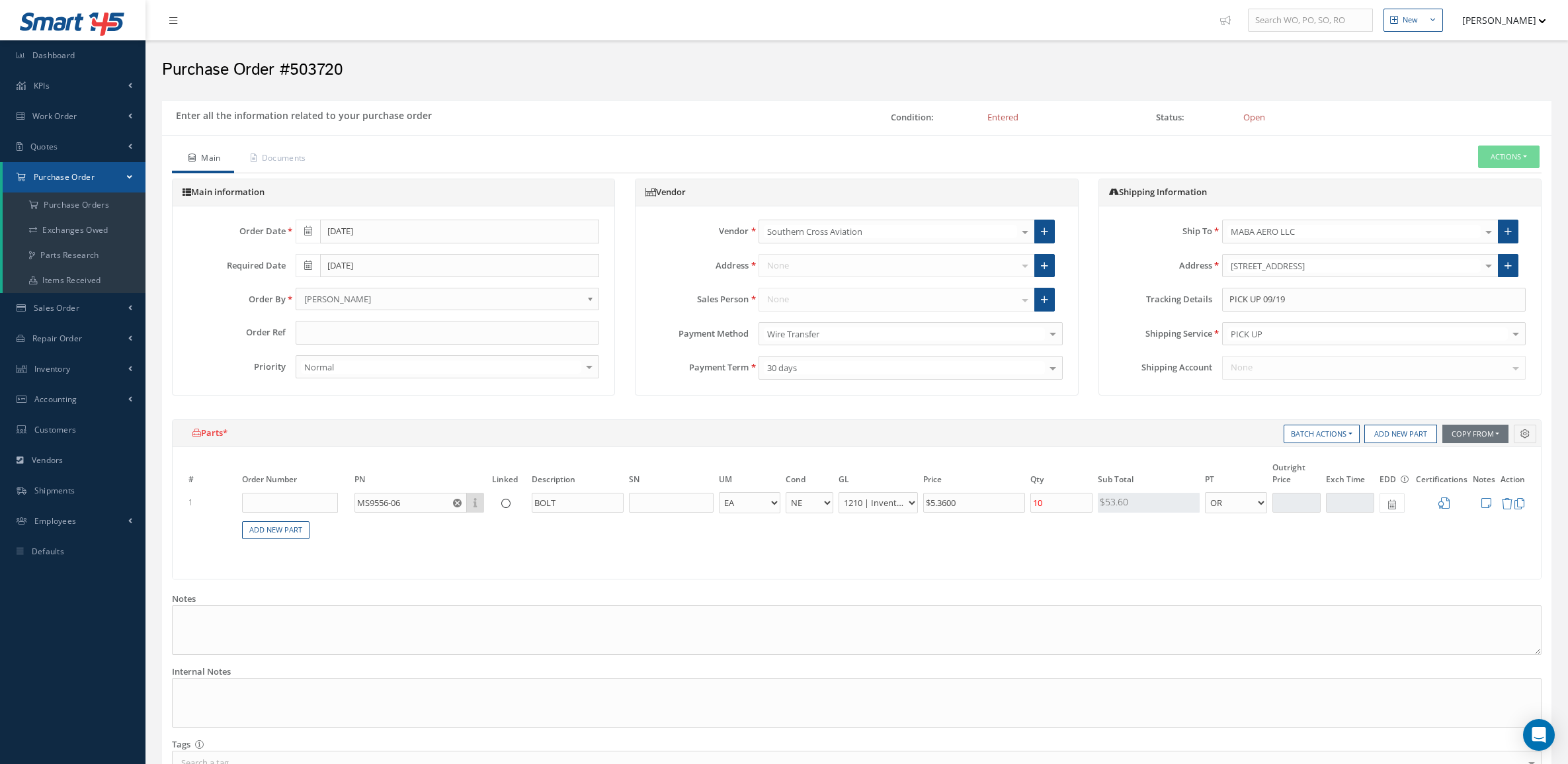
select select "5"
select select "7"
select select "1"
click at [361, 339] on input "text" at bounding box center [448, 333] width 304 height 23
paste input "" 030903""
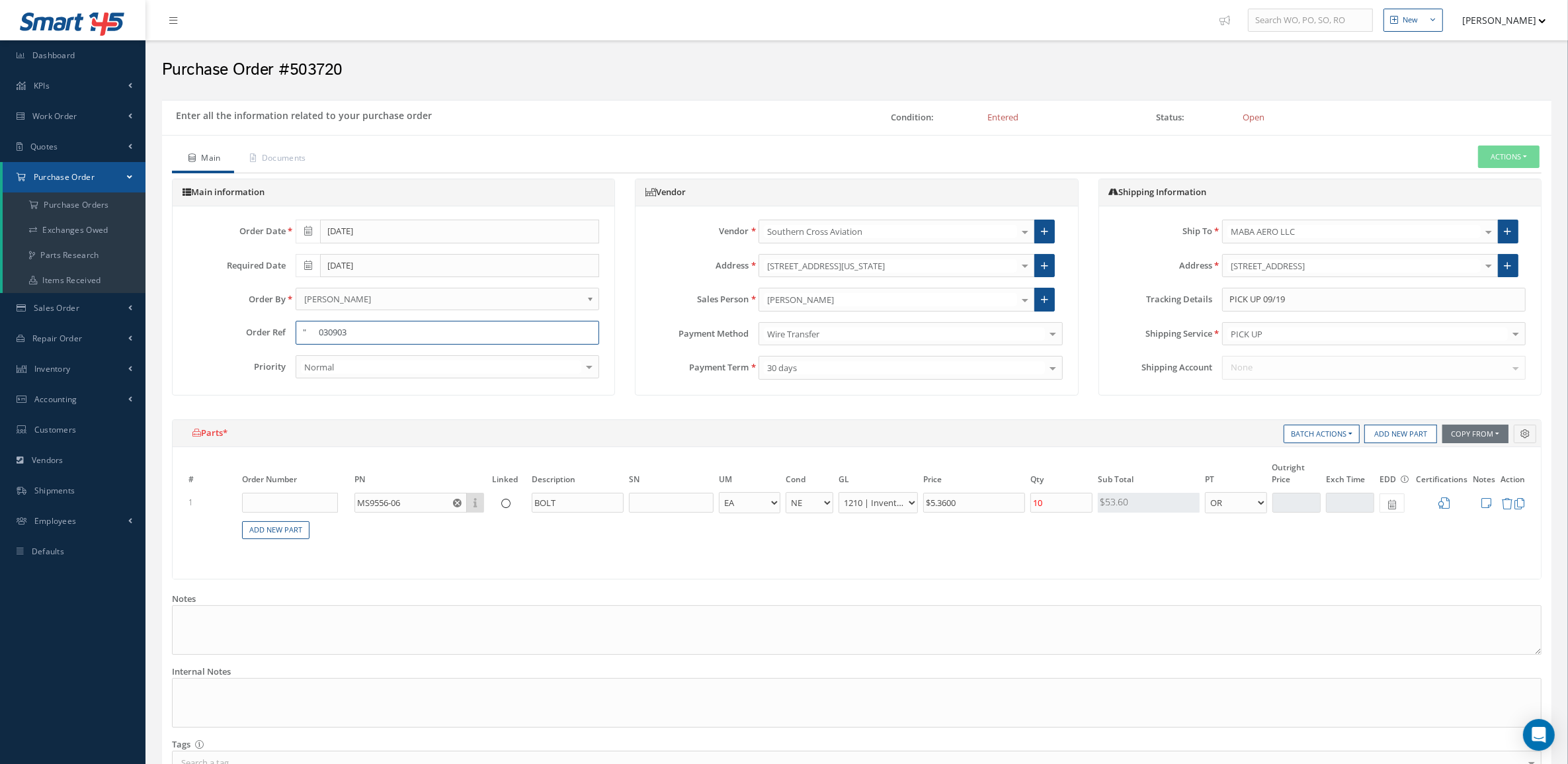
click at [317, 334] on input "" 030903" at bounding box center [448, 333] width 304 height 23
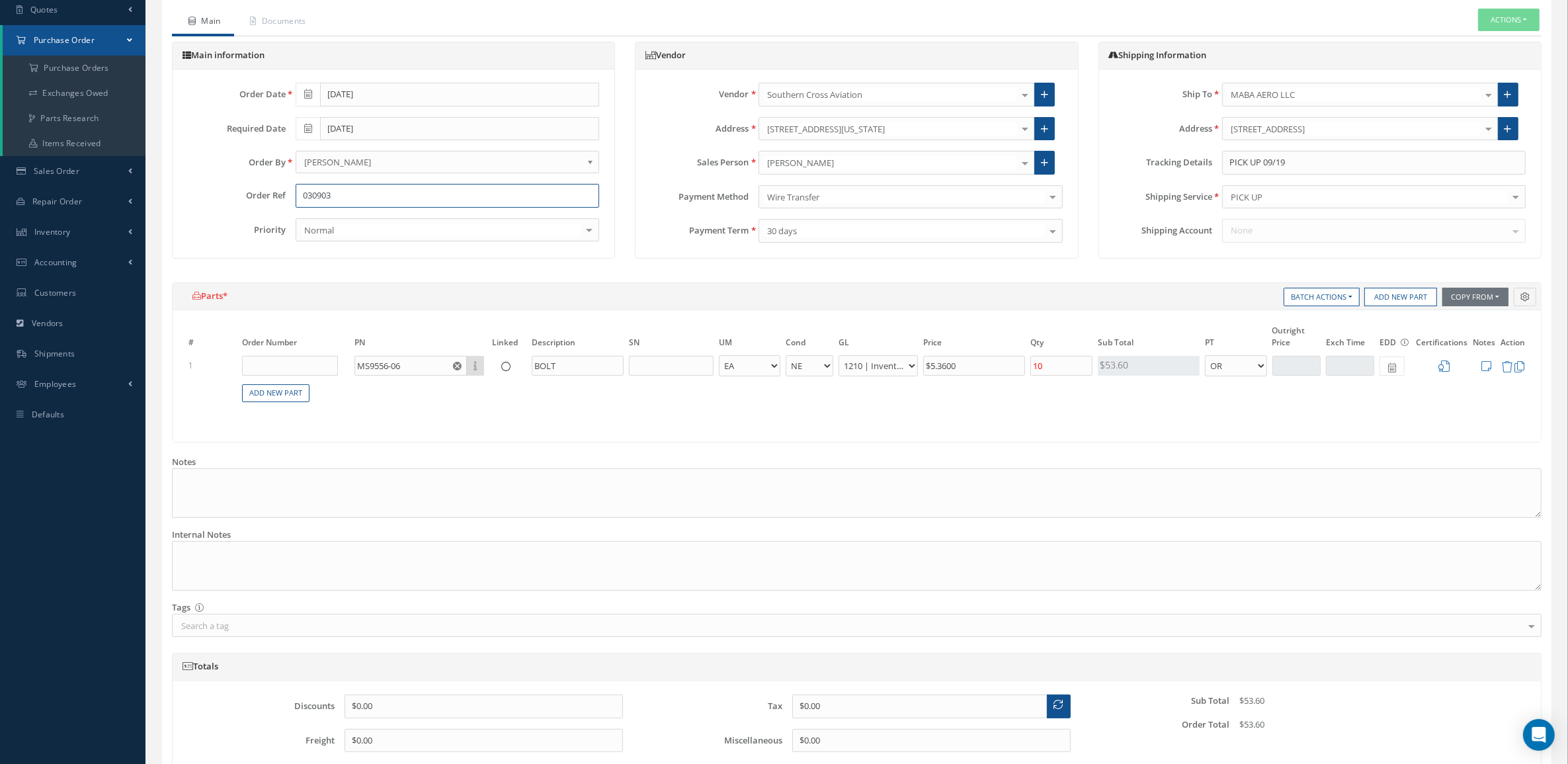
scroll to position [252, 0]
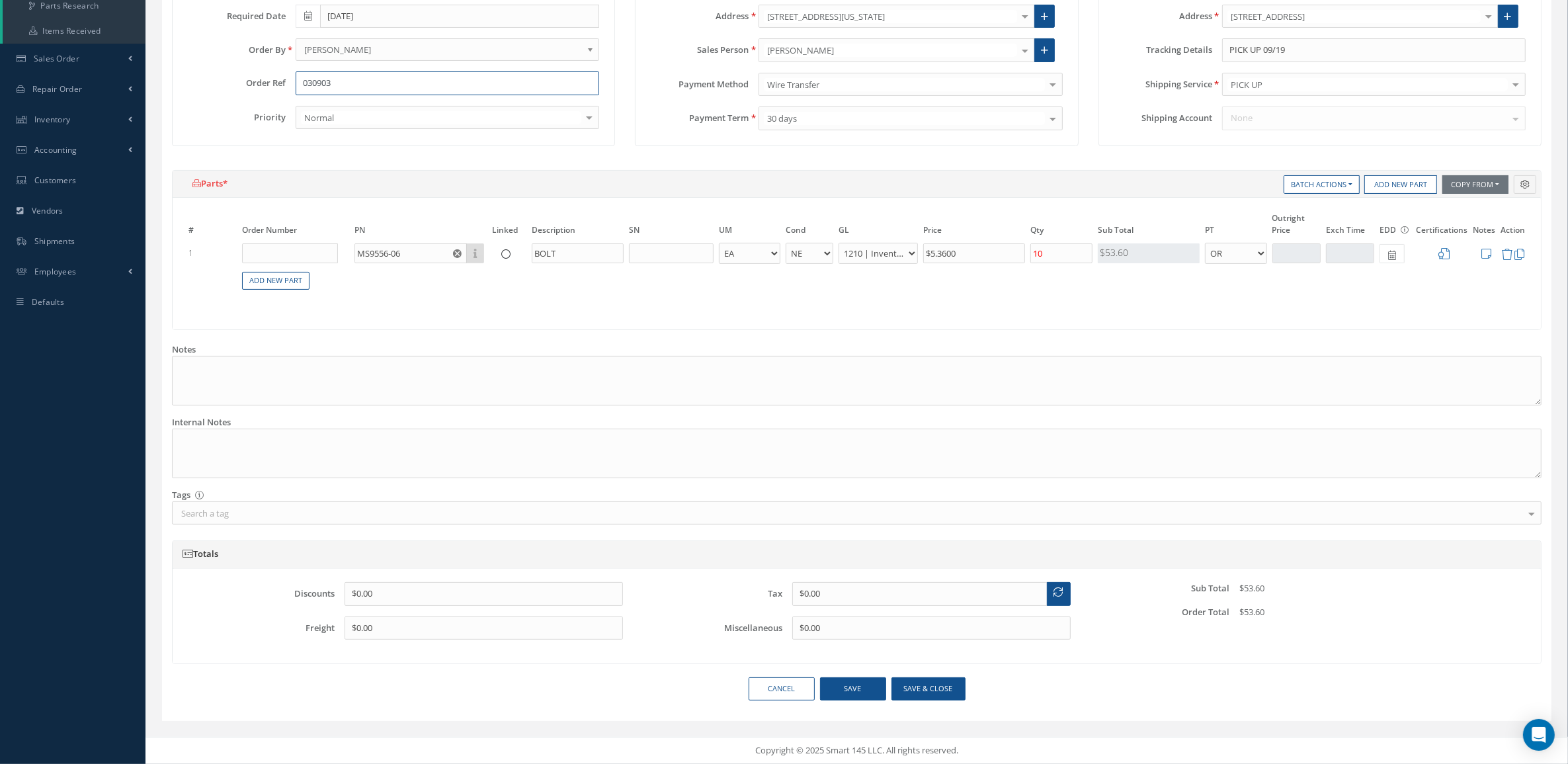
type input "030903"
click at [945, 689] on button "Save & close" at bounding box center [929, 689] width 74 height 23
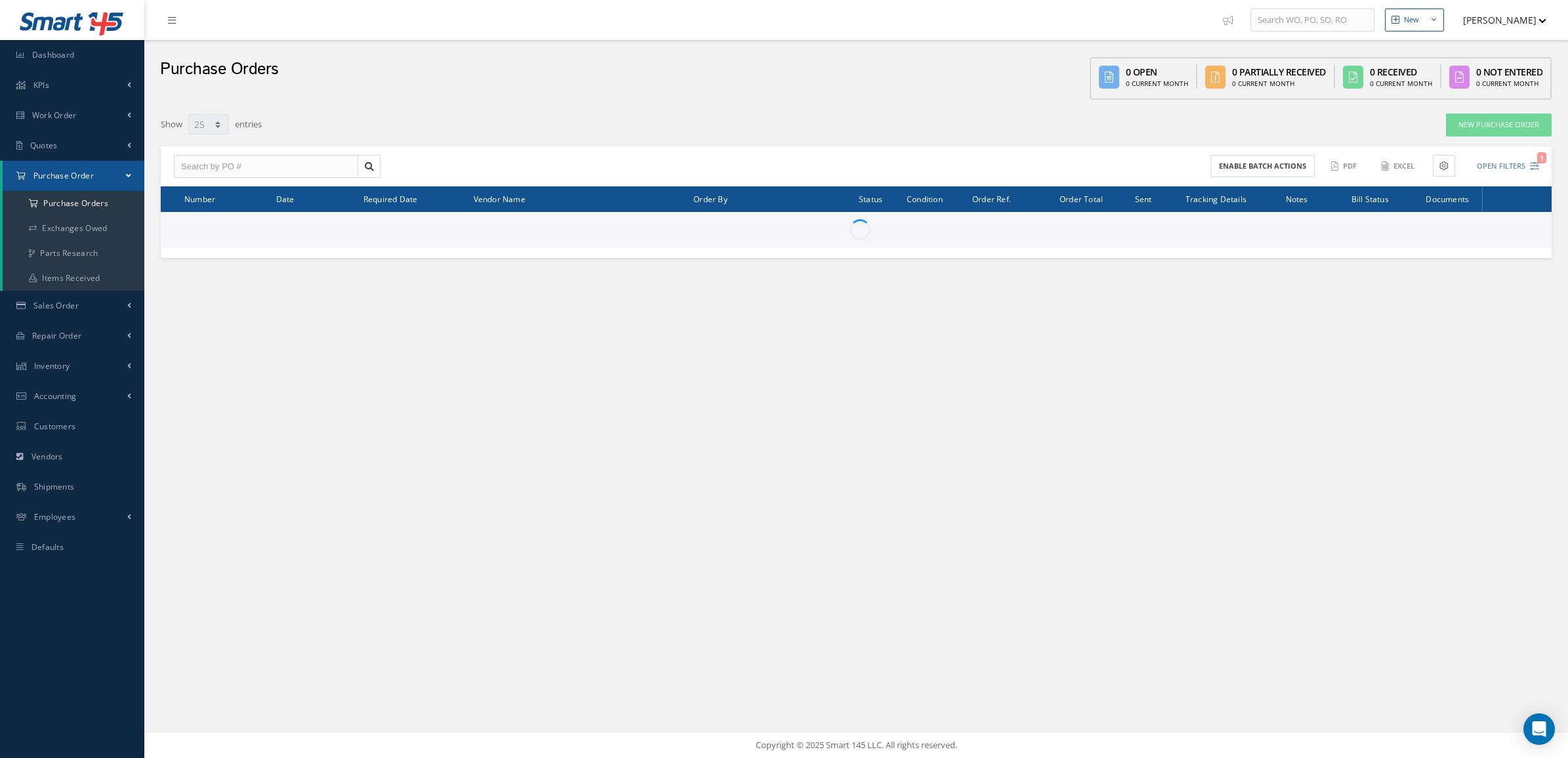
select select "25"
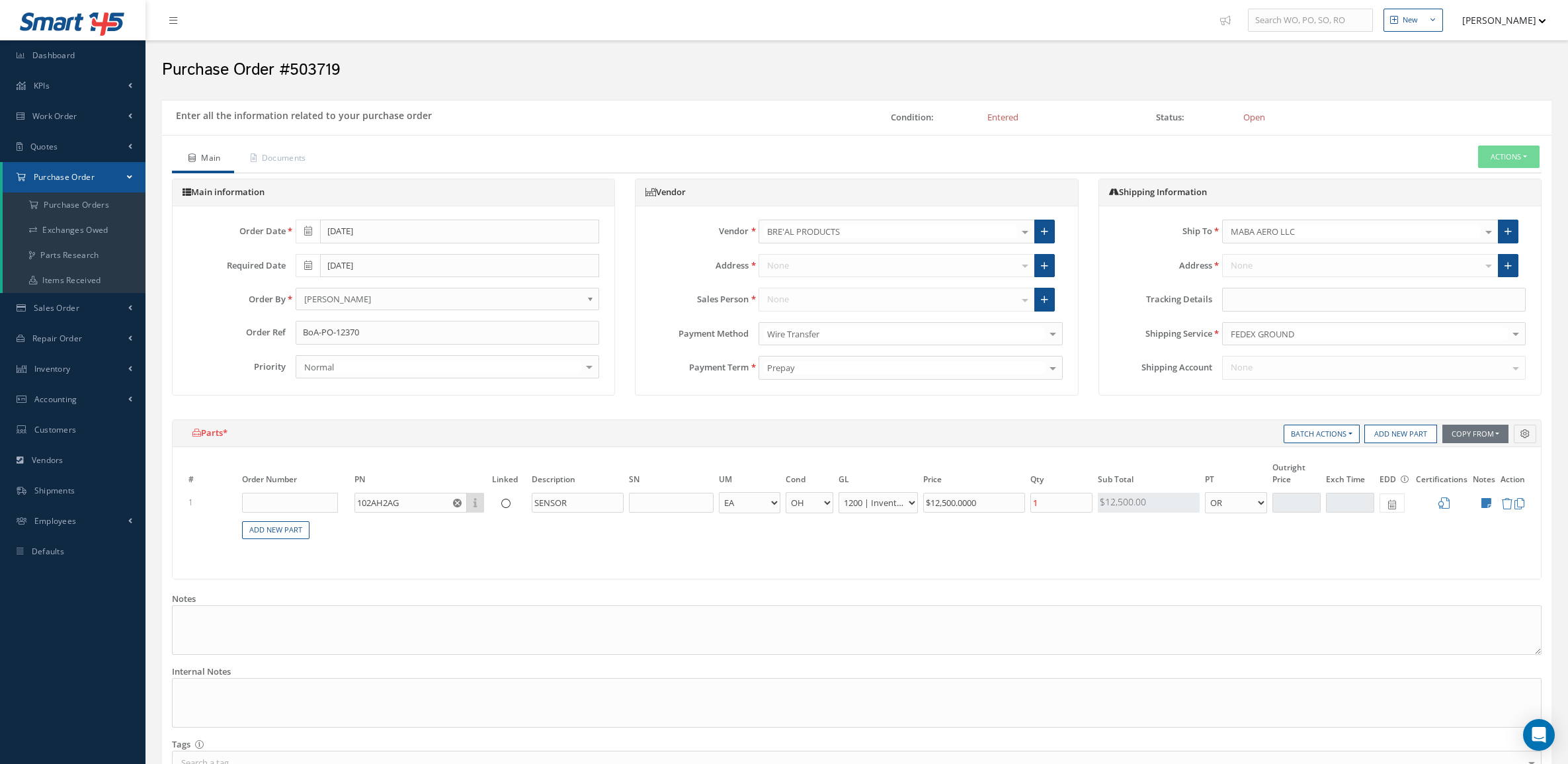
select select "1"
select select "6"
select select "1"
drag, startPoint x: 427, startPoint y: 334, endPoint x: 139, endPoint y: 334, distance: 288.0
click at [139, 334] on div "Smart 145 Dashboard KPIs Accounting Work Order Work Order Preview" at bounding box center [784, 506] width 1568 height 1013
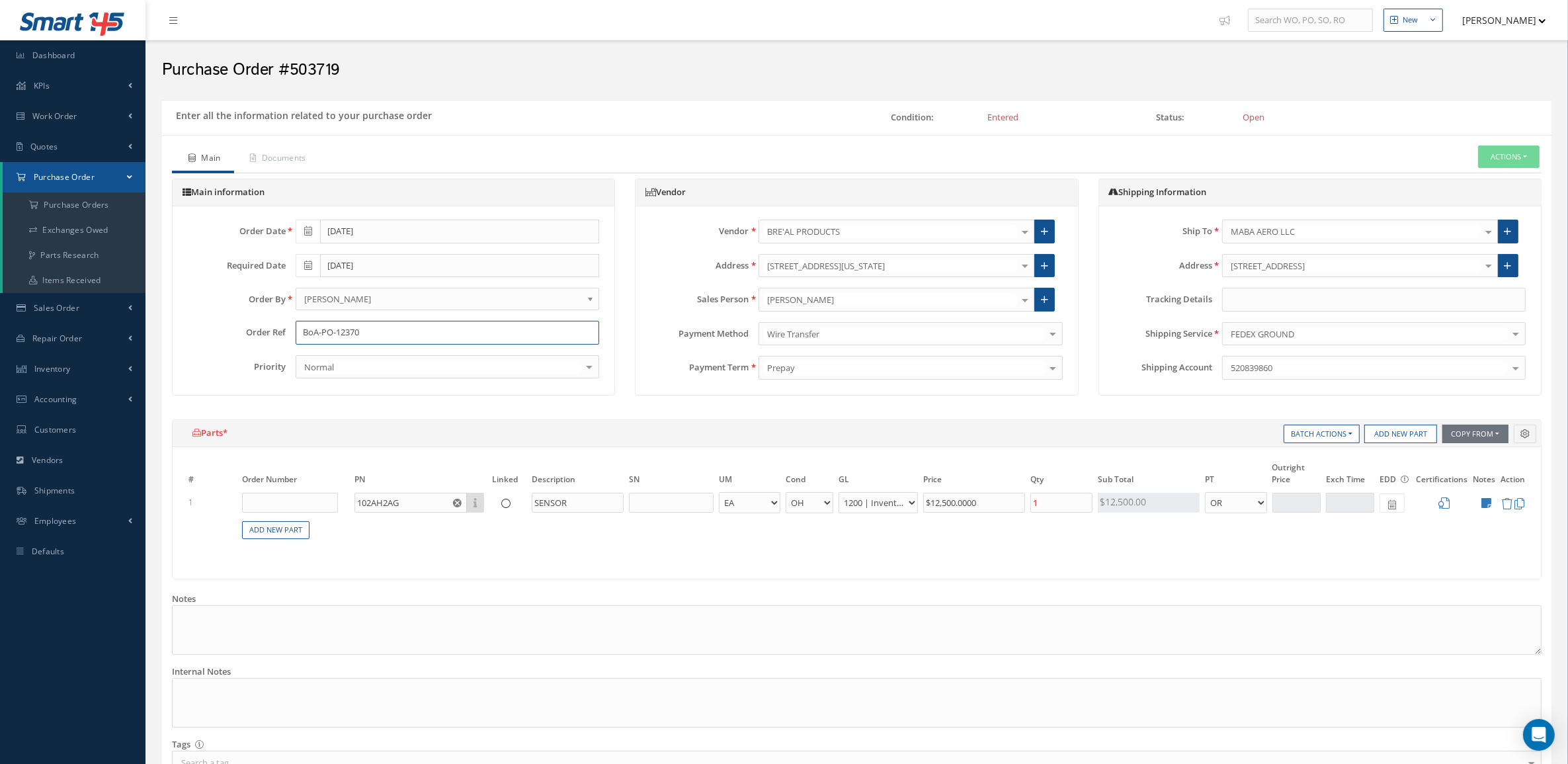
paste input "69"
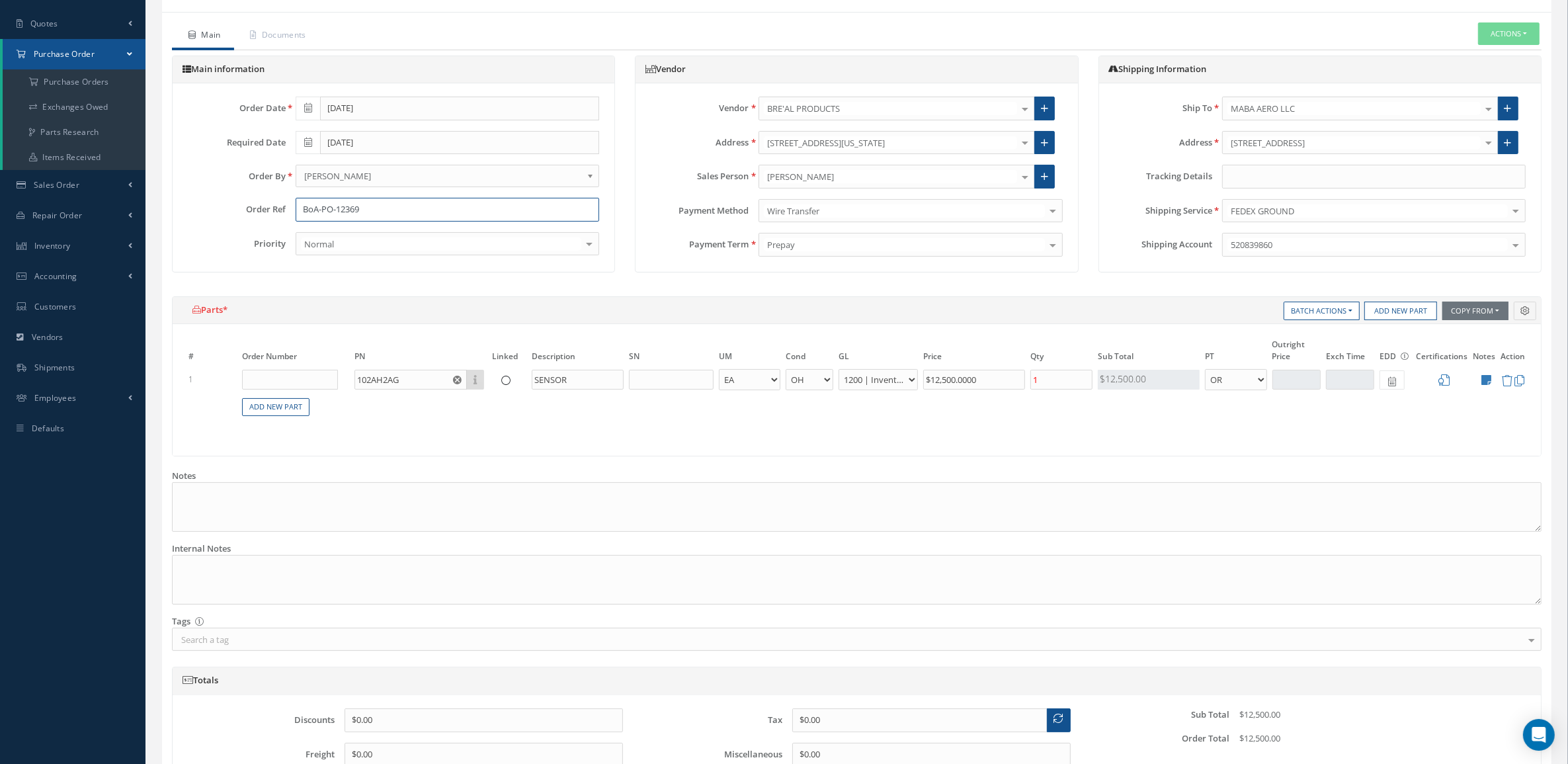
scroll to position [252, 0]
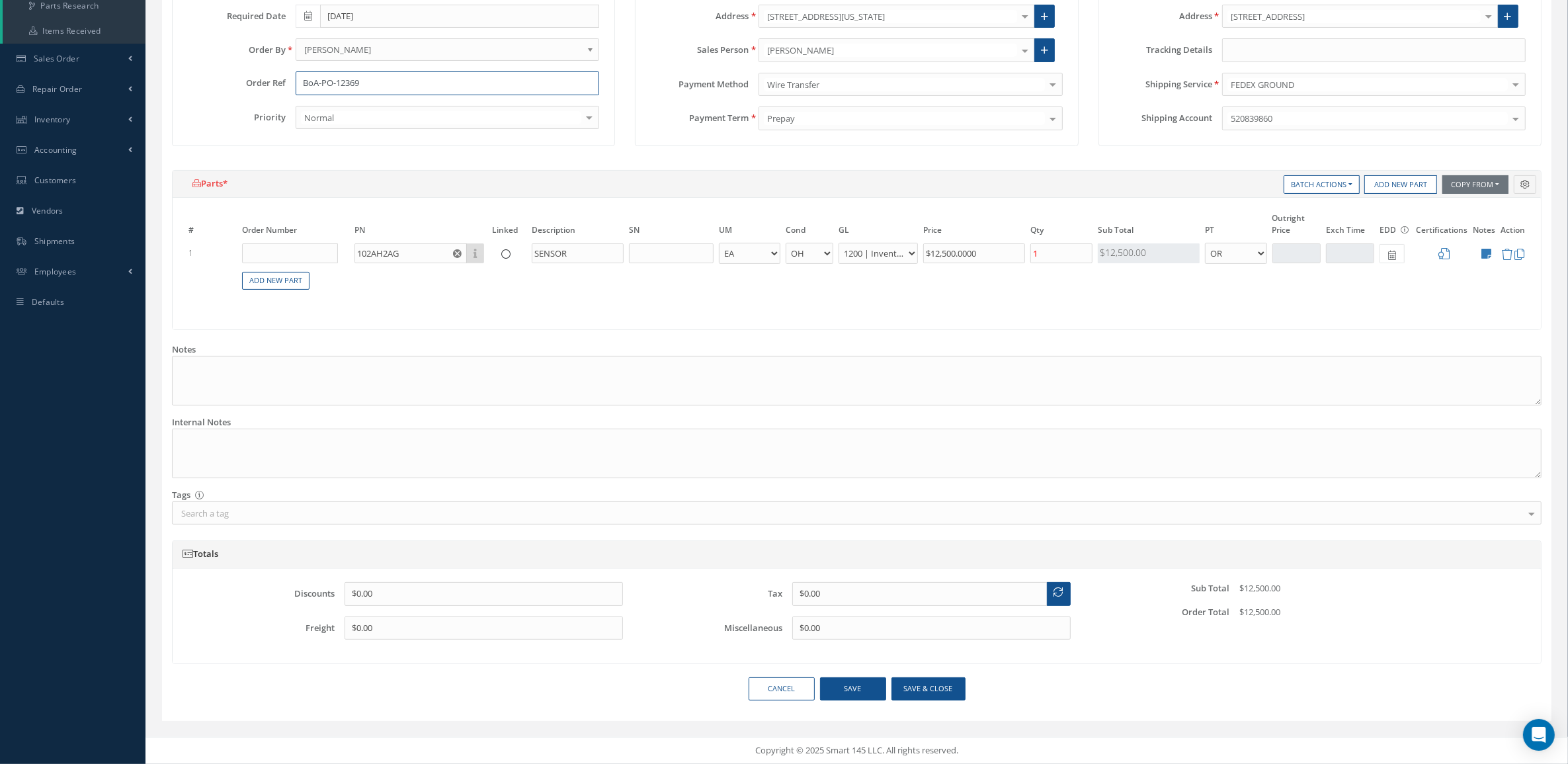
type input "BoA-PO-12369"
click at [950, 696] on button "Save & close" at bounding box center [929, 689] width 74 height 23
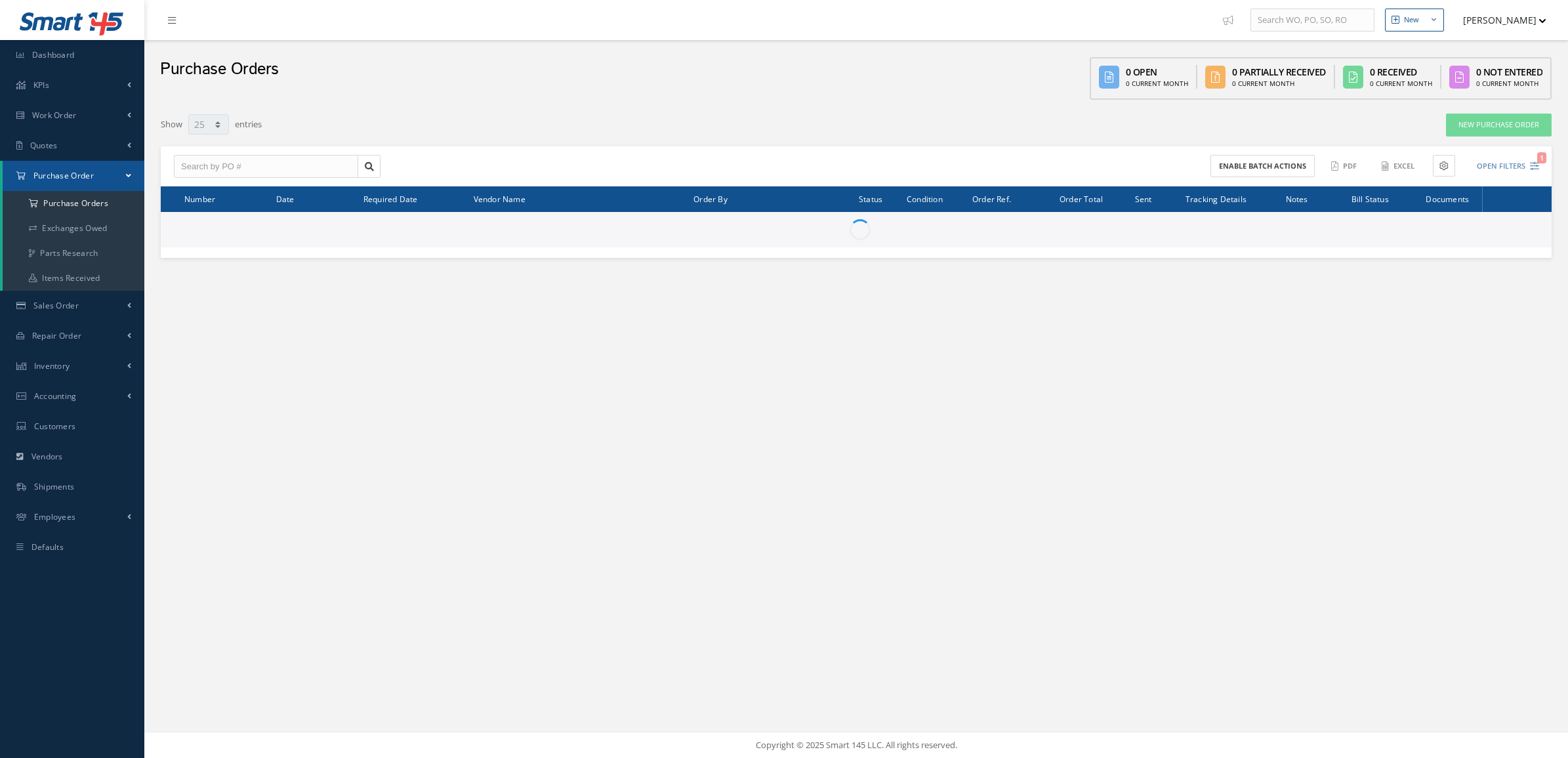
select select "25"
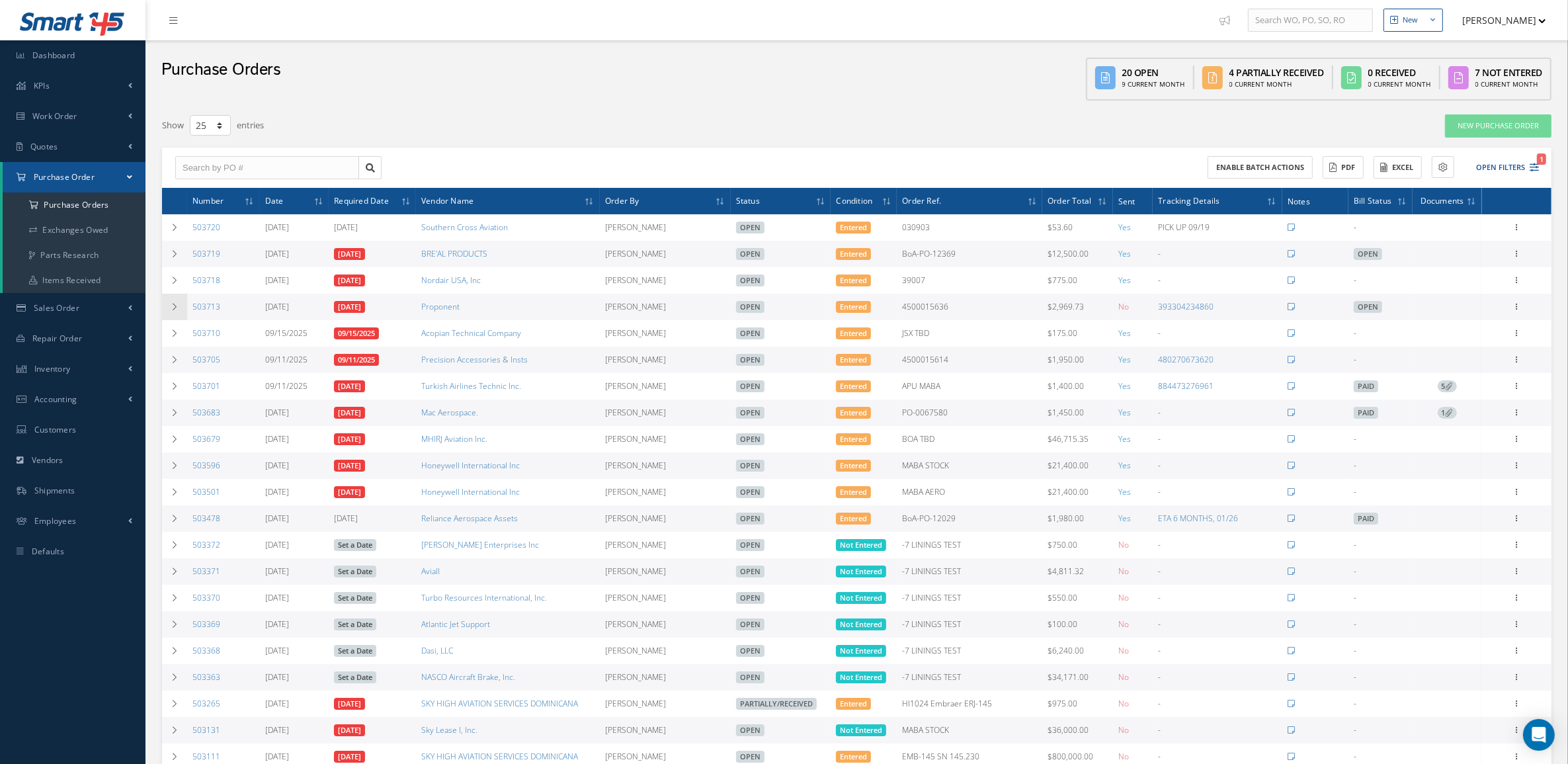
click at [183, 312] on td at bounding box center [175, 307] width 25 height 26
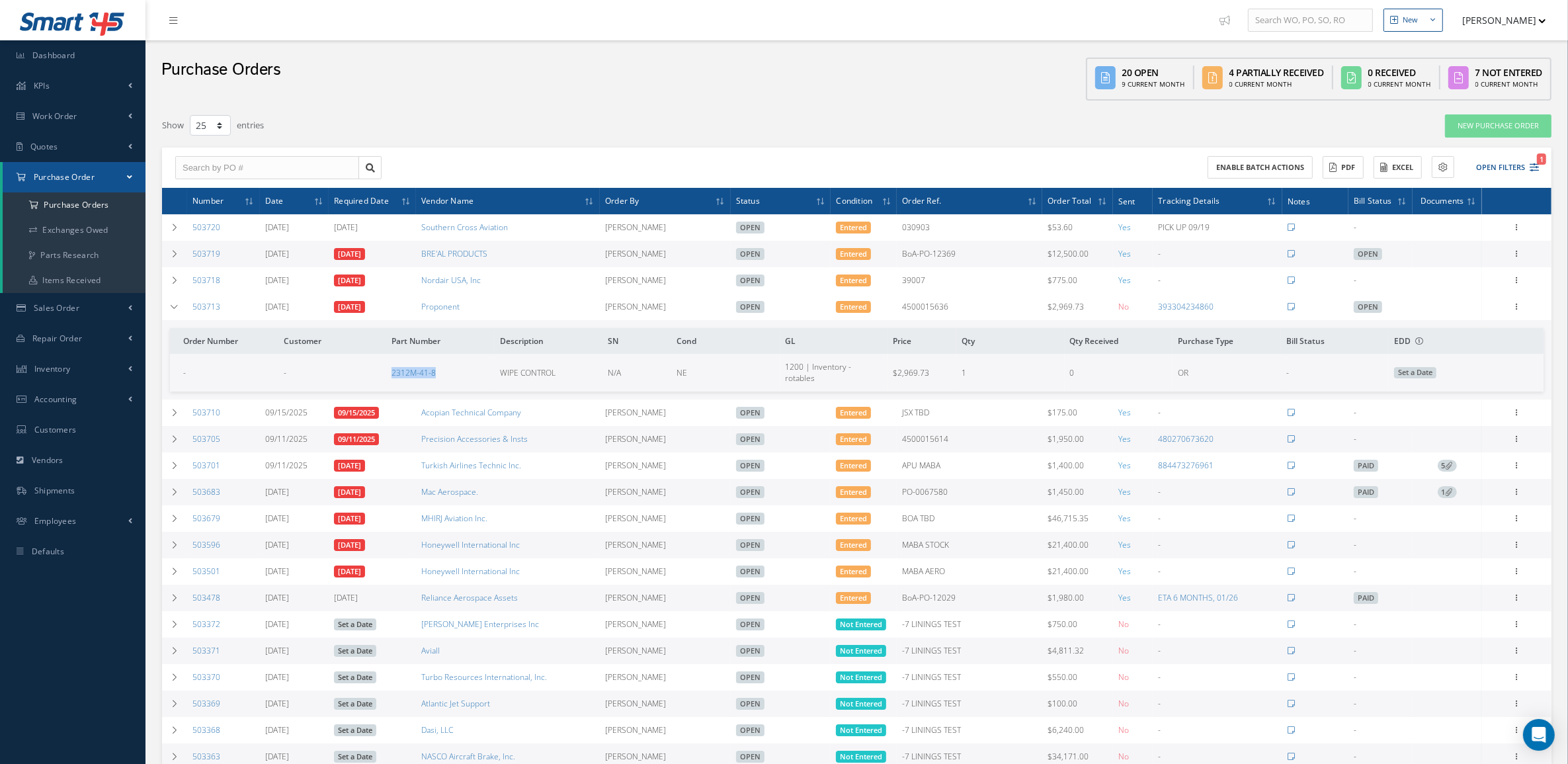
drag, startPoint x: 445, startPoint y: 372, endPoint x: 379, endPoint y: 379, distance: 66.4
click at [379, 379] on tr "- - 2312M-41-8 WIPE CONTROL N/A NE 1200 | Inventory - rotables $2,969.73 1 0 OR…" at bounding box center [857, 373] width 1374 height 37
copy tr "2312M-41-8"
click at [183, 306] on td at bounding box center [175, 307] width 25 height 26
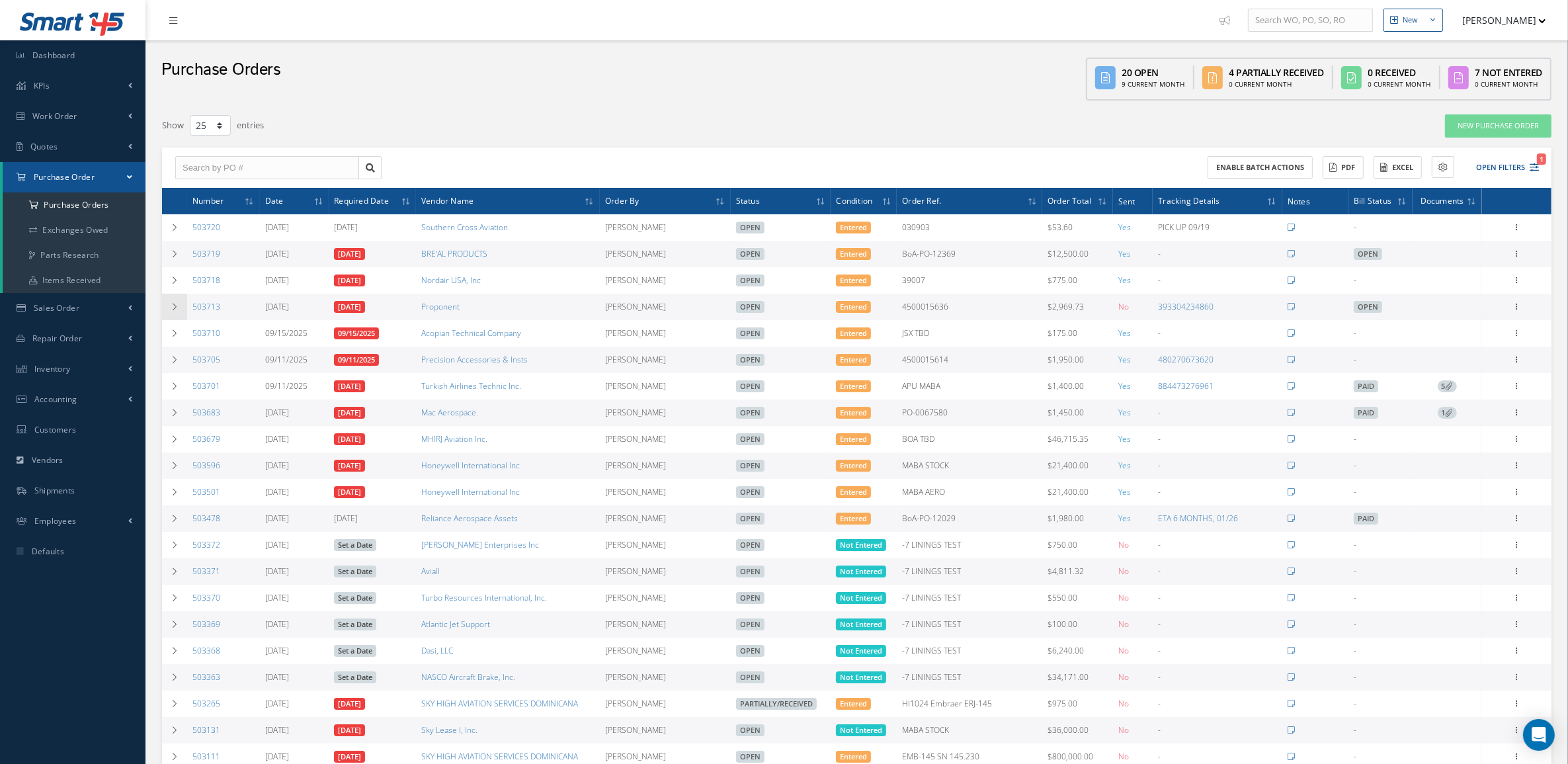
click at [179, 306] on icon at bounding box center [175, 307] width 10 height 8
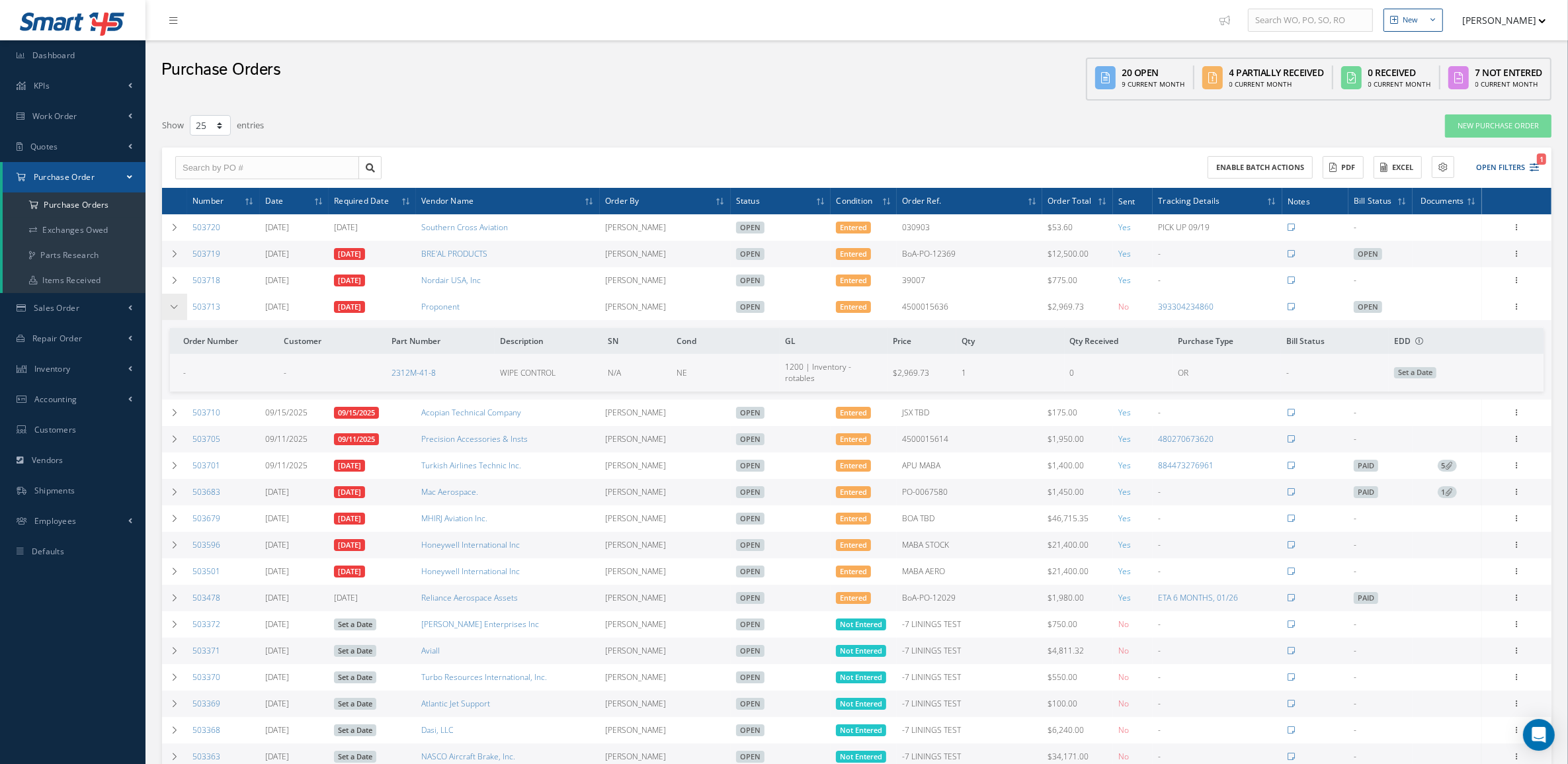
click at [179, 306] on icon at bounding box center [175, 307] width 10 height 8
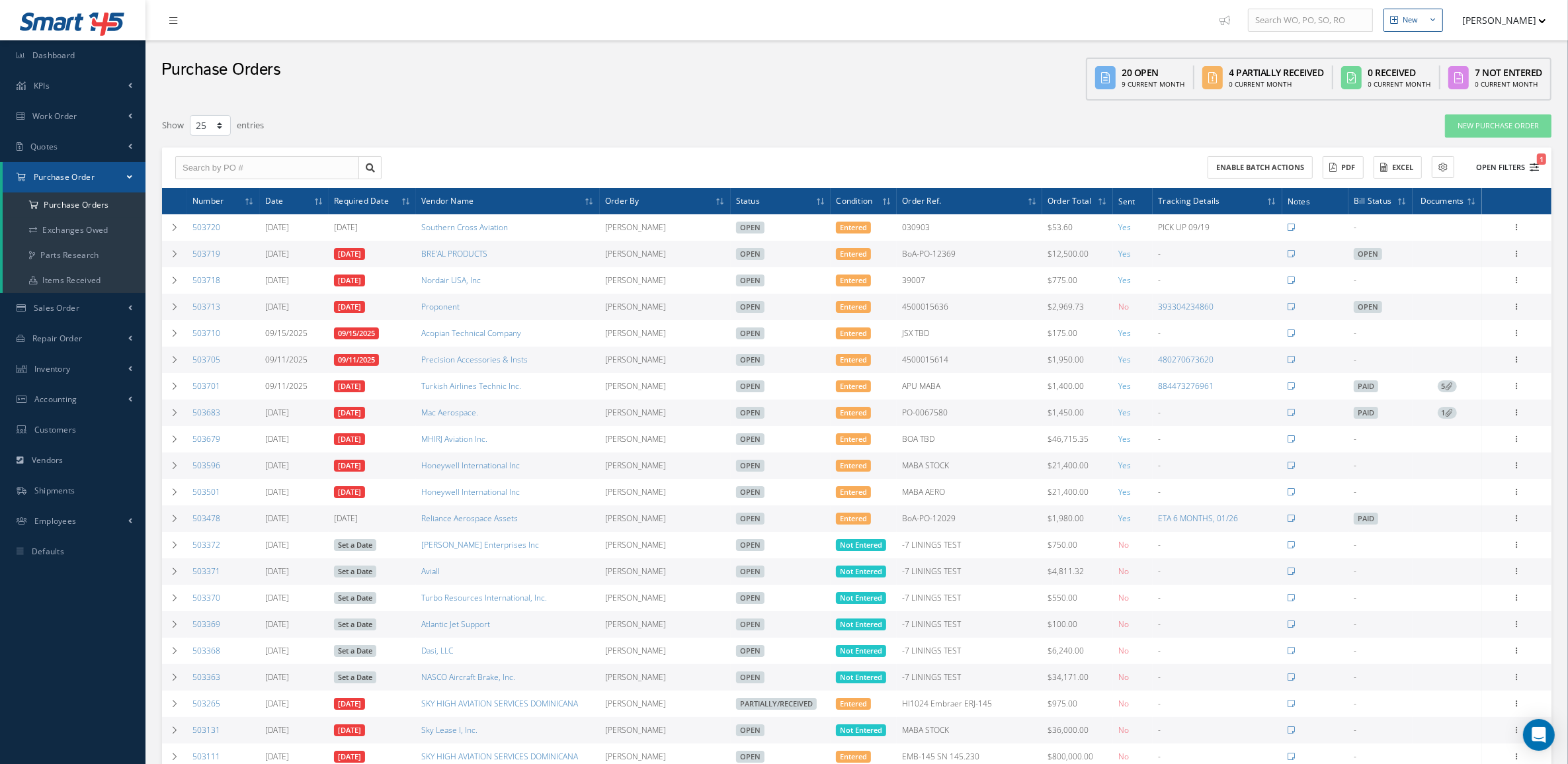
click at [1497, 157] on button "Open Filters 1" at bounding box center [1502, 167] width 75 height 21
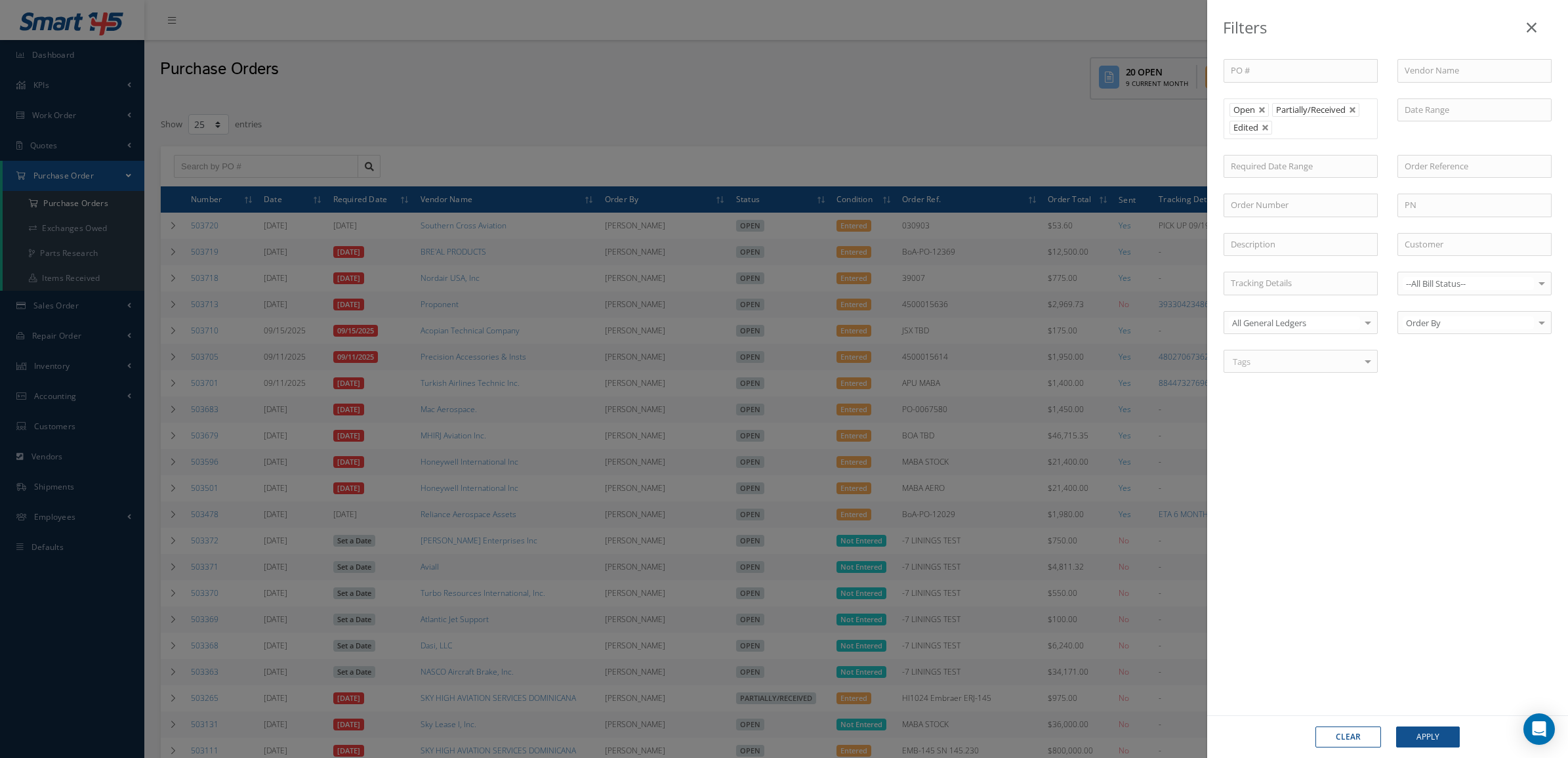
drag, startPoint x: 1357, startPoint y: 744, endPoint x: 1460, endPoint y: 202, distance: 551.7
click at [1357, 744] on button "Clear" at bounding box center [1349, 737] width 66 height 21
click at [1422, 210] on div "PO # Vendor Name Open Partially/Received Received Canceled Edited Open Partiall…" at bounding box center [1387, 223] width 348 height 329
type input "All Status"
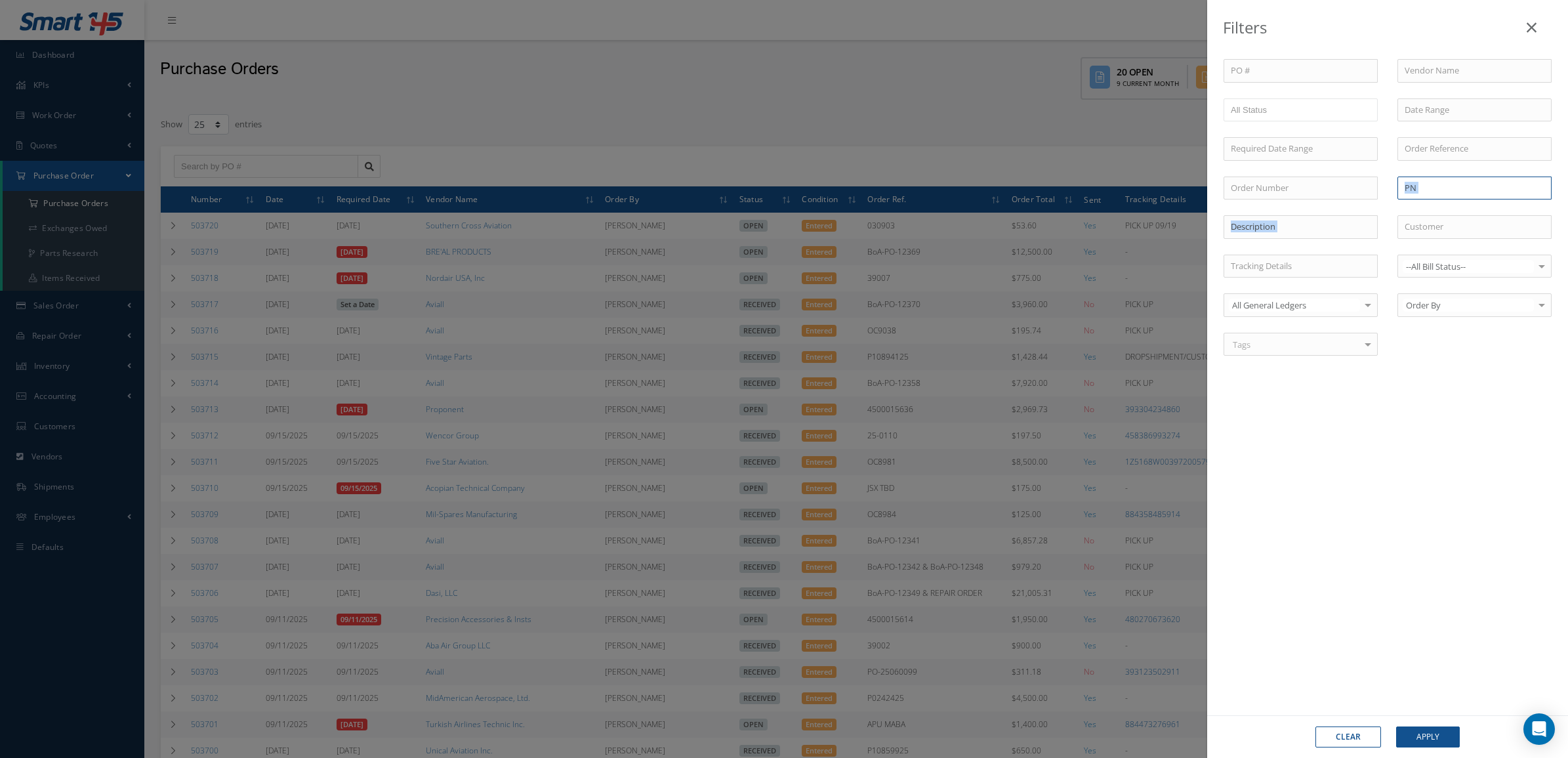
drag, startPoint x: 1460, startPoint y: 202, endPoint x: 1501, endPoint y: 185, distance: 44.4
click at [1501, 185] on input "text" at bounding box center [1475, 188] width 154 height 23
click at [1501, 192] on input "text" at bounding box center [1475, 188] width 154 height 23
click at [1500, 188] on input "text" at bounding box center [1475, 188] width 154 height 23
click at [1498, 187] on input "text" at bounding box center [1475, 188] width 154 height 23
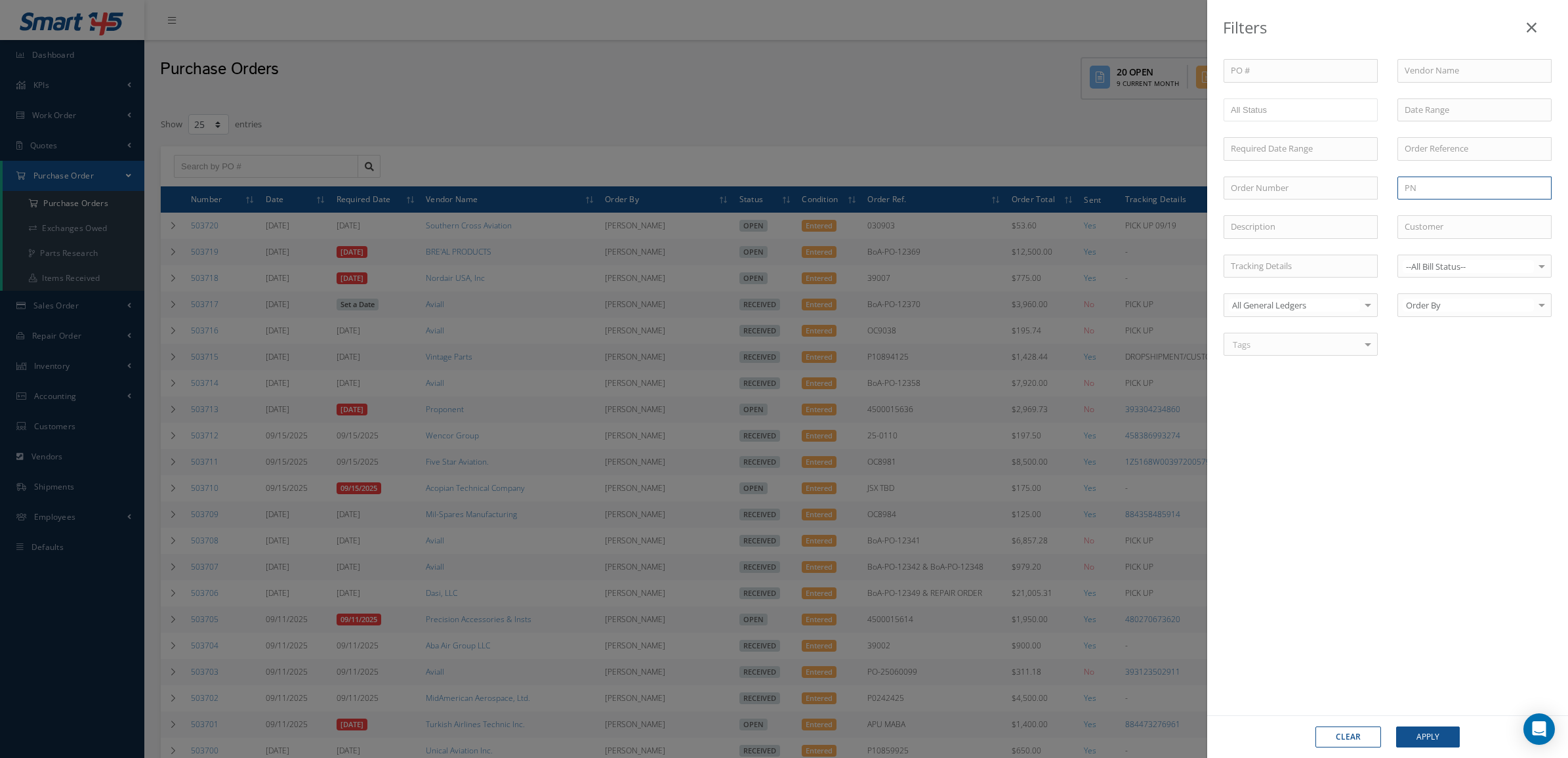
click at [1498, 187] on input "text" at bounding box center [1475, 188] width 154 height 23
paste input "3611904-1"
type input "3611904-1"
click at [1404, 735] on button "Apply" at bounding box center [1428, 737] width 64 height 21
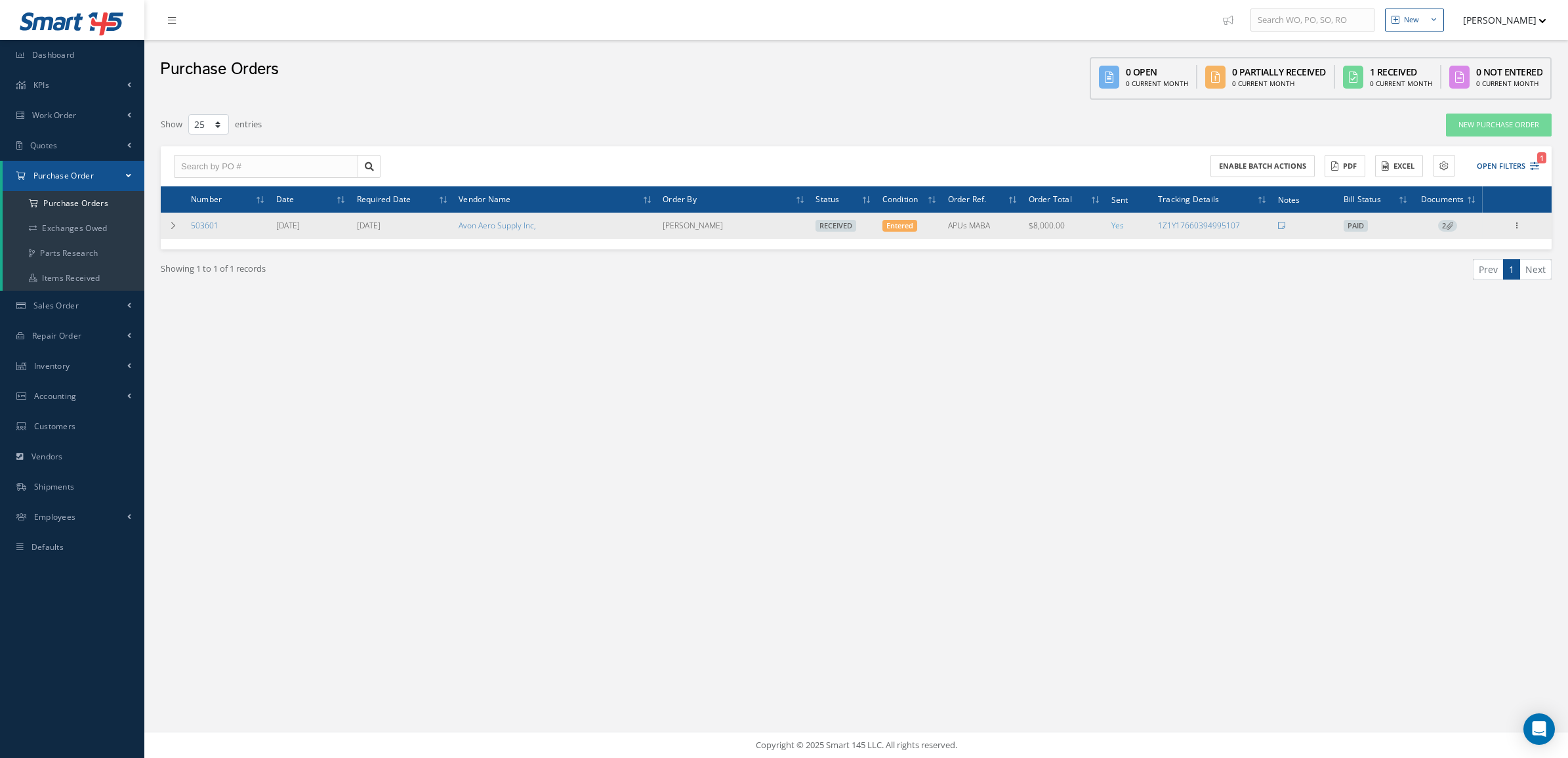
drag, startPoint x: 1014, startPoint y: 234, endPoint x: 1078, endPoint y: 229, distance: 64.2
click at [1078, 229] on tr "503601 08/01/2025 08/05/2025 Avon Aero Supply Inc, Mariana Valdivia Received En…" at bounding box center [856, 225] width 1391 height 26
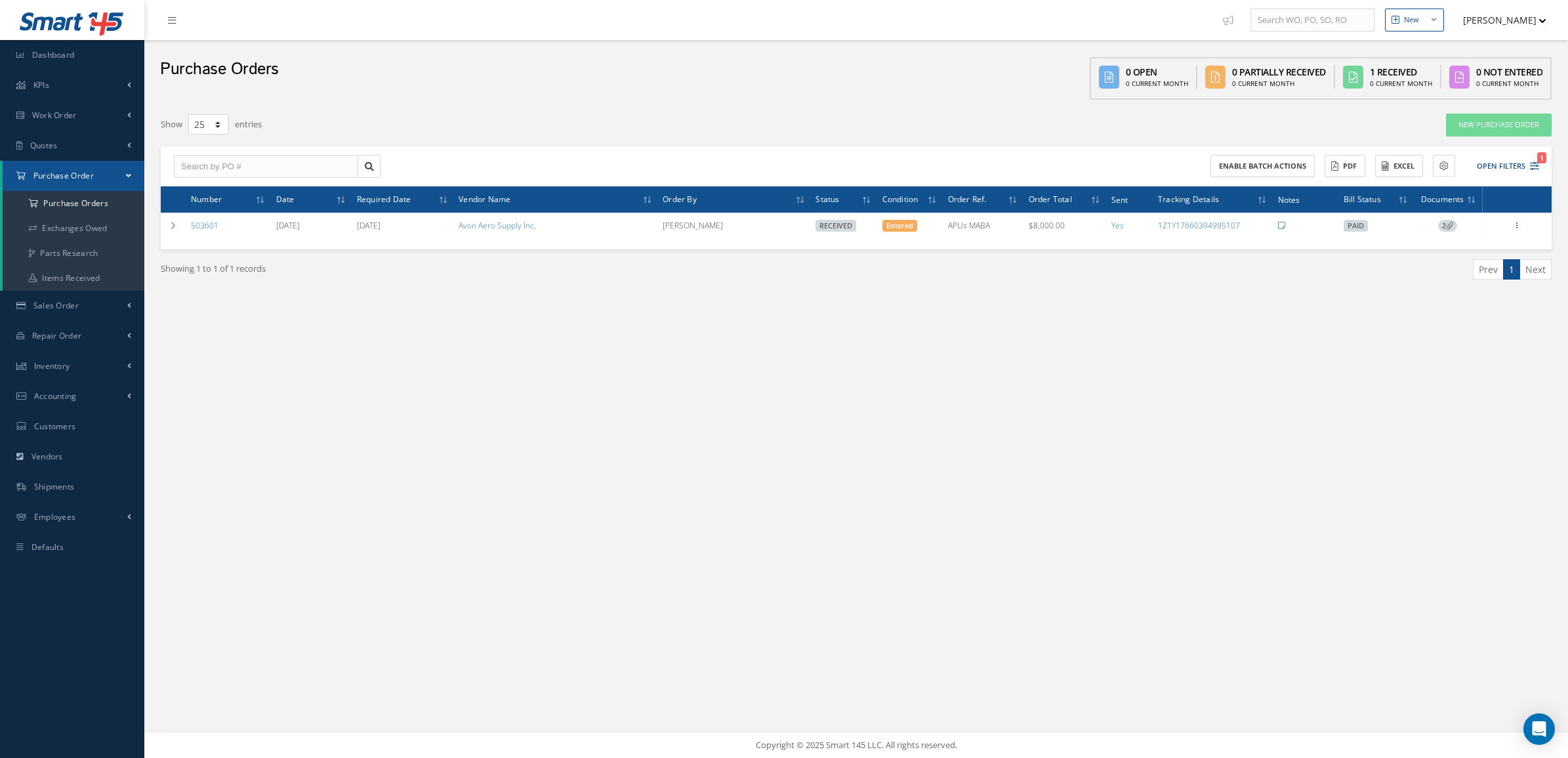
copy tr "$8,000.00"
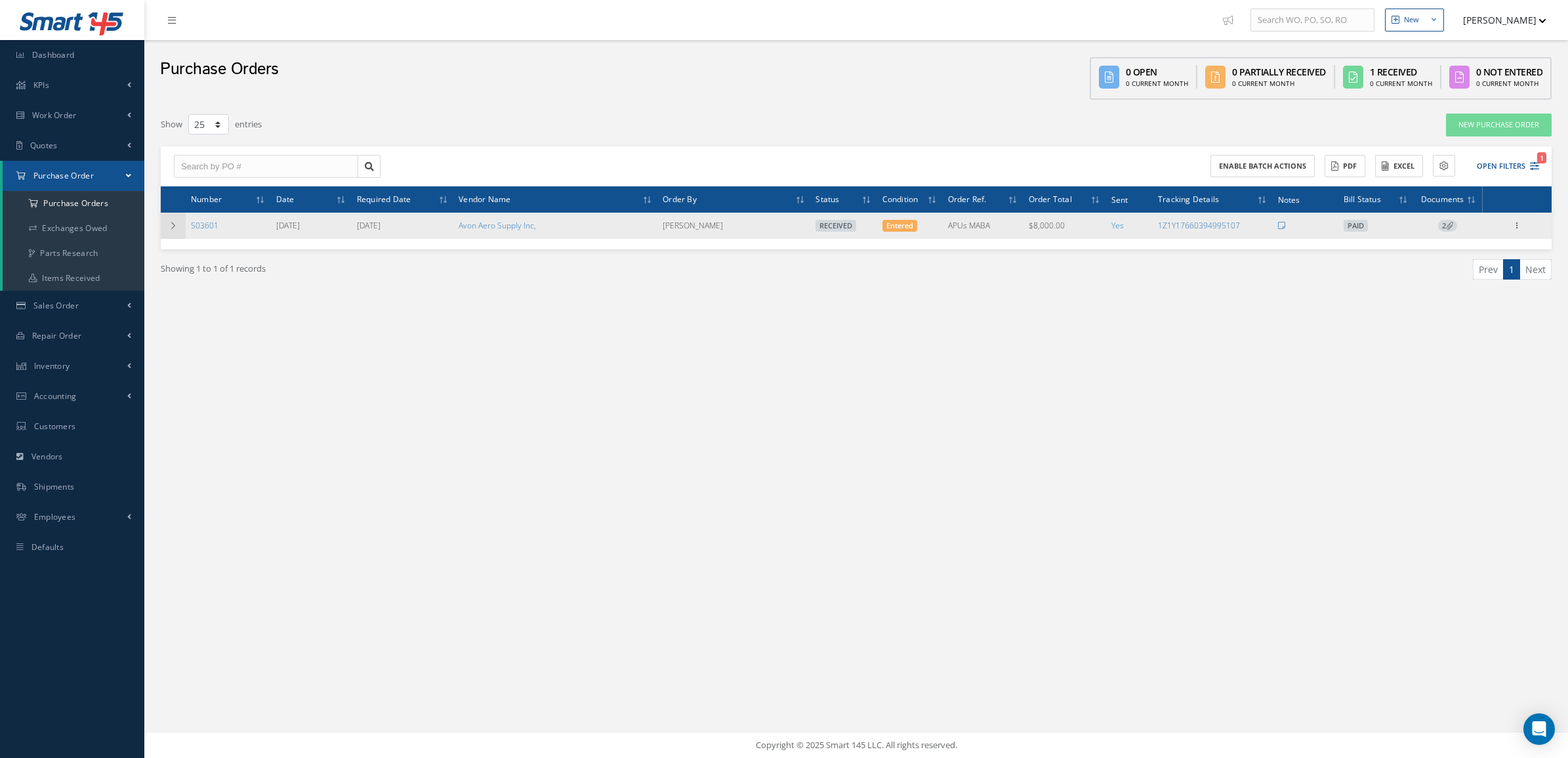
click at [164, 223] on td at bounding box center [174, 225] width 25 height 26
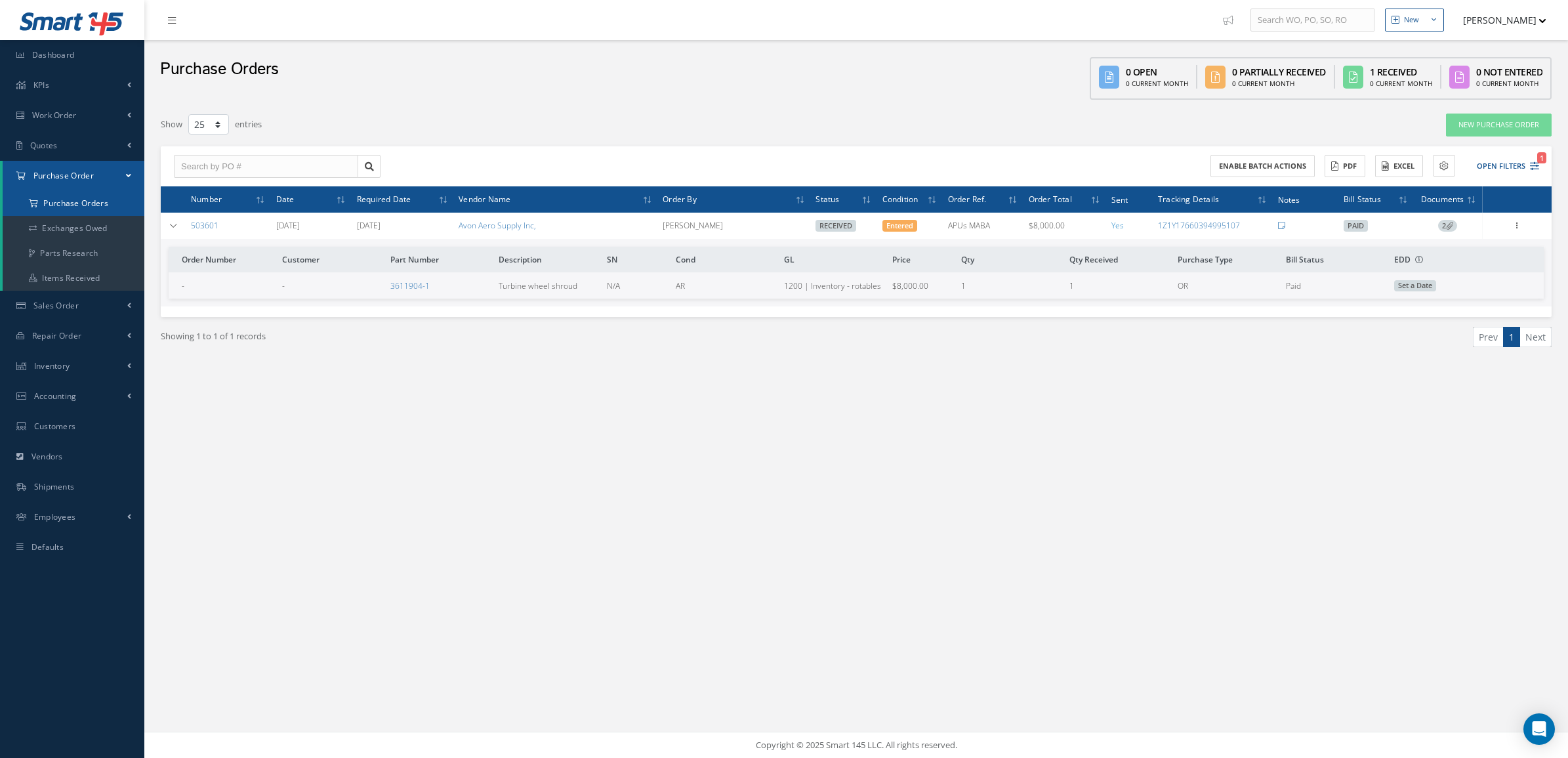
click at [66, 201] on a=1&status_id=2&status_id=3&status_id=5&collapsedFilters"] "Purchase Orders" at bounding box center [73, 204] width 142 height 25
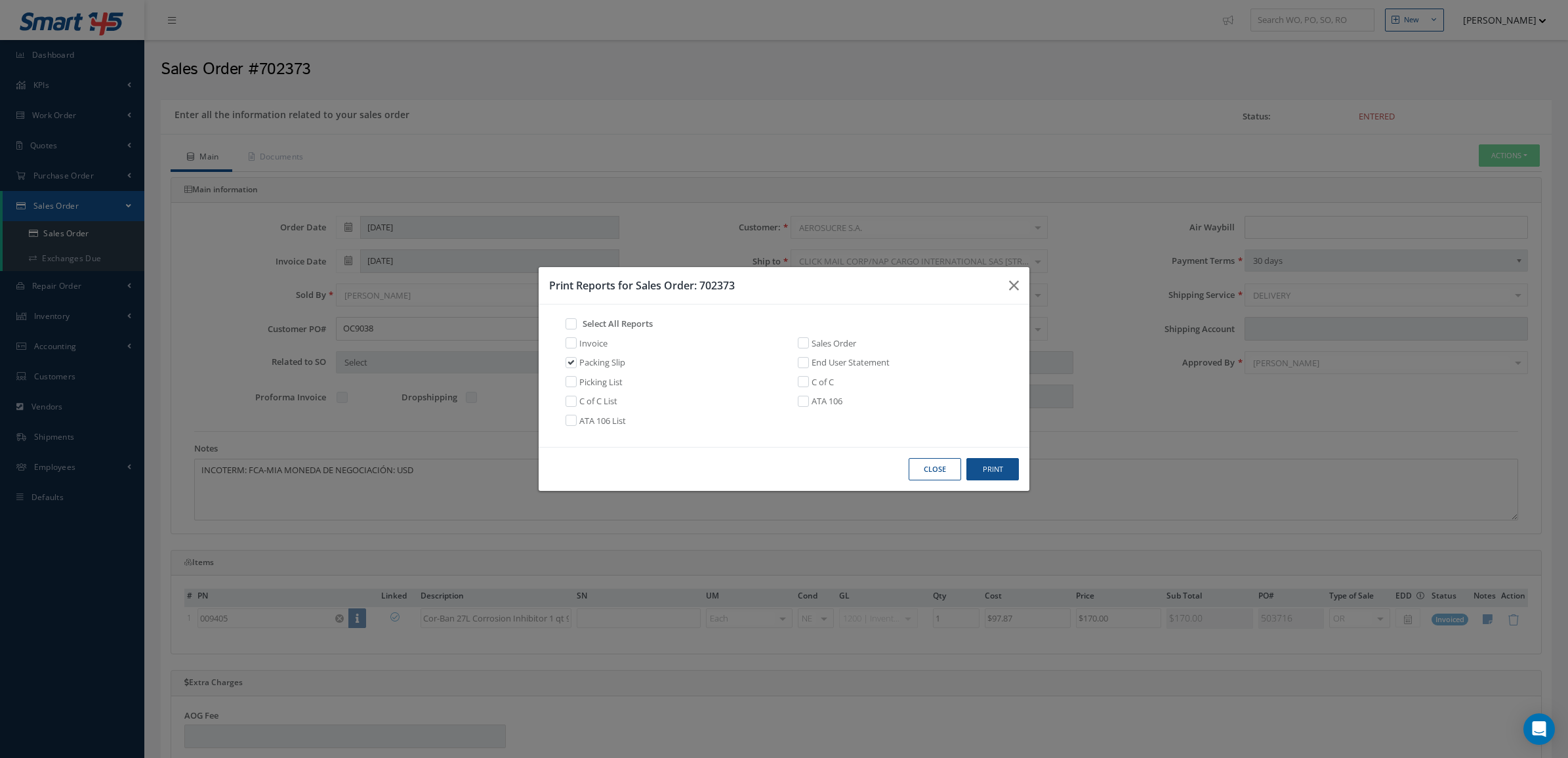
click at [940, 477] on button "Close" at bounding box center [935, 469] width 52 height 23
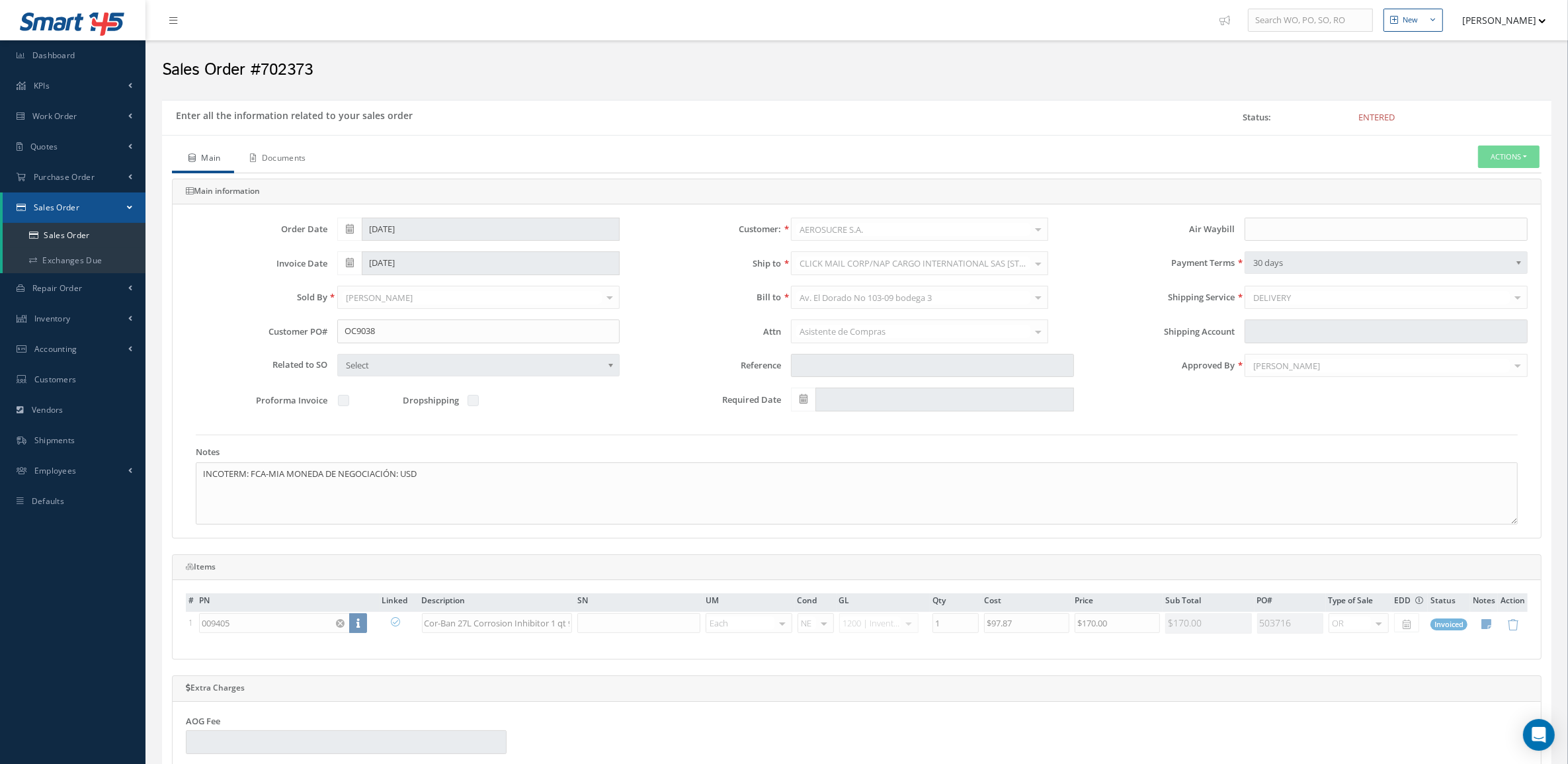
click at [283, 165] on link "Documents" at bounding box center [277, 160] width 86 height 28
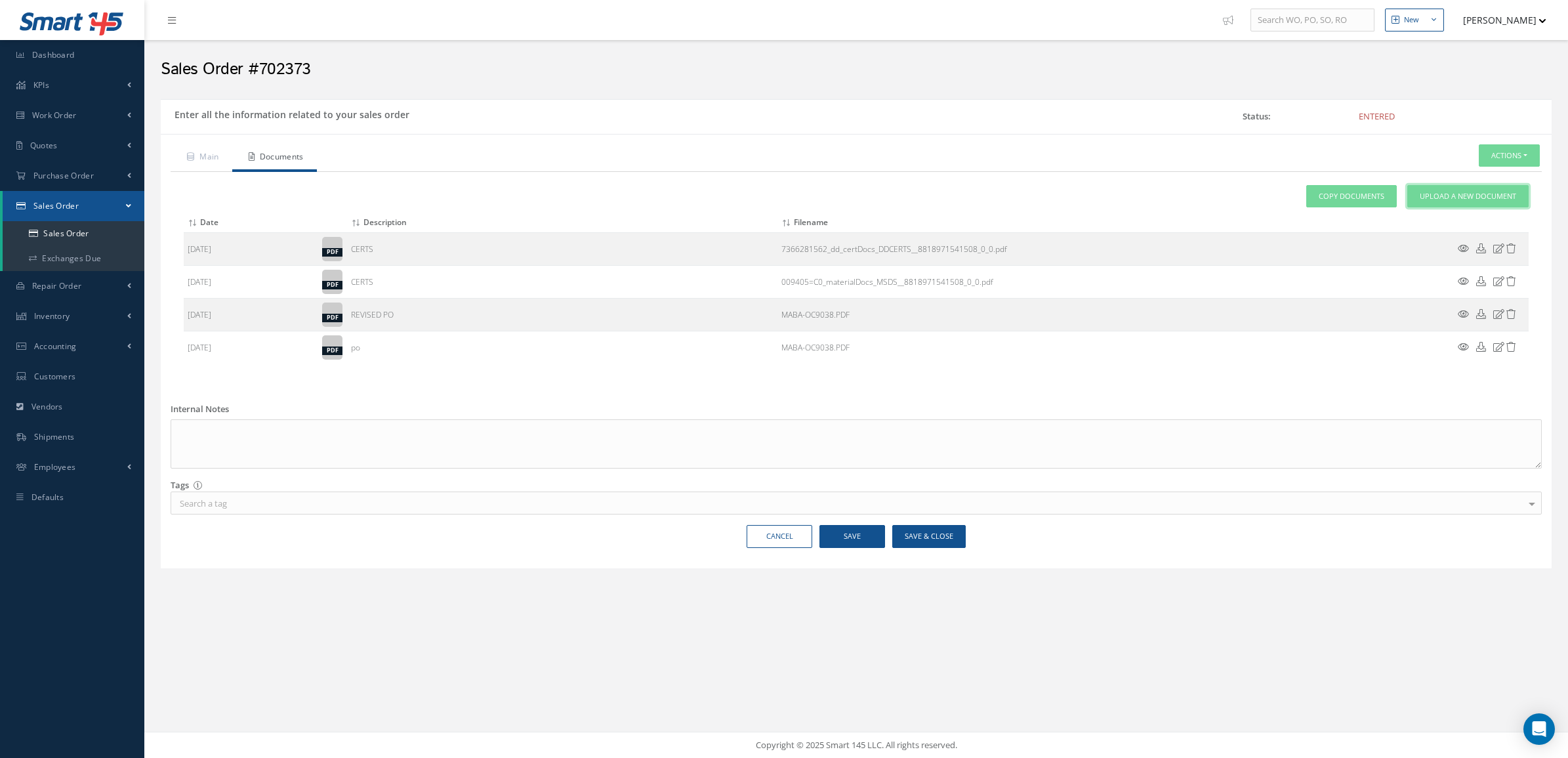
click at [1449, 191] on span "Upload a New Document" at bounding box center [1469, 197] width 97 height 12
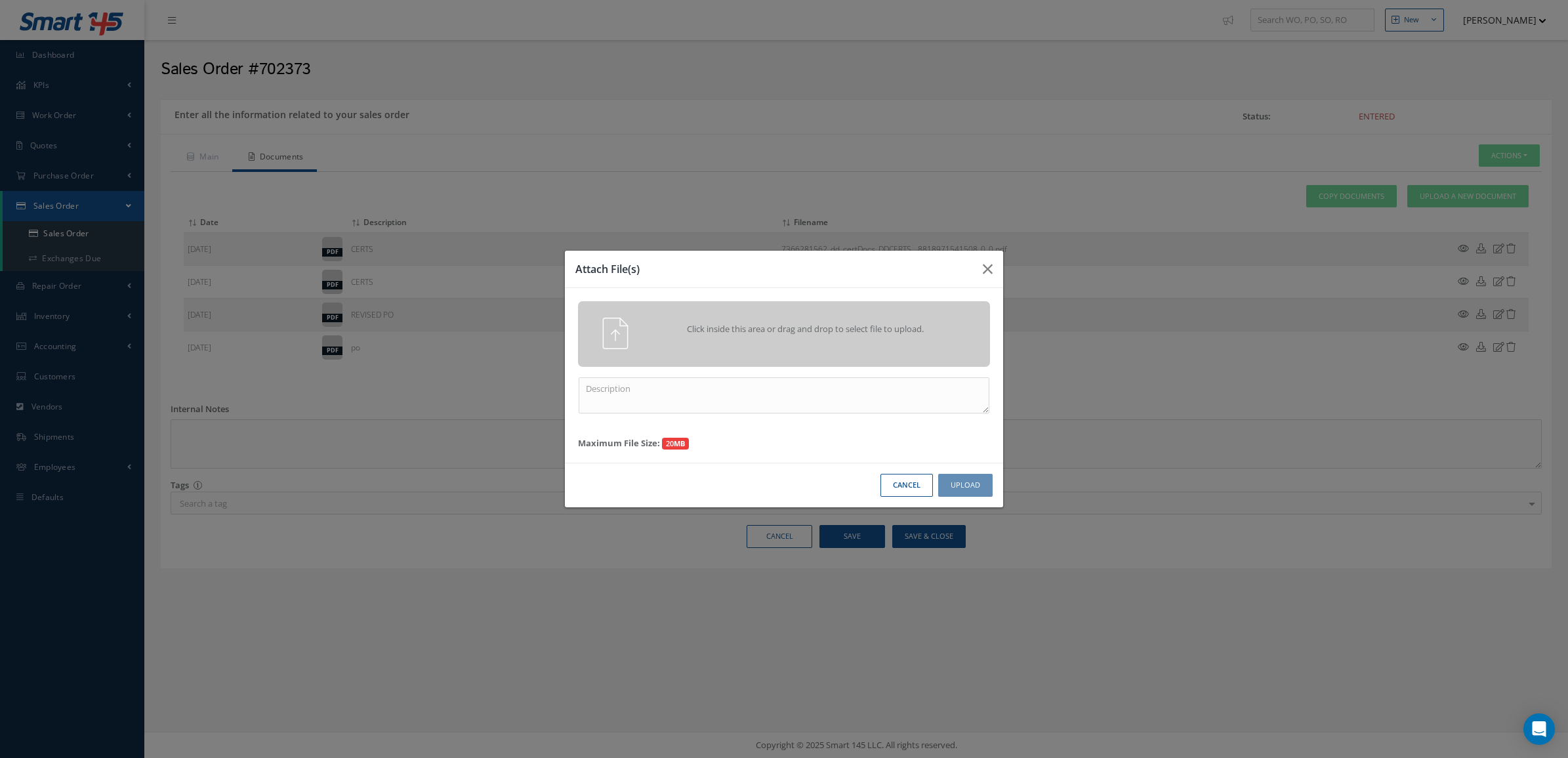
click at [919, 316] on div "Click inside this area or drag and drop to select file to upload." at bounding box center [784, 334] width 412 height 66
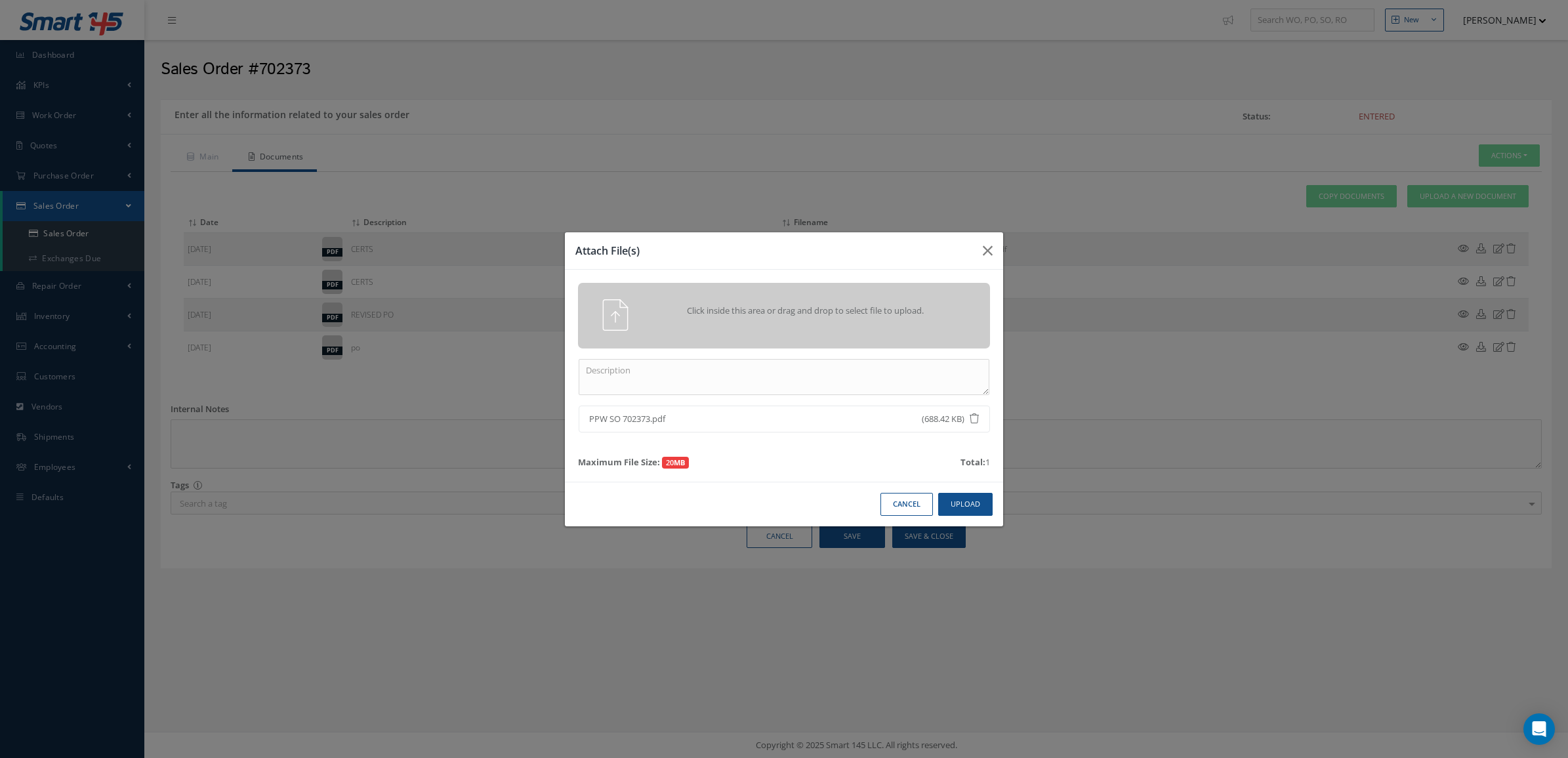
drag, startPoint x: 739, startPoint y: 419, endPoint x: 584, endPoint y: 413, distance: 155.1
click at [584, 413] on li "PPW SO 702373.pdf (688.42 KB)" at bounding box center [784, 419] width 411 height 28
copy span "PPW SO 702373.pdf"
drag, startPoint x: 584, startPoint y: 413, endPoint x: 778, endPoint y: 378, distance: 197.1
click at [778, 378] on textarea at bounding box center [783, 377] width 410 height 36
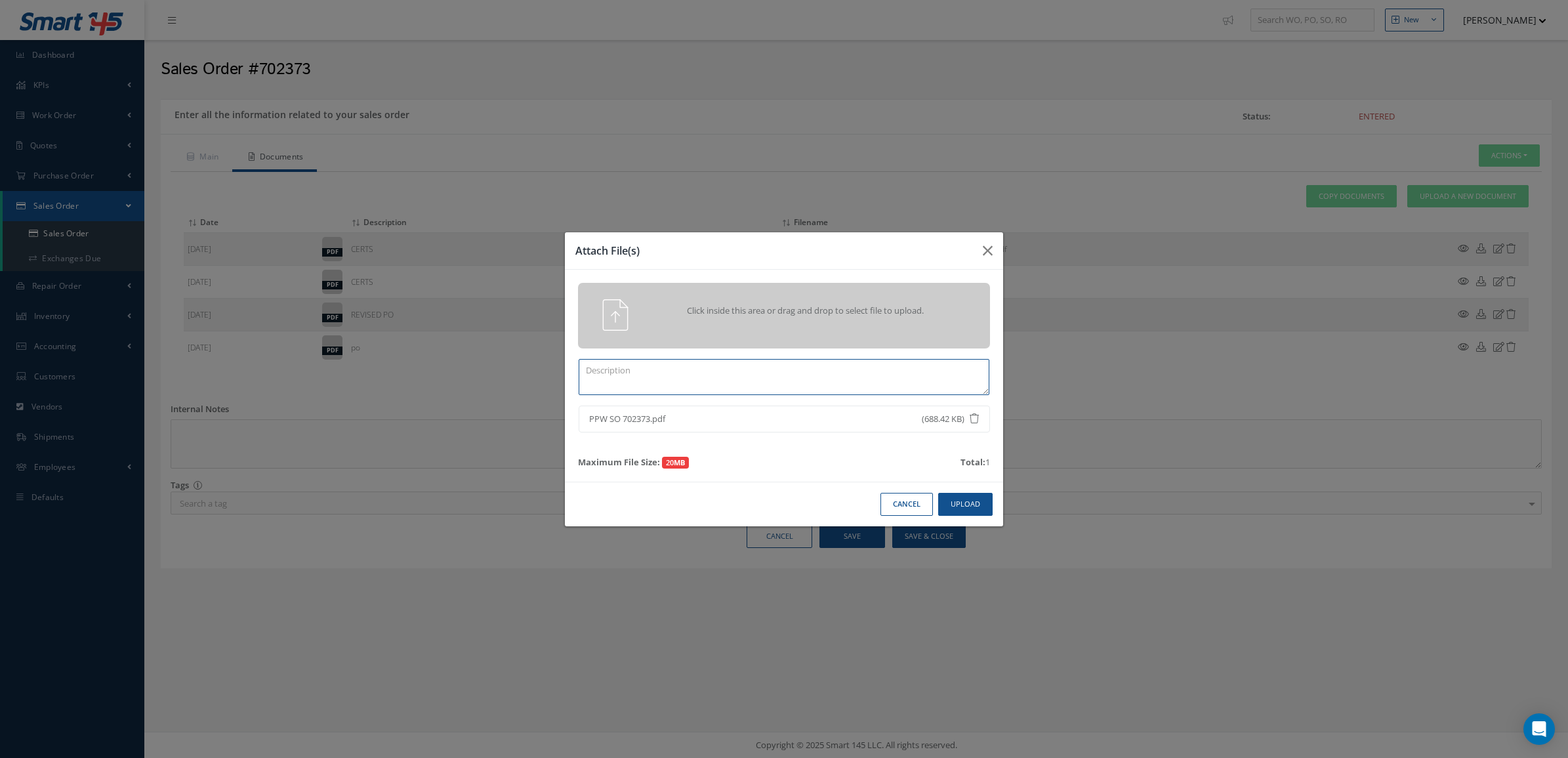
paste textarea "PPW SO 702373.pdf"
type textarea "PPW SO 702373"
click at [964, 500] on button "Upload" at bounding box center [966, 504] width 54 height 23
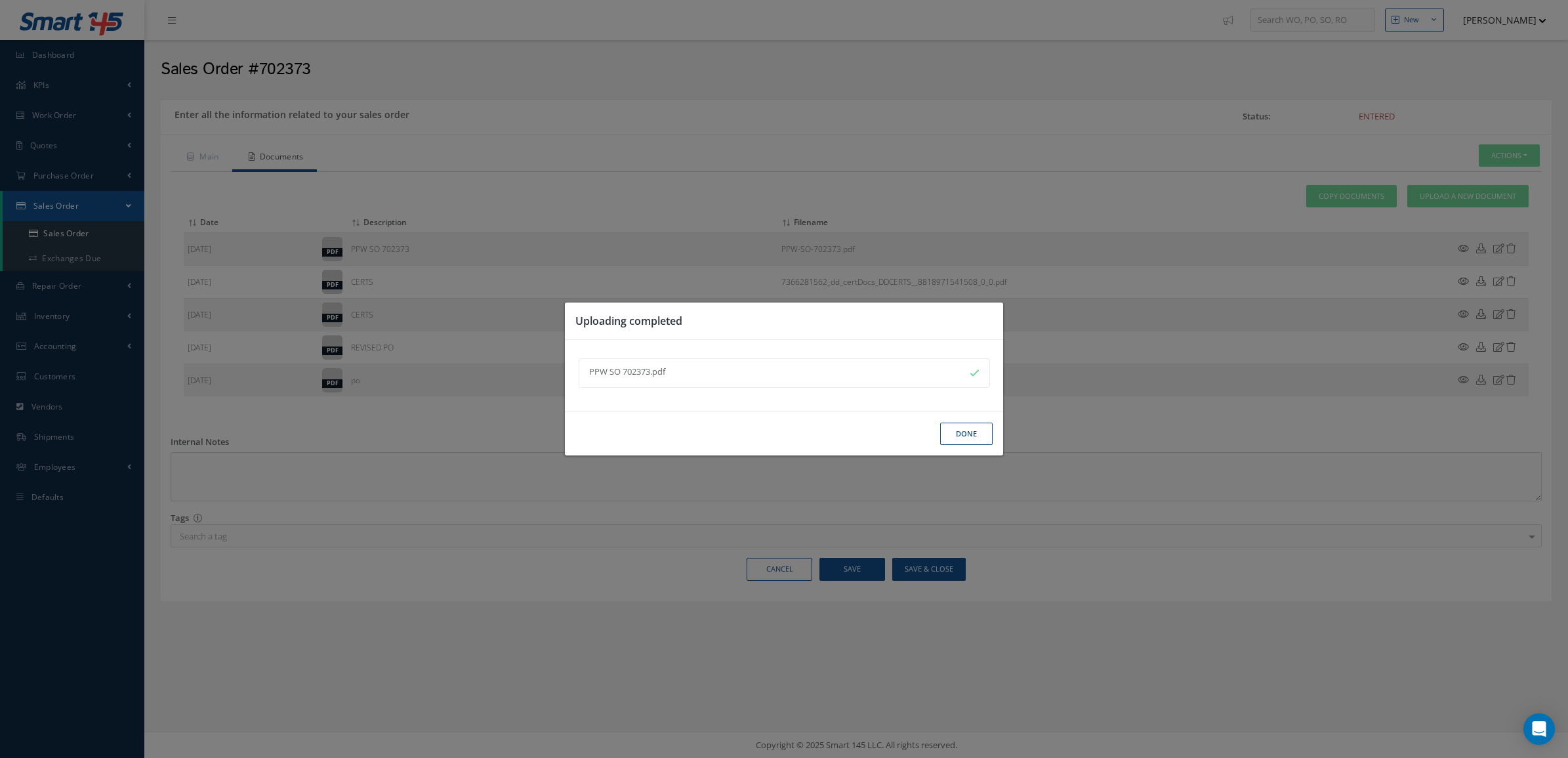
click at [964, 432] on button "Done" at bounding box center [966, 435] width 52 height 23
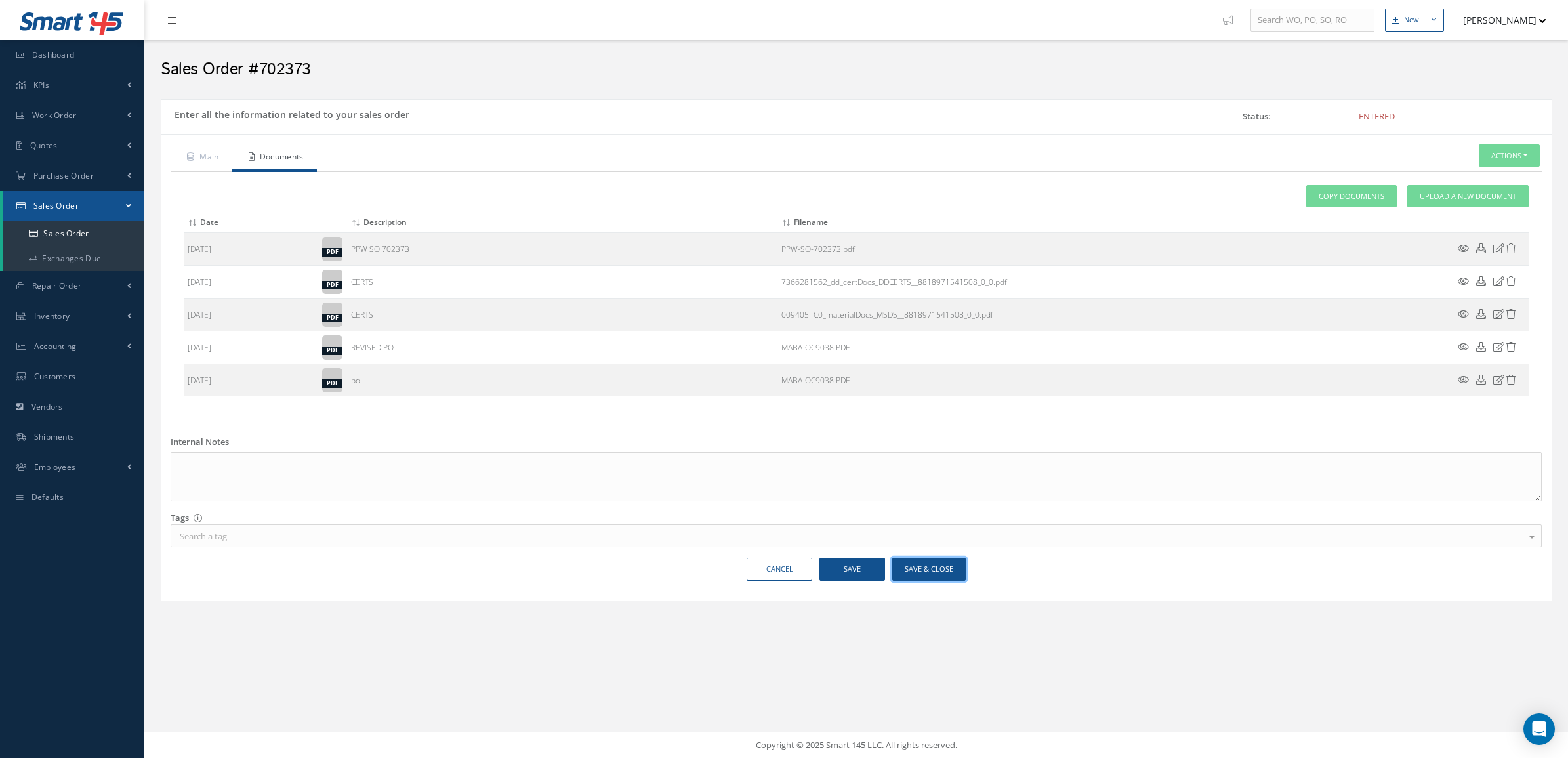
click at [945, 560] on button "Save & Close" at bounding box center [929, 570] width 73 height 23
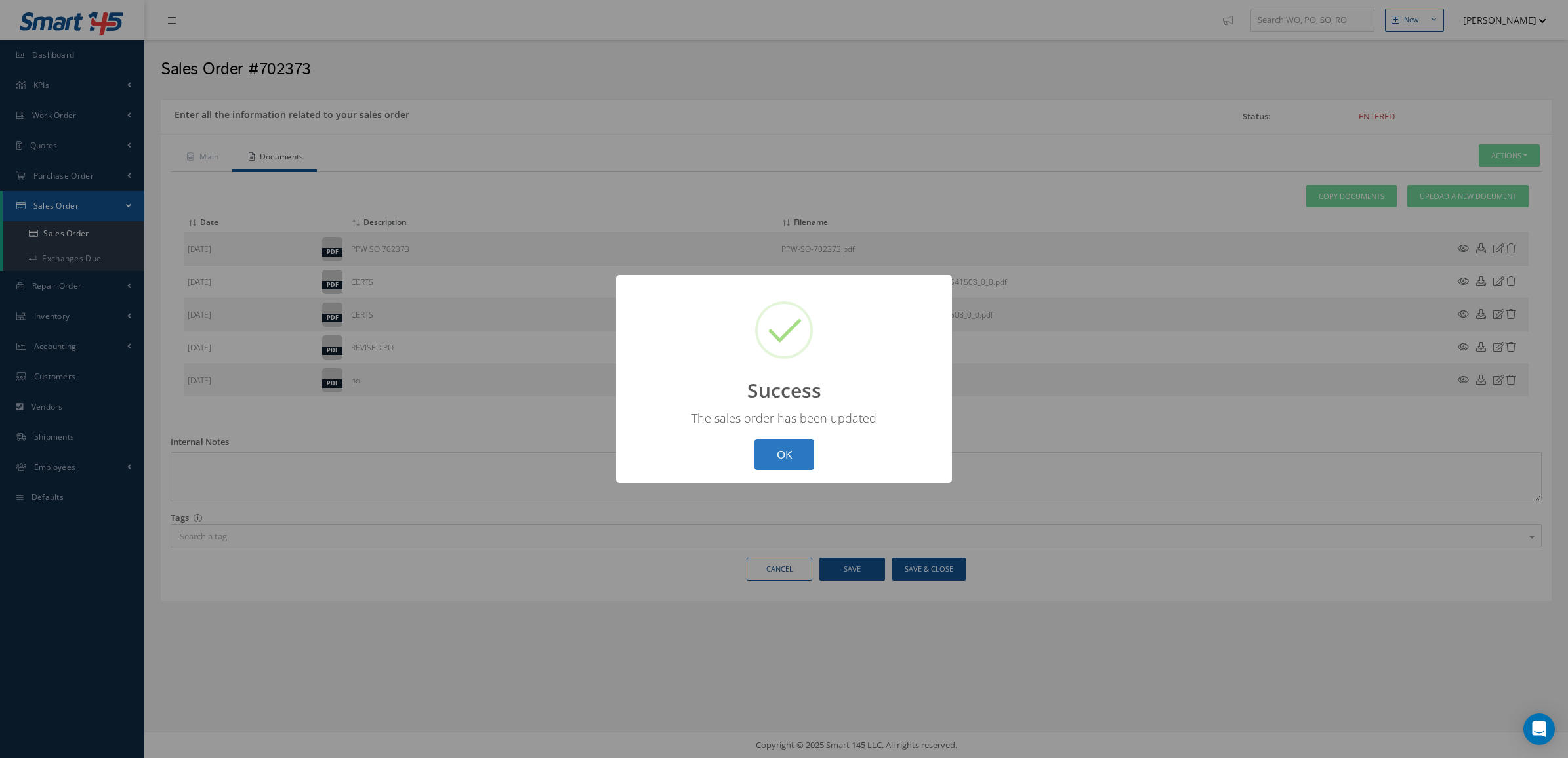
click at [774, 453] on button "OK" at bounding box center [785, 455] width 60 height 31
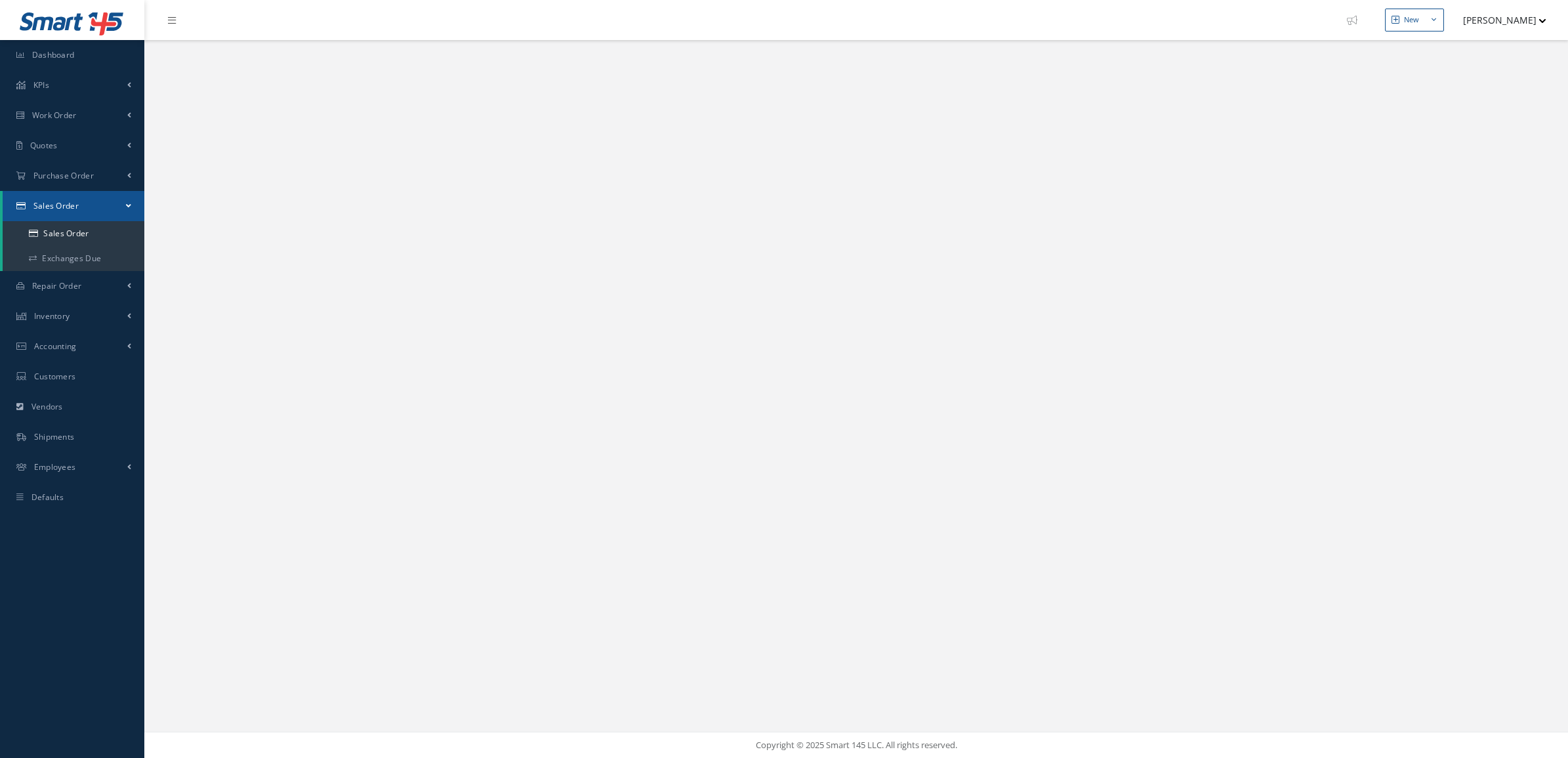
select select "25"
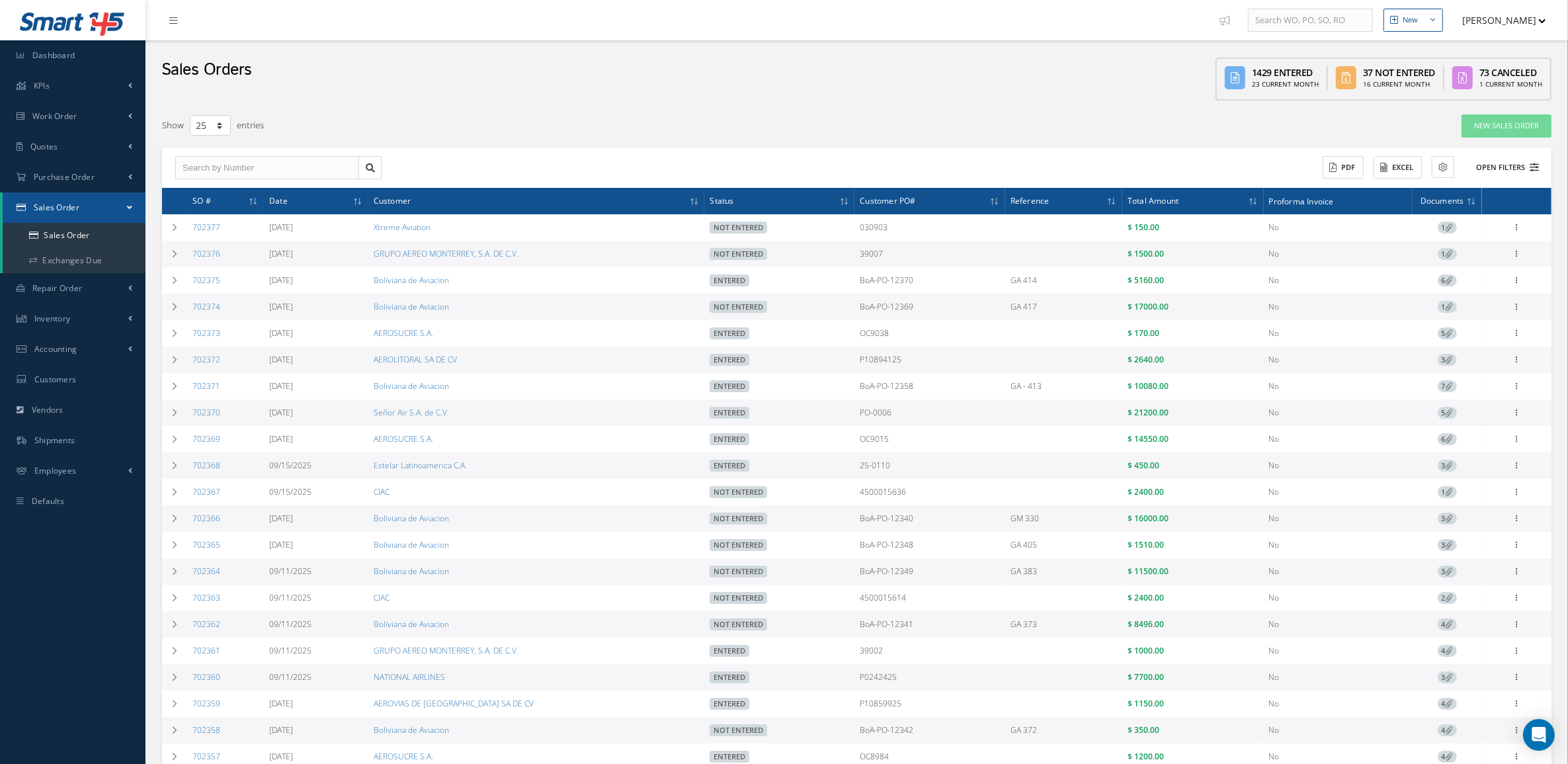
click at [1495, 163] on button "Open Filters" at bounding box center [1502, 167] width 75 height 21
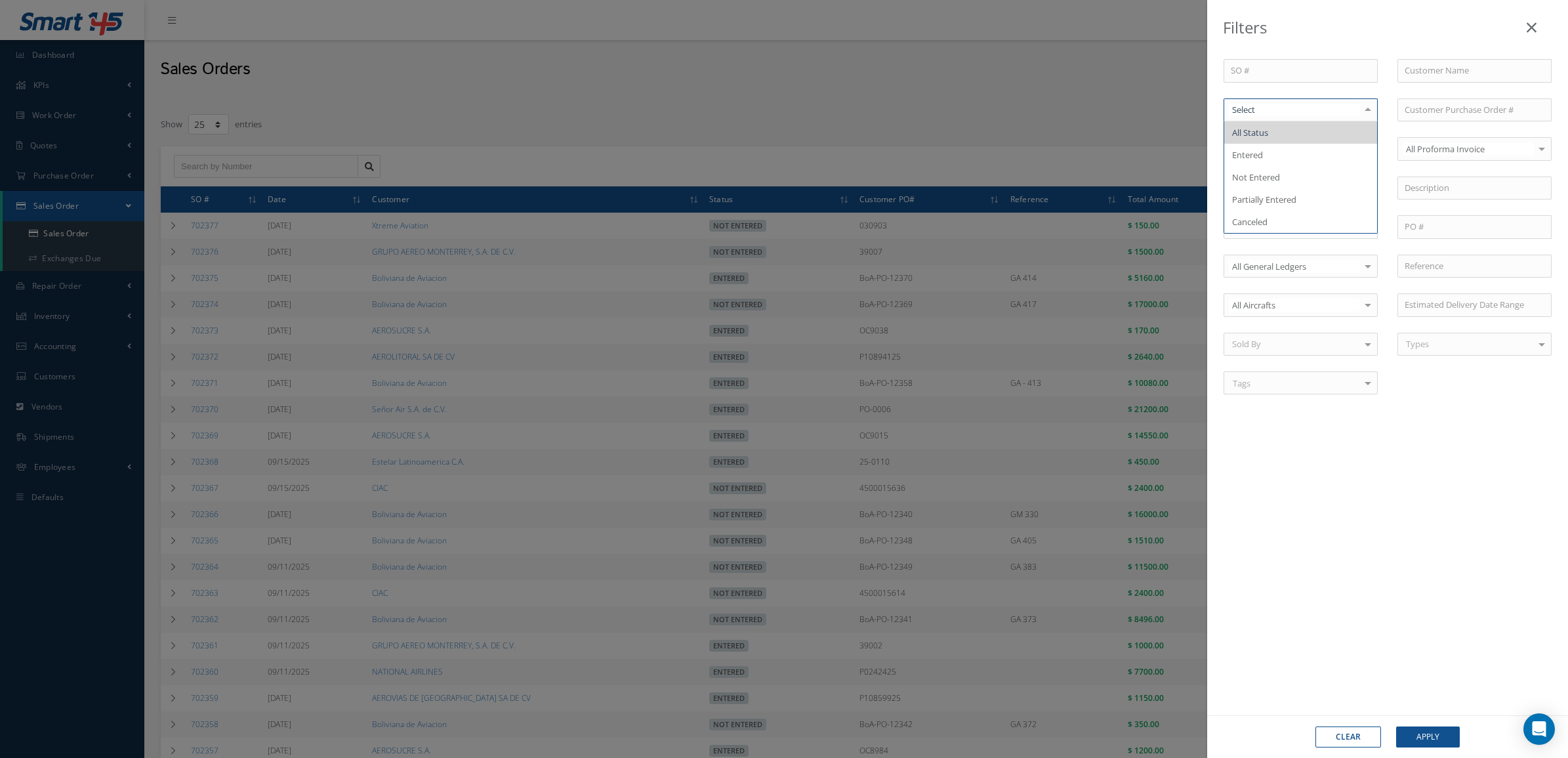
click at [1281, 120] on div at bounding box center [1302, 110] width 154 height 23
click at [1281, 114] on input "text" at bounding box center [1295, 109] width 131 height 13
click at [1277, 179] on span "Not Entered" at bounding box center [1256, 177] width 48 height 12
click at [1428, 732] on button "Apply" at bounding box center [1428, 737] width 64 height 21
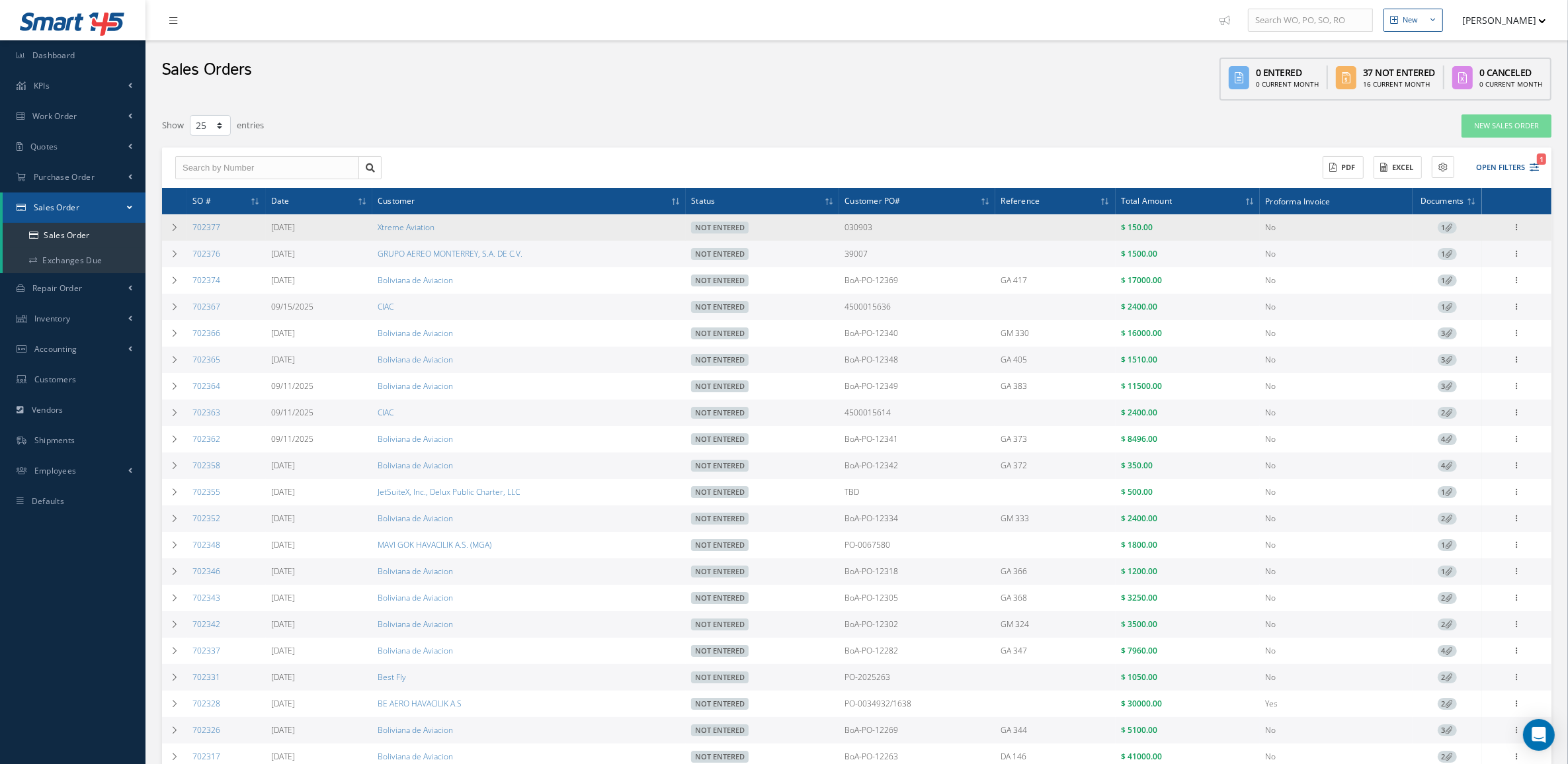
drag, startPoint x: 173, startPoint y: 234, endPoint x: 189, endPoint y: 228, distance: 17.1
click at [173, 234] on td at bounding box center [175, 227] width 25 height 26
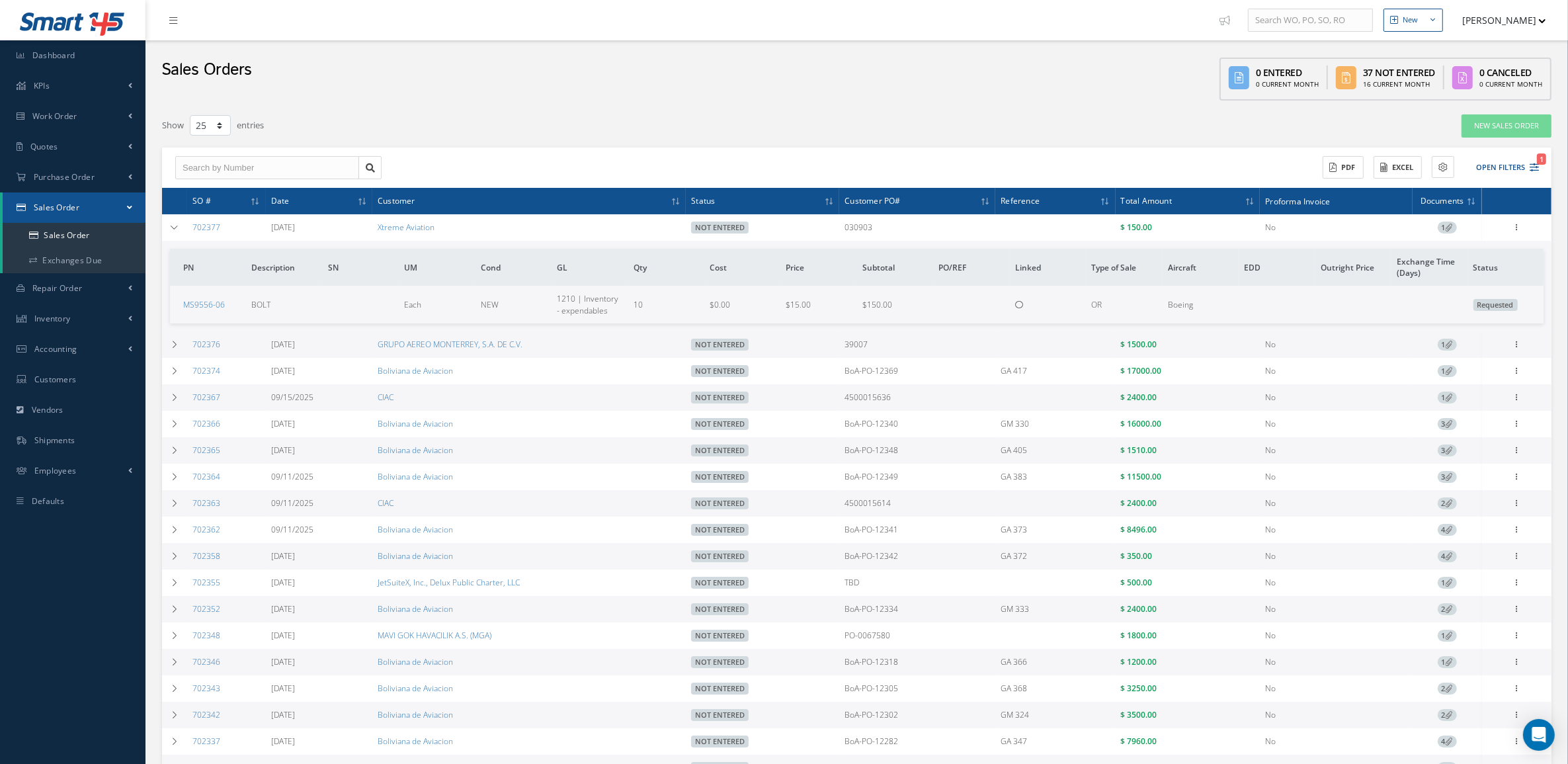
click at [1521, 233] on div "Enter/Update Edit Show Send By Email Documents Cancel Delete Print-Outs Sales O…" at bounding box center [1517, 228] width 16 height 16
click at [1514, 229] on icon at bounding box center [1517, 226] width 14 height 11
click at [1443, 255] on link "Edit" at bounding box center [1456, 253] width 104 height 18
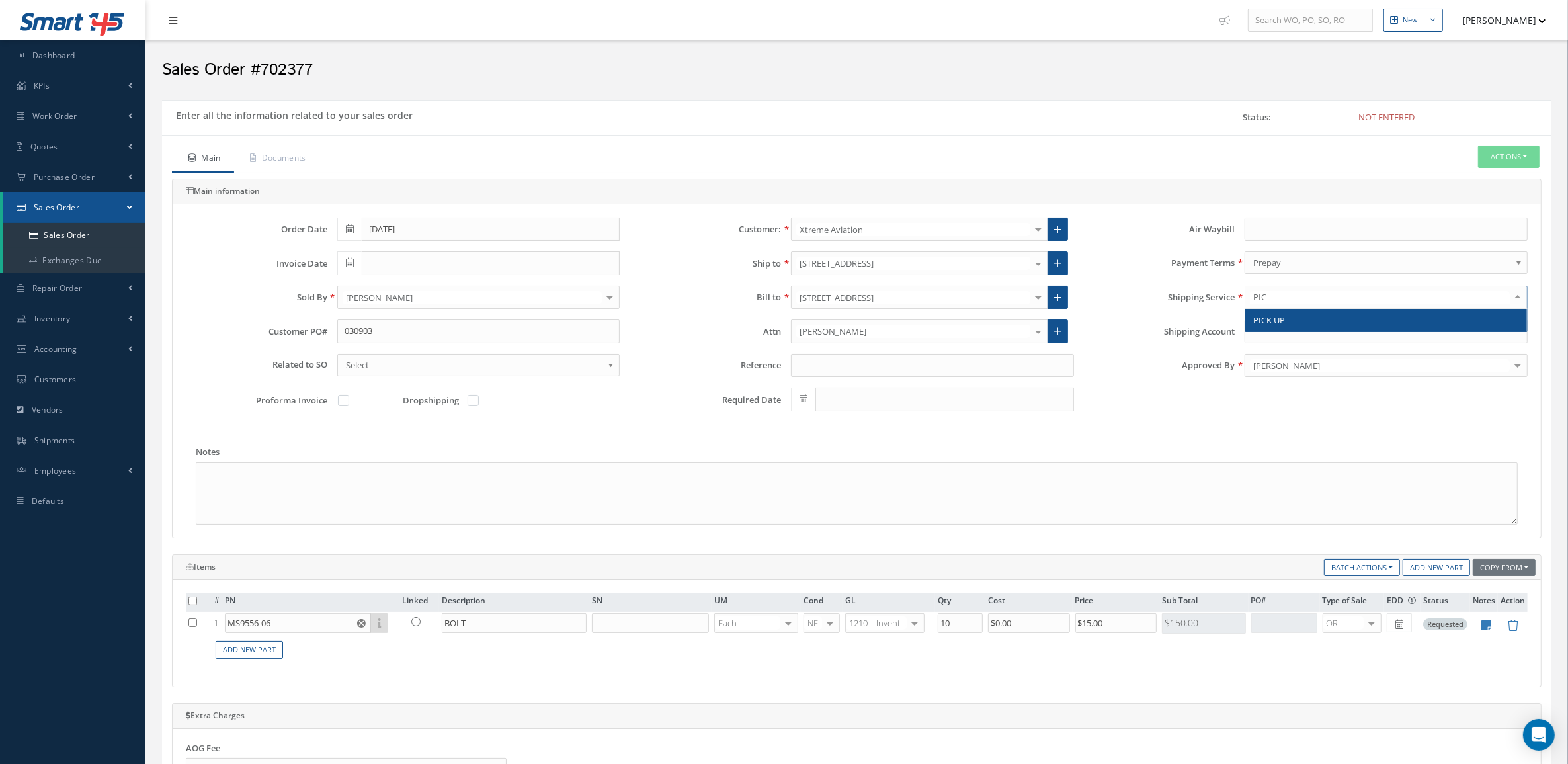
type input "PICK"
click at [1325, 314] on span "PICK UP" at bounding box center [1387, 319] width 282 height 22
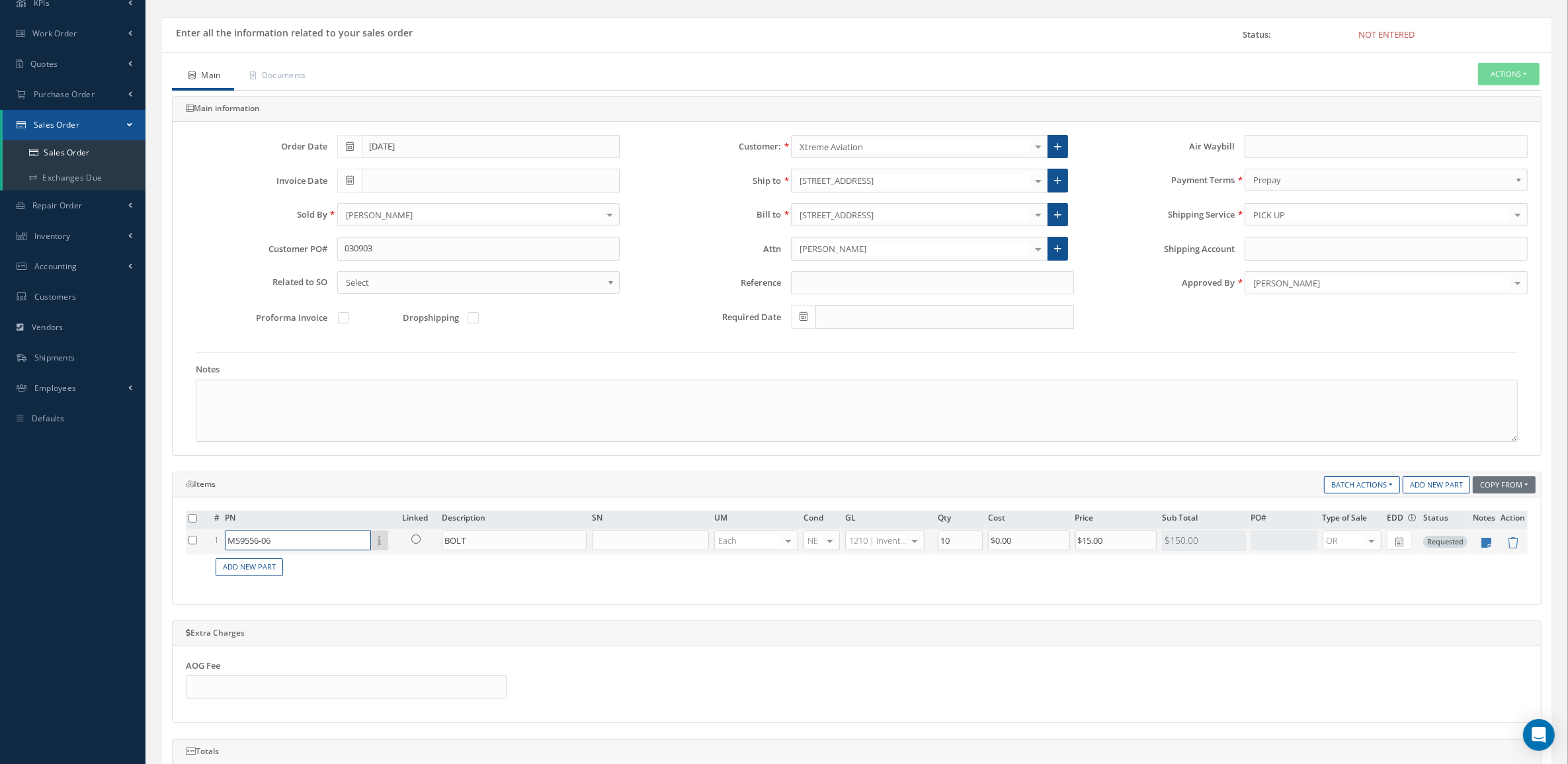
click at [333, 546] on input "MS9556-06" at bounding box center [298, 540] width 146 height 19
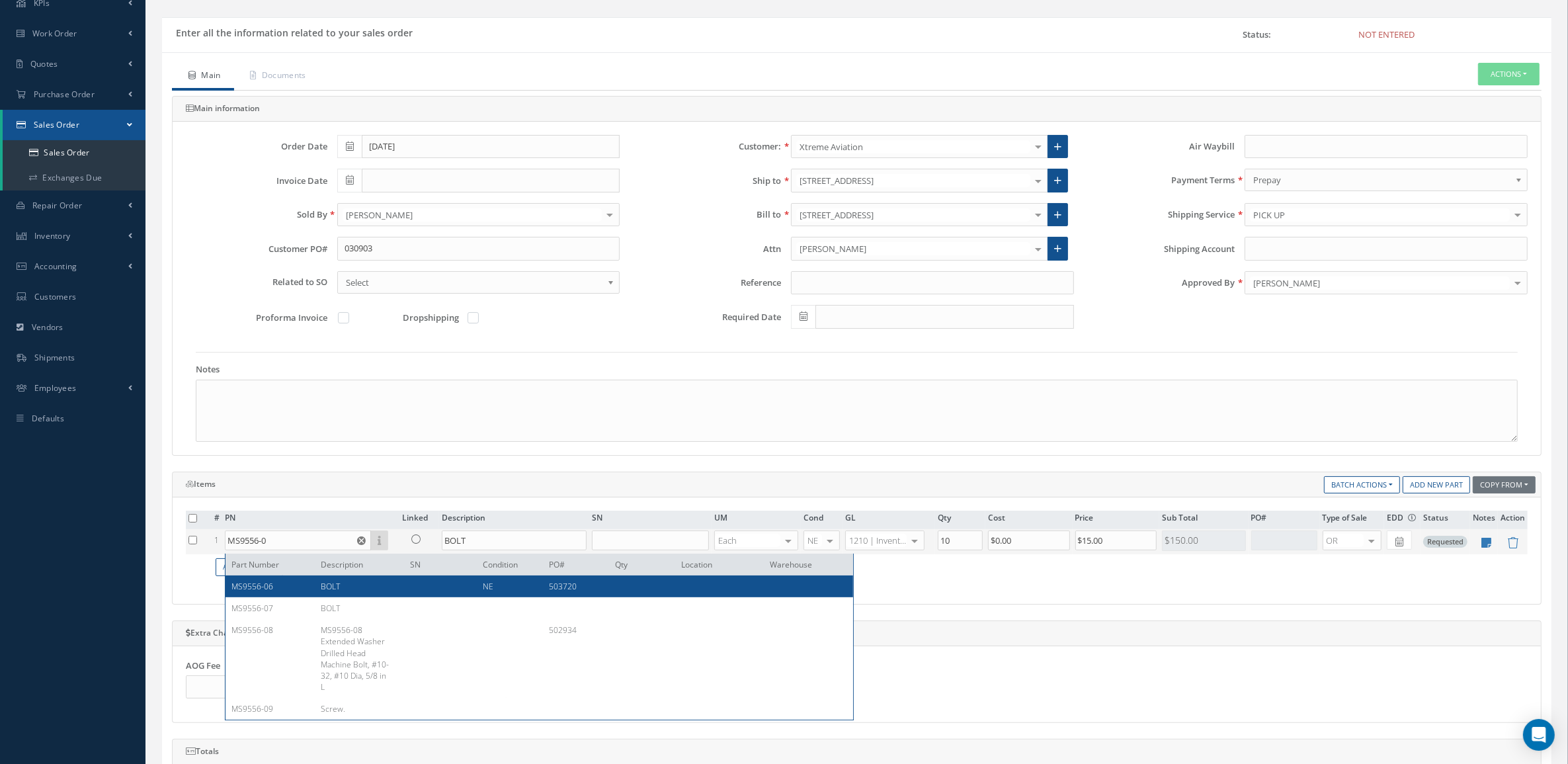
click at [333, 590] on span "BOLT" at bounding box center [331, 587] width 19 height 12
type input "MS9556-06"
type input "$5.36"
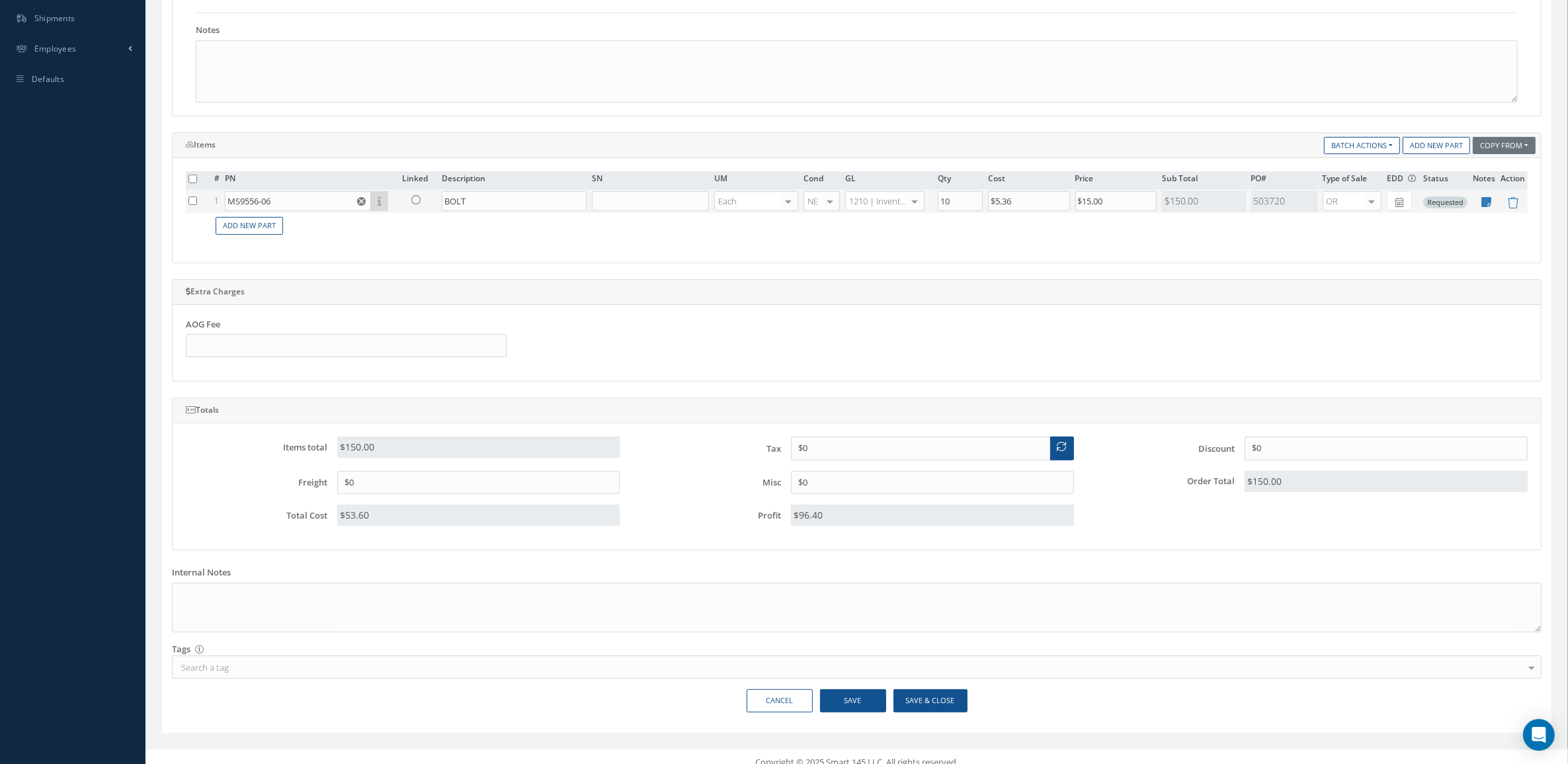
scroll to position [440, 0]
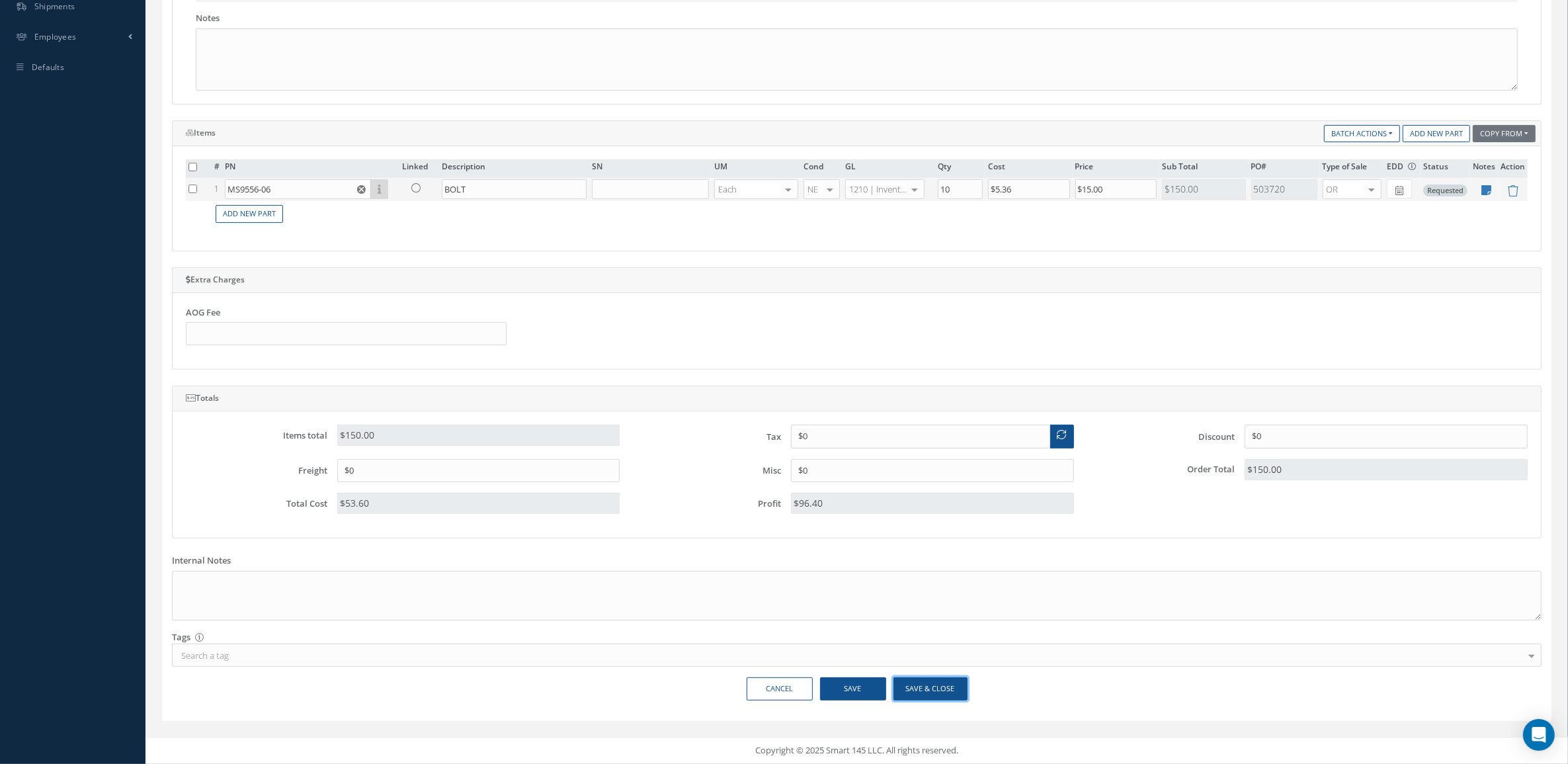
click at [937, 683] on button "Save & Close" at bounding box center [930, 689] width 74 height 23
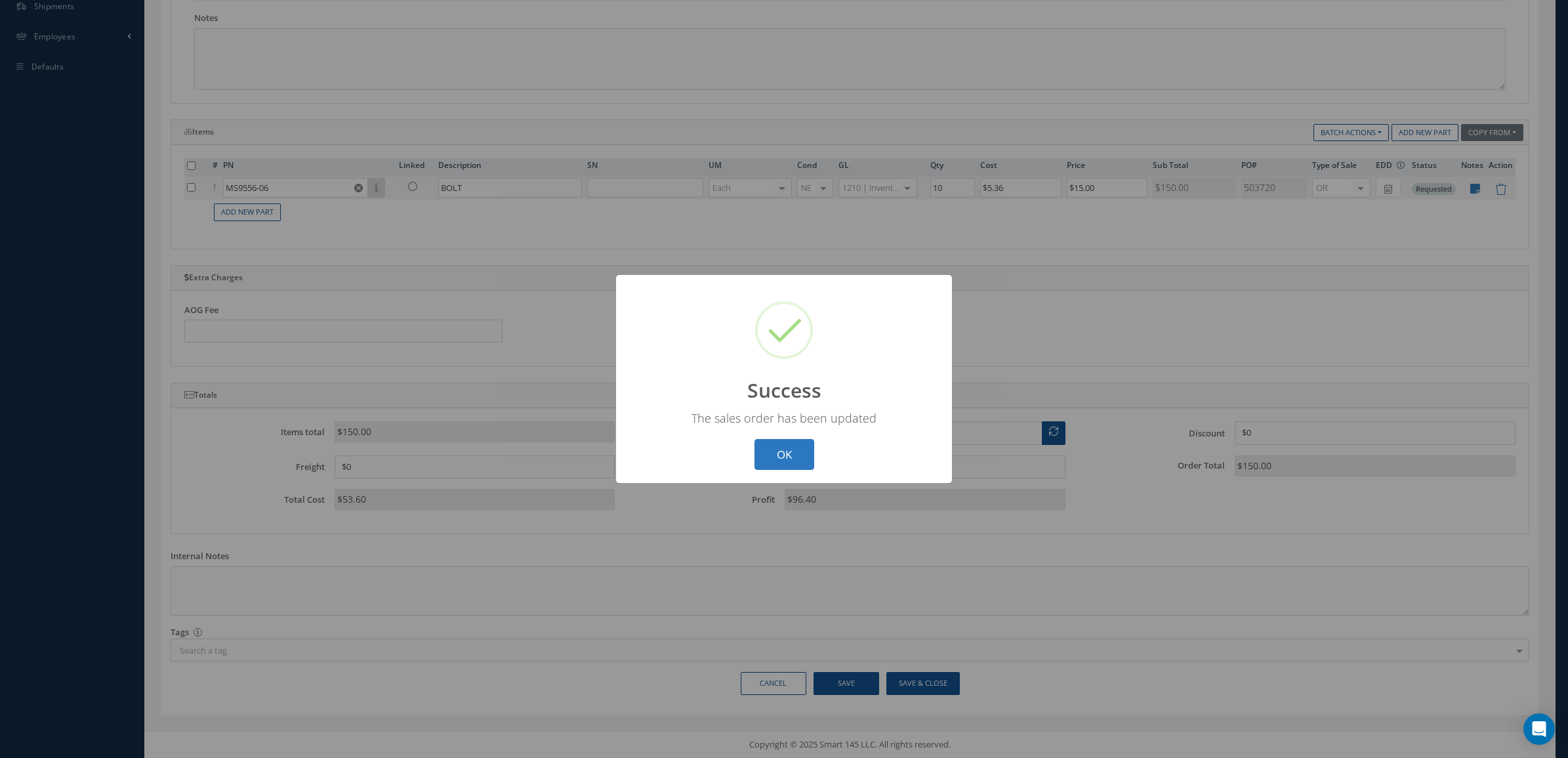
click at [791, 455] on button "OK" at bounding box center [785, 455] width 60 height 31
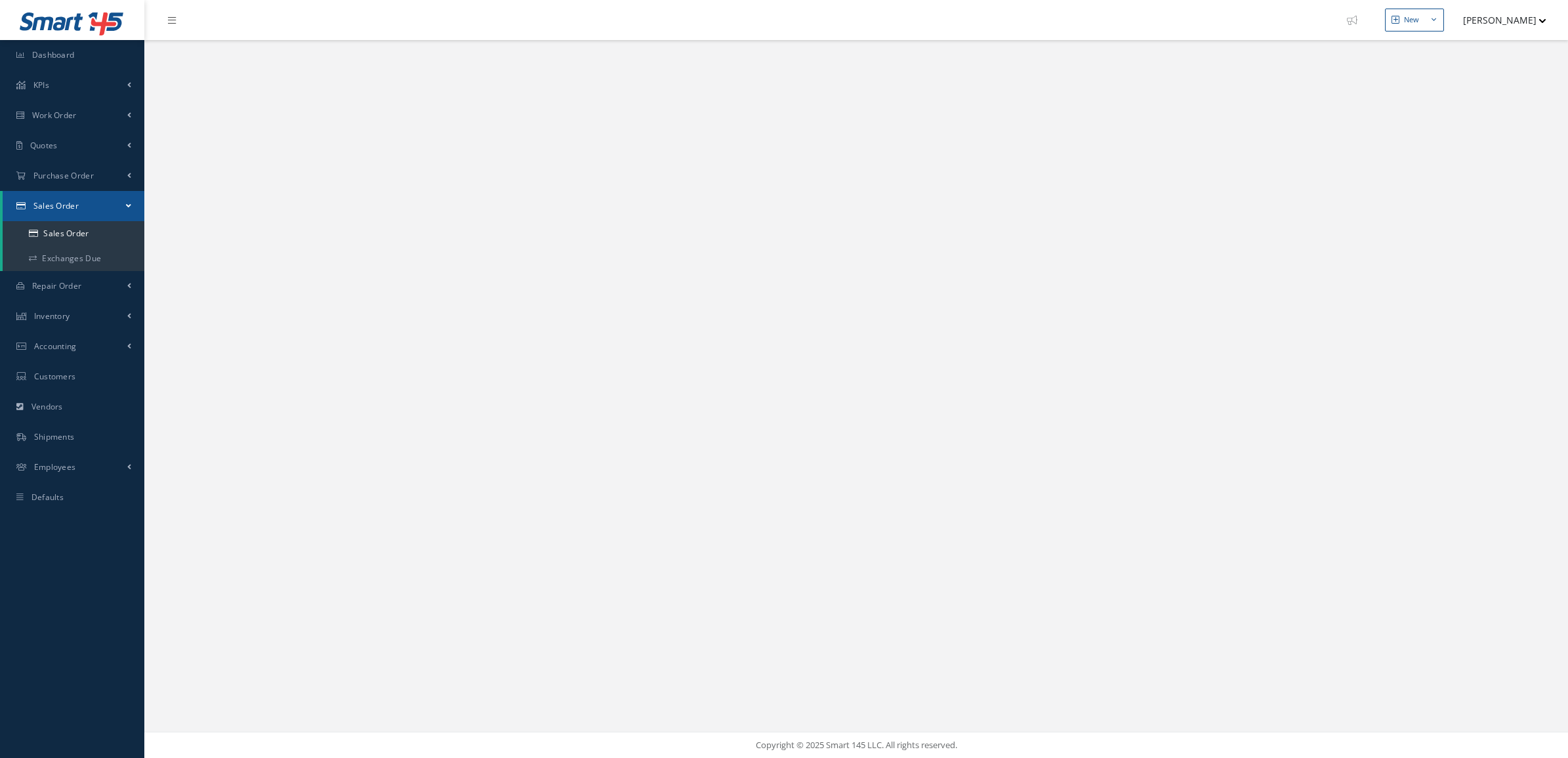
select select "25"
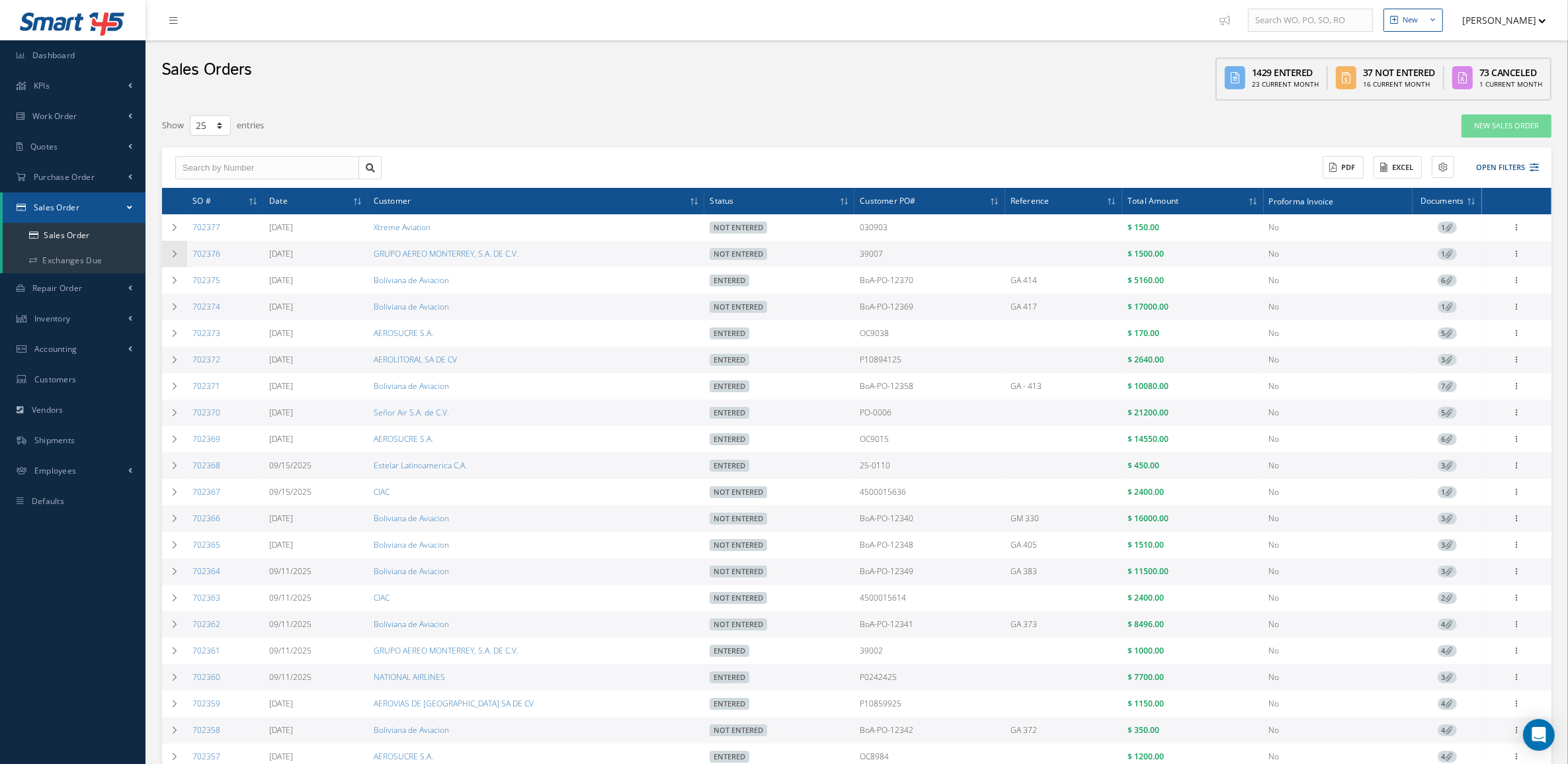
click at [169, 259] on td at bounding box center [175, 253] width 25 height 26
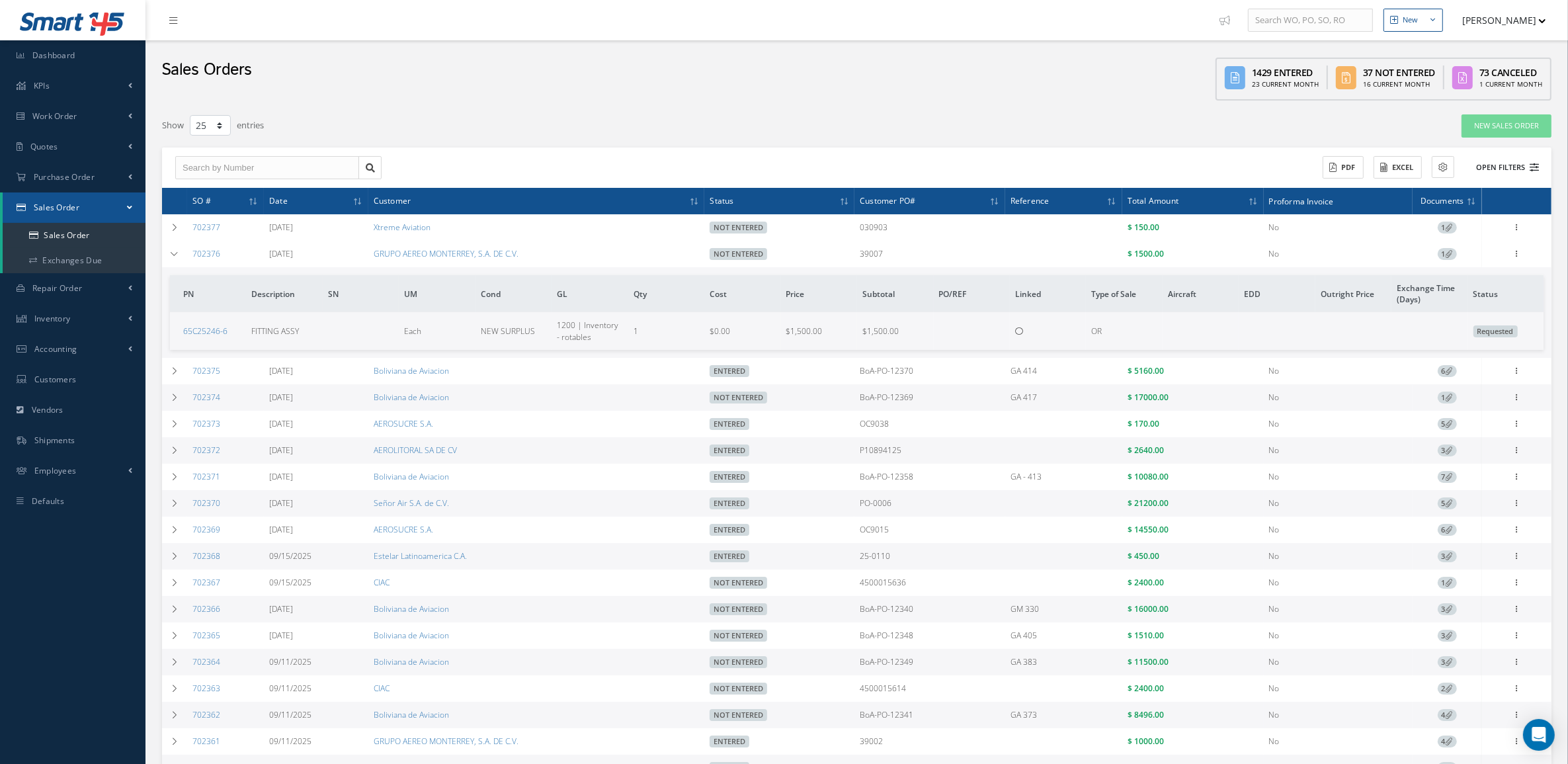
click at [1502, 163] on button "Open Filters" at bounding box center [1502, 167] width 75 height 21
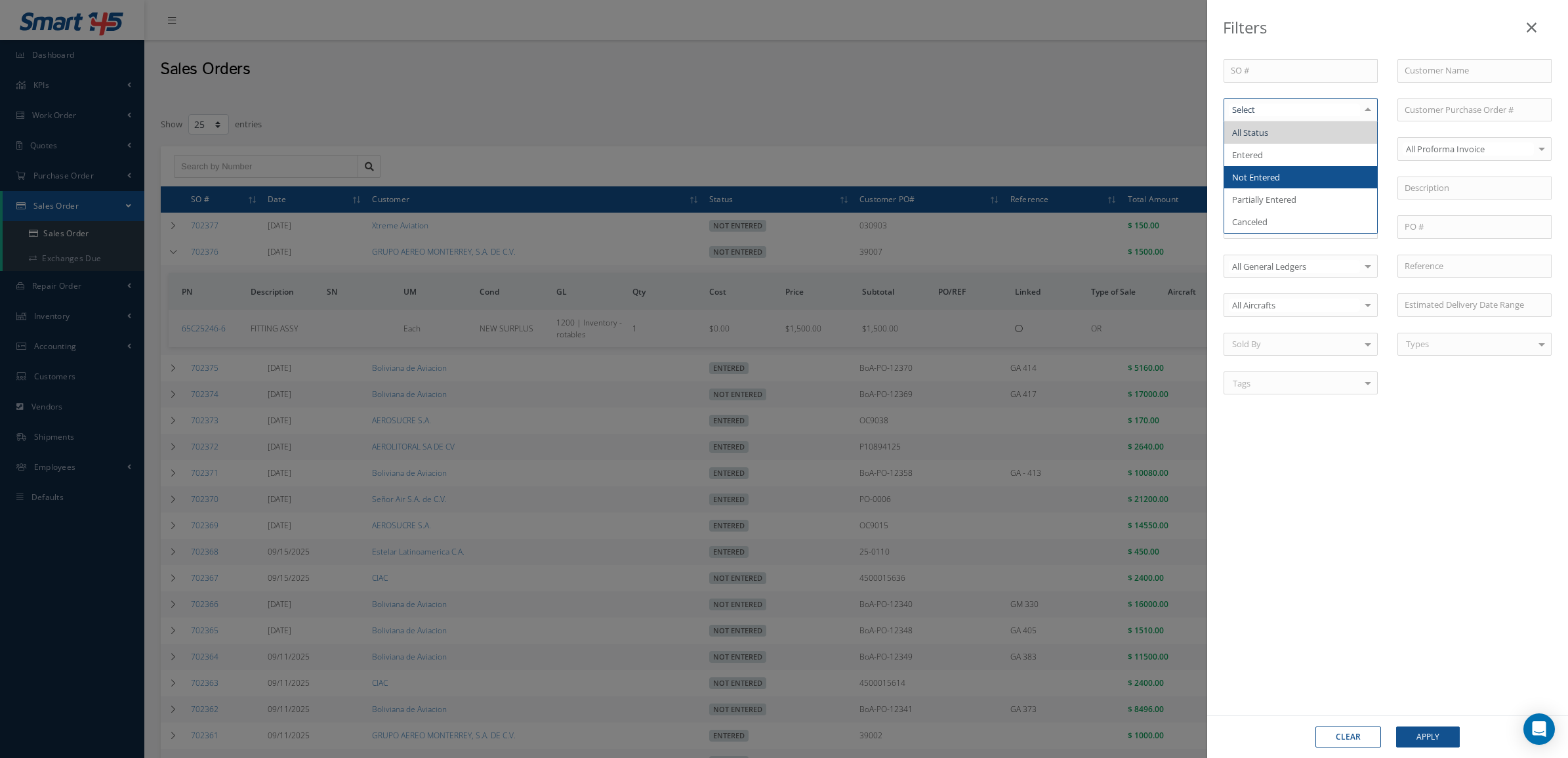
click at [1278, 180] on span "Not Entered" at bounding box center [1256, 177] width 48 height 12
click at [1442, 732] on button "Apply" at bounding box center [1428, 737] width 64 height 21
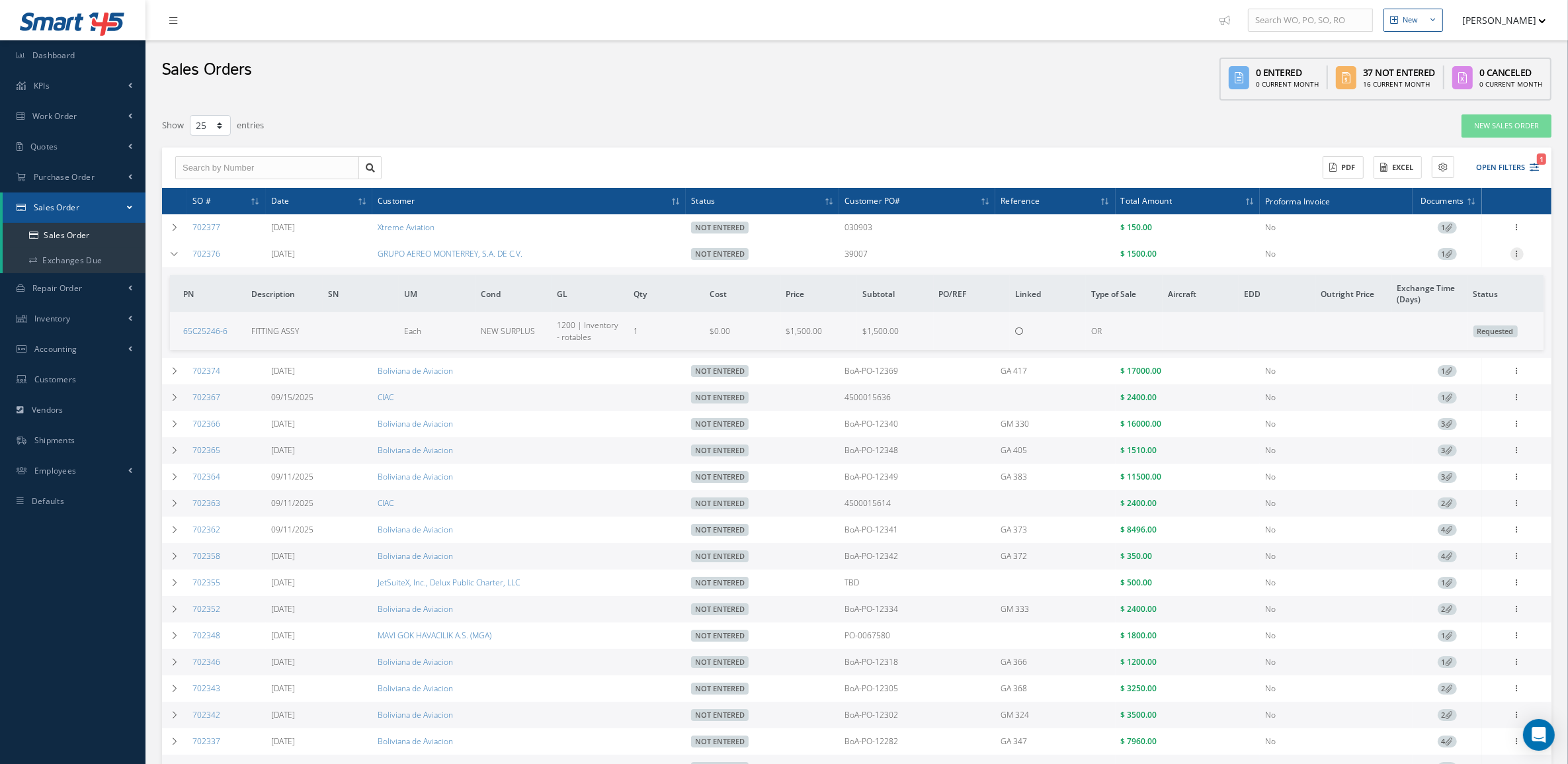
click at [1520, 255] on icon at bounding box center [1517, 252] width 14 height 11
click at [1481, 275] on link "Edit" at bounding box center [1456, 280] width 104 height 18
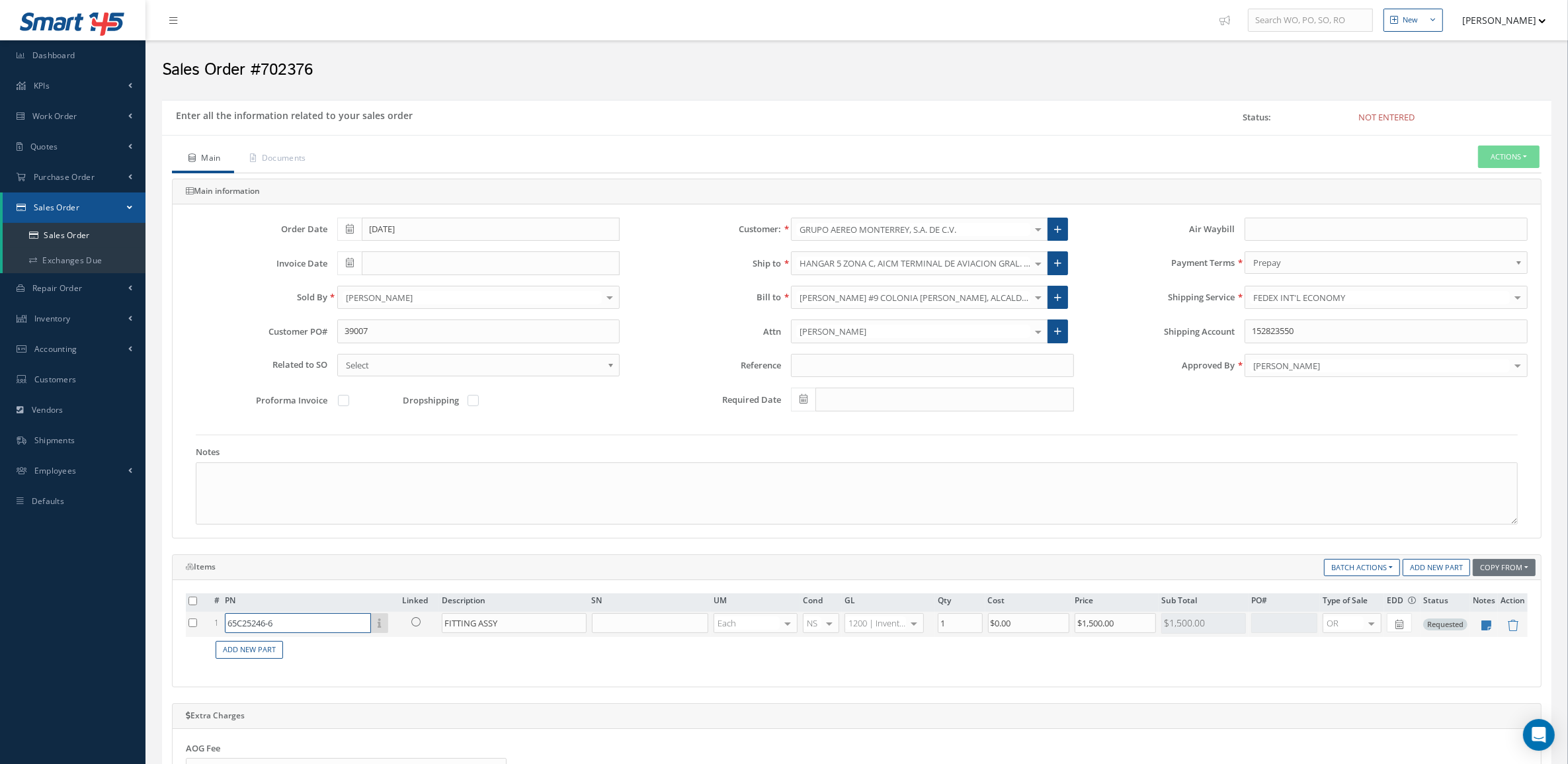
click at [289, 624] on input "65C25246-6" at bounding box center [298, 623] width 146 height 19
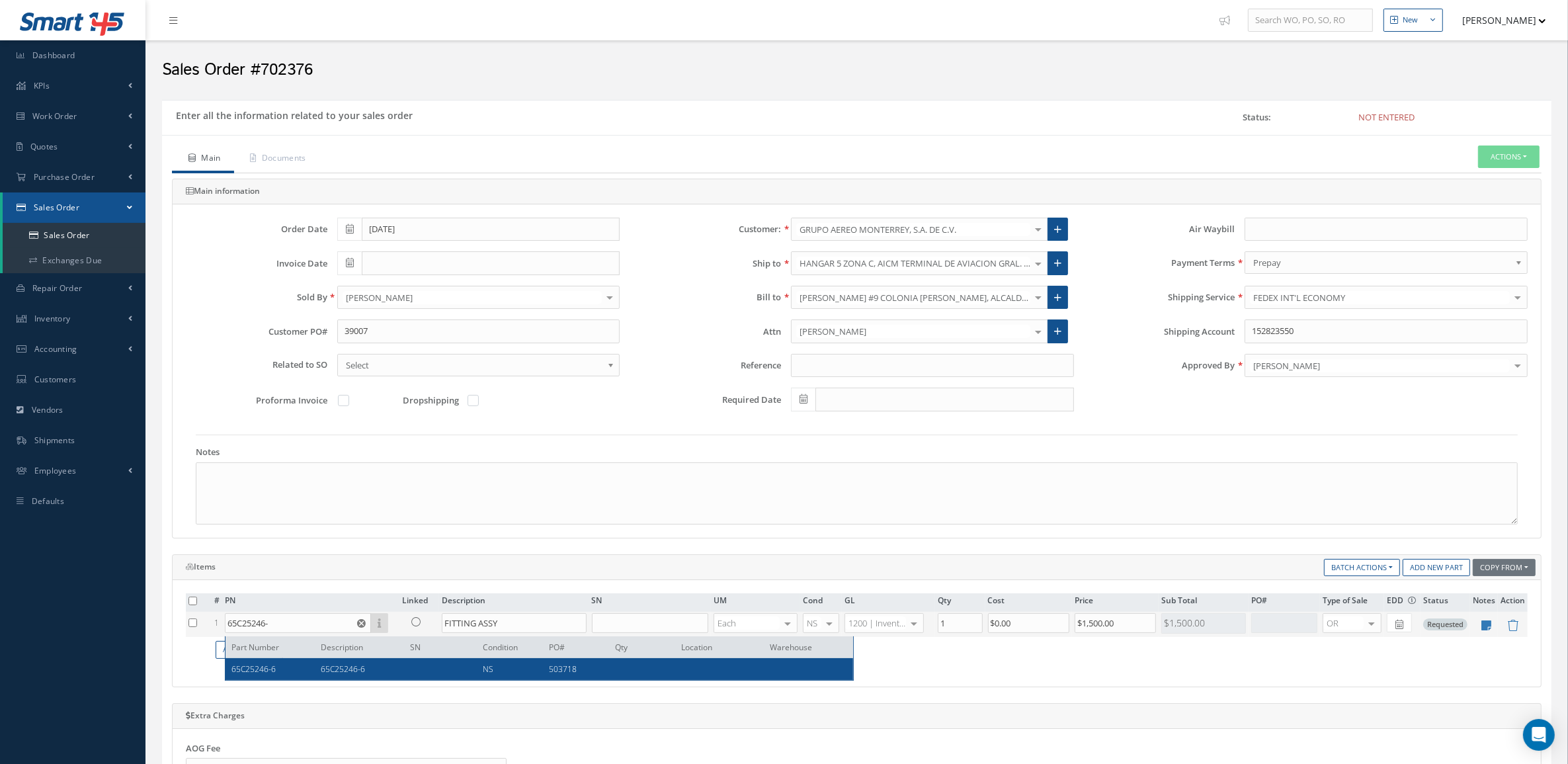
click at [321, 672] on span "65C25246-6" at bounding box center [344, 670] width 45 height 12
type input "65C25246-6"
type input "$775"
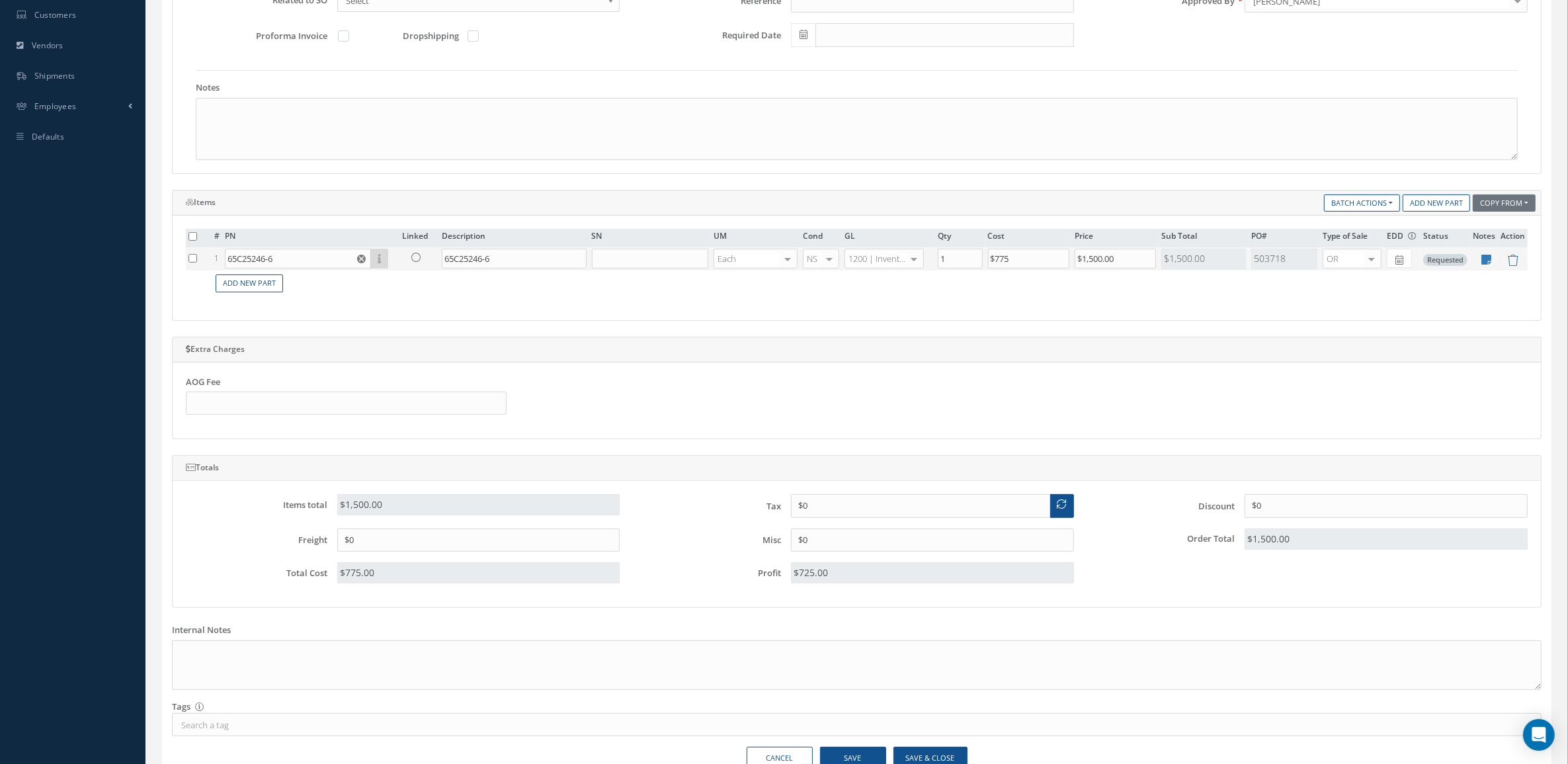
scroll to position [440, 0]
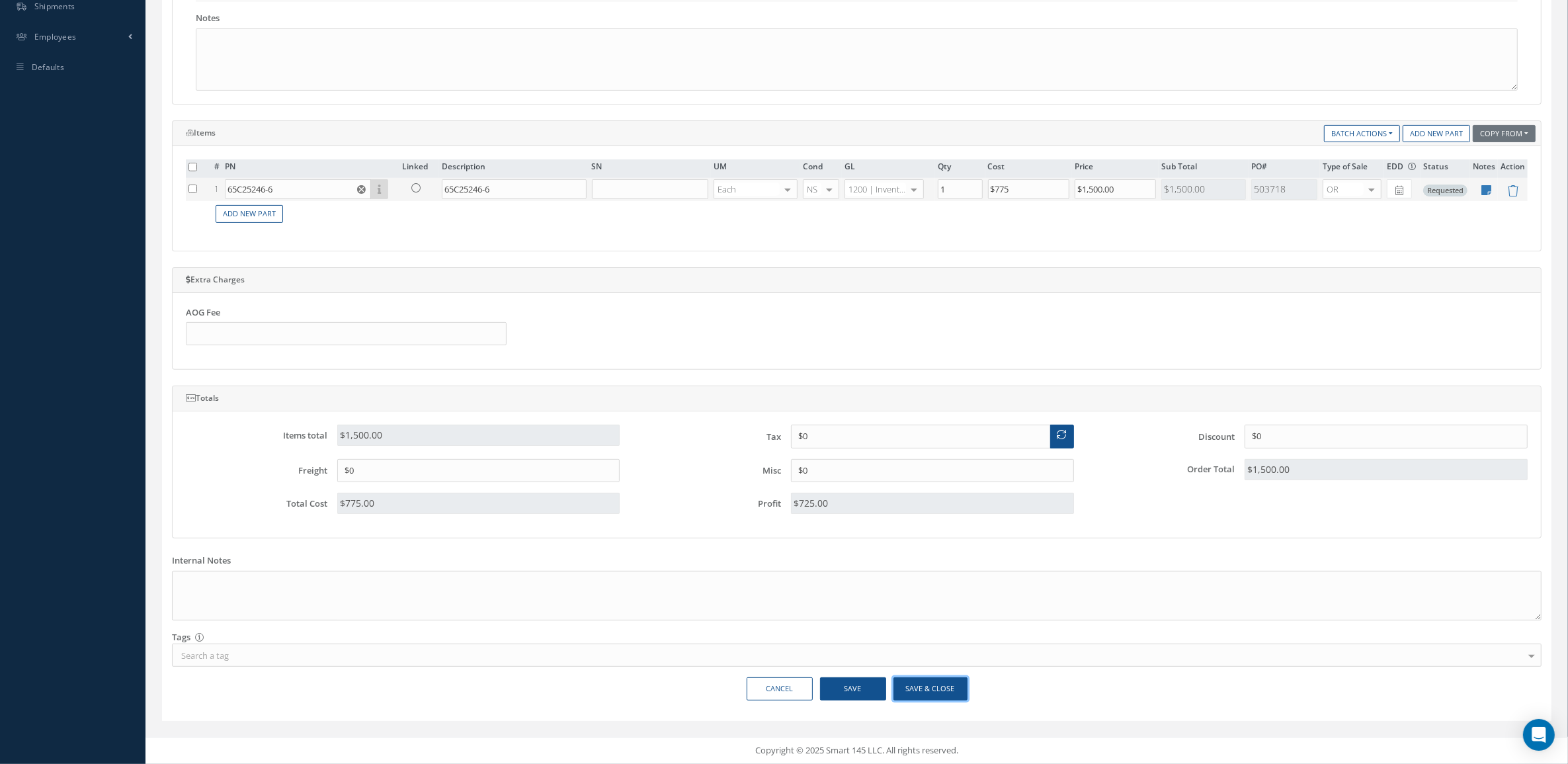
click at [928, 693] on button "Save & Close" at bounding box center [930, 689] width 74 height 23
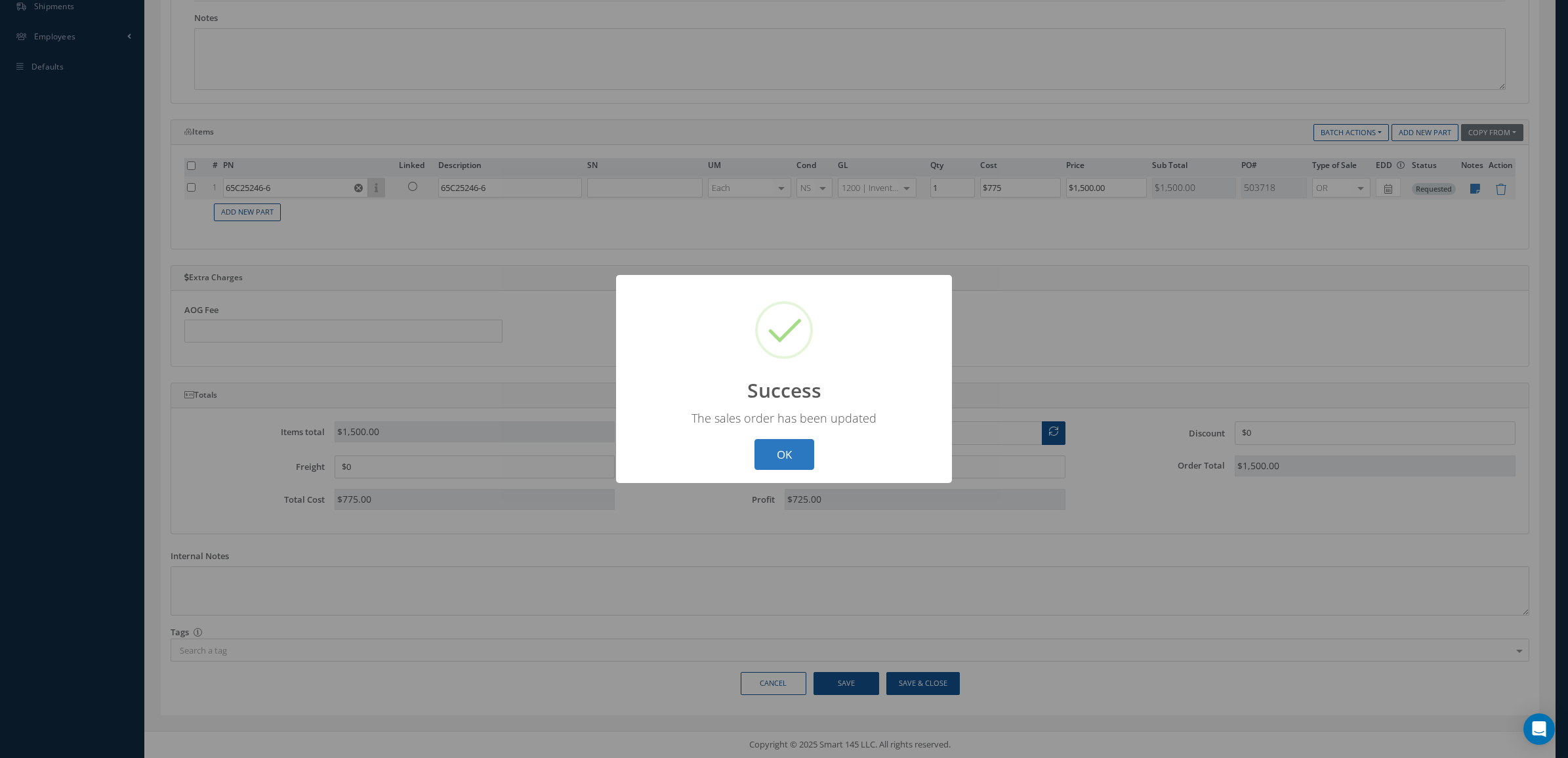
click at [805, 460] on button "OK" at bounding box center [785, 455] width 60 height 31
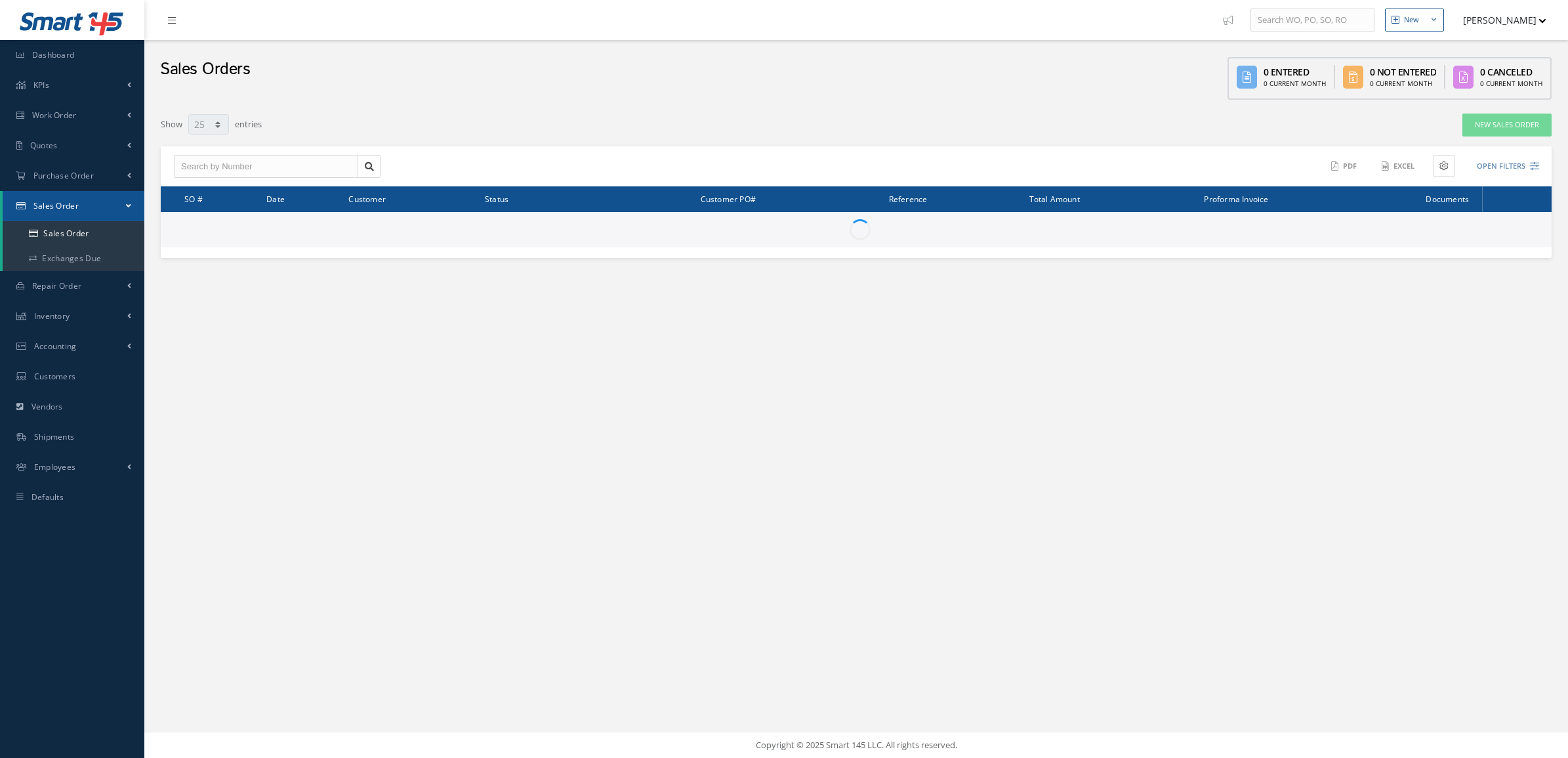
select select "25"
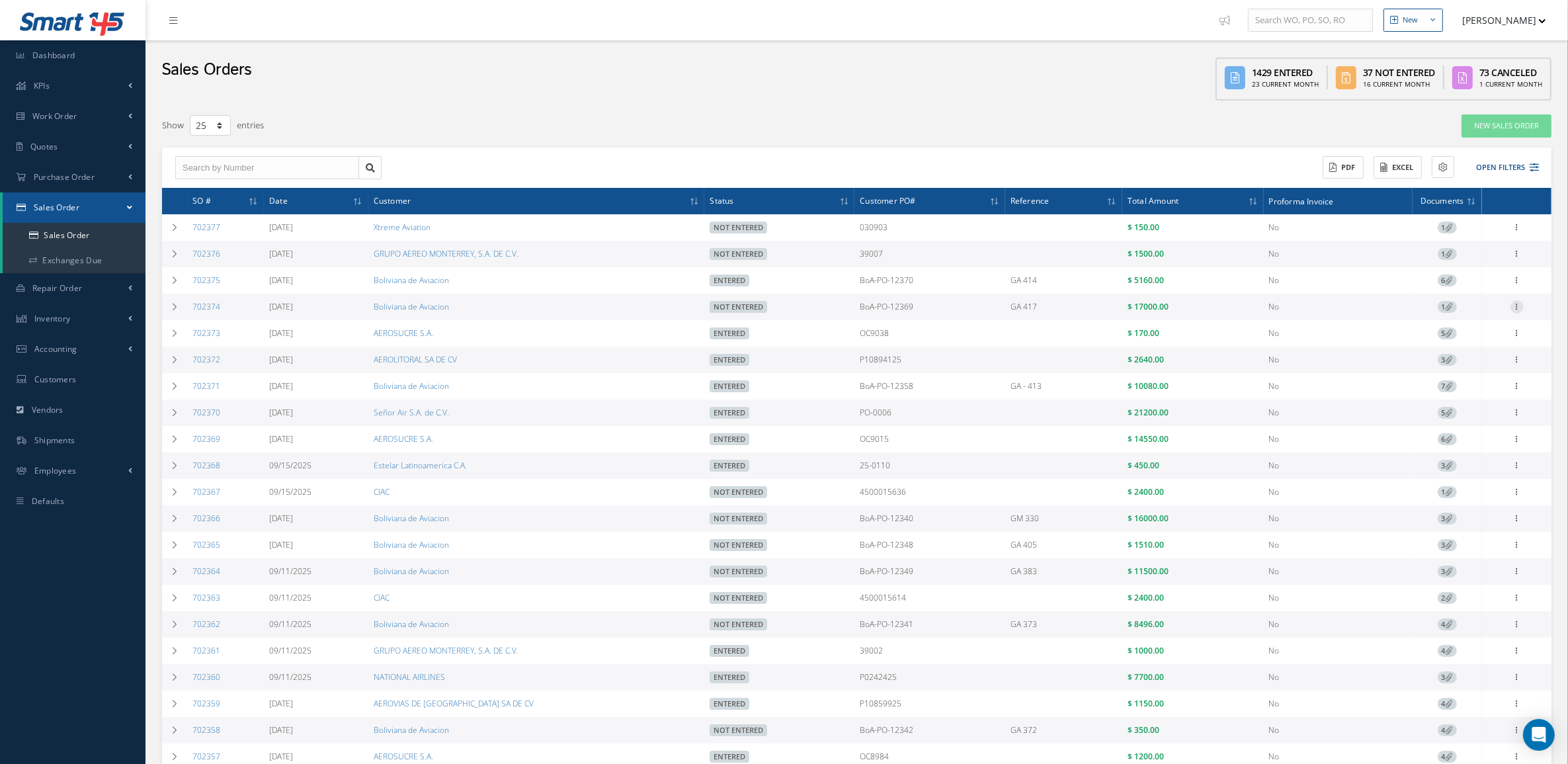
click at [1519, 307] on icon at bounding box center [1517, 306] width 14 height 11
click at [1478, 339] on link "Edit" at bounding box center [1456, 333] width 104 height 18
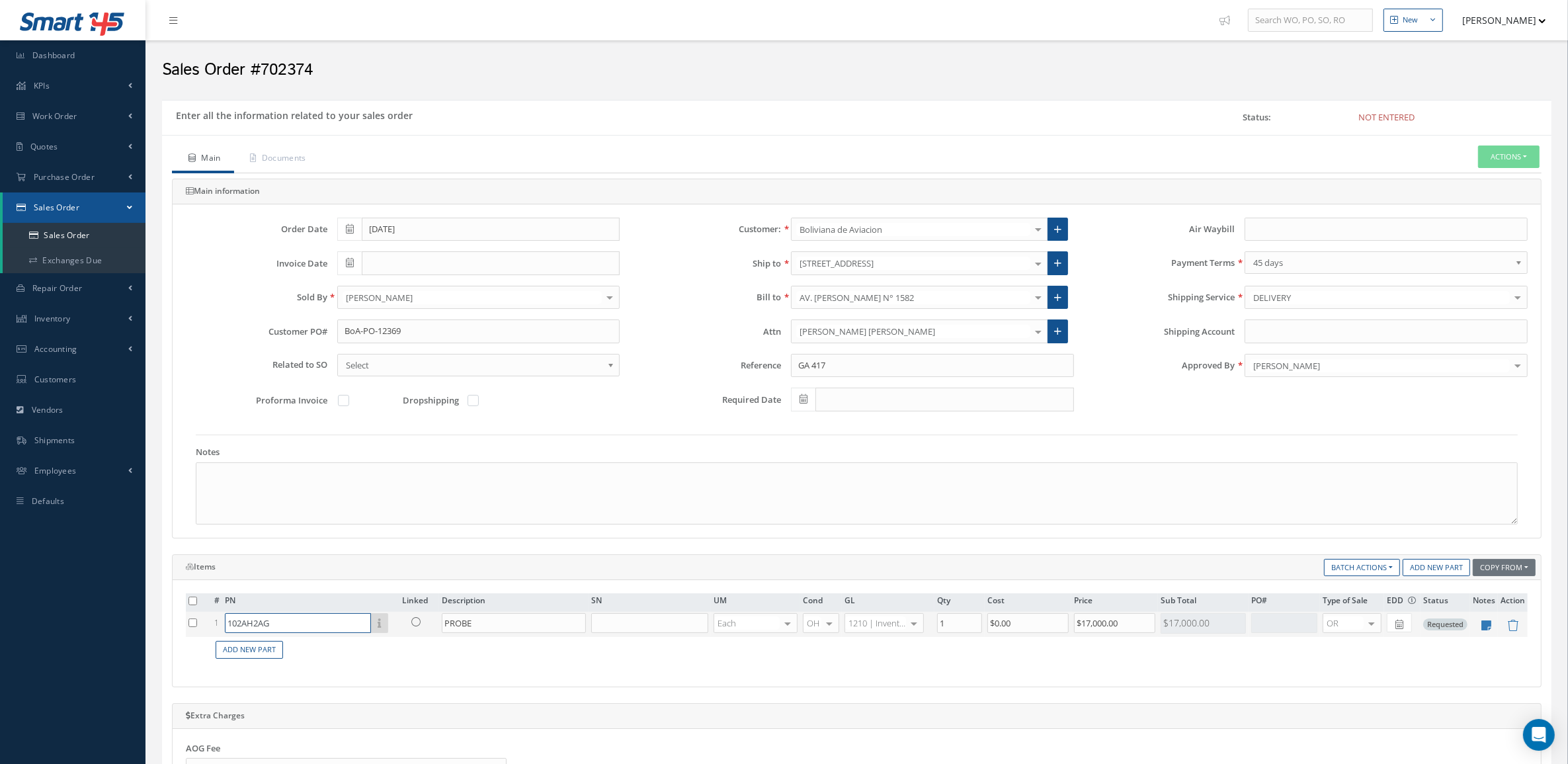
click at [303, 617] on input "102AH2AG" at bounding box center [298, 623] width 146 height 19
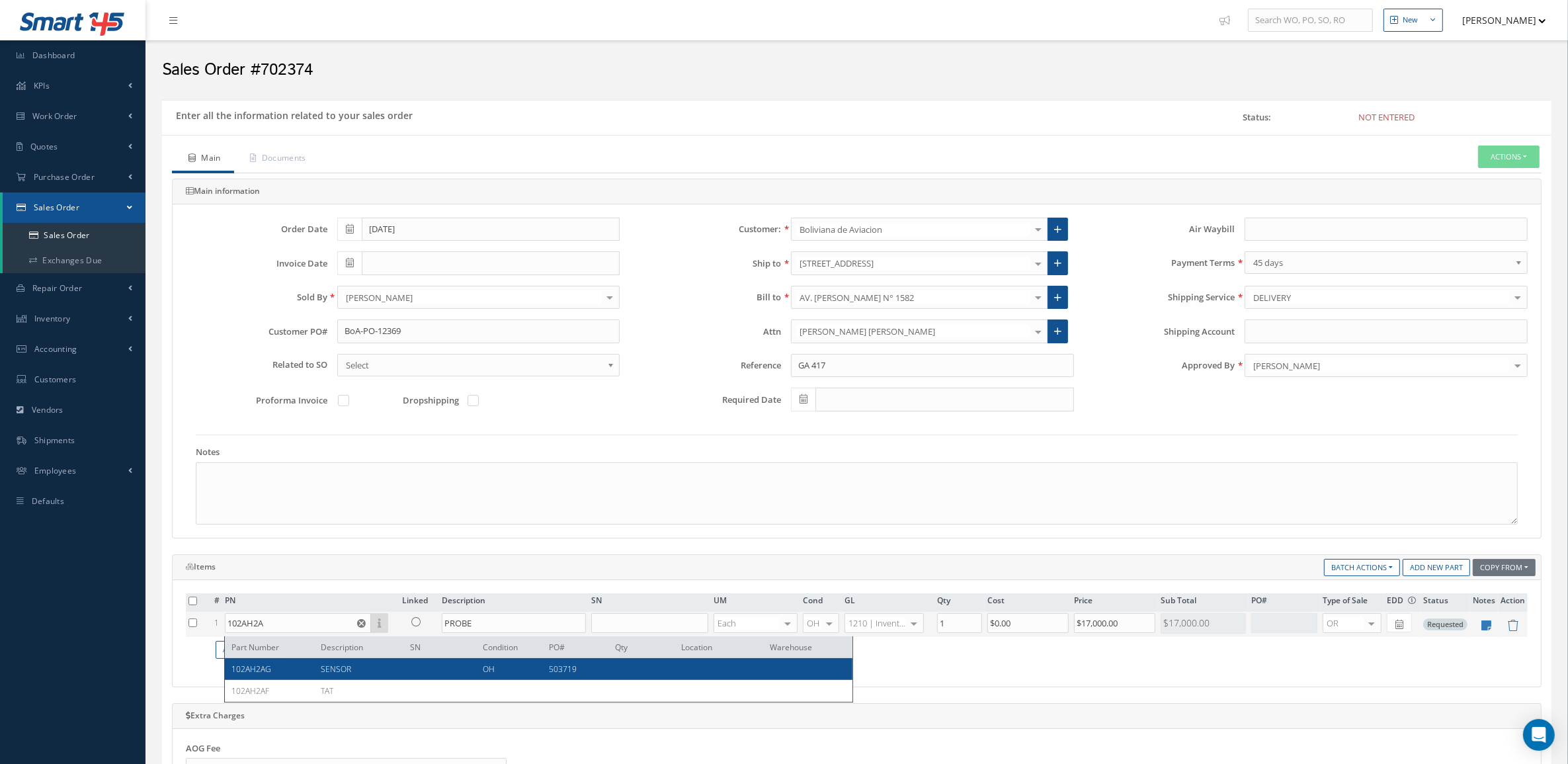
click at [332, 666] on span "SENSOR" at bounding box center [336, 670] width 30 height 12
type input "102AH2AG"
type input "SENSOR"
type input "$12,500"
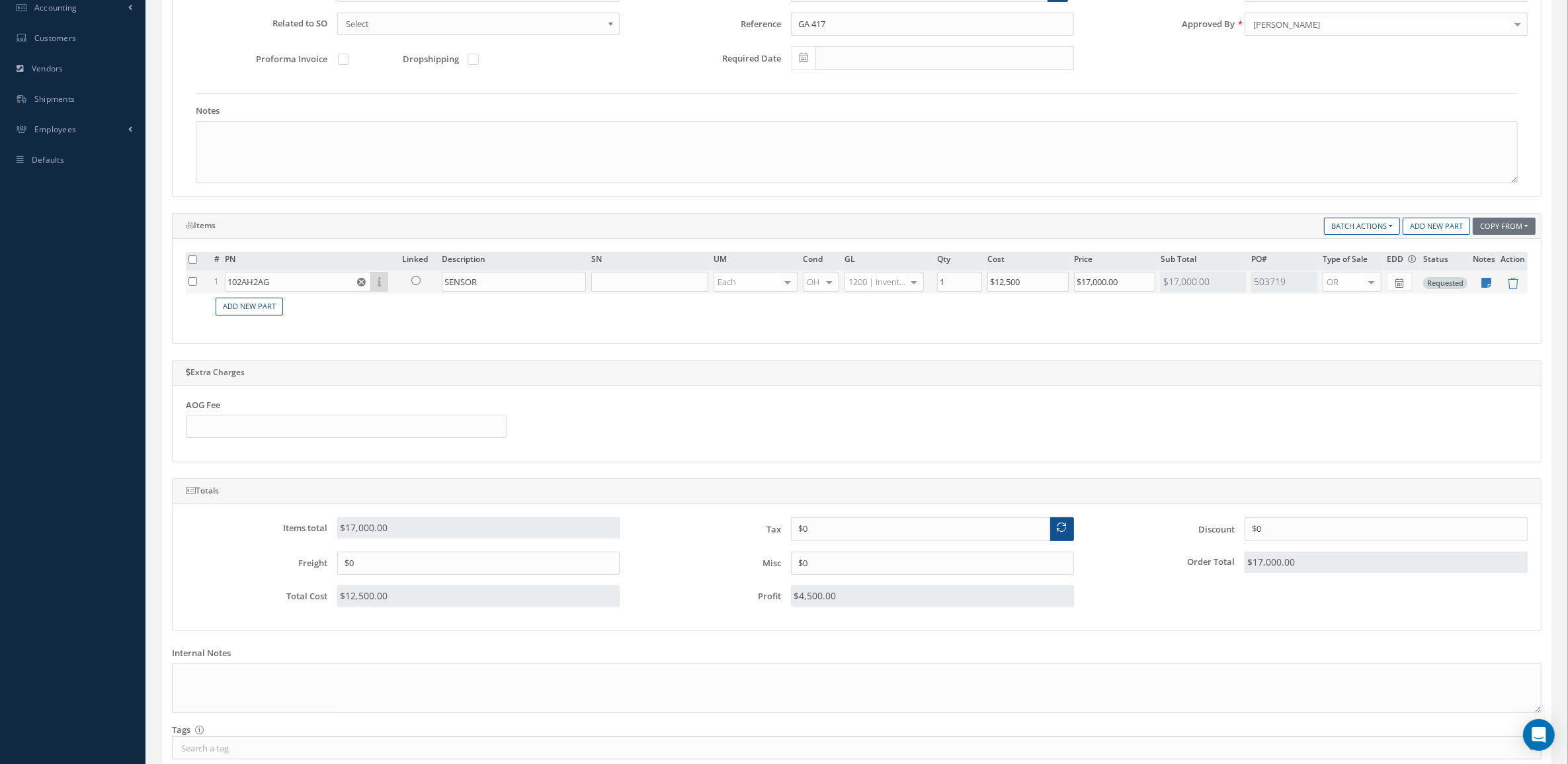
scroll to position [414, 0]
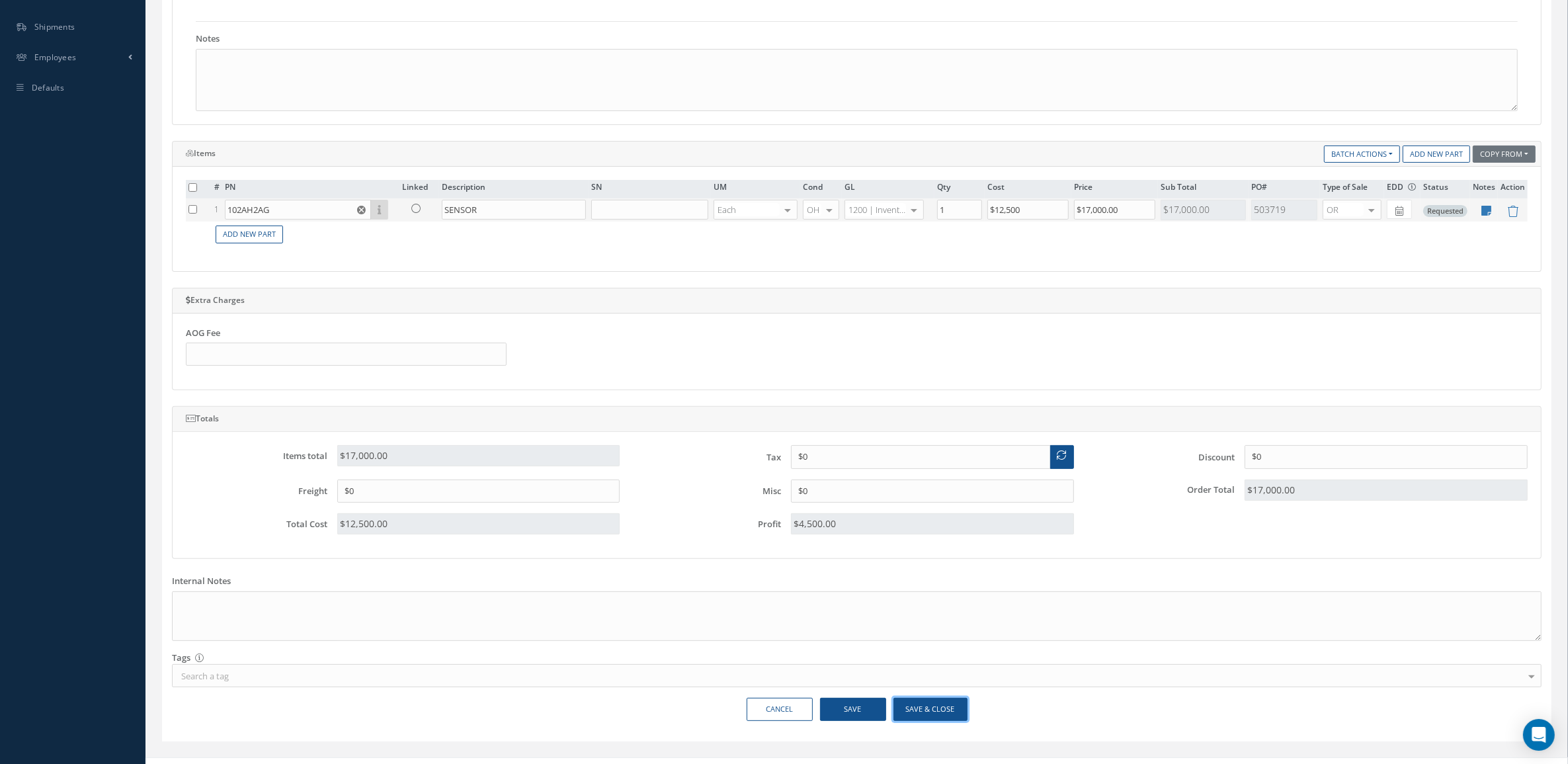
click at [943, 719] on button "Save & Close" at bounding box center [930, 709] width 74 height 23
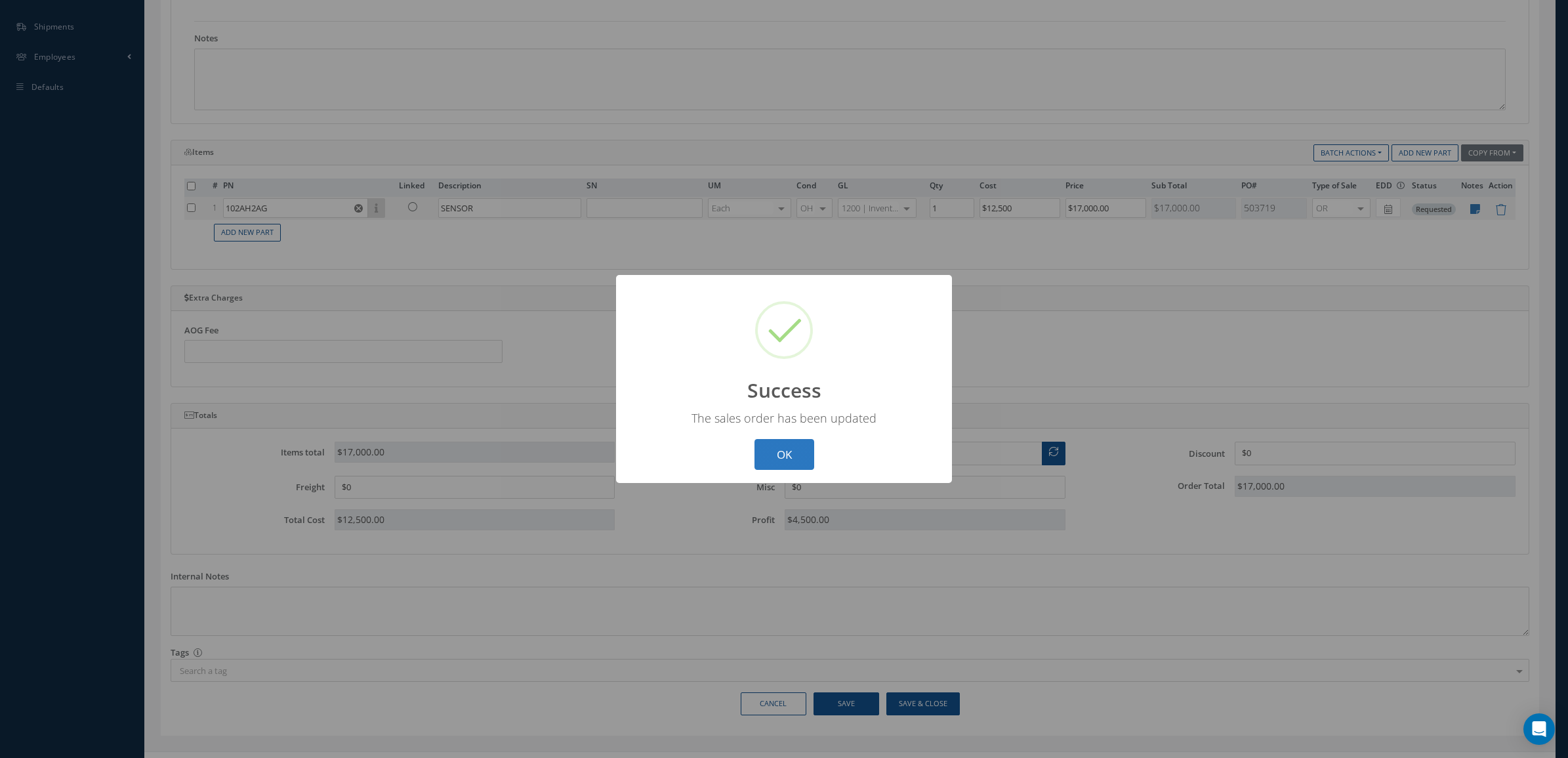
click at [786, 450] on button "OK" at bounding box center [785, 455] width 60 height 31
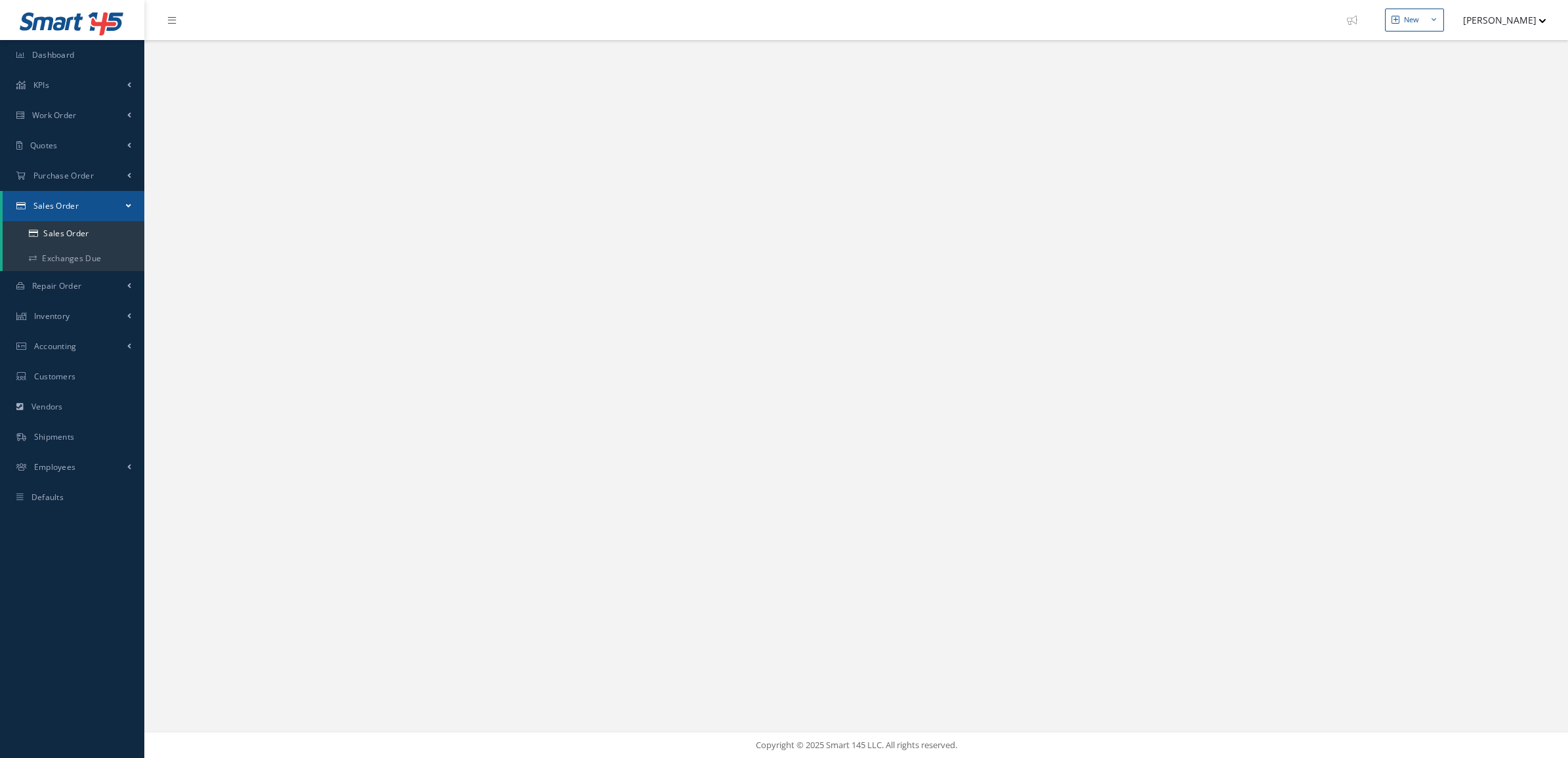
select select "25"
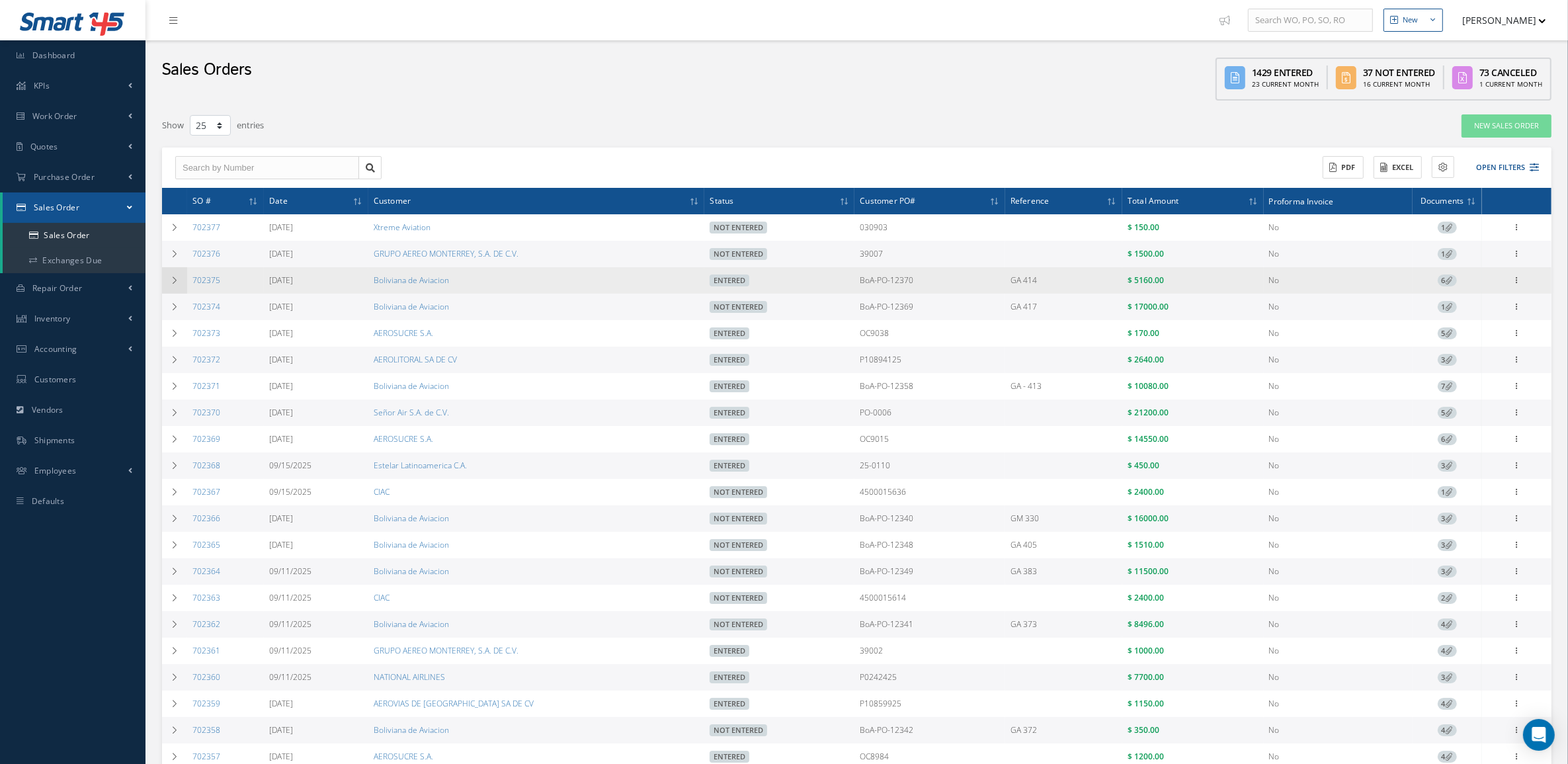
click at [180, 289] on td at bounding box center [175, 280] width 25 height 26
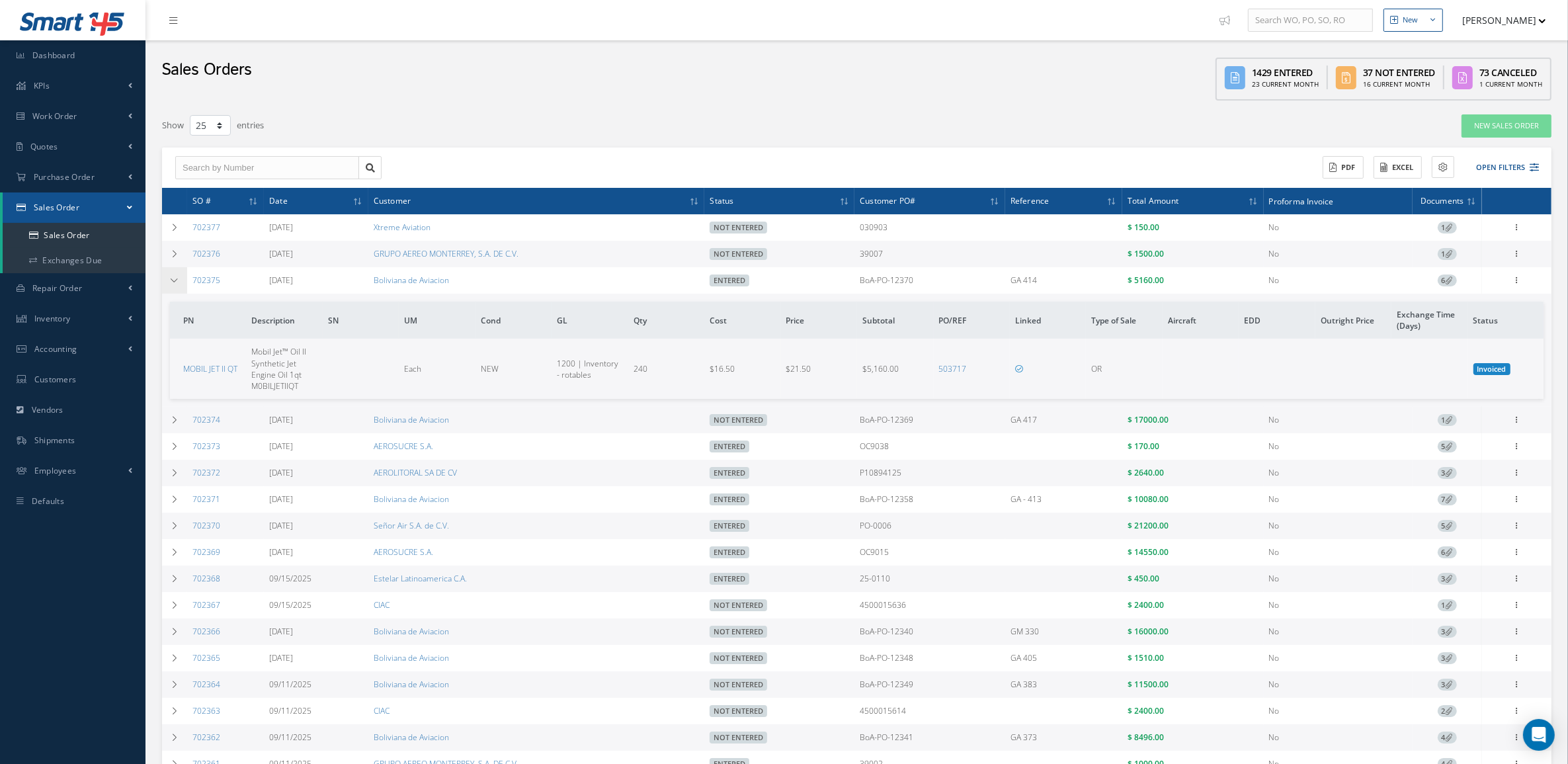
click at [180, 289] on td at bounding box center [175, 280] width 25 height 26
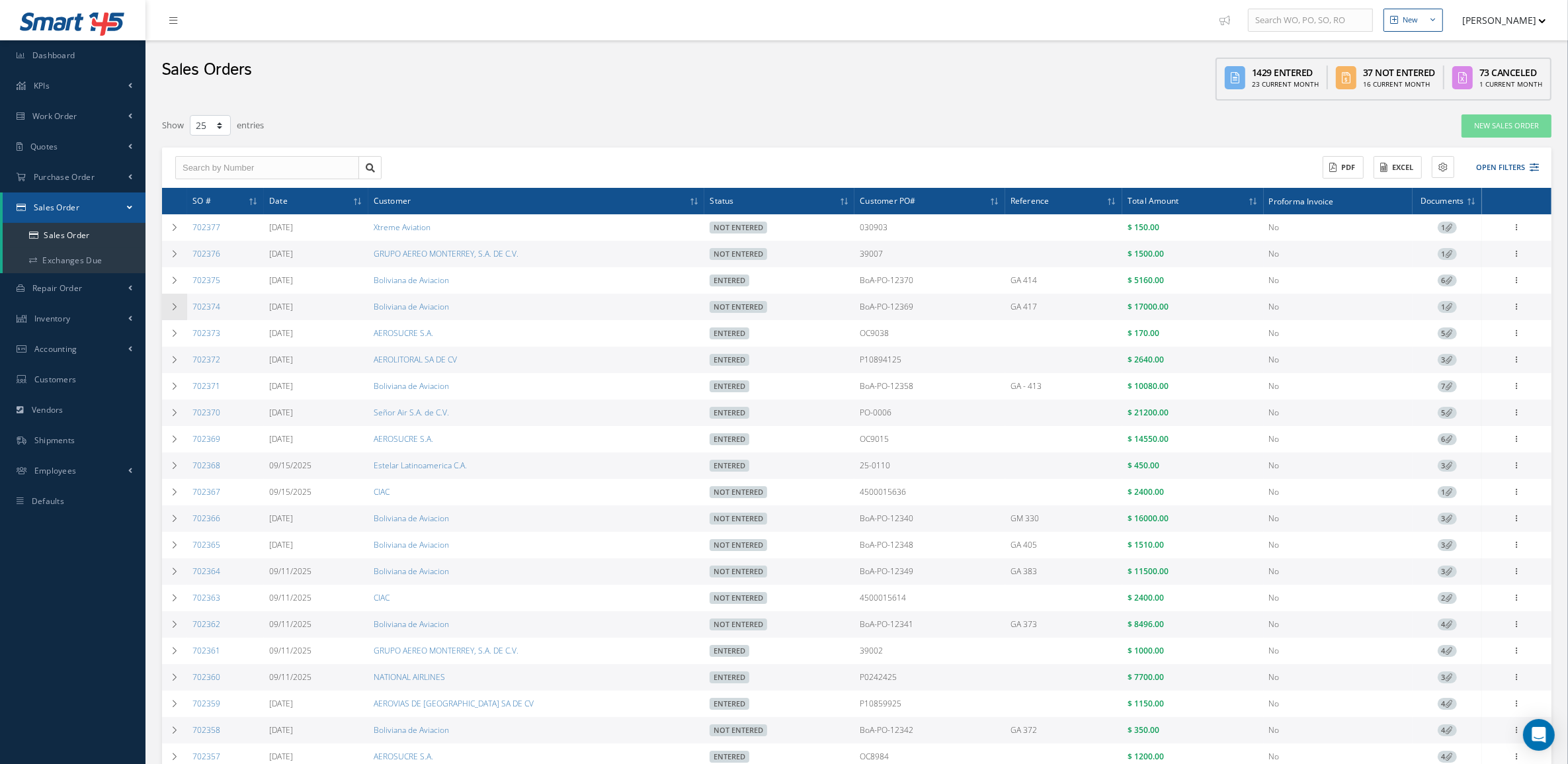
click at [176, 303] on icon at bounding box center [175, 307] width 10 height 8
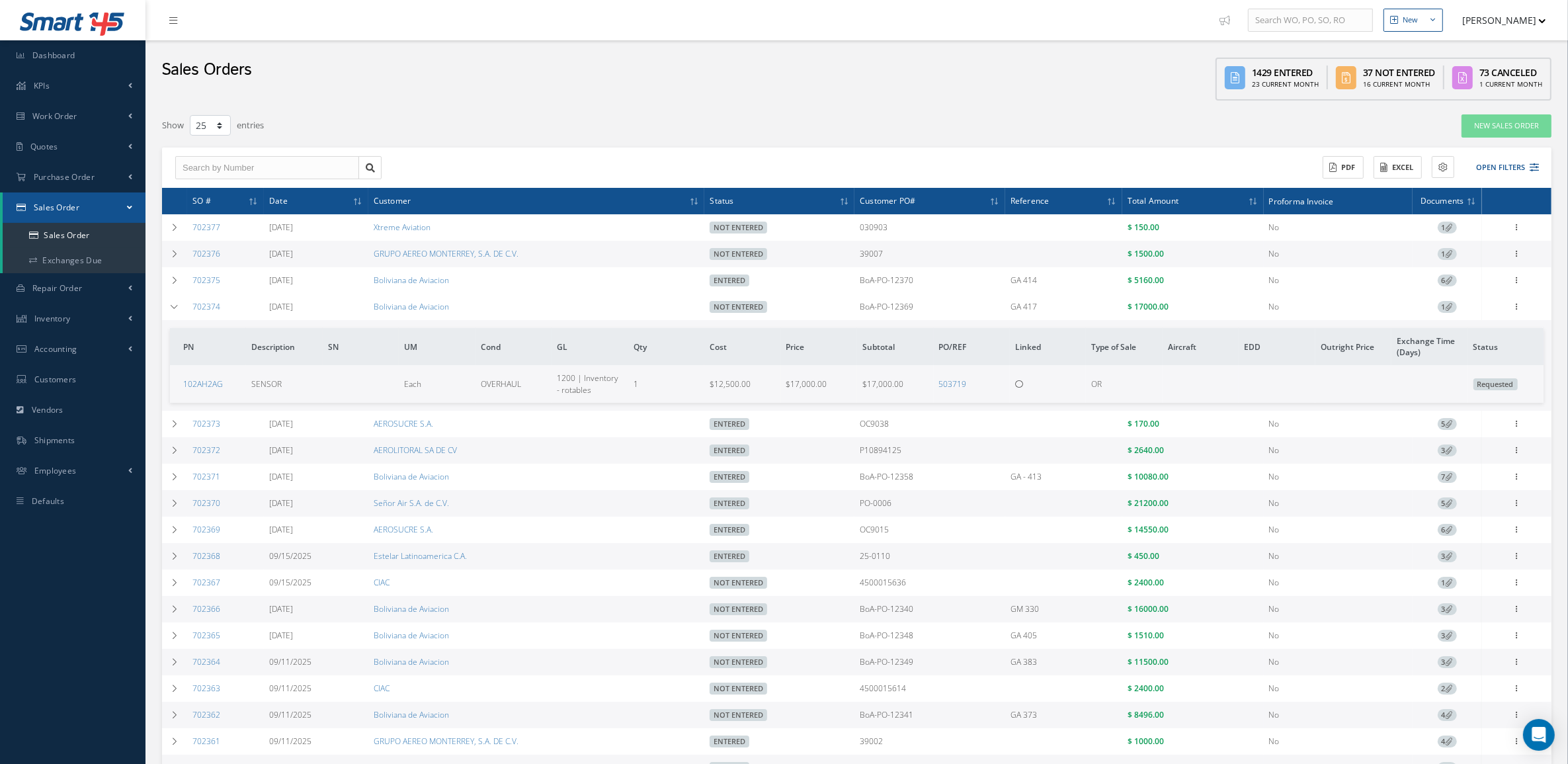
click at [1445, 309] on span "1" at bounding box center [1448, 307] width 19 height 12
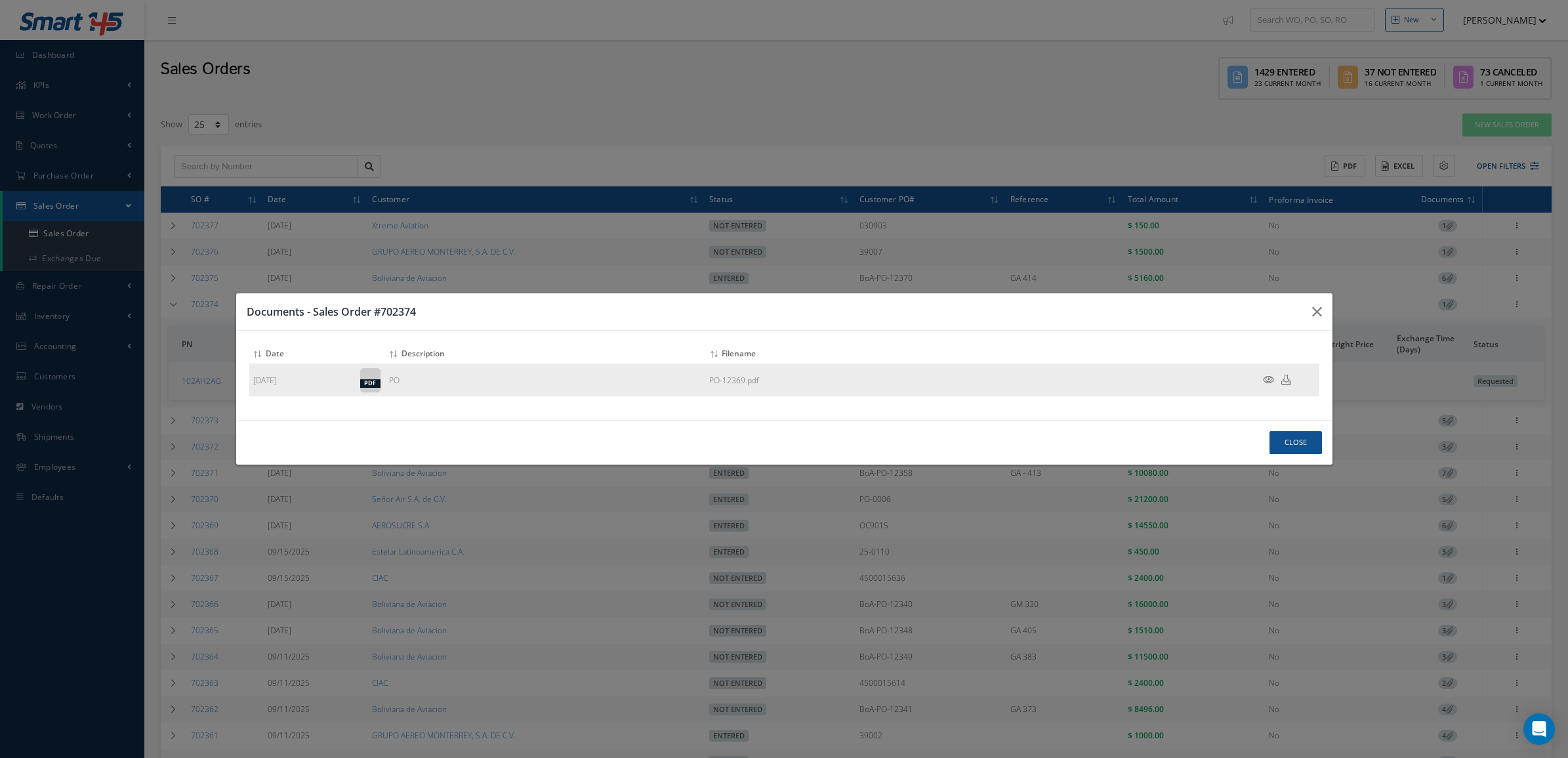
click at [1269, 376] on icon at bounding box center [1269, 379] width 12 height 10
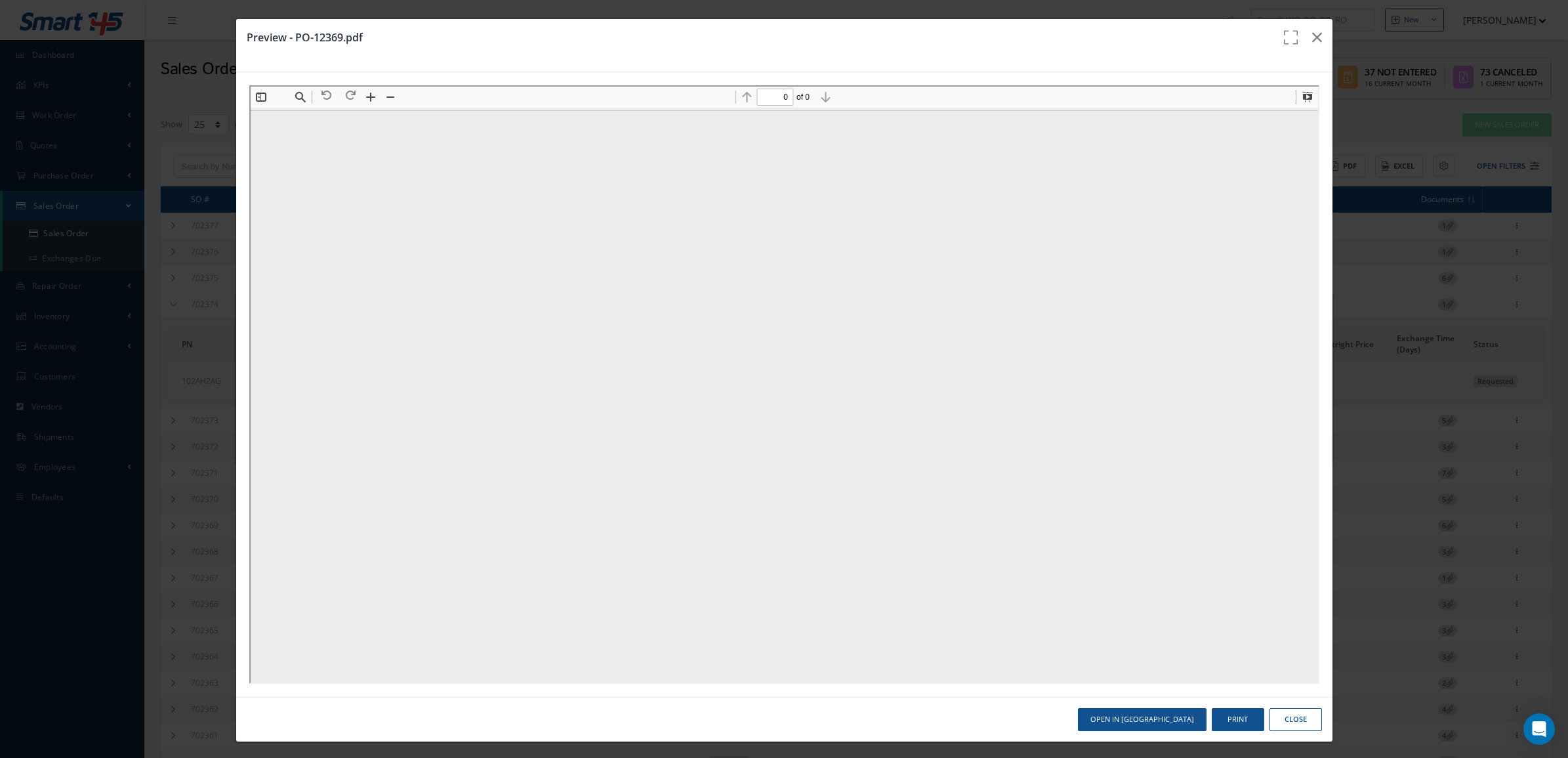
type input "1"
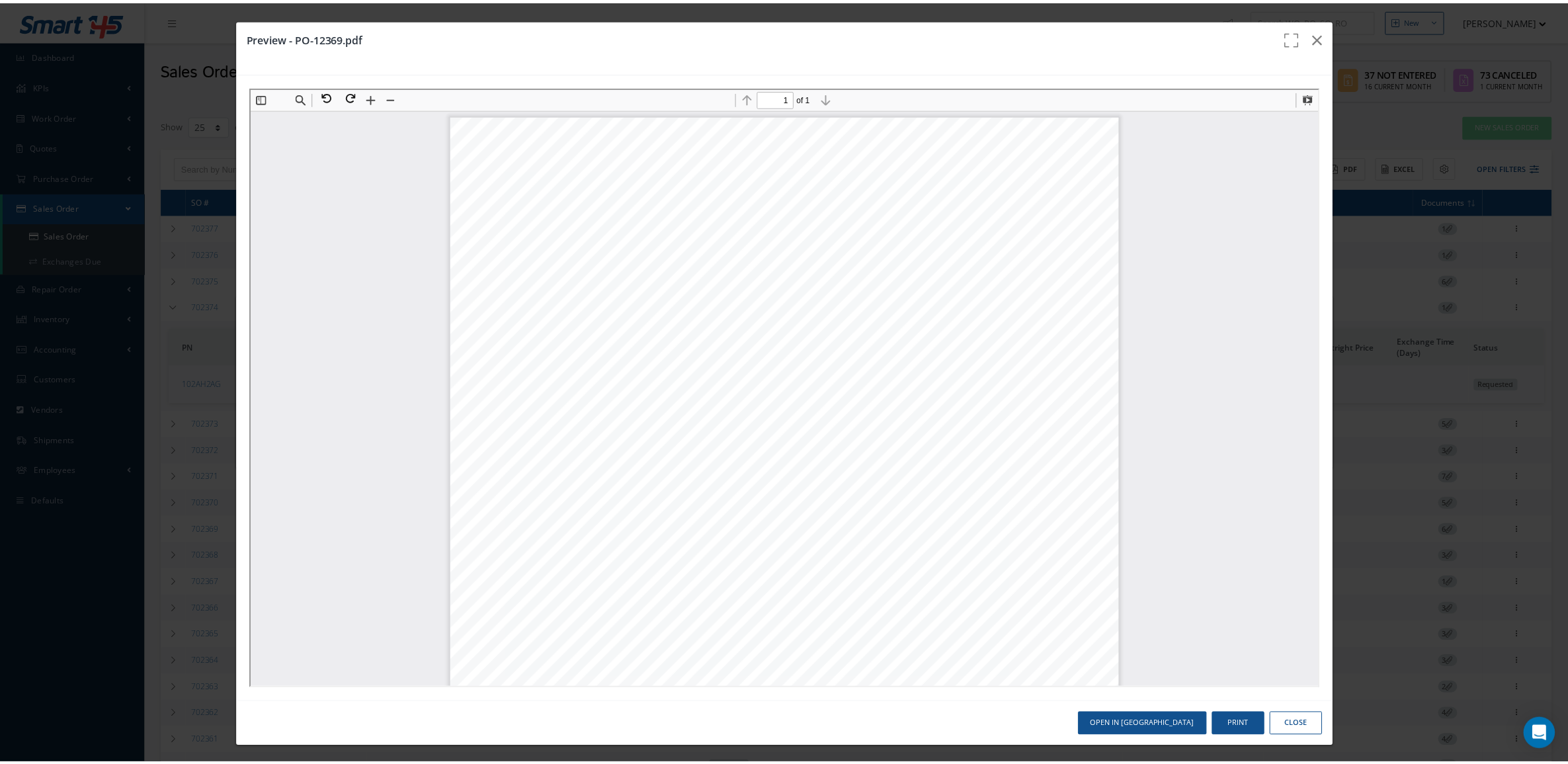
scroll to position [7, 0]
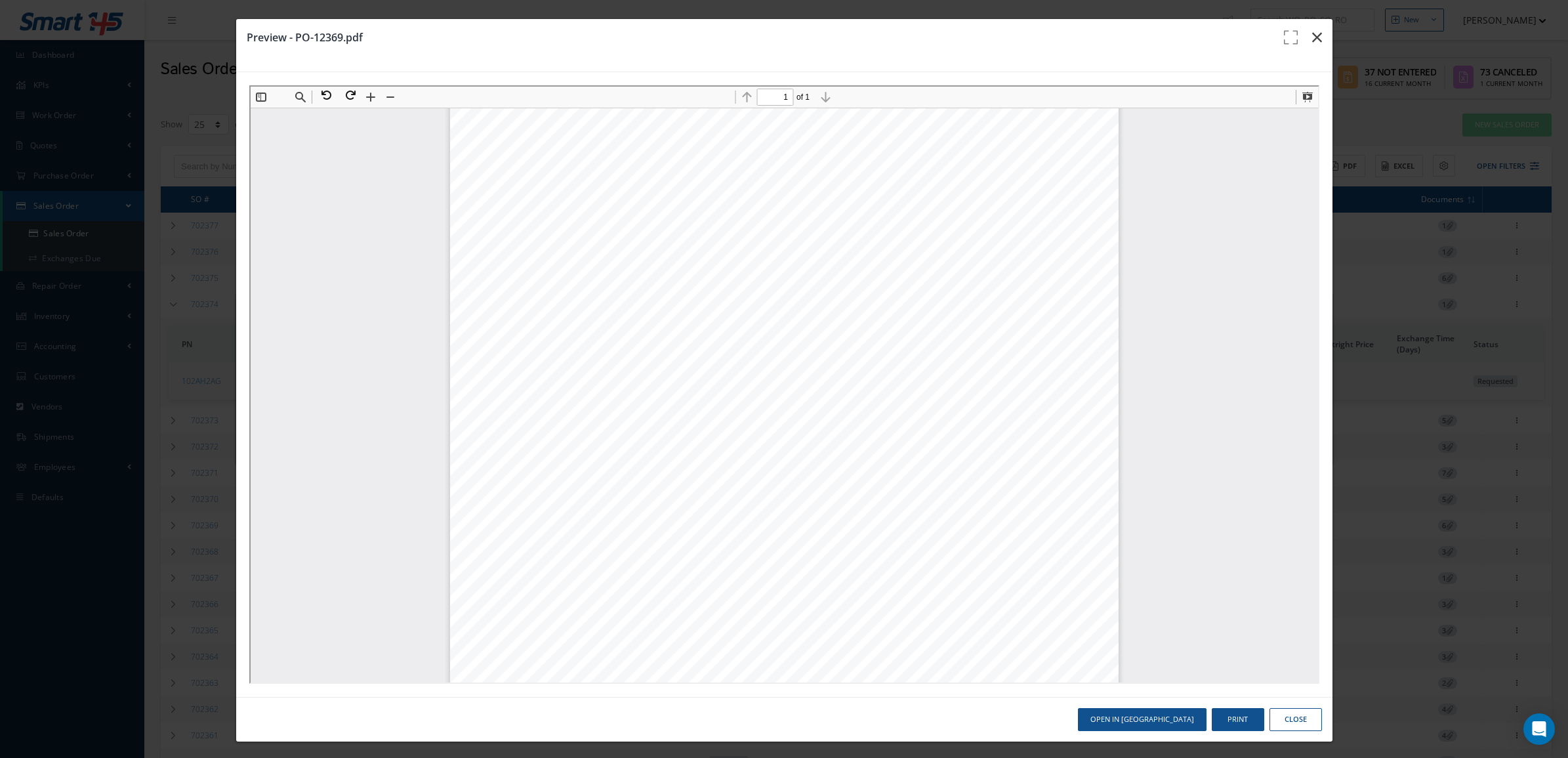
click at [1302, 34] on button "button" at bounding box center [1317, 38] width 31 height 37
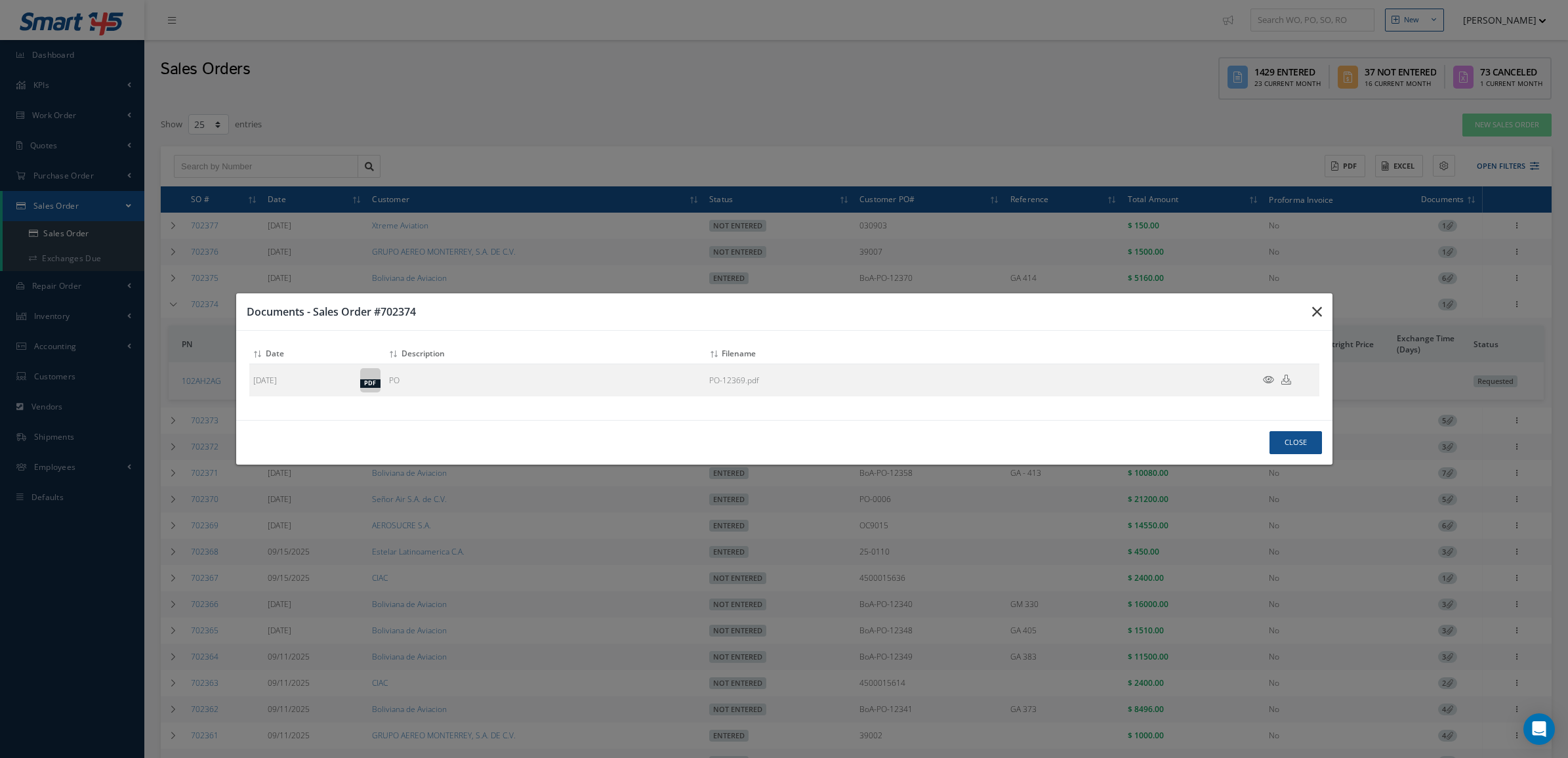
click at [1312, 313] on icon "button" at bounding box center [1317, 312] width 10 height 15
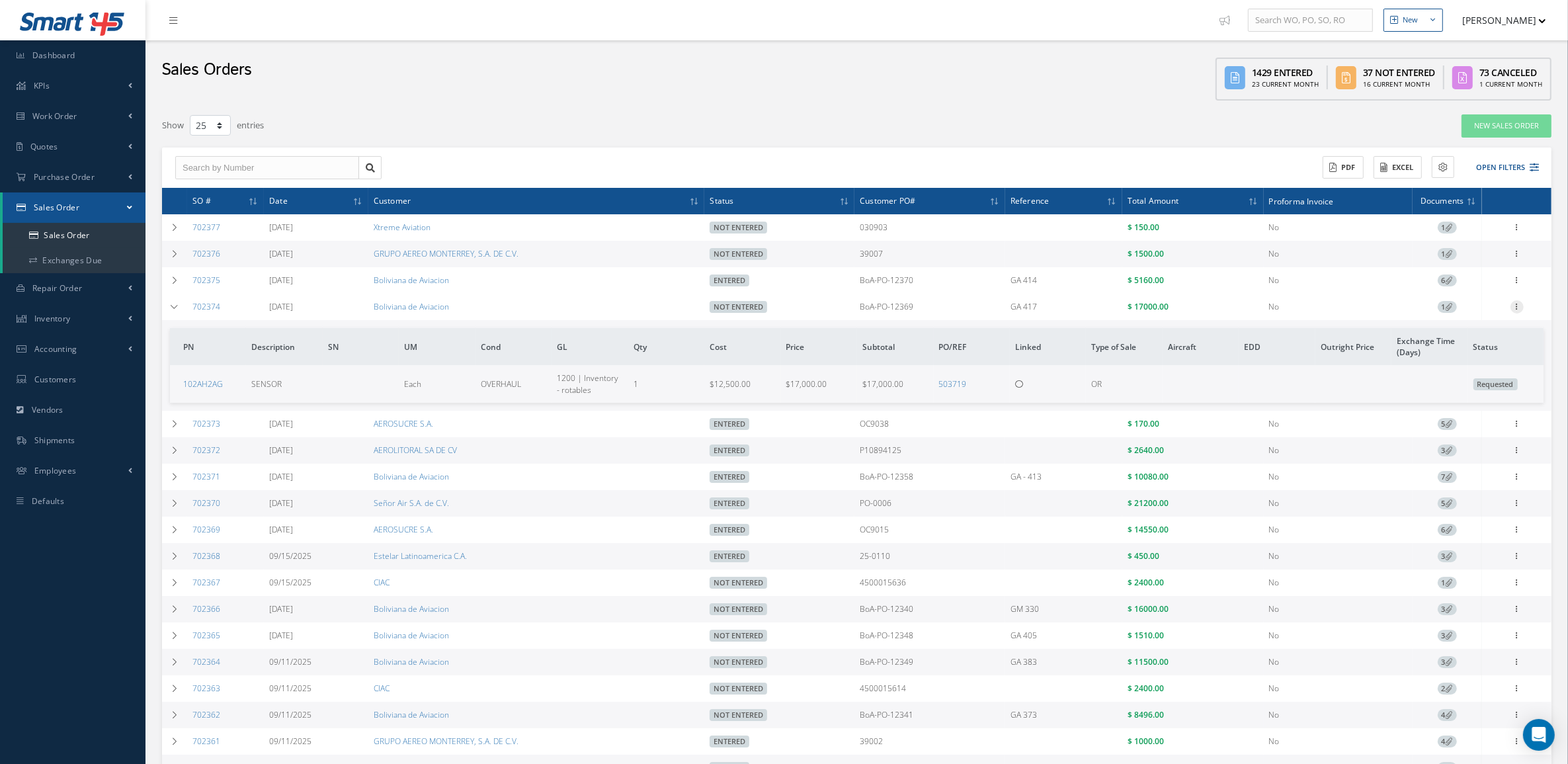
click at [1522, 307] on icon at bounding box center [1517, 306] width 14 height 11
click at [1463, 335] on link "Edit" at bounding box center [1456, 333] width 104 height 18
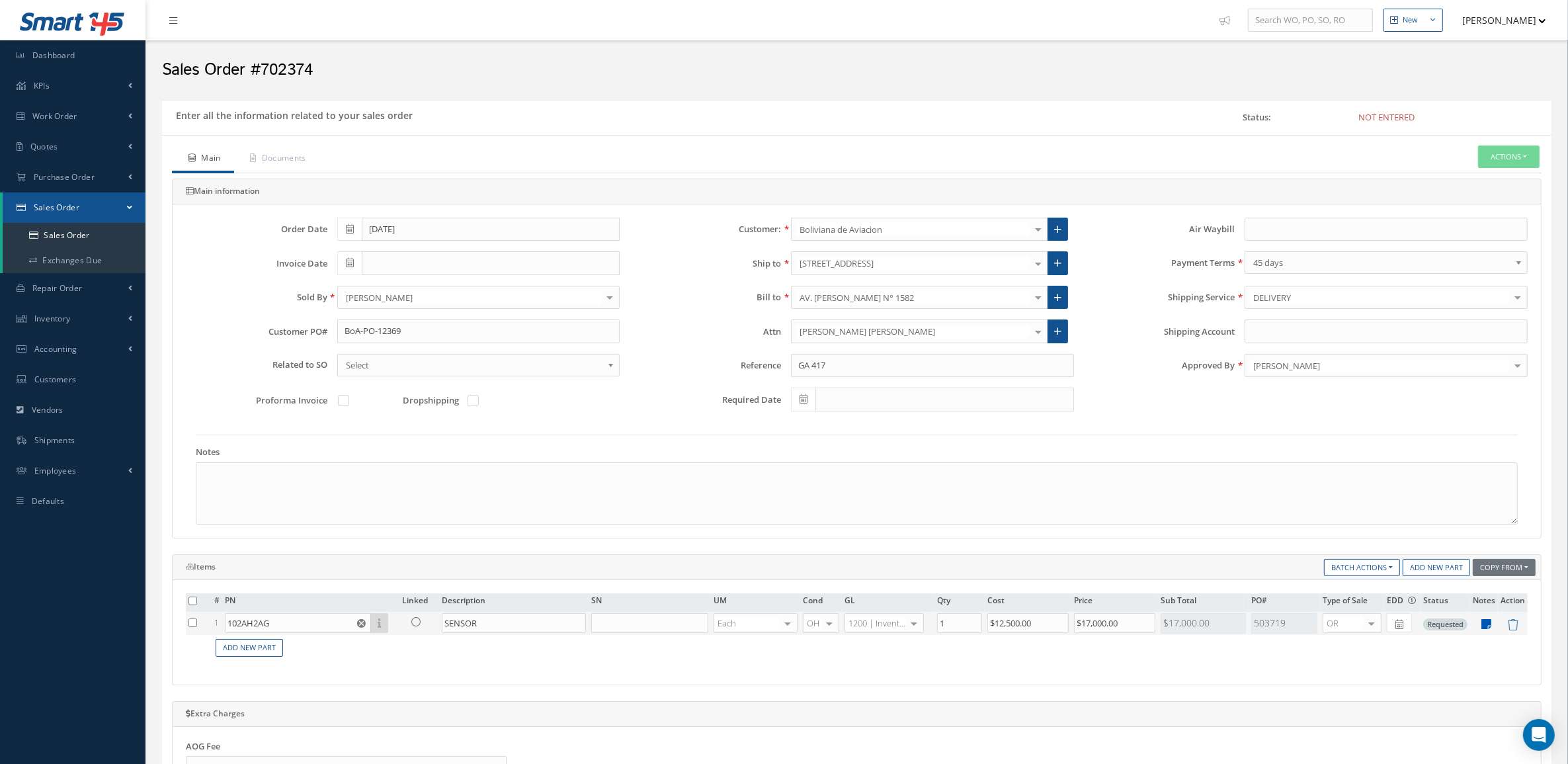
click at [1483, 630] on icon at bounding box center [1487, 624] width 10 height 12
type textarea "tag date 05/2025 6 months warranty"
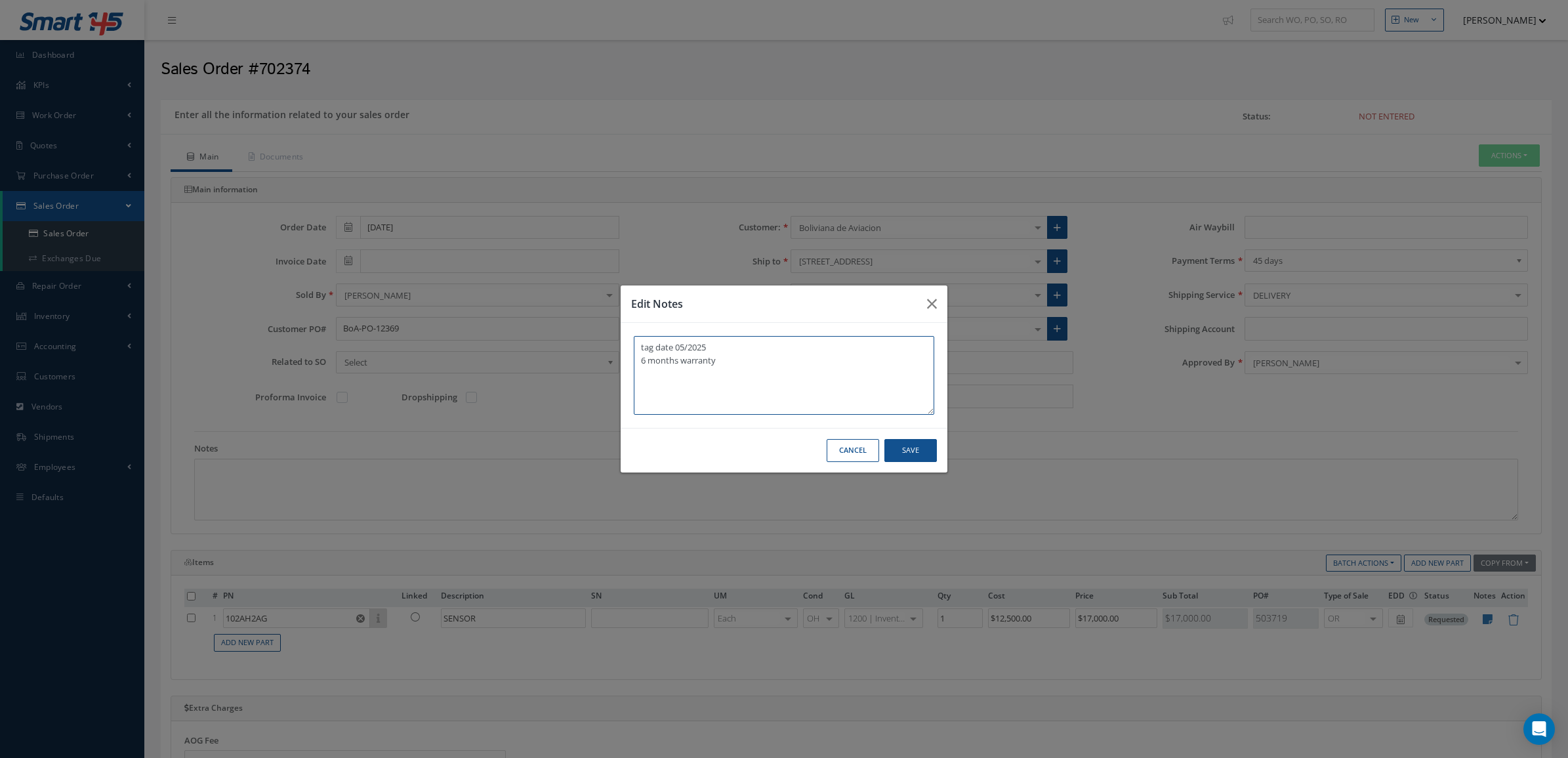
drag, startPoint x: 729, startPoint y: 362, endPoint x: 592, endPoint y: 319, distance: 143.6
click at [592, 319] on div "Edit Notes tag date 05/2025 6 months warranty Cancel Save" at bounding box center [784, 379] width 1568 height 758
click at [898, 450] on button "Save" at bounding box center [910, 451] width 52 height 23
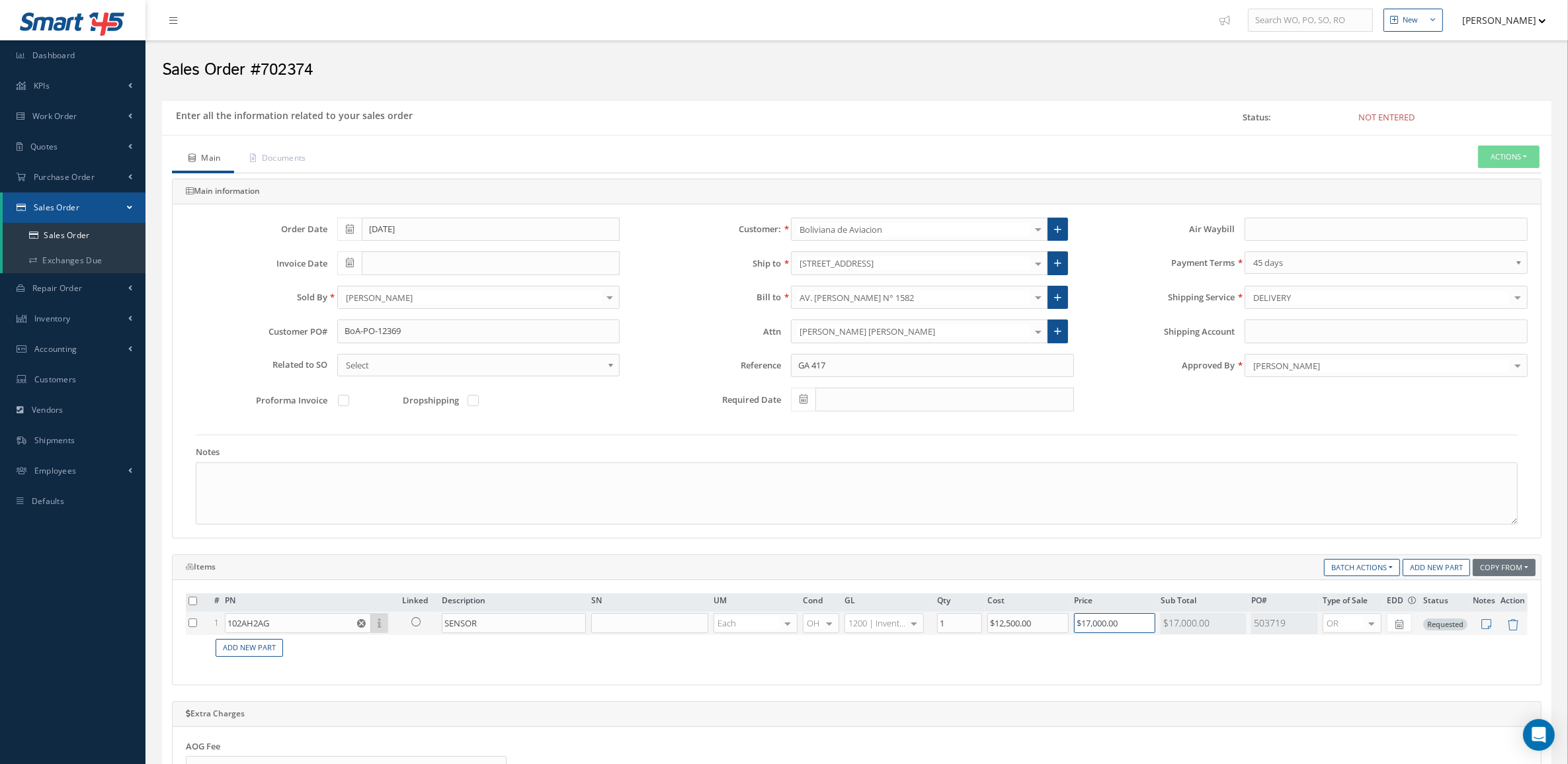
drag, startPoint x: 1129, startPoint y: 623, endPoint x: 1021, endPoint y: 624, distance: 108.0
click at [1021, 624] on tr "1 102AH2AG Part Number Description SN Condition PO# Qty Location Warehouse SENS…" at bounding box center [857, 624] width 1342 height 23
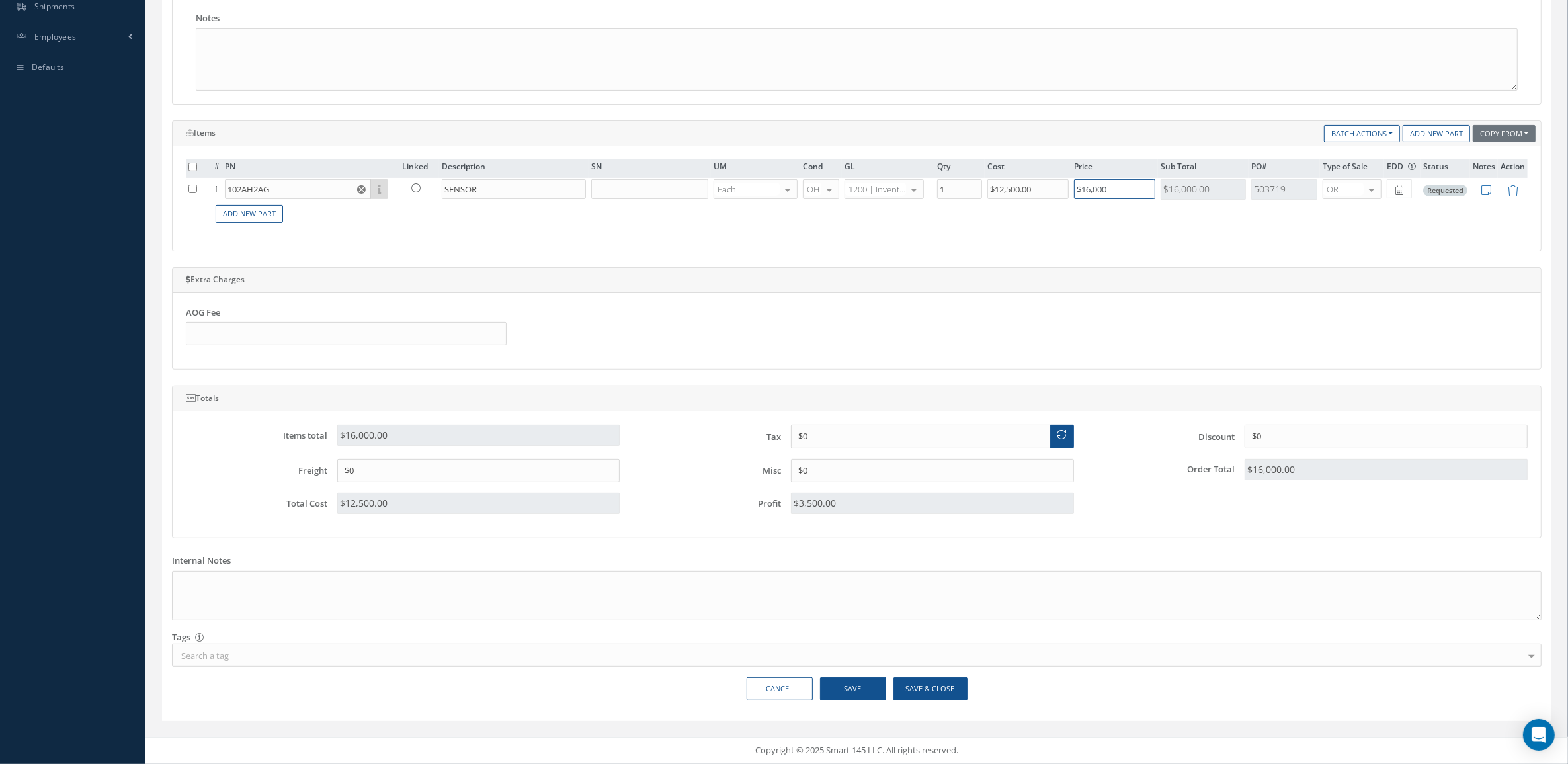
scroll to position [440, 0]
type input "$16,000"
click at [927, 684] on button "Save & Close" at bounding box center [930, 689] width 74 height 23
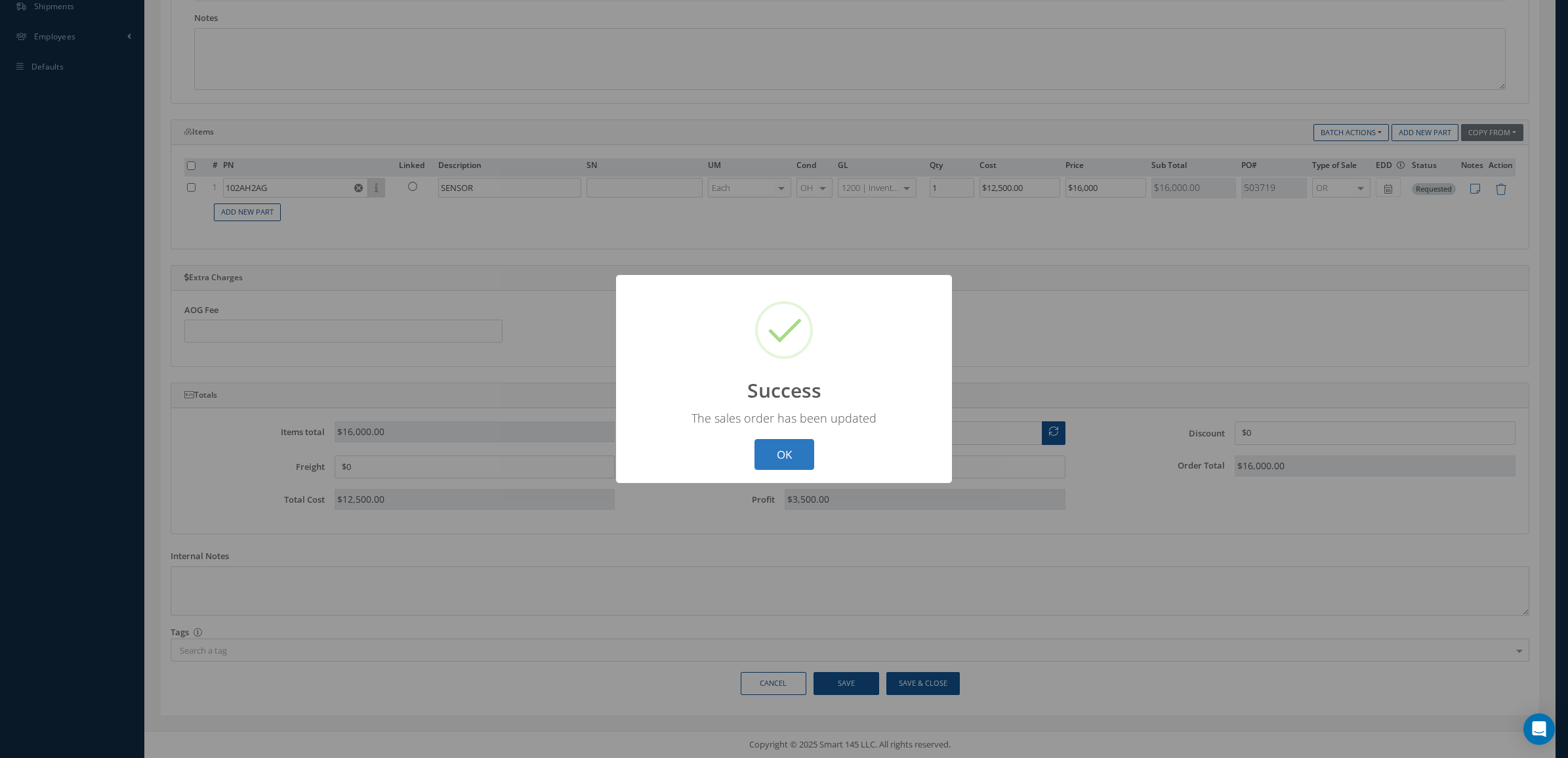
click at [798, 462] on button "OK" at bounding box center [785, 455] width 60 height 31
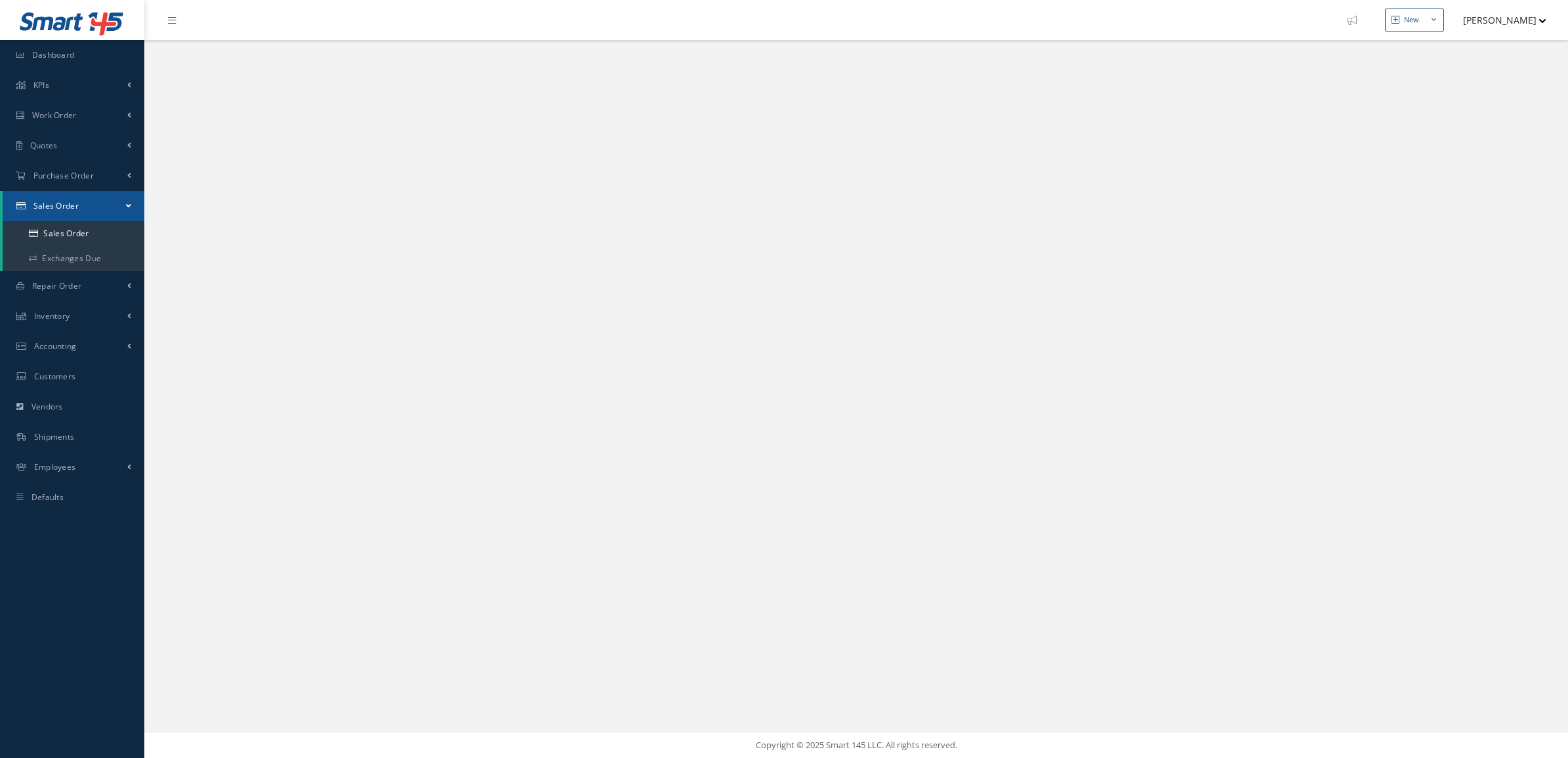
select select "25"
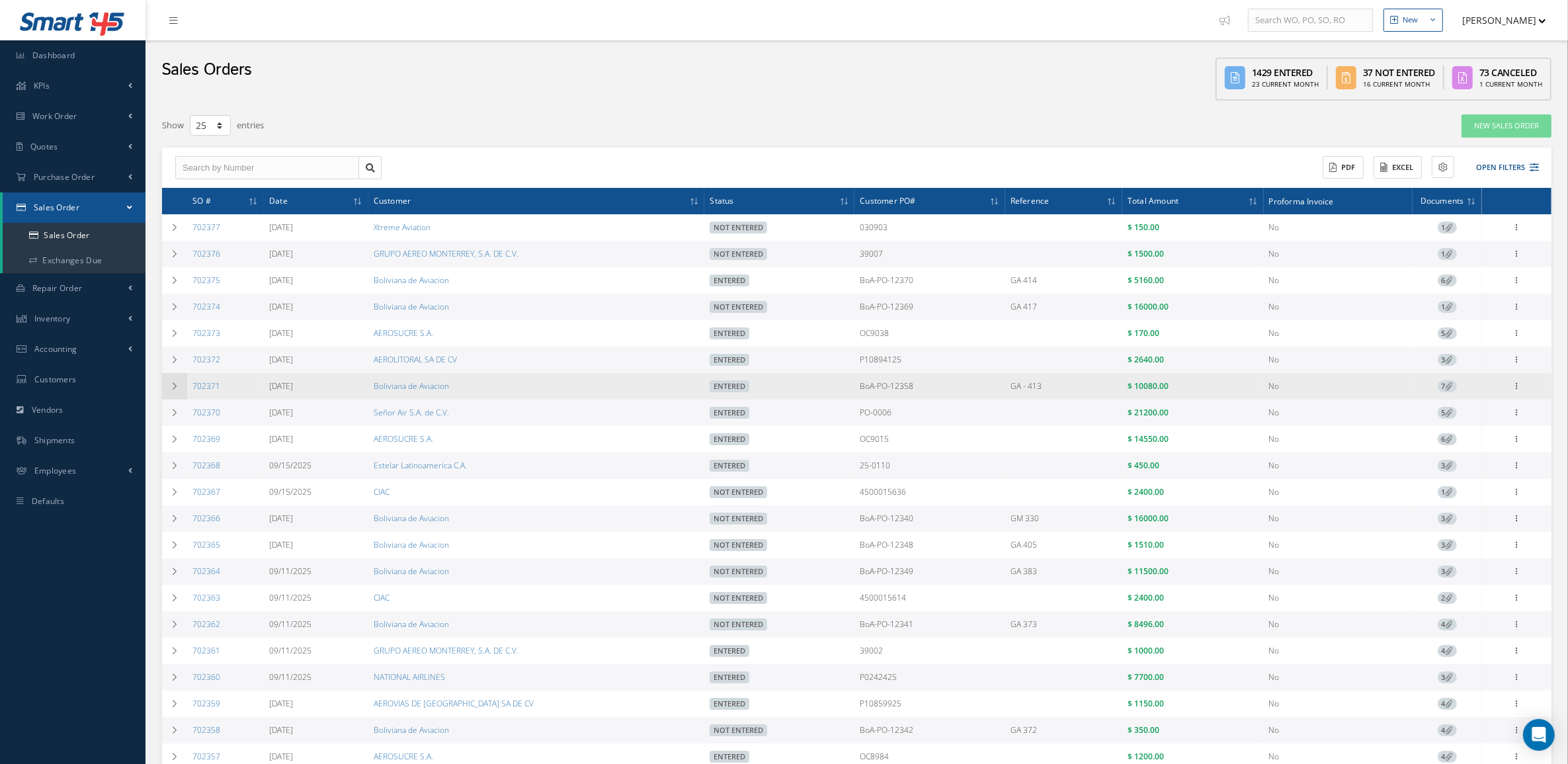
click at [170, 382] on td at bounding box center [175, 385] width 25 height 26
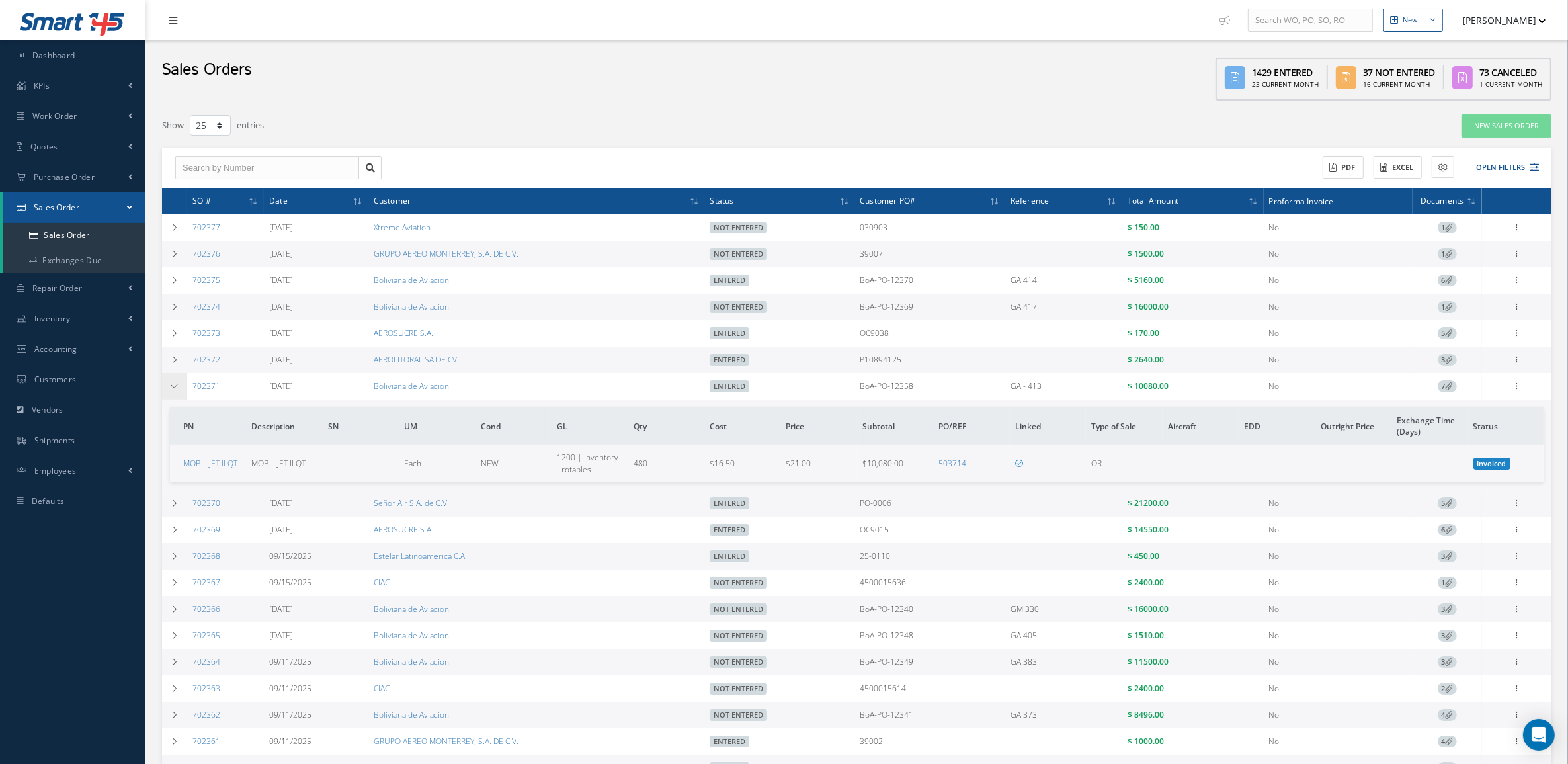
click at [170, 382] on td at bounding box center [175, 385] width 25 height 26
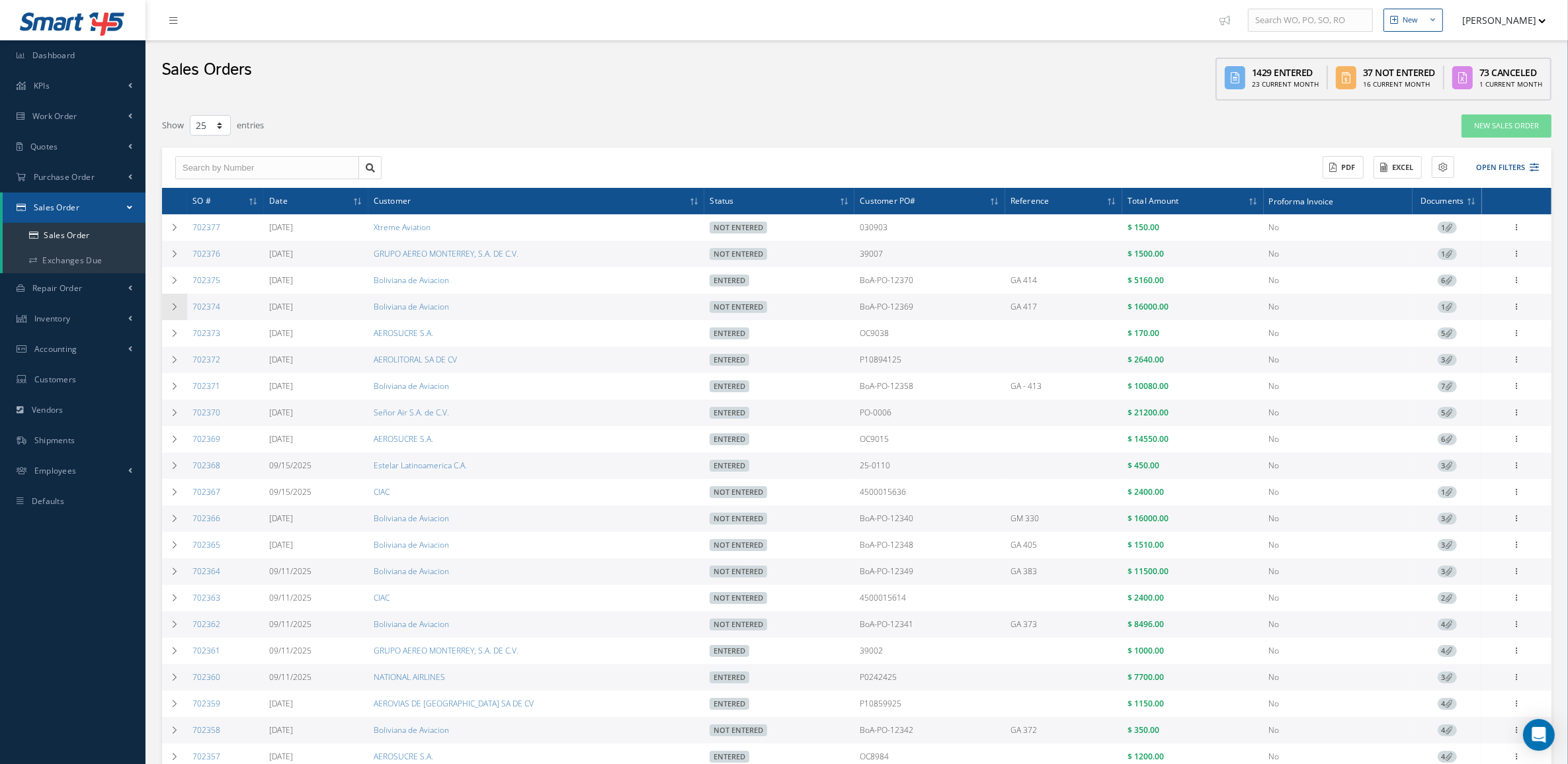
click at [172, 315] on td at bounding box center [175, 307] width 25 height 26
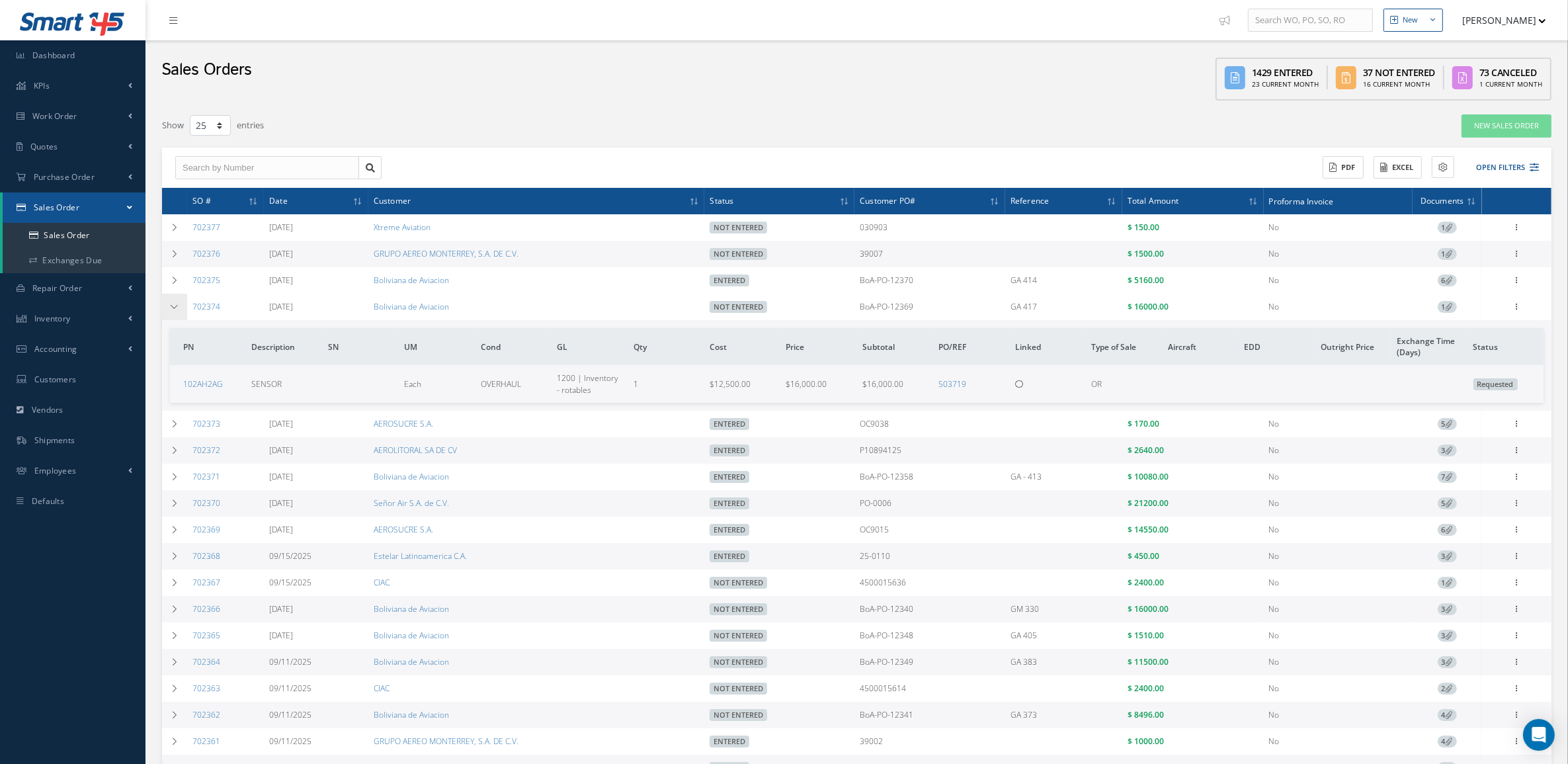
click at [172, 315] on td at bounding box center [175, 307] width 25 height 26
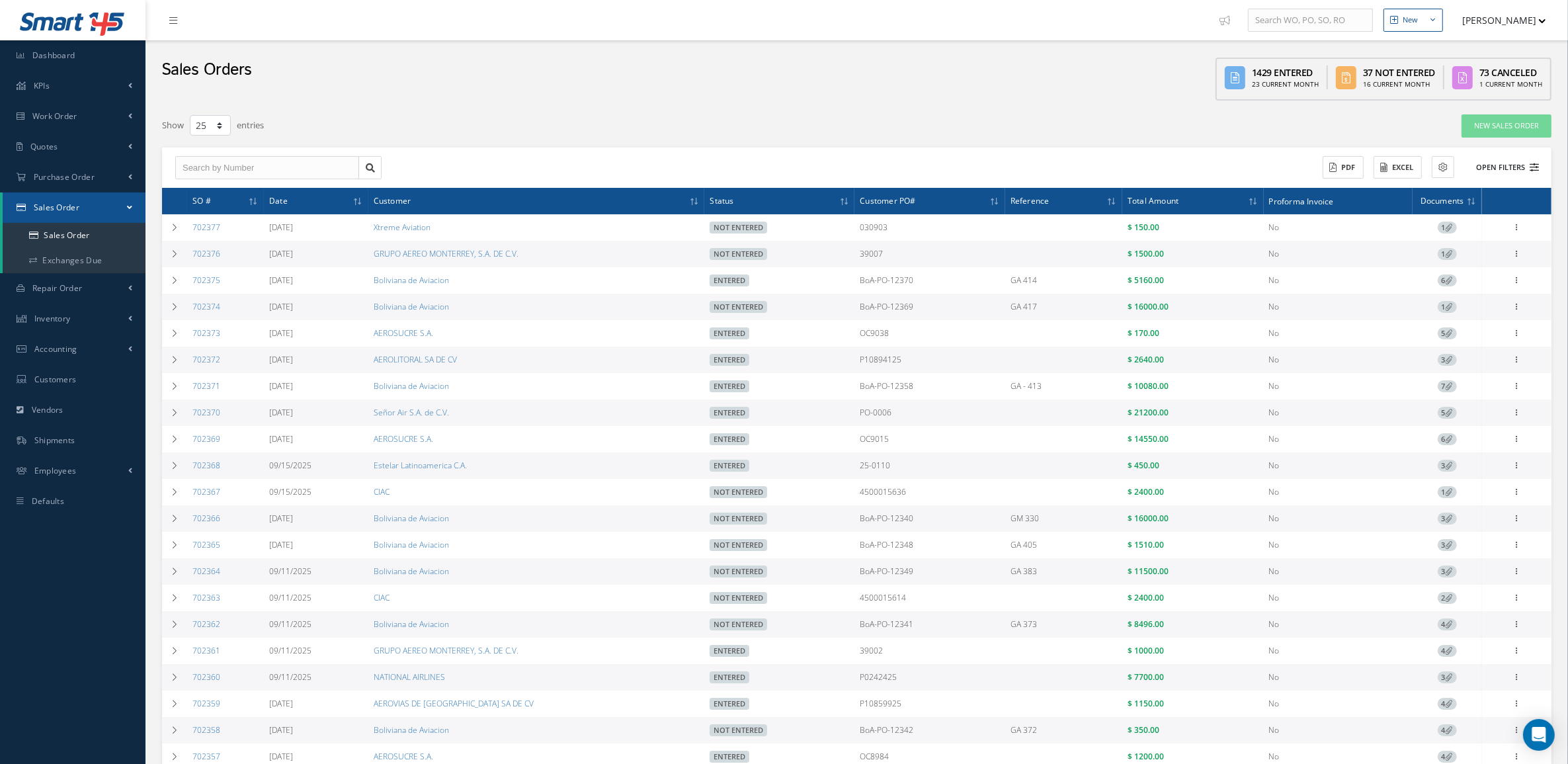
click at [1526, 166] on button "Open Filters" at bounding box center [1502, 167] width 75 height 21
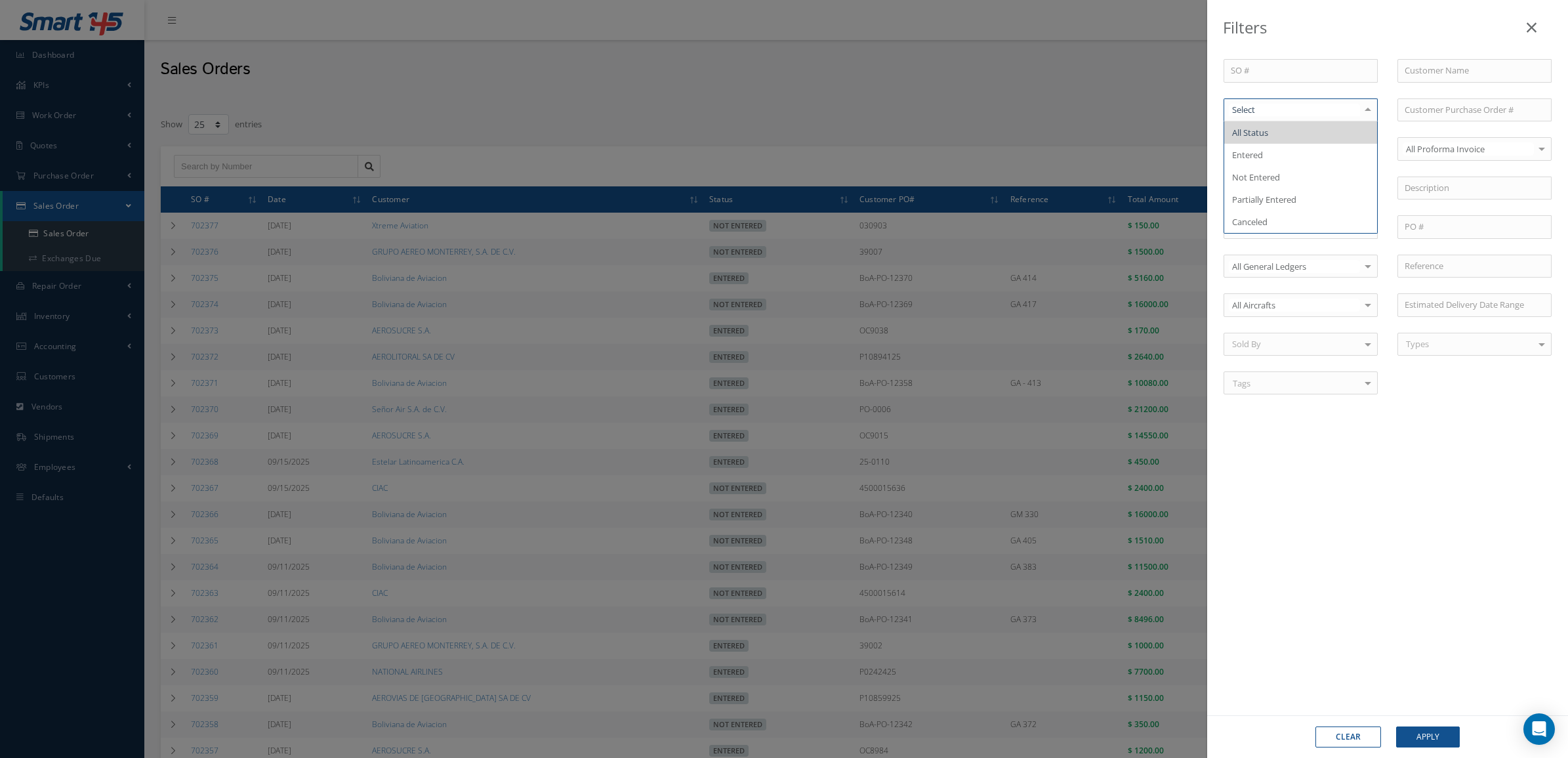
click at [1276, 120] on div at bounding box center [1302, 110] width 154 height 23
click at [1274, 167] on span "Not Entered" at bounding box center [1301, 177] width 153 height 22
click at [1438, 726] on button "Apply" at bounding box center [1428, 737] width 64 height 21
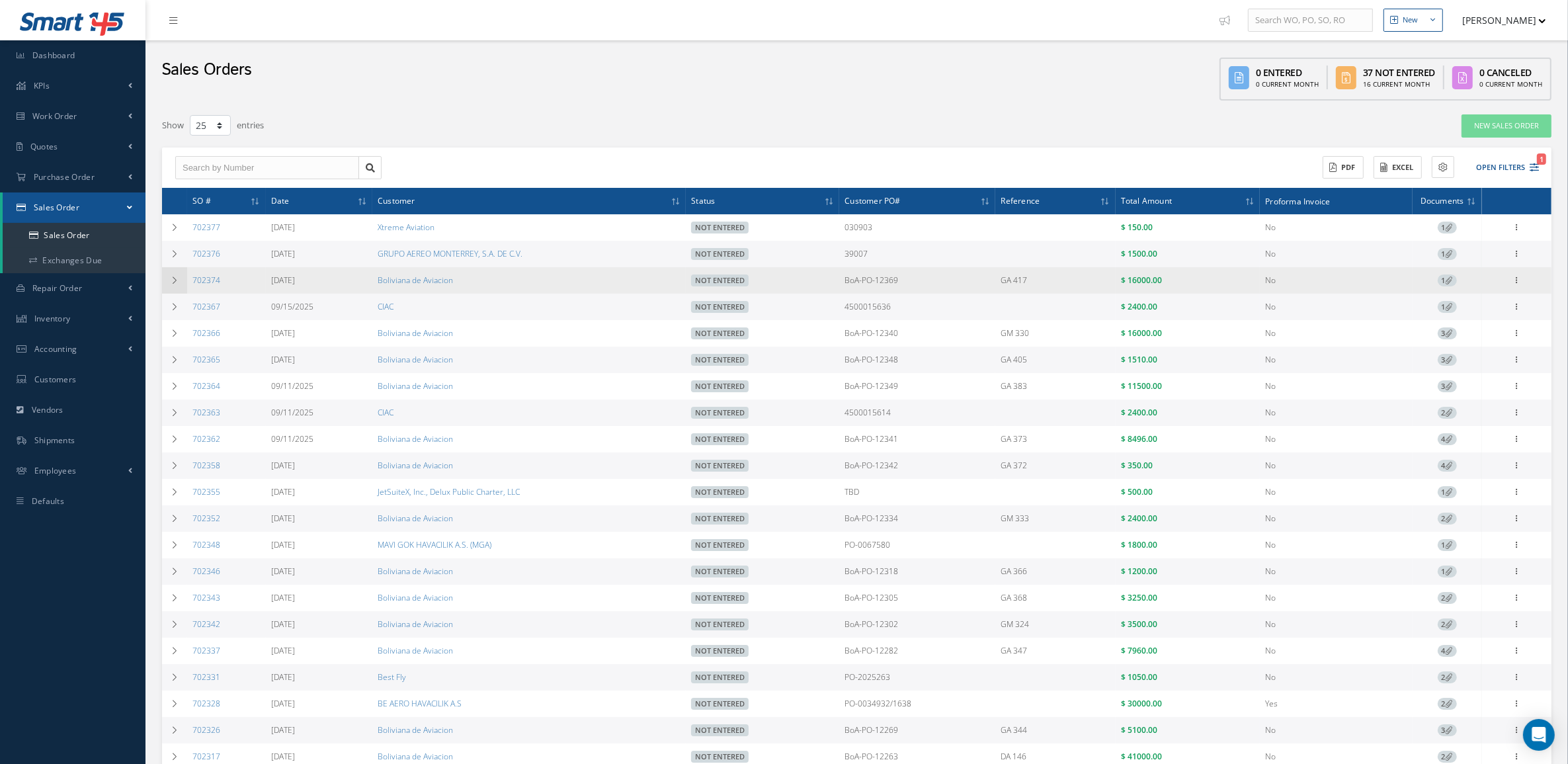
click at [172, 286] on td at bounding box center [175, 280] width 25 height 26
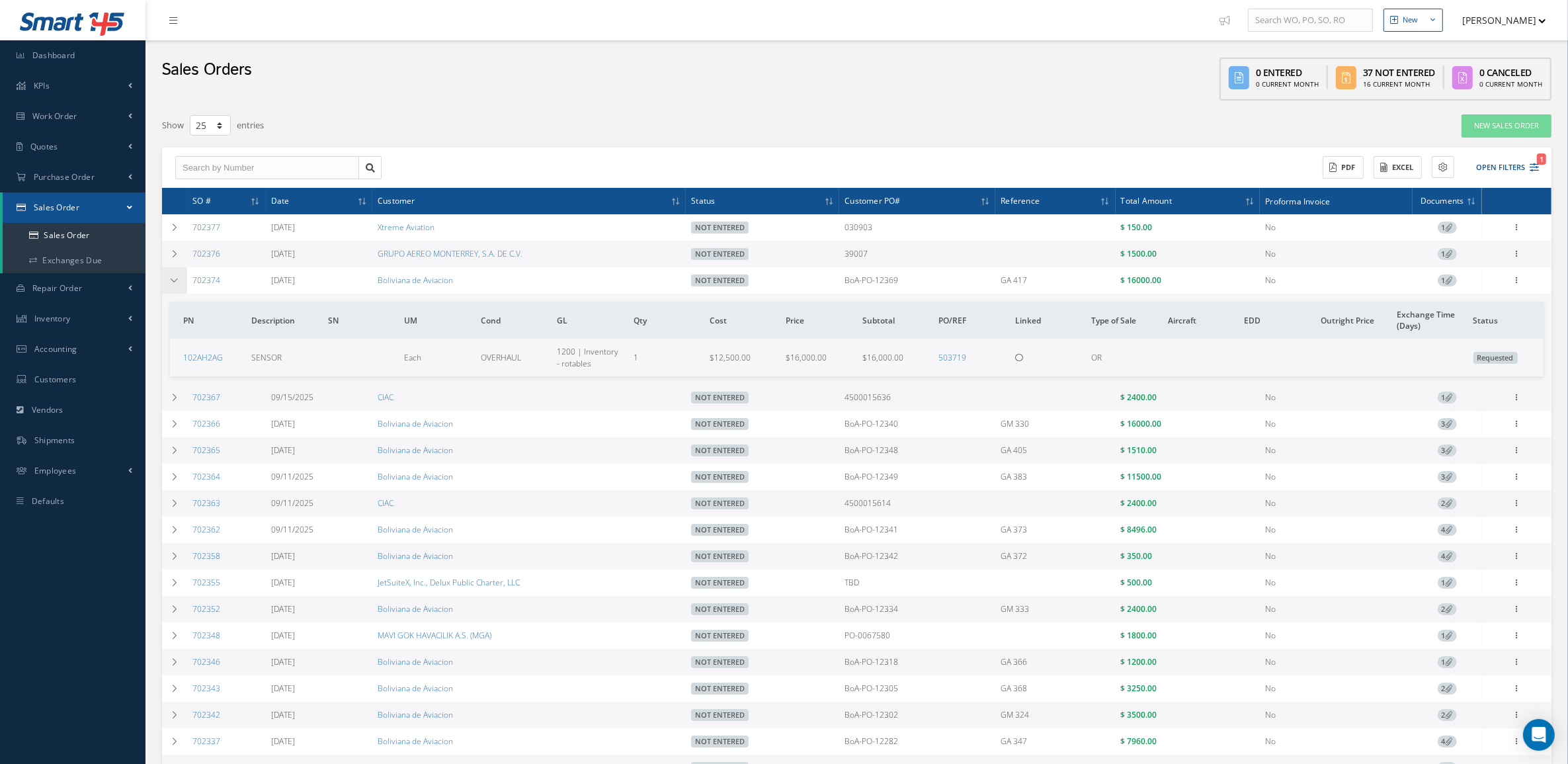
click at [172, 286] on td at bounding box center [175, 280] width 25 height 26
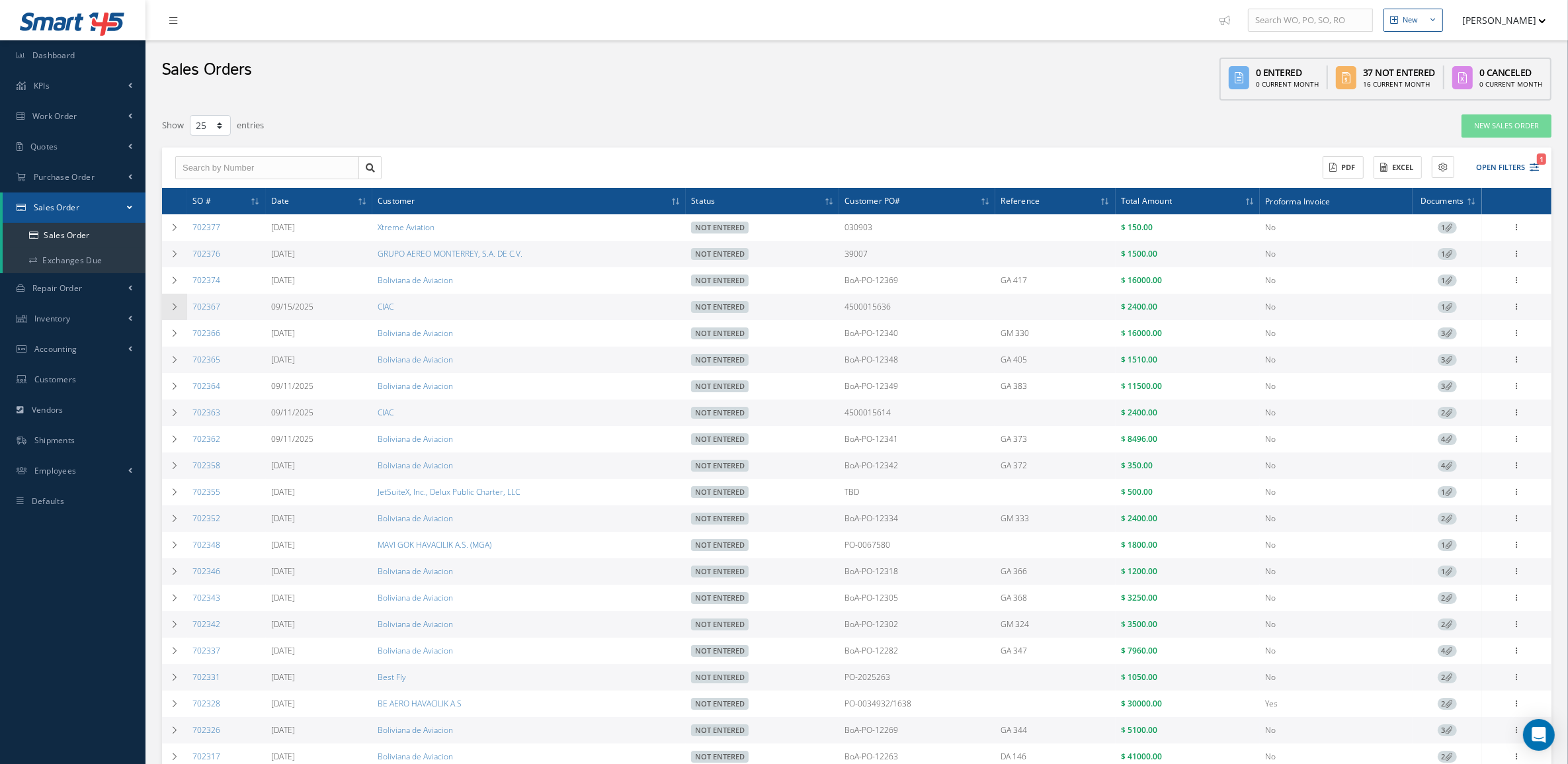
click at [167, 306] on td at bounding box center [175, 307] width 25 height 26
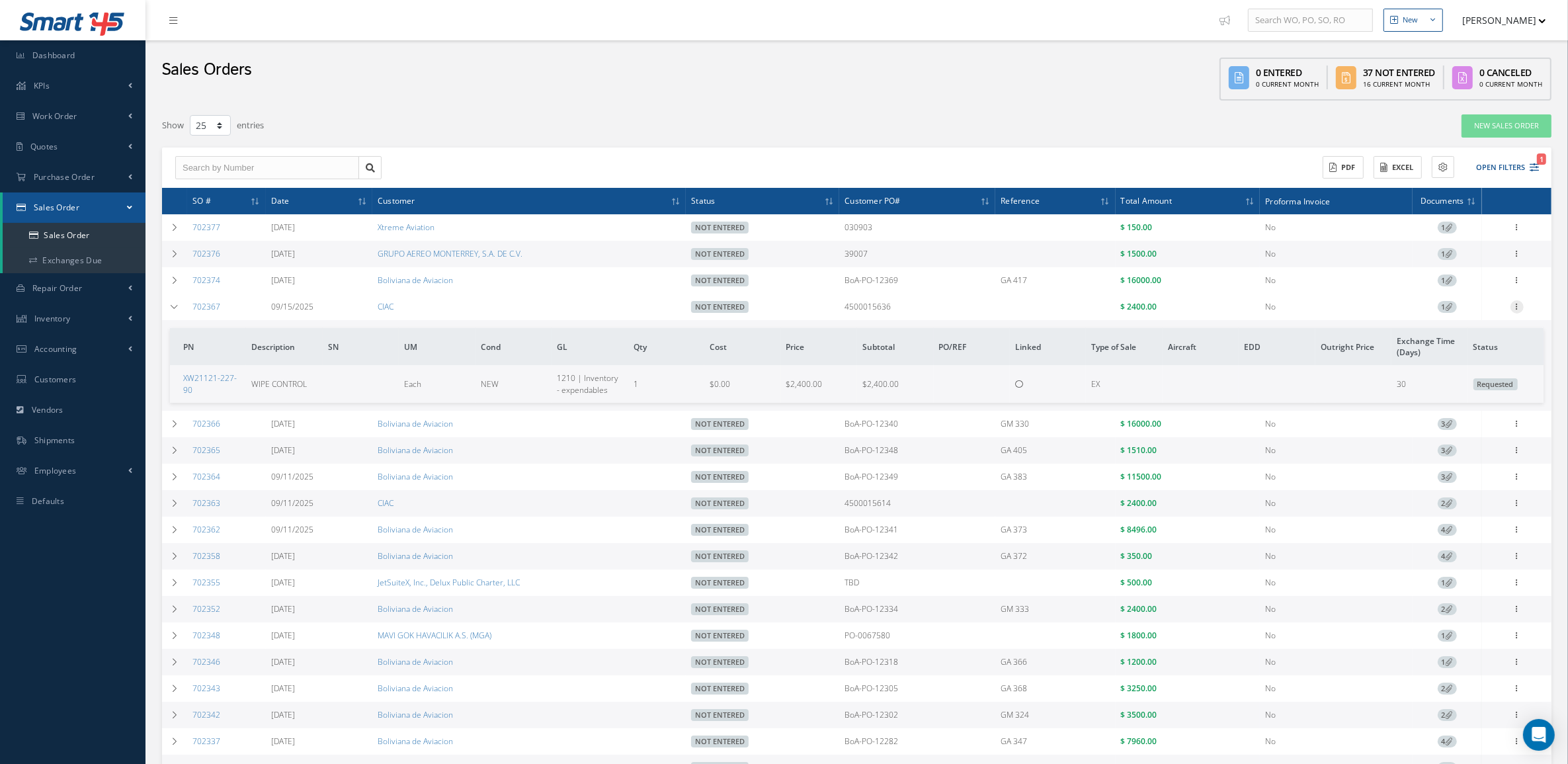
click at [1513, 308] on icon at bounding box center [1517, 306] width 14 height 11
click at [1456, 339] on link "Edit" at bounding box center [1456, 333] width 104 height 18
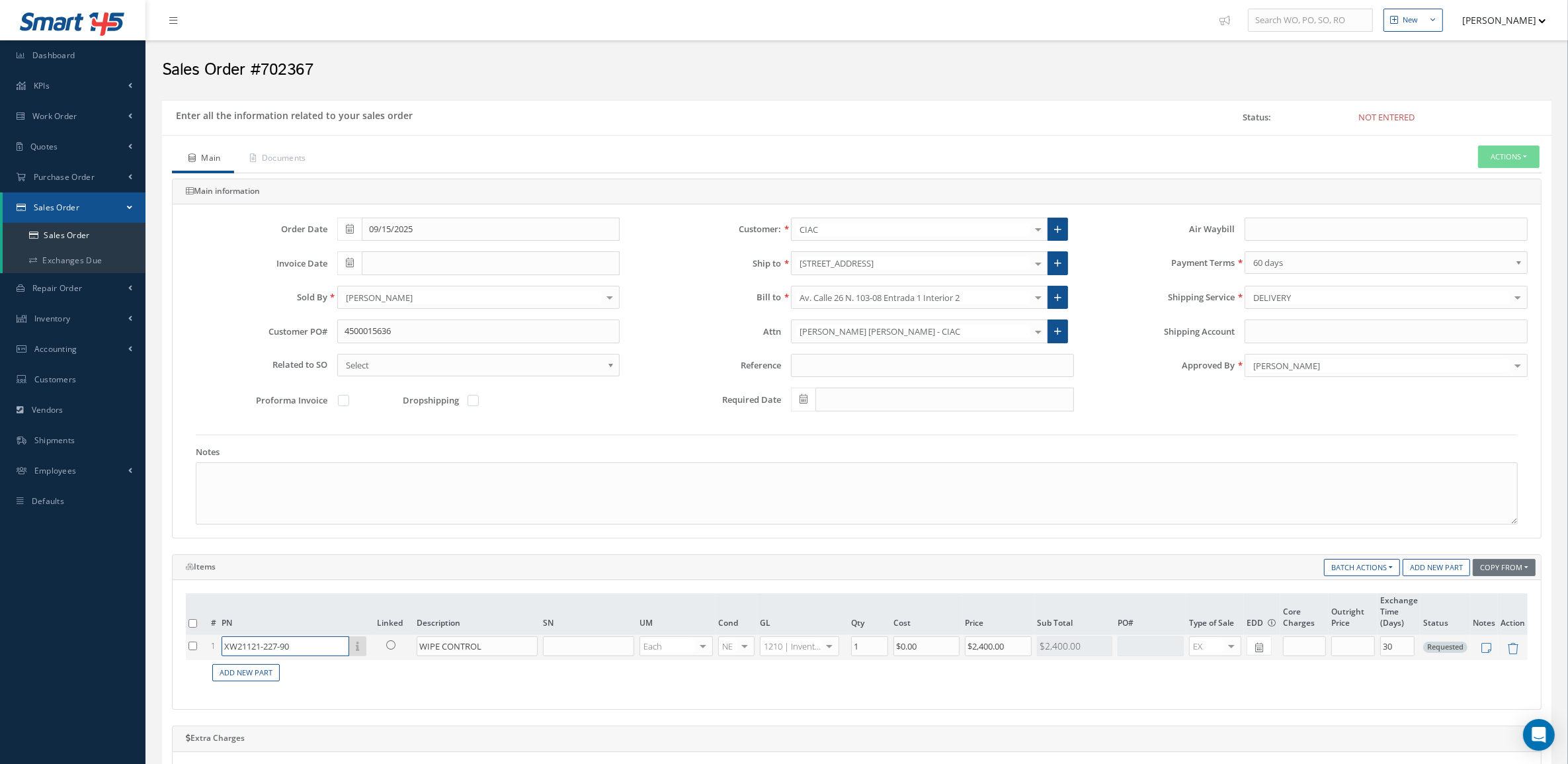
click at [294, 649] on input "XW21121-227-90" at bounding box center [285, 646] width 128 height 19
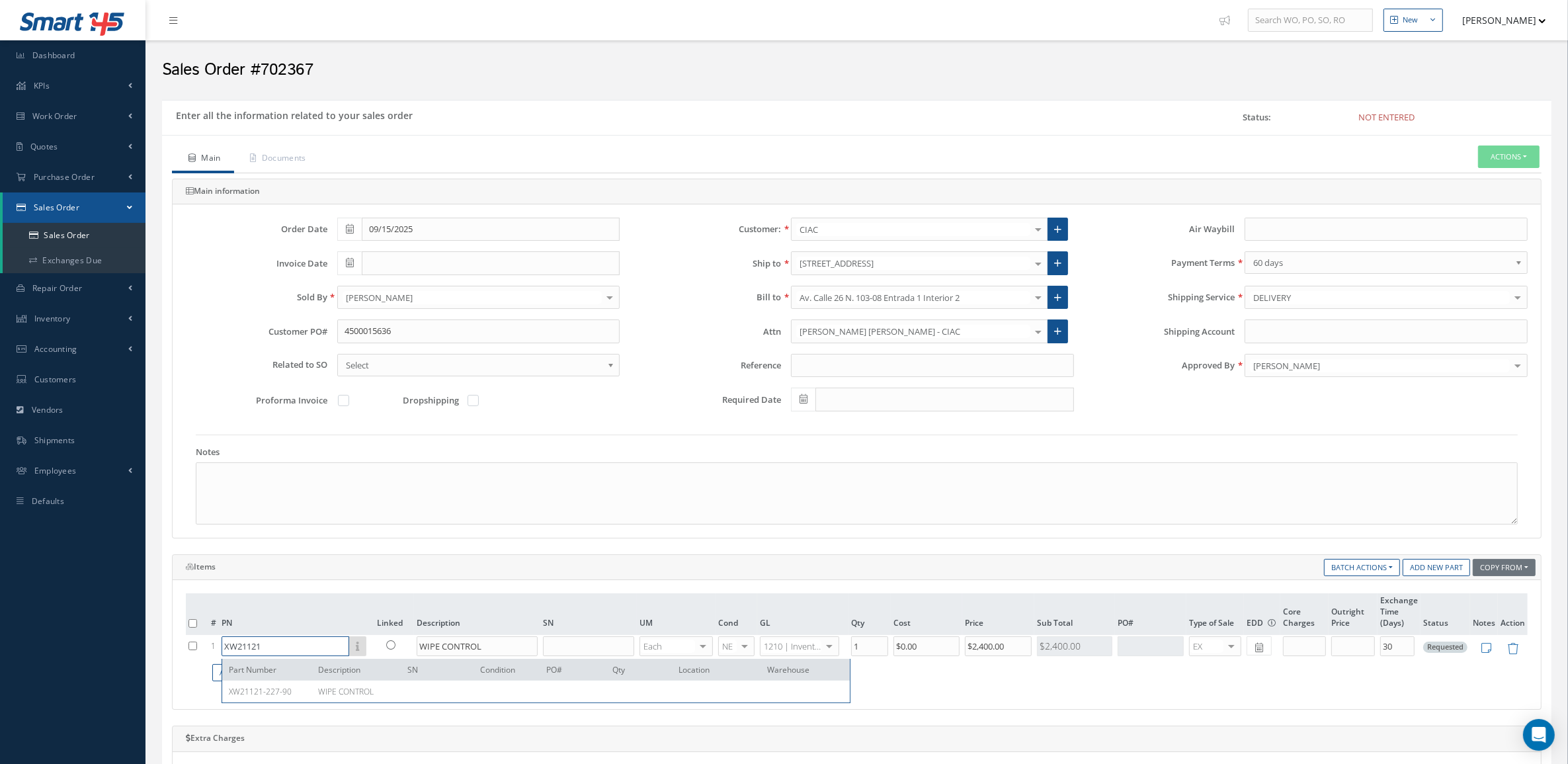
drag, startPoint x: 305, startPoint y: 645, endPoint x: 174, endPoint y: 647, distance: 131.0
click at [174, 647] on div "# PN Linked Description SN UM Cond GL Qty Cost Price Sub Total PO# Type of Sale…" at bounding box center [857, 644] width 1368 height 129
paste input "2312M-41-8"
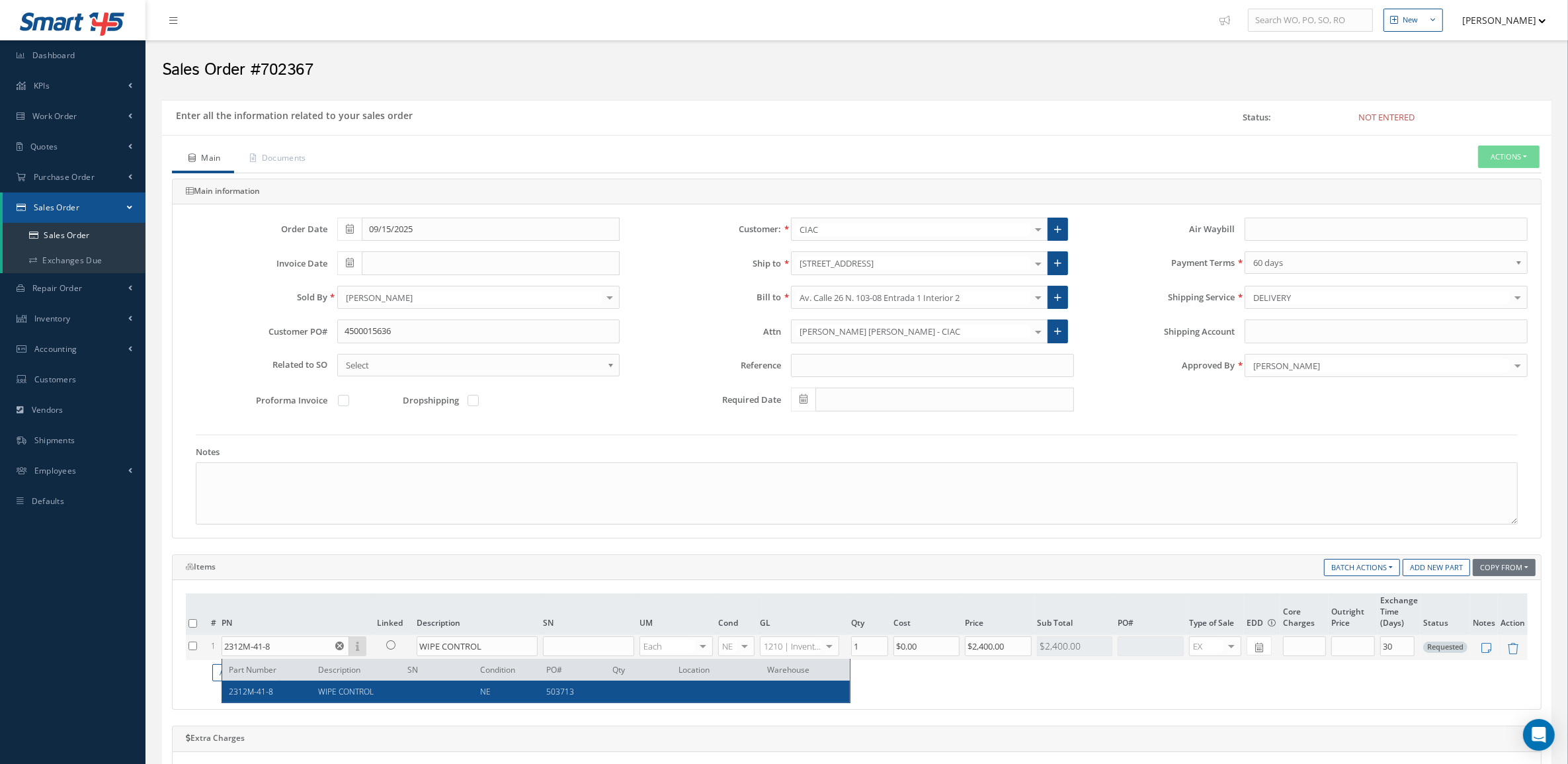
click at [248, 693] on span "2312M-41-8" at bounding box center [251, 692] width 45 height 12
type input "2312M-41-8"
type input "$2,969.73"
type input "0.00"
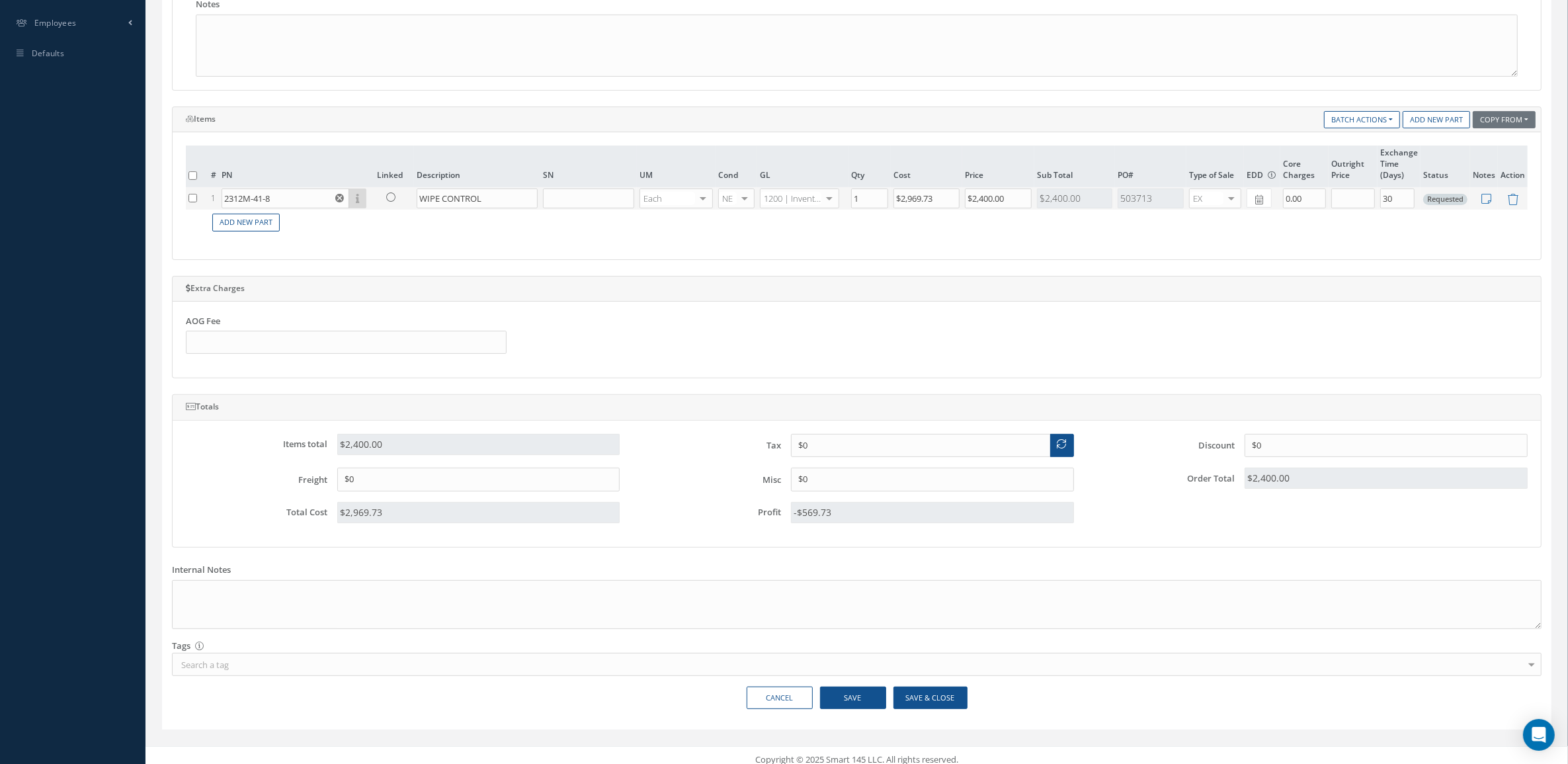
scroll to position [461, 0]
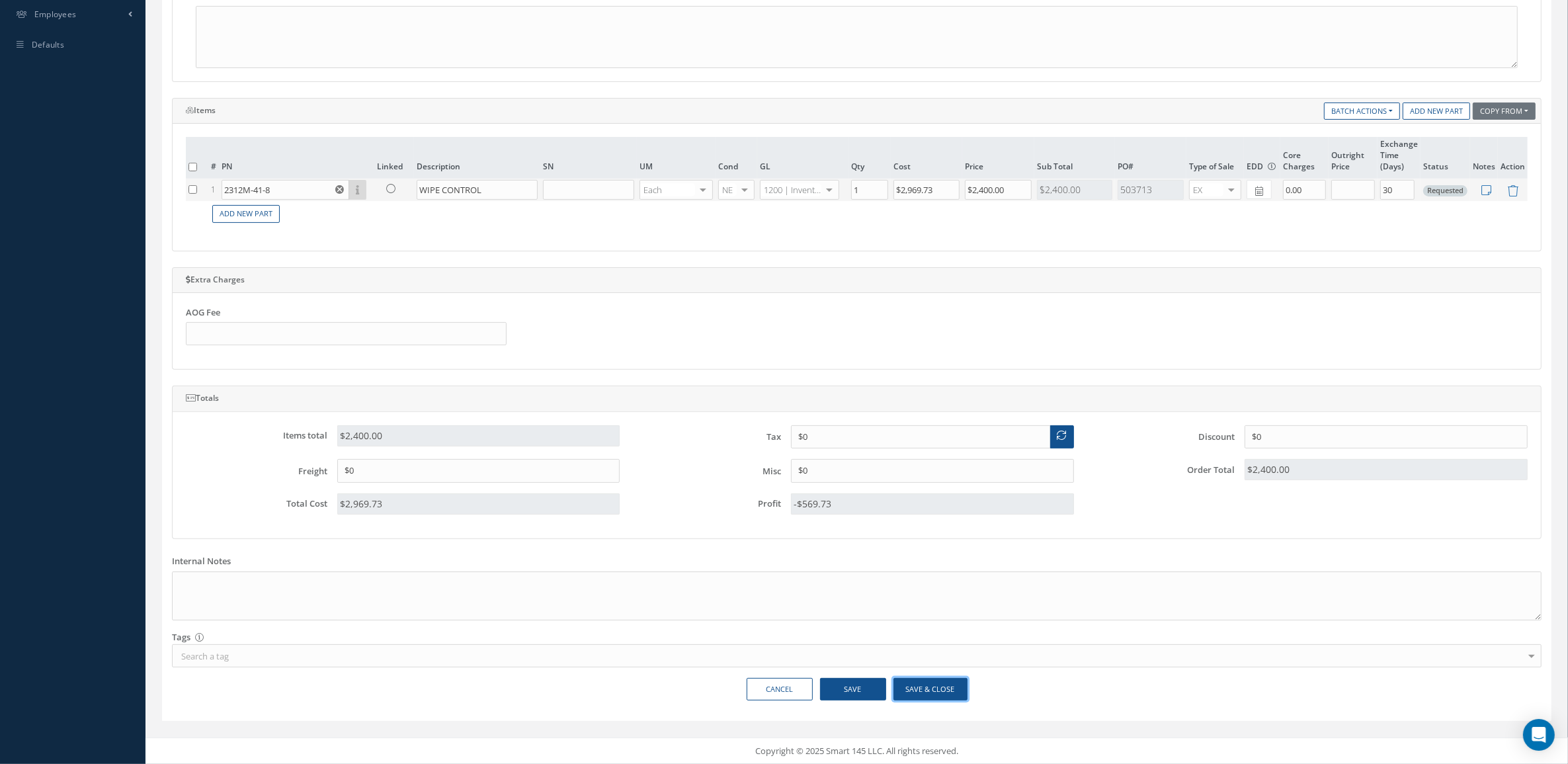
click at [928, 693] on button "Save & Close" at bounding box center [930, 690] width 74 height 23
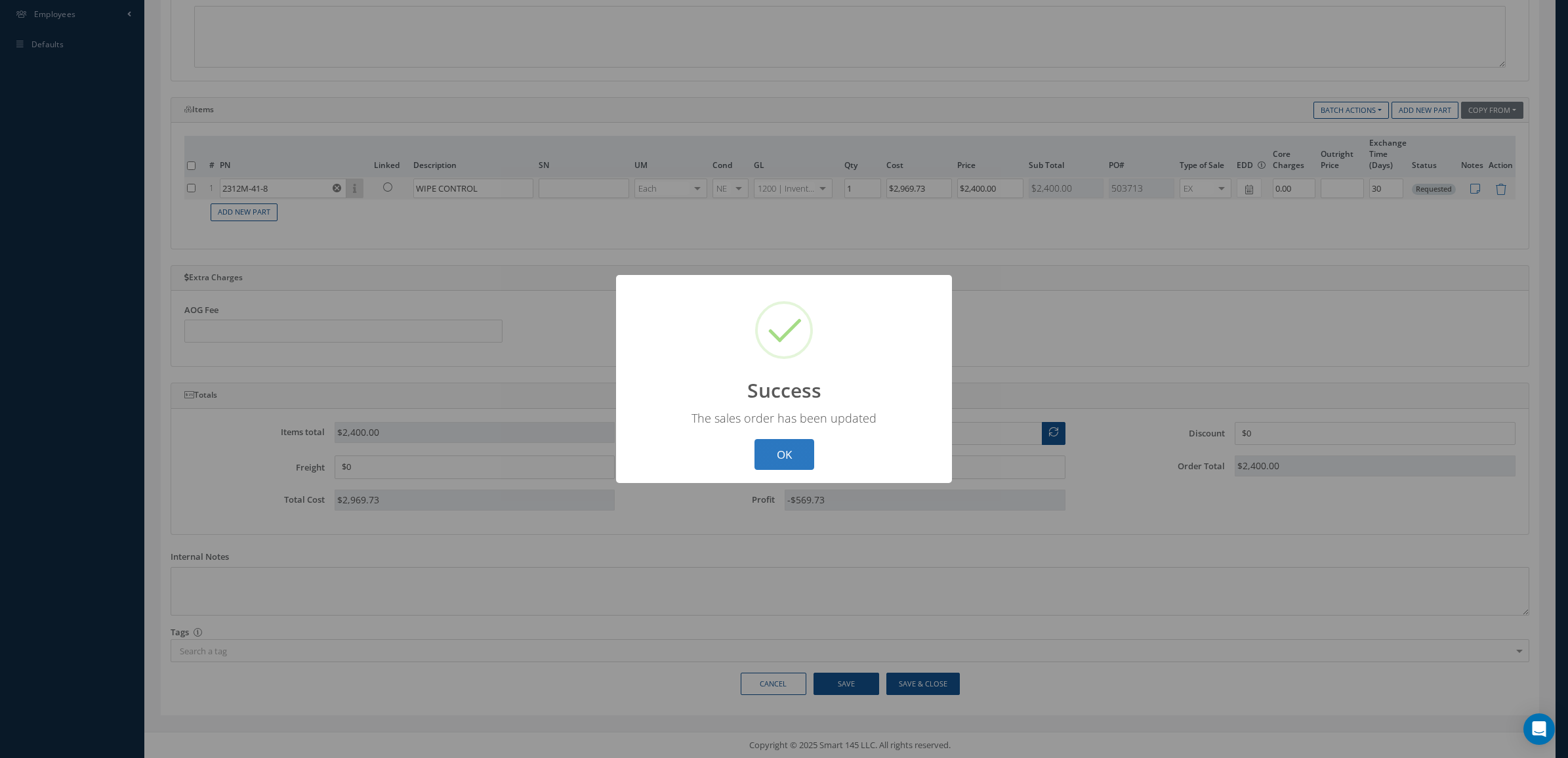
click at [798, 460] on button "OK" at bounding box center [785, 455] width 60 height 31
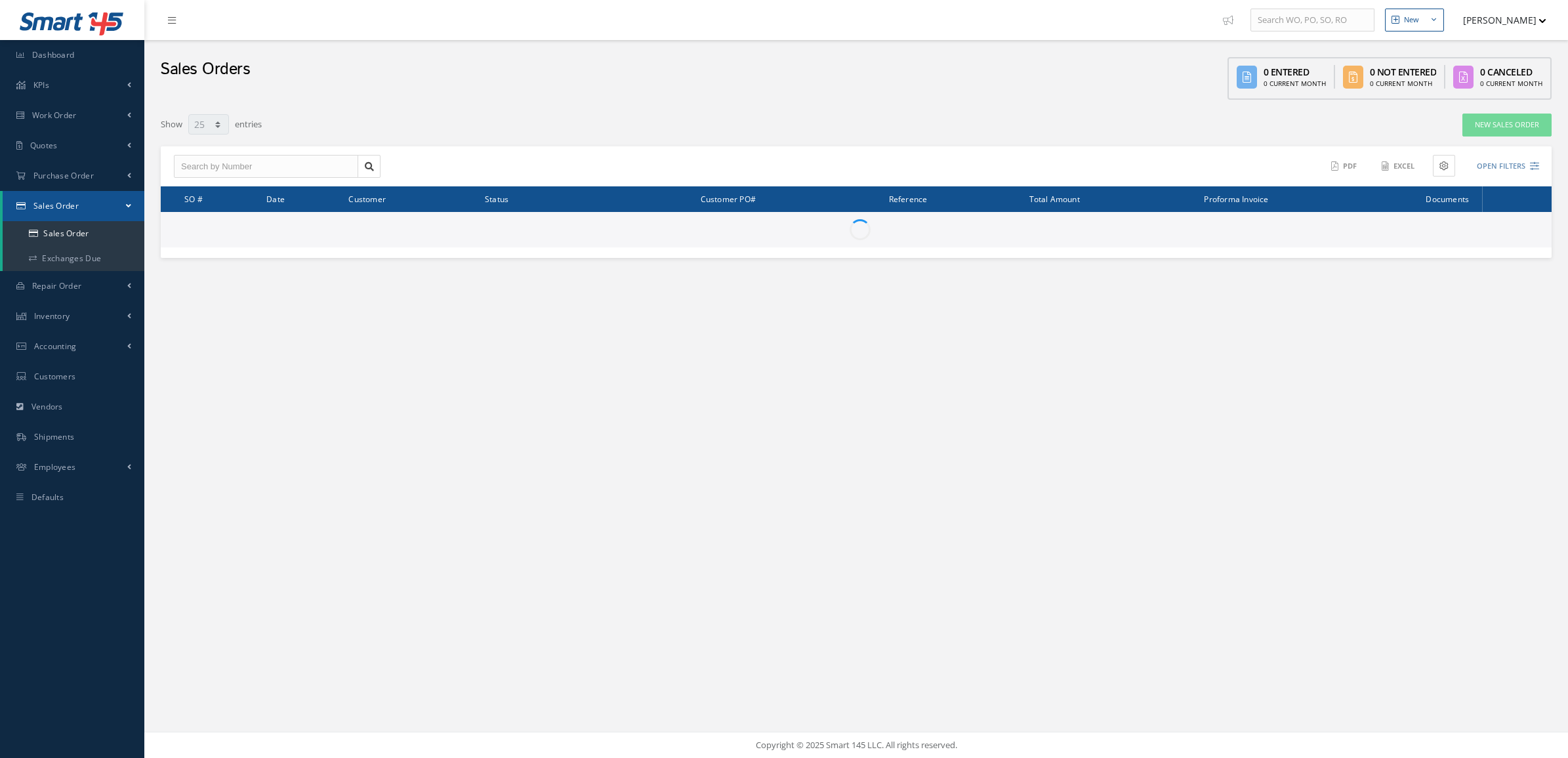
select select "25"
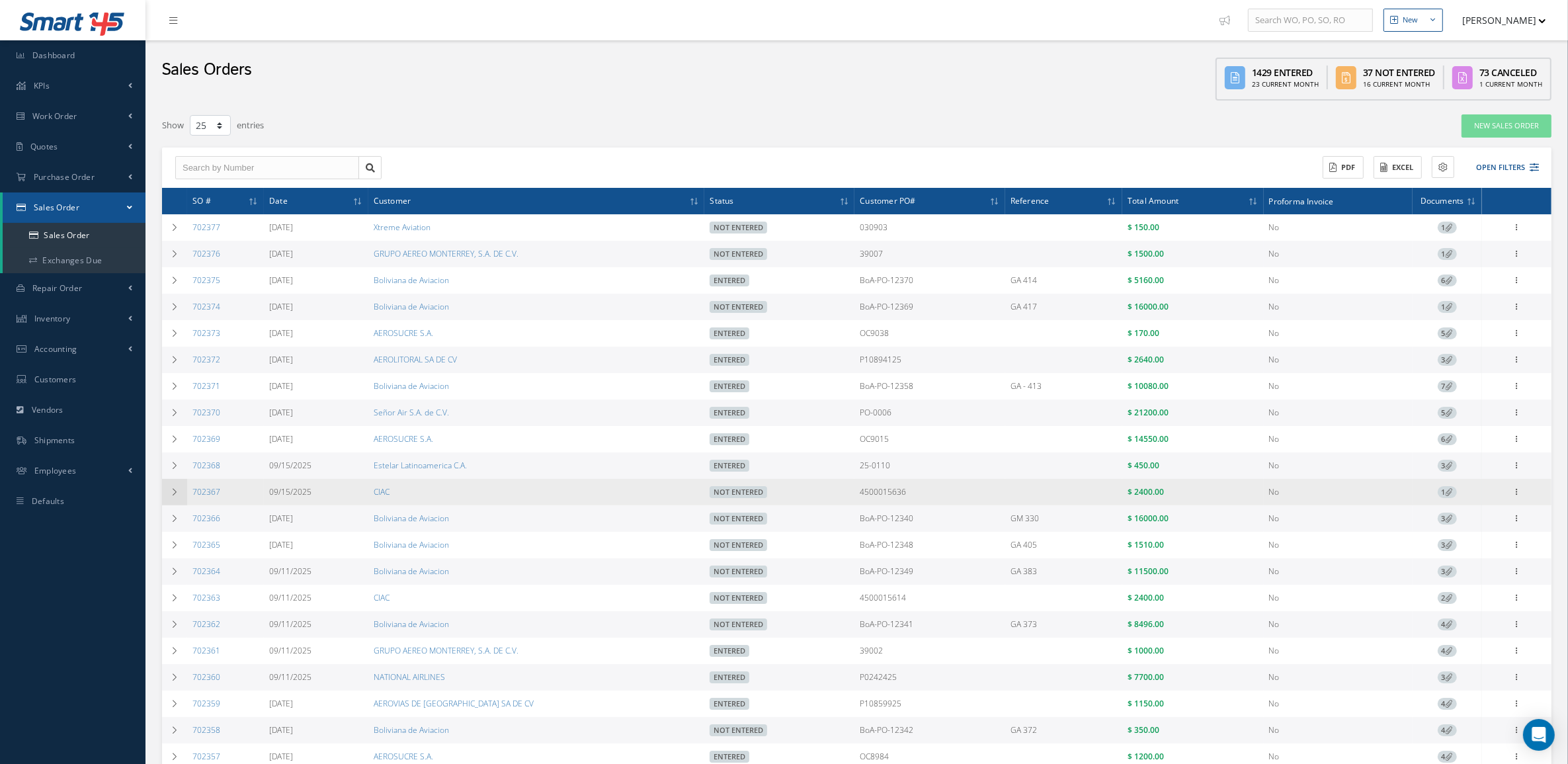
click at [170, 493] on icon at bounding box center [175, 492] width 10 height 8
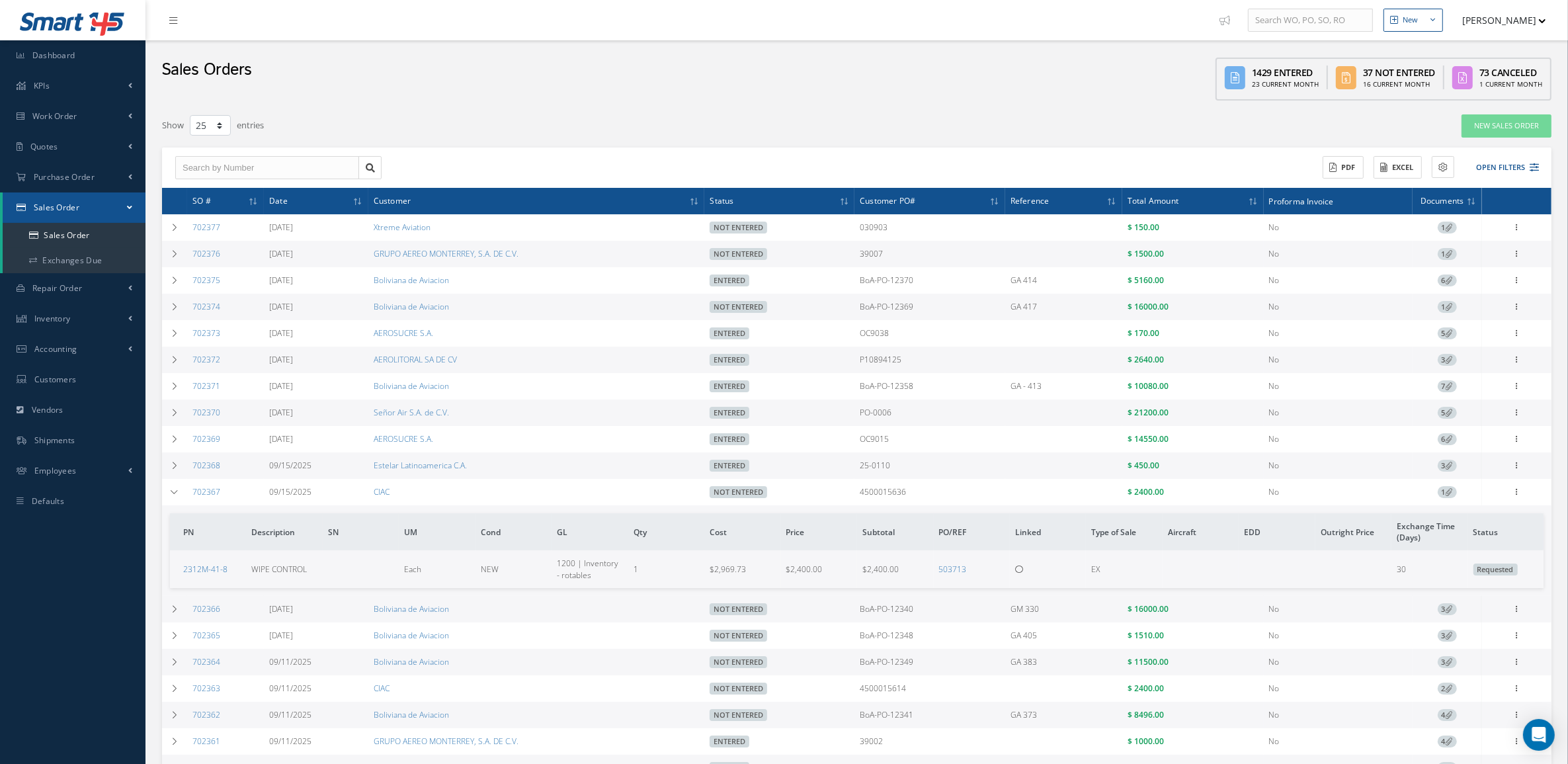
scroll to position [83, 0]
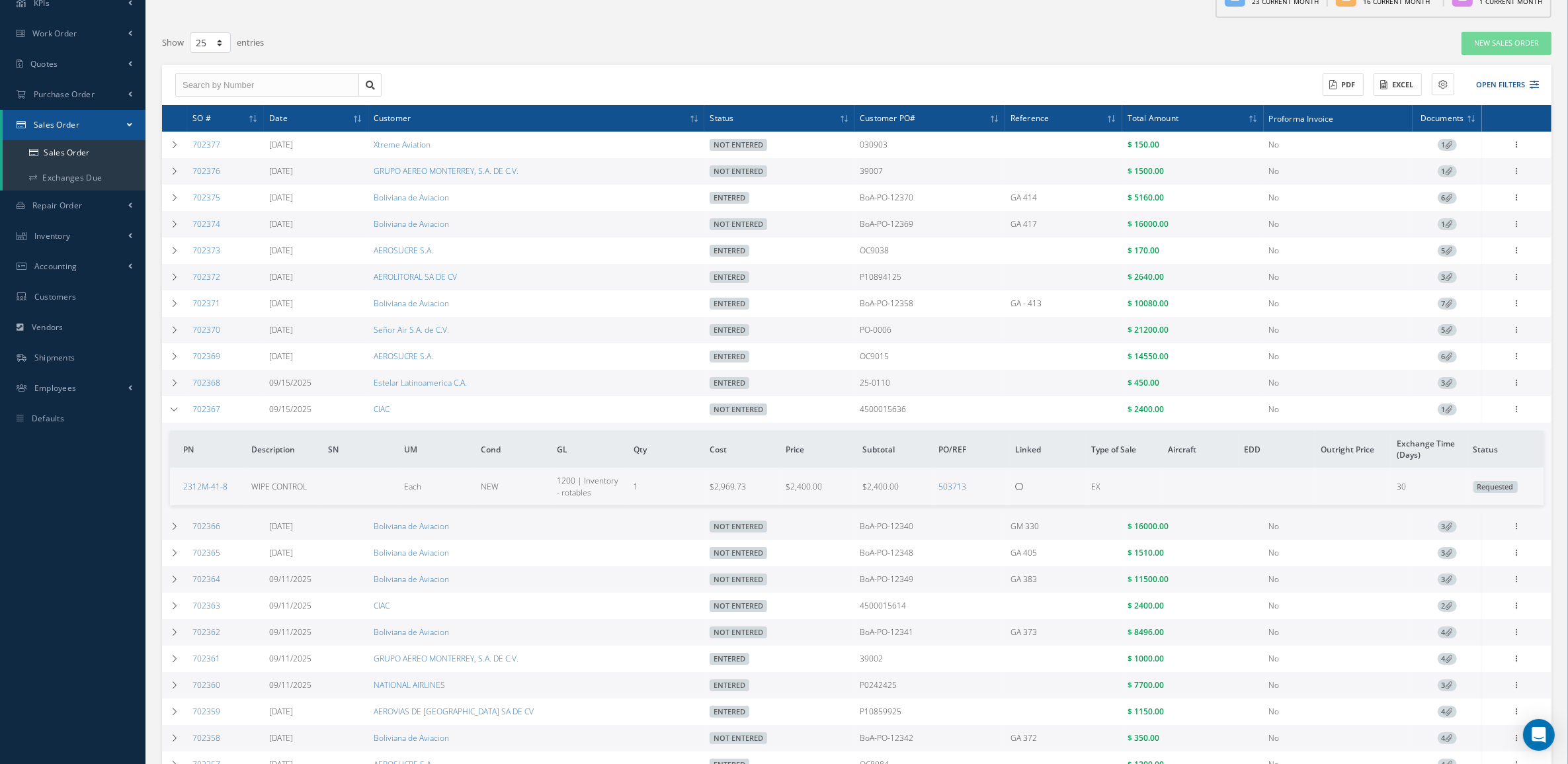
click at [239, 420] on td "702367" at bounding box center [225, 409] width 77 height 26
click at [212, 412] on link "702367" at bounding box center [206, 410] width 28 height 12
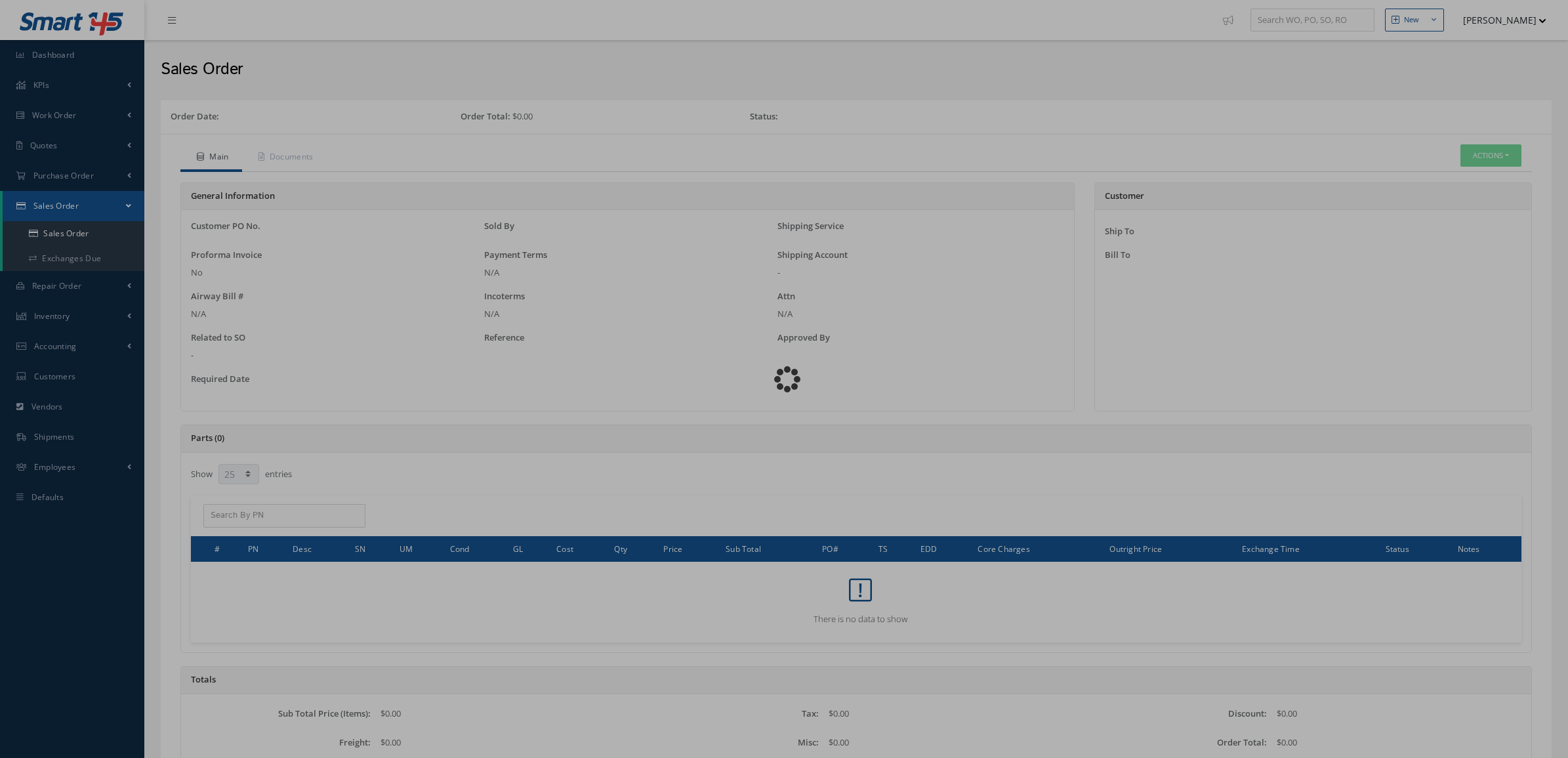
select select "25"
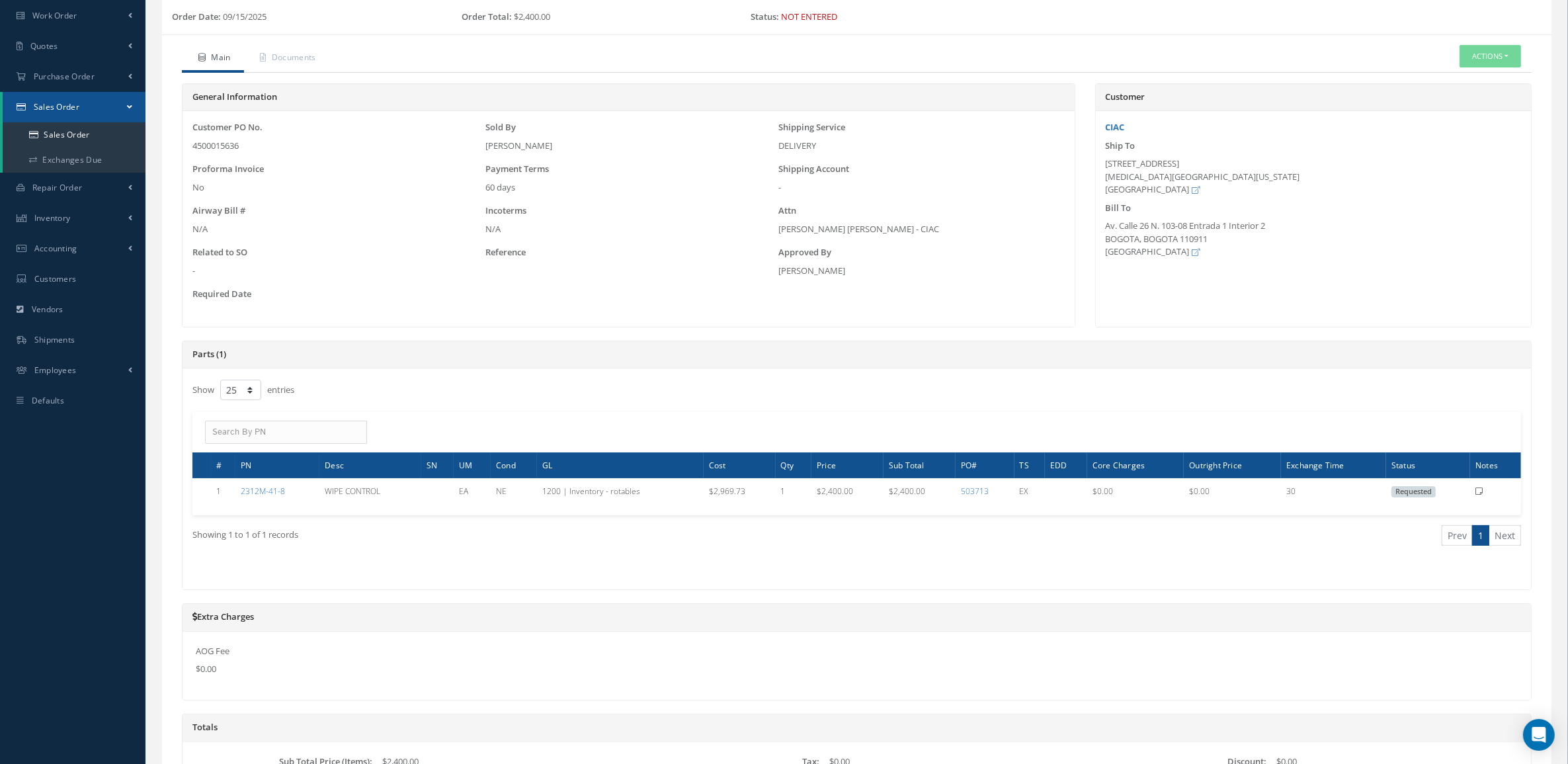
scroll to position [284, 0]
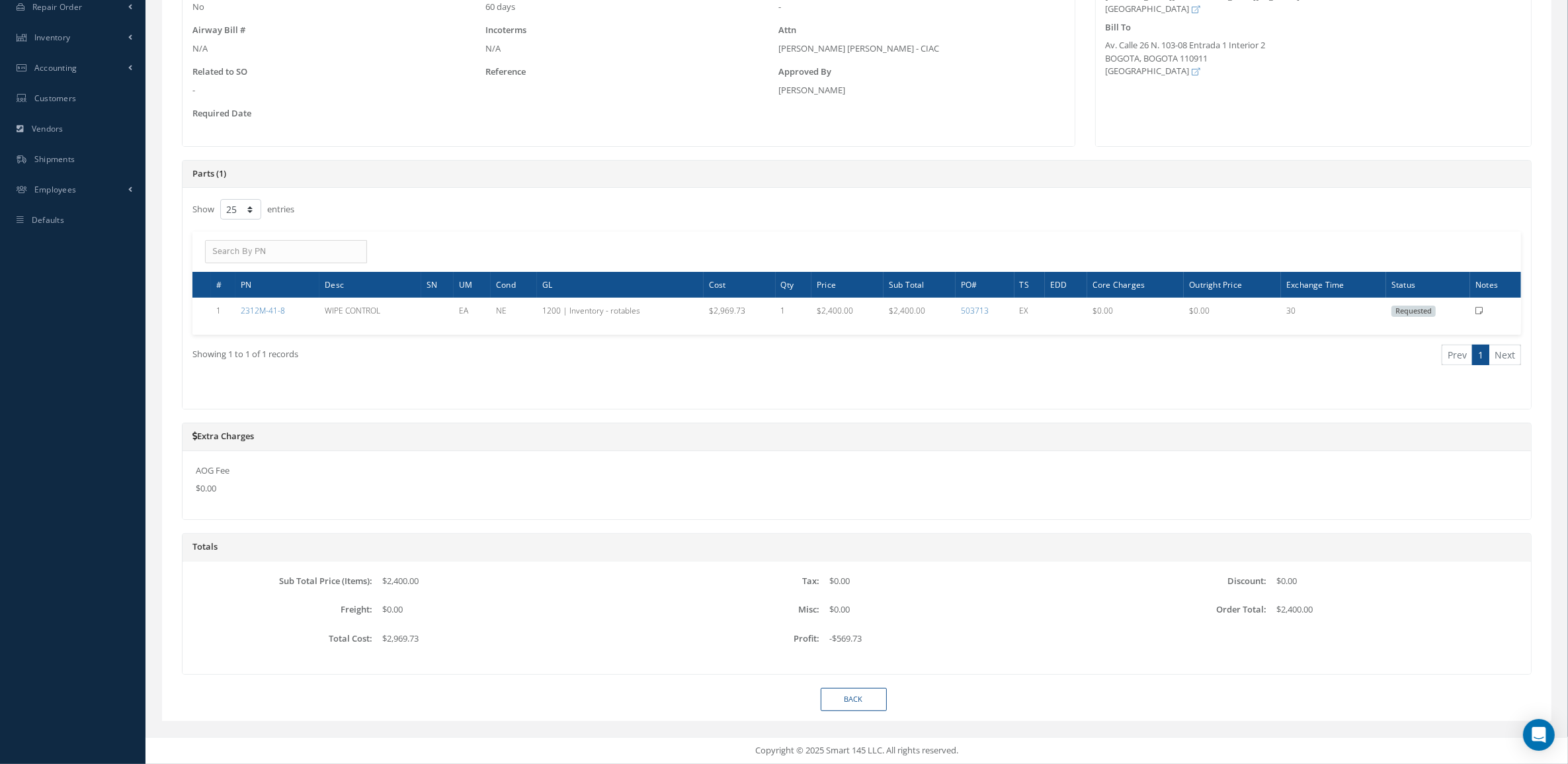
drag, startPoint x: 874, startPoint y: 637, endPoint x: 819, endPoint y: 637, distance: 55.0
click at [820, 637] on div "-$569.73" at bounding box center [950, 641] width 261 height 18
copy span "-$569.73"
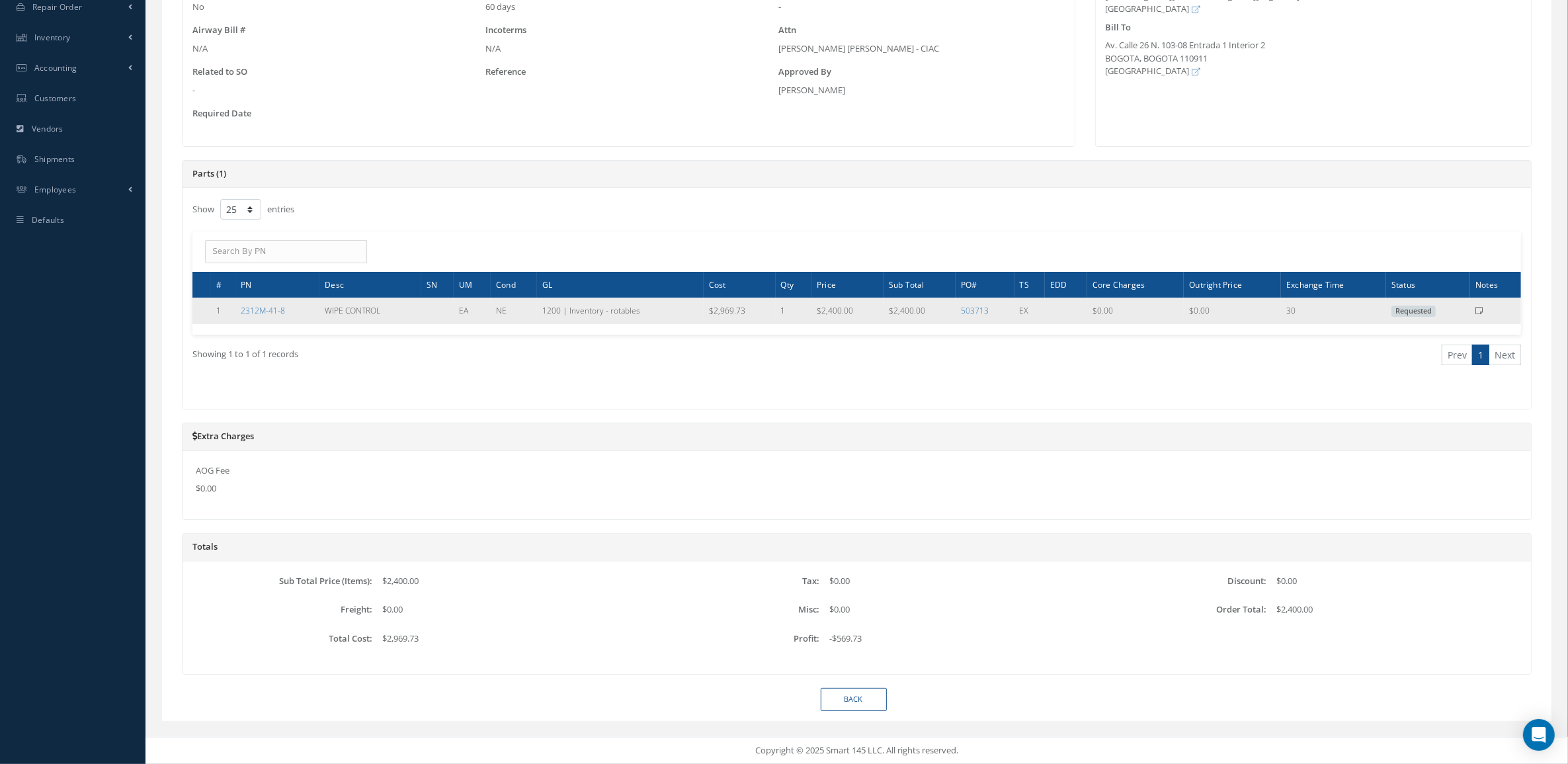
click at [298, 321] on td "2312M-41-8" at bounding box center [277, 310] width 84 height 26
drag, startPoint x: 292, startPoint y: 309, endPoint x: 236, endPoint y: 321, distance: 57.3
click at [236, 321] on td "2312M-41-8" at bounding box center [277, 310] width 84 height 26
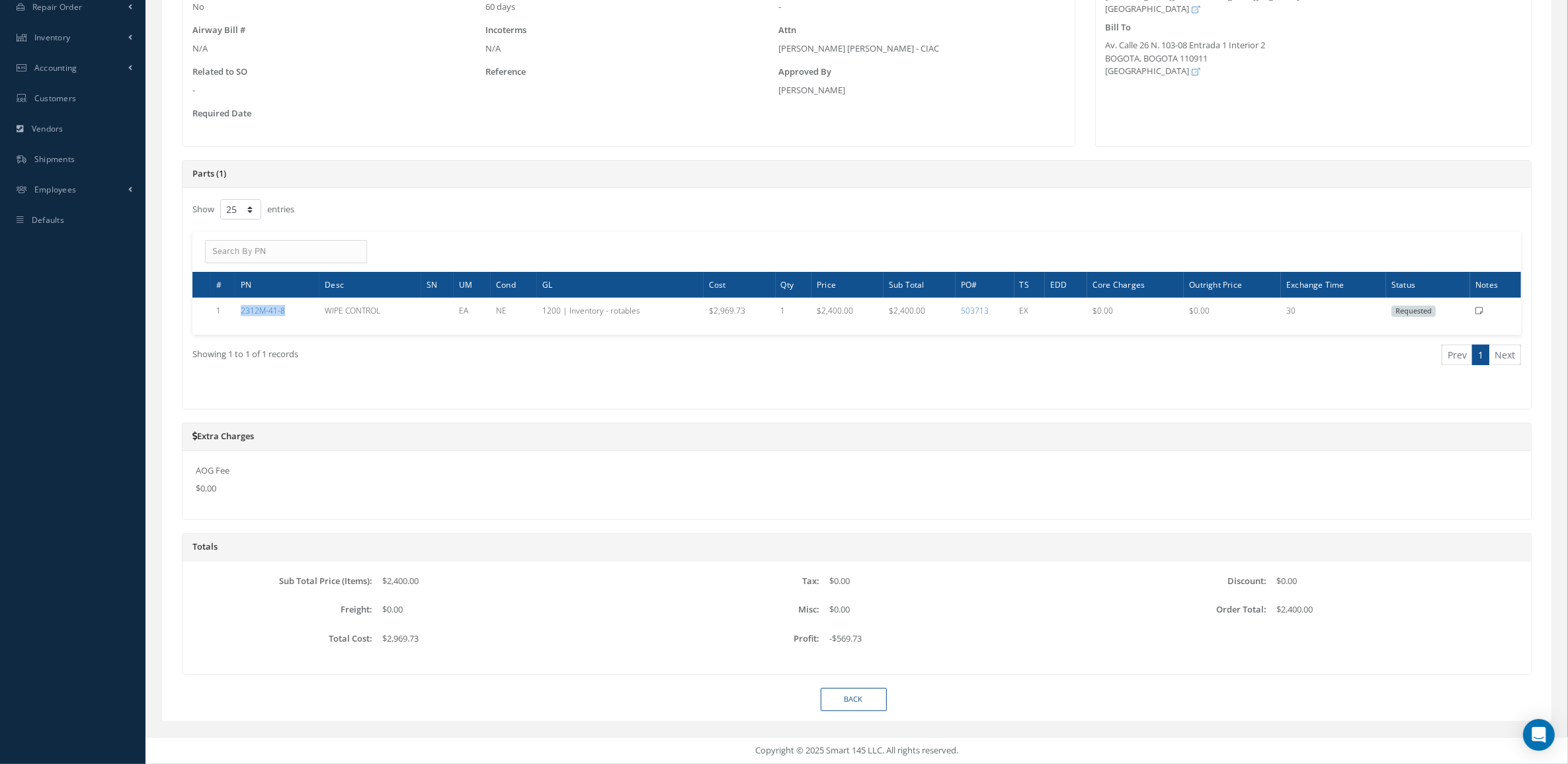
copy link "2312M-41-8"
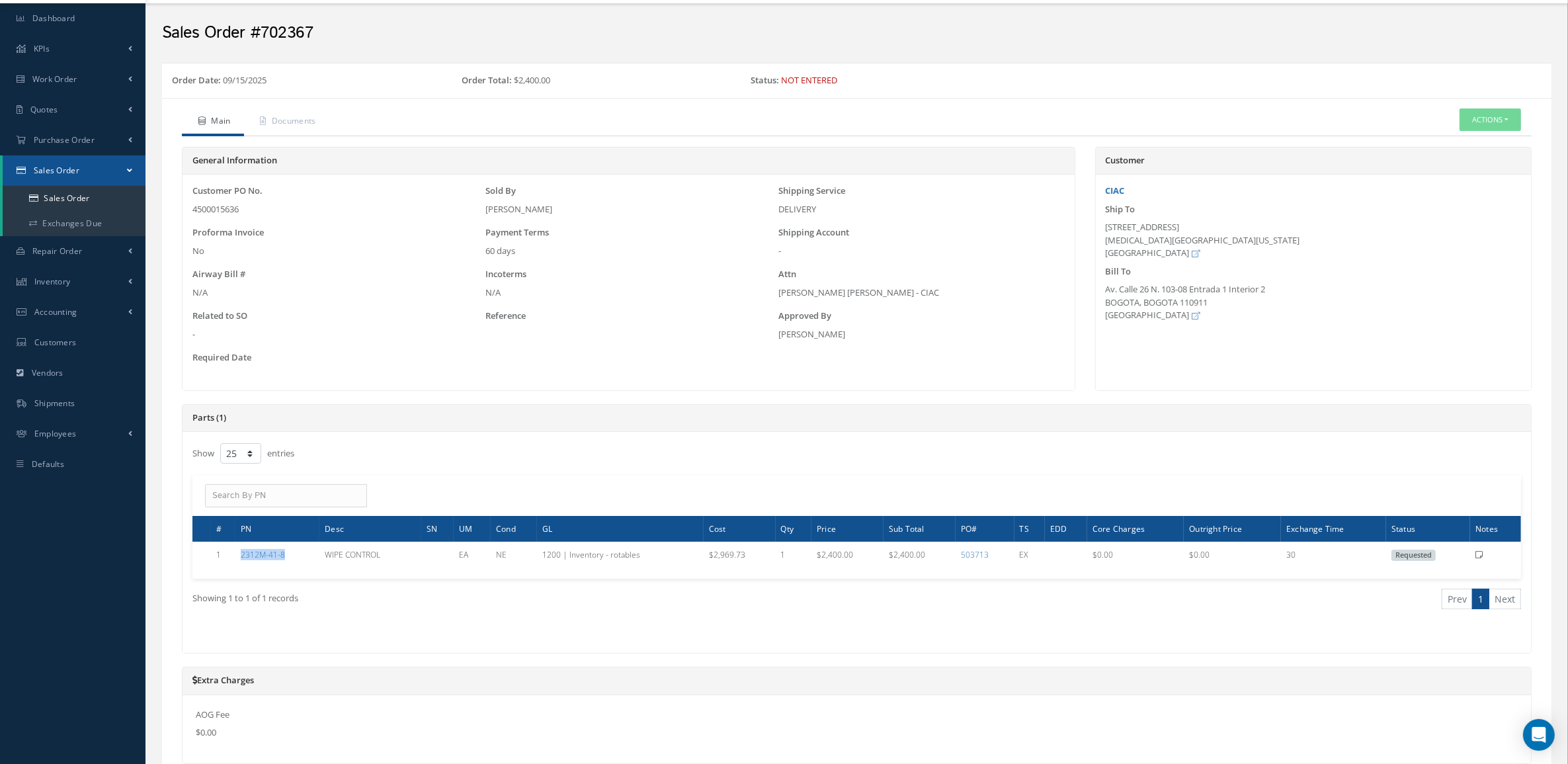
scroll to position [36, 0]
click at [1500, 124] on button "Actions" at bounding box center [1490, 121] width 61 height 23
click at [1447, 164] on link "Edit" at bounding box center [1470, 161] width 106 height 18
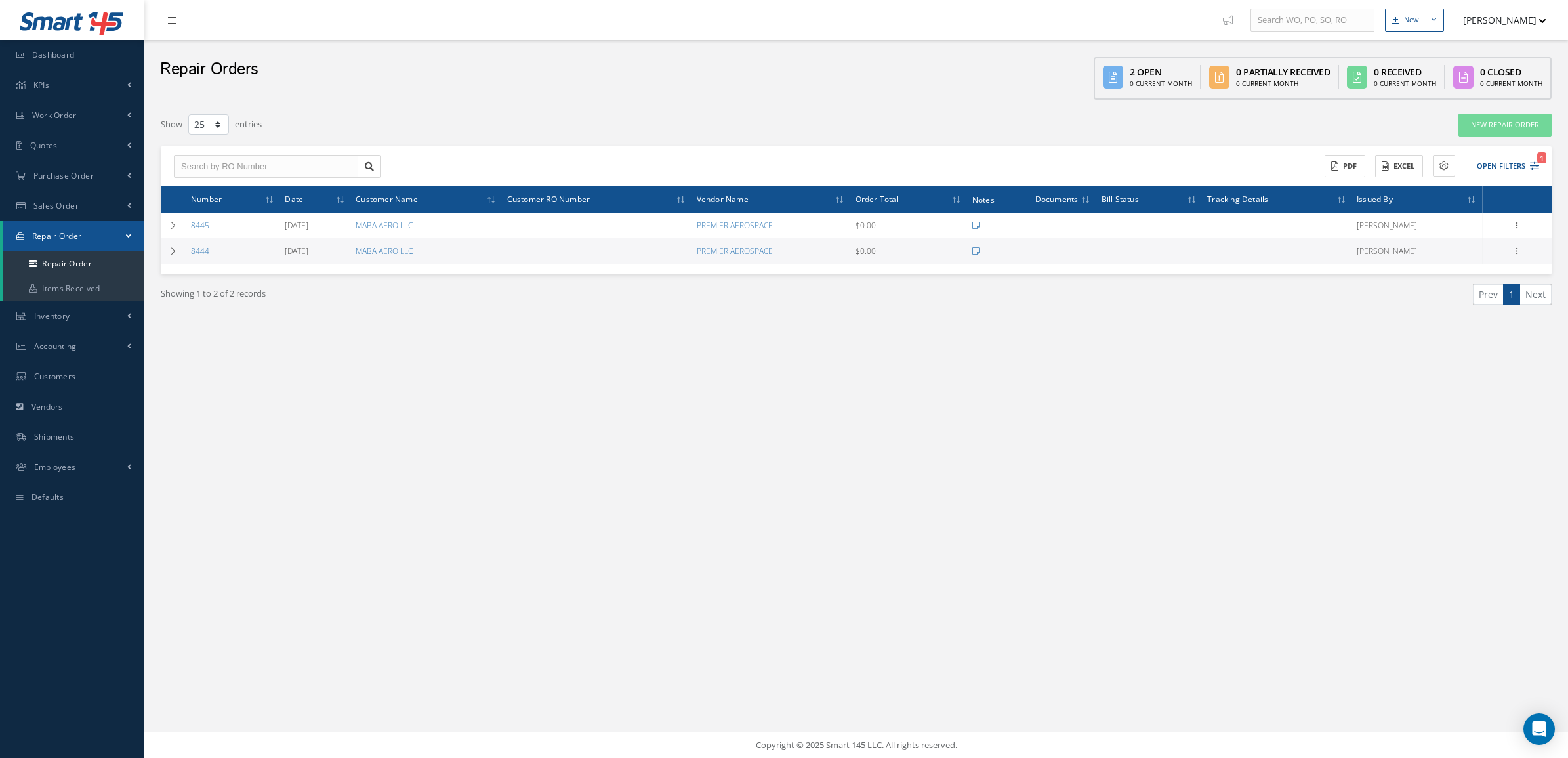
select select "25"
click at [49, 147] on span "Quotes" at bounding box center [43, 146] width 28 height 12
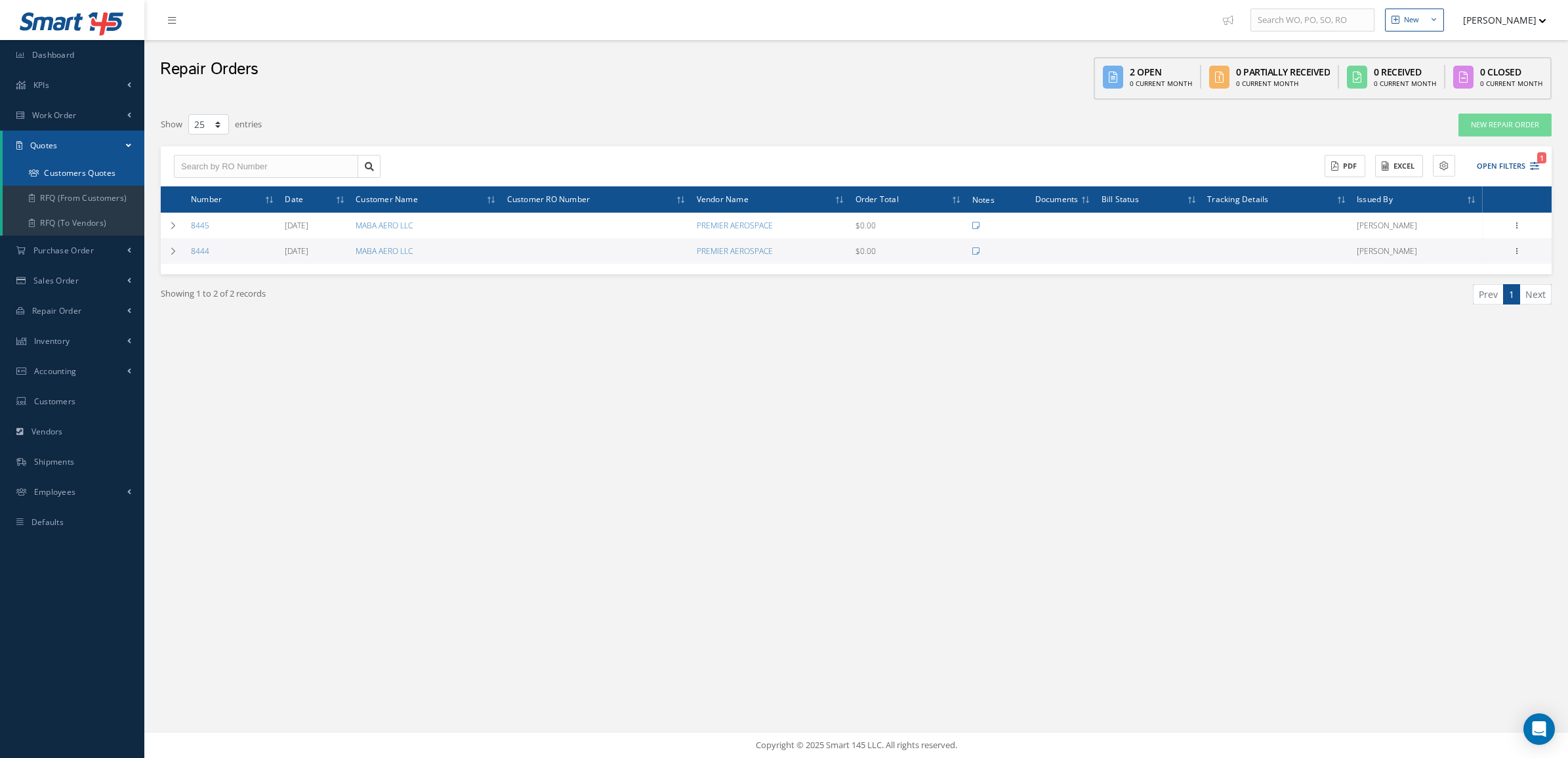
click at [49, 178] on link "Customers Quotes" at bounding box center [73, 174] width 142 height 25
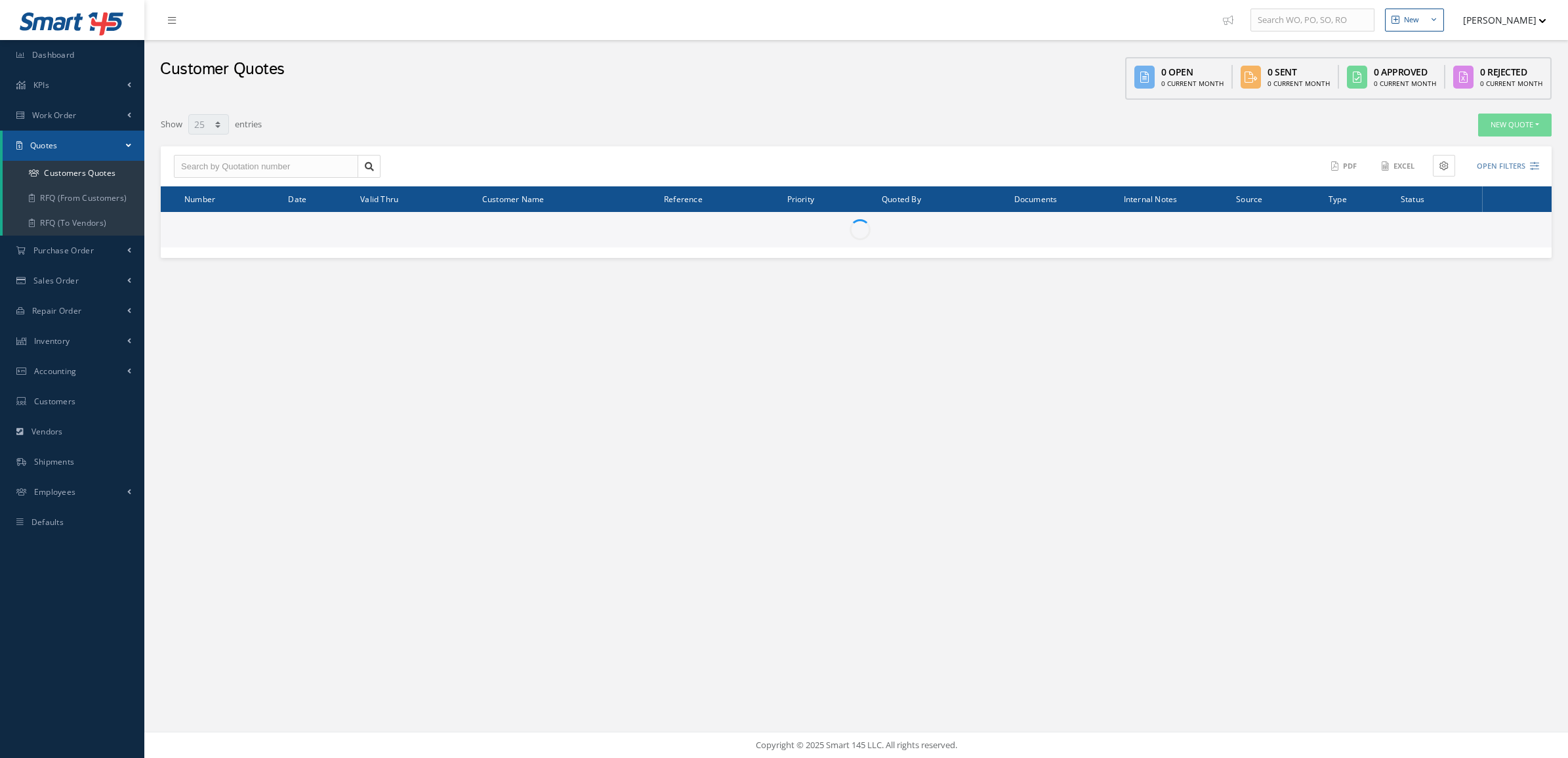
select select "25"
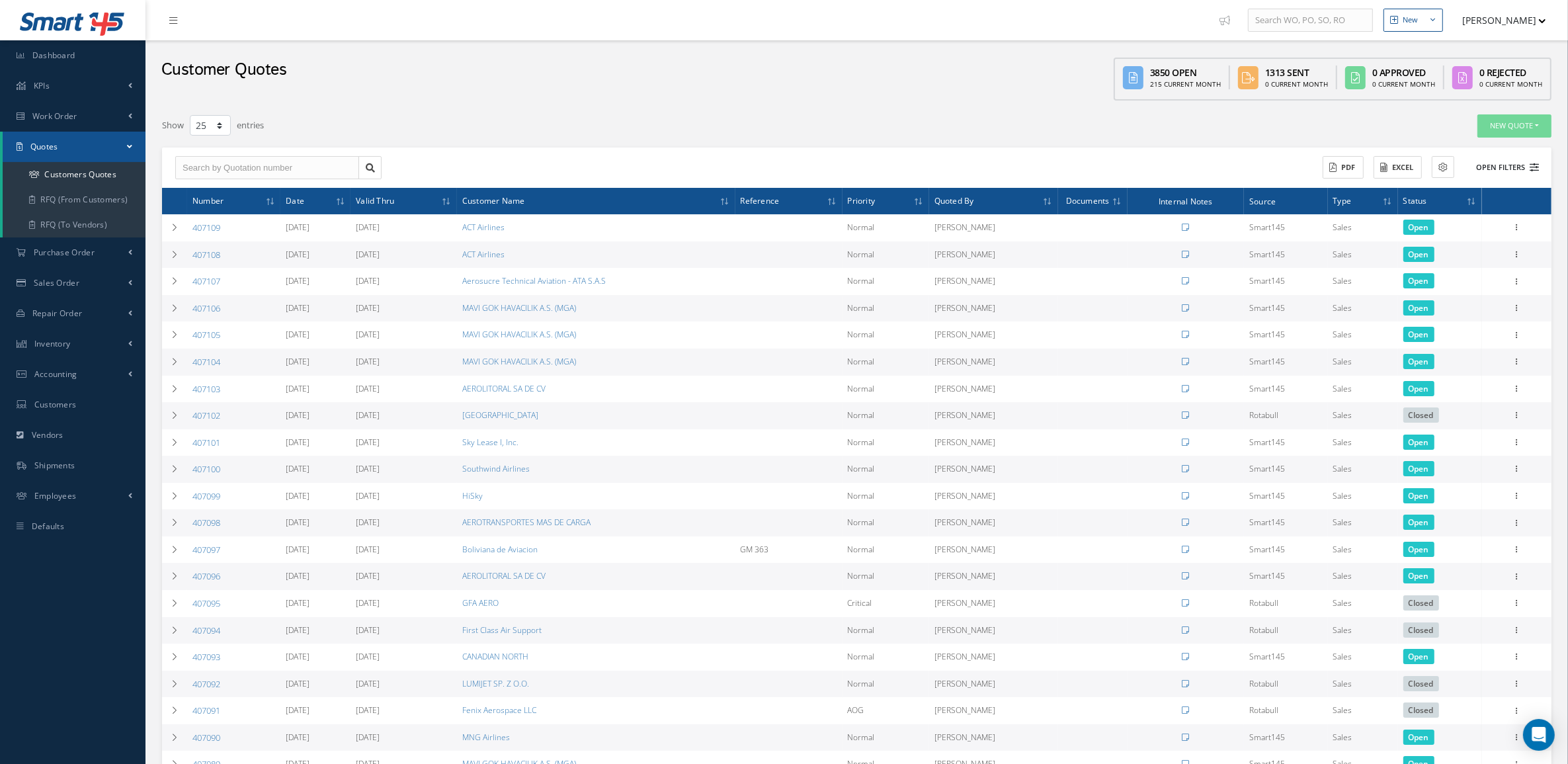
click at [1530, 167] on icon at bounding box center [1535, 167] width 10 height 10
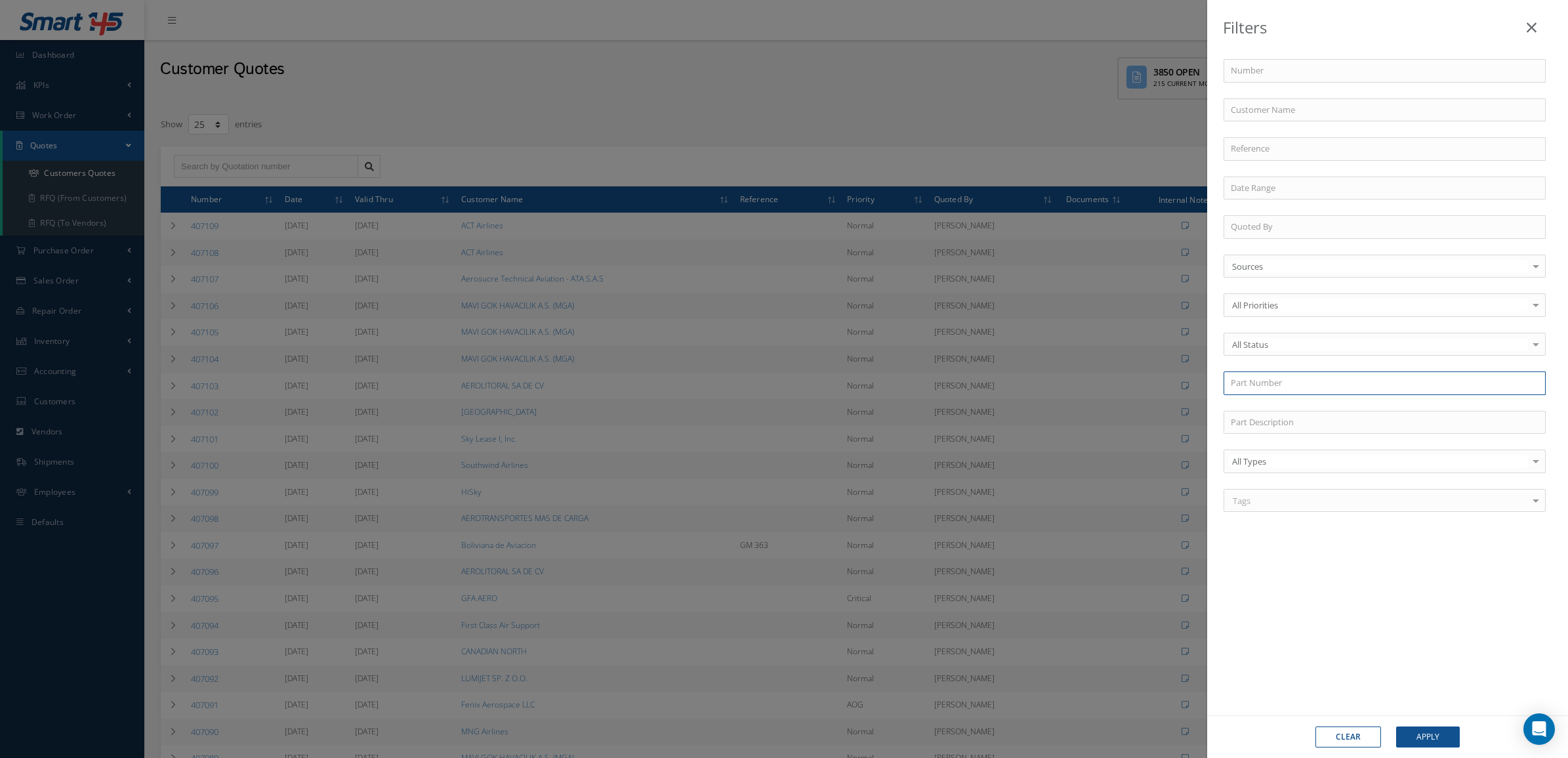
click at [1267, 388] on input "text" at bounding box center [1386, 383] width 322 height 23
paste input "2312M-41-8"
type input "2312M-41-8"
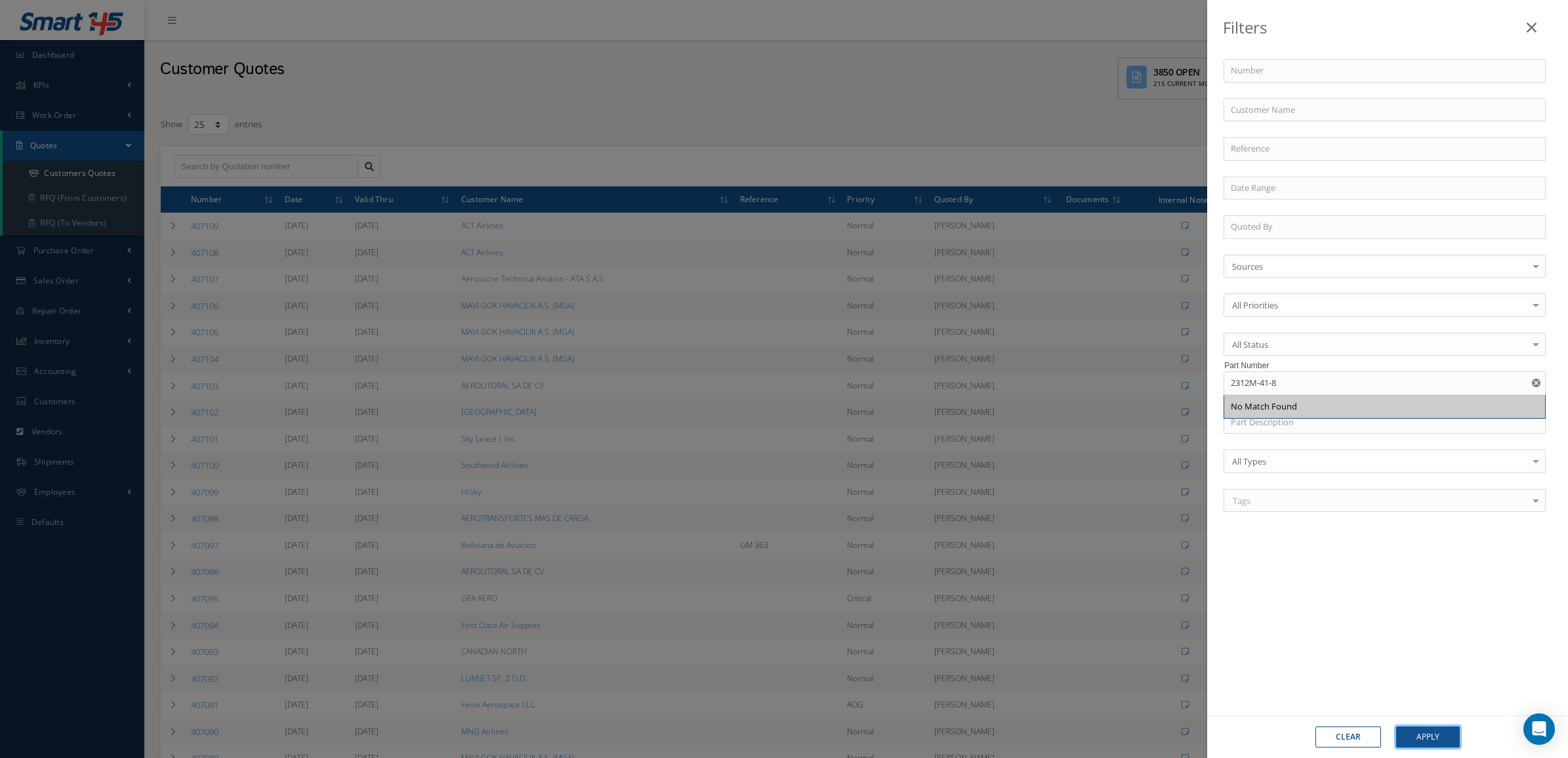
click at [1438, 734] on button "Apply" at bounding box center [1428, 737] width 64 height 21
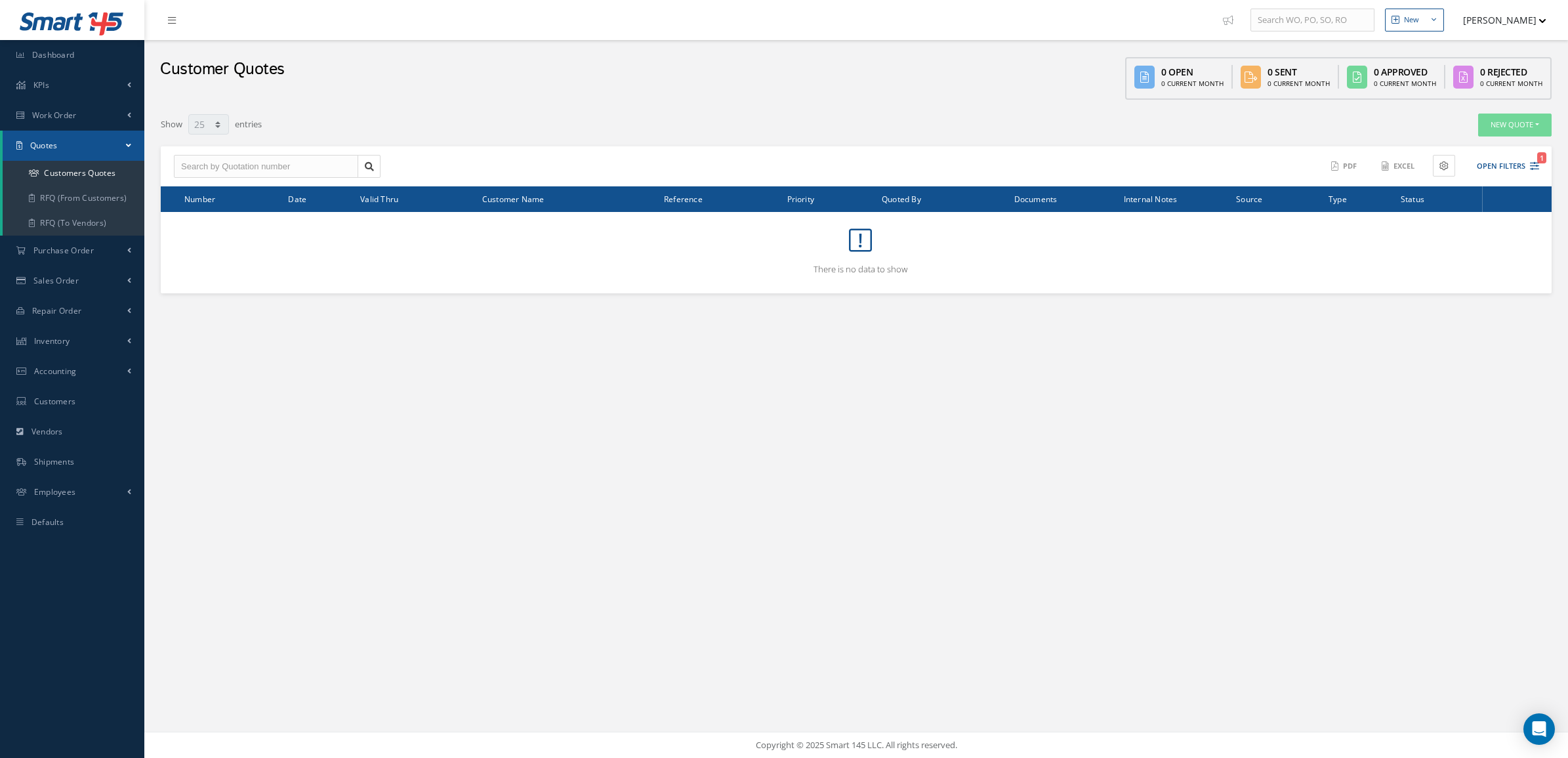
click at [270, 434] on div "New New Work Order New Purchase Order New Customer Quote New Sales Order New Re…" at bounding box center [856, 379] width 1424 height 758
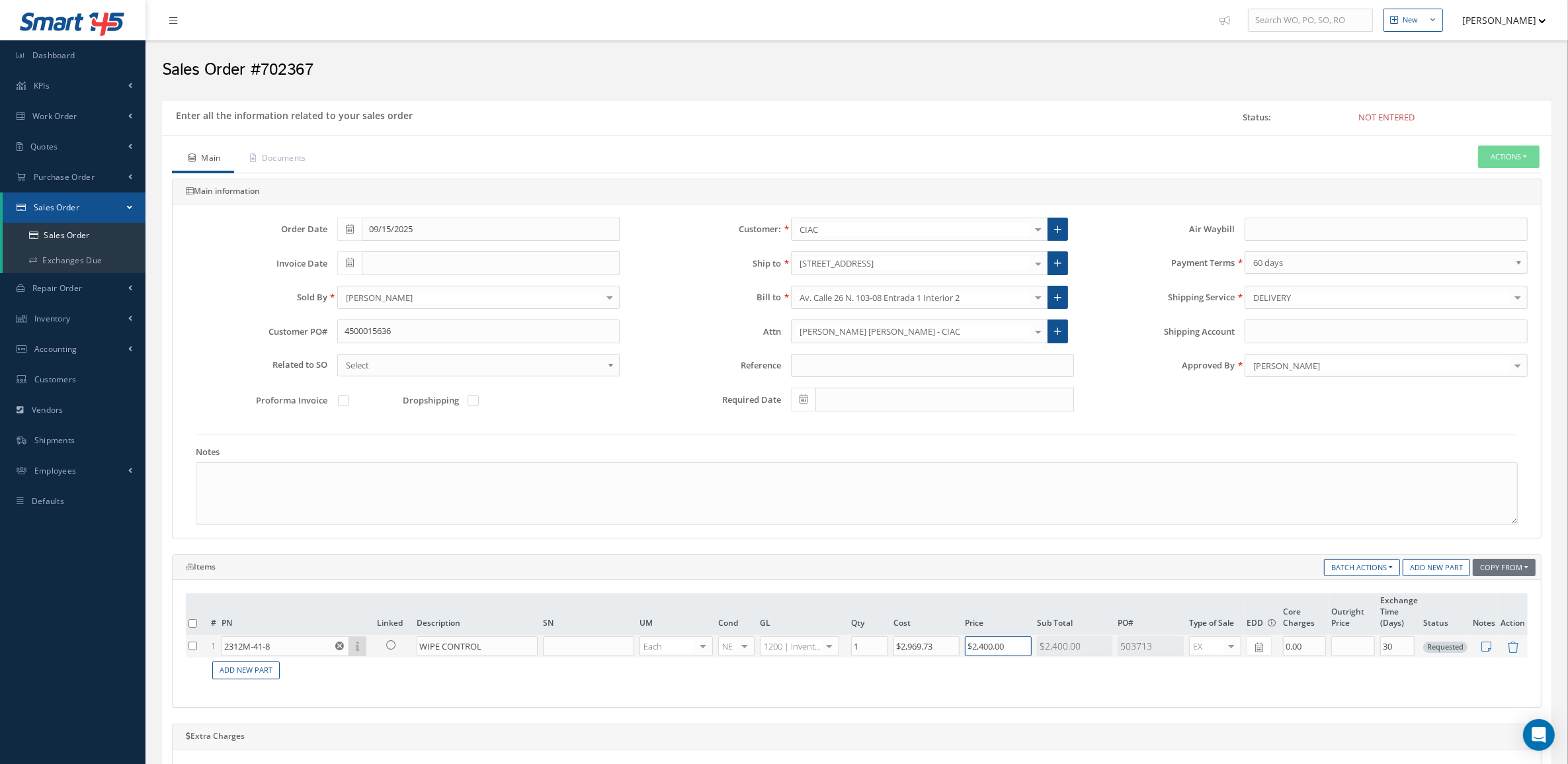
drag, startPoint x: 1017, startPoint y: 646, endPoint x: 866, endPoint y: 653, distance: 151.2
click at [866, 653] on tr "1 2312M-41-8 Part Number Description SN Condition PO# Qty Location Warehouse WI…" at bounding box center [857, 646] width 1342 height 23
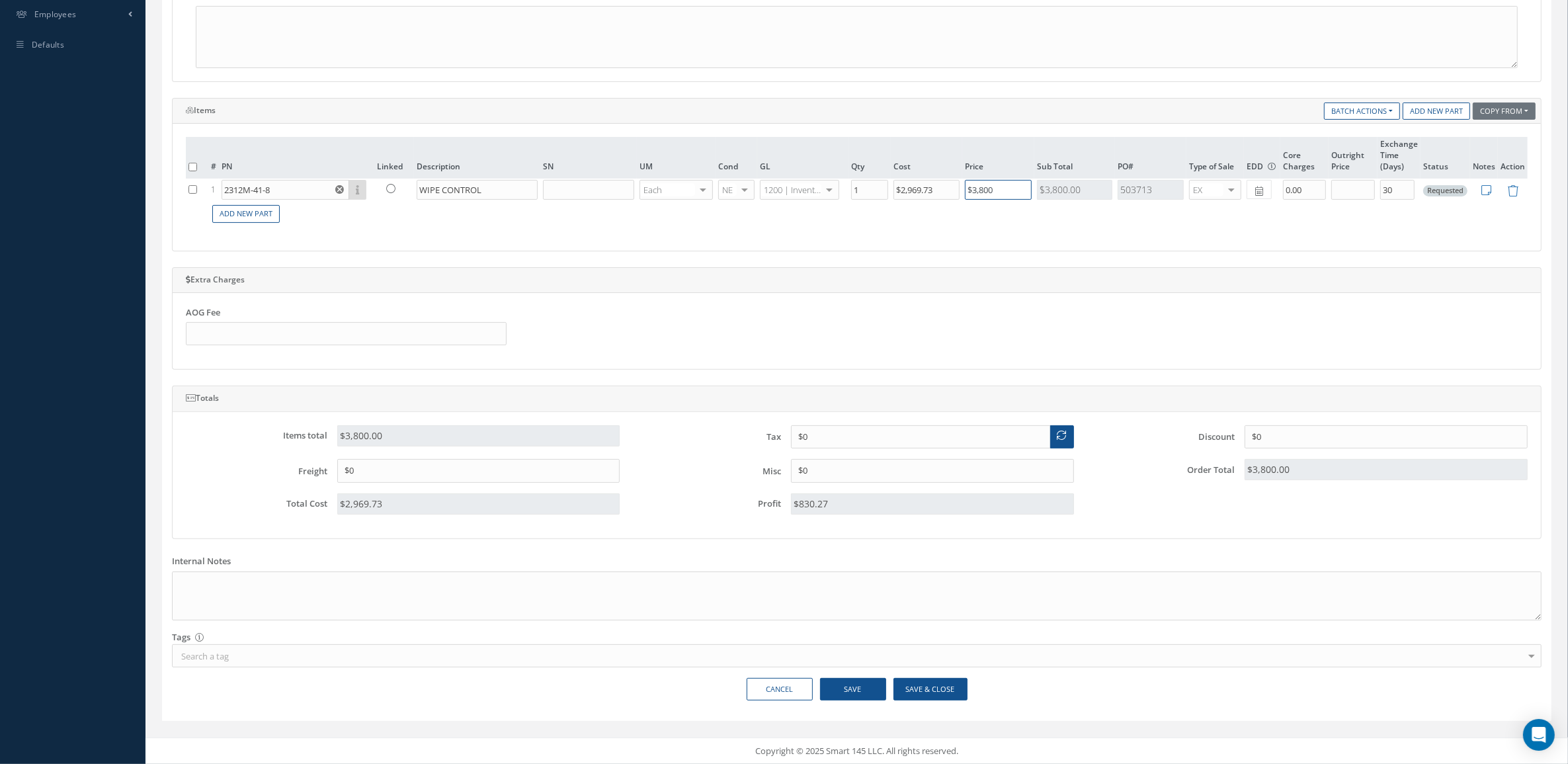
scroll to position [461, 0]
type input "$3,800"
click at [941, 685] on button "Save & Close" at bounding box center [930, 690] width 74 height 23
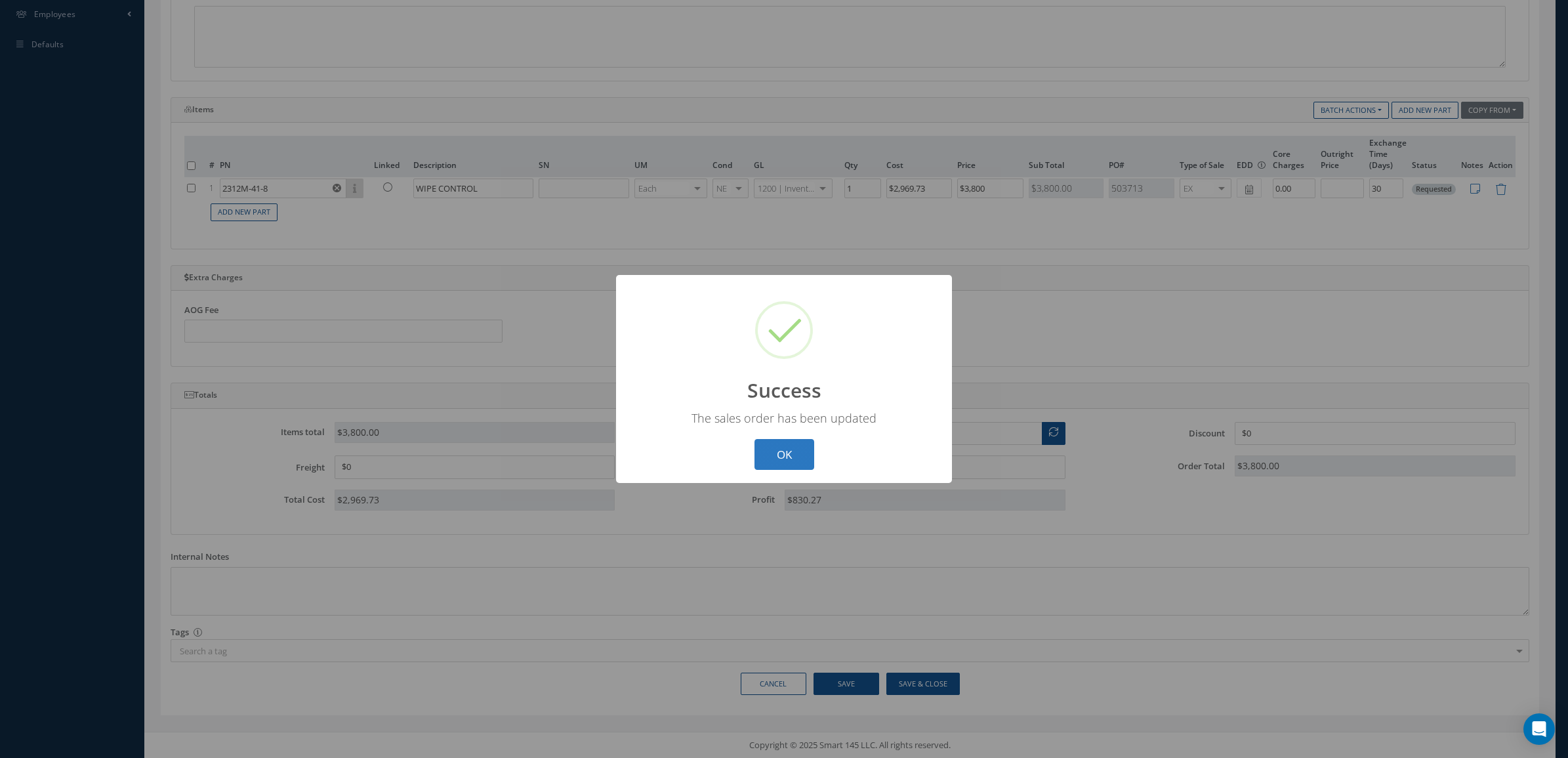
click at [786, 466] on button "OK" at bounding box center [785, 455] width 60 height 31
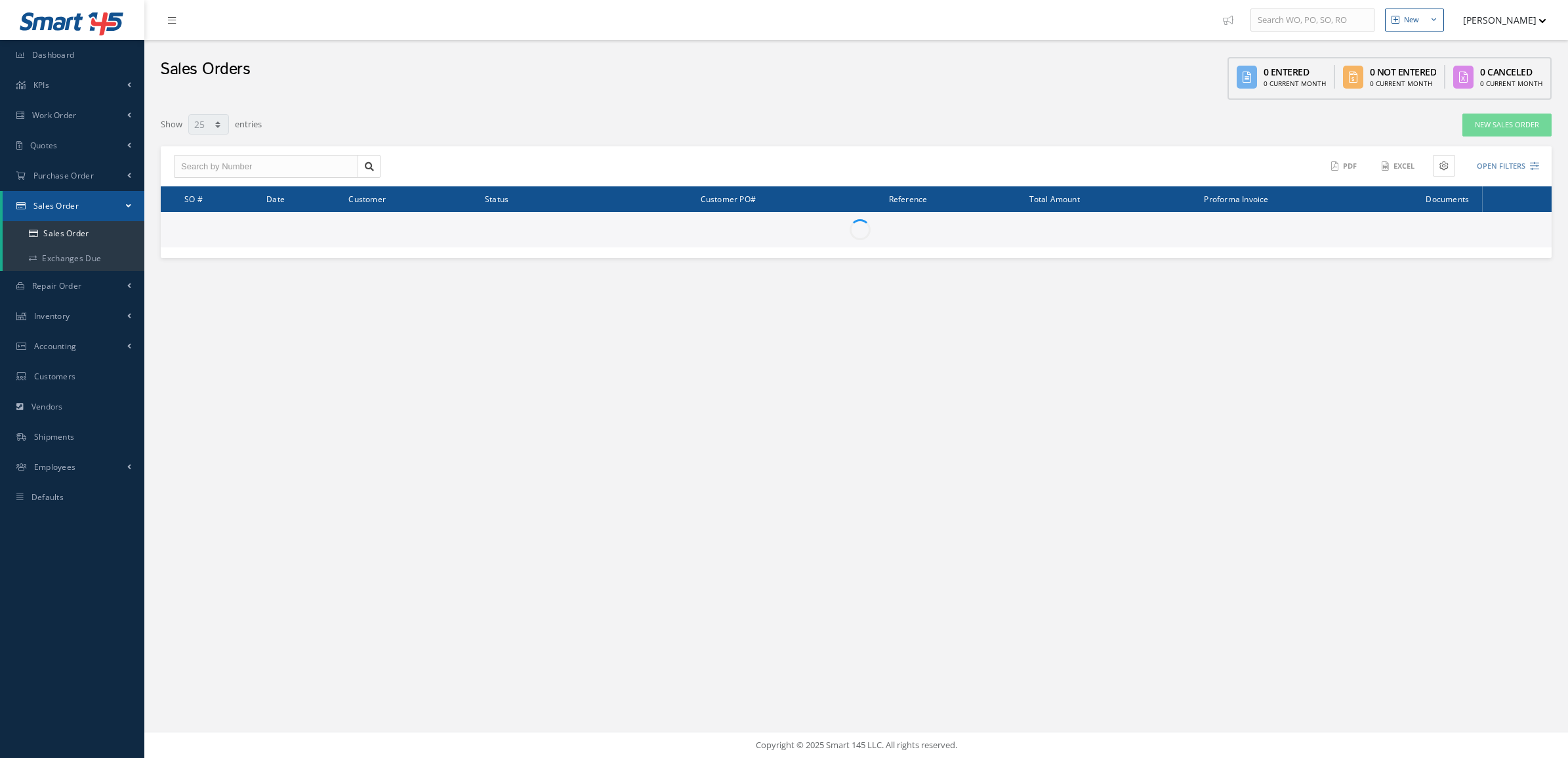
select select "25"
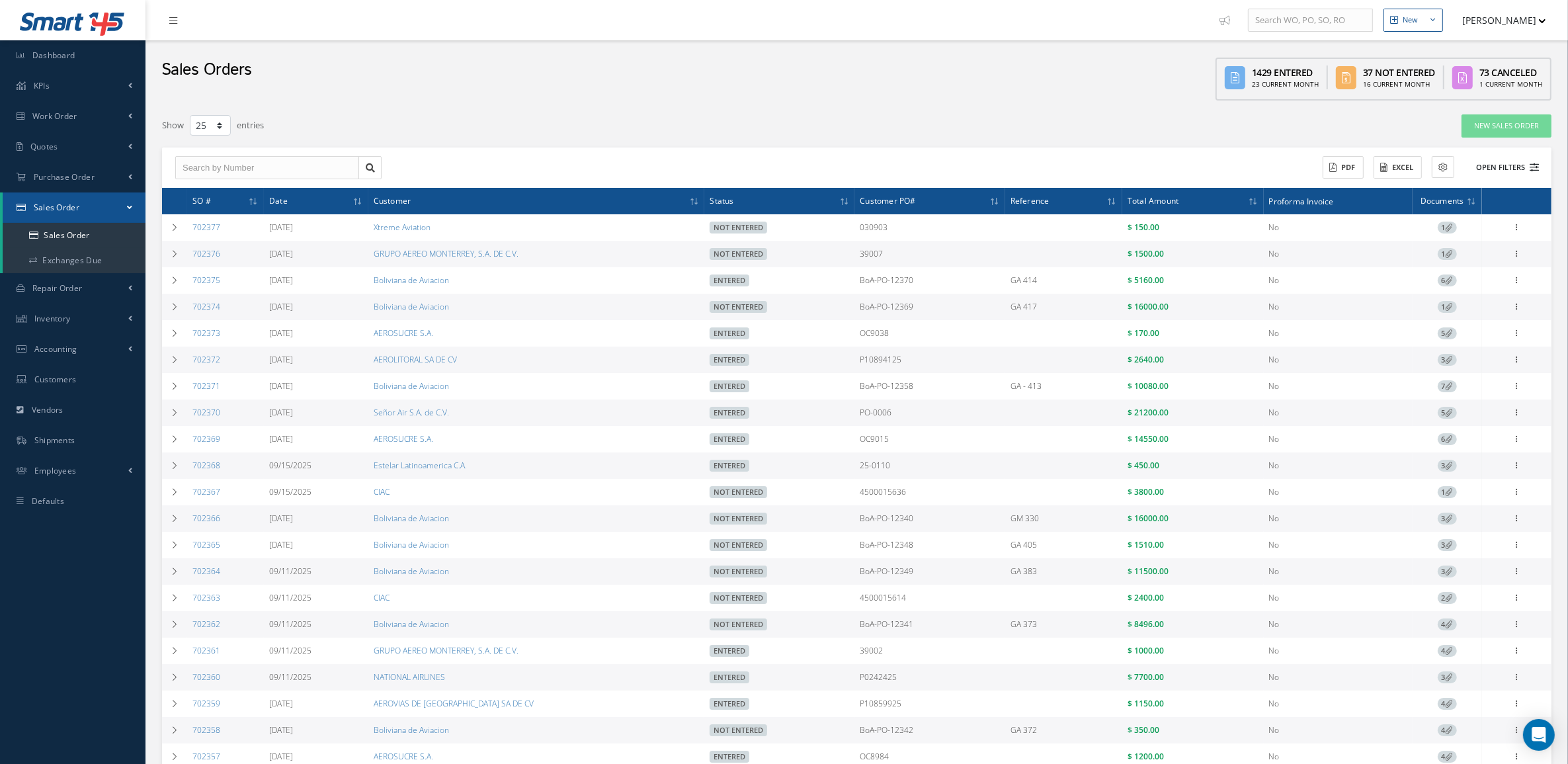
click at [1515, 170] on button "Open Filters" at bounding box center [1502, 167] width 75 height 21
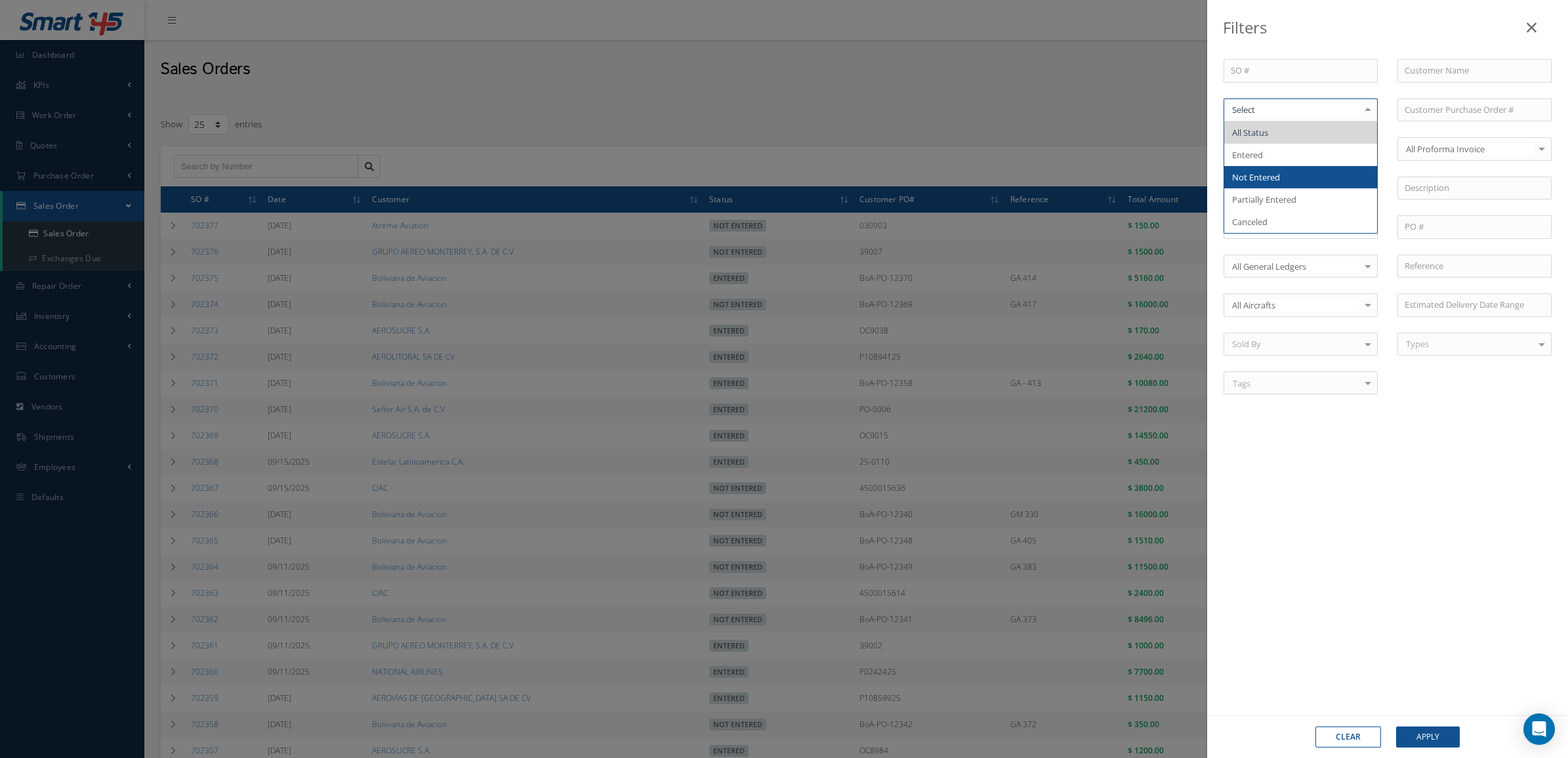
click at [1302, 171] on span "Not Entered" at bounding box center [1301, 177] width 153 height 22
click at [1409, 743] on button "Apply" at bounding box center [1428, 737] width 64 height 21
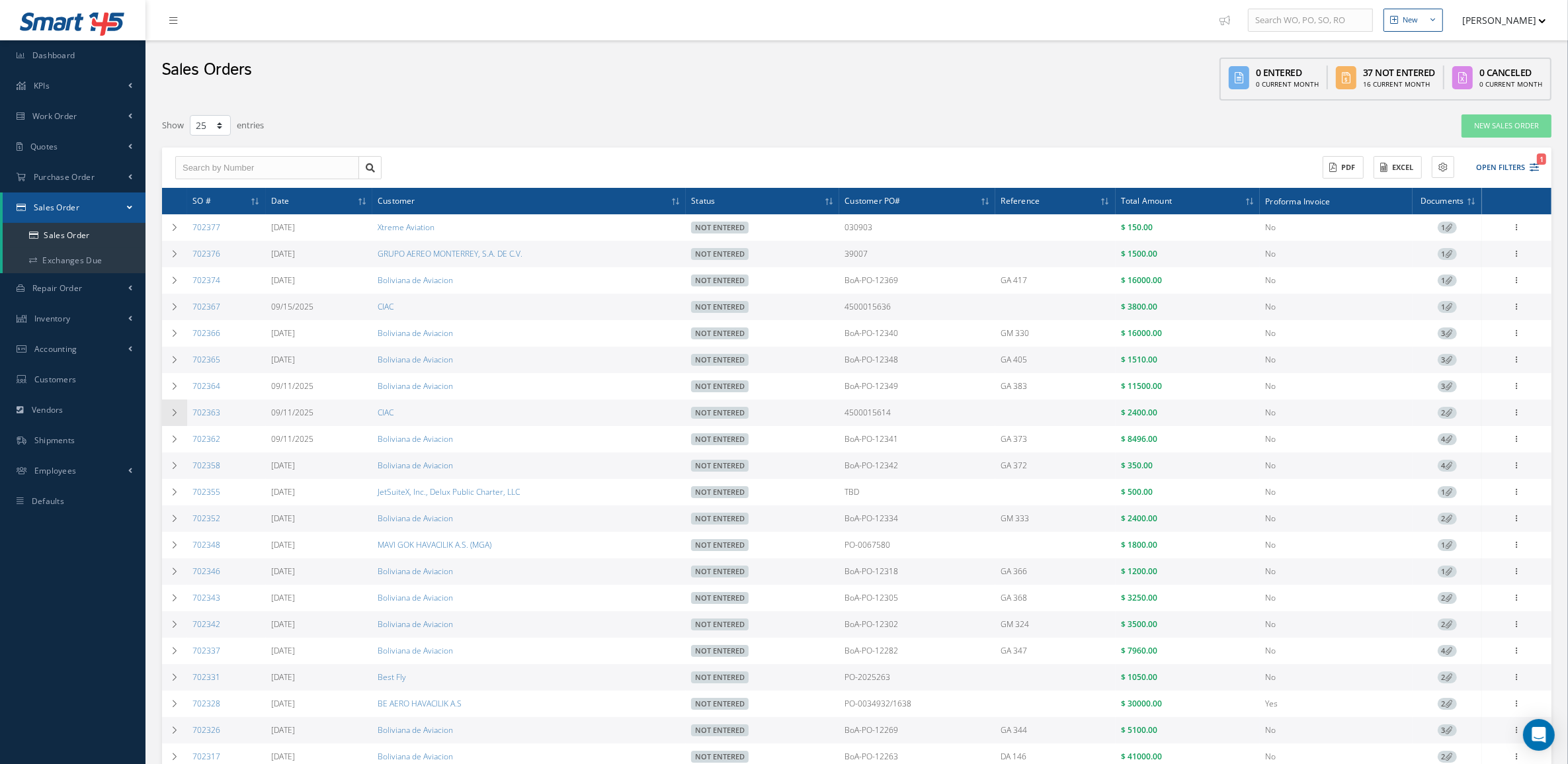
click at [170, 410] on td at bounding box center [175, 413] width 25 height 26
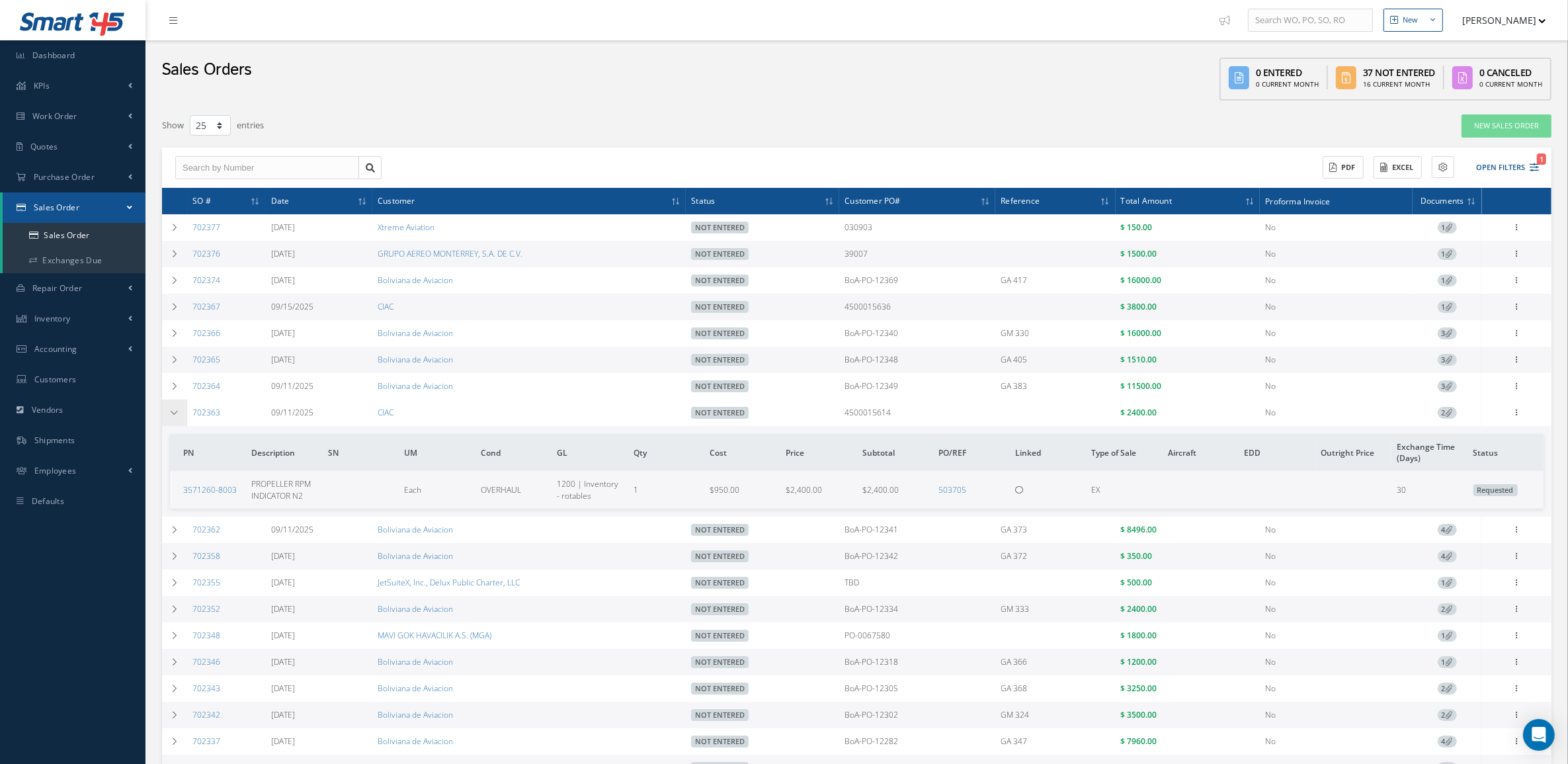
click at [170, 410] on td at bounding box center [175, 413] width 25 height 26
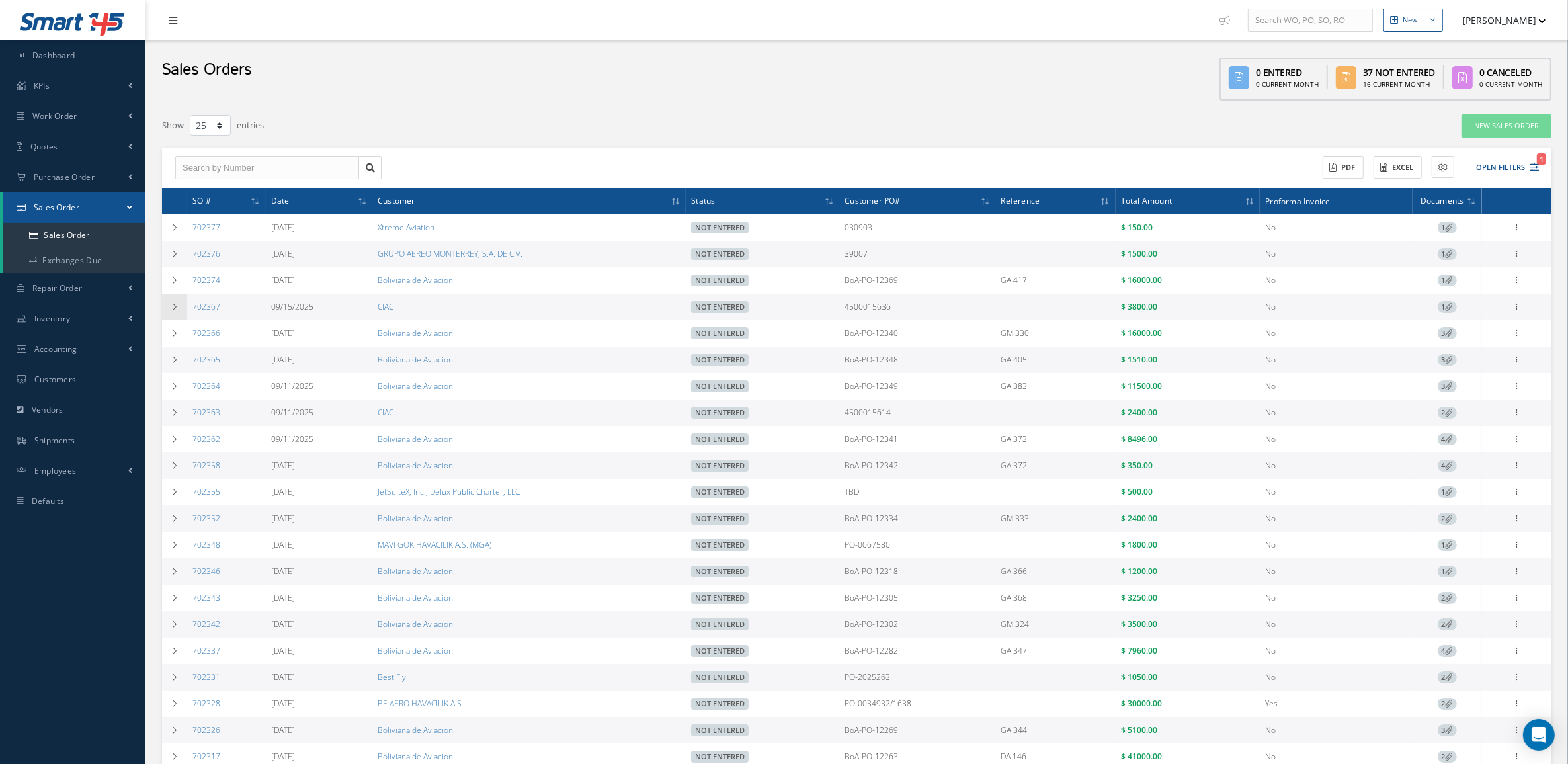
click at [170, 309] on icon at bounding box center [175, 307] width 10 height 8
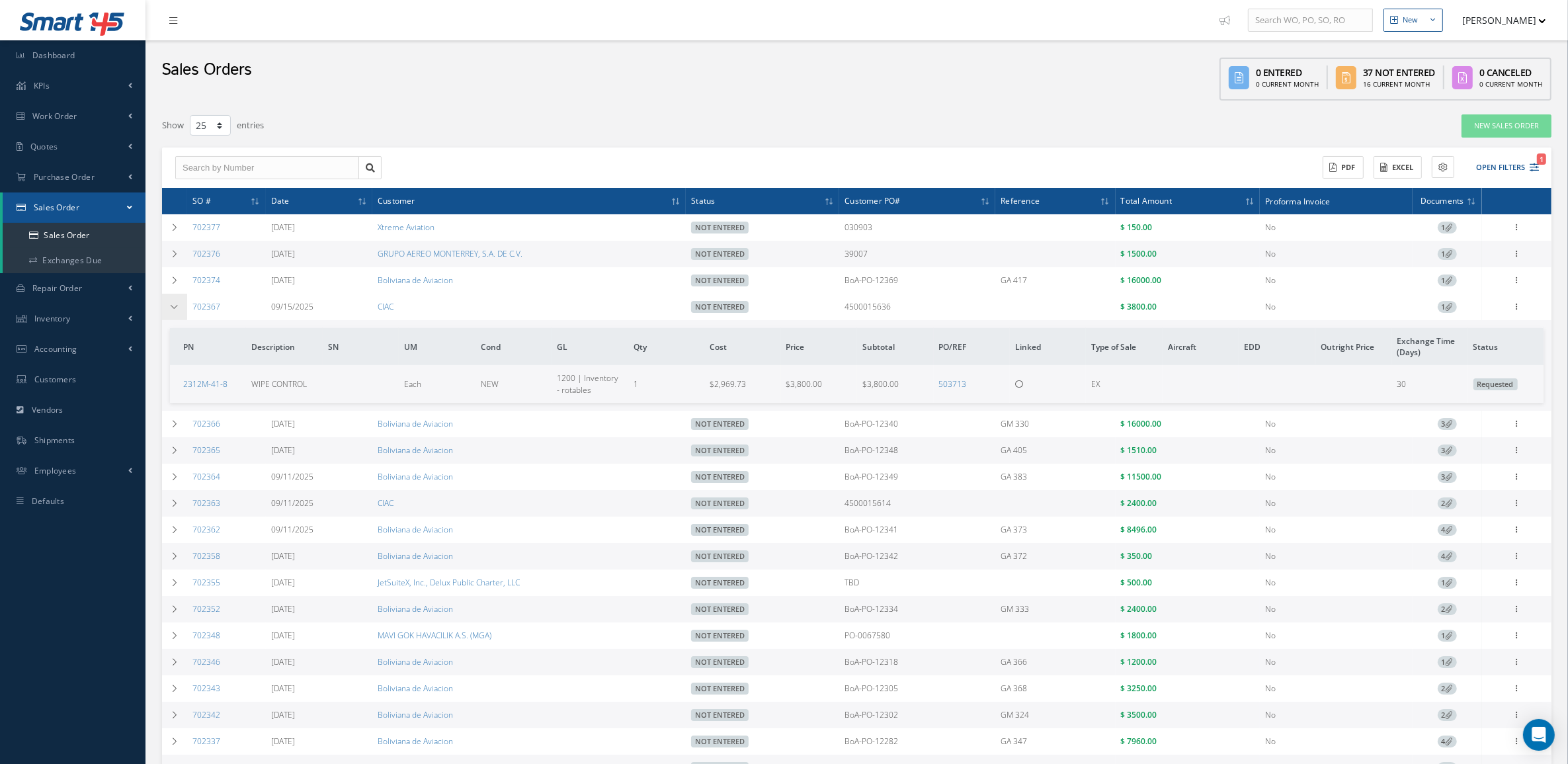
click at [170, 309] on icon at bounding box center [175, 307] width 10 height 8
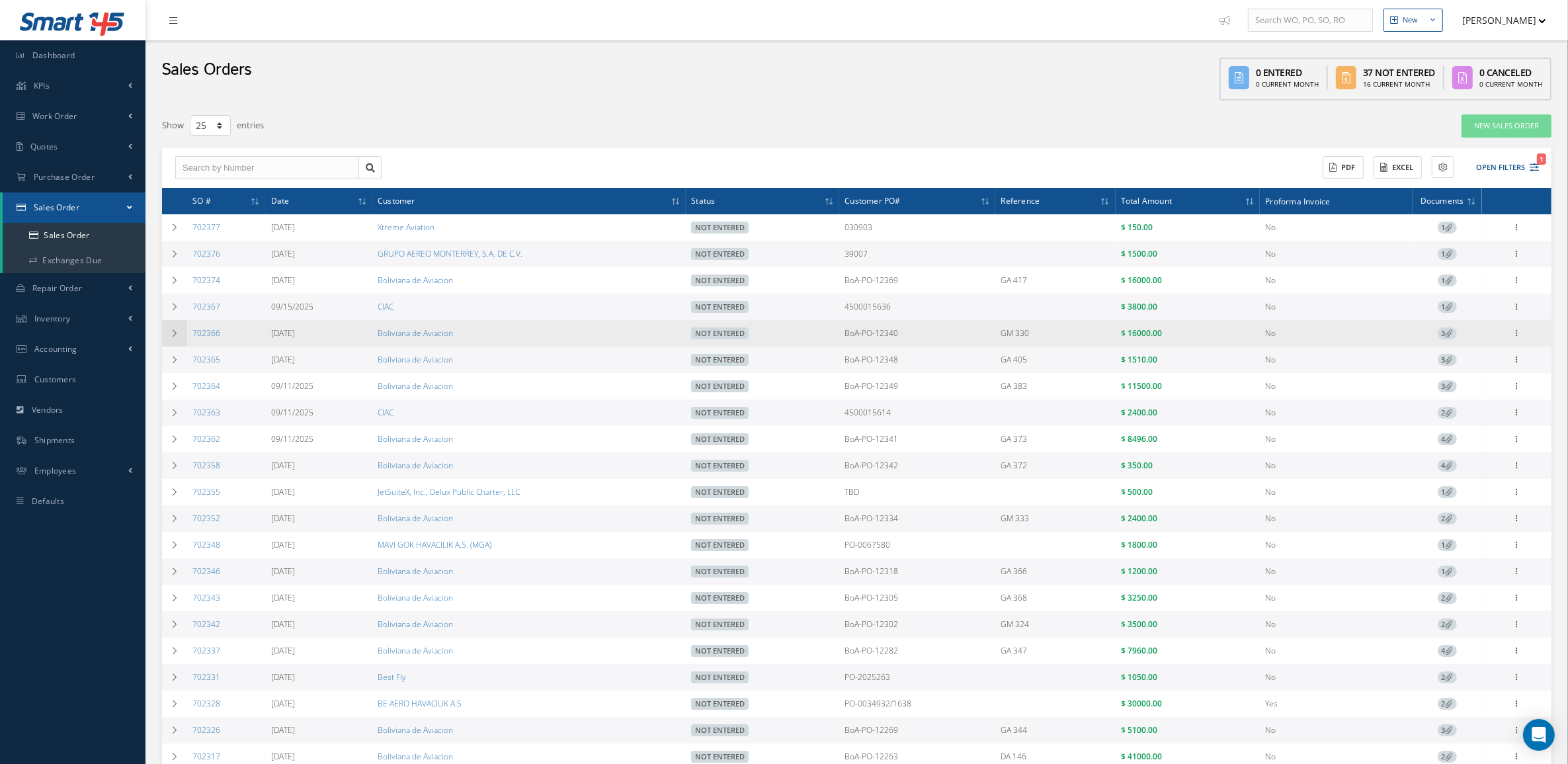
click at [172, 336] on icon at bounding box center [175, 333] width 10 height 8
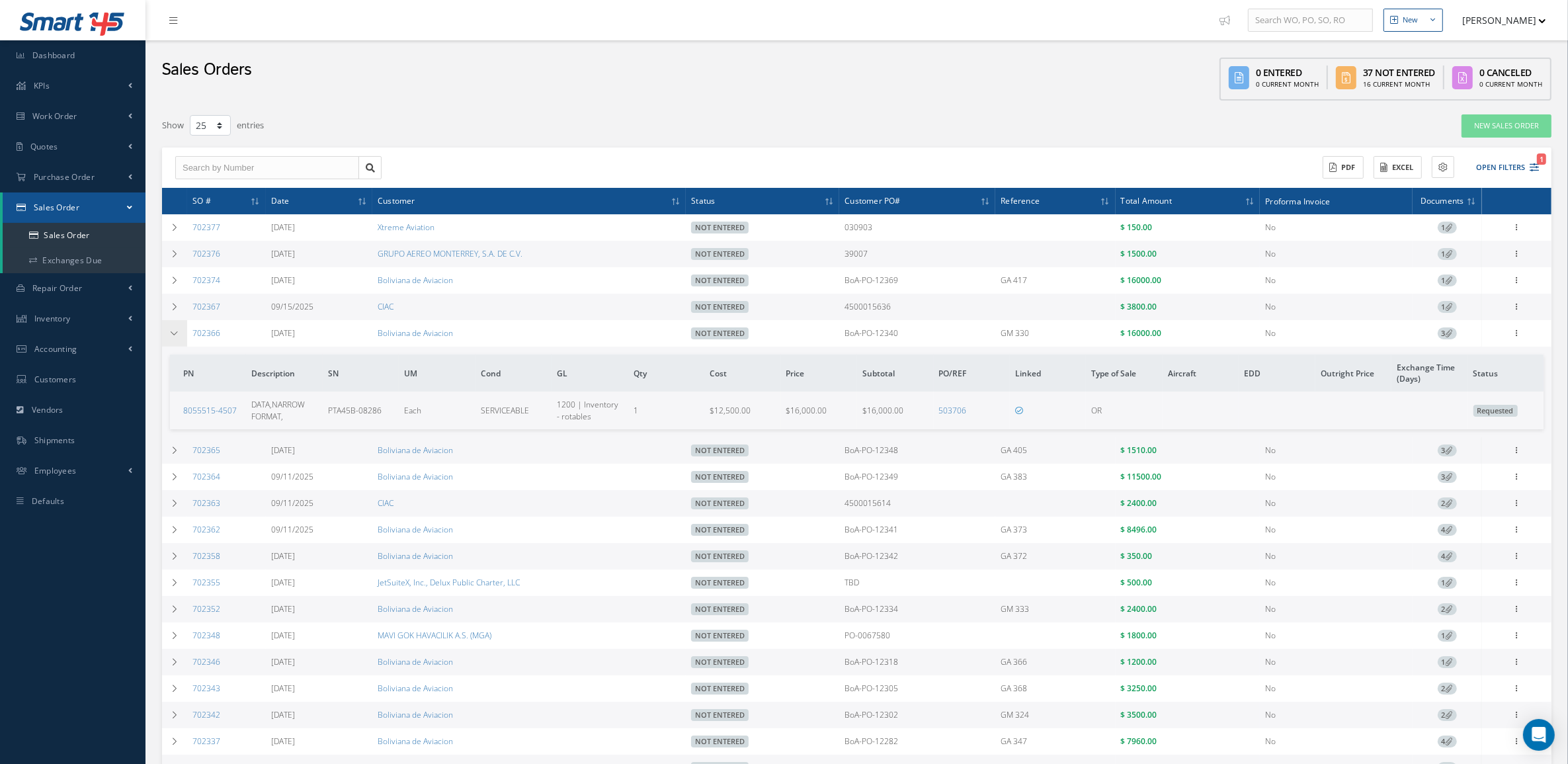
click at [172, 336] on icon at bounding box center [175, 333] width 10 height 8
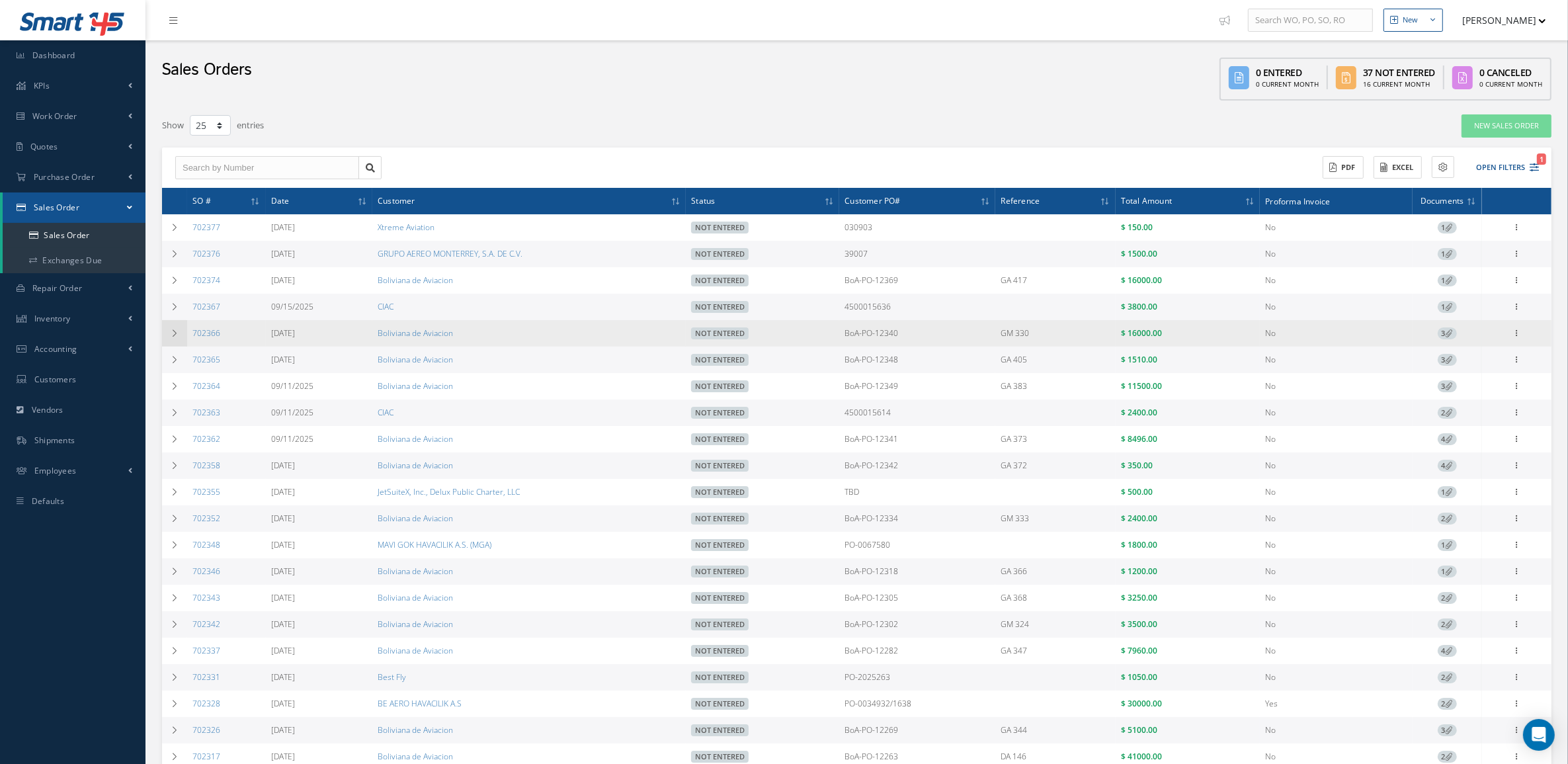
click at [180, 335] on td at bounding box center [175, 333] width 25 height 26
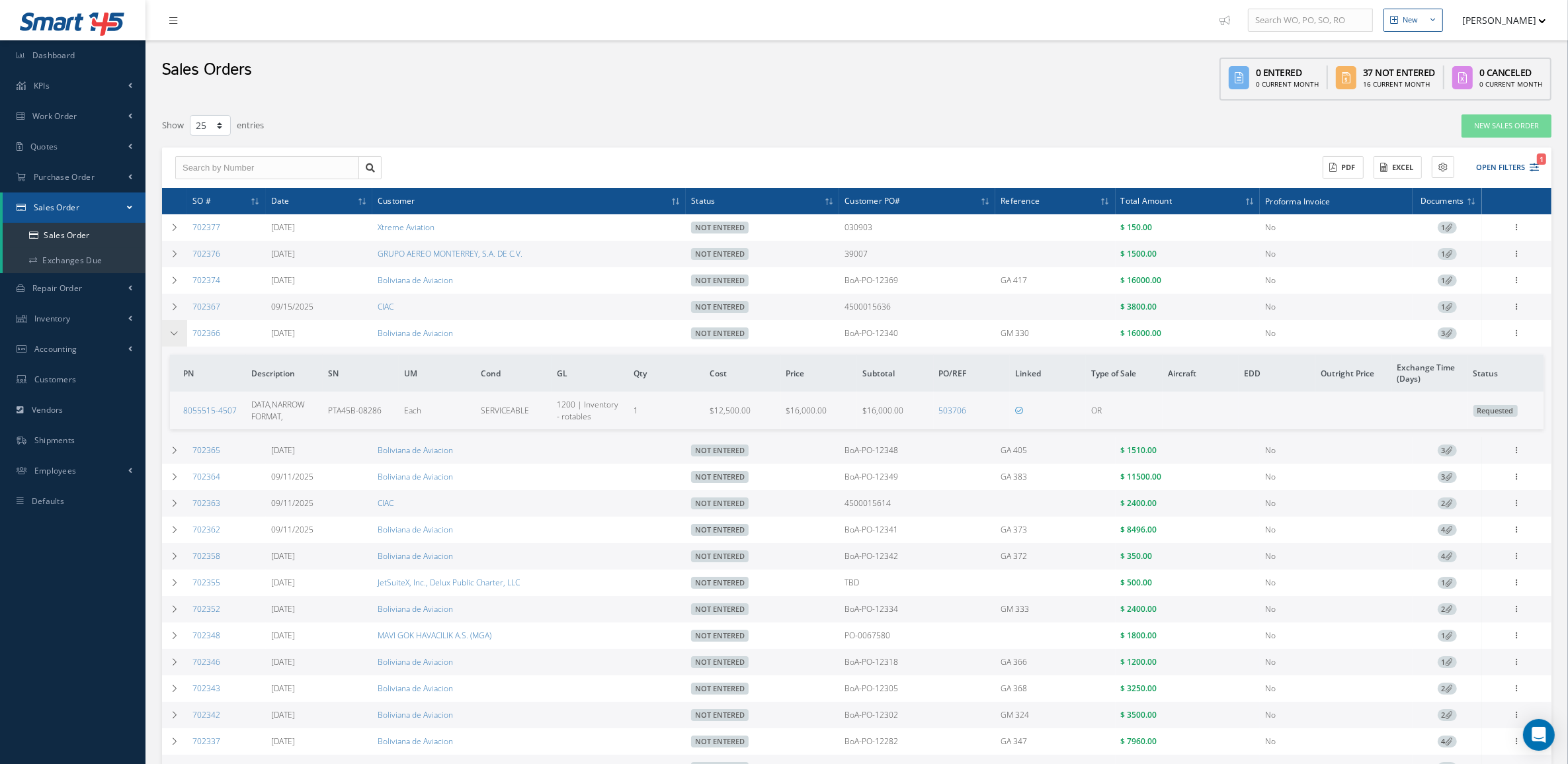
click at [180, 335] on td at bounding box center [175, 333] width 25 height 26
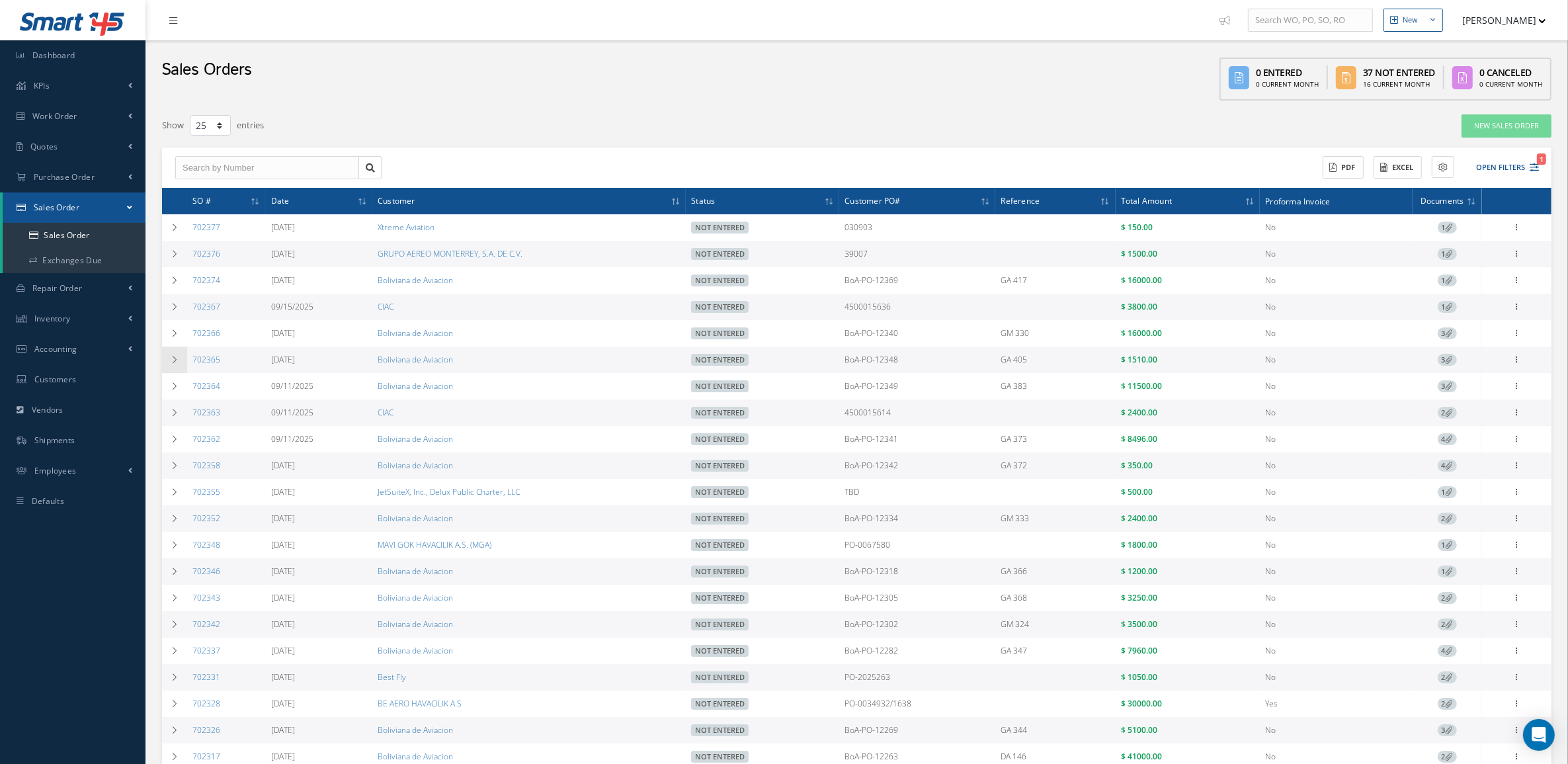
click at [174, 358] on icon at bounding box center [175, 360] width 10 height 8
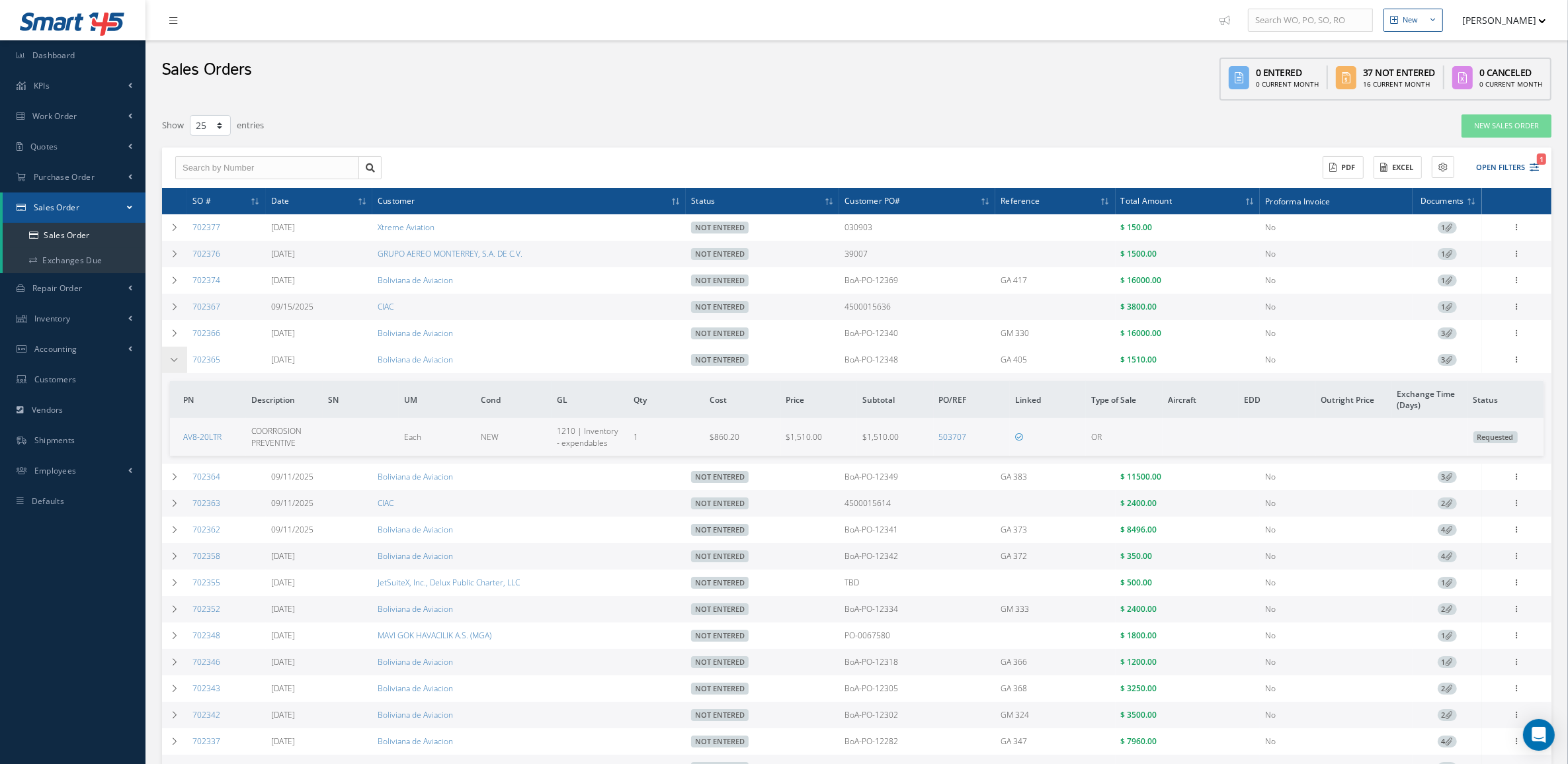
click at [174, 359] on icon at bounding box center [175, 360] width 10 height 8
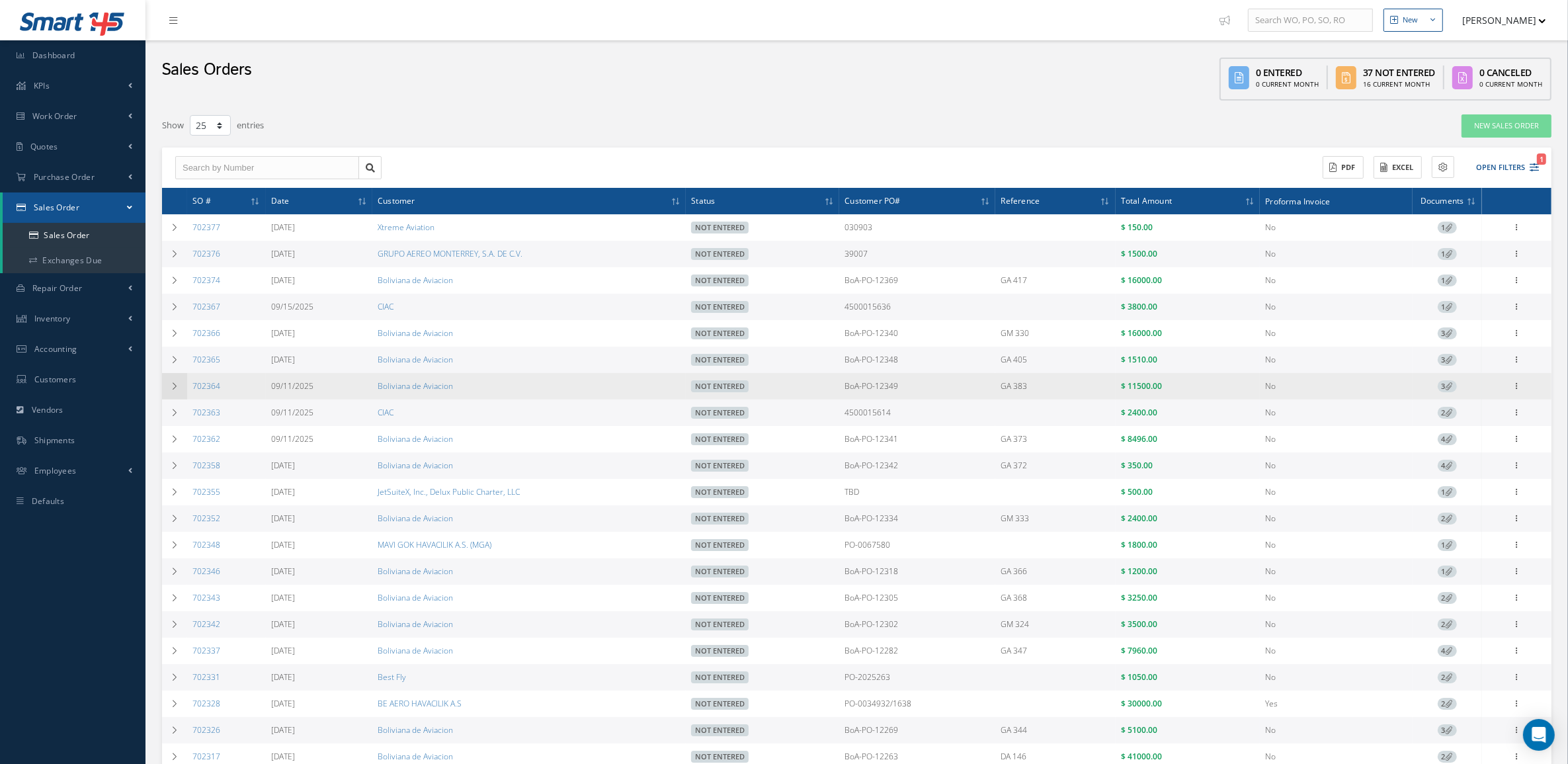
click at [176, 382] on td at bounding box center [175, 385] width 25 height 26
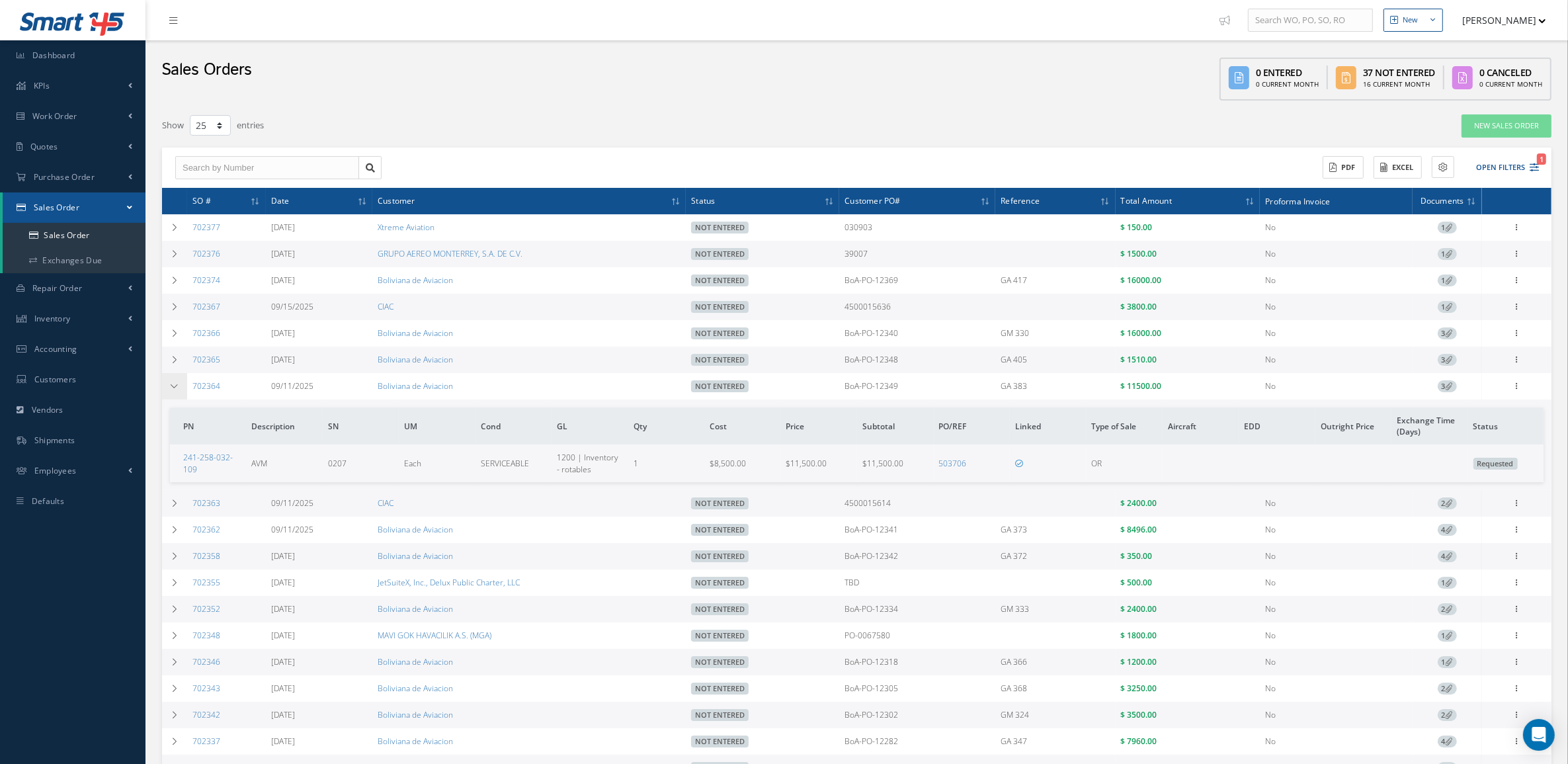
click at [176, 382] on td at bounding box center [175, 385] width 25 height 26
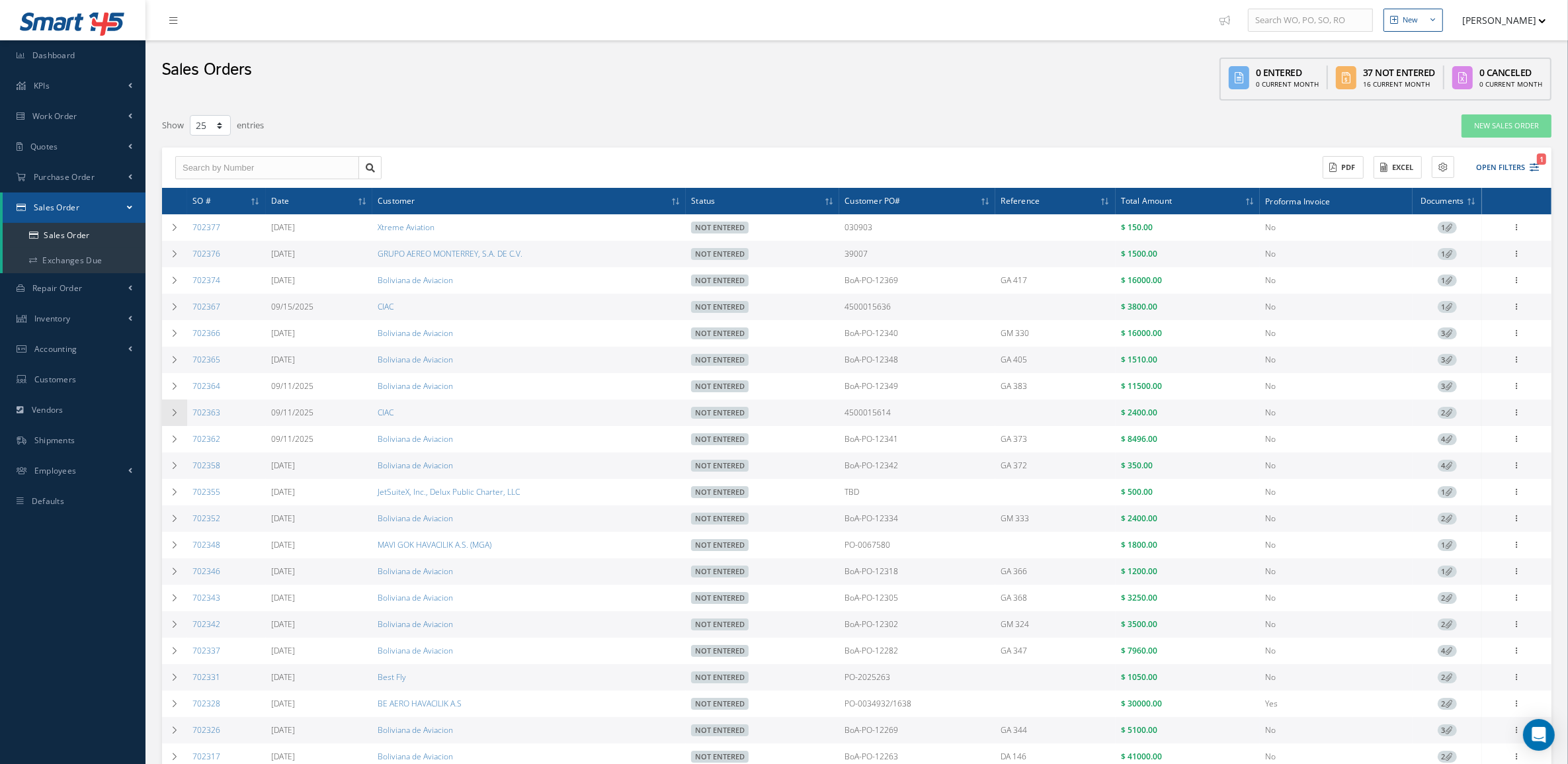
click at [177, 417] on icon at bounding box center [175, 413] width 10 height 8
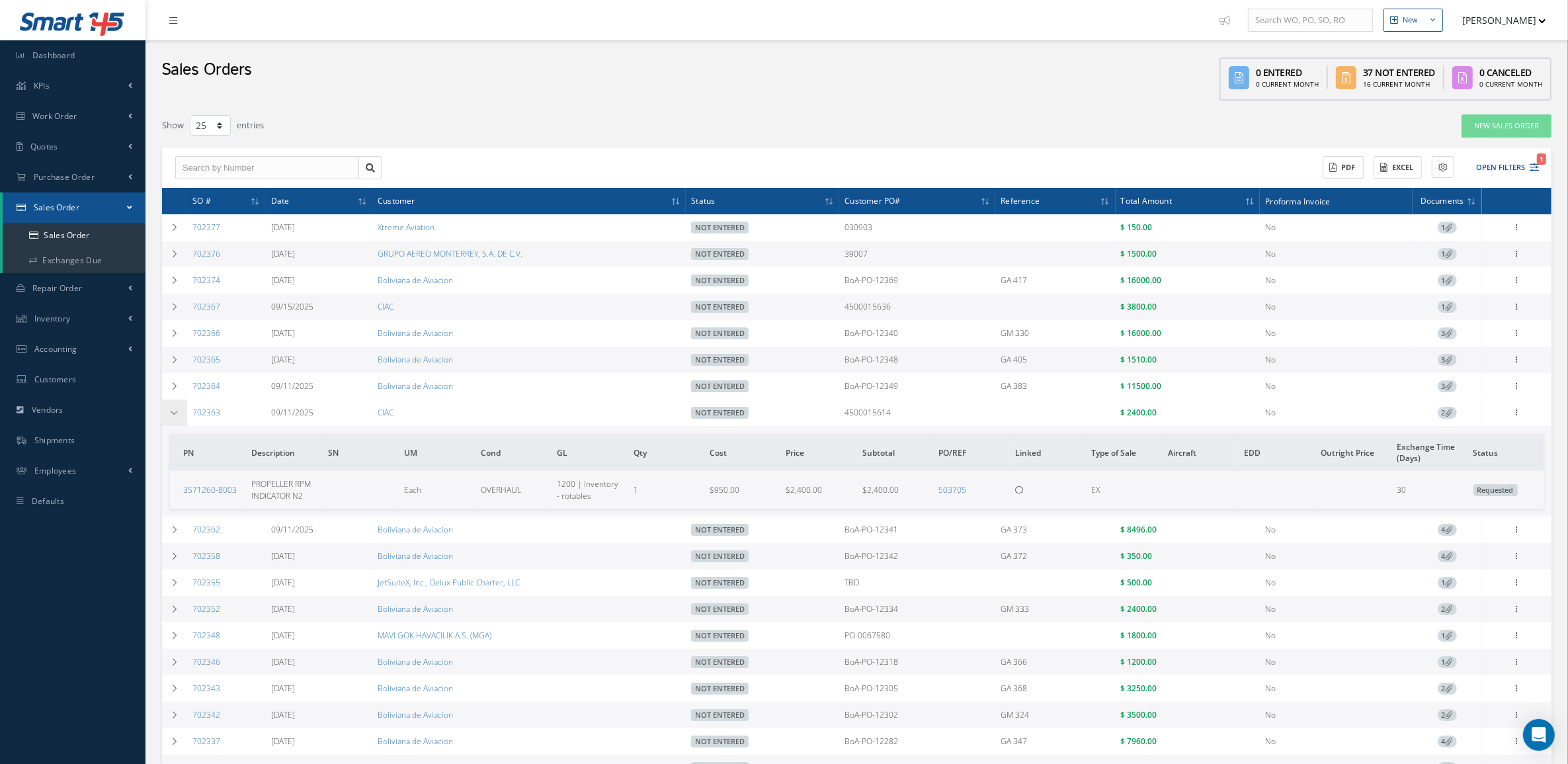
click at [177, 417] on icon at bounding box center [175, 413] width 10 height 8
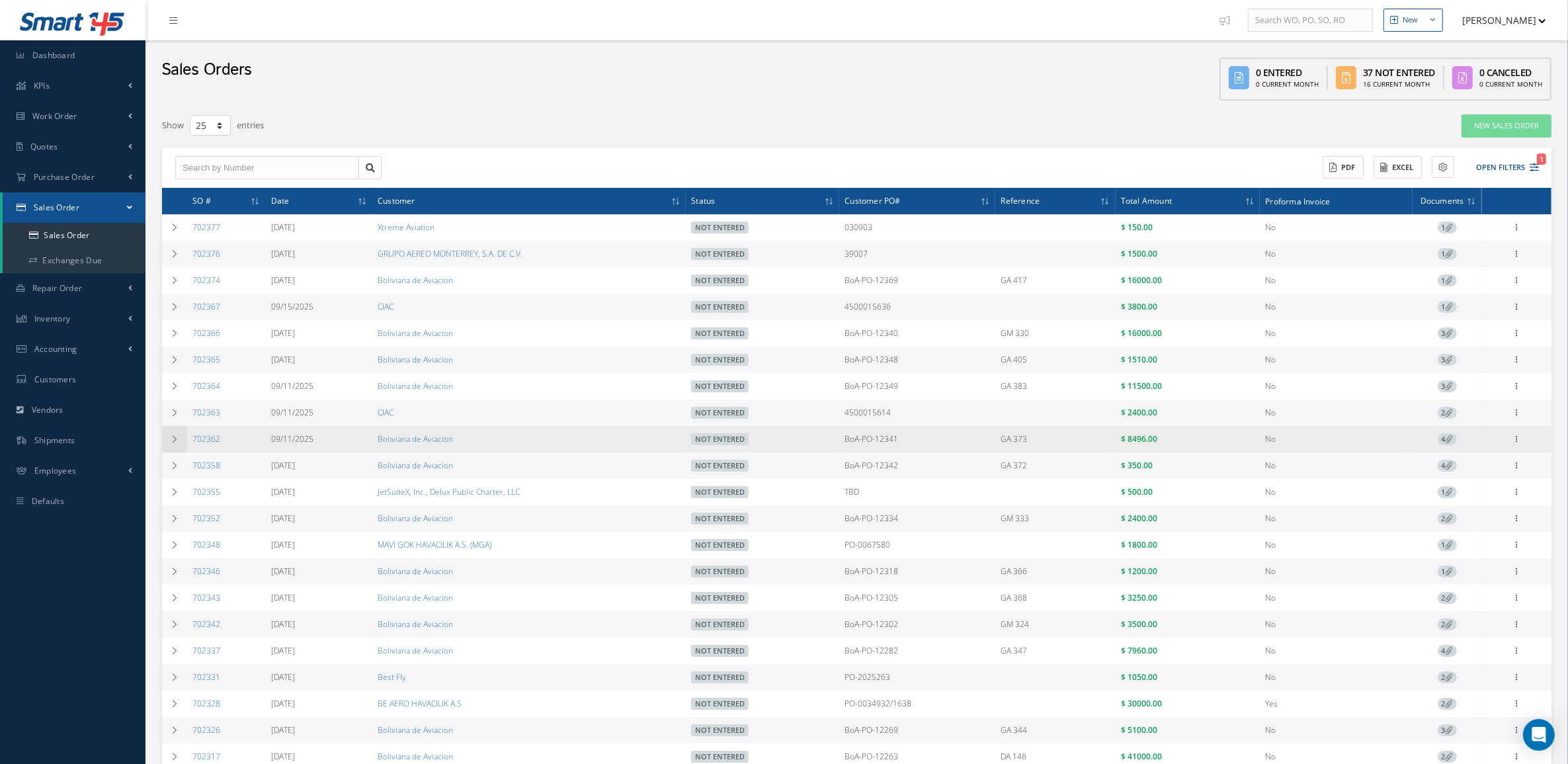
click at [179, 445] on td at bounding box center [175, 439] width 25 height 26
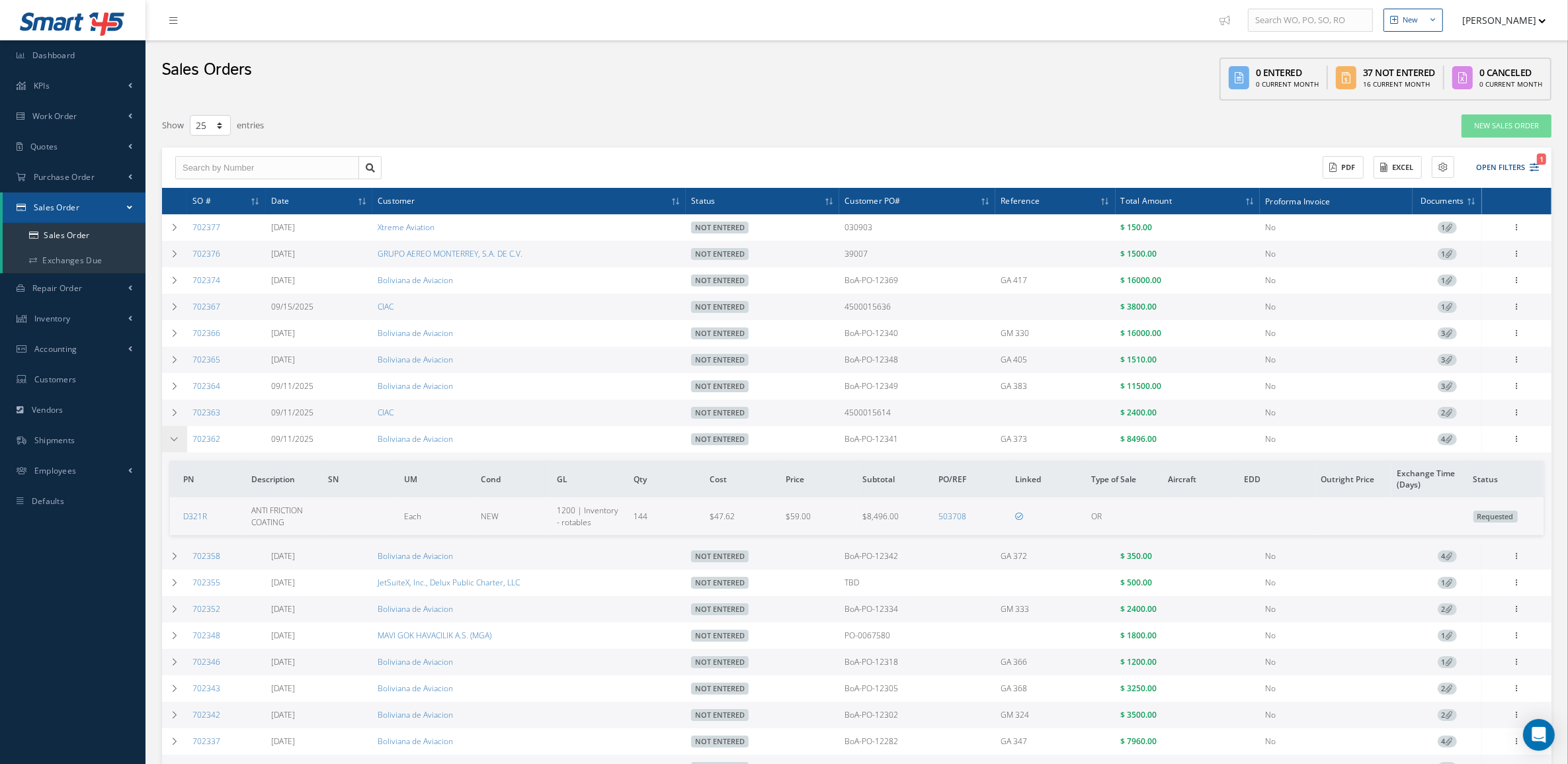
click at [179, 445] on td at bounding box center [175, 439] width 25 height 26
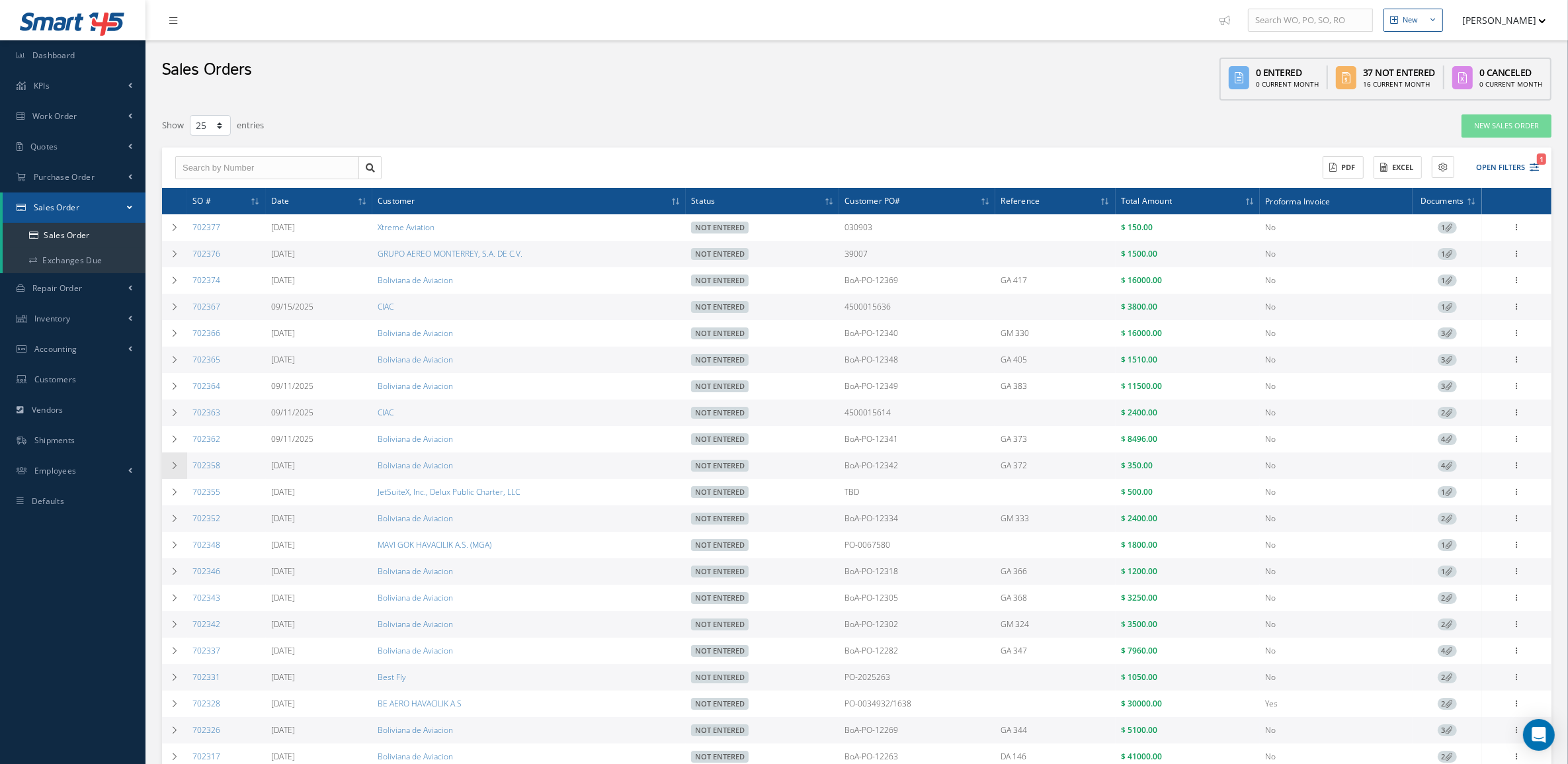
click at [179, 470] on td at bounding box center [175, 465] width 25 height 26
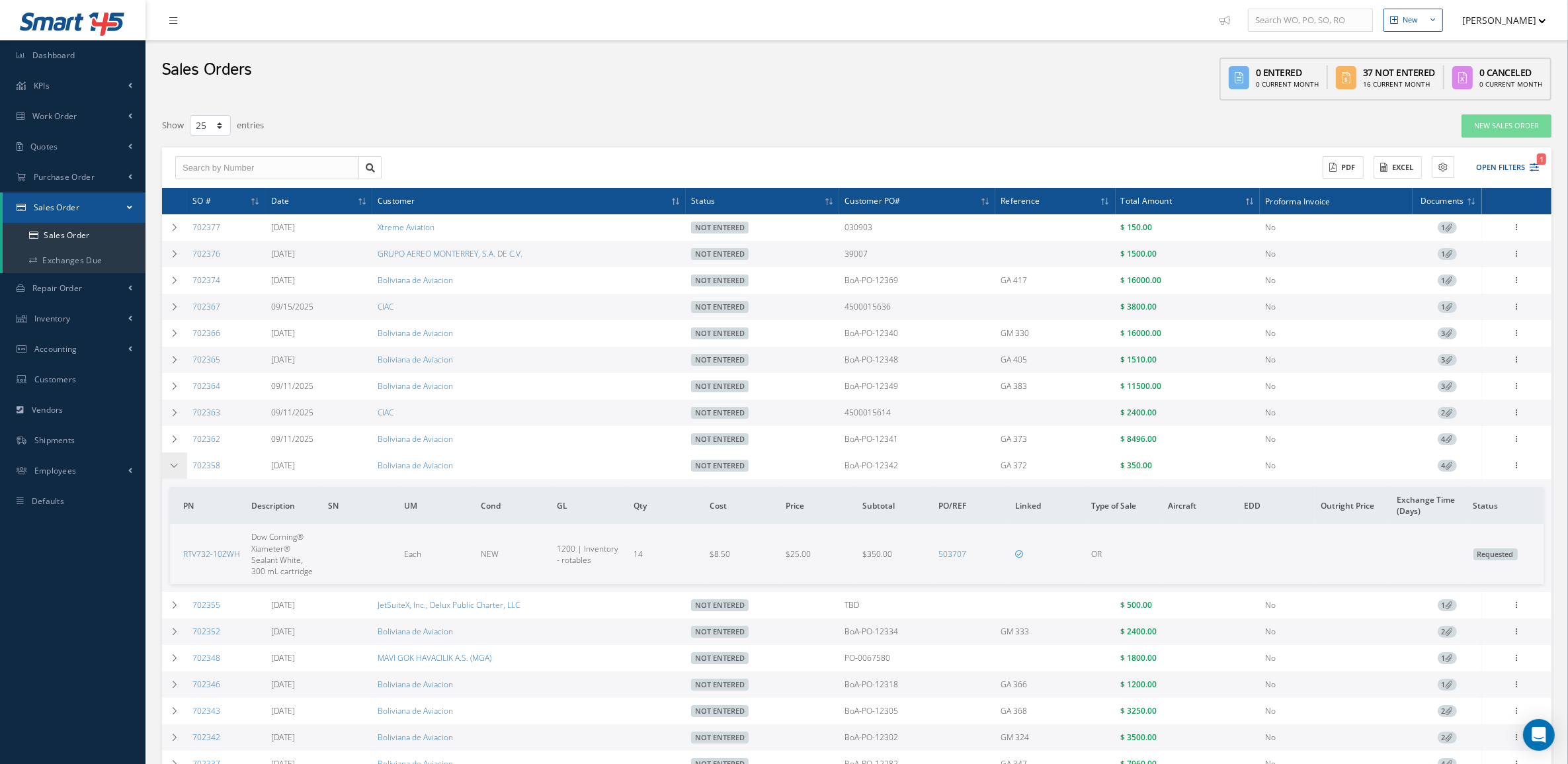
click at [179, 470] on td at bounding box center [175, 465] width 25 height 26
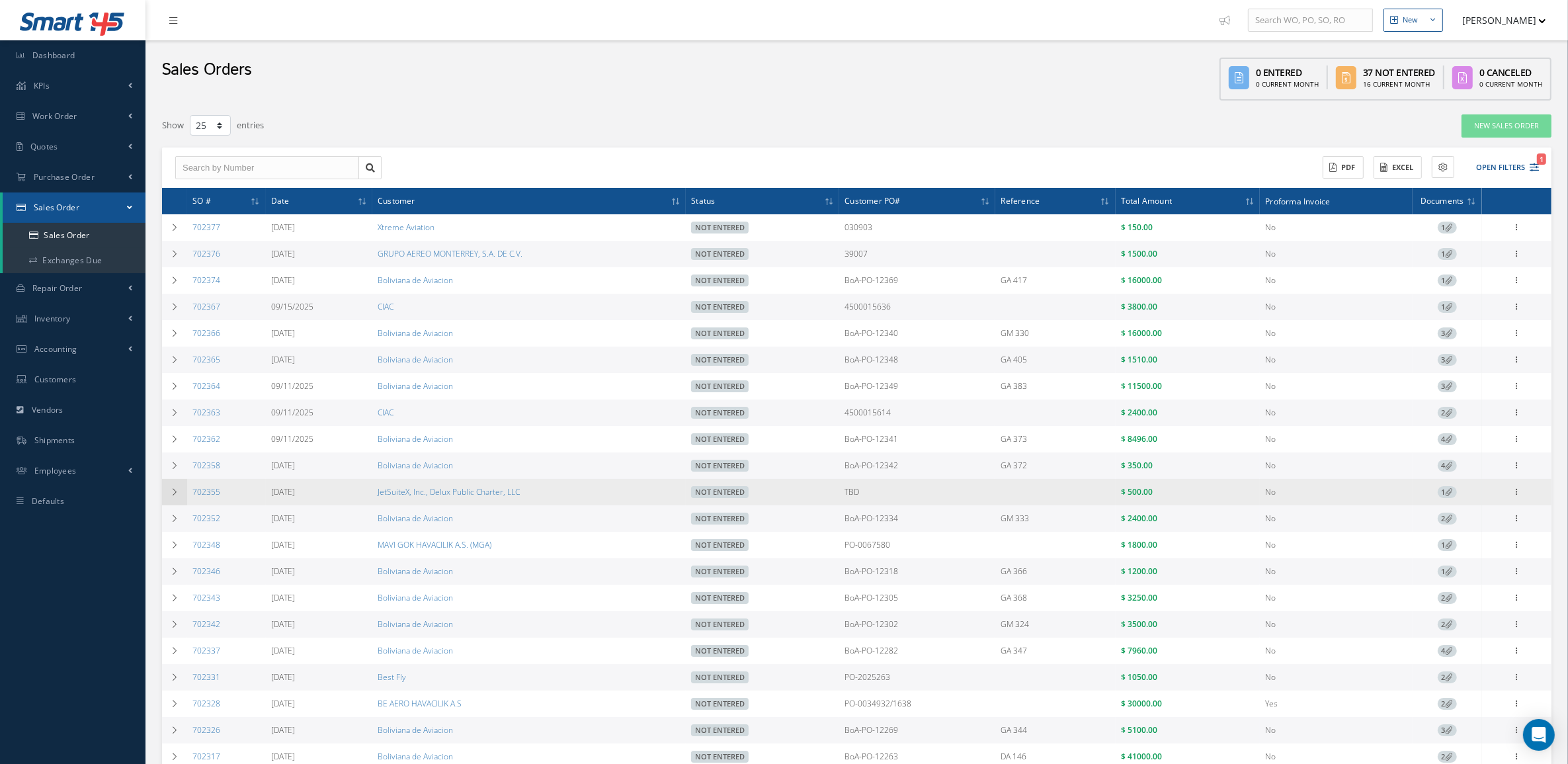
click at [176, 494] on icon at bounding box center [175, 492] width 10 height 8
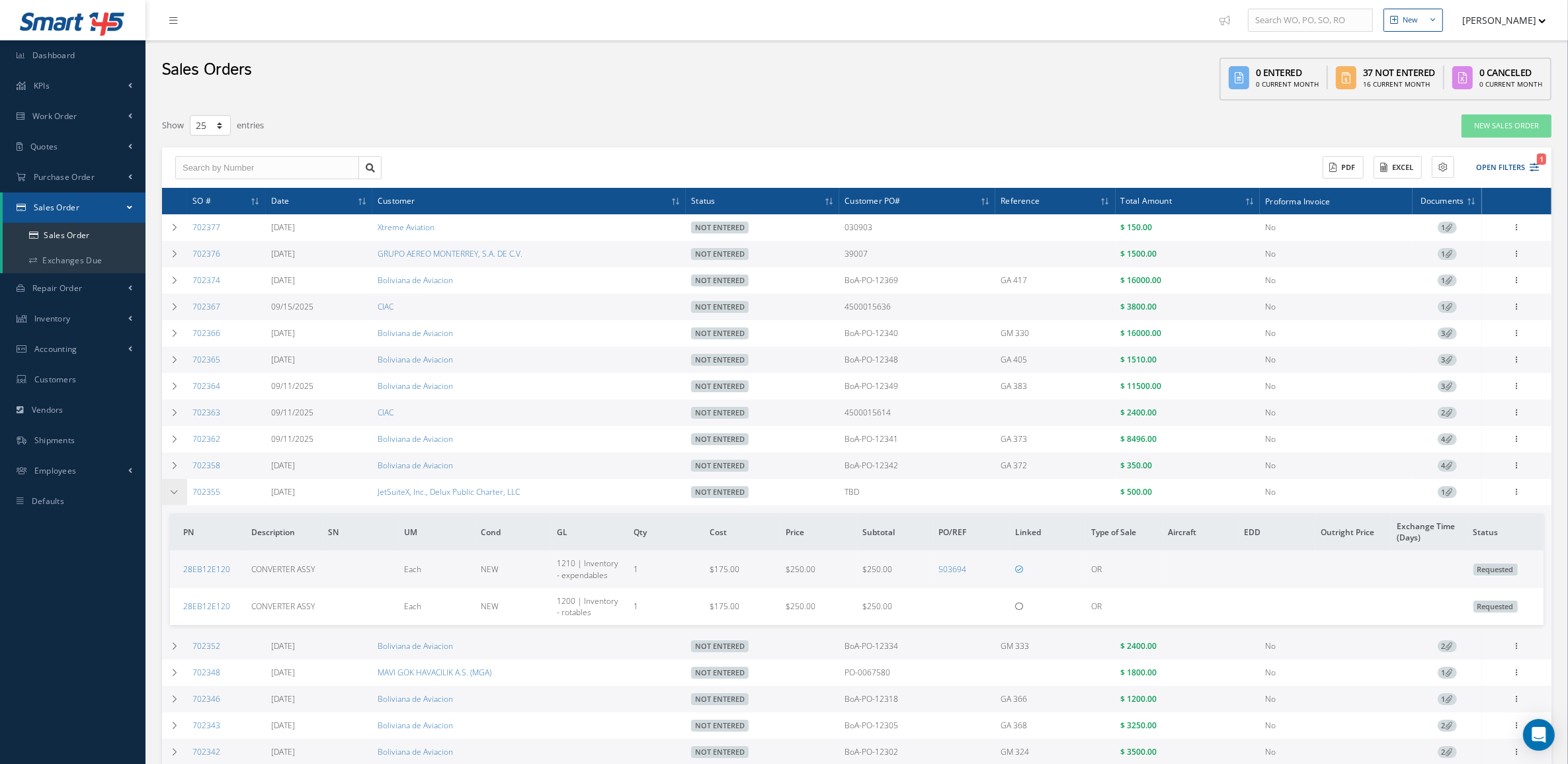
click at [176, 494] on icon at bounding box center [175, 492] width 10 height 8
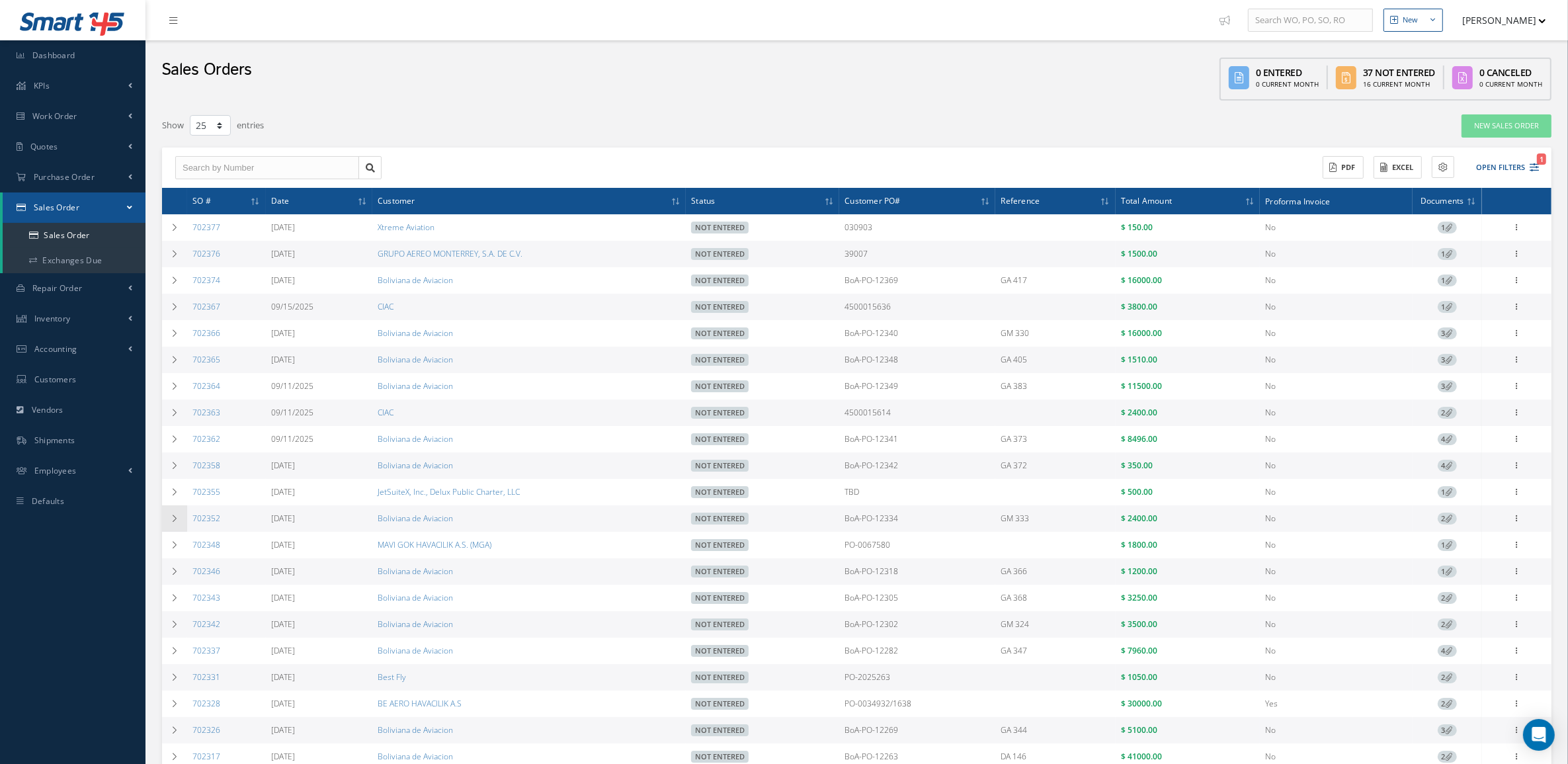
click at [176, 531] on td at bounding box center [175, 518] width 25 height 26
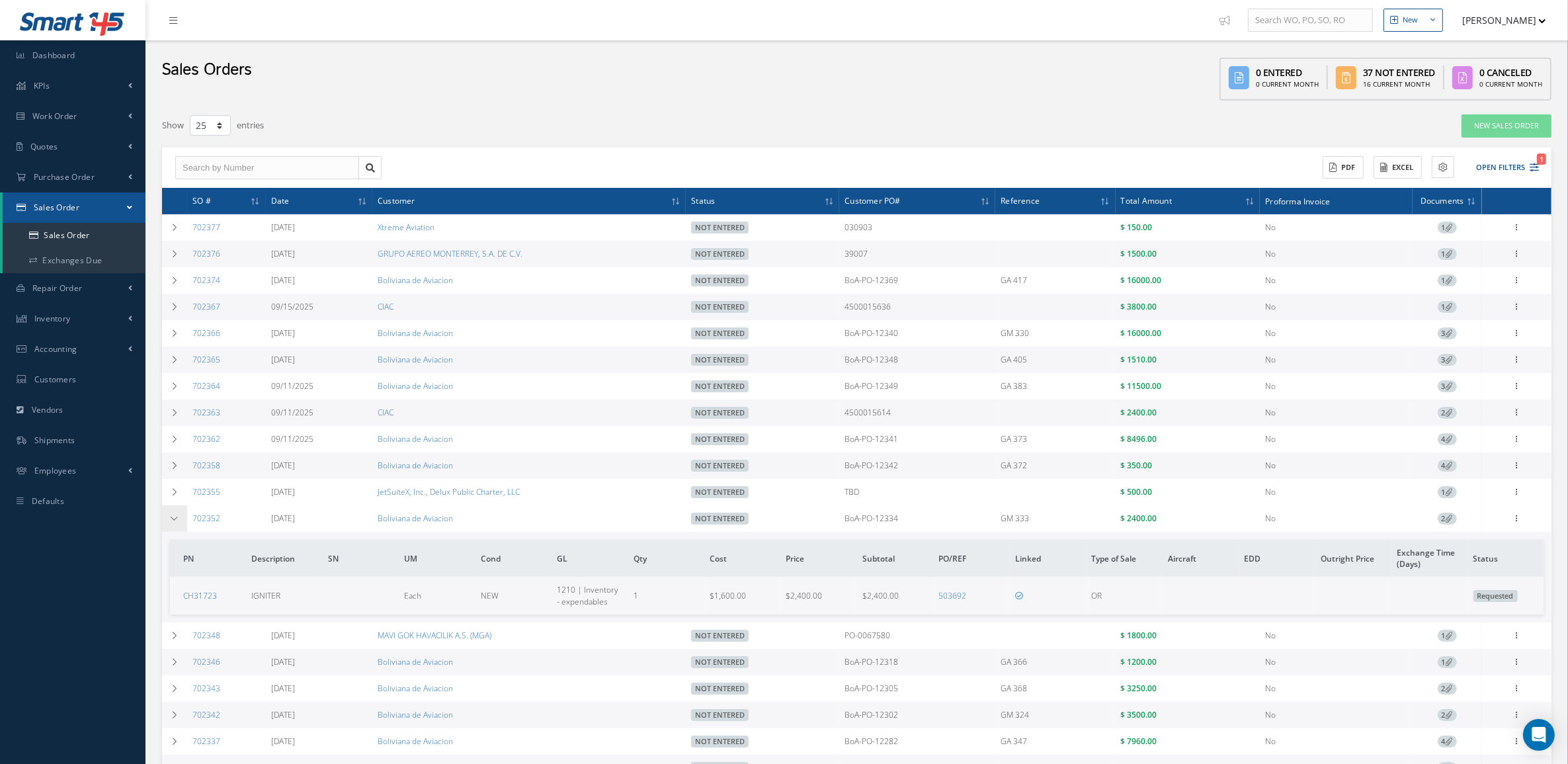
click at [176, 531] on td at bounding box center [175, 518] width 25 height 26
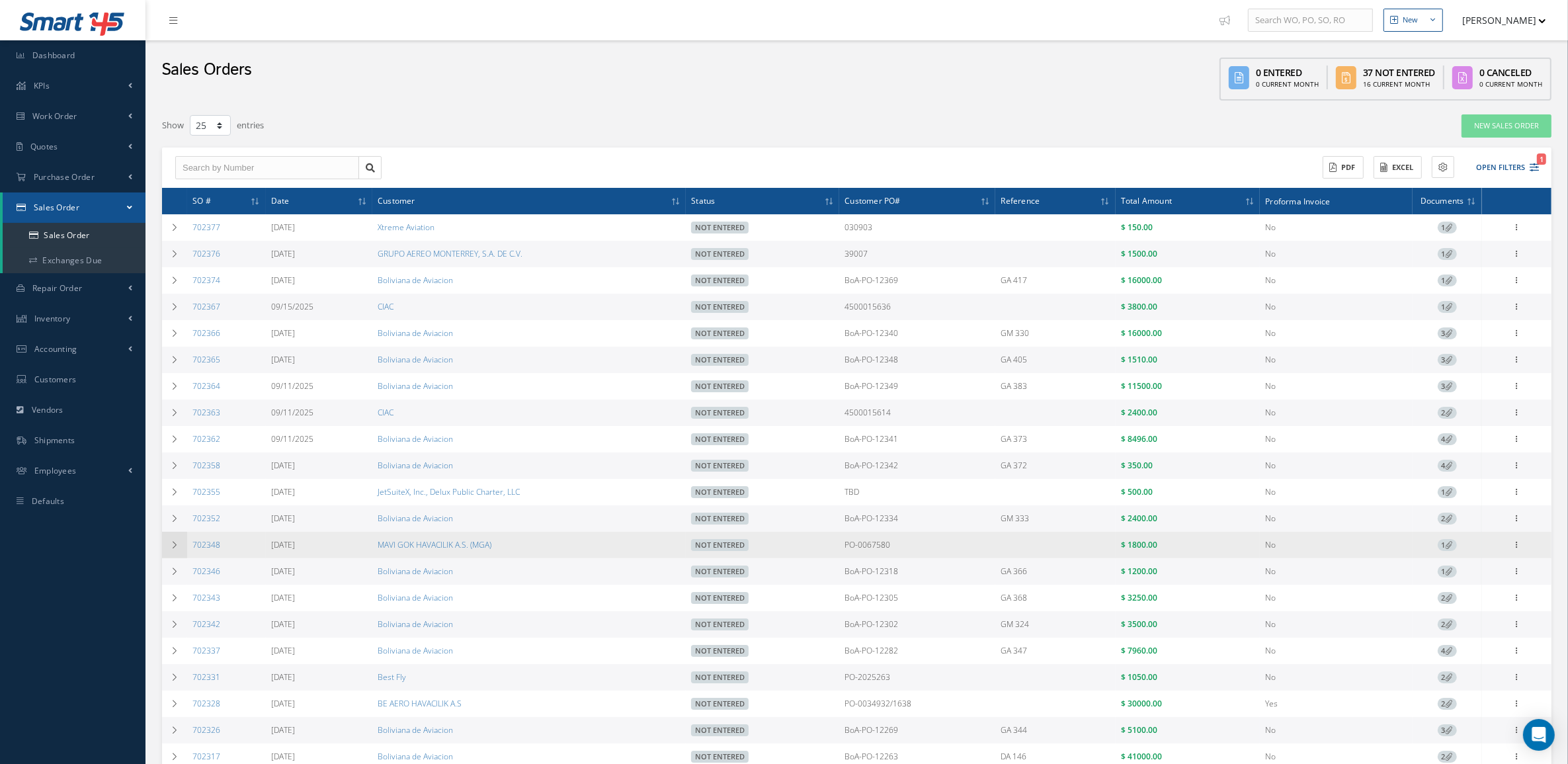
click at [180, 553] on td at bounding box center [175, 544] width 25 height 26
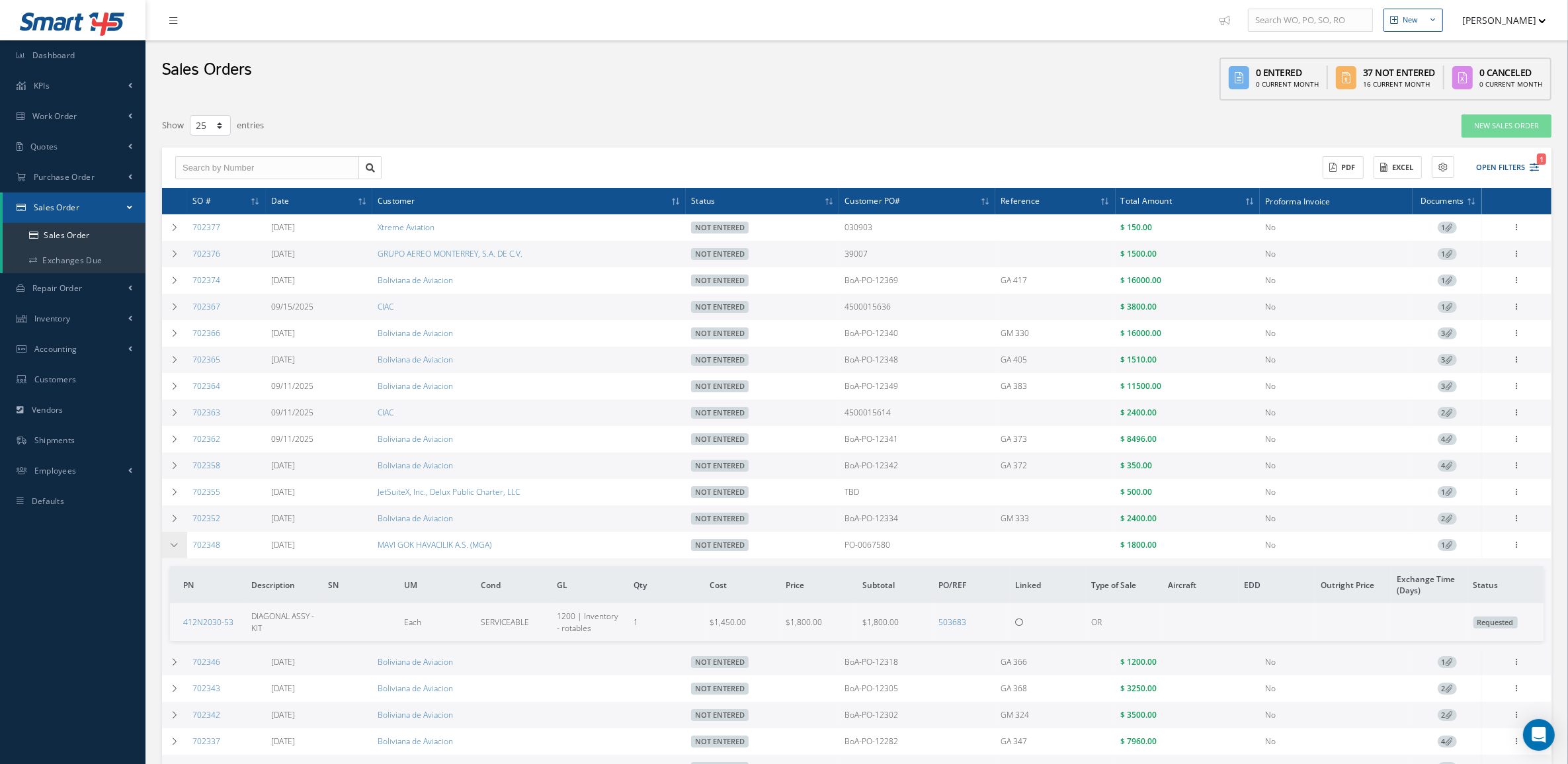
click at [180, 553] on td at bounding box center [175, 544] width 25 height 26
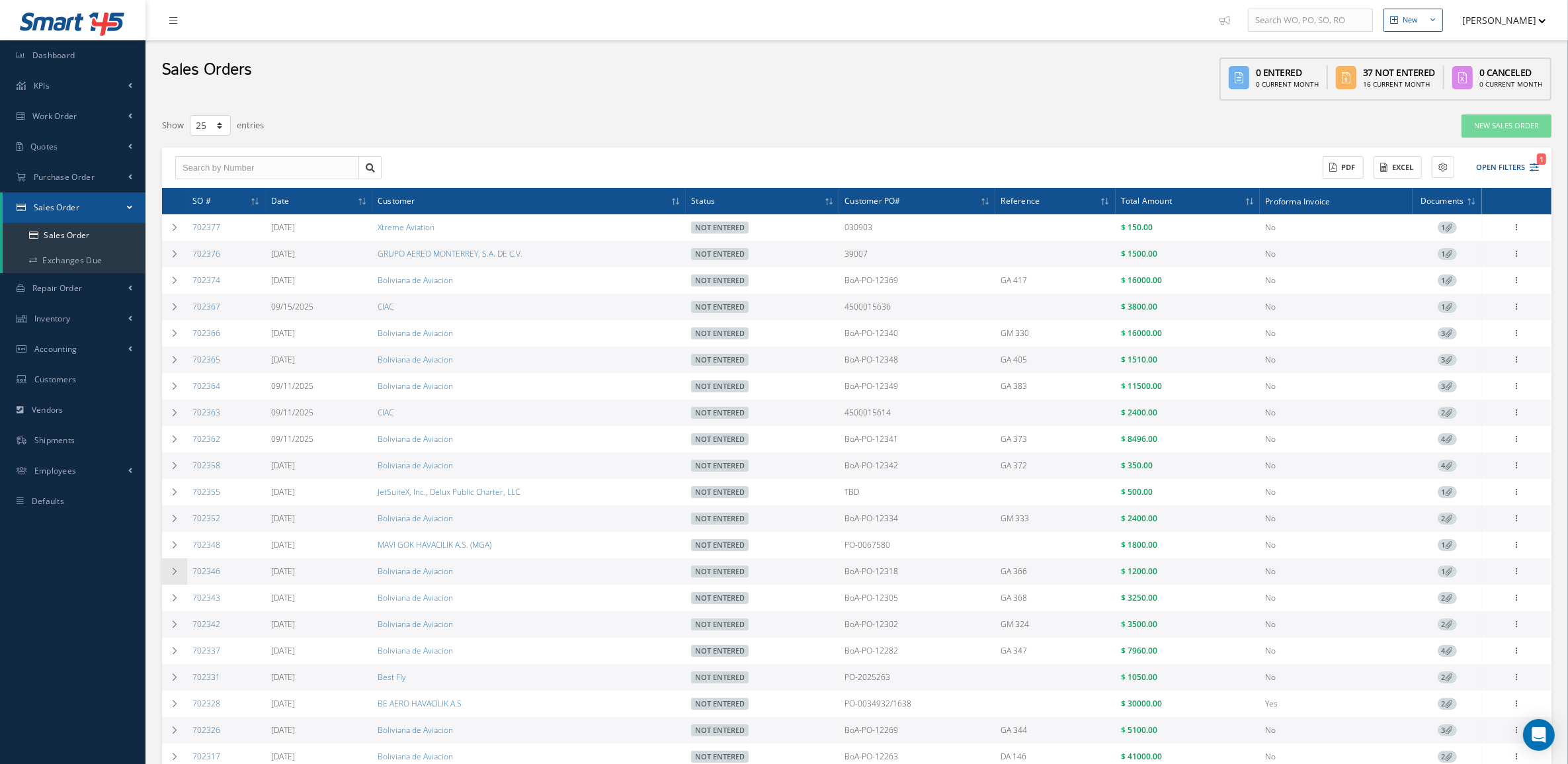
click at [180, 577] on td at bounding box center [175, 571] width 25 height 26
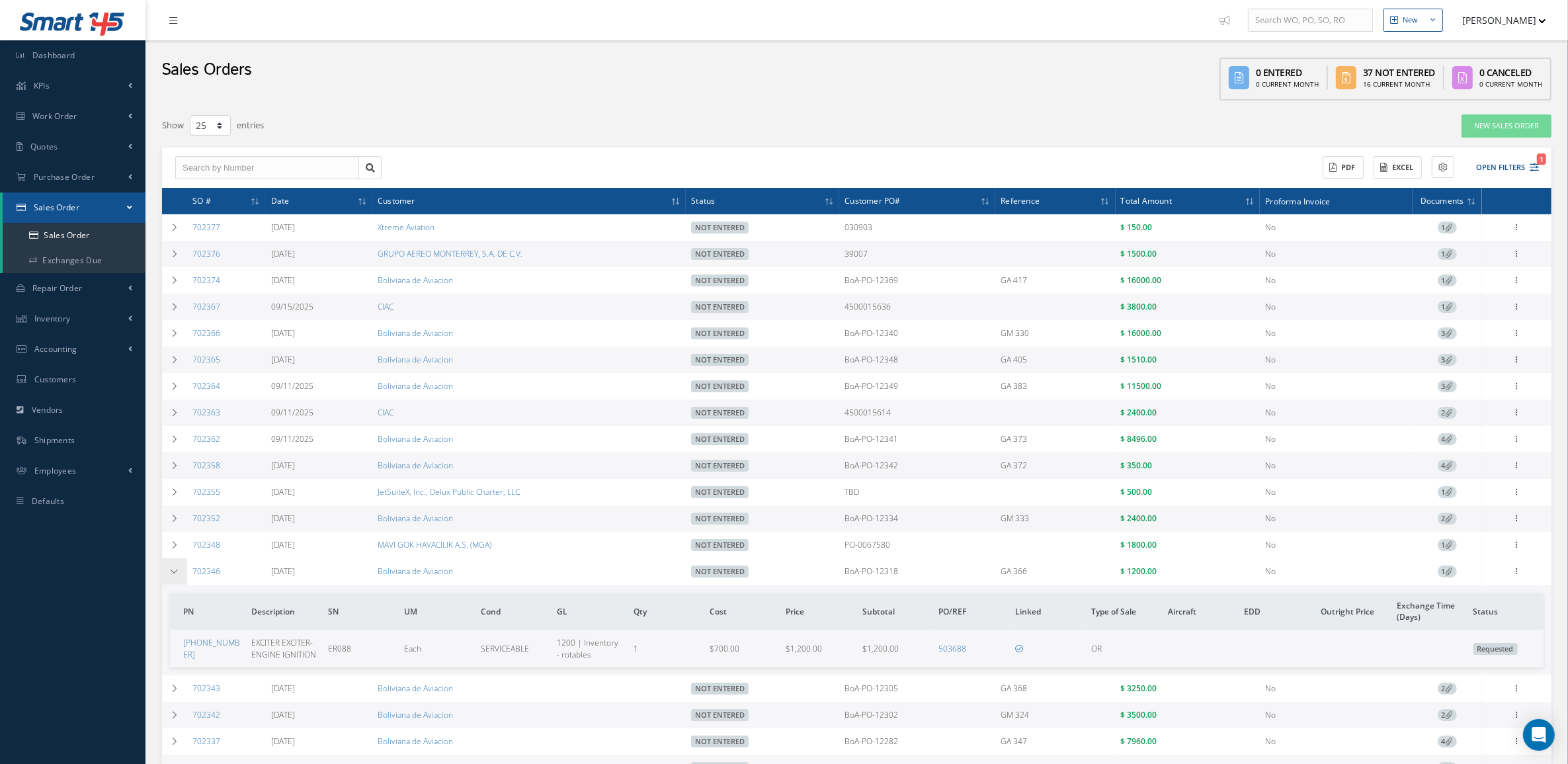
click at [180, 577] on td at bounding box center [175, 571] width 25 height 26
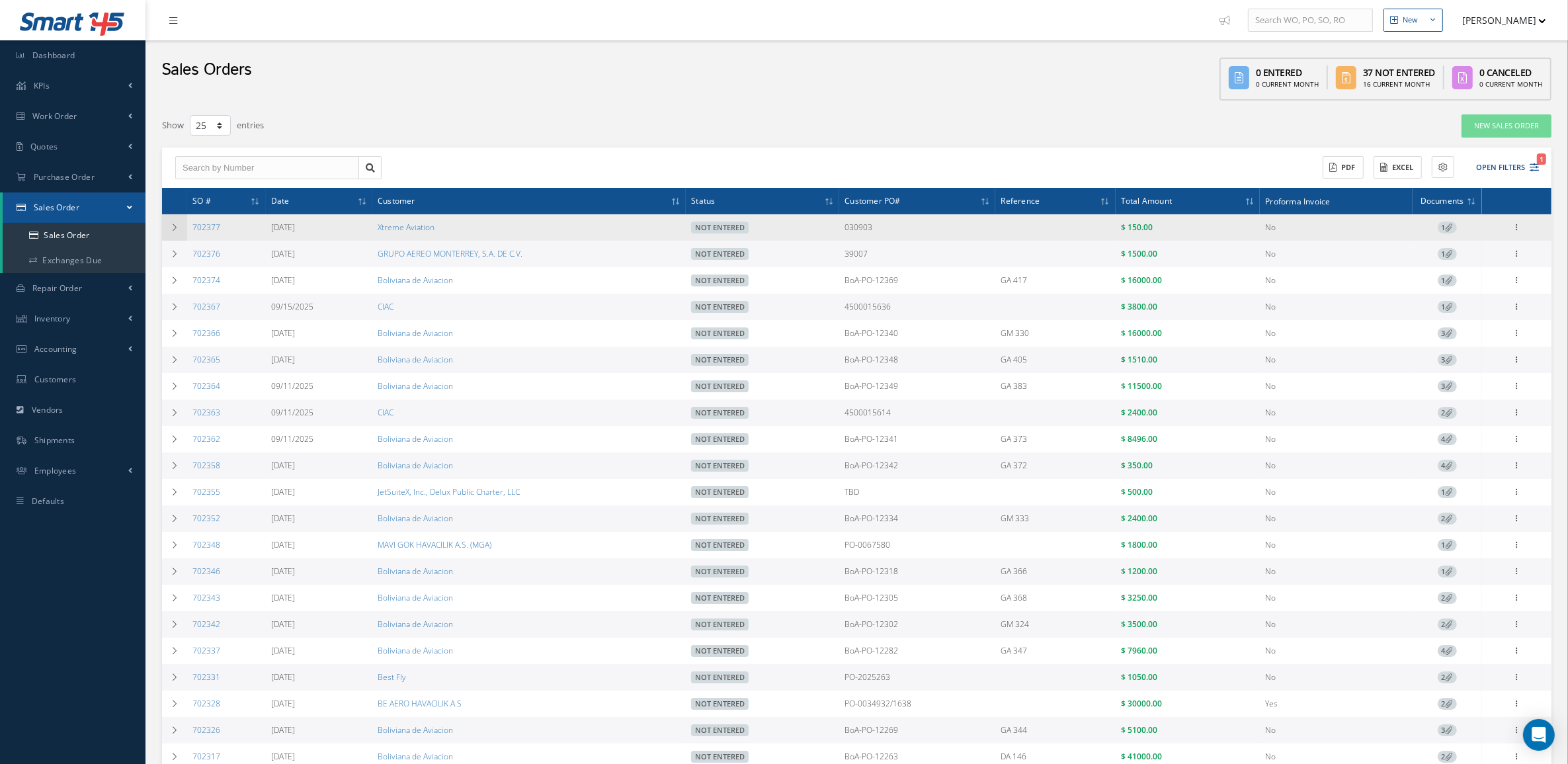
click at [170, 231] on icon at bounding box center [175, 228] width 10 height 8
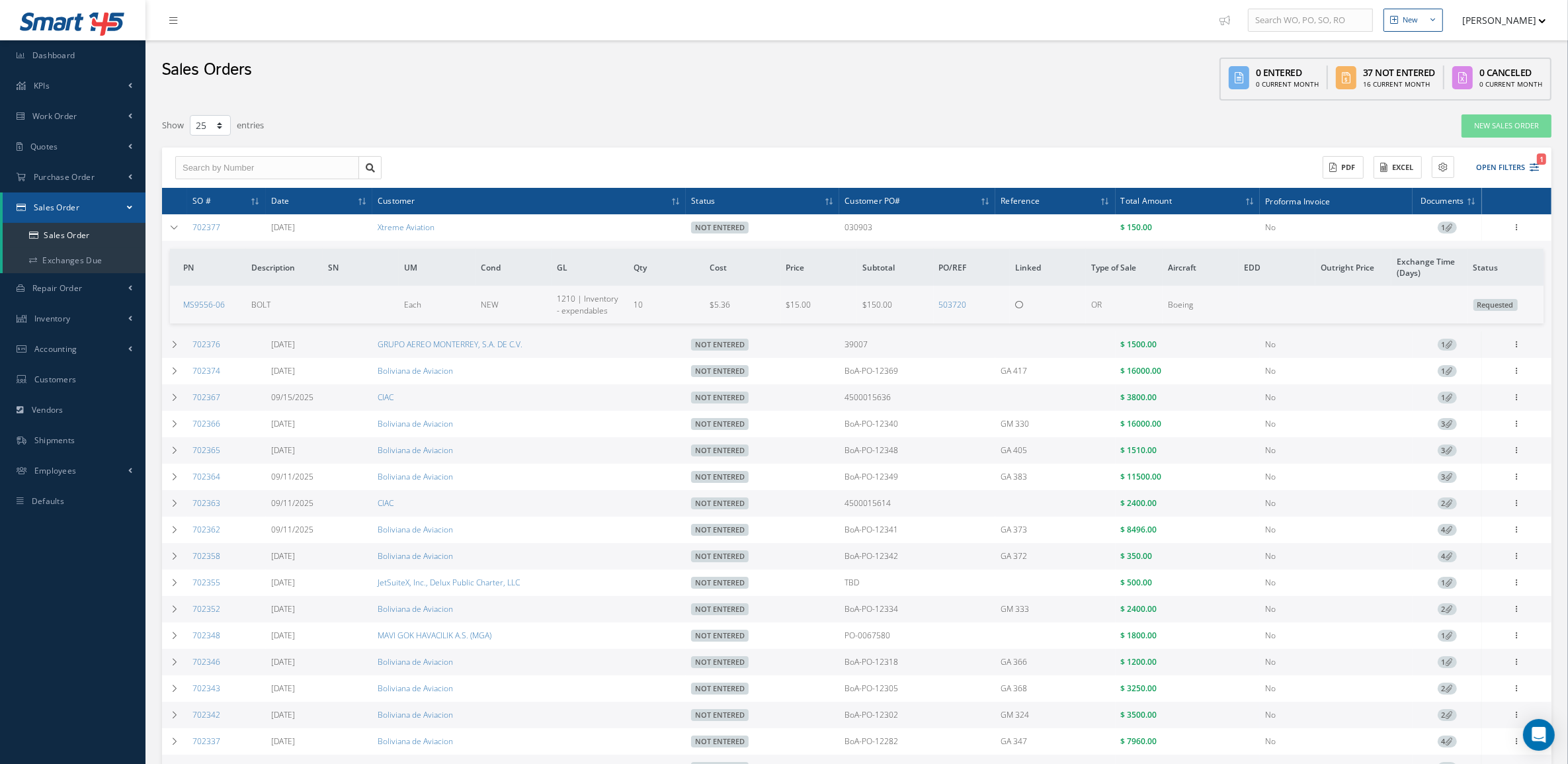
click at [1444, 231] on span "1" at bounding box center [1448, 228] width 19 height 12
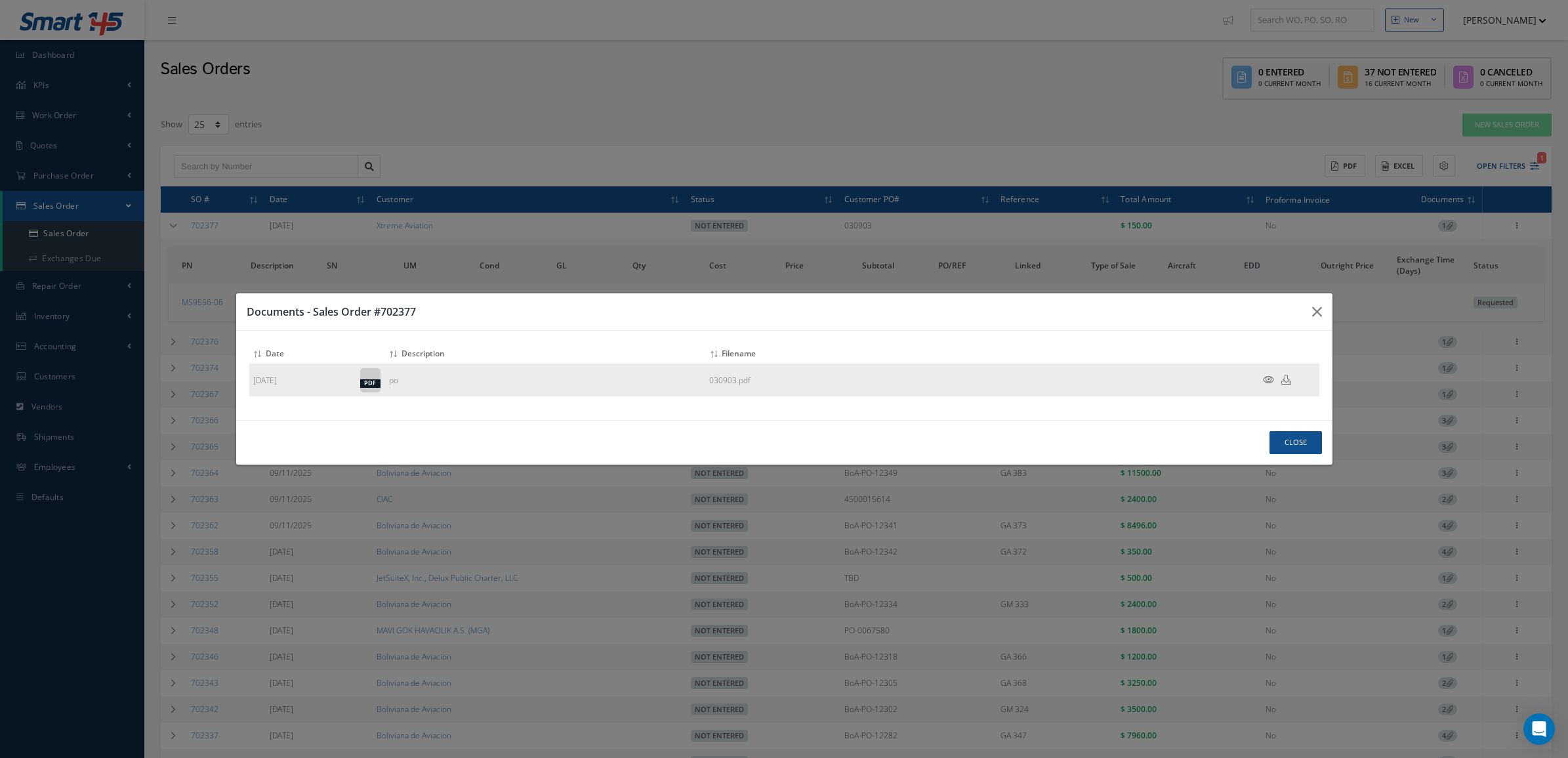
click at [1270, 380] on icon at bounding box center [1269, 379] width 12 height 10
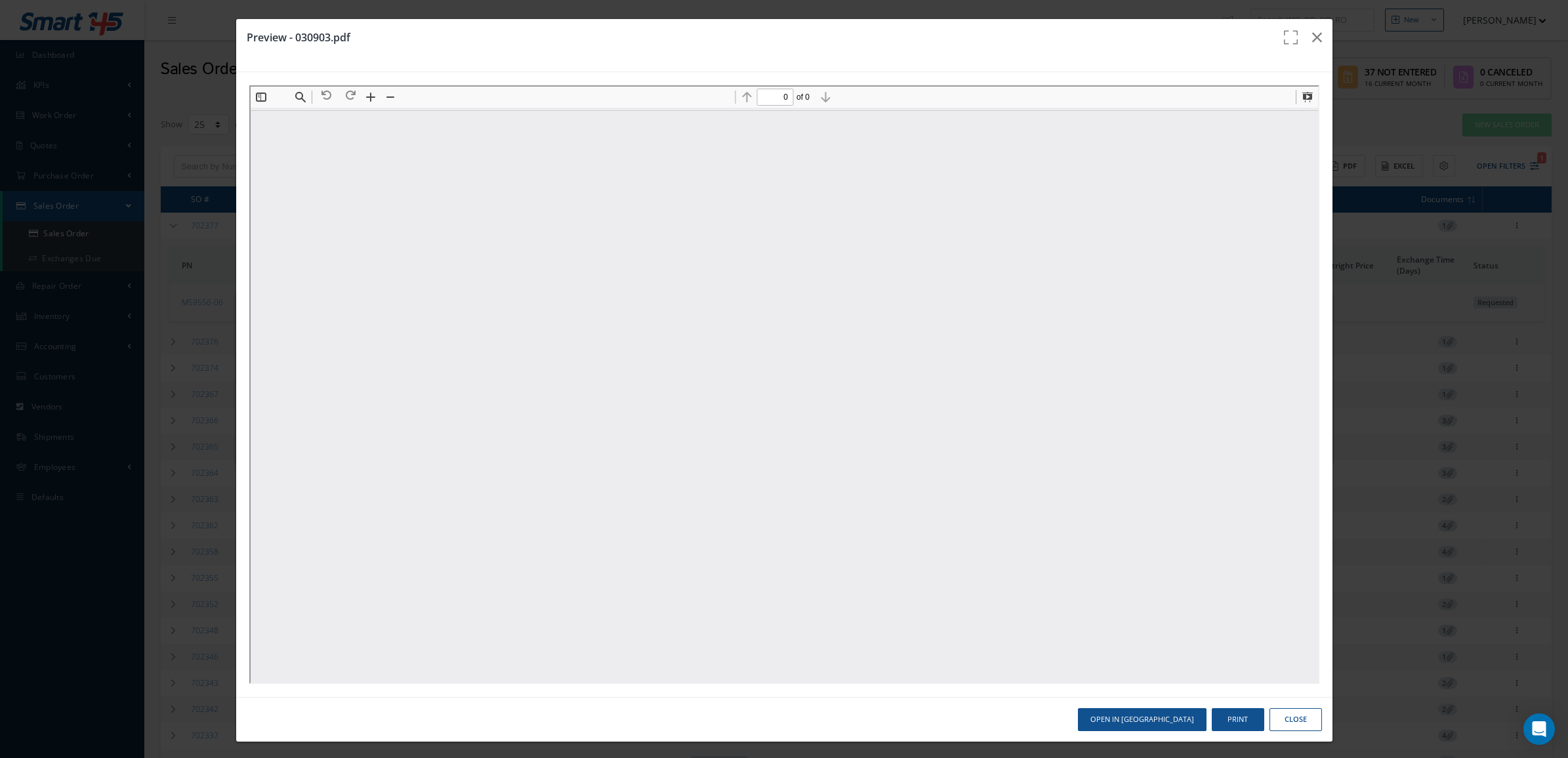
type input "1"
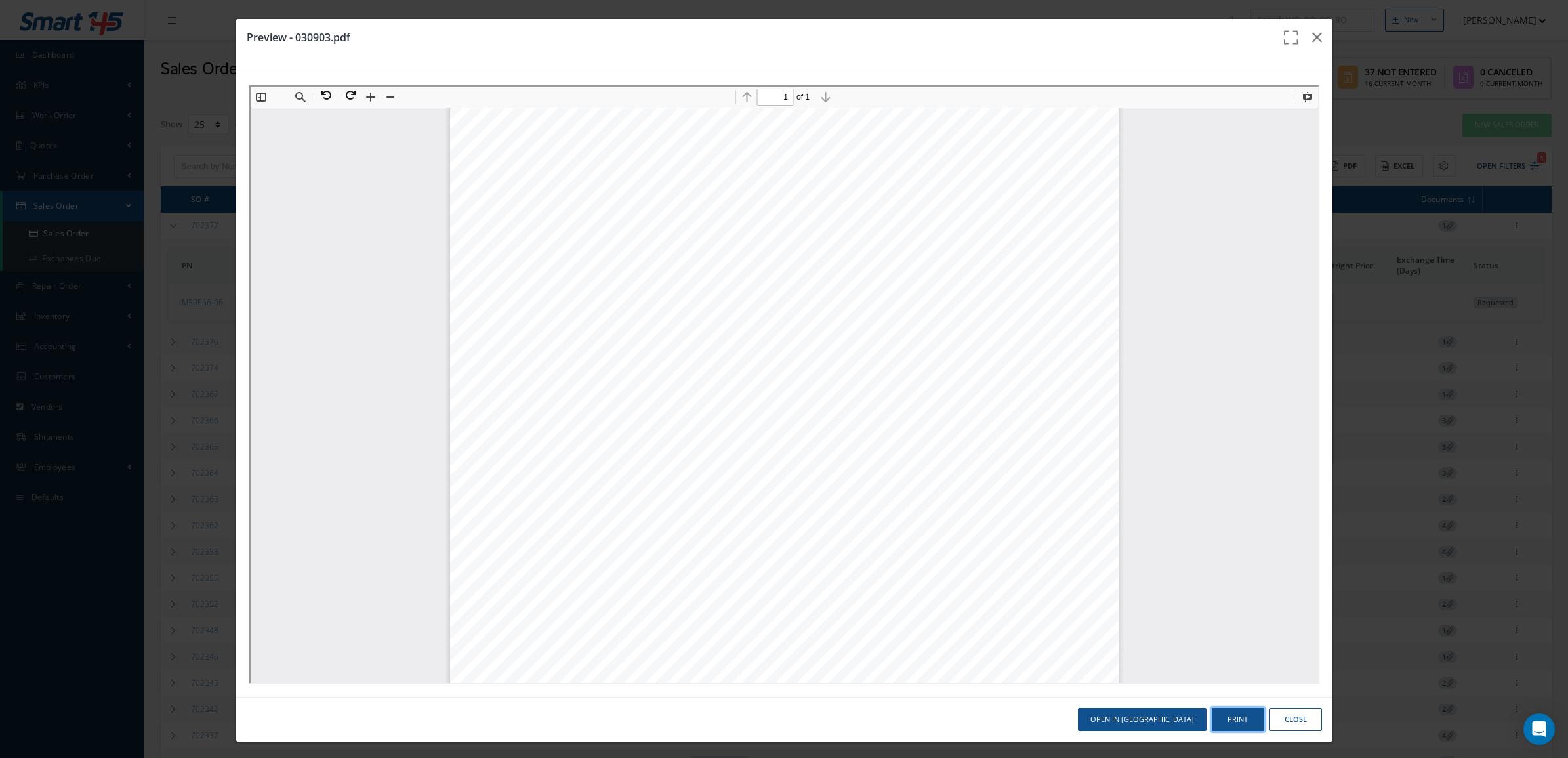
click at [1220, 720] on button "Print" at bounding box center [1238, 719] width 52 height 23
click at [1274, 718] on button "Close" at bounding box center [1296, 719] width 52 height 23
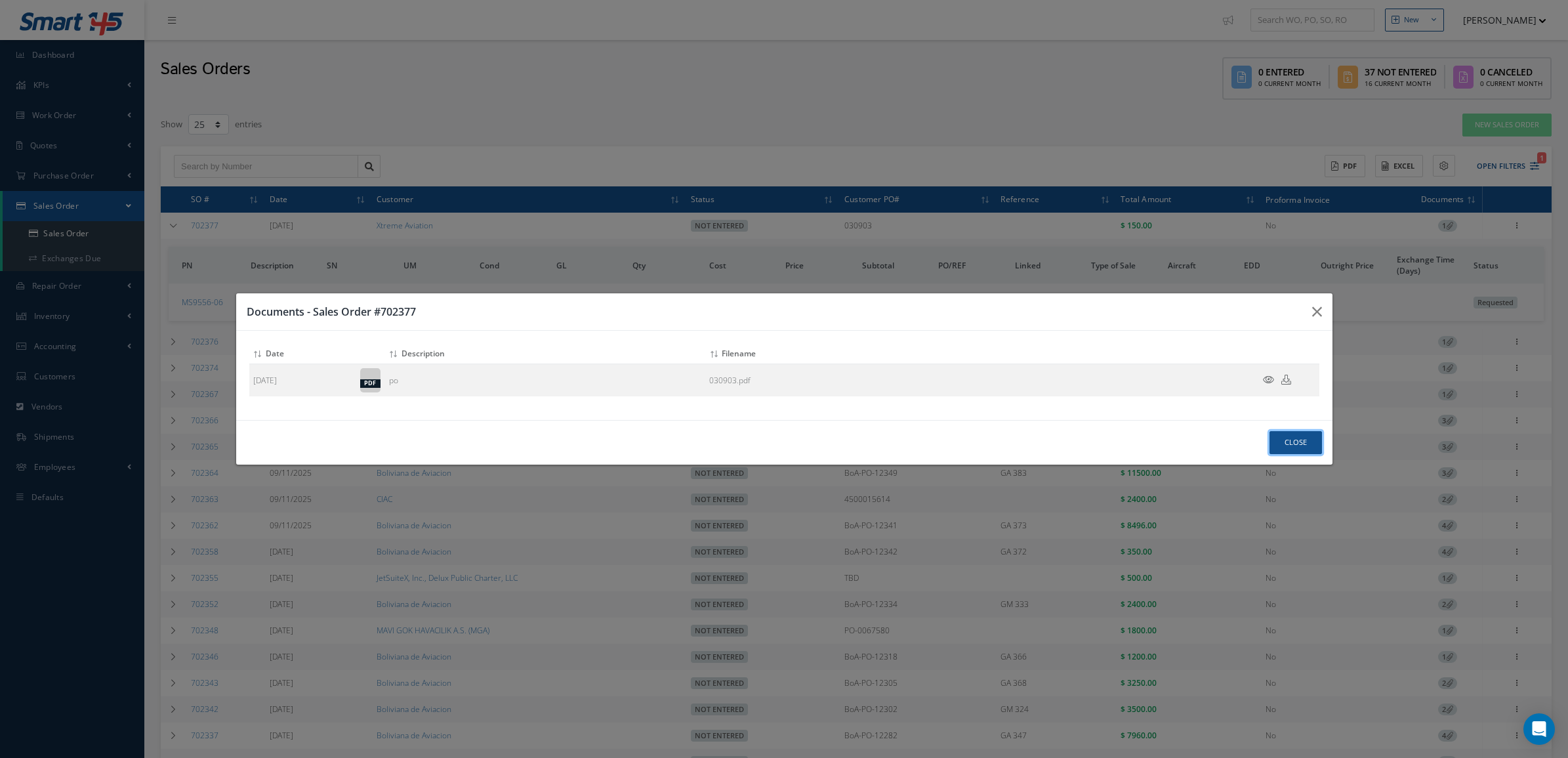
click at [1283, 437] on button "Close" at bounding box center [1296, 443] width 52 height 23
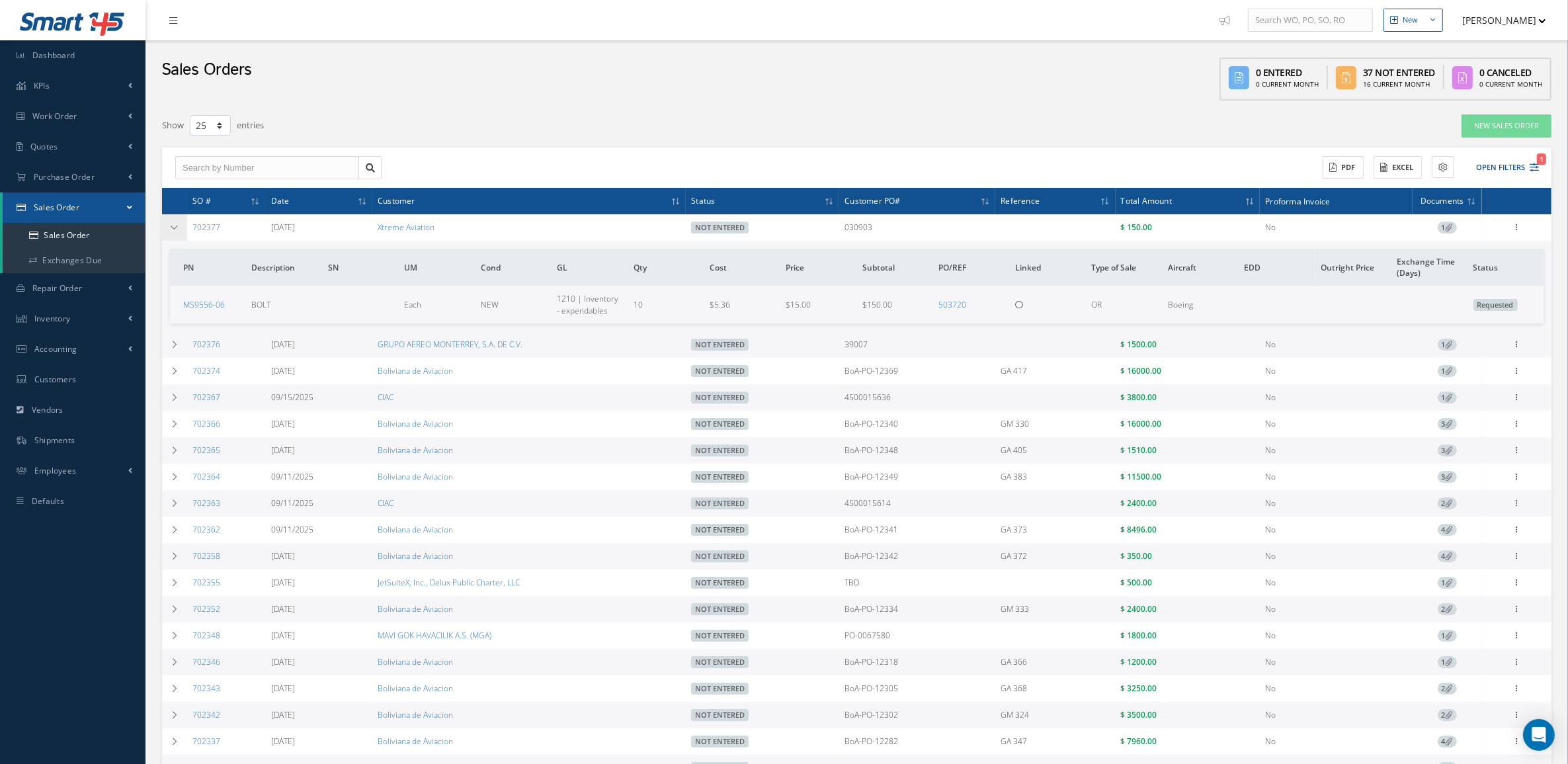
click at [174, 228] on icon at bounding box center [175, 228] width 10 height 8
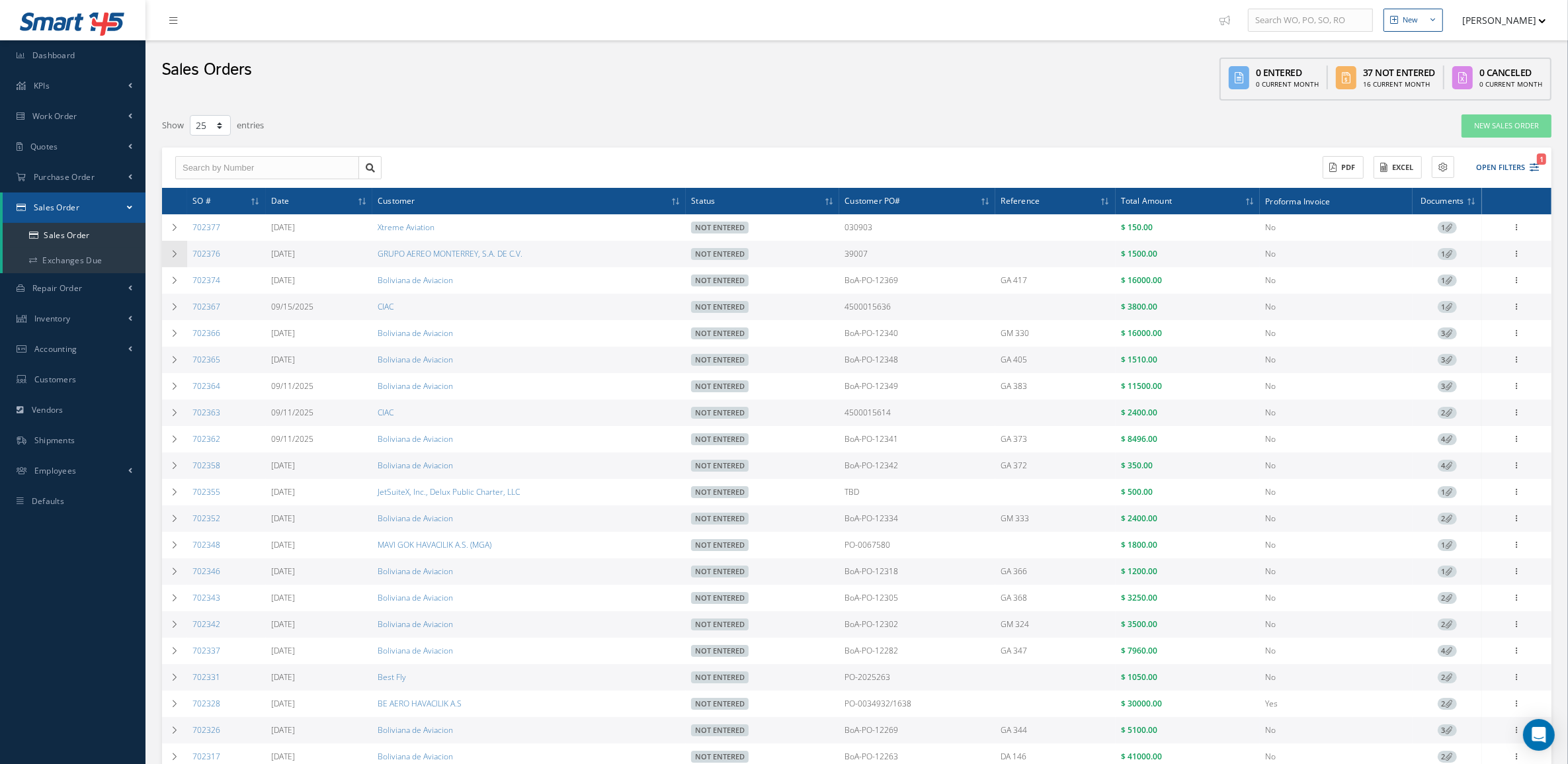
click at [174, 244] on td at bounding box center [175, 253] width 25 height 26
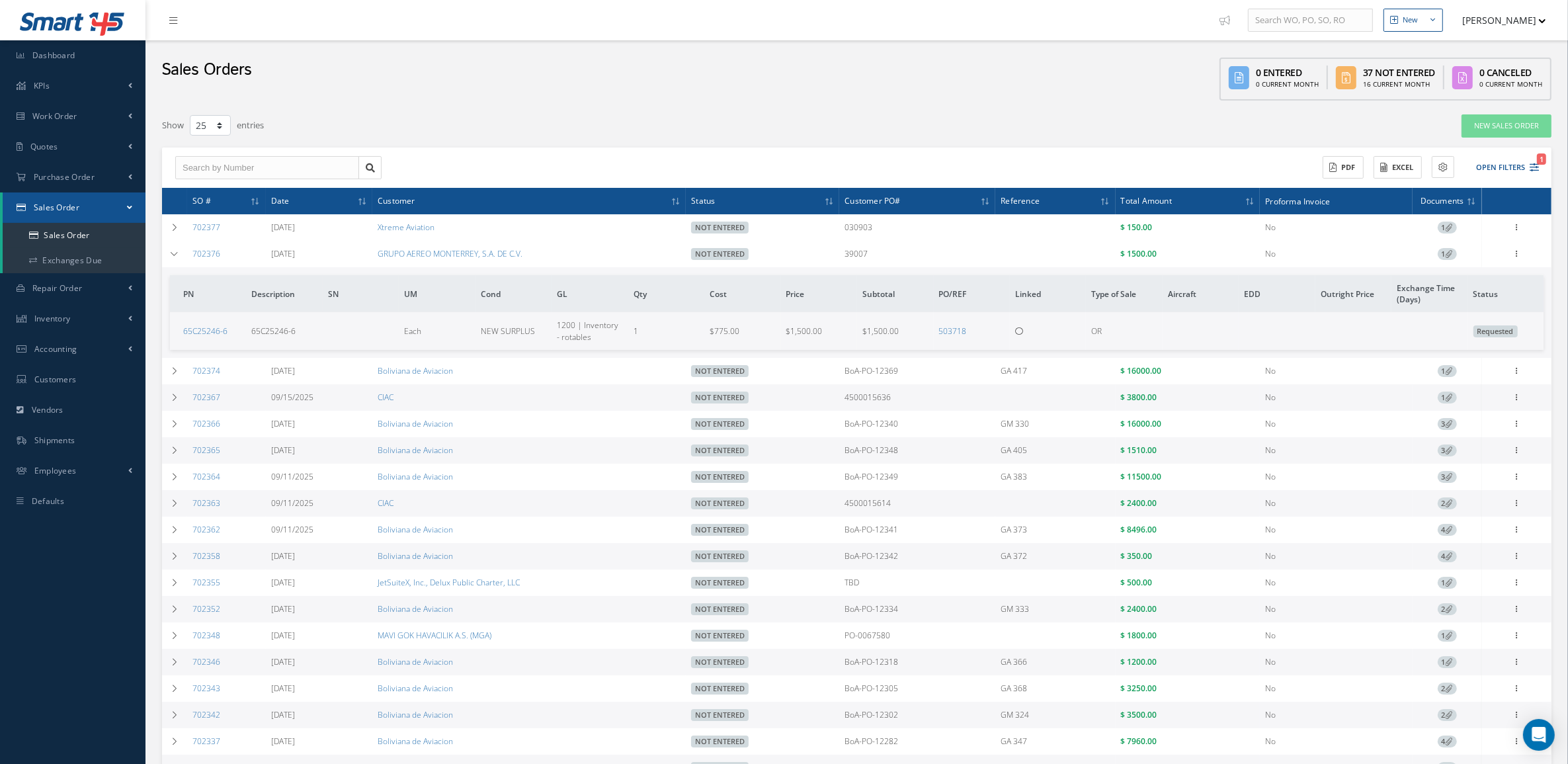
click at [1443, 255] on span "1" at bounding box center [1448, 254] width 19 height 12
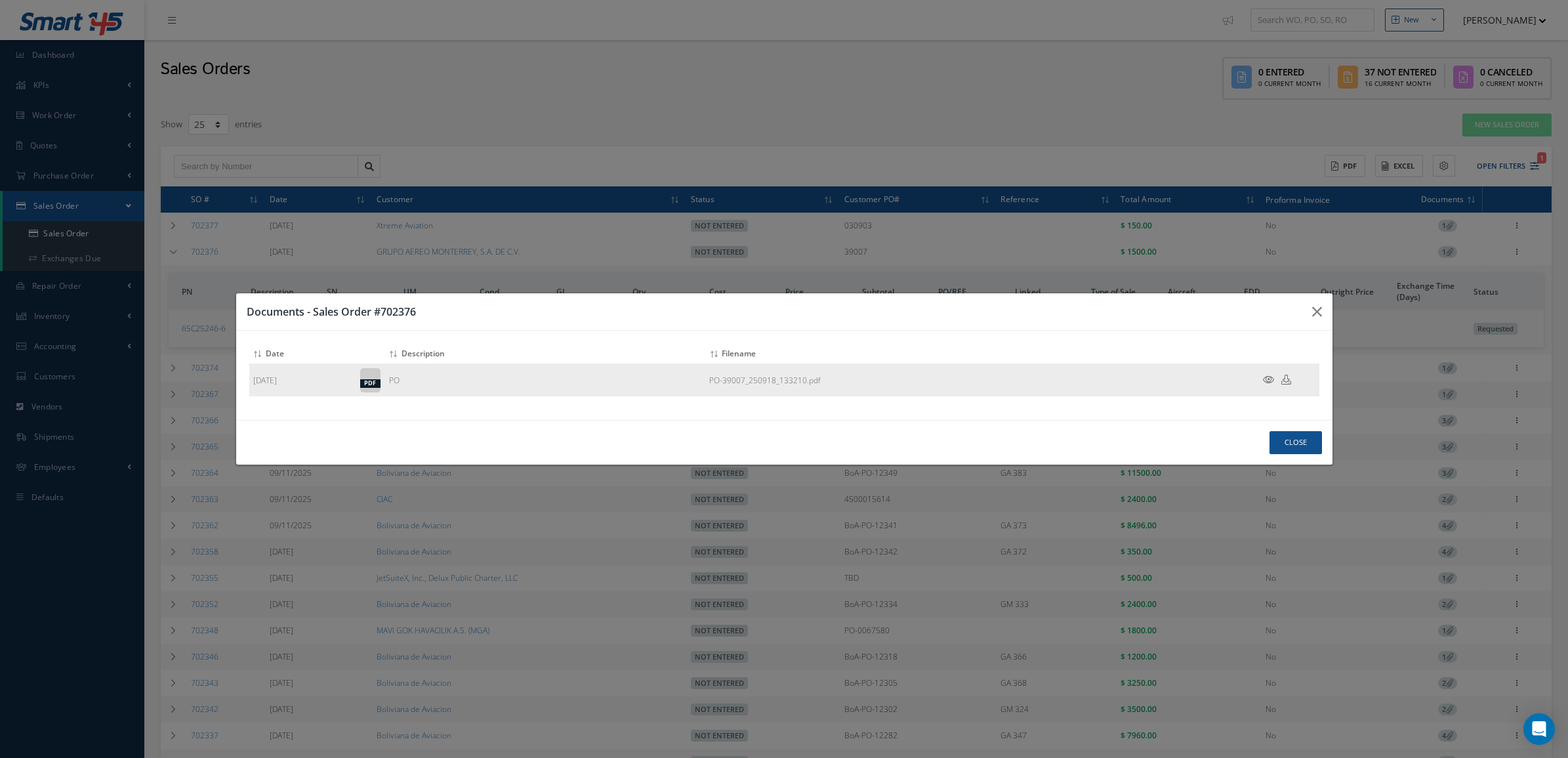
click at [1265, 380] on icon at bounding box center [1269, 379] width 12 height 10
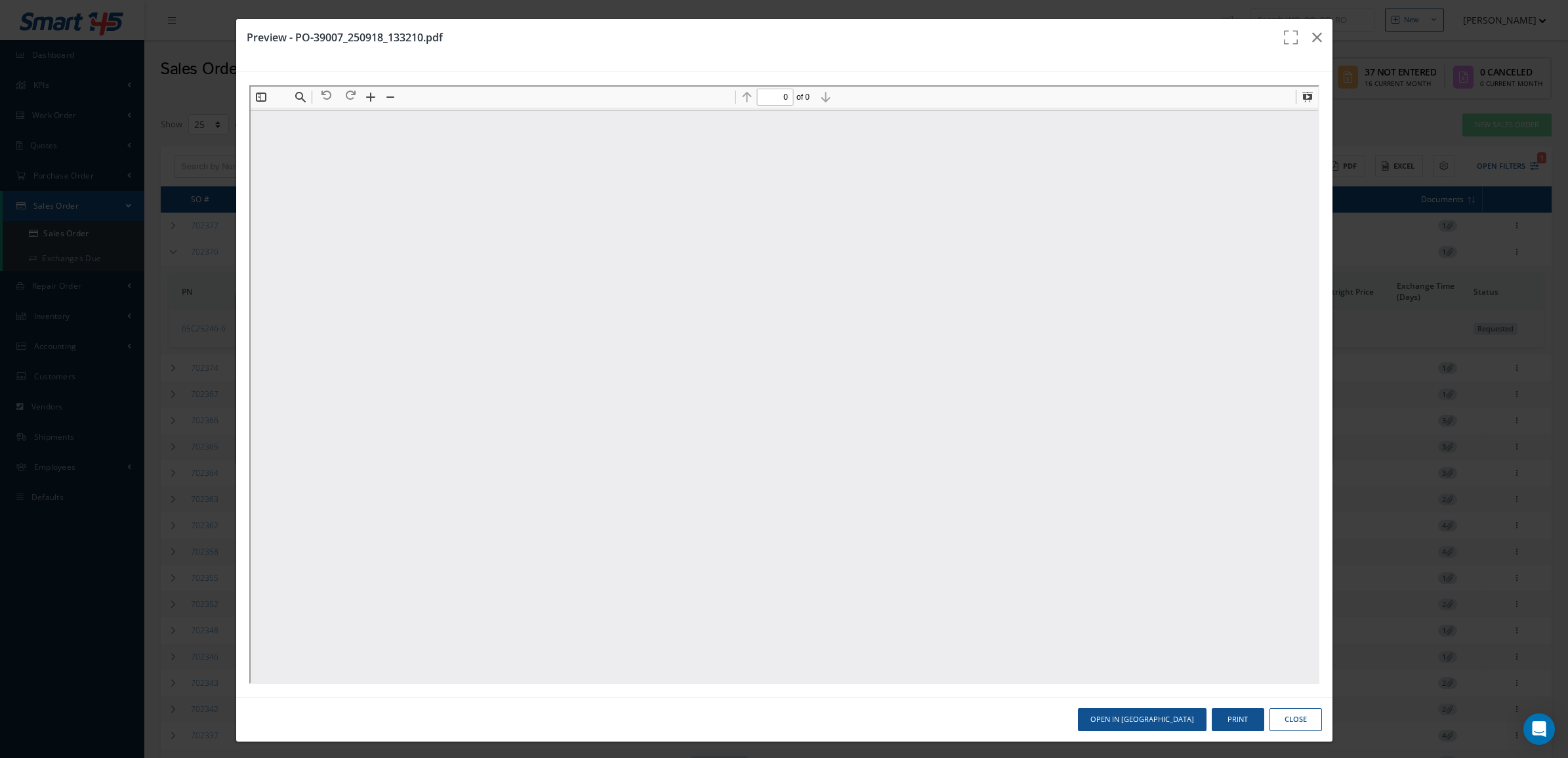
scroll to position [0, 0]
type input "1"
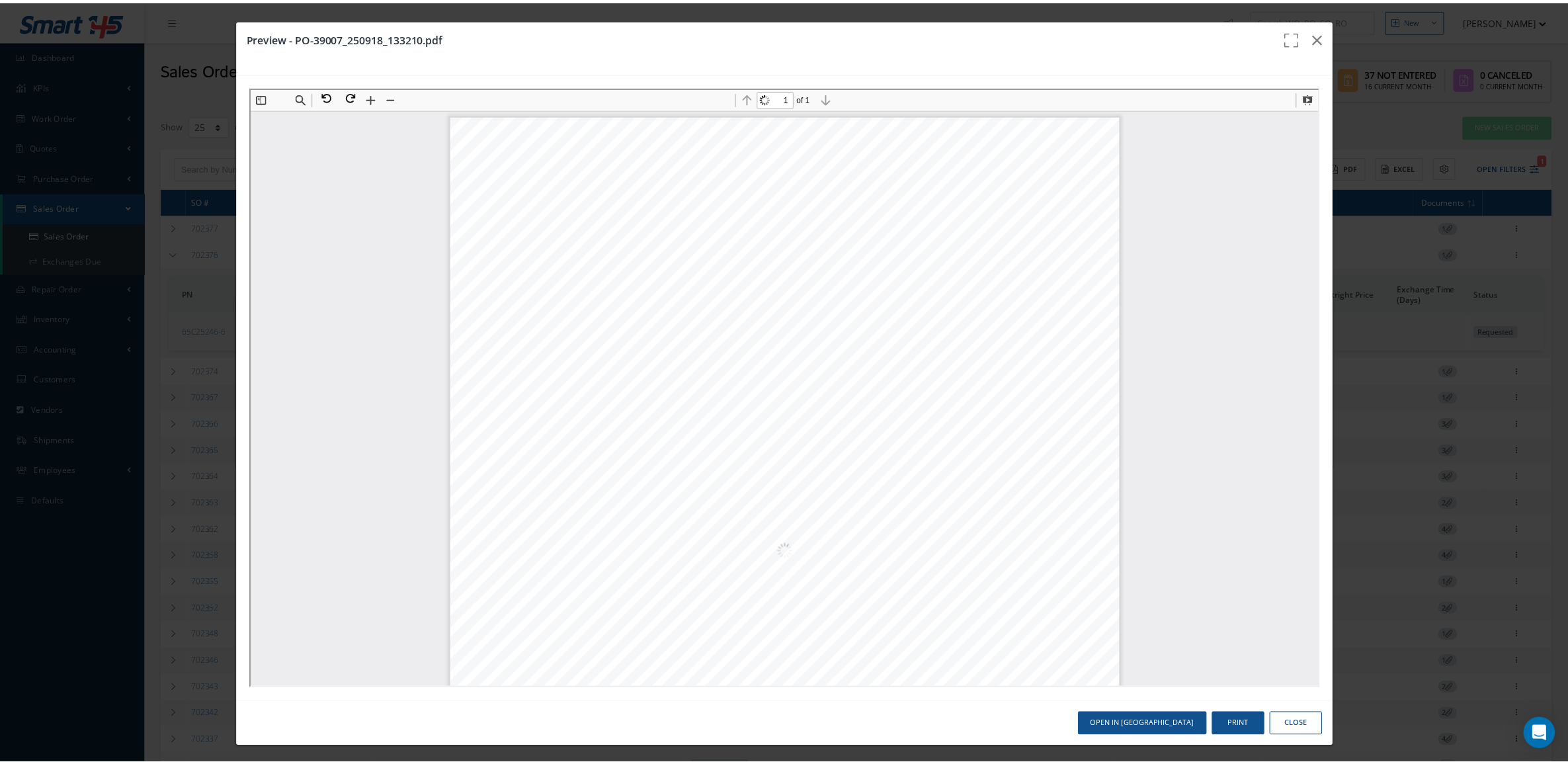
scroll to position [7, 0]
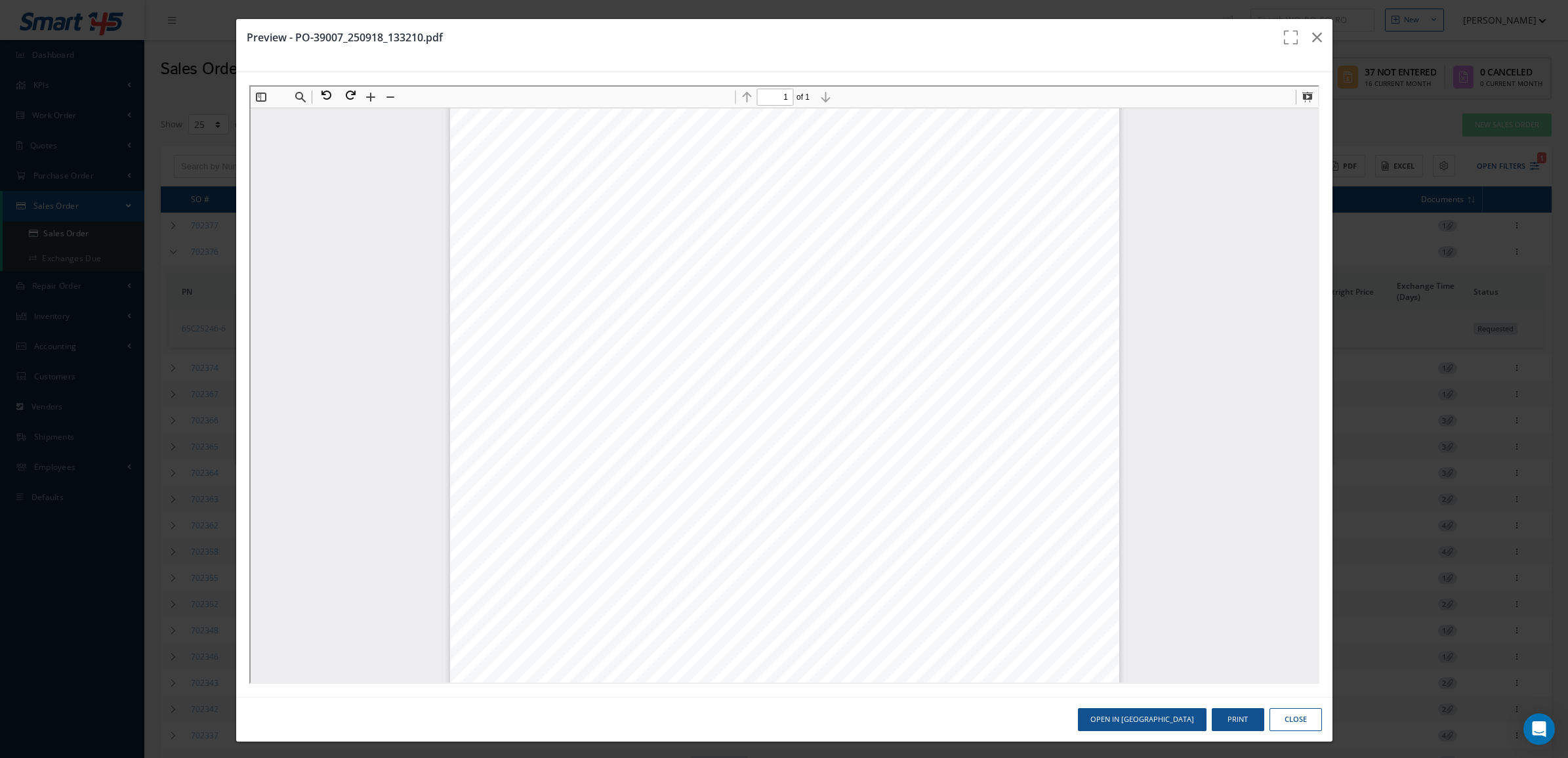
click at [1288, 718] on button "Close" at bounding box center [1296, 719] width 52 height 23
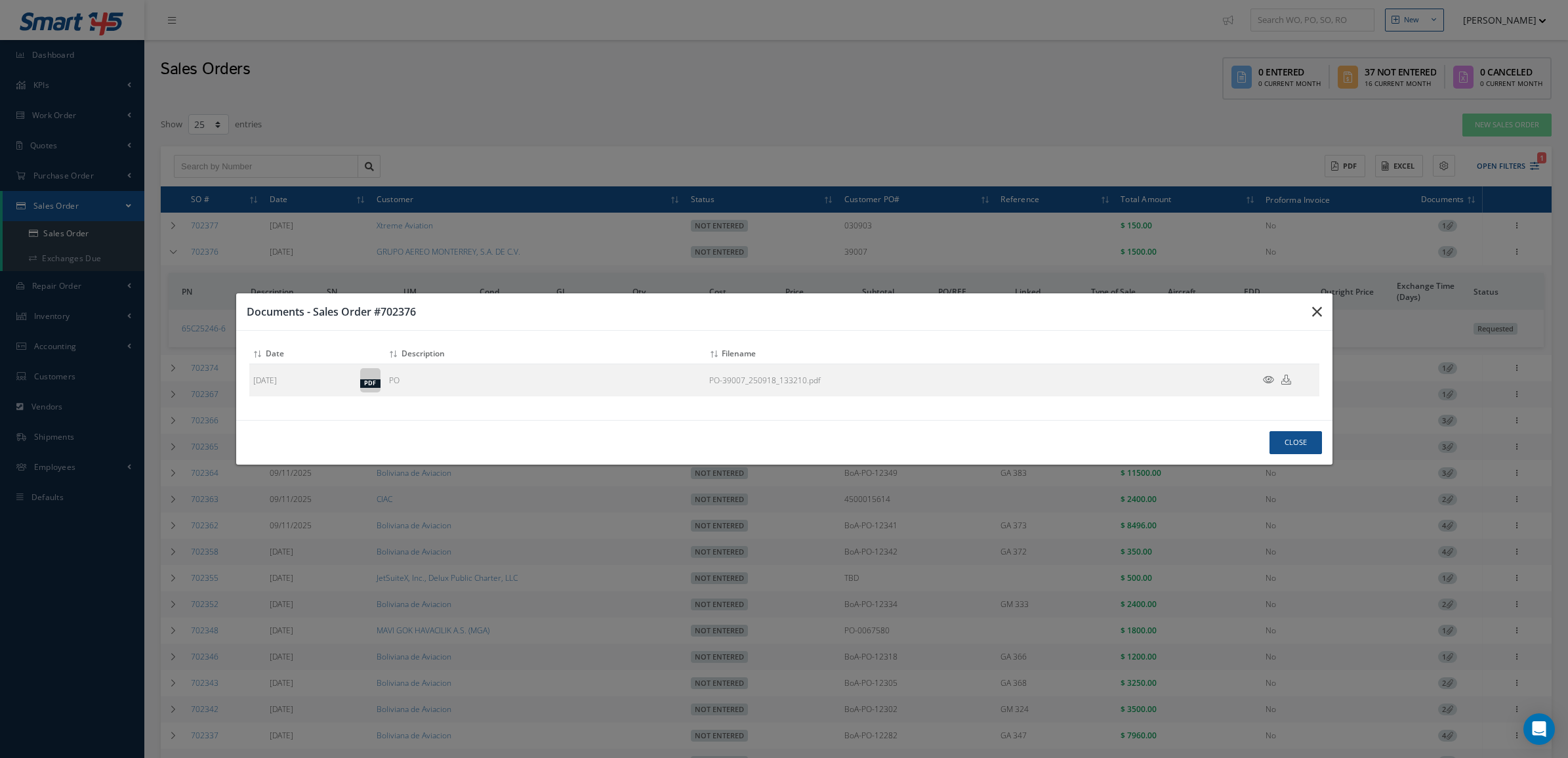
click at [1321, 313] on icon "button" at bounding box center [1317, 312] width 10 height 15
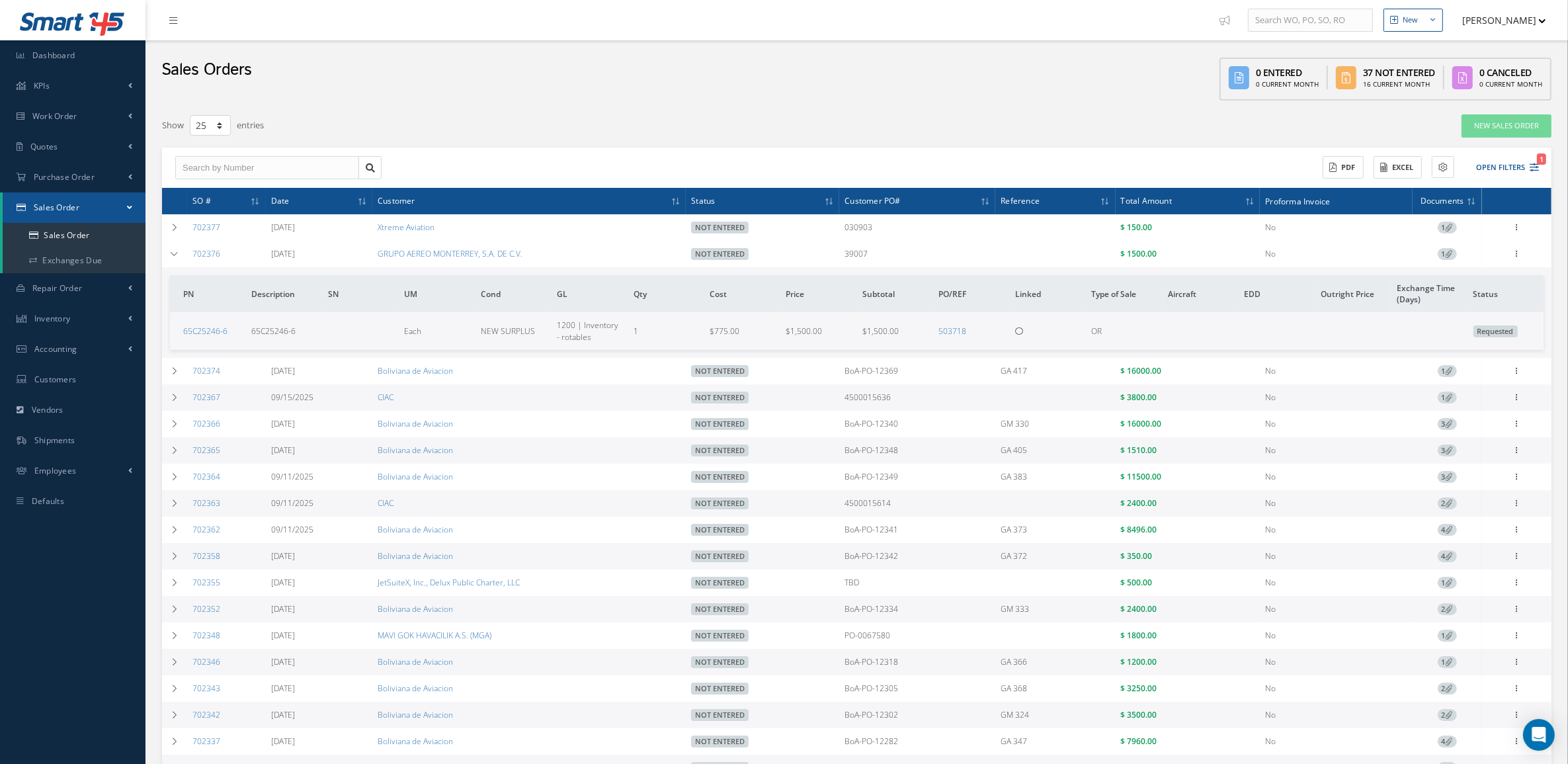
click at [312, 87] on div "Sales Orders 0 Entered 0 Current Month 37 Not Entered 16 Current Month 0 Cancel…" at bounding box center [857, 73] width 1423 height 67
click at [173, 256] on icon at bounding box center [175, 254] width 10 height 8
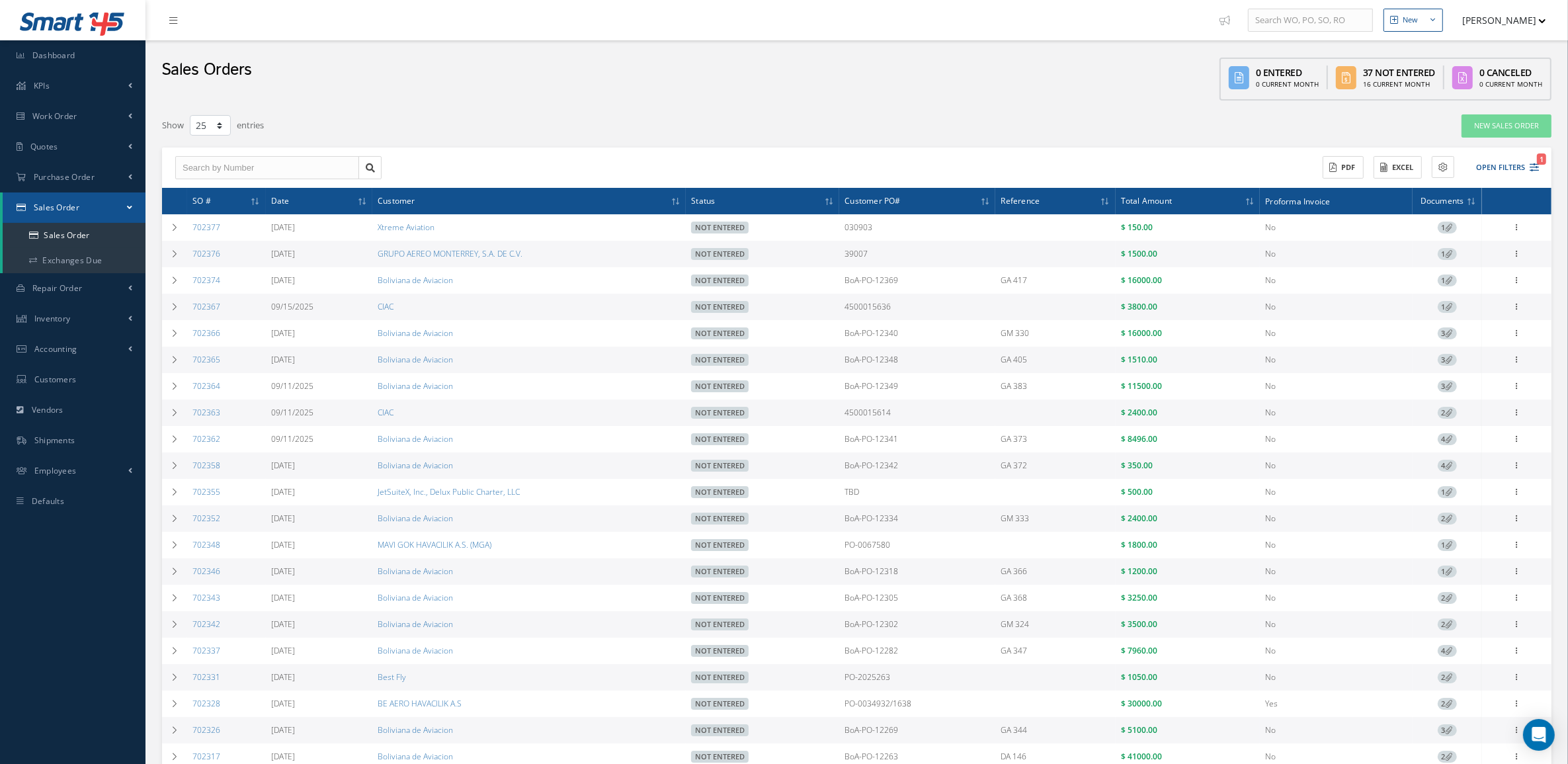
drag, startPoint x: 1089, startPoint y: 759, endPoint x: 782, endPoint y: 159, distance: 674.0
click at [782, 159] on div "ACTIONS Receive Payments Select Customer MABA AERO LLC 21 AIR ABR AVIATION LEAS…" at bounding box center [857, 168] width 1390 height 41
click at [1498, 168] on button "Open Filters 1" at bounding box center [1502, 167] width 75 height 21
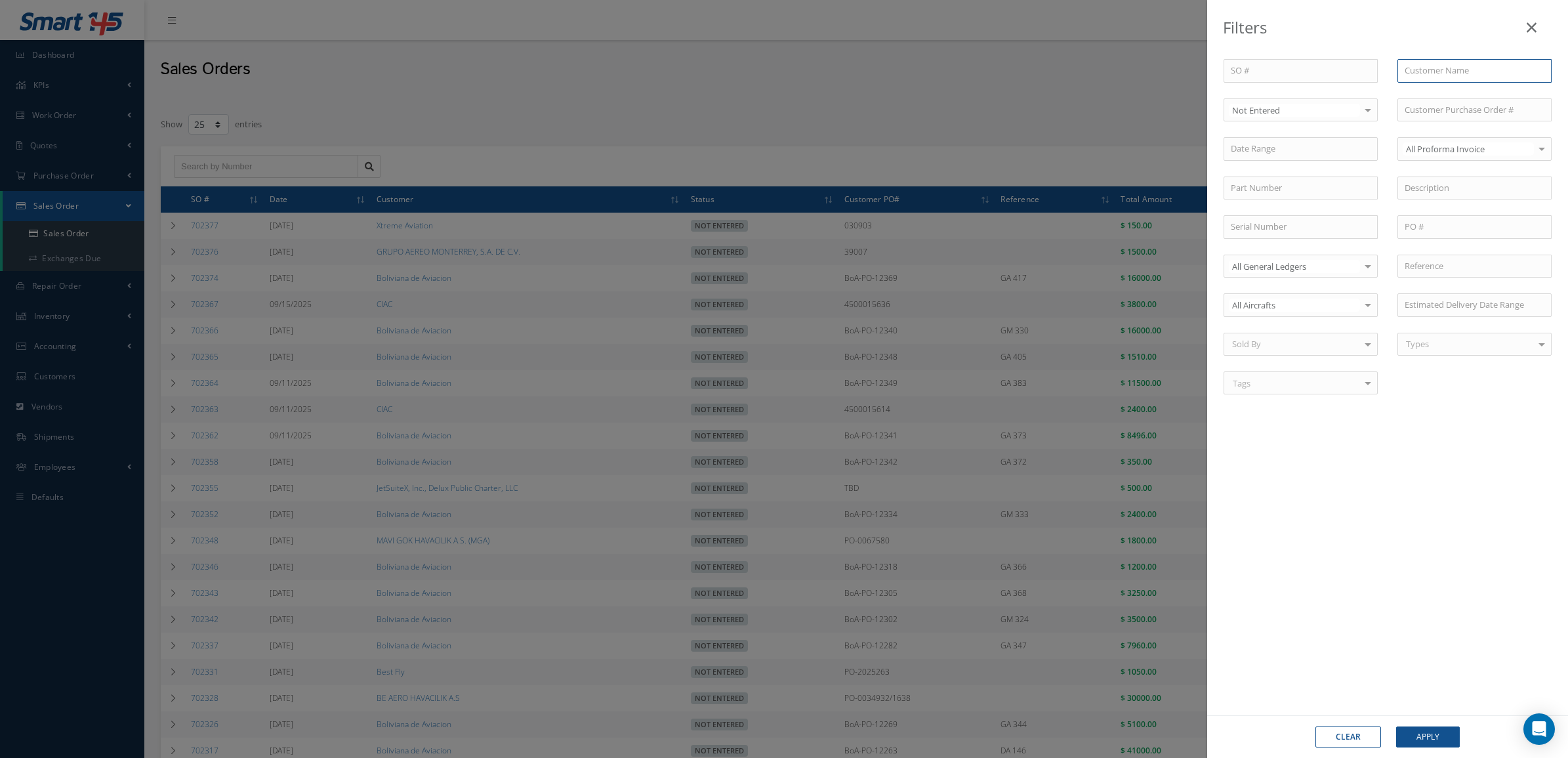
click at [1413, 73] on input "text" at bounding box center [1475, 70] width 154 height 23
click at [1424, 93] on div "No Match Found" at bounding box center [1438, 95] width 67 height 14
click at [1365, 108] on div at bounding box center [1368, 110] width 18 height 21
click at [1287, 136] on span "All Status" at bounding box center [1301, 132] width 153 height 22
click at [1412, 732] on button "Apply" at bounding box center [1428, 737] width 64 height 21
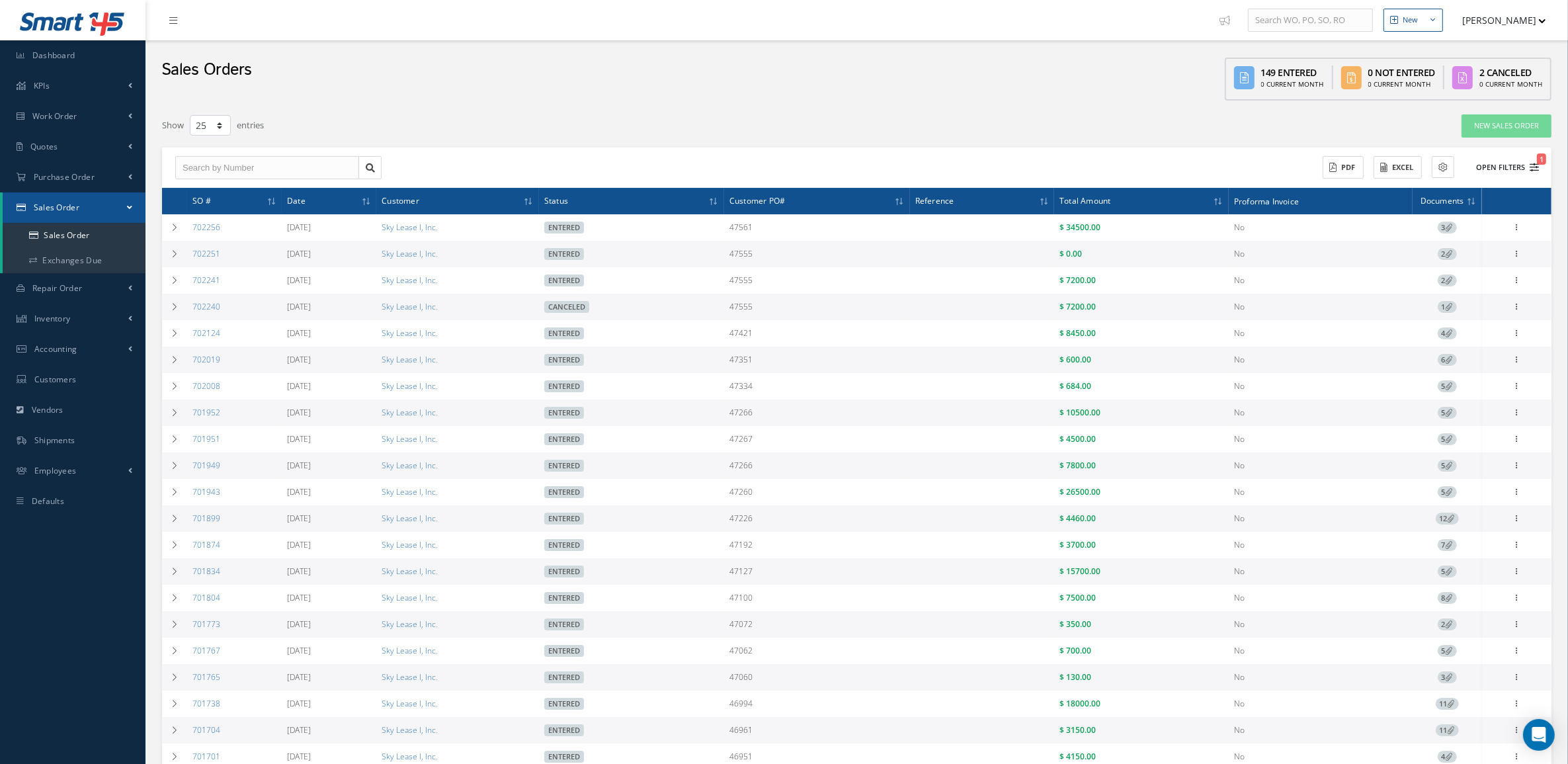
click at [1507, 166] on button "Open Filters 1" at bounding box center [1502, 167] width 75 height 21
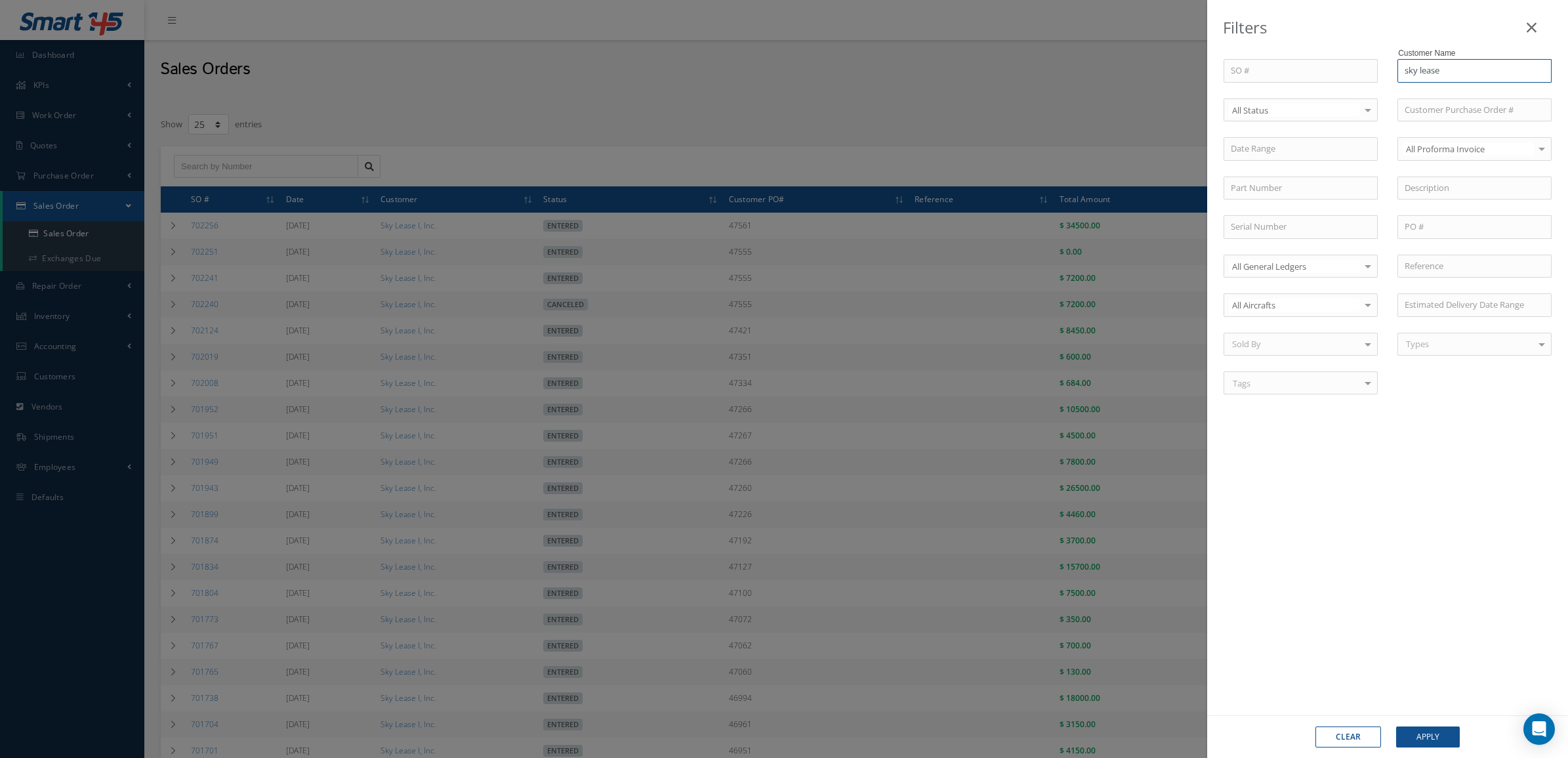
click at [1459, 68] on input "sky lease" at bounding box center [1475, 70] width 154 height 23
click at [1451, 89] on span "Sky Lease I, Inc." at bounding box center [1435, 94] width 61 height 12
type input "Sky Lease I, Inc."
click at [1434, 726] on button "Apply" at bounding box center [1428, 737] width 64 height 21
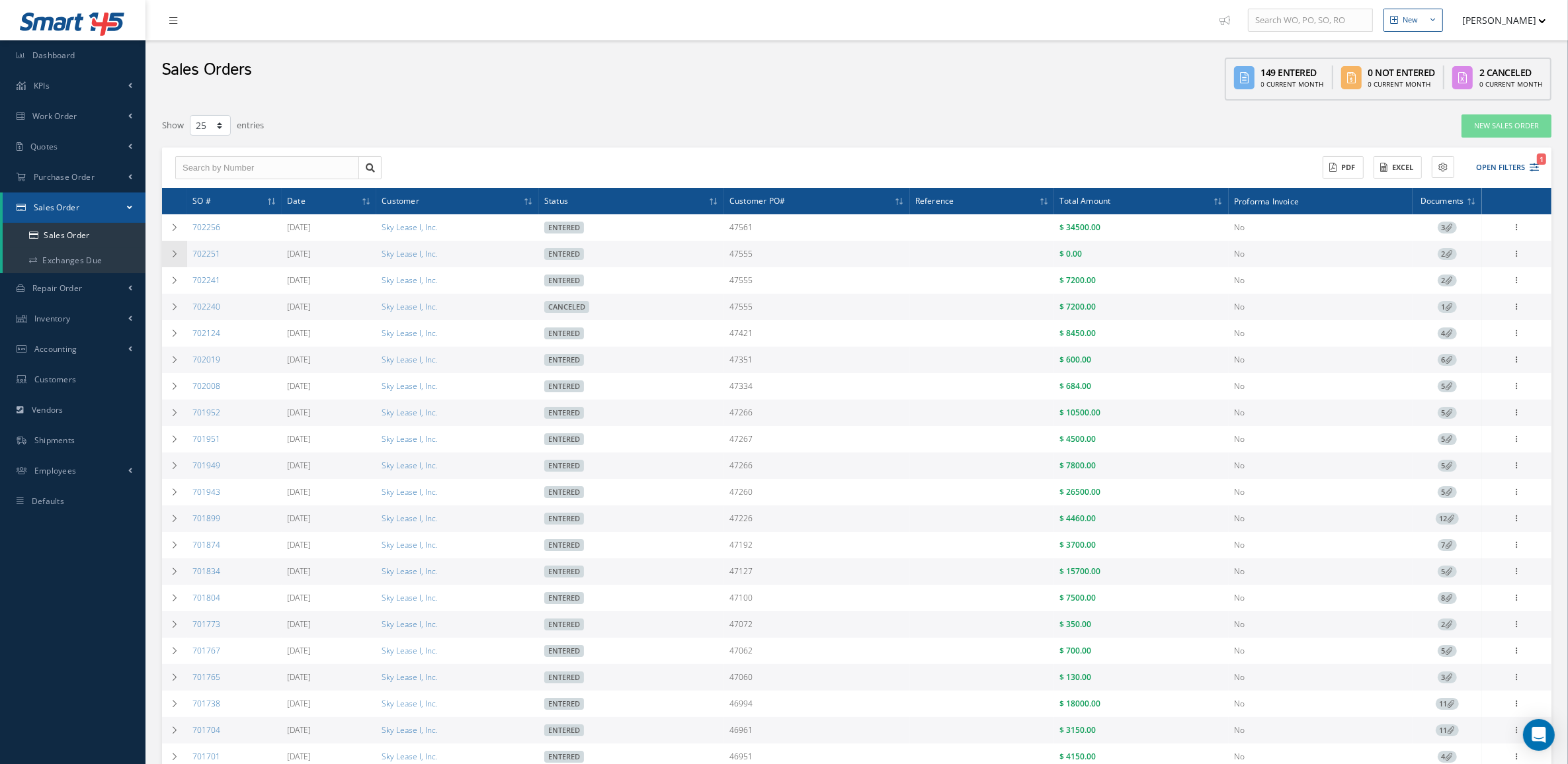
click at [179, 250] on icon at bounding box center [175, 254] width 10 height 8
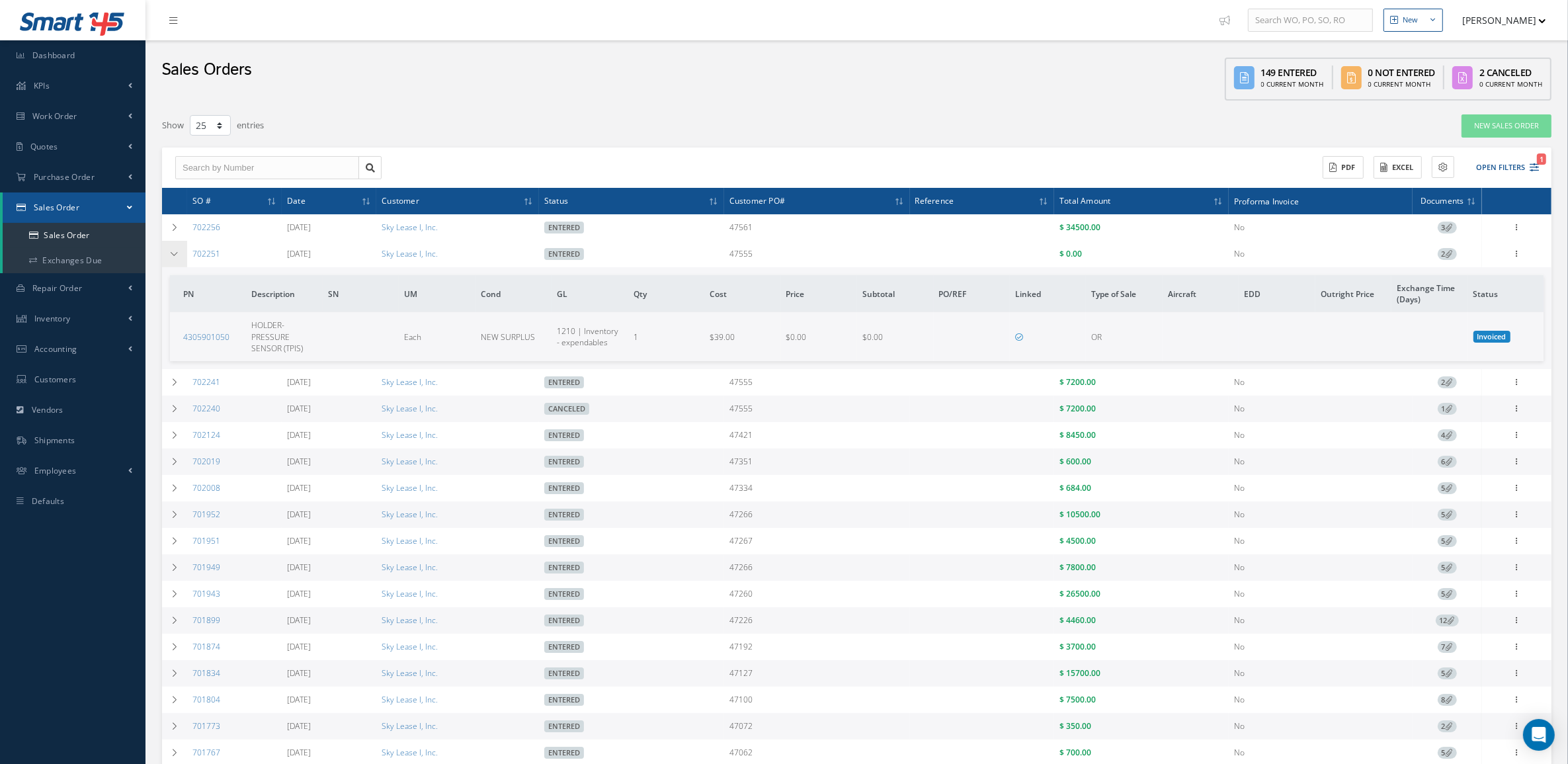
click at [179, 250] on icon at bounding box center [175, 254] width 10 height 8
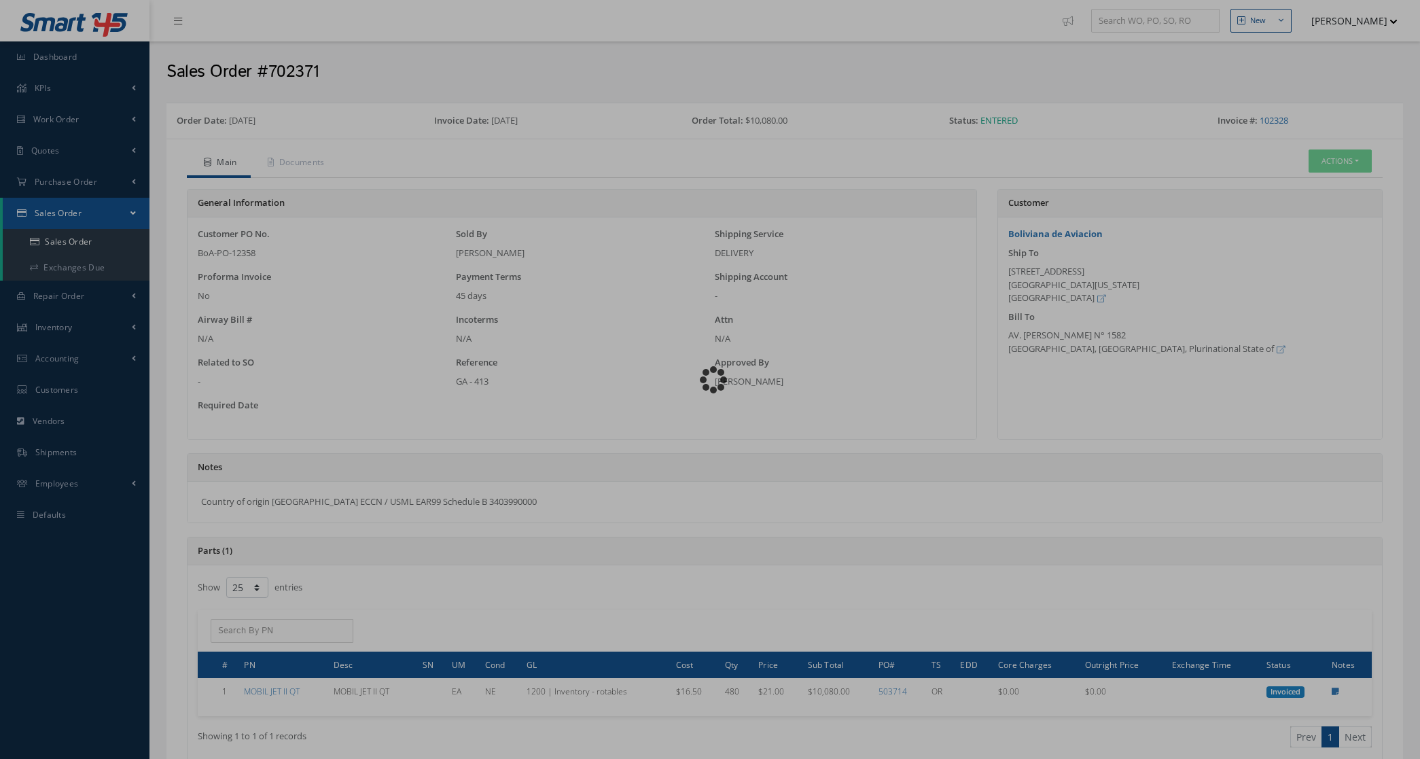
select select "25"
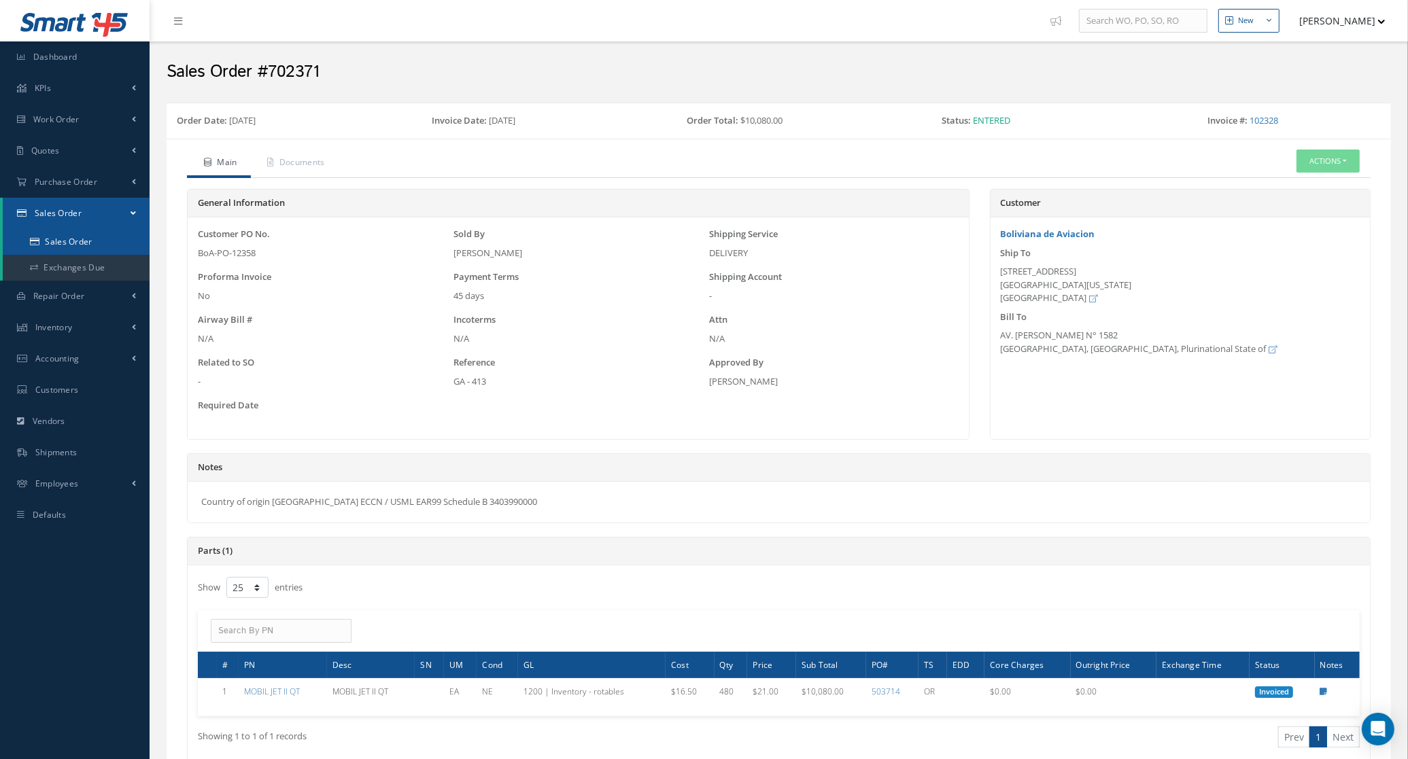
click at [105, 234] on link "Sales Order" at bounding box center [76, 242] width 147 height 26
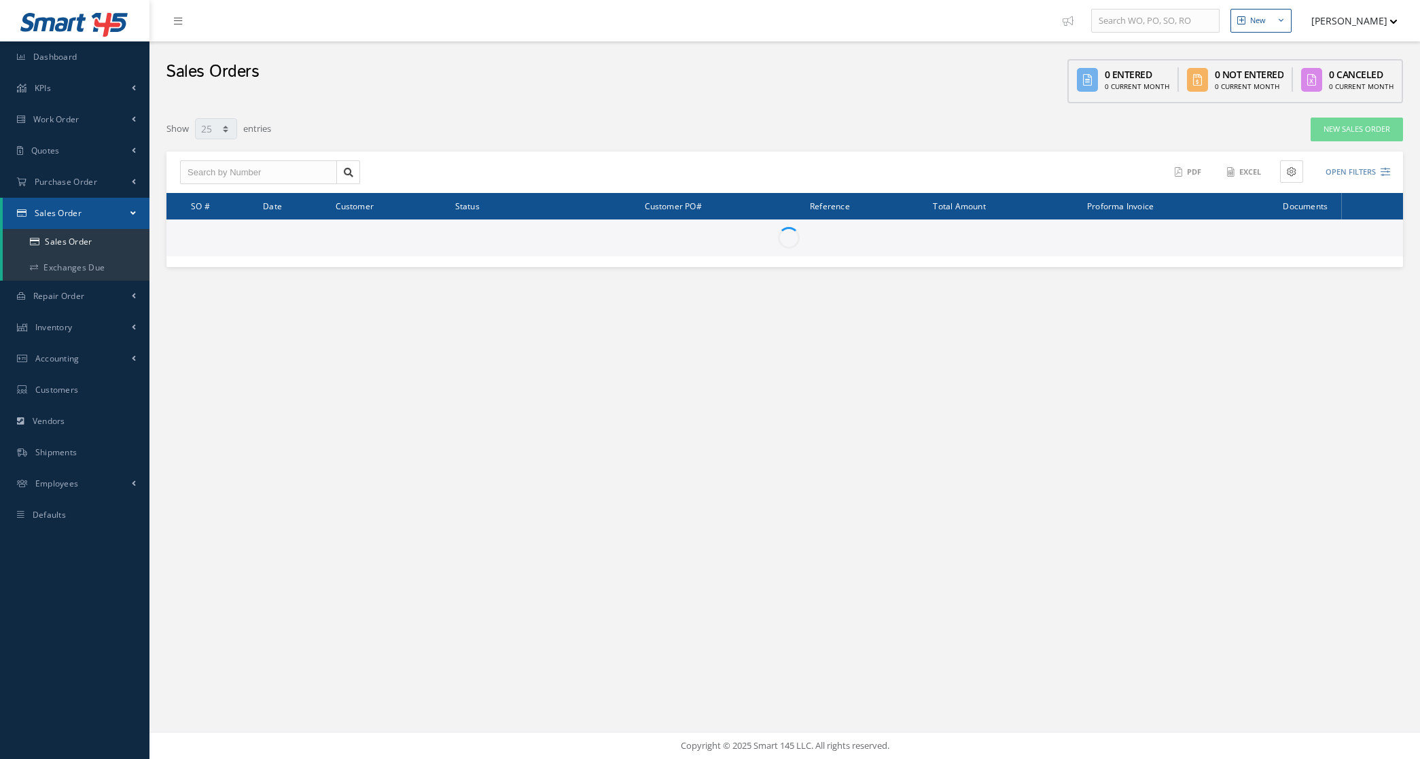
select select "25"
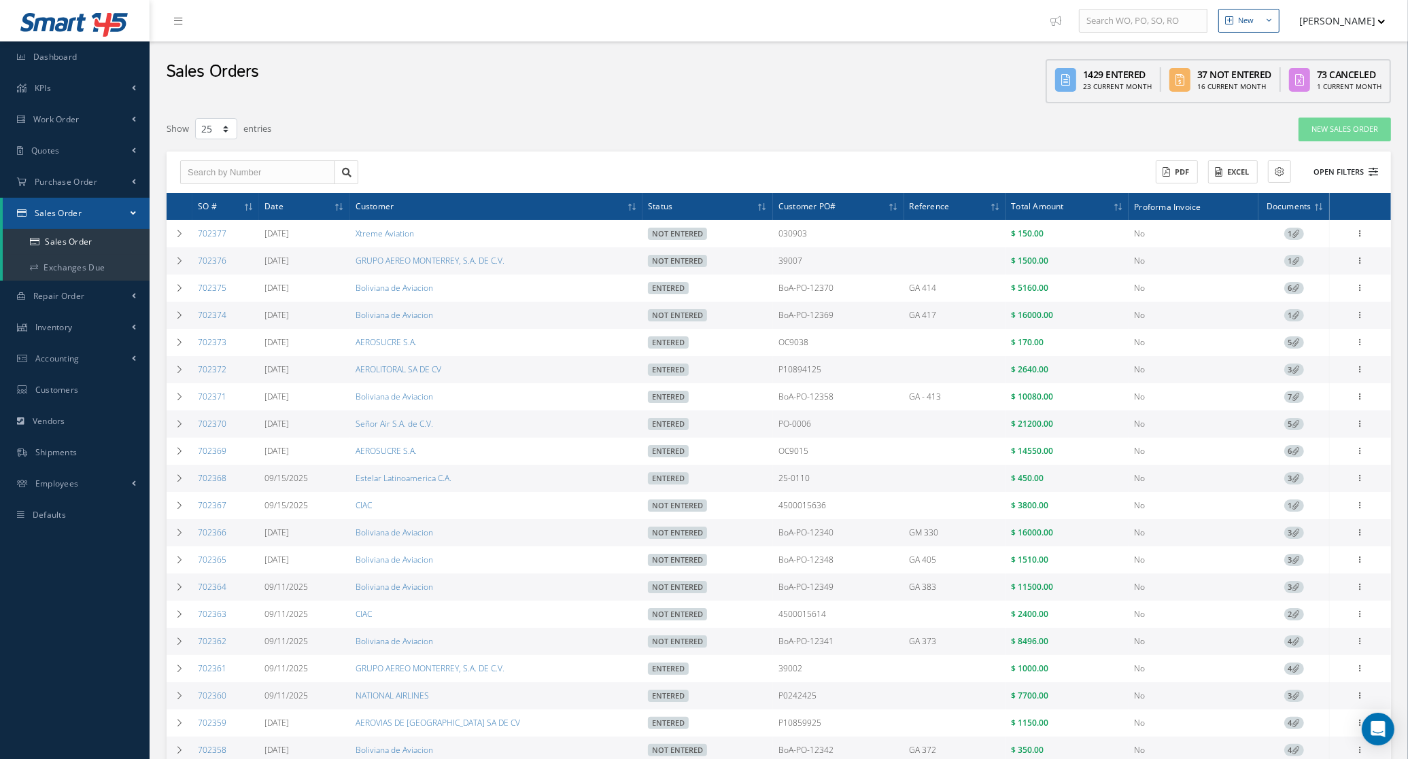
click at [1303, 169] on button "Open Filters" at bounding box center [1339, 172] width 77 height 22
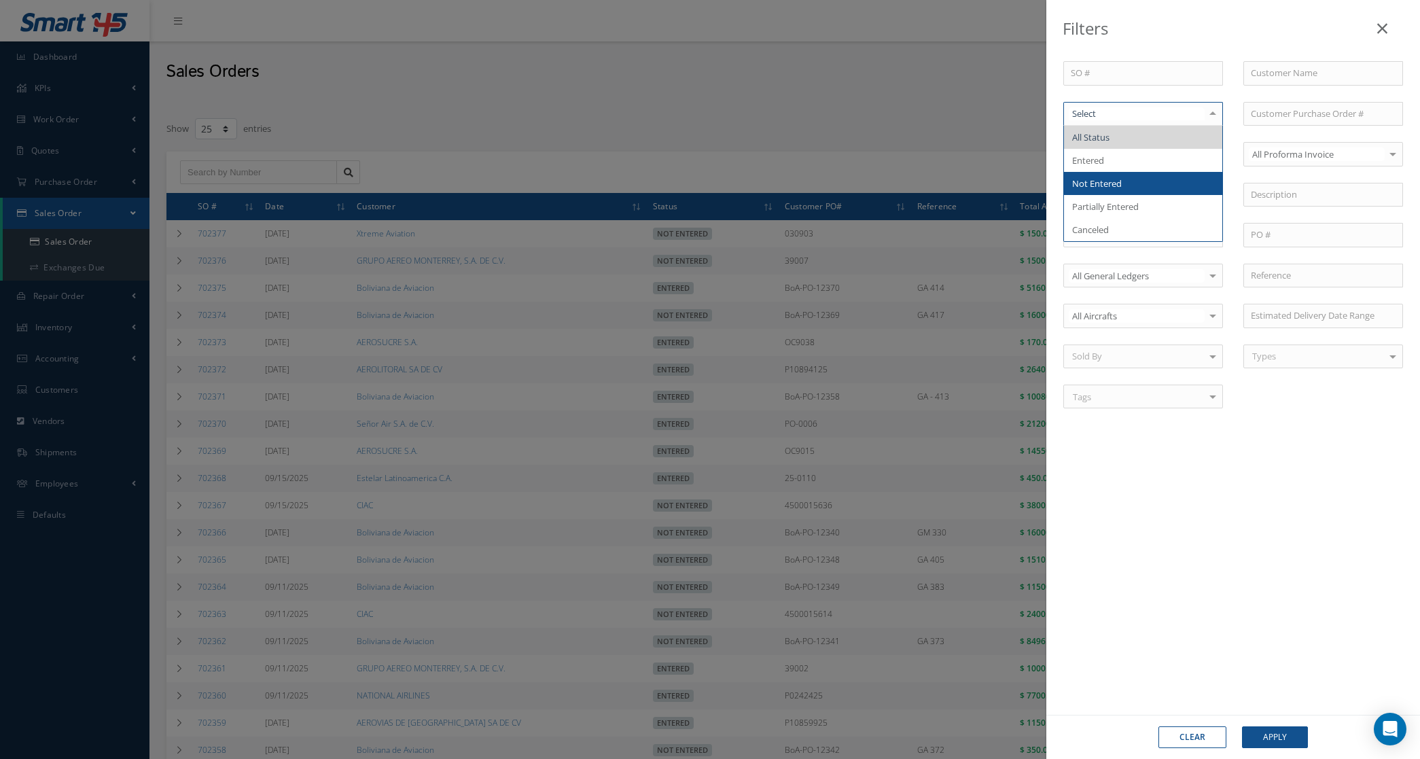
click at [1140, 192] on span "Not Entered" at bounding box center [1143, 183] width 158 height 23
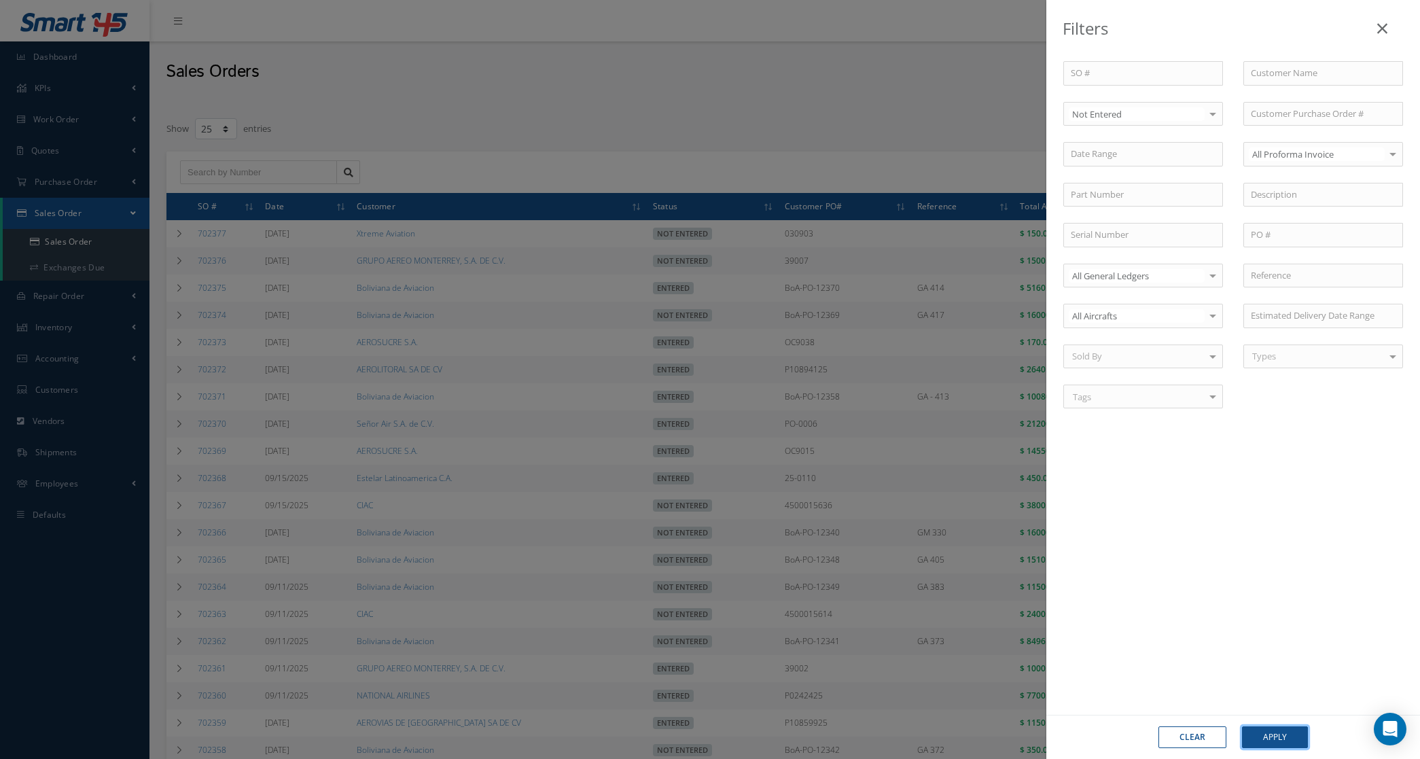
click at [1281, 744] on button "Apply" at bounding box center [1275, 738] width 66 height 22
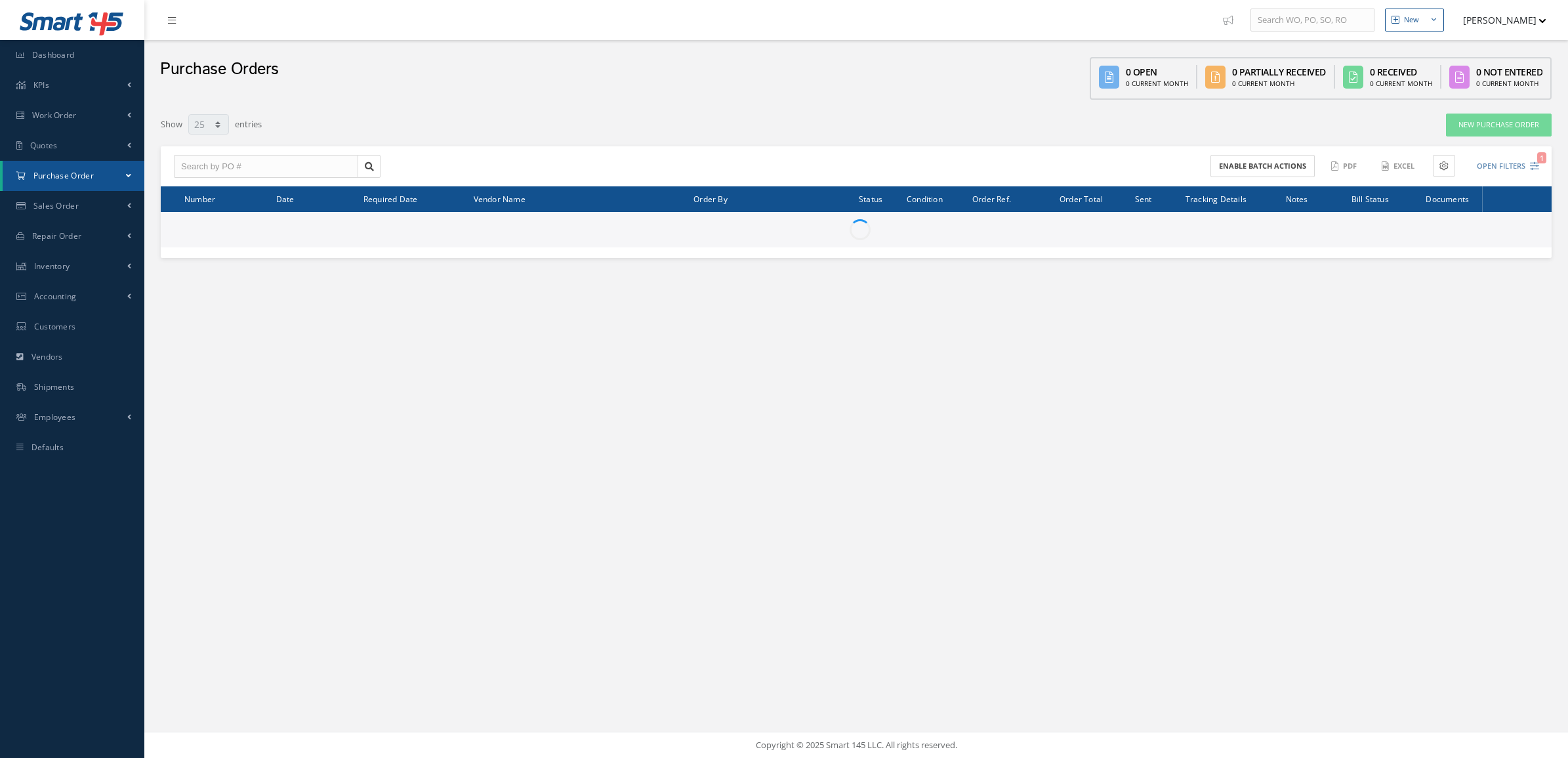
select select "25"
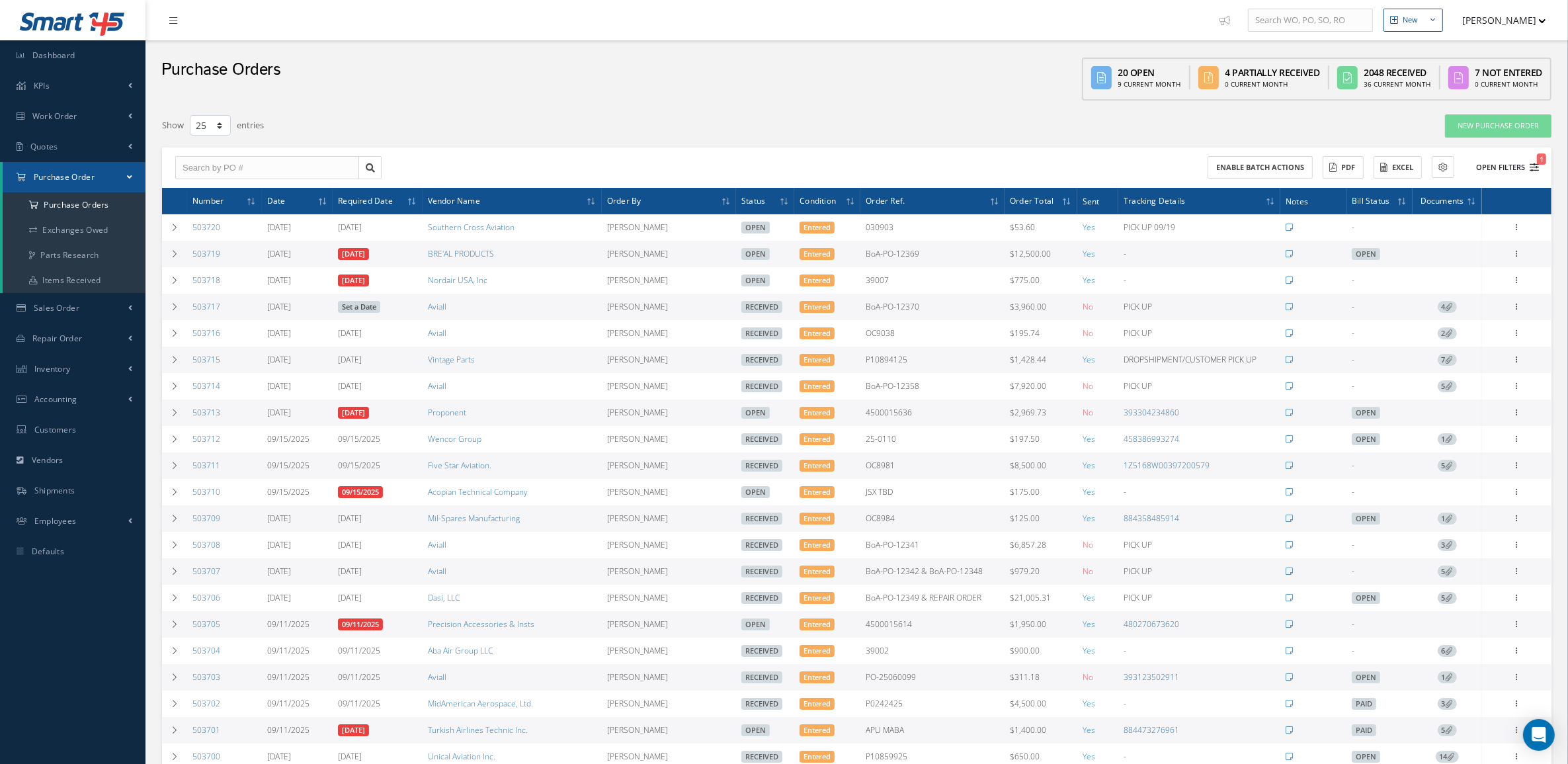
click at [1520, 166] on button "Open Filters 1" at bounding box center [1502, 167] width 75 height 21
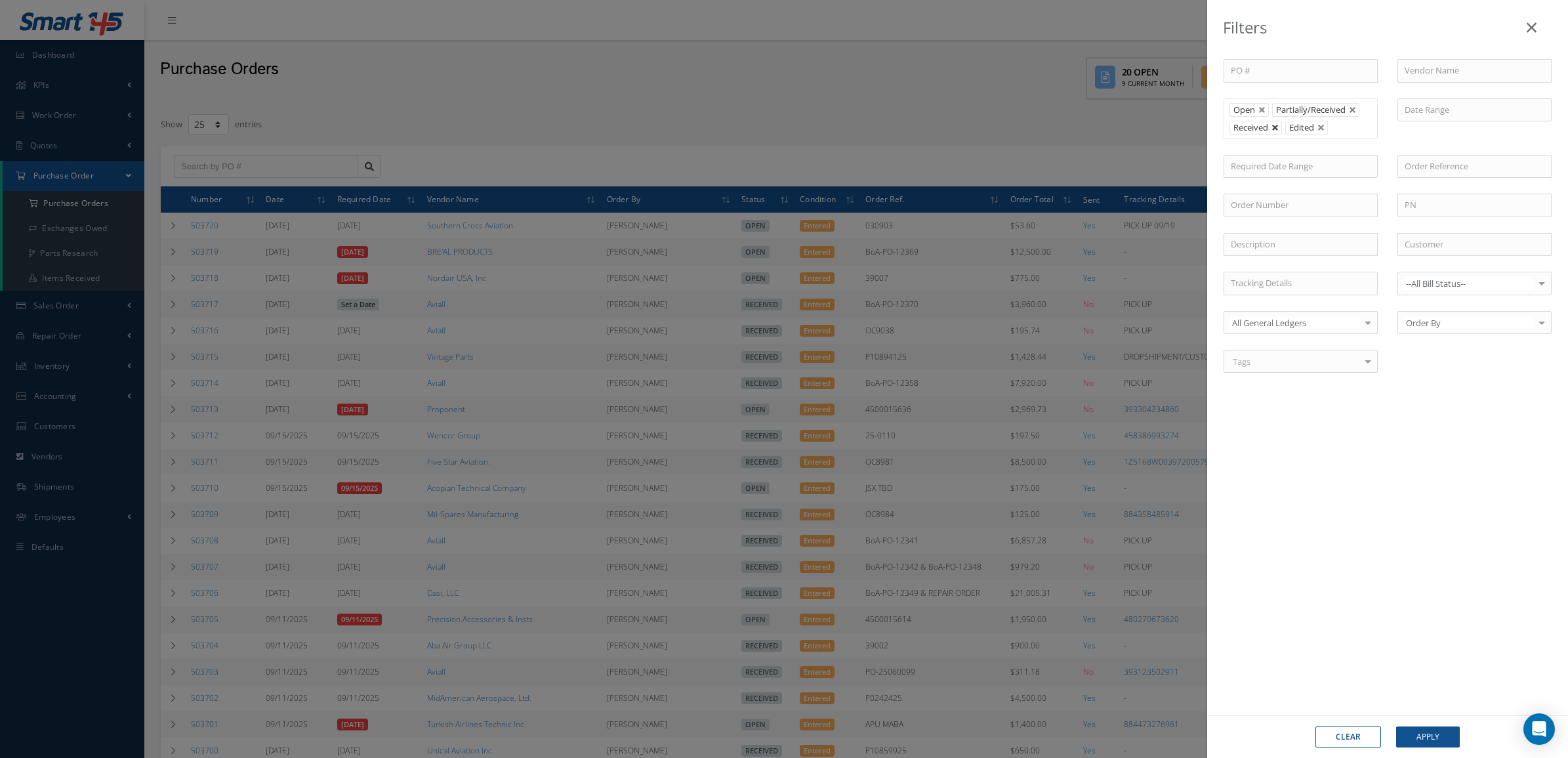
click at [1279, 126] on link at bounding box center [1275, 127] width 8 height 8
click at [1429, 744] on button "Apply" at bounding box center [1428, 737] width 64 height 21
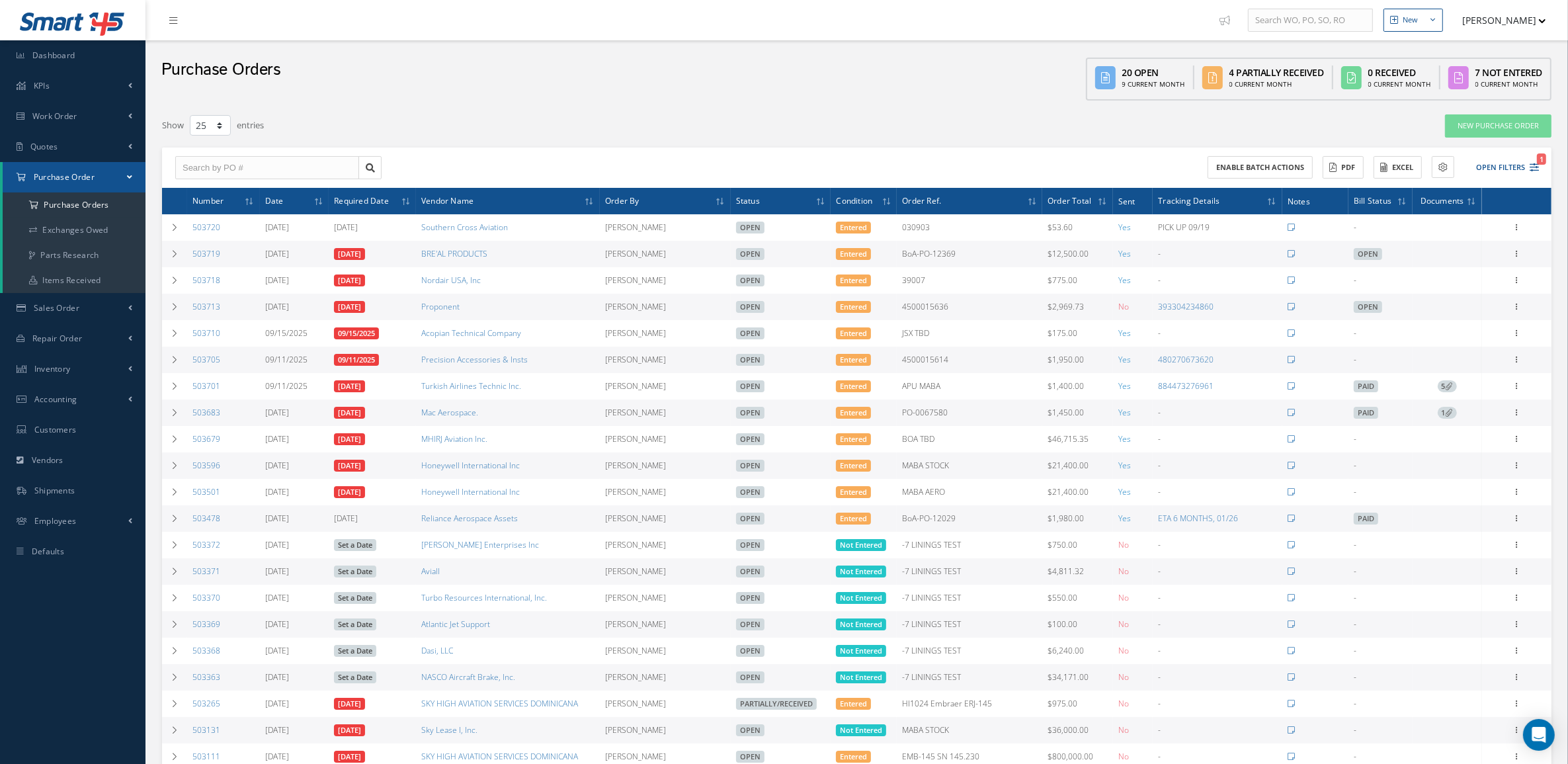
drag, startPoint x: 318, startPoint y: 87, endPoint x: 319, endPoint y: 56, distance: 31.0
click at [318, 87] on div "Purchase Orders 20 Open 9 Current Month 4 Partially Received 0 Current Month 0 …" at bounding box center [857, 73] width 1423 height 67
click at [1477, 163] on button "Open Filters 1" at bounding box center [1502, 167] width 75 height 21
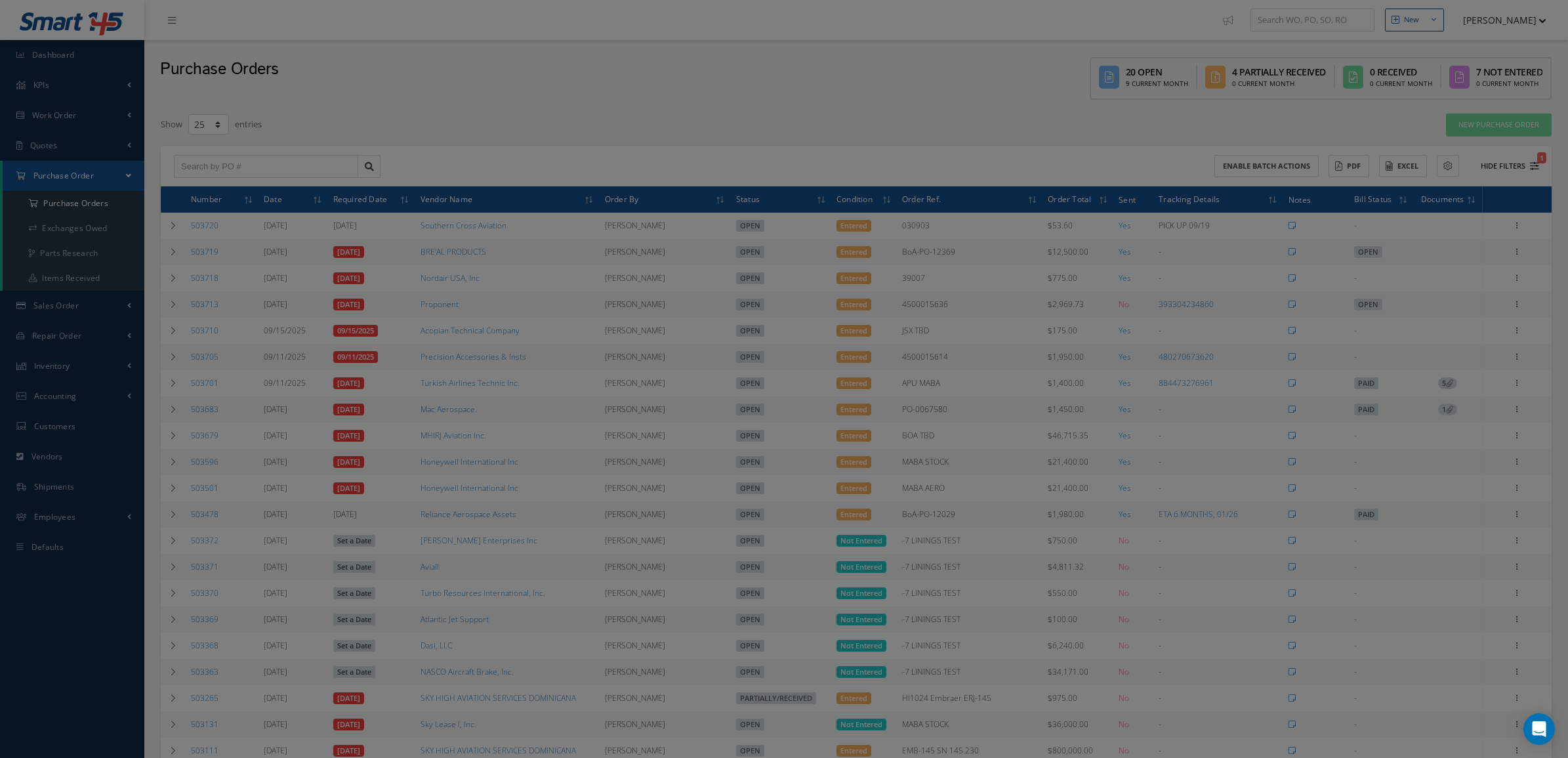
click at [1501, 164] on div "Filters PO # Vendor Name Open Partially/Received Received Canceled Edited Open …" at bounding box center [784, 379] width 1568 height 758
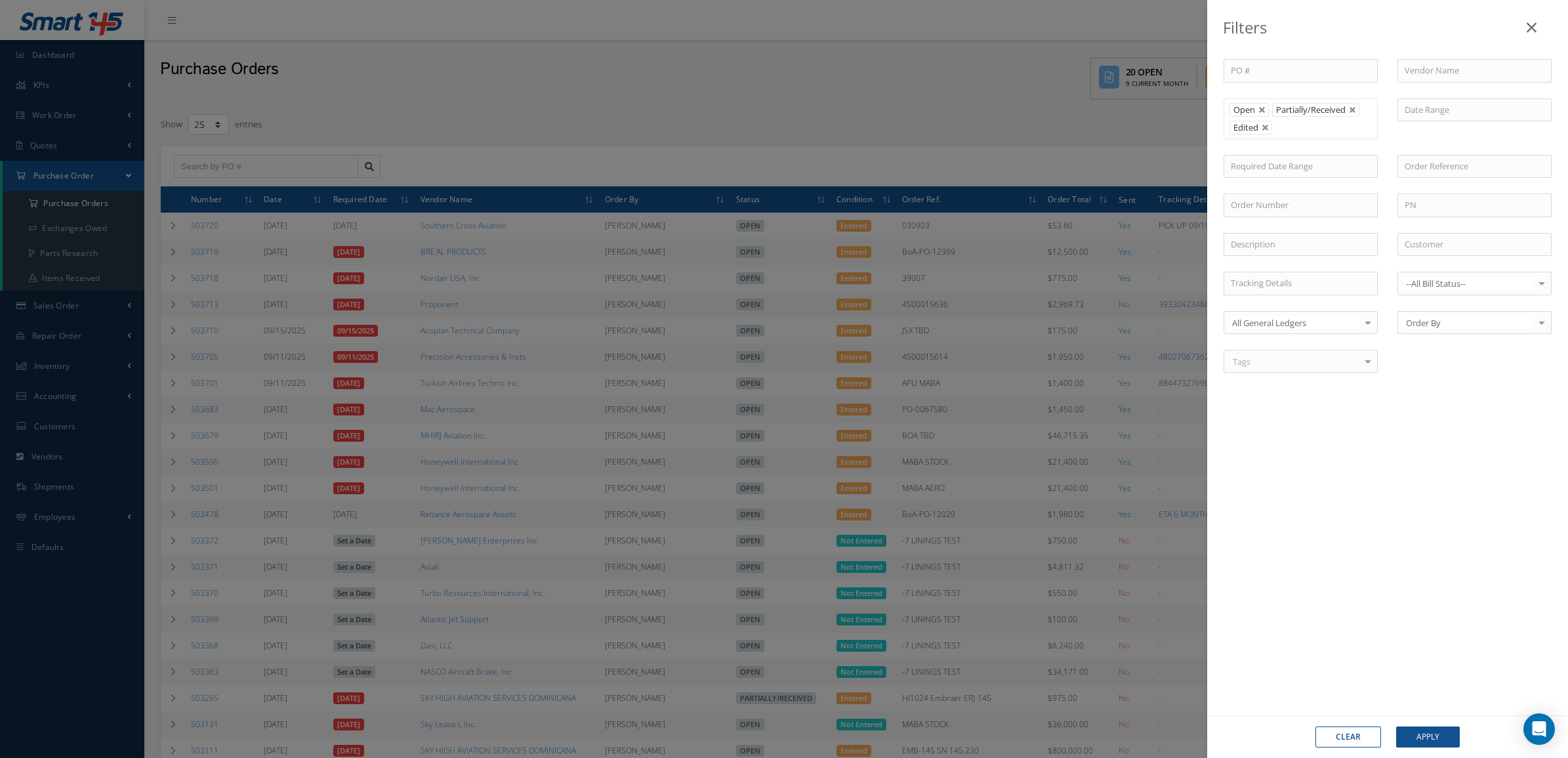
click at [1349, 749] on div "Clear Apply" at bounding box center [1388, 737] width 361 height 42
click at [1342, 732] on button "Clear" at bounding box center [1349, 737] width 66 height 21
type input "All Status"
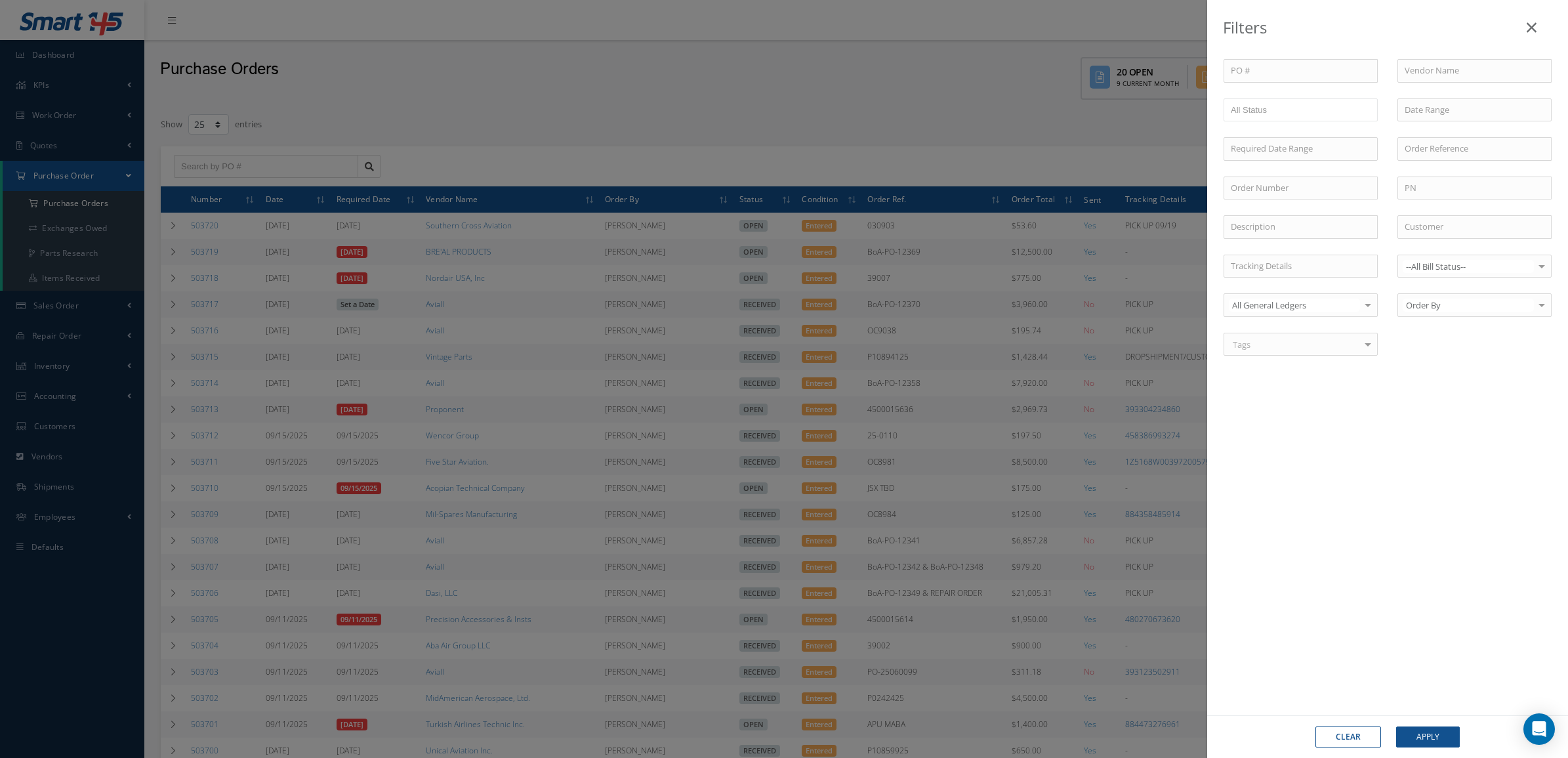
click at [1340, 739] on button "Clear" at bounding box center [1349, 737] width 66 height 21
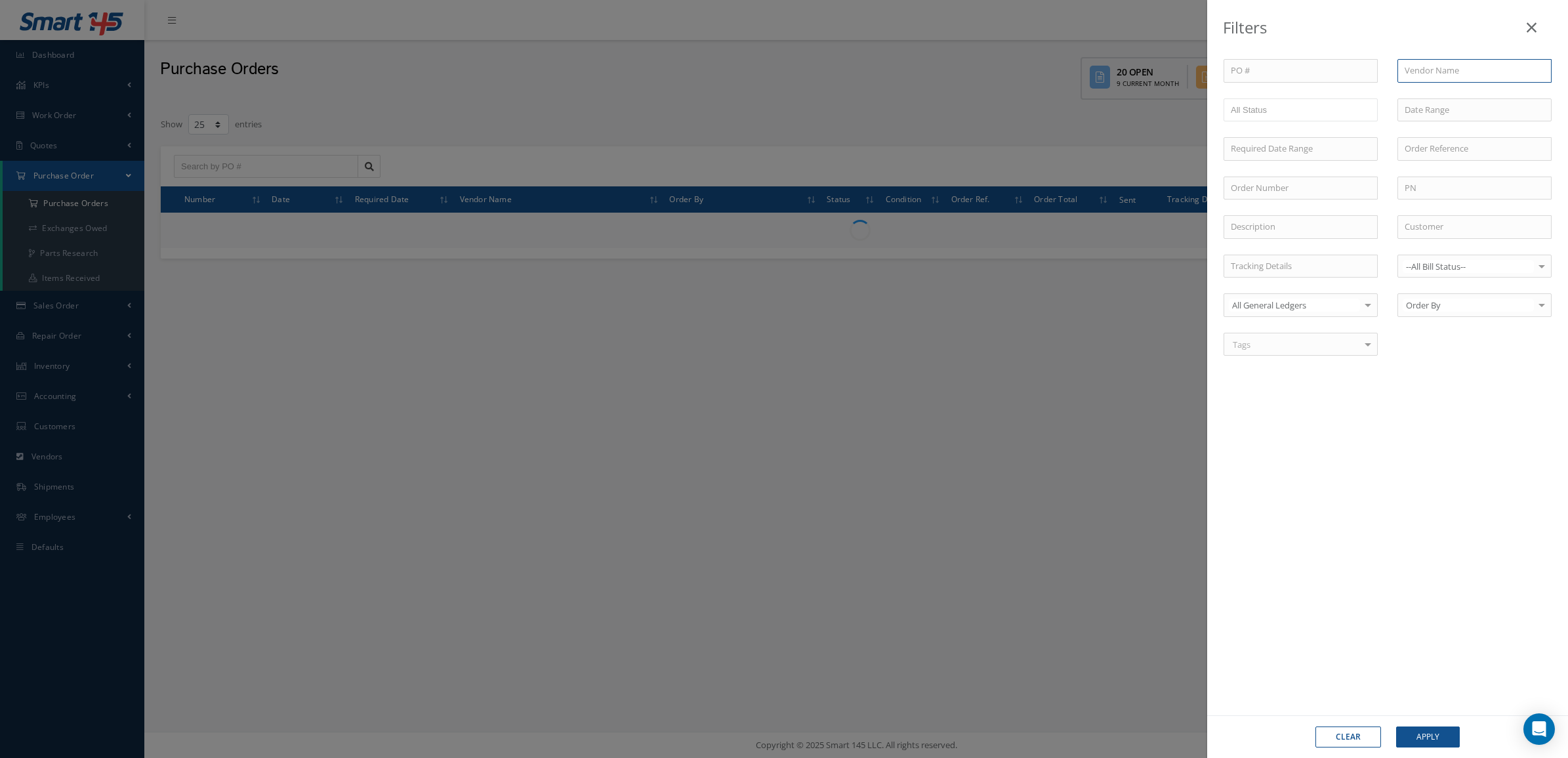
click at [1442, 63] on input "text" at bounding box center [1475, 70] width 154 height 23
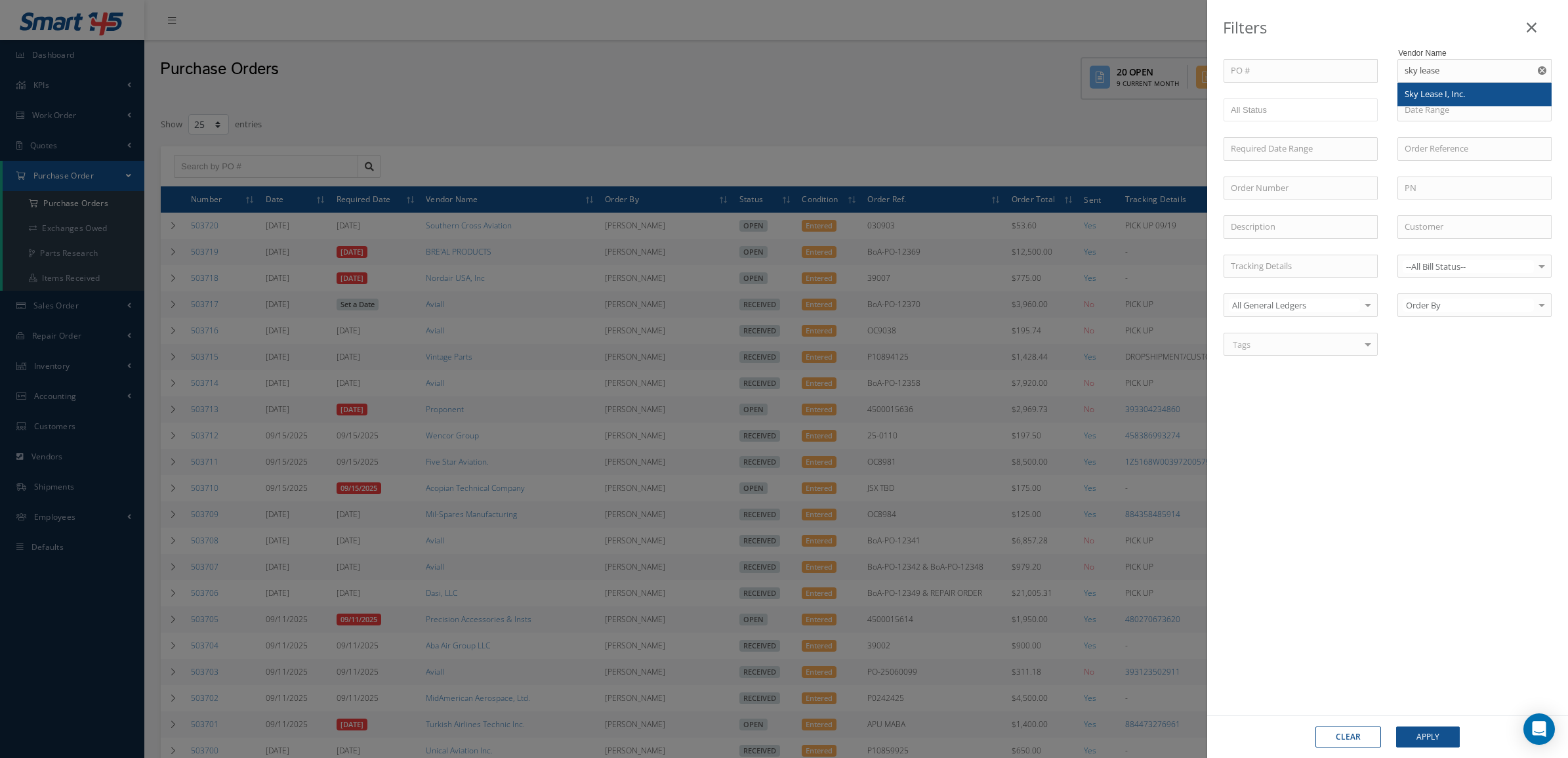
click at [1449, 84] on div "Sky Lease I, Inc." at bounding box center [1474, 95] width 153 height 23
type input "Sky Lease I, Inc."
click at [1435, 724] on div "Clear Apply" at bounding box center [1388, 737] width 361 height 42
click at [1432, 728] on button "Apply" at bounding box center [1428, 737] width 64 height 21
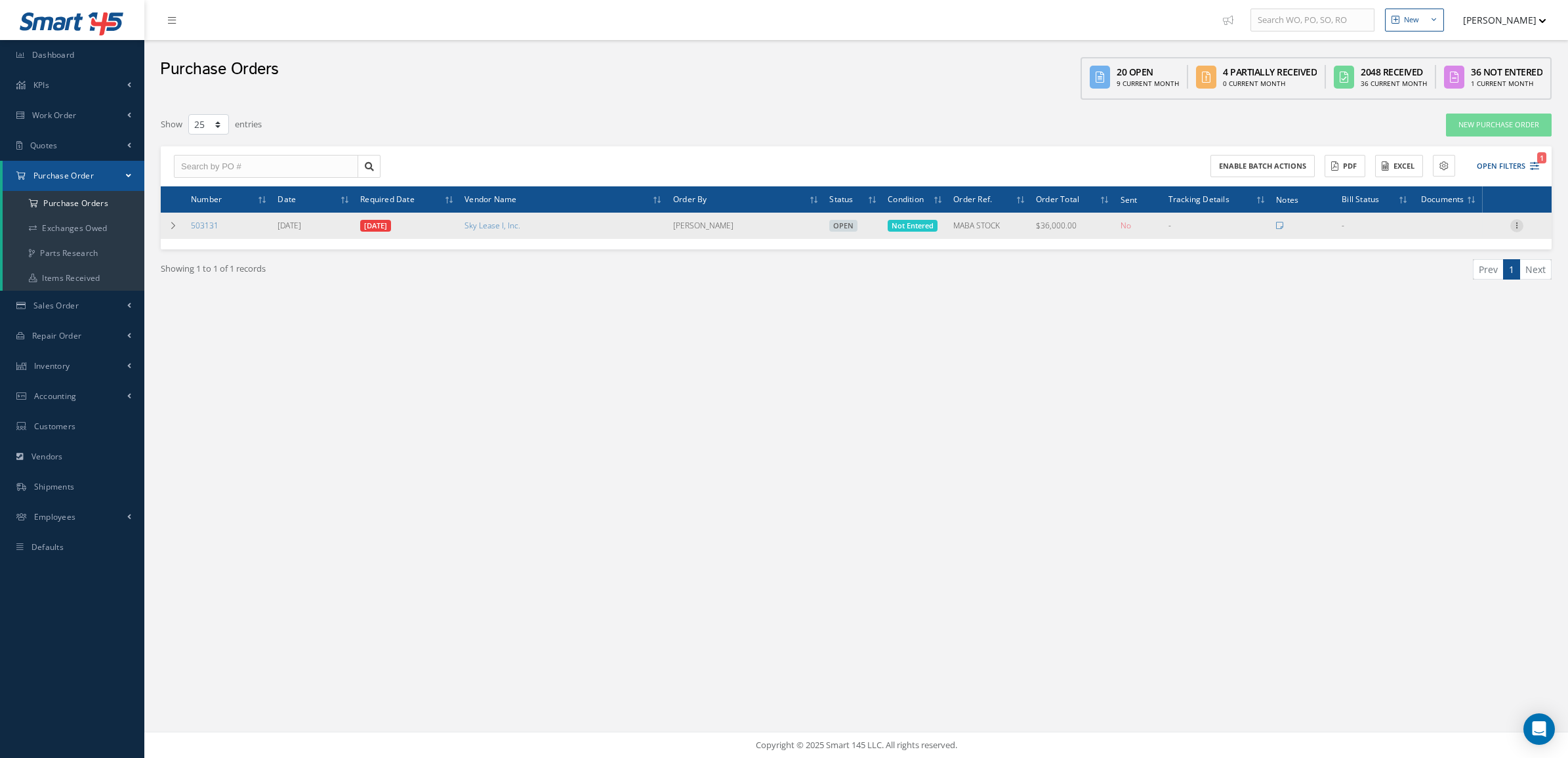
click at [1520, 220] on icon at bounding box center [1518, 224] width 14 height 11
click at [1366, 410] on link "Print Purchase Order" at bounding box center [1360, 409] width 98 height 37
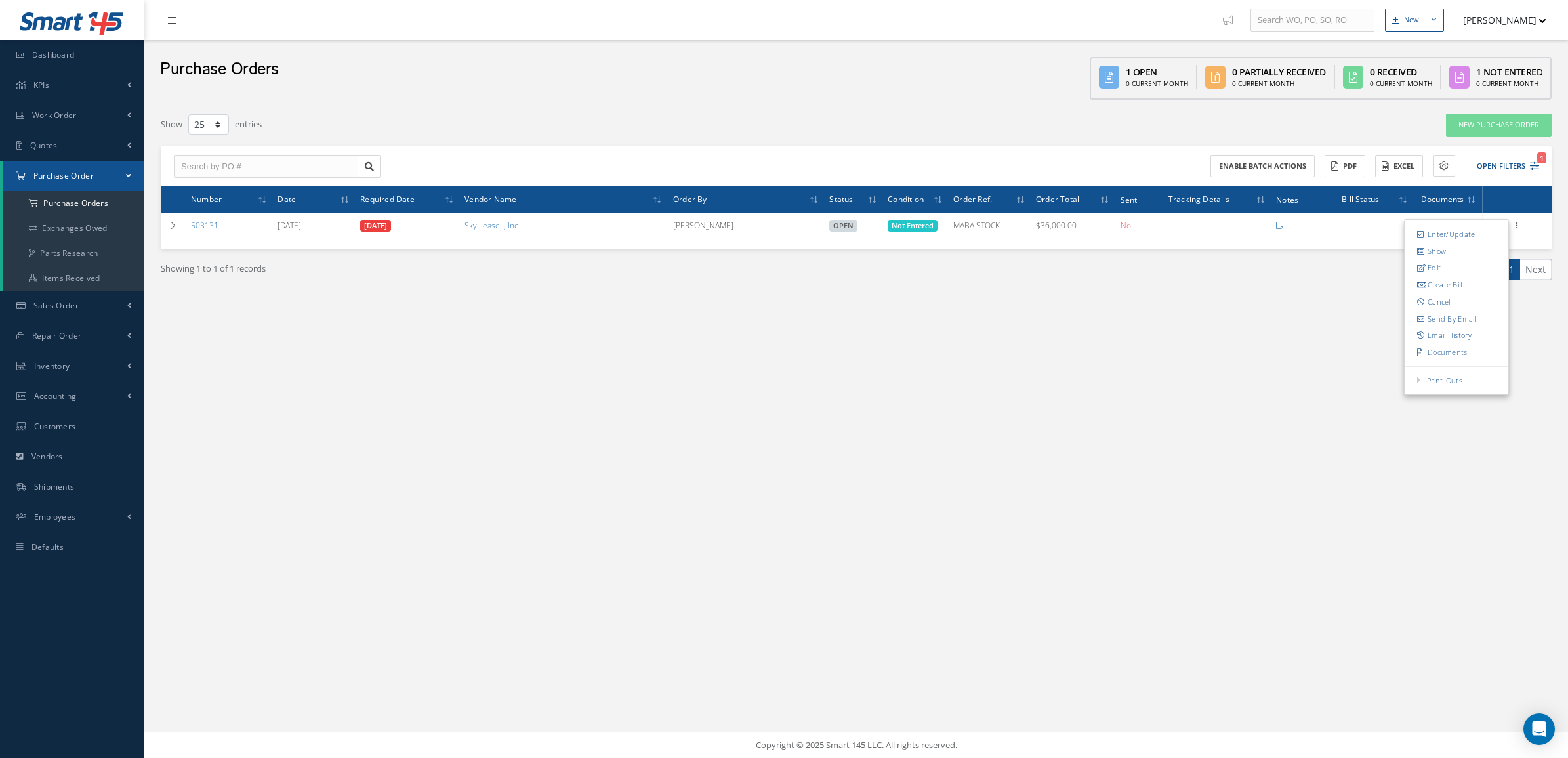
click at [208, 376] on div "New New Work Order New Purchase Order New Customer Quote New Sales Order New Re…" at bounding box center [856, 379] width 1424 height 758
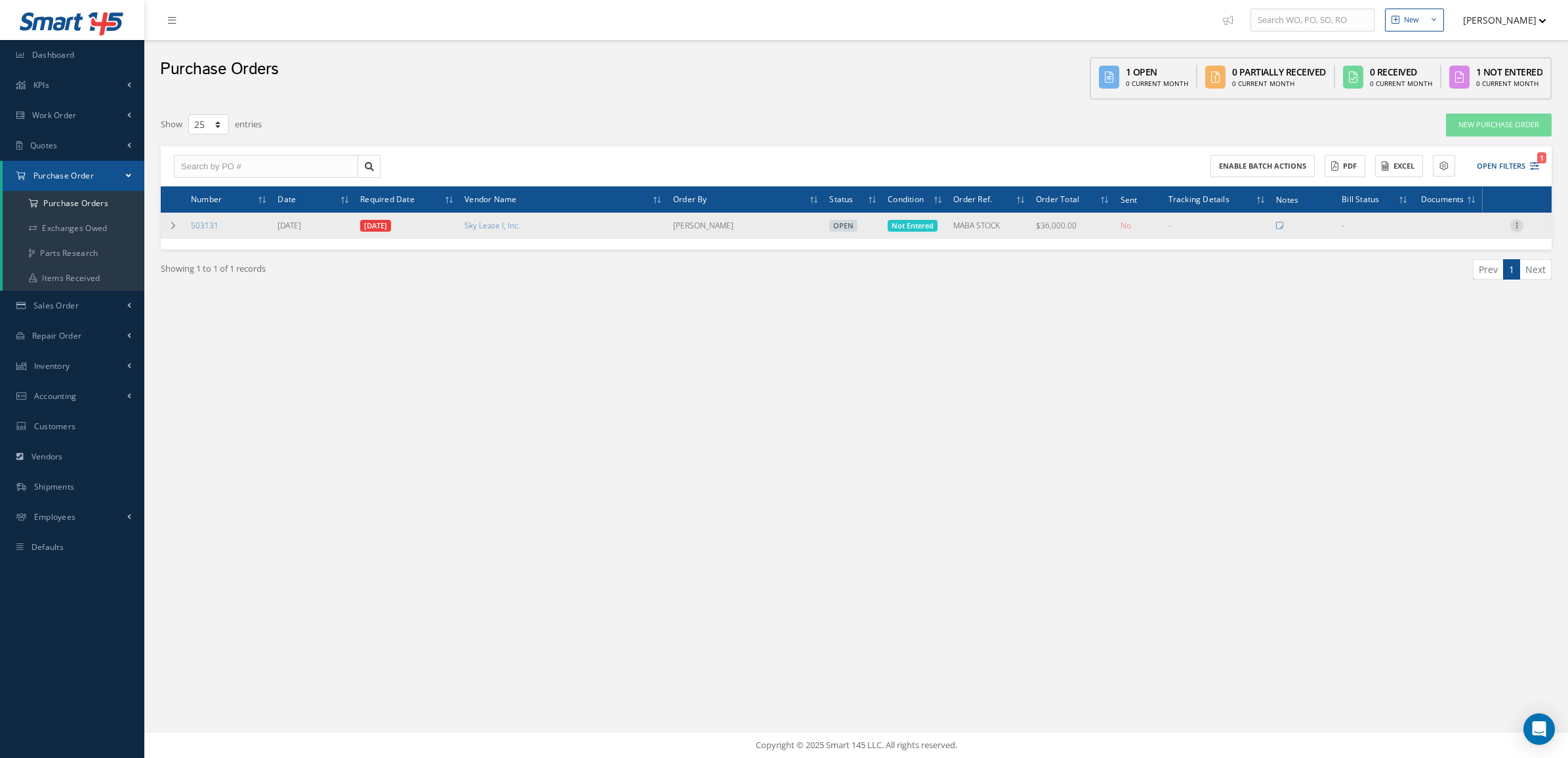
click at [1520, 224] on icon at bounding box center [1518, 224] width 14 height 11
click at [1488, 232] on link "Enter/Update" at bounding box center [1456, 235] width 103 height 17
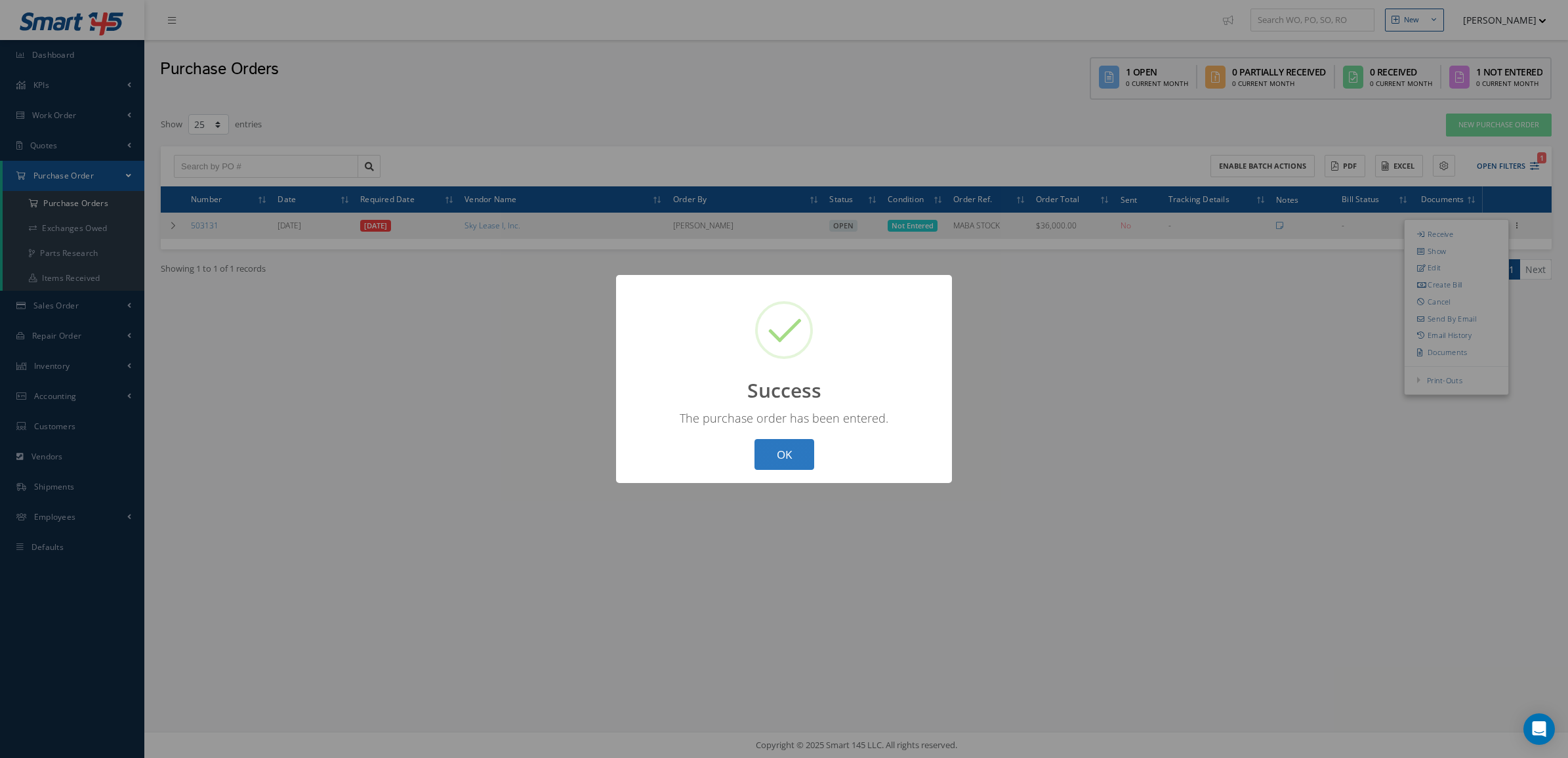
click at [783, 456] on button "OK" at bounding box center [785, 455] width 60 height 31
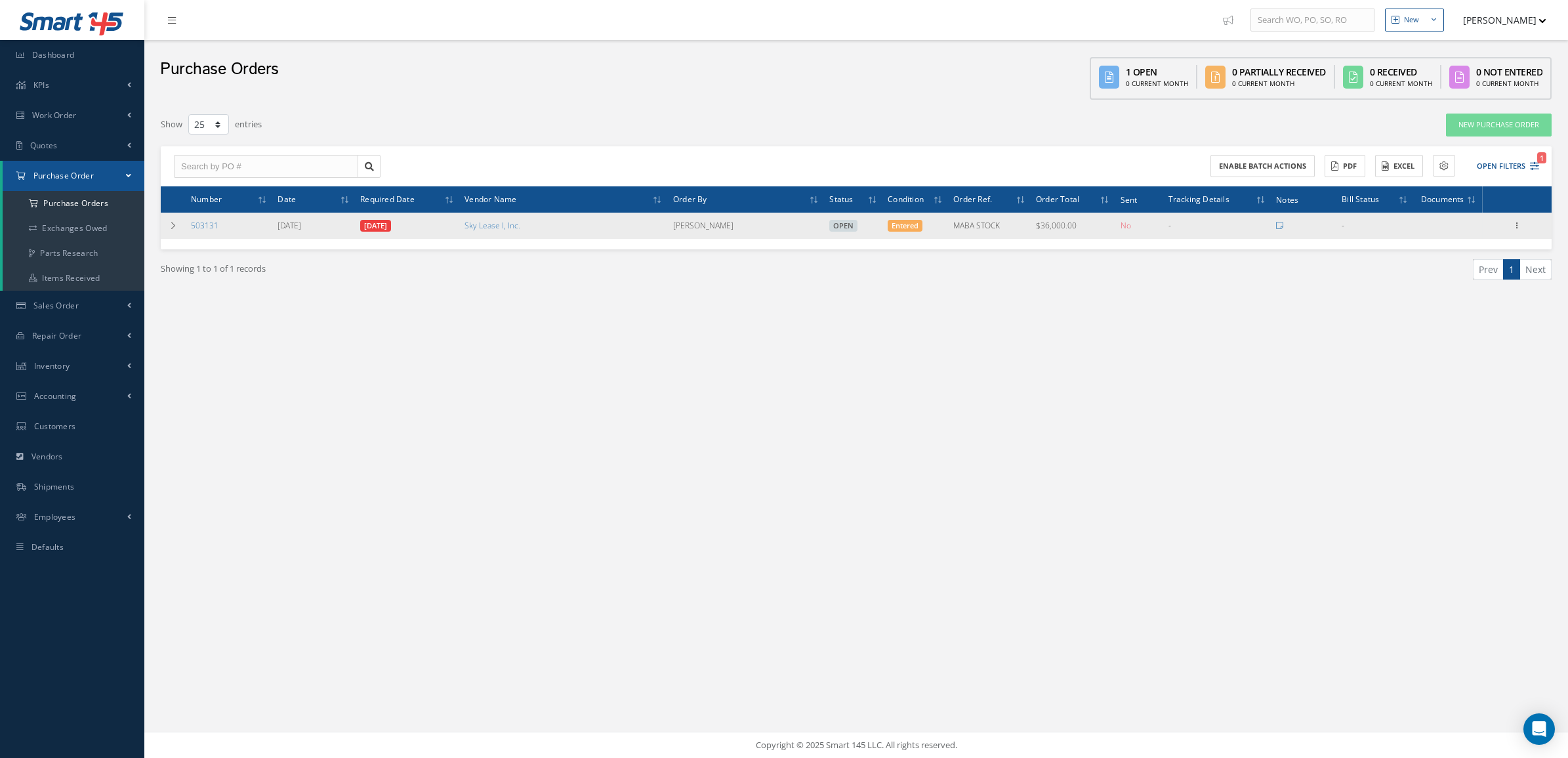
click at [1513, 231] on div "Receive Show Edit Create Bill Cancel Send By Email Email History Documents Prin…" at bounding box center [1517, 226] width 15 height 15
click at [1517, 221] on icon at bounding box center [1518, 224] width 14 height 11
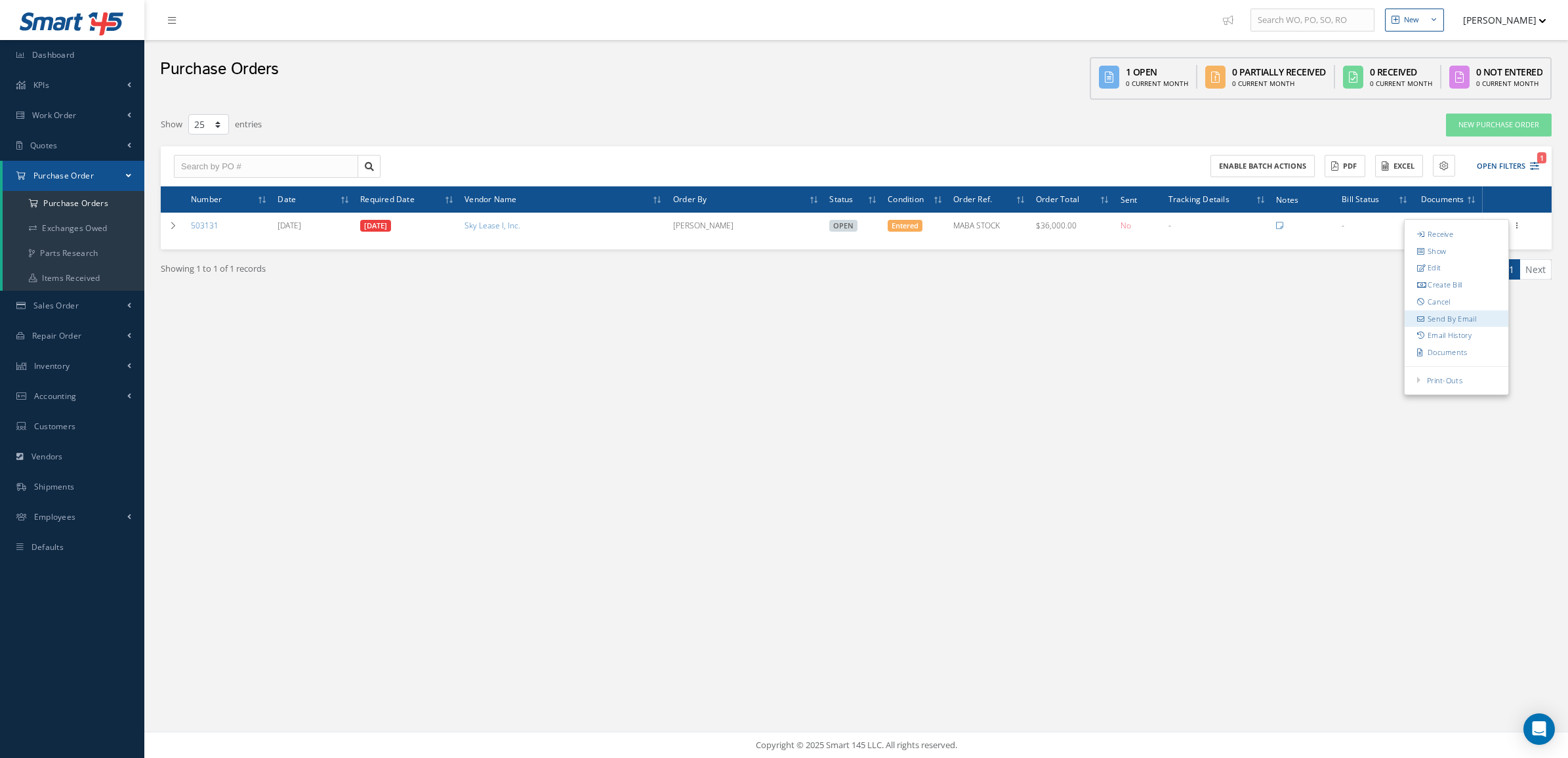
click at [1471, 313] on link "Send By Email" at bounding box center [1456, 319] width 103 height 17
type input "Reports from Purchase Order 503131"
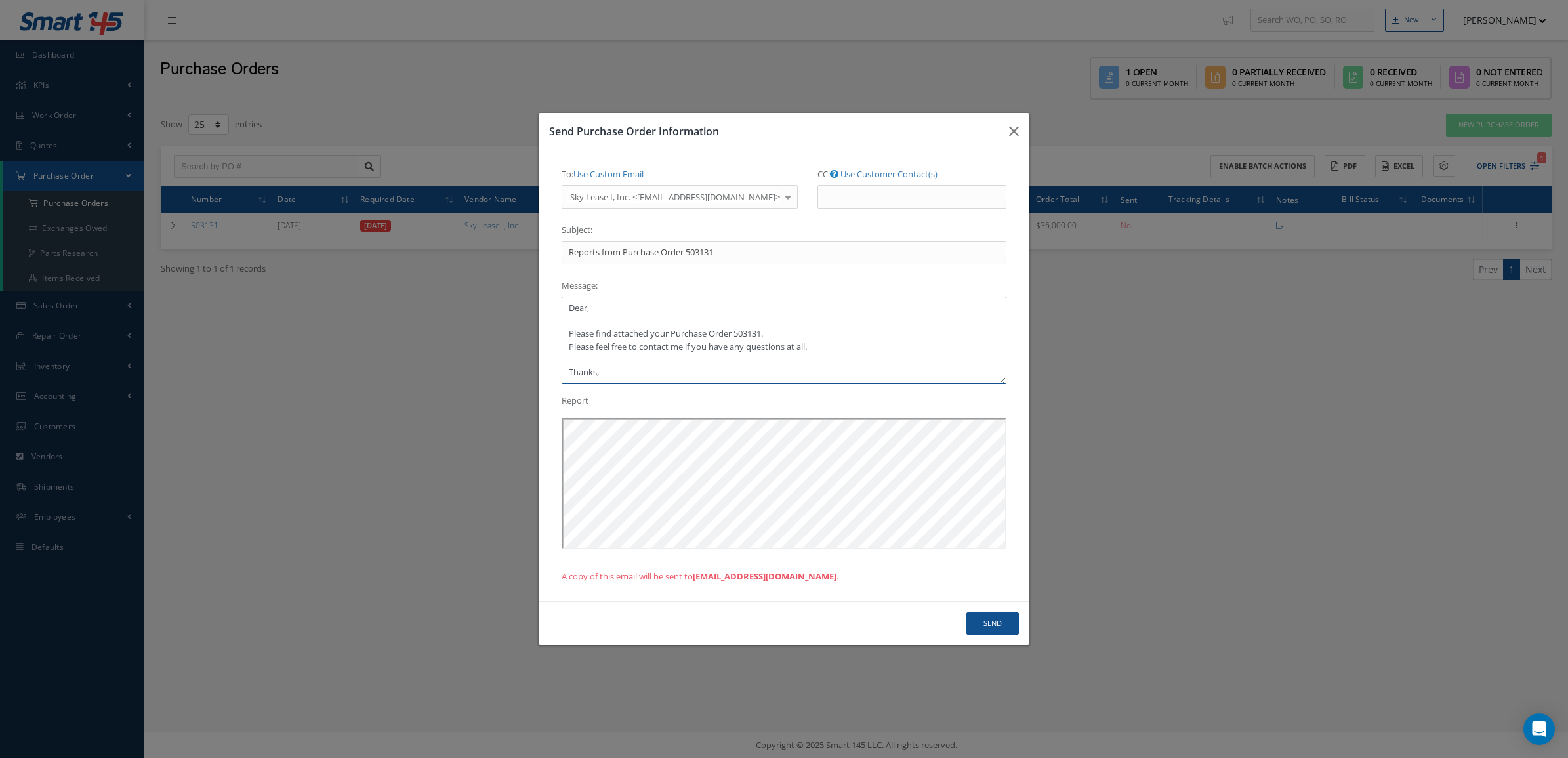
click at [654, 310] on textarea "Dear, Please find attached your Purchase Order 503131. Please feel free to cont…" at bounding box center [784, 340] width 445 height 87
click at [707, 375] on textarea "Dear Mario, Please find attached your Purchase Order 503131. Please feel free t…" at bounding box center [784, 340] width 445 height 87
type textarea "Dear Mario, Please find attached your Purchase Order 503131. Please feel free t…"
click at [978, 617] on button "Send" at bounding box center [993, 624] width 52 height 23
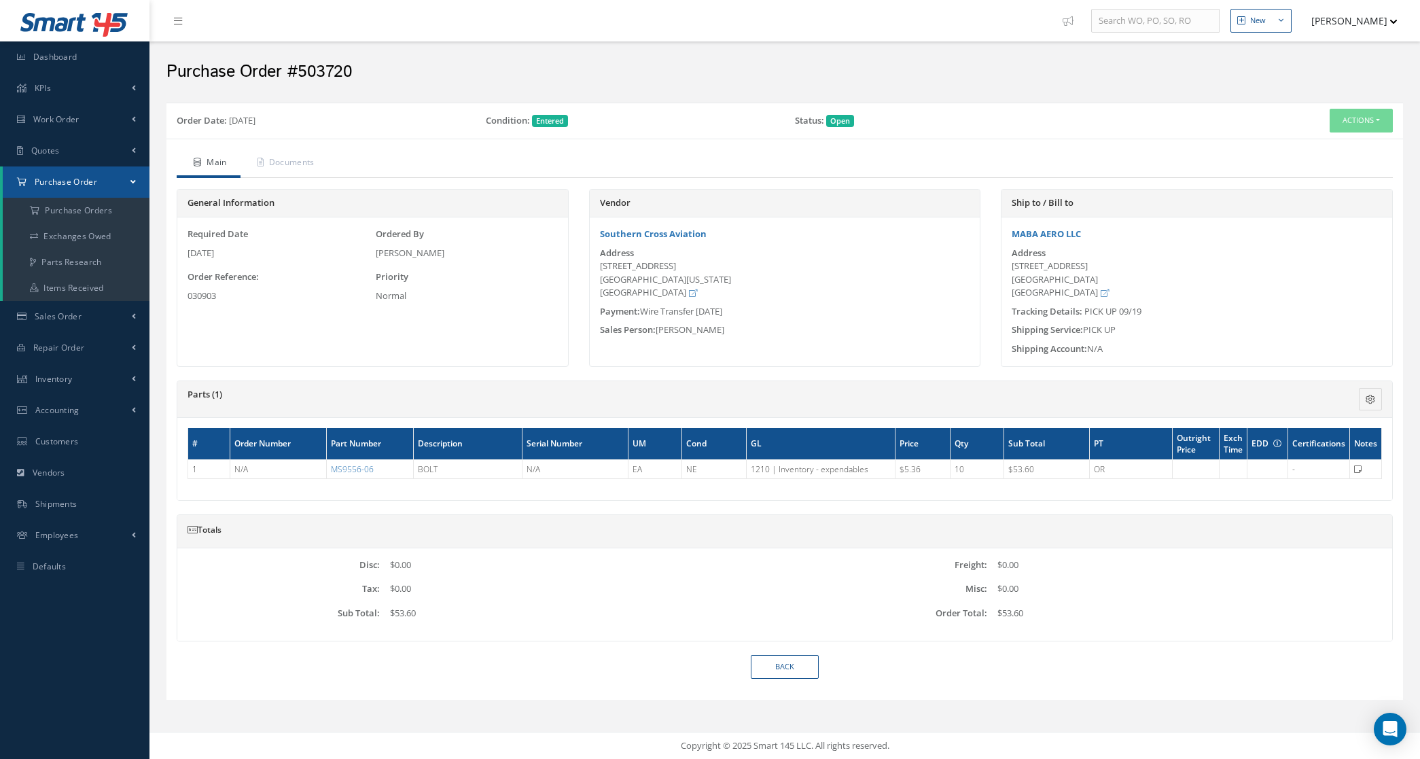
drag, startPoint x: 598, startPoint y: 270, endPoint x: 736, endPoint y: 282, distance: 138.5
click at [736, 282] on div "Address [STREET_ADDRESS][US_STATE]" at bounding box center [785, 273] width 391 height 53
copy div "[STREET_ADDRESS][US_STATE]"
